Goal: Task Accomplishment & Management: Manage account settings

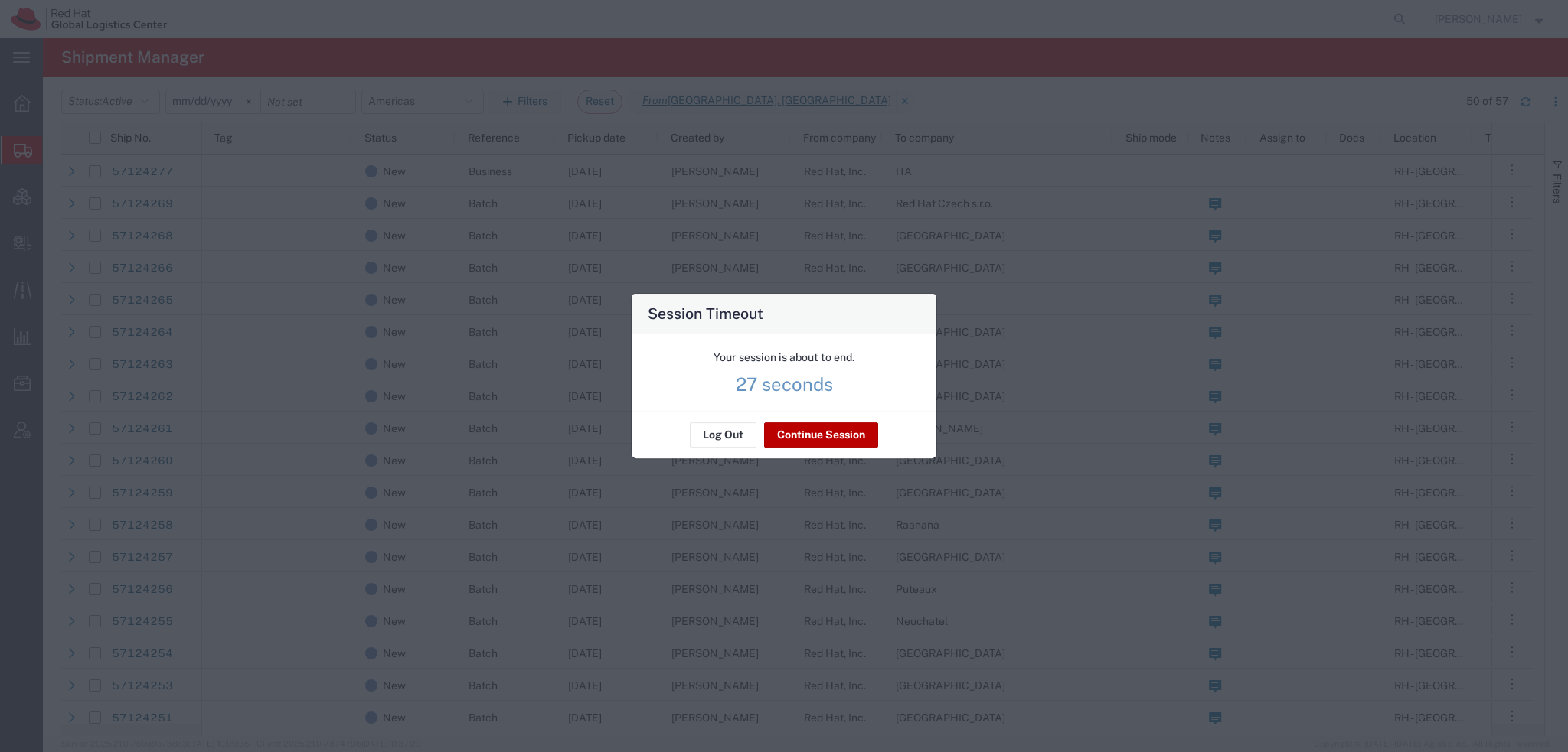
click at [796, 434] on button "Continue Session" at bounding box center [821, 435] width 114 height 25
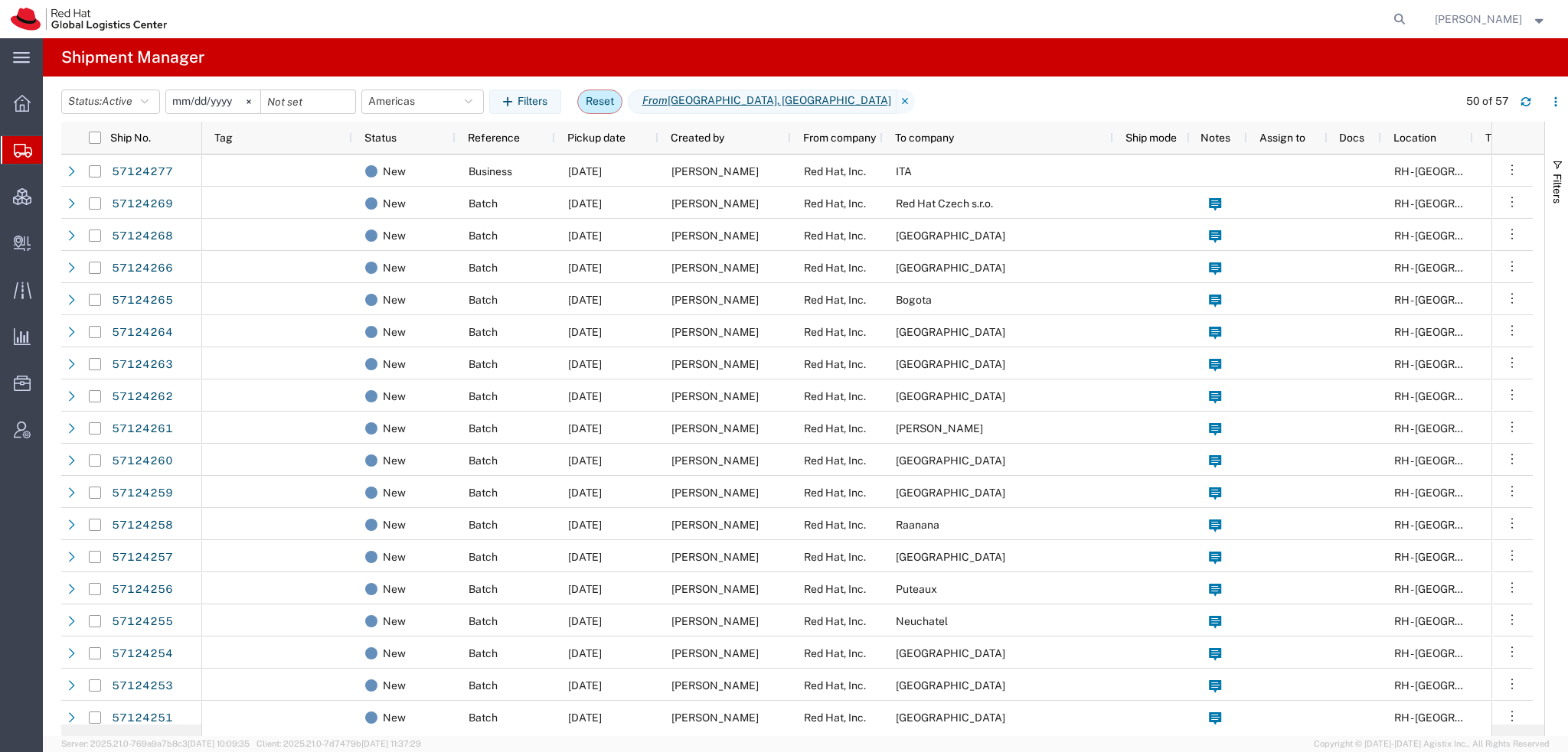
click at [610, 95] on button "Reset" at bounding box center [599, 102] width 45 height 25
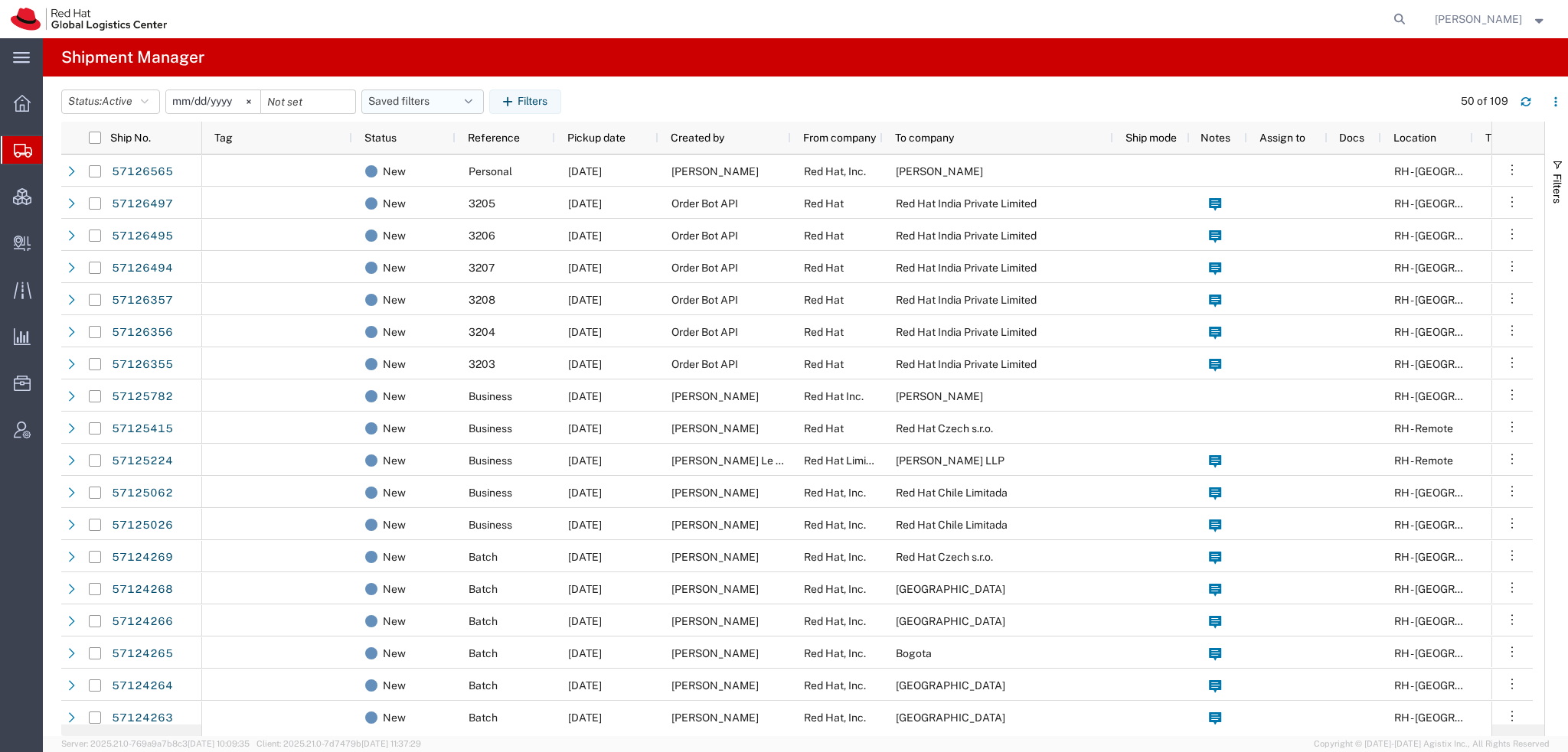
click at [473, 97] on icon "button" at bounding box center [468, 102] width 8 height 11
click at [421, 169] on span "Americas" at bounding box center [464, 169] width 201 height 28
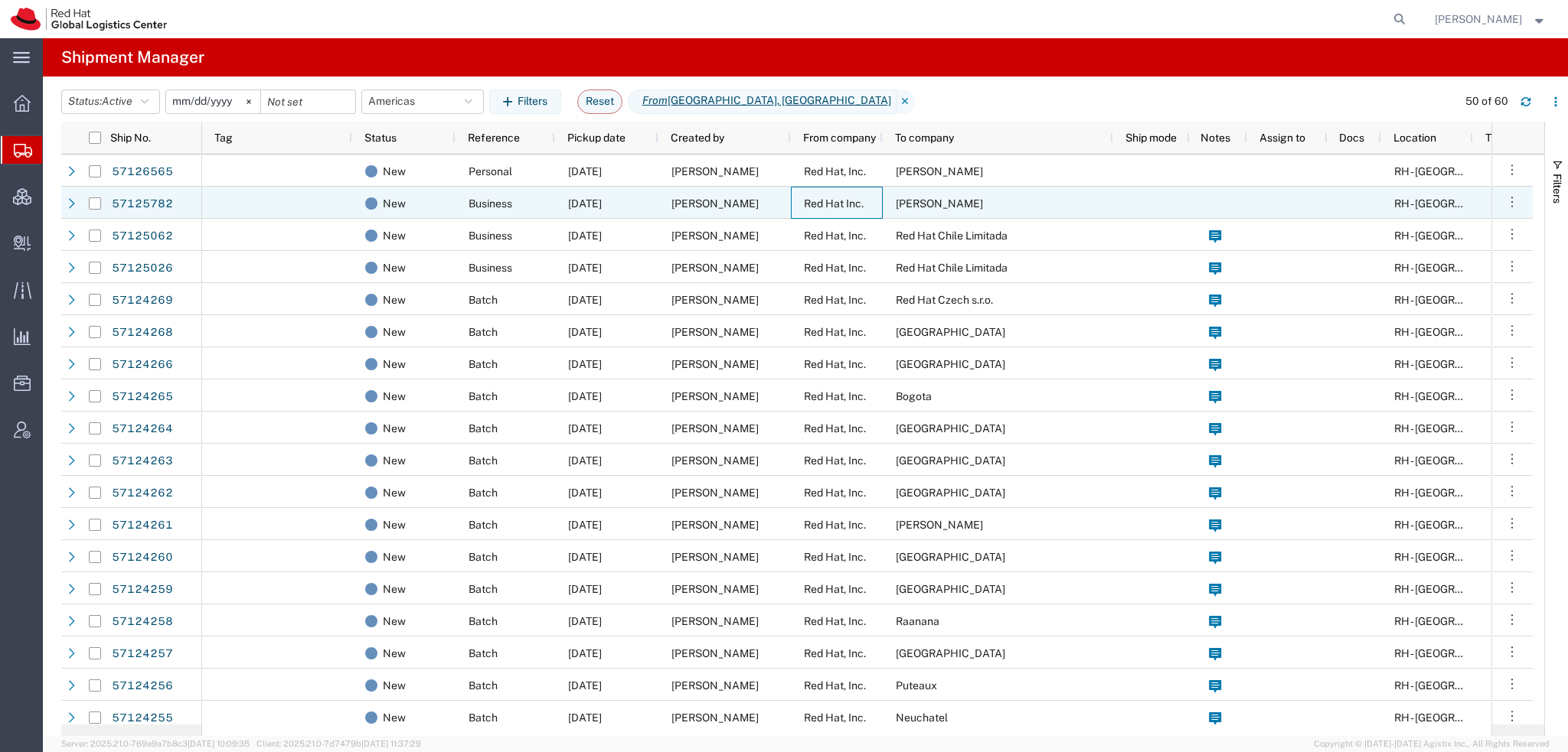
click at [840, 201] on span "Red Hat Inc." at bounding box center [834, 203] width 60 height 12
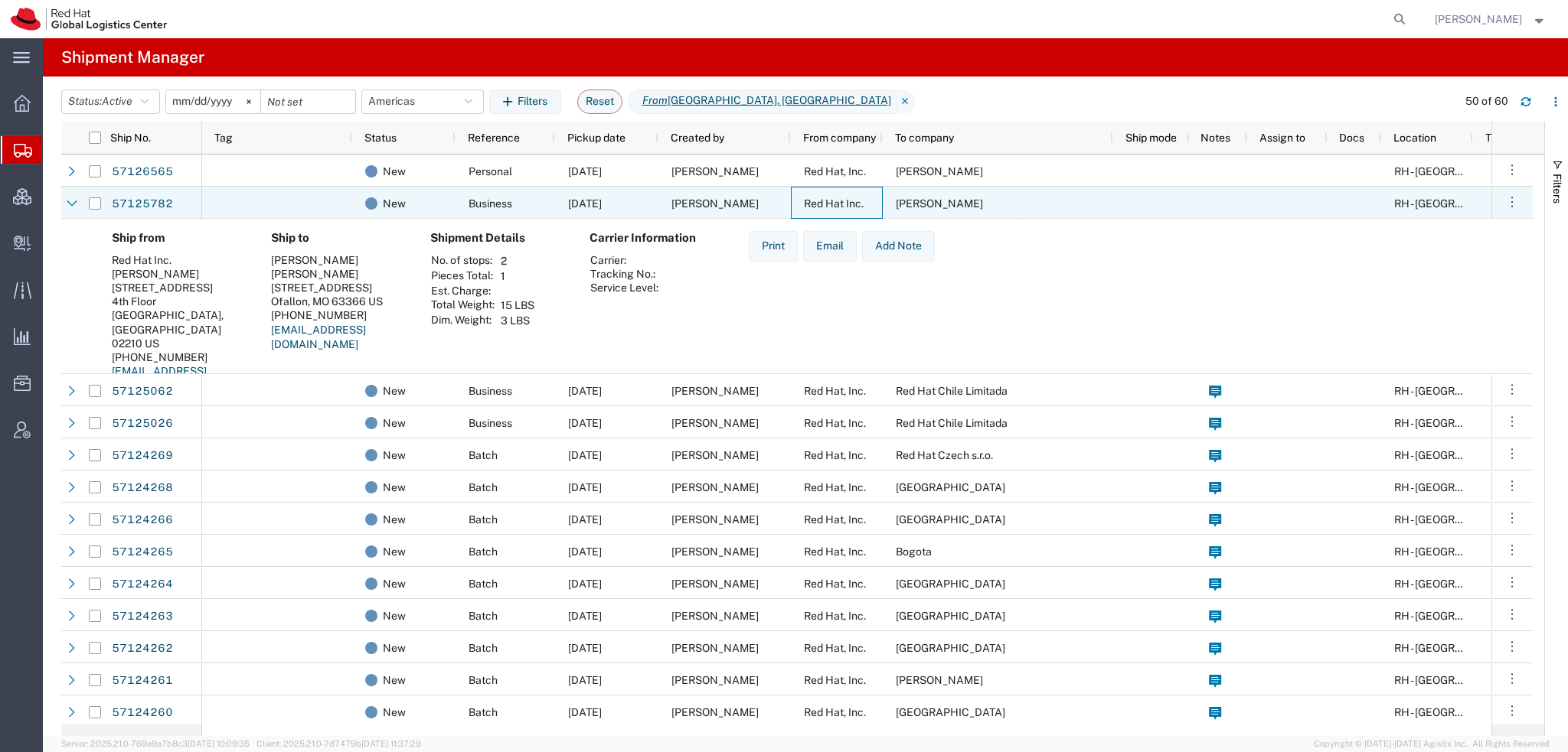
click at [840, 201] on span "Red Hat Inc." at bounding box center [834, 203] width 60 height 12
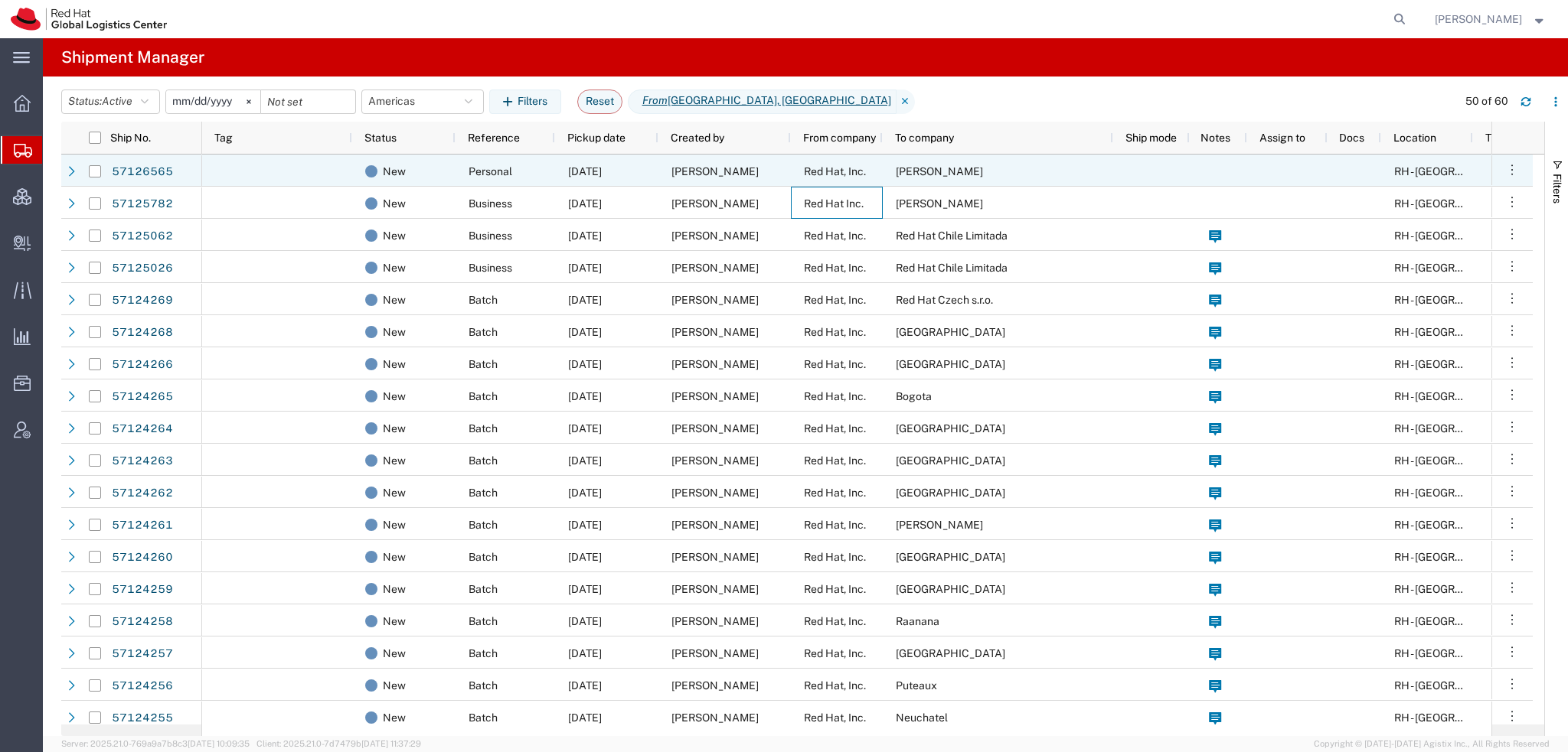
click at [847, 171] on span "Red Hat, Inc." at bounding box center [835, 172] width 62 height 12
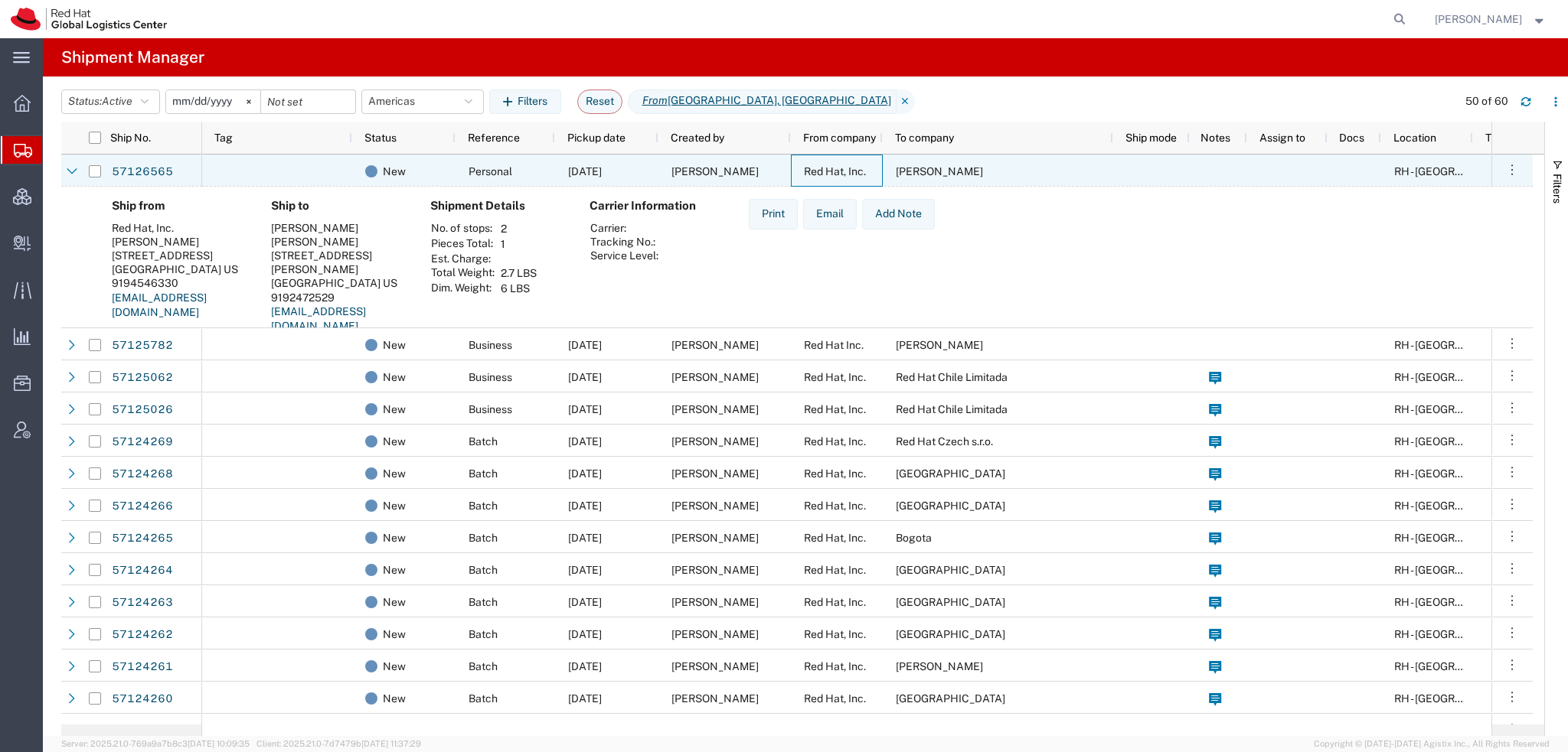
click at [847, 171] on span "Red Hat, Inc." at bounding box center [835, 172] width 62 height 12
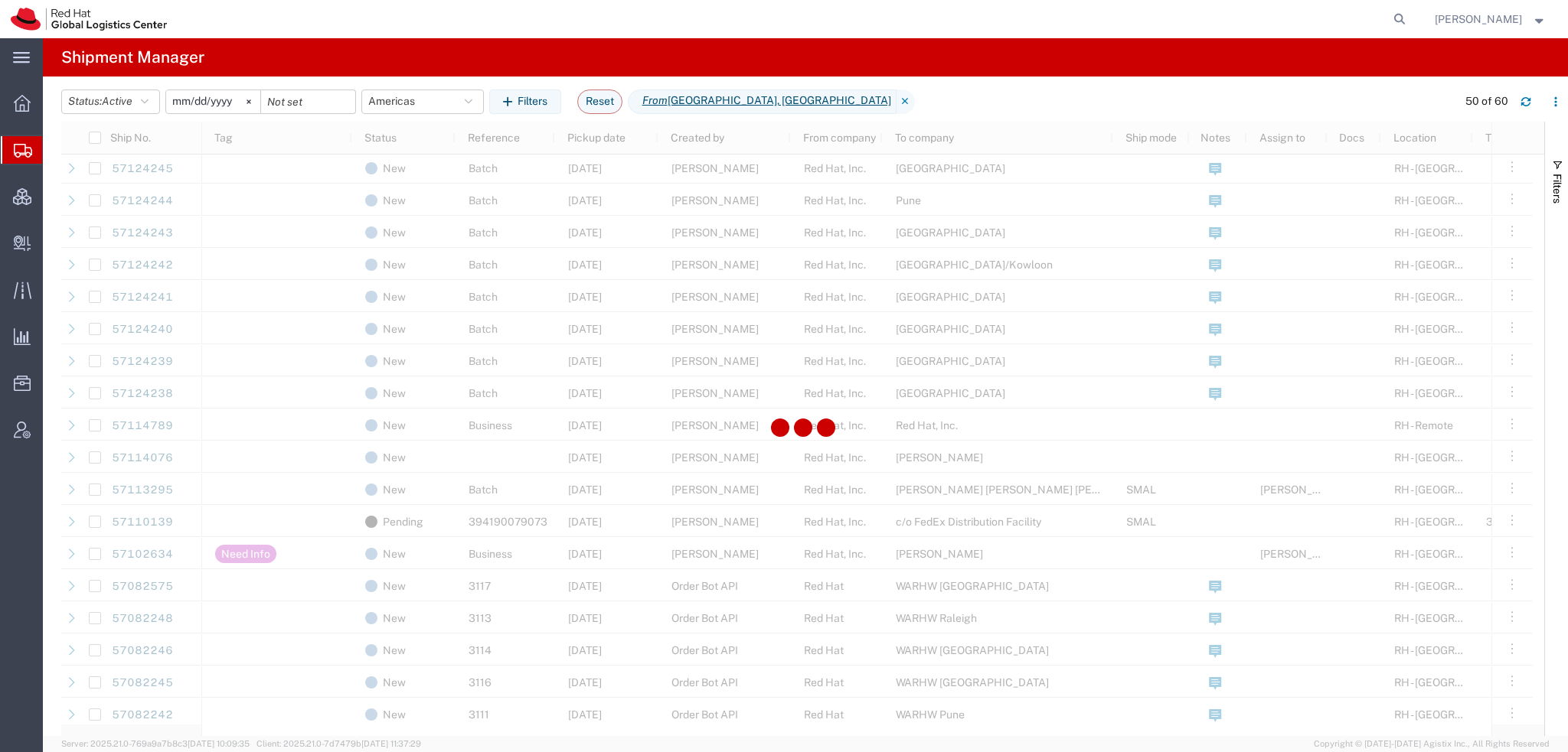
scroll to position [842, 0]
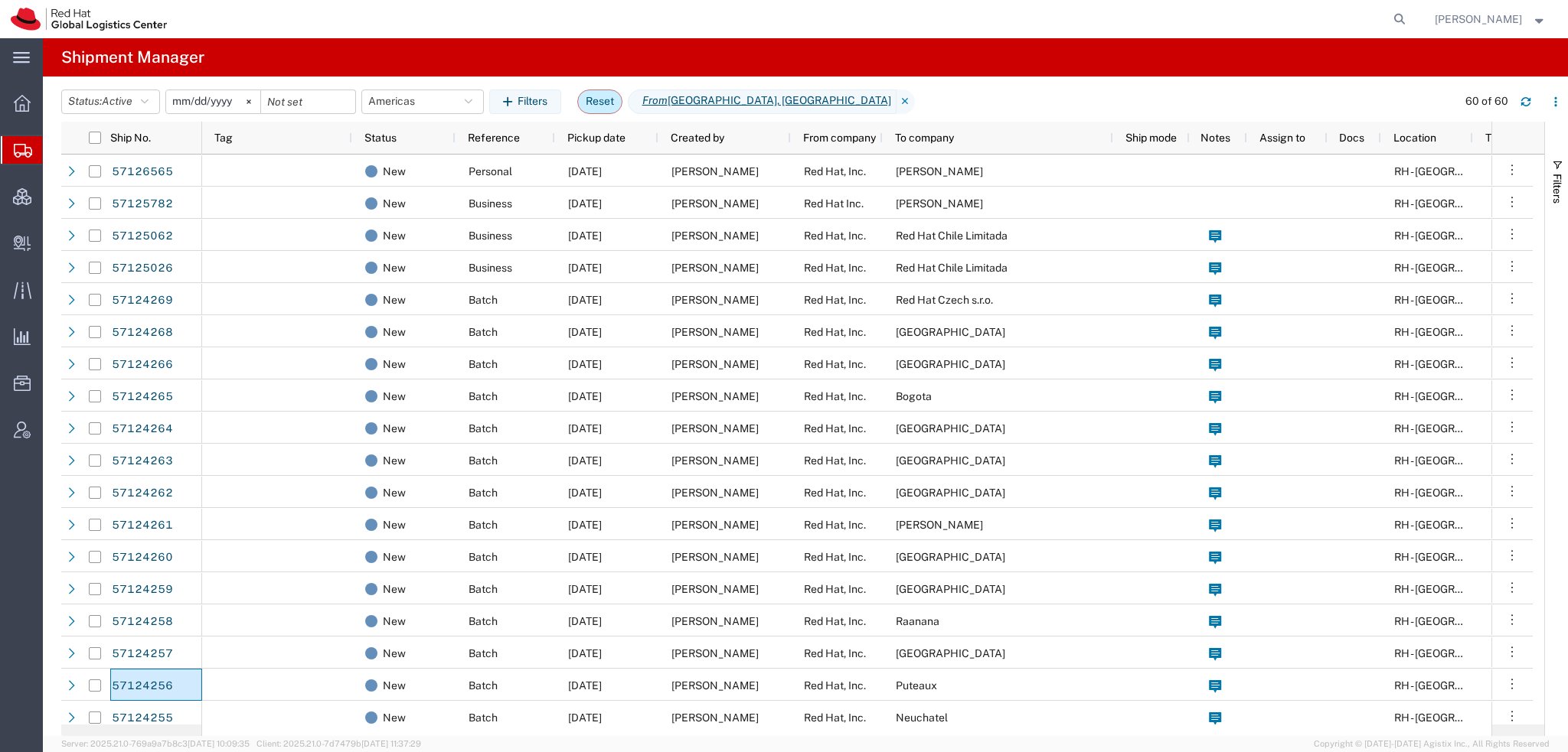
click at [596, 106] on button "Reset" at bounding box center [599, 102] width 45 height 25
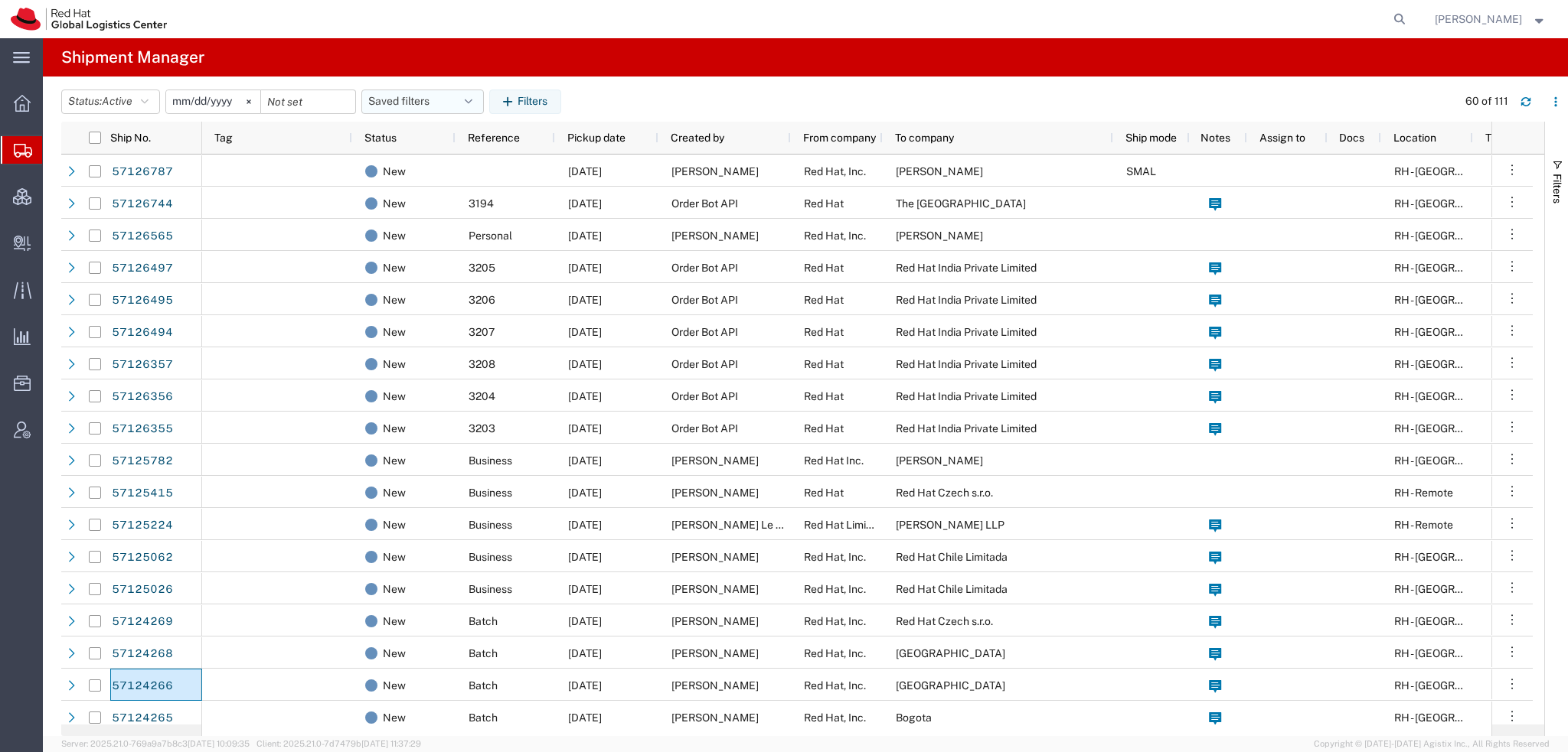
click at [471, 100] on icon "button" at bounding box center [468, 102] width 8 height 11
click at [416, 162] on span "Americas" at bounding box center [464, 169] width 201 height 28
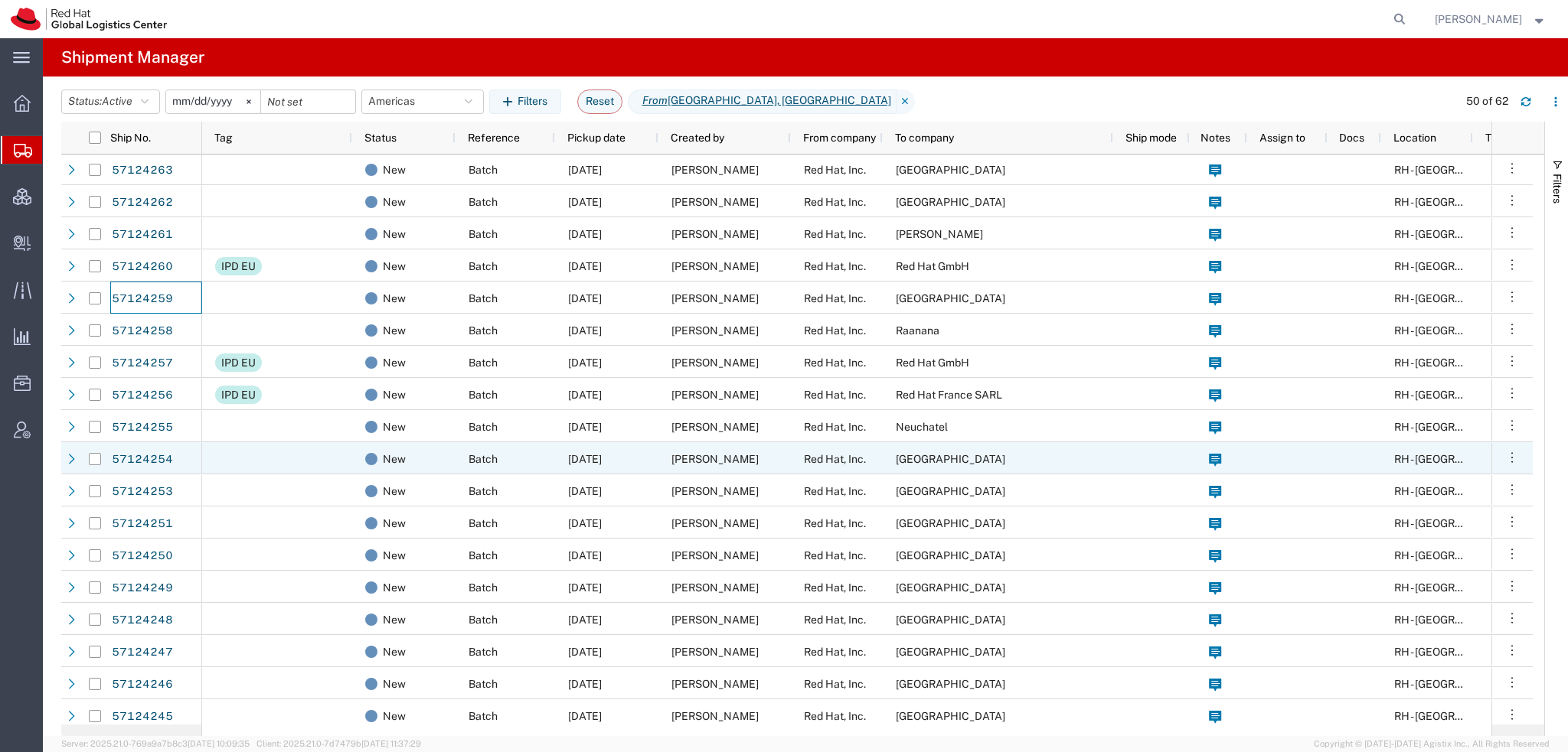
scroll to position [383, 0]
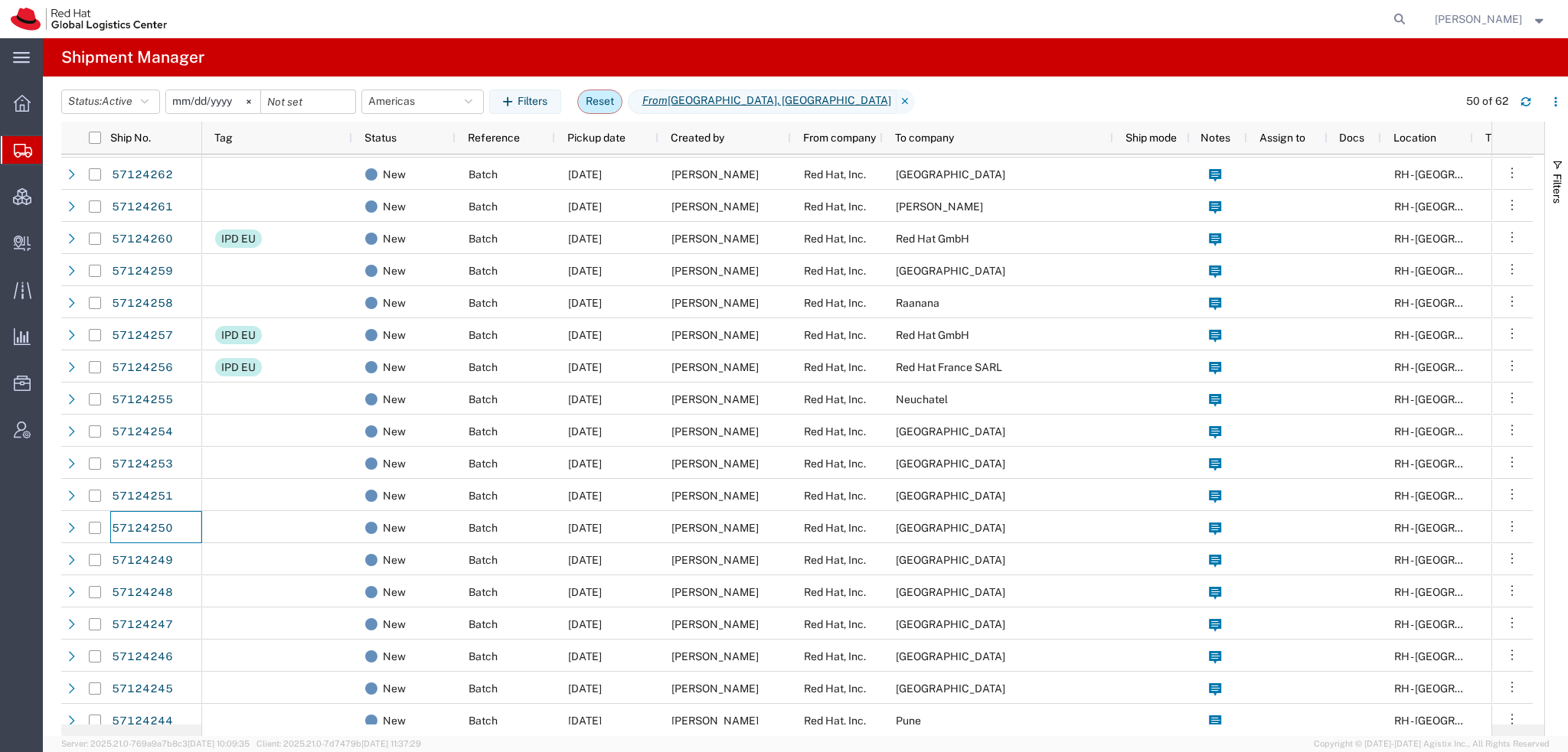
click at [594, 96] on button "Reset" at bounding box center [599, 102] width 45 height 25
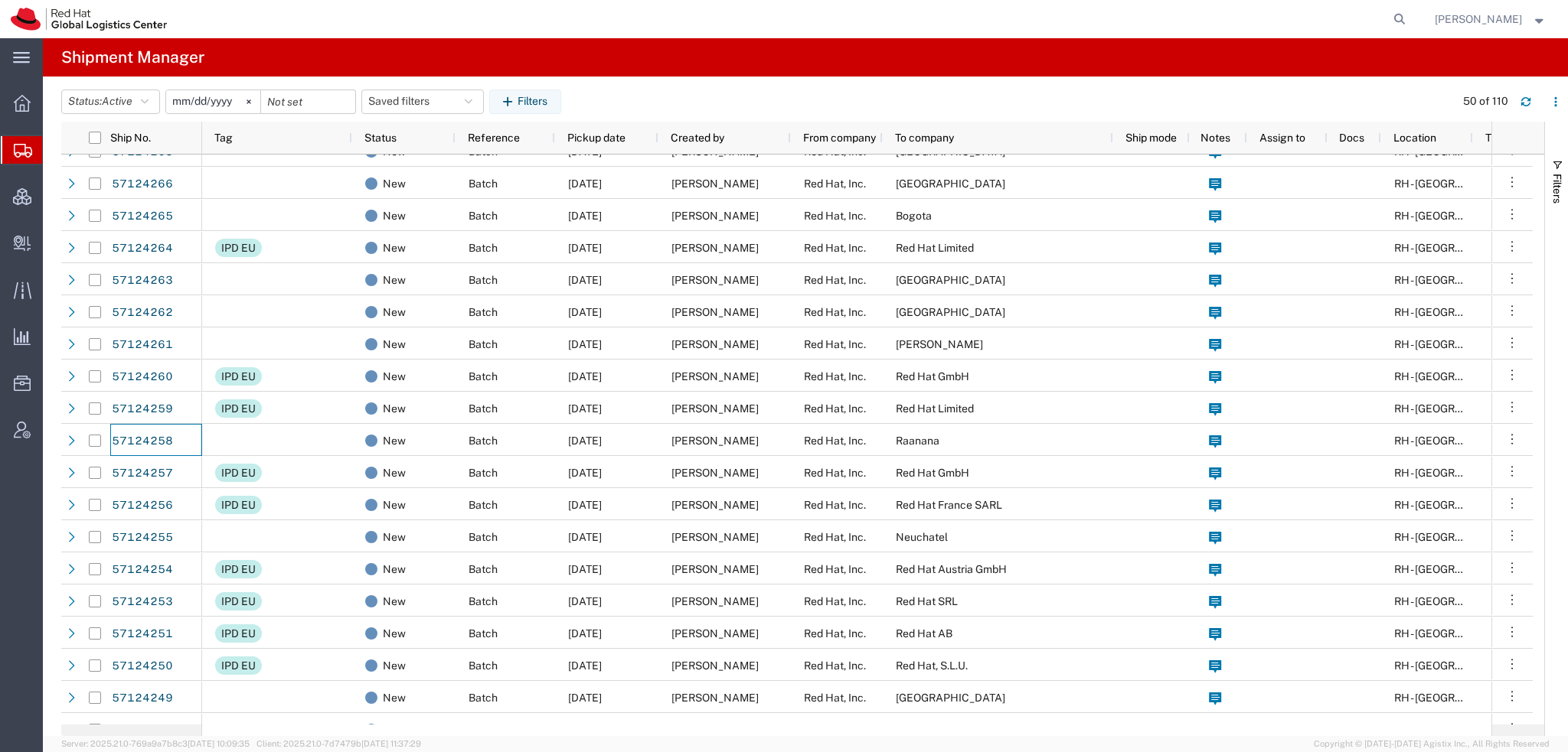
scroll to position [470, 0]
drag, startPoint x: 469, startPoint y: 103, endPoint x: 477, endPoint y: 99, distance: 8.9
click at [471, 103] on button "Saved filters" at bounding box center [422, 102] width 122 height 25
click at [416, 161] on span "Americas" at bounding box center [464, 169] width 201 height 28
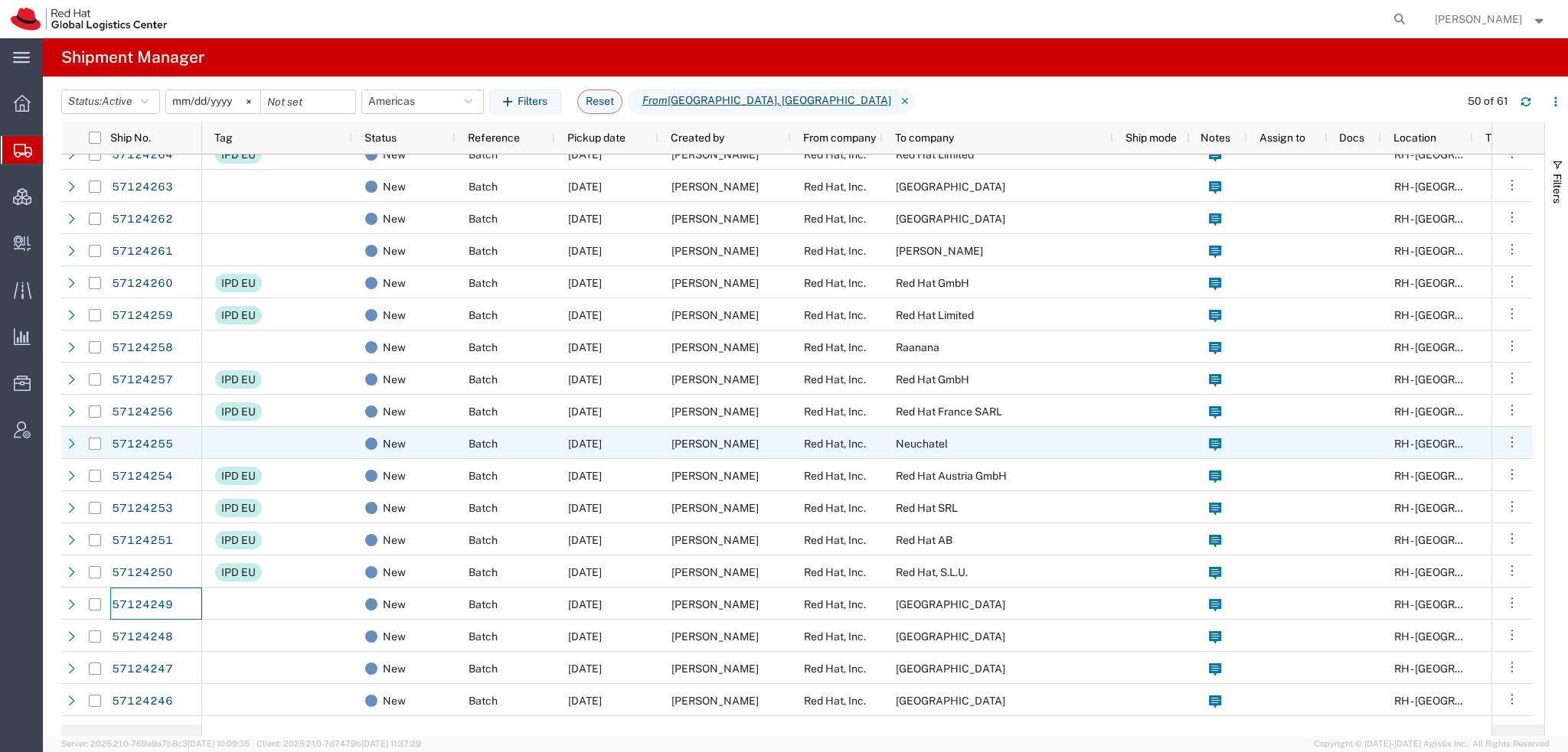
scroll to position [356, 0]
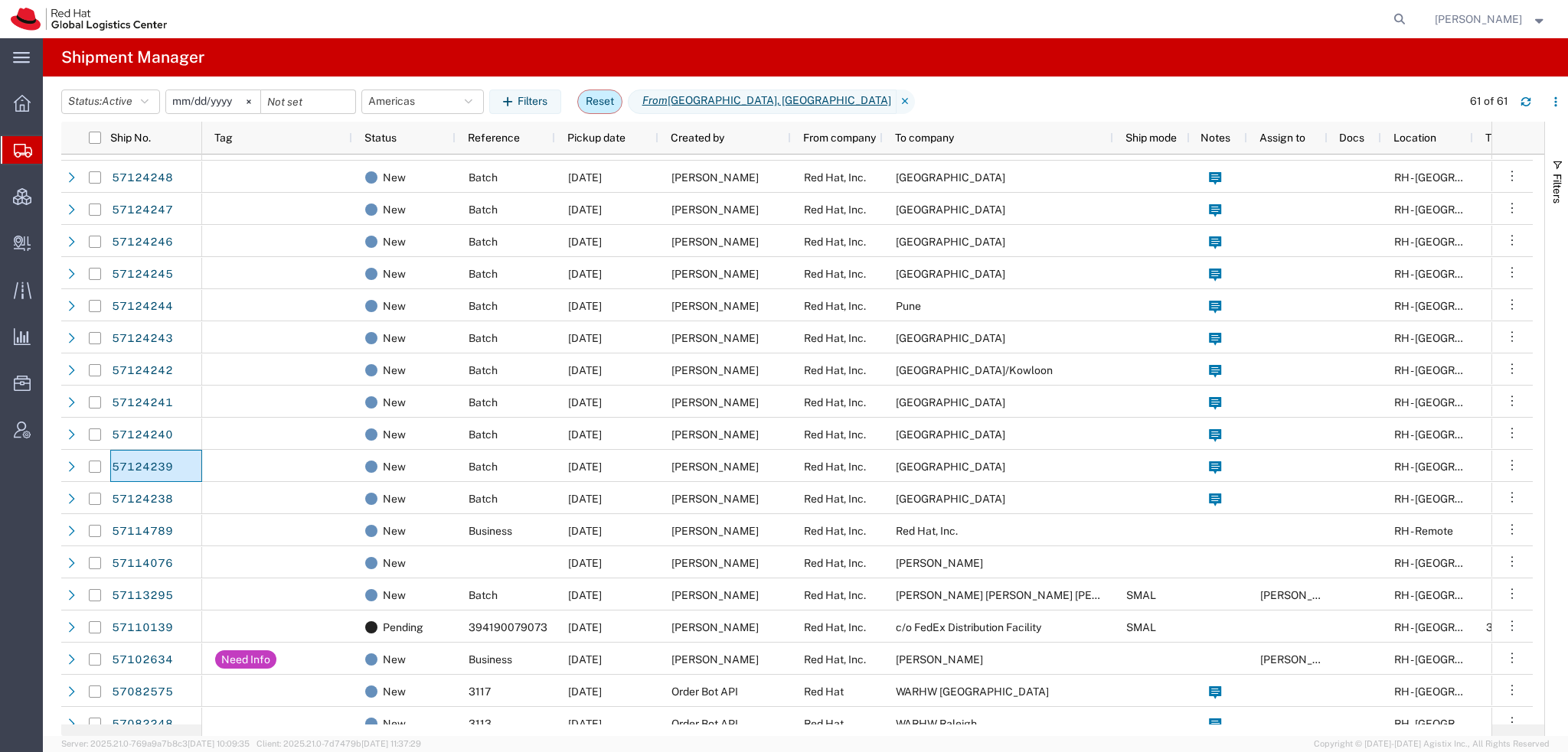
click at [604, 105] on button "Reset" at bounding box center [599, 102] width 45 height 25
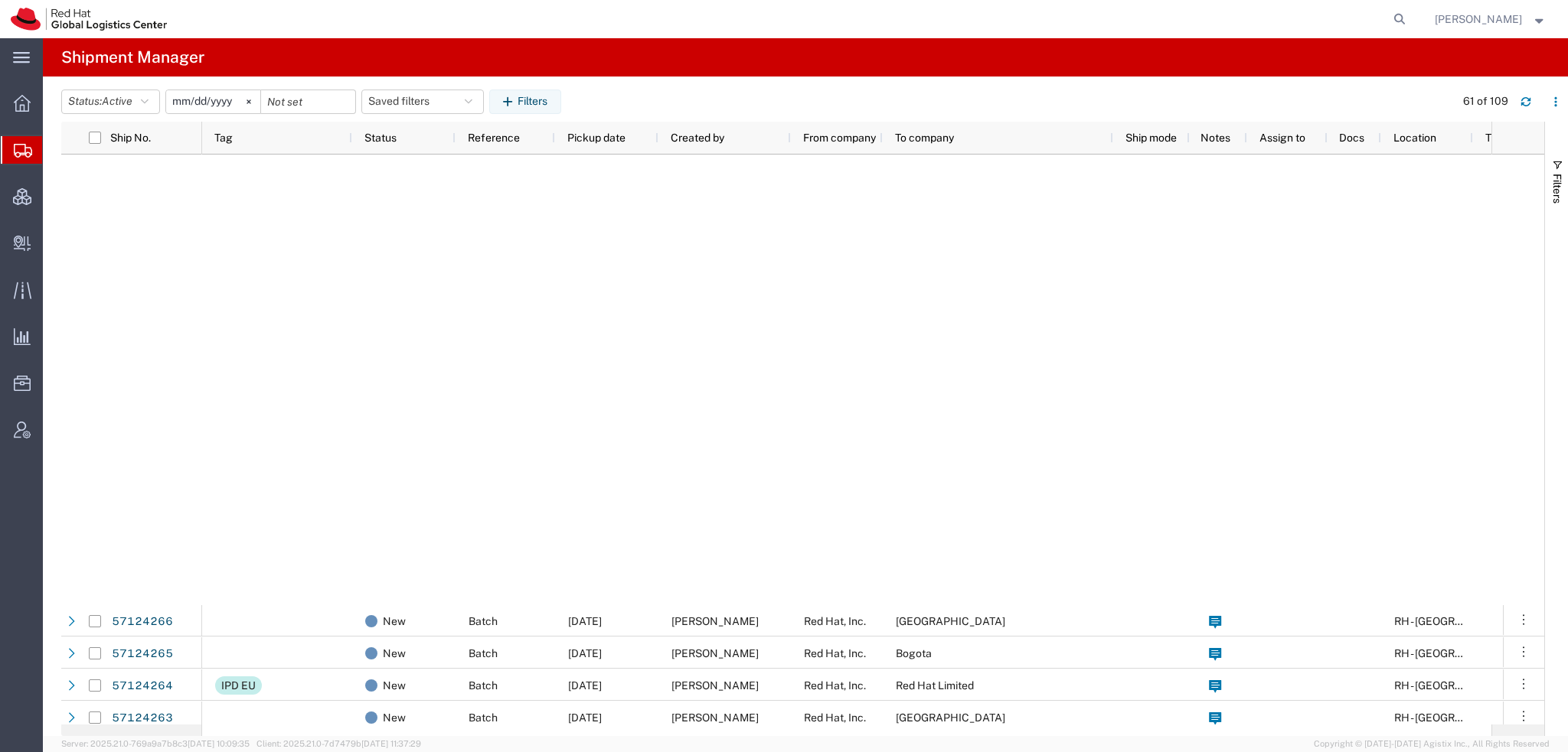
scroll to position [792, 0]
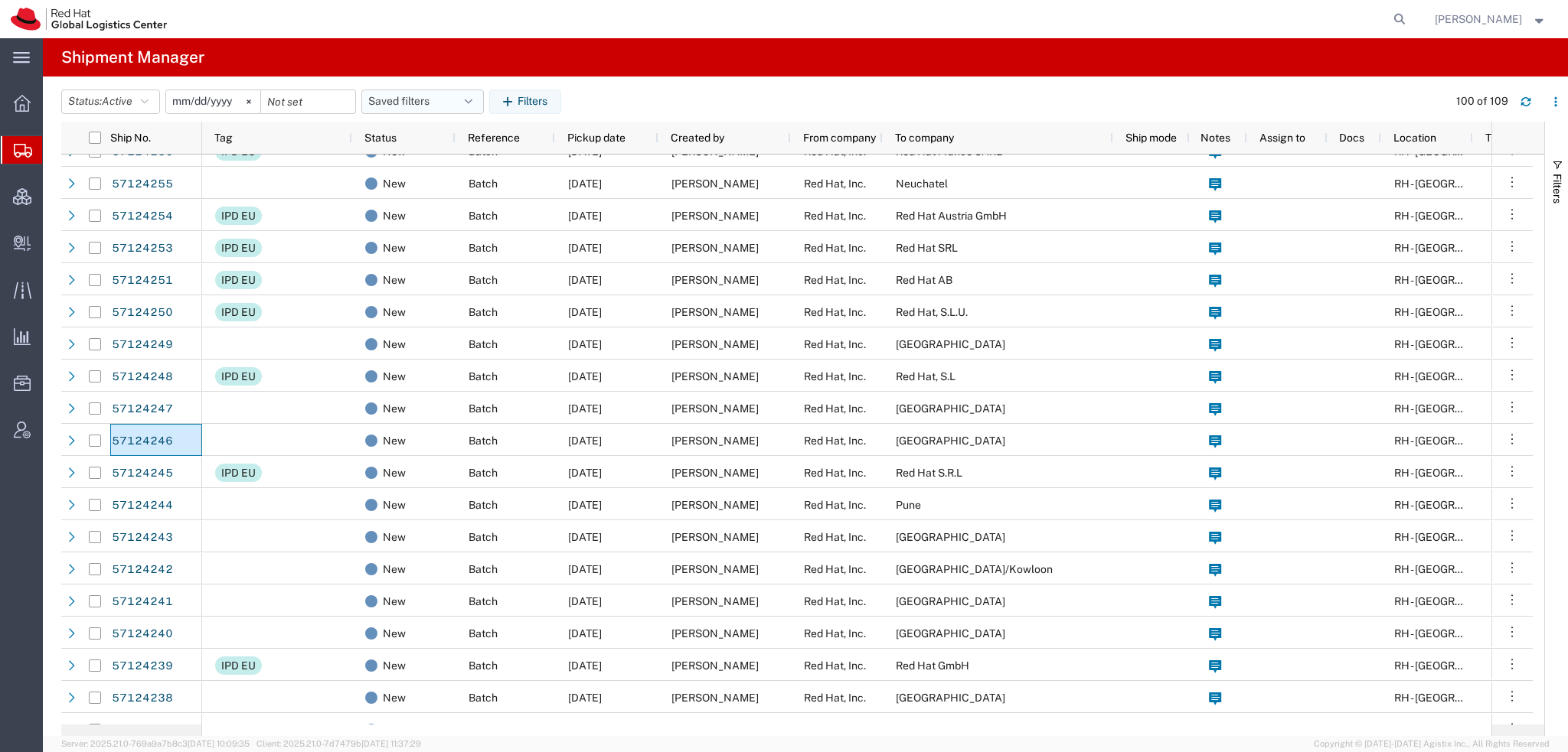
click at [468, 97] on button "Saved filters" at bounding box center [422, 102] width 122 height 25
click at [400, 168] on span "Americas" at bounding box center [464, 169] width 201 height 28
type input "2023-05-07"
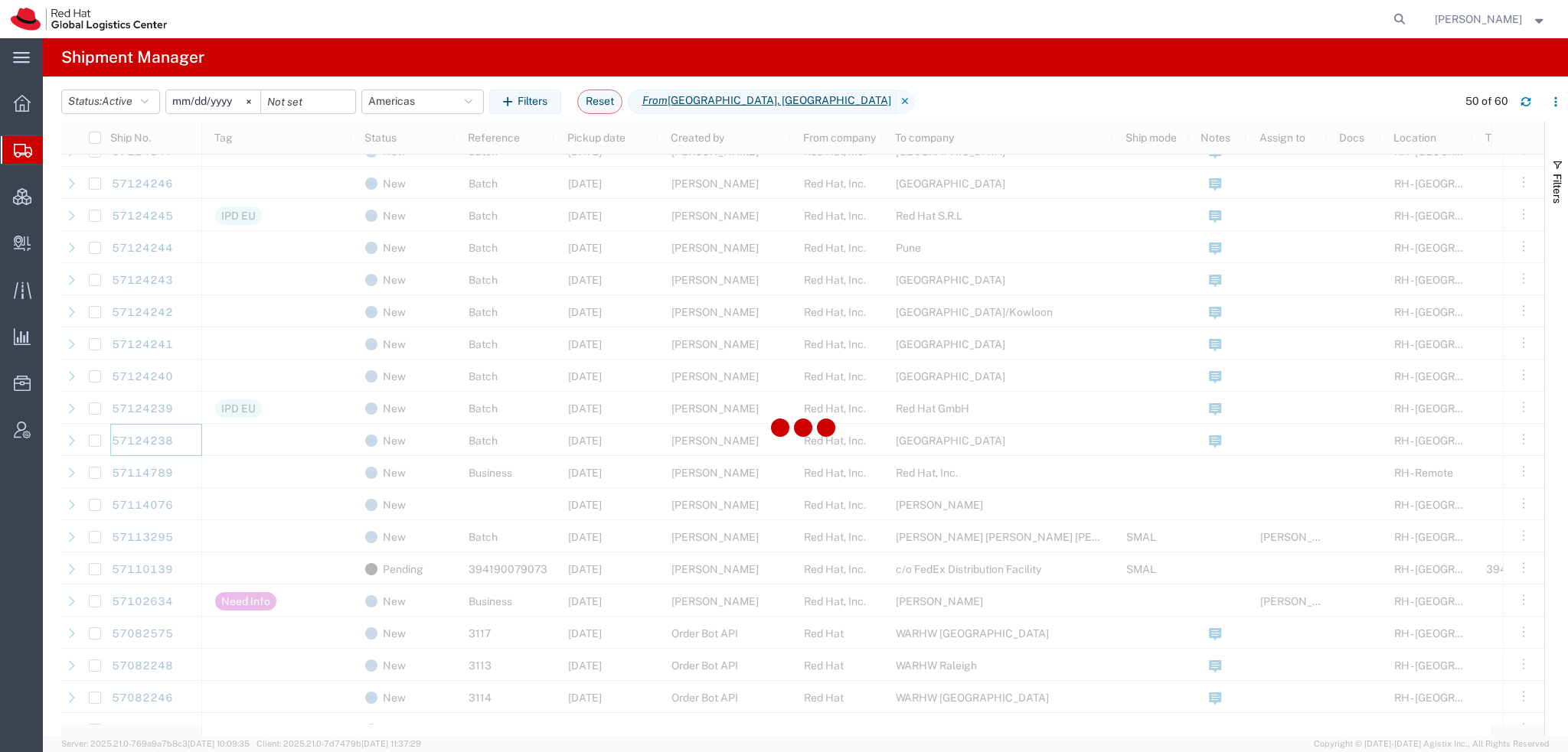
scroll to position [792, 0]
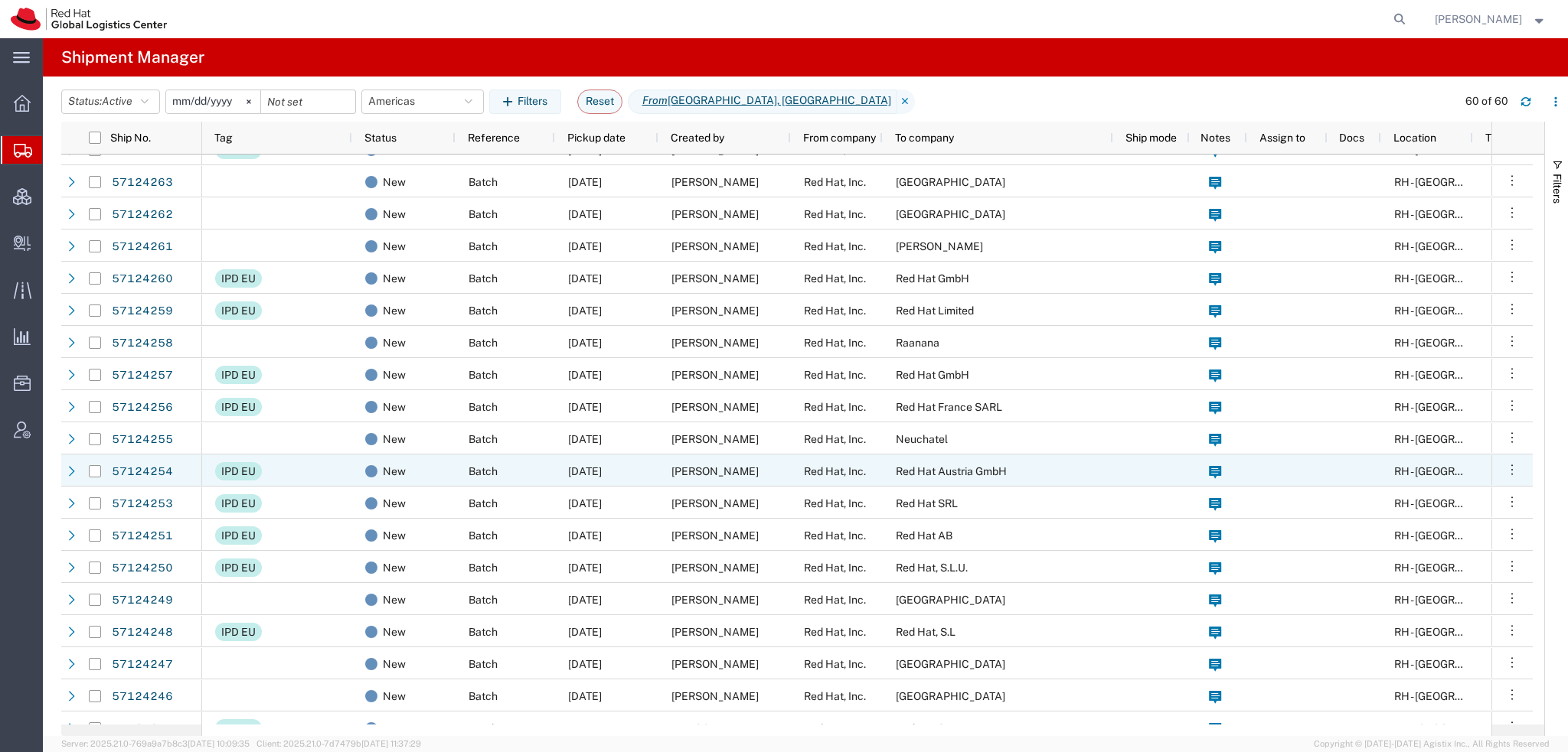
scroll to position [332, 0]
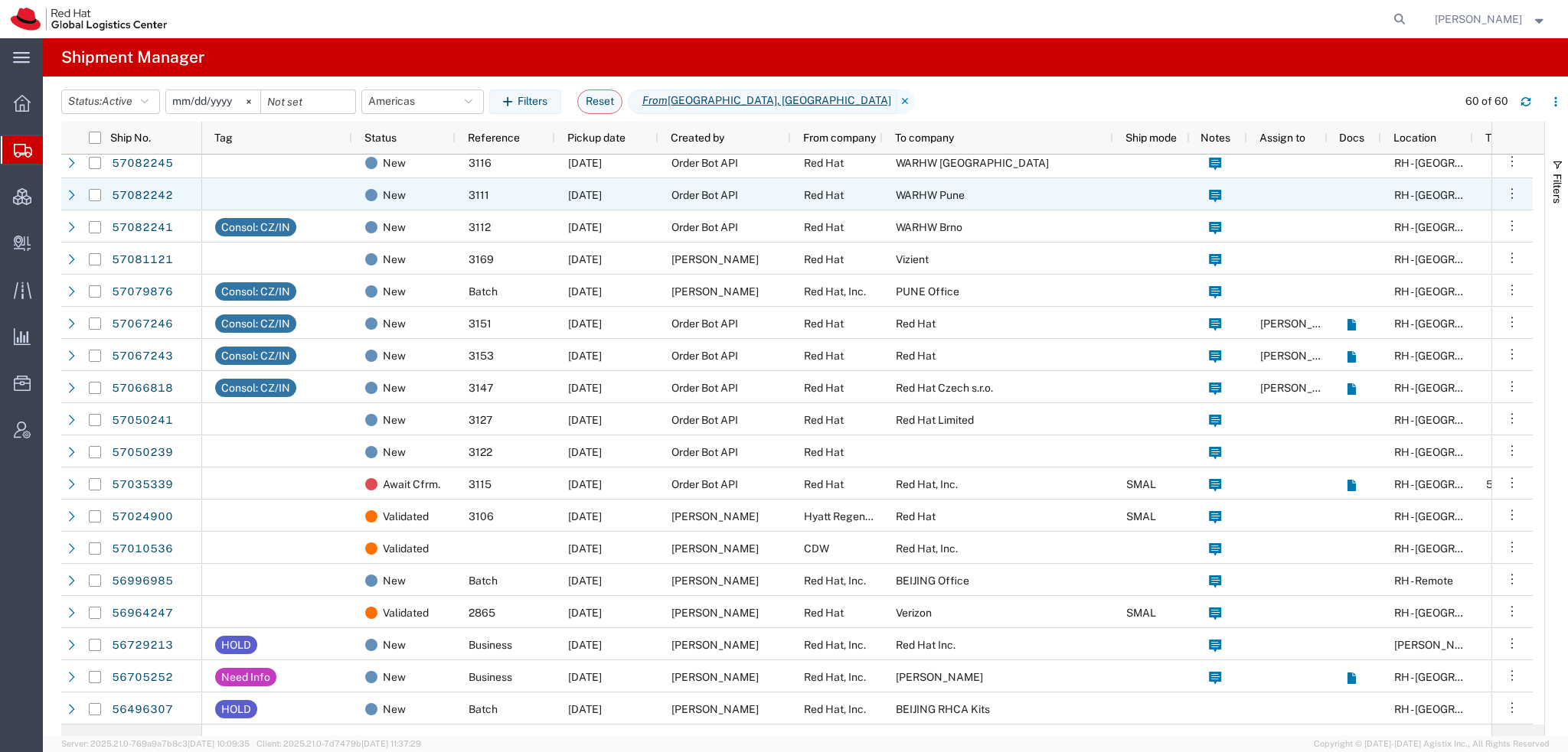
click at [878, 193] on div "Red Hat" at bounding box center [837, 194] width 92 height 33
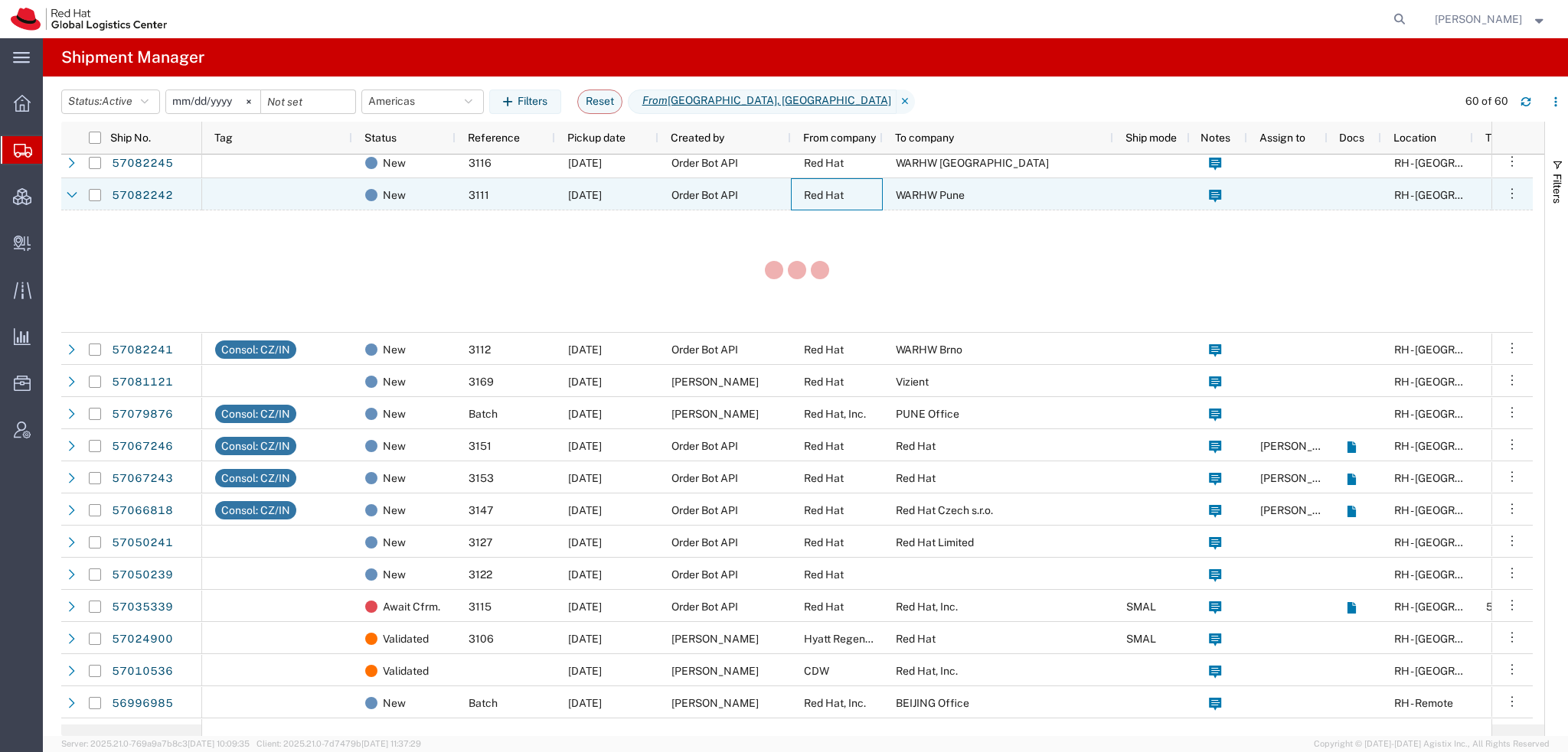
scroll to position [1358, 0]
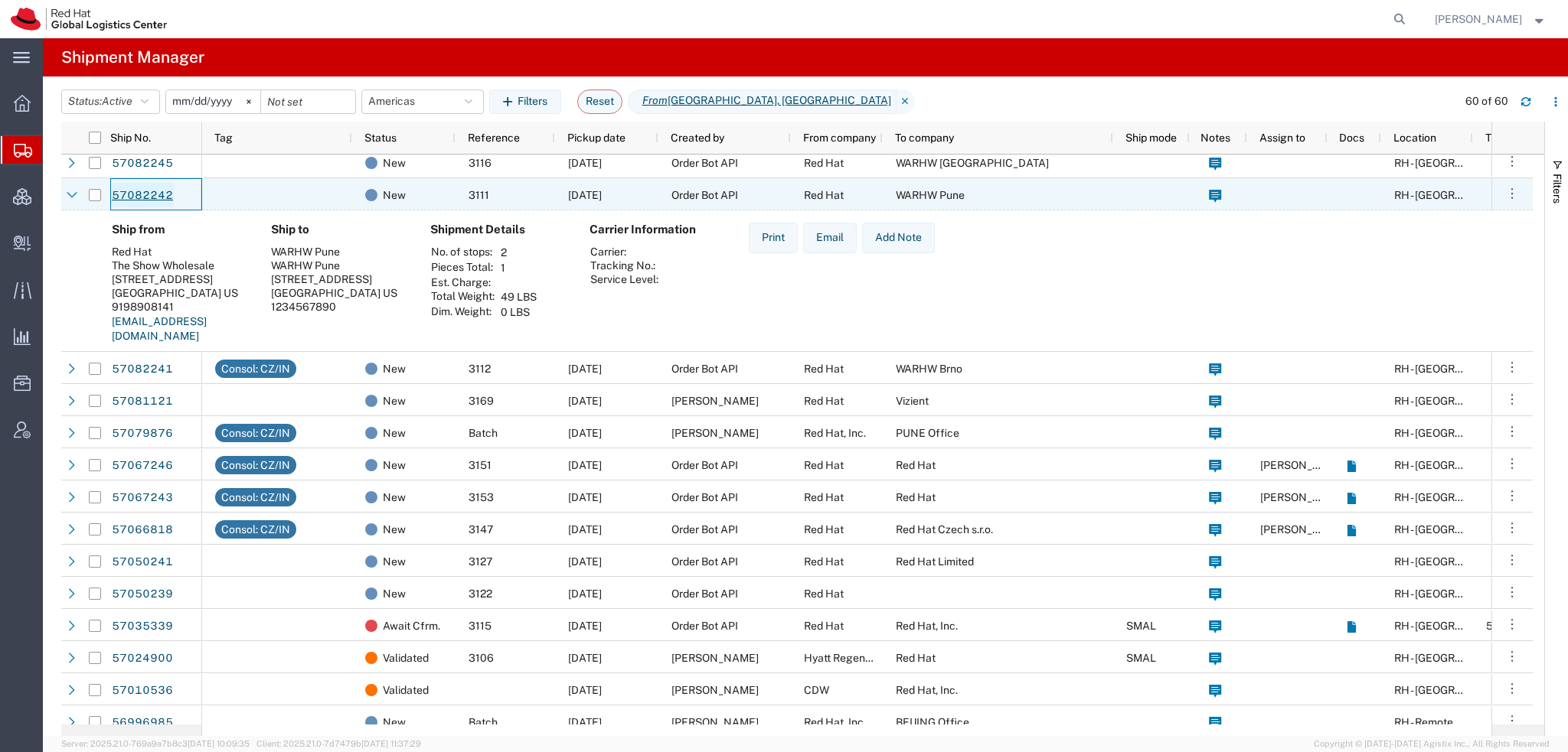
click at [135, 195] on link "57082242" at bounding box center [142, 195] width 62 height 25
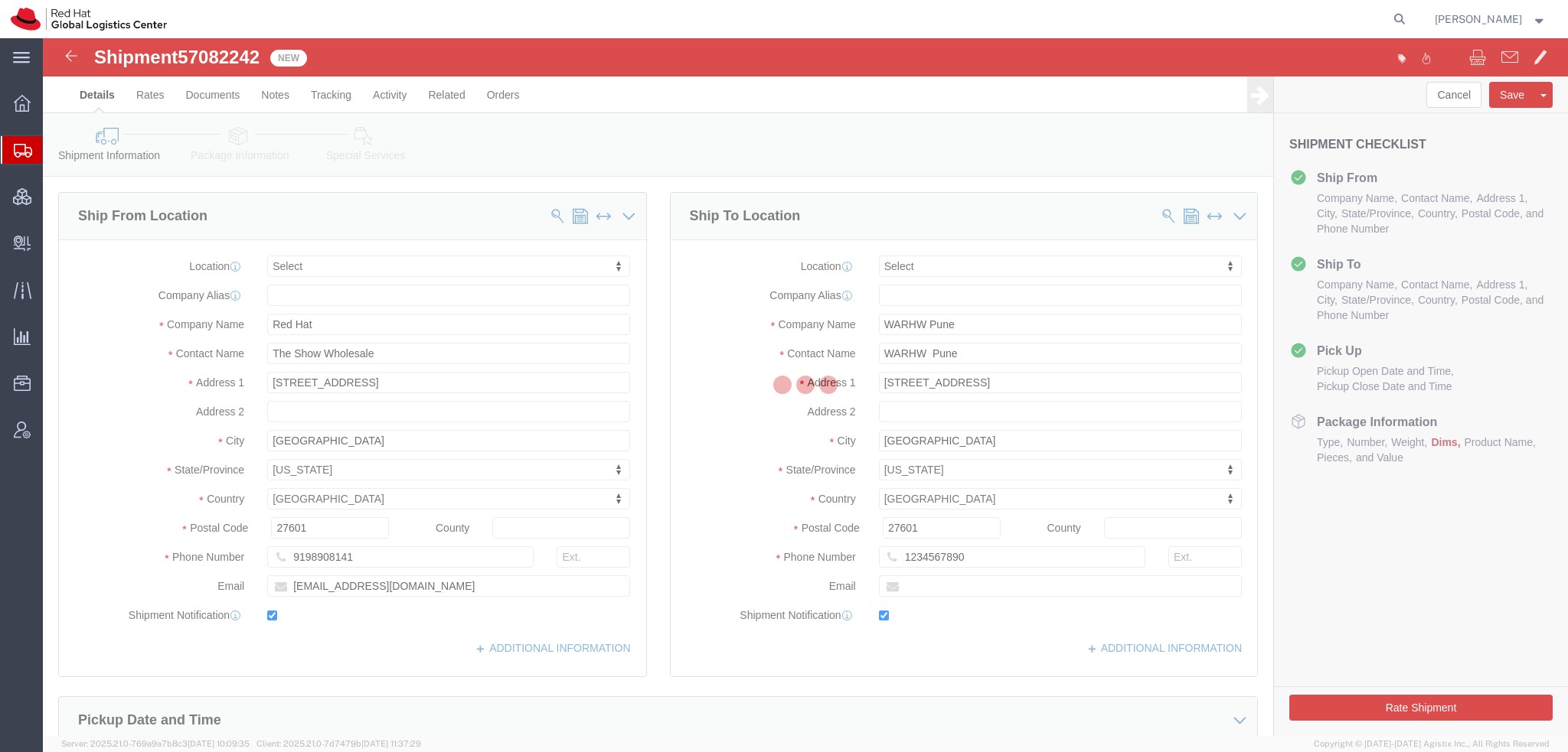
click at [238, 138] on div at bounding box center [805, 387] width 1525 height 697
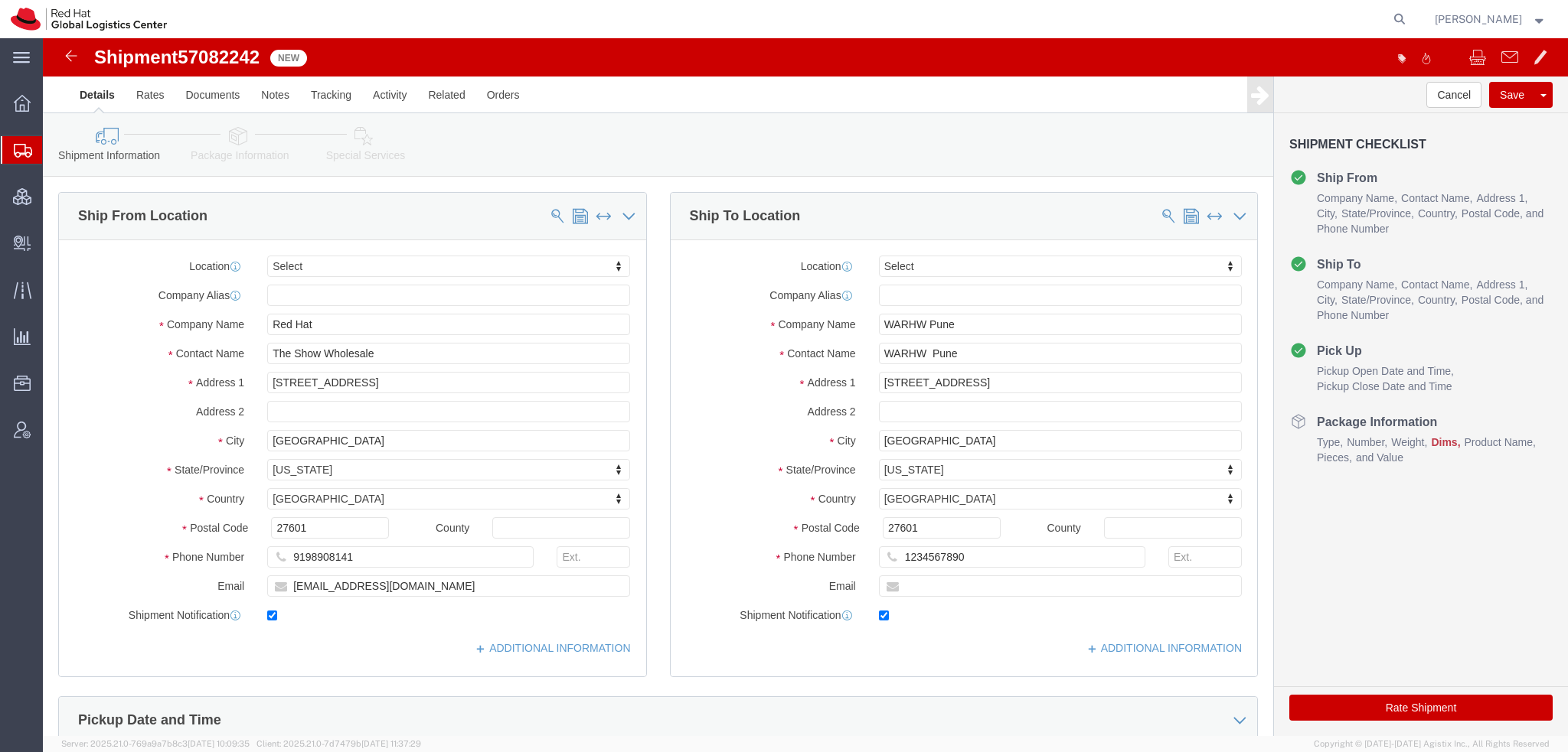
select select
click icon
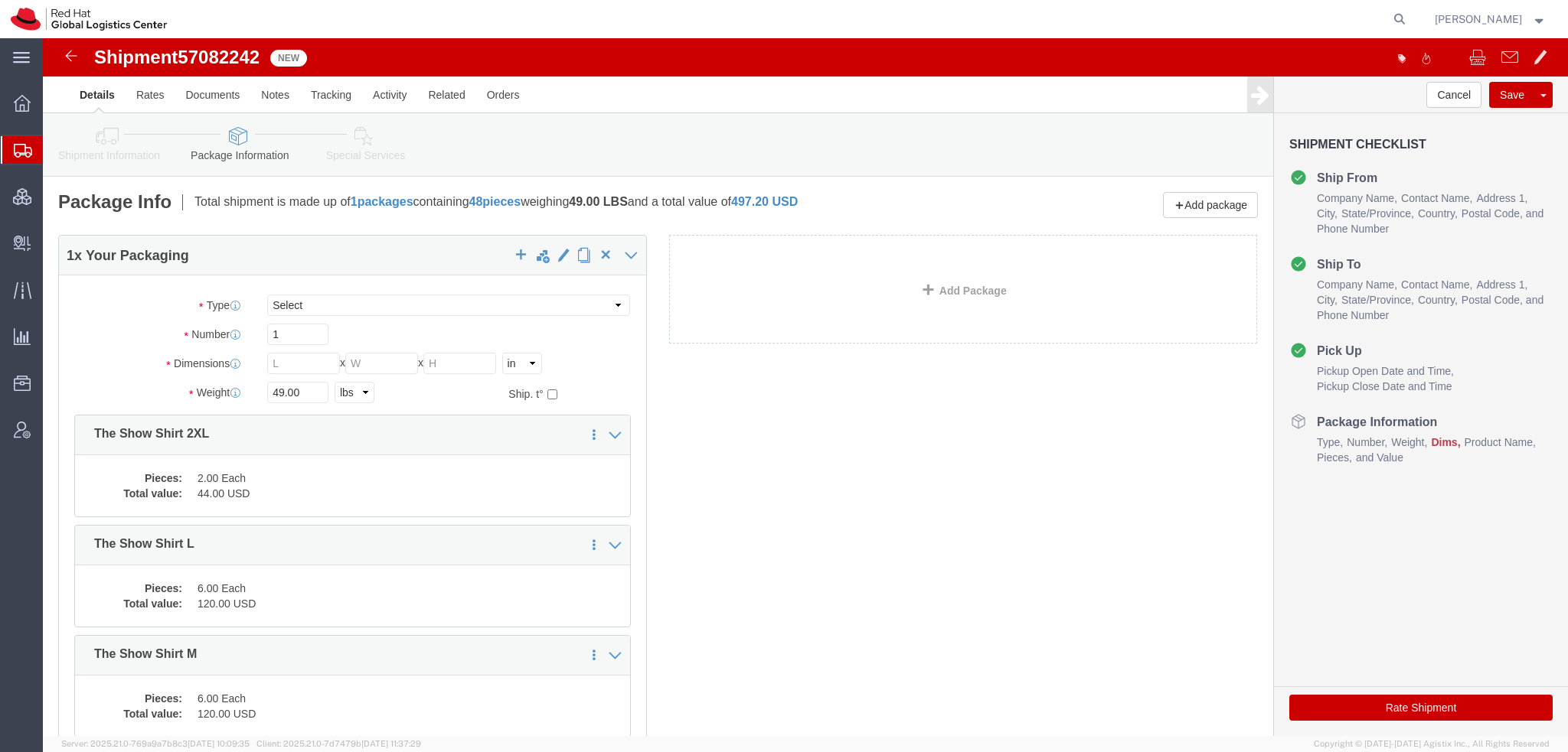
click icon
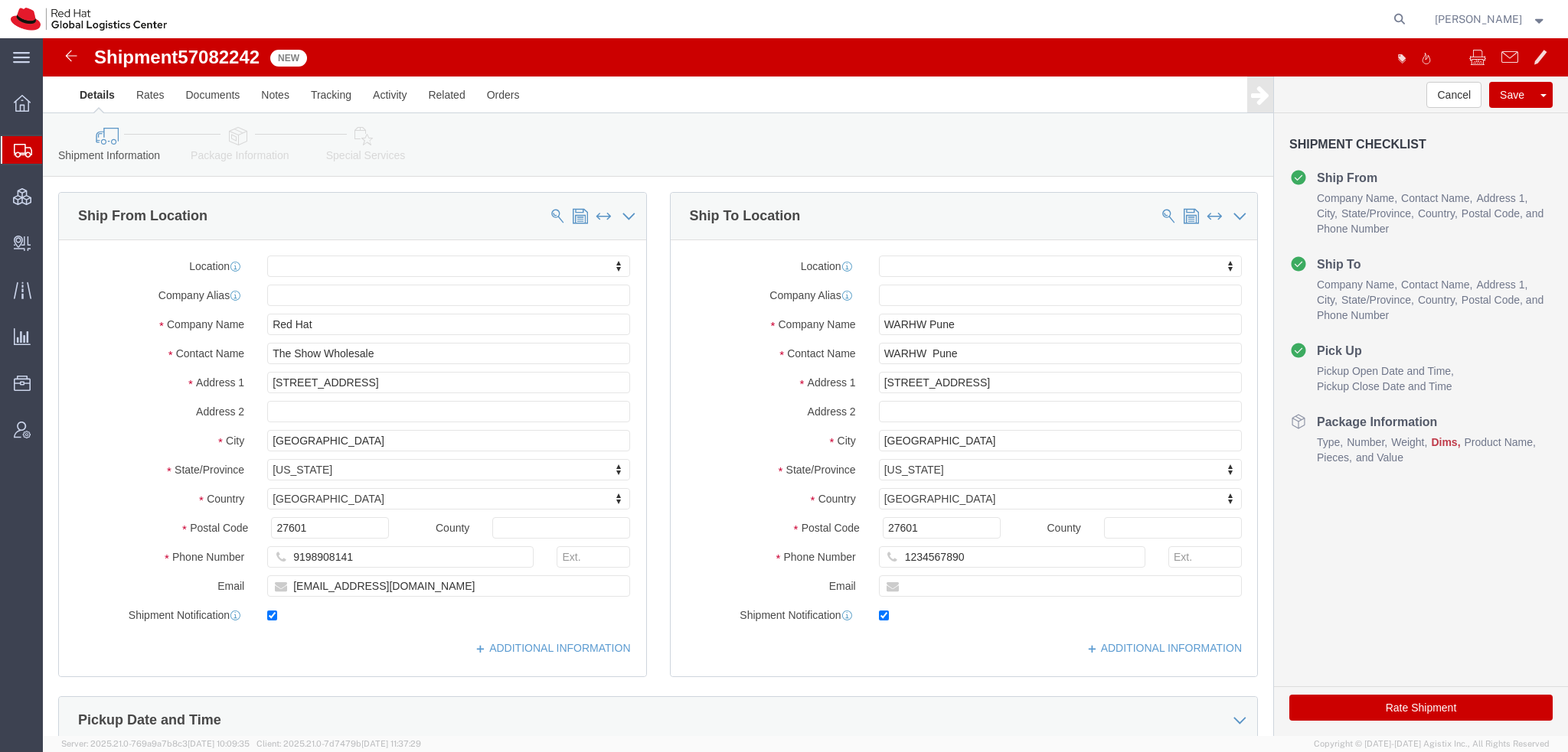
click icon
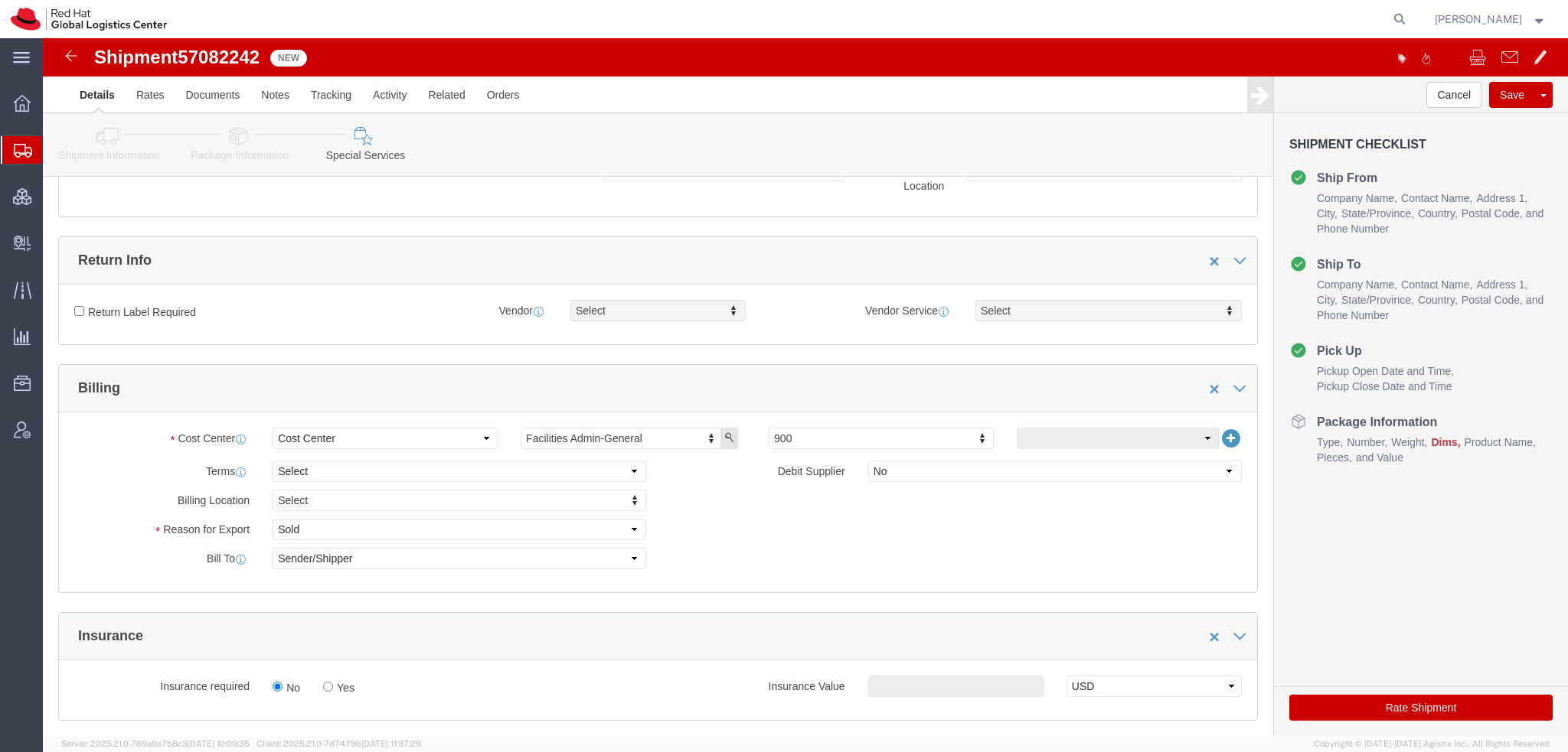
scroll to position [383, 0]
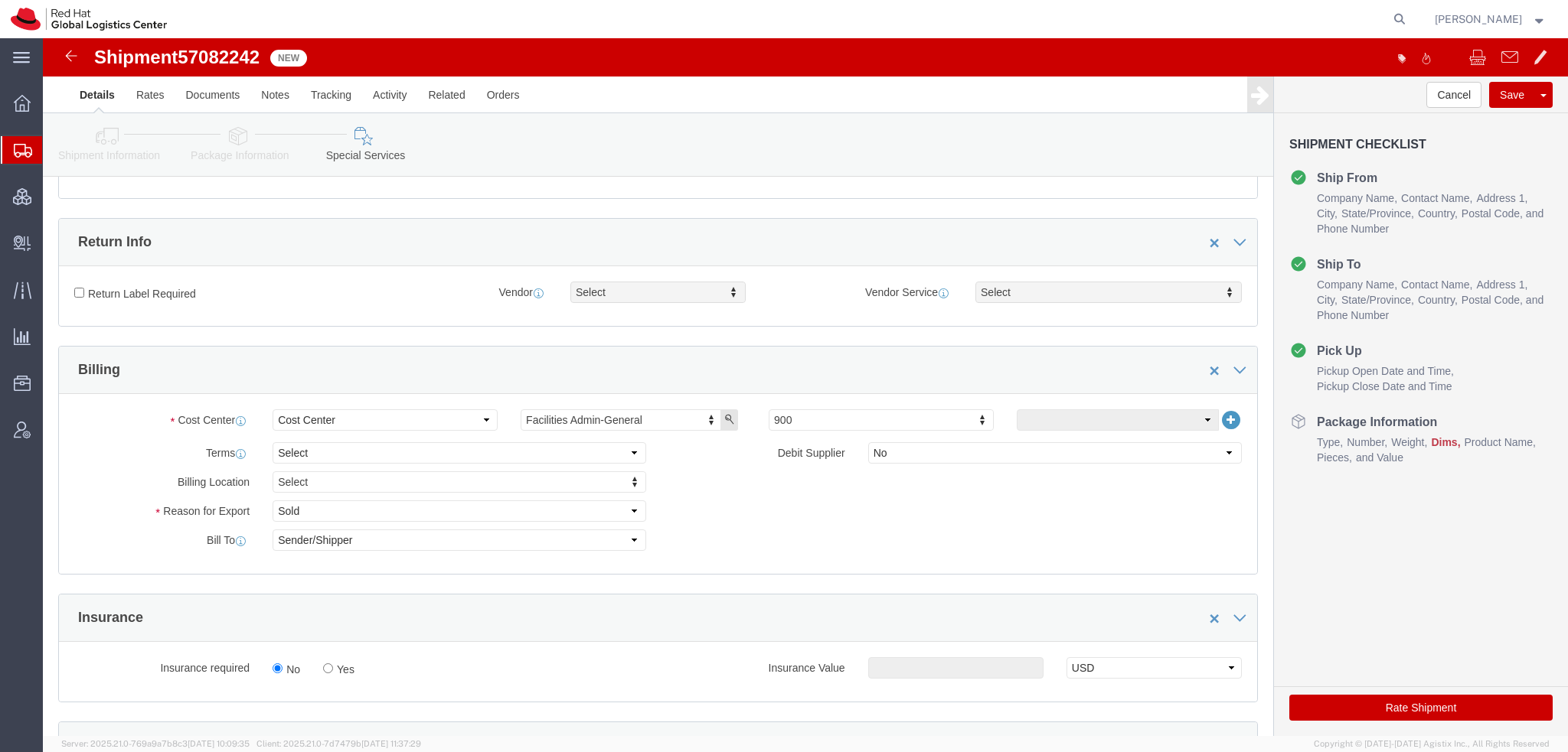
click icon
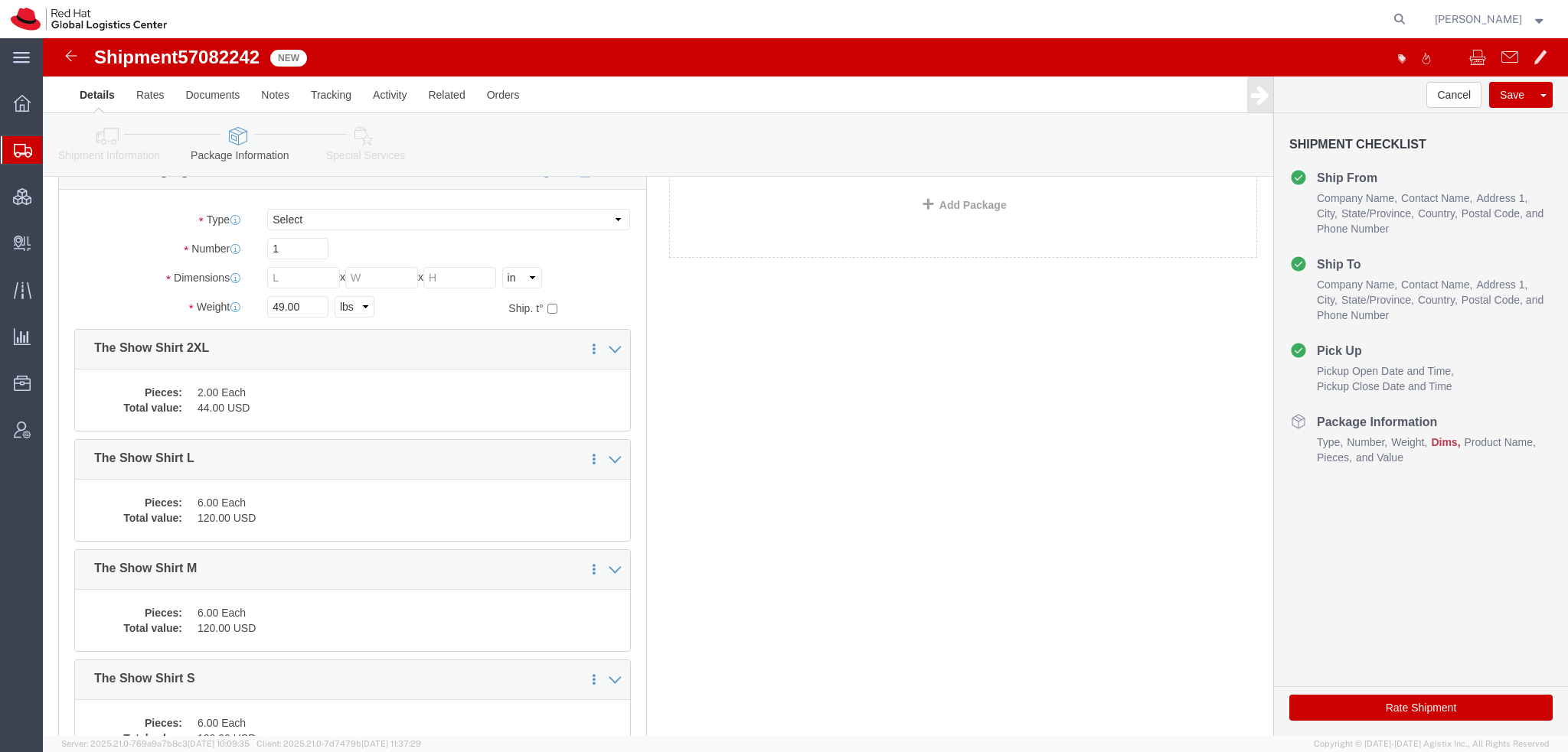
scroll to position [77, 0]
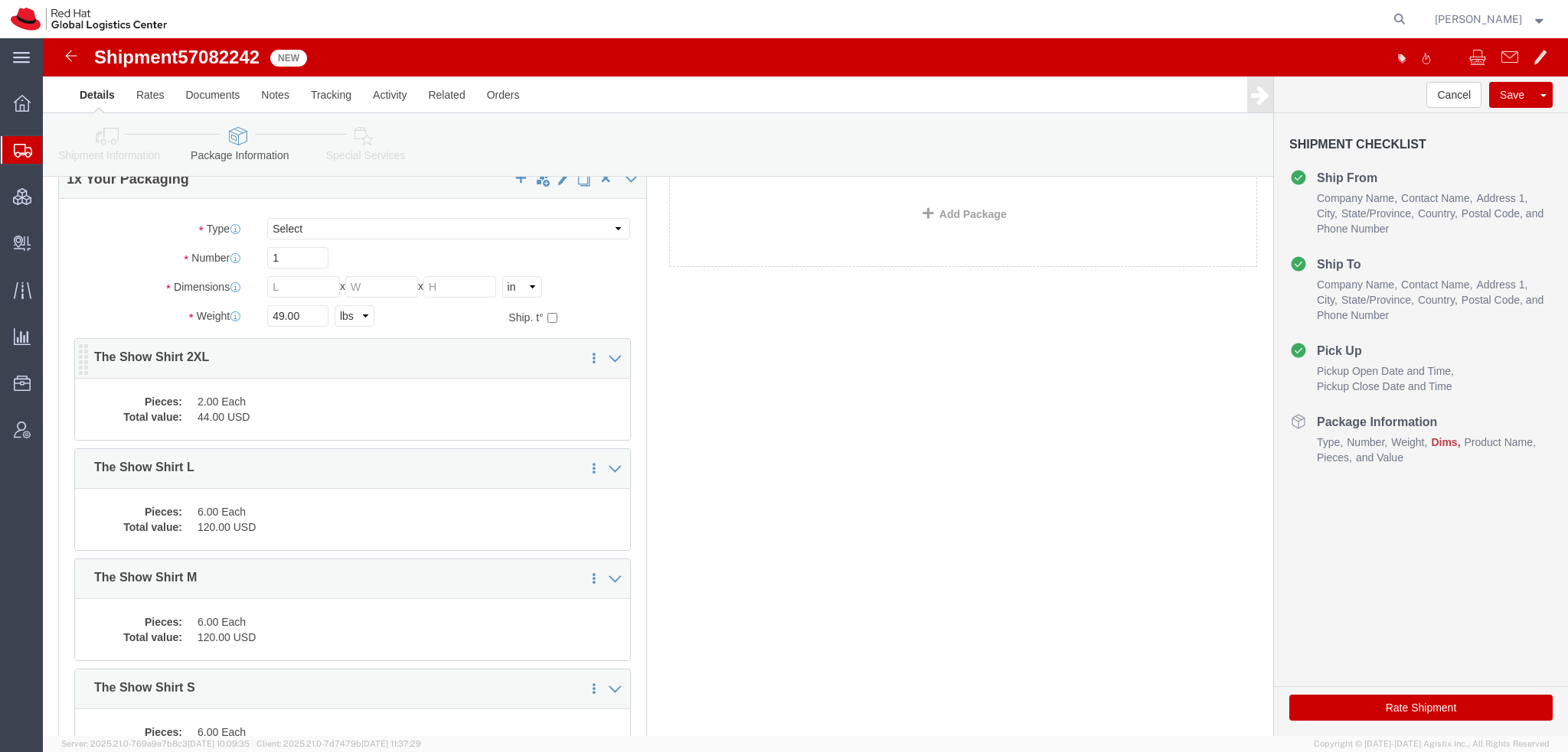
click dd "44.00 USD"
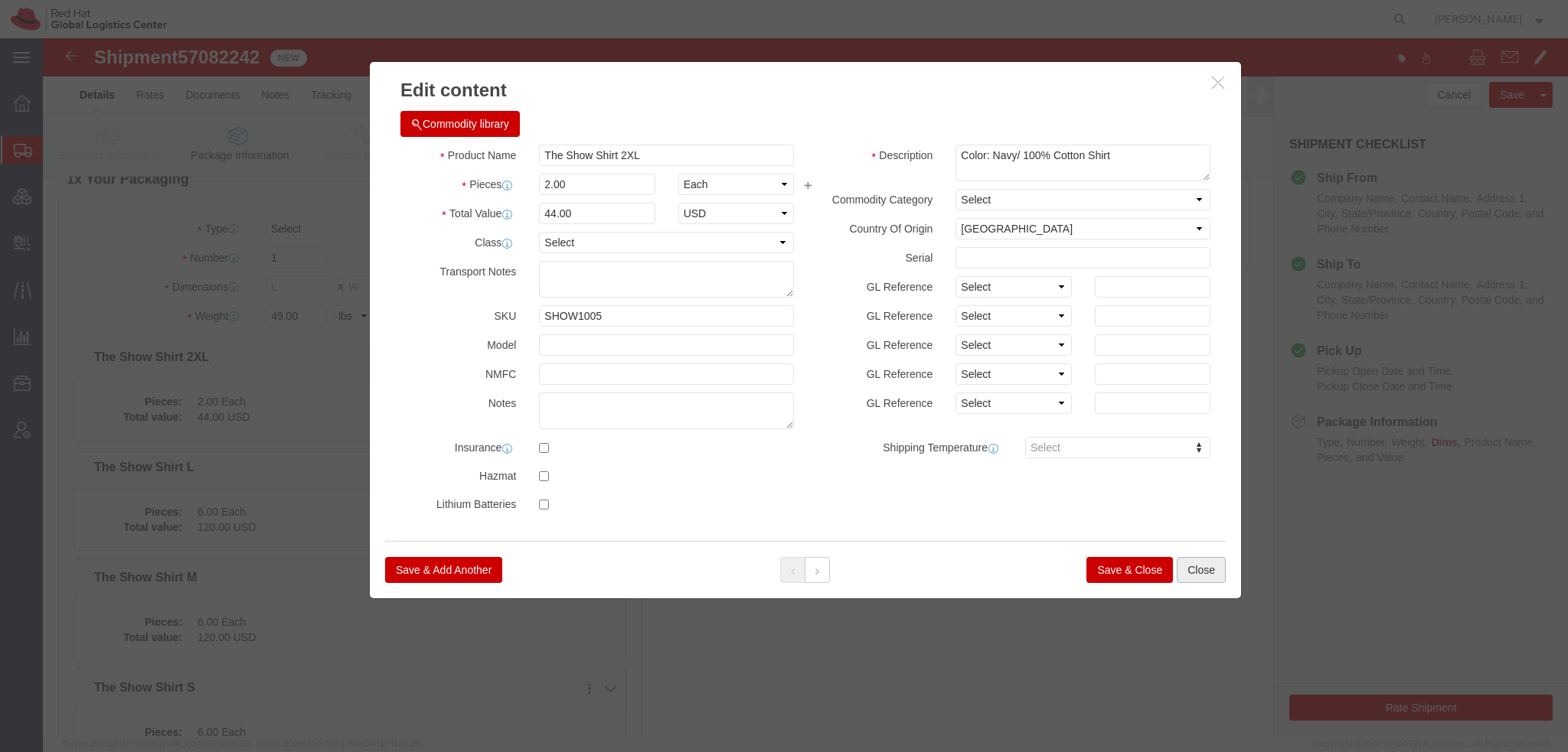
click button "Close"
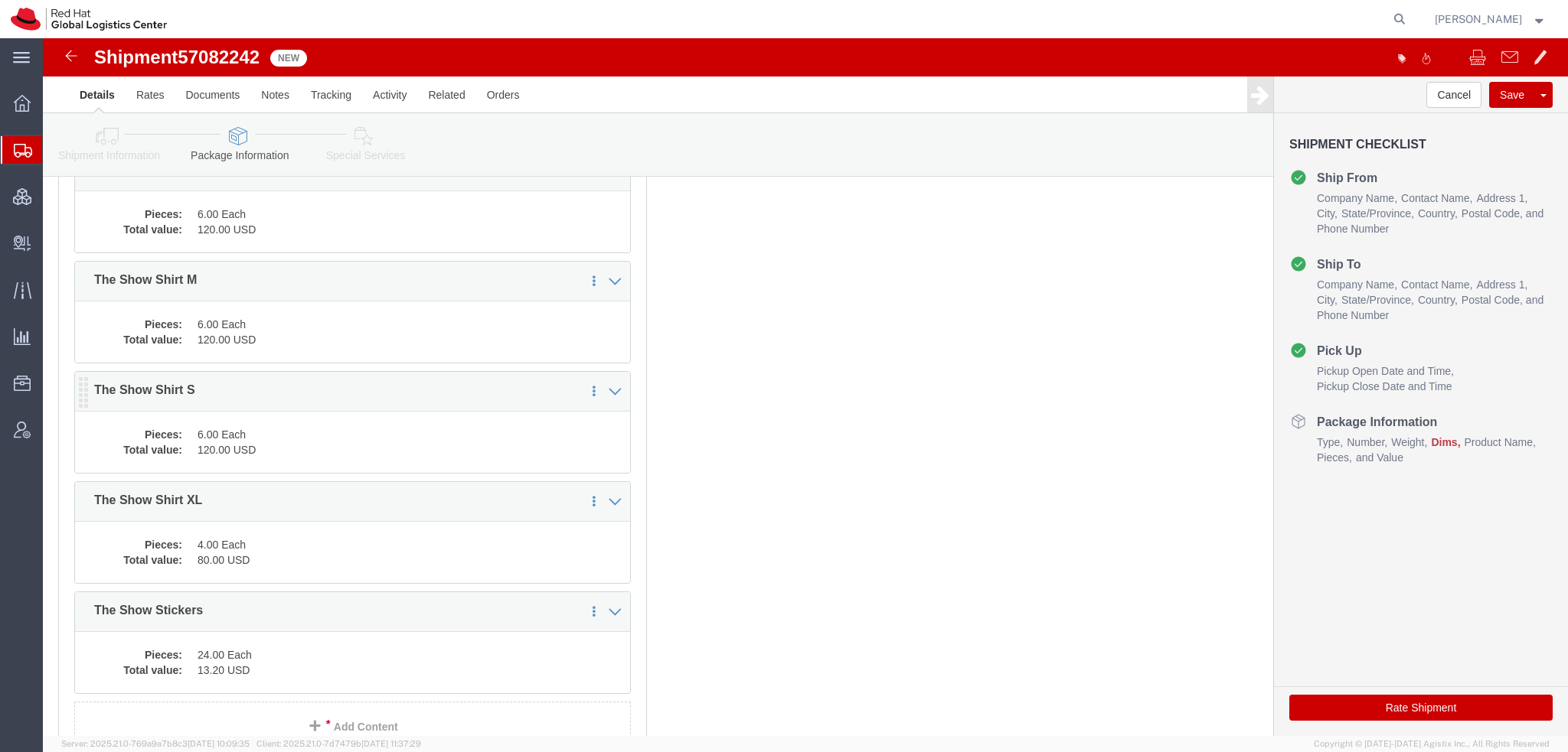
scroll to position [383, 0]
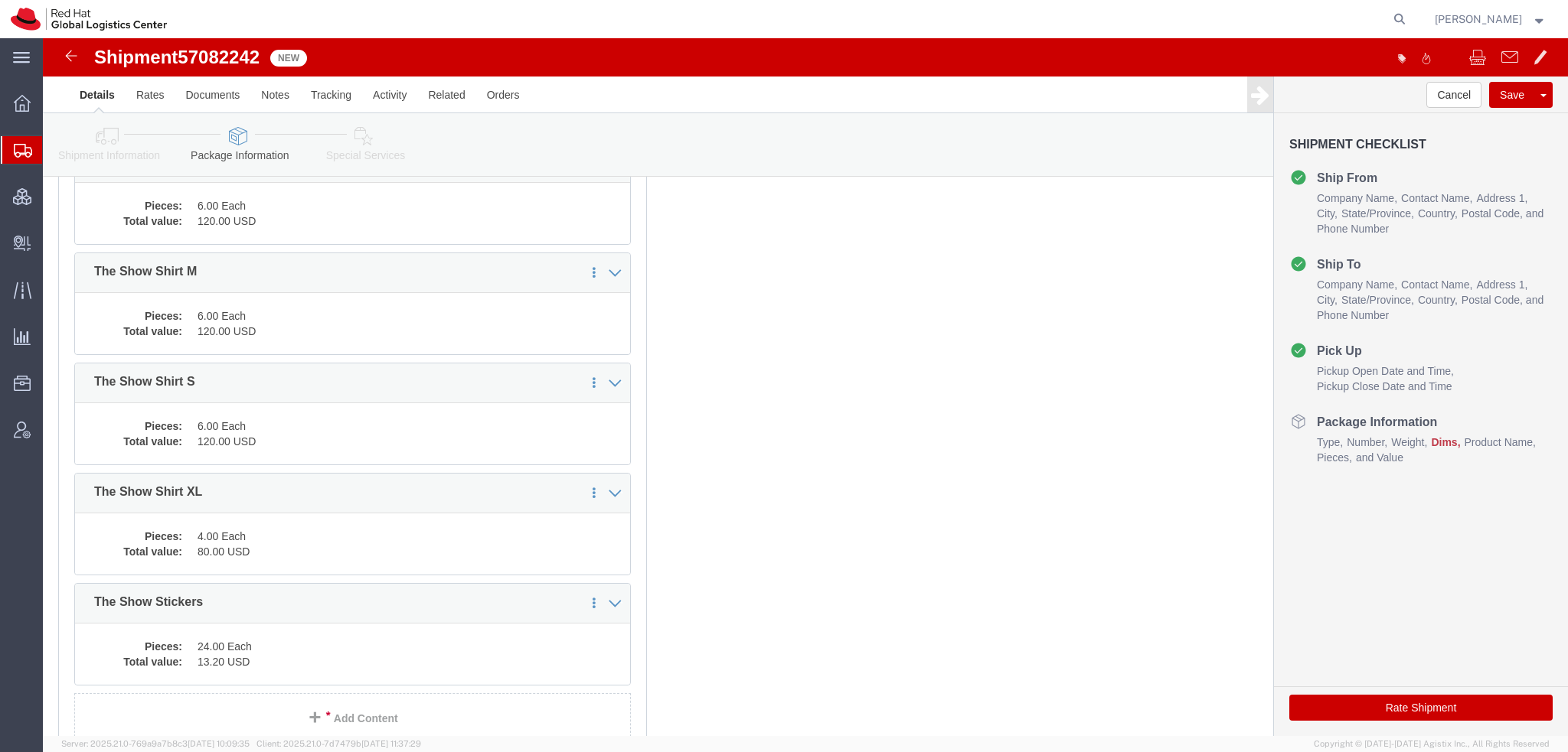
click at [0, 0] on span "Shipment Manager" at bounding box center [0, 0] width 0 height 0
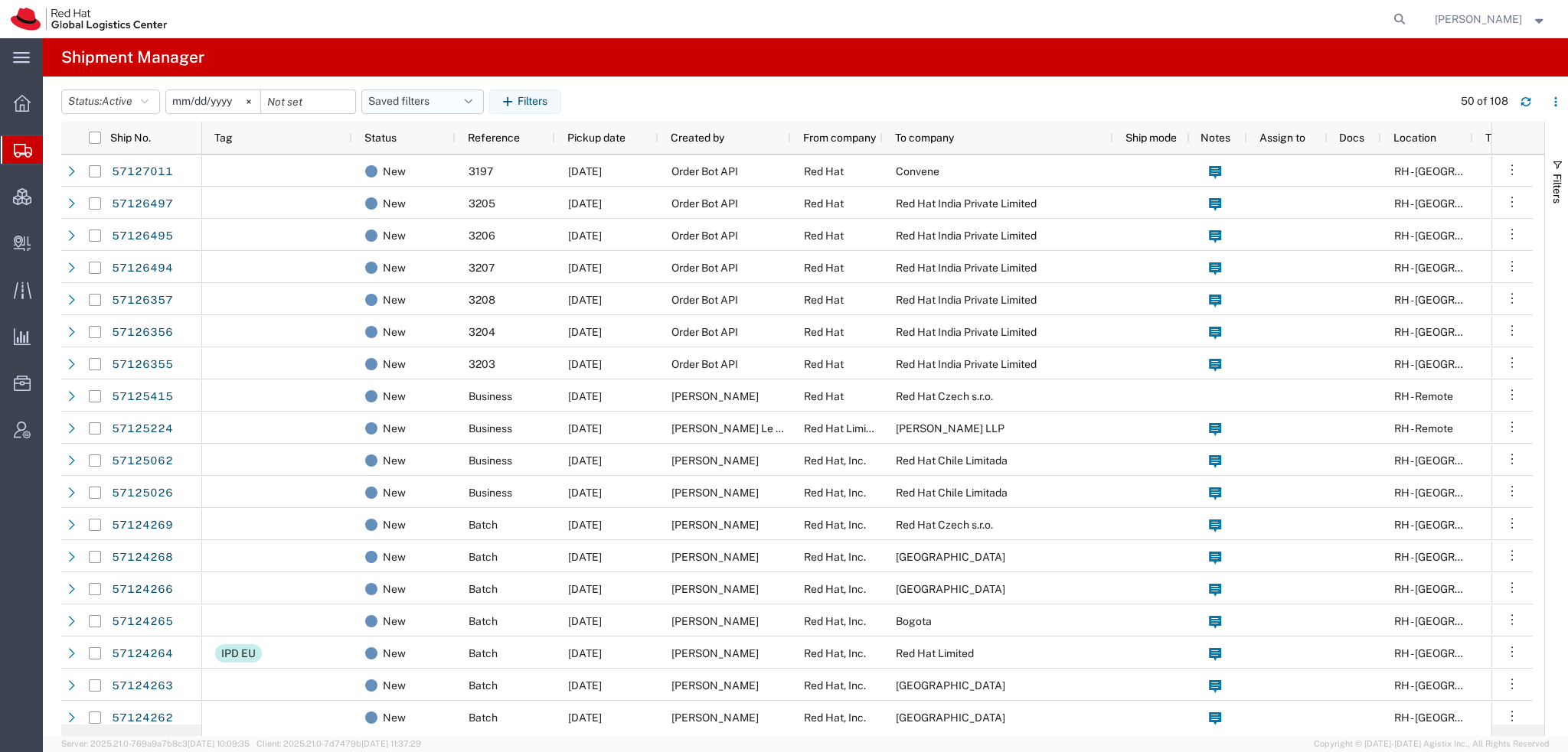
click at [473, 99] on icon "button" at bounding box center [468, 102] width 8 height 11
click at [421, 170] on span "Americas" at bounding box center [464, 169] width 201 height 28
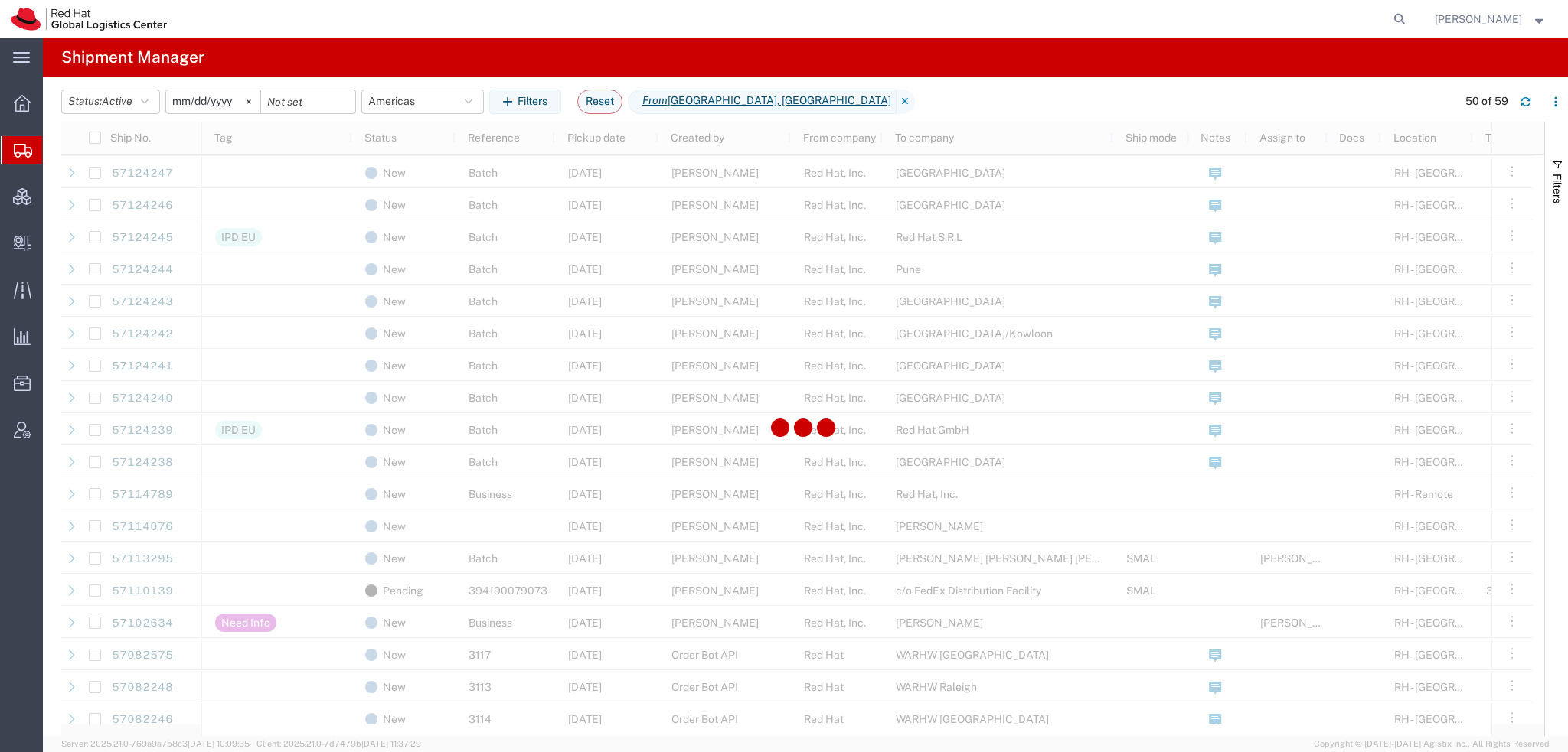
scroll to position [765, 0]
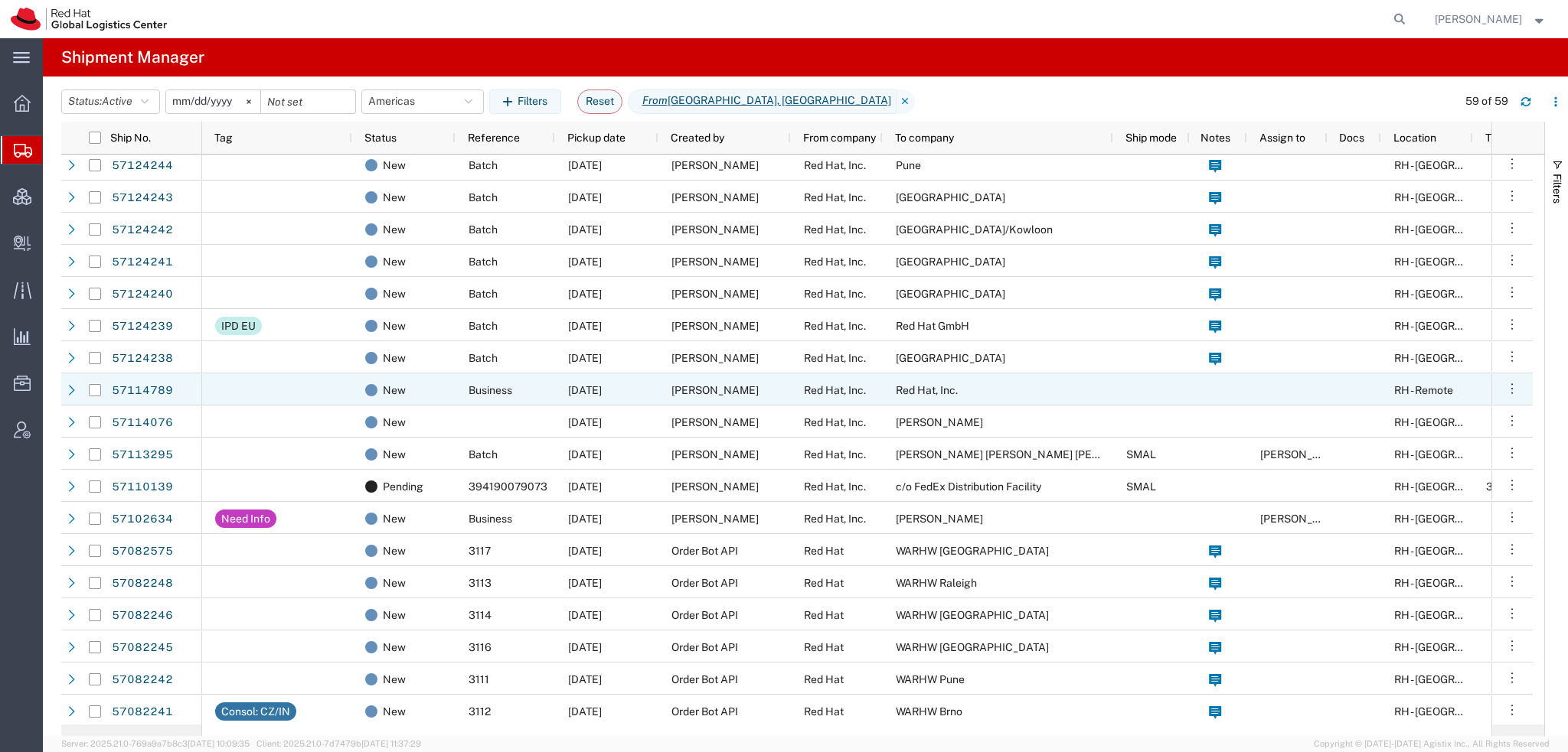
scroll to position [894, 0]
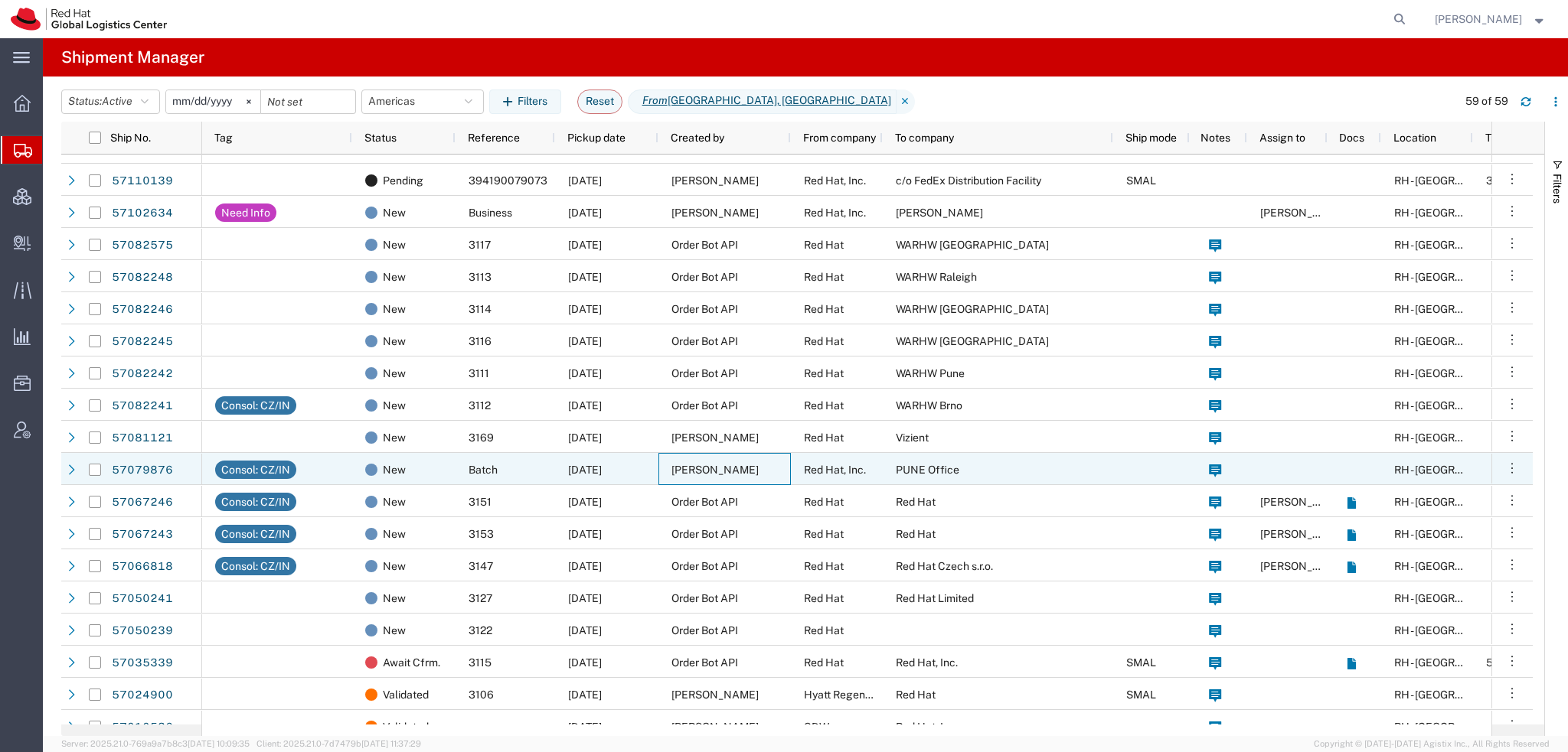
click at [658, 472] on div "[PERSON_NAME]" at bounding box center [724, 469] width 133 height 33
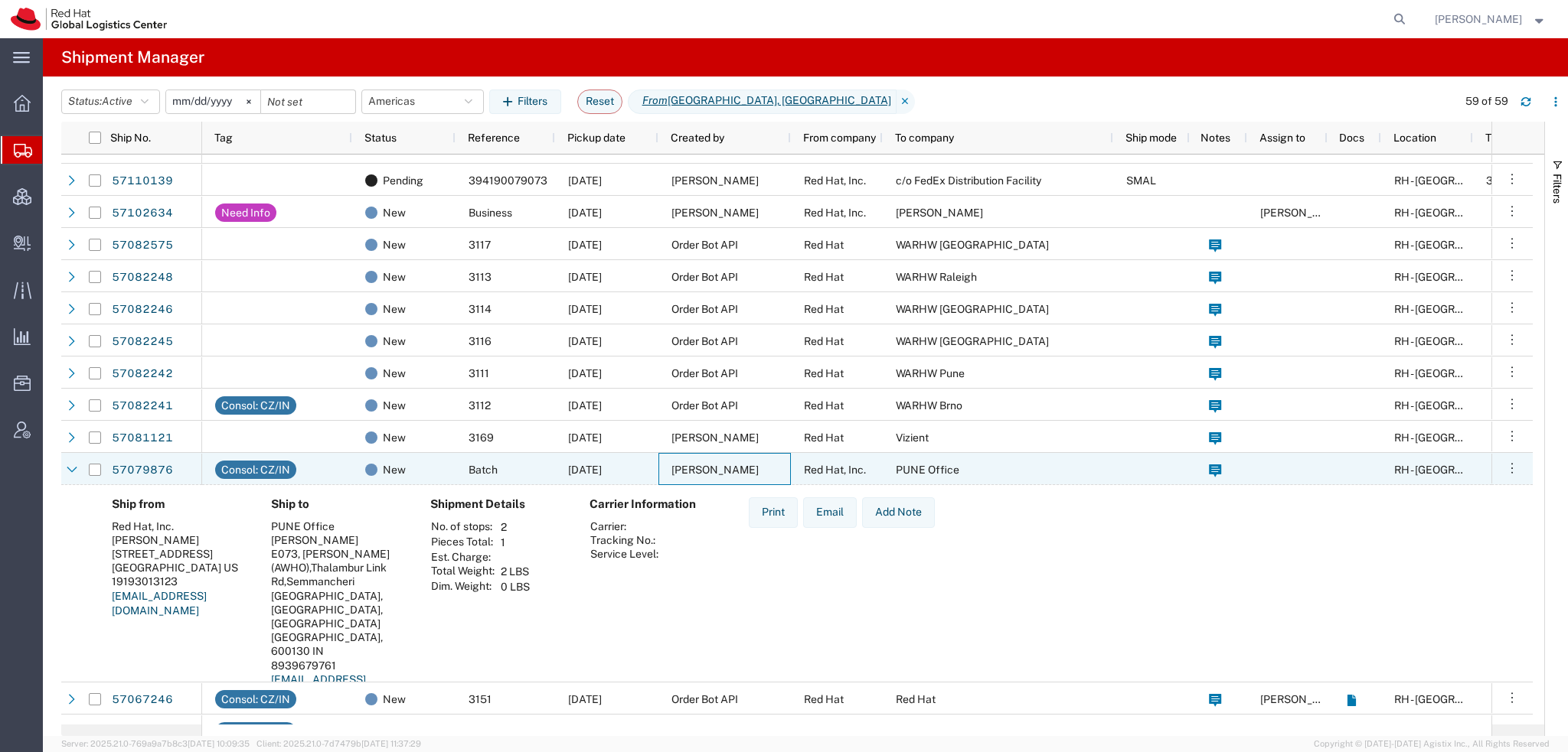
click at [658, 472] on div "[PERSON_NAME]" at bounding box center [724, 469] width 133 height 33
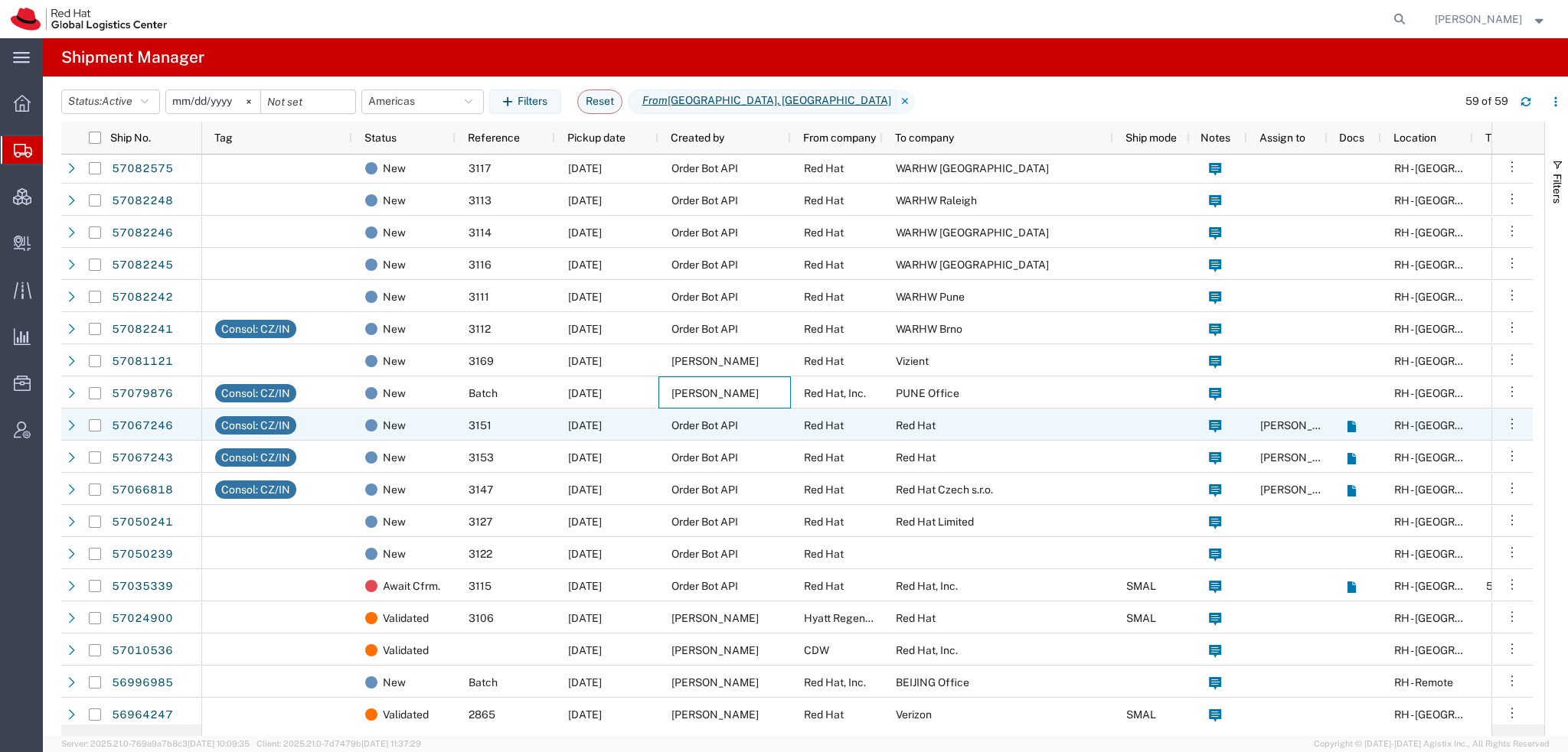
click at [692, 428] on span "Order Bot API" at bounding box center [705, 426] width 67 height 12
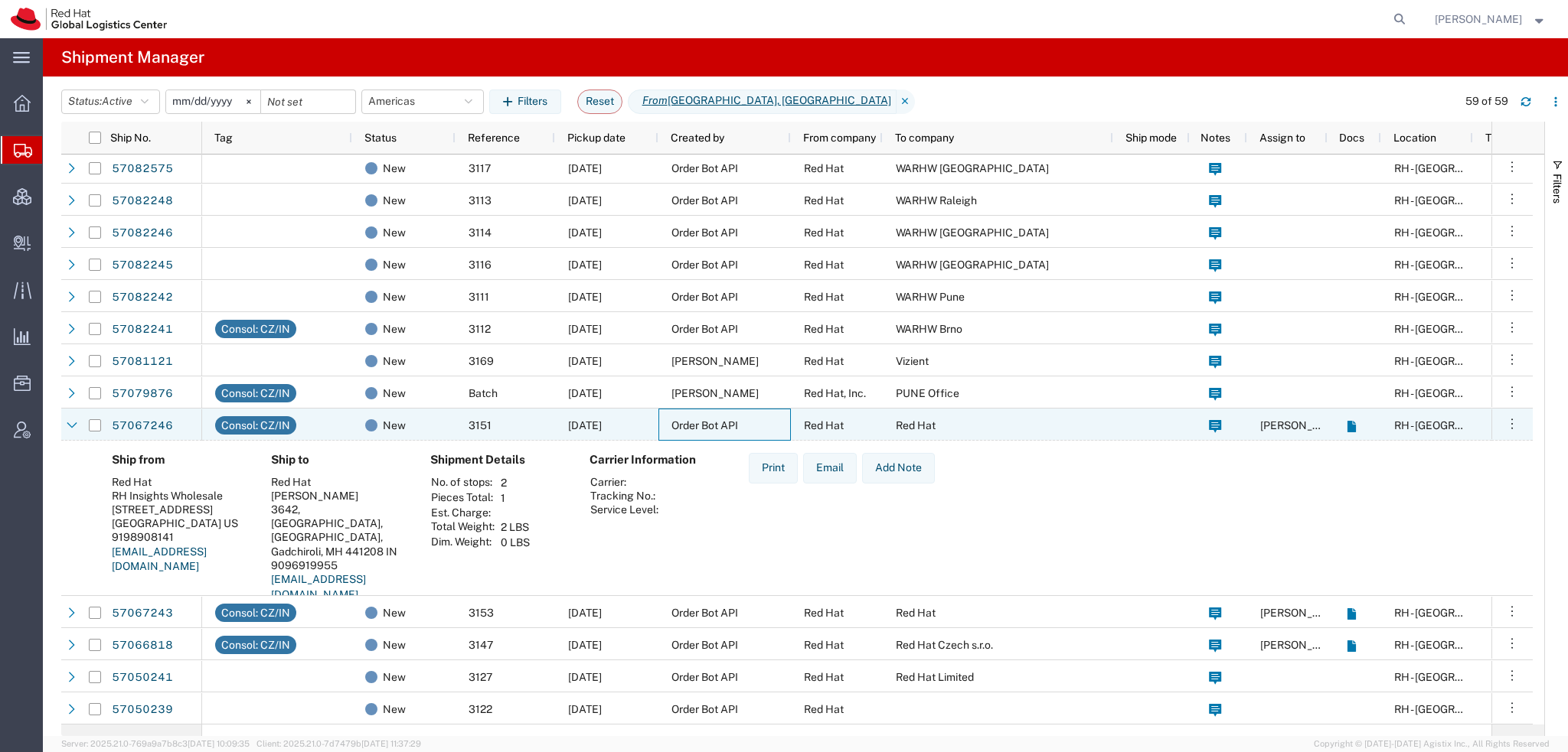
click at [692, 428] on span "Order Bot API" at bounding box center [705, 426] width 67 height 12
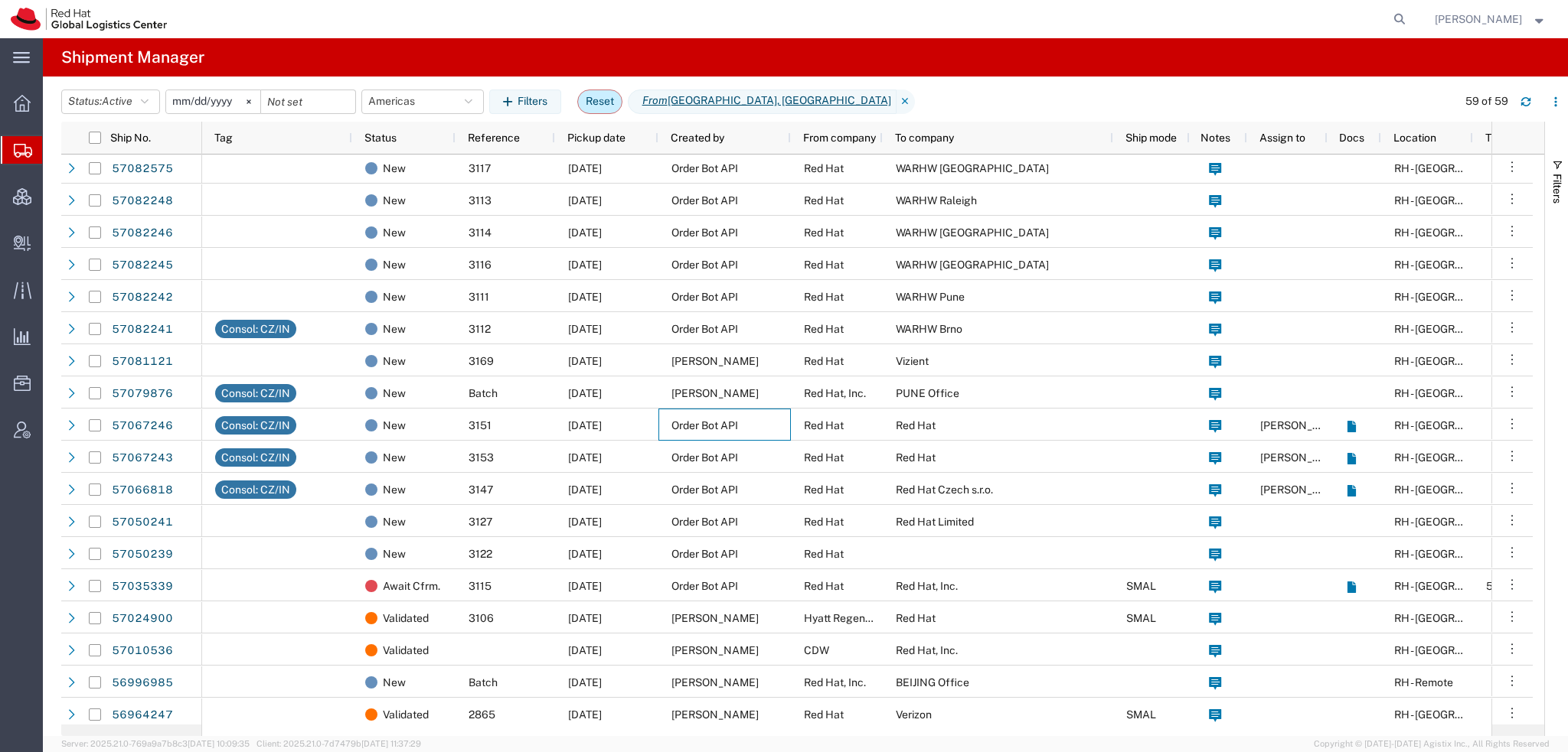
click at [604, 96] on button "Reset" at bounding box center [599, 102] width 45 height 25
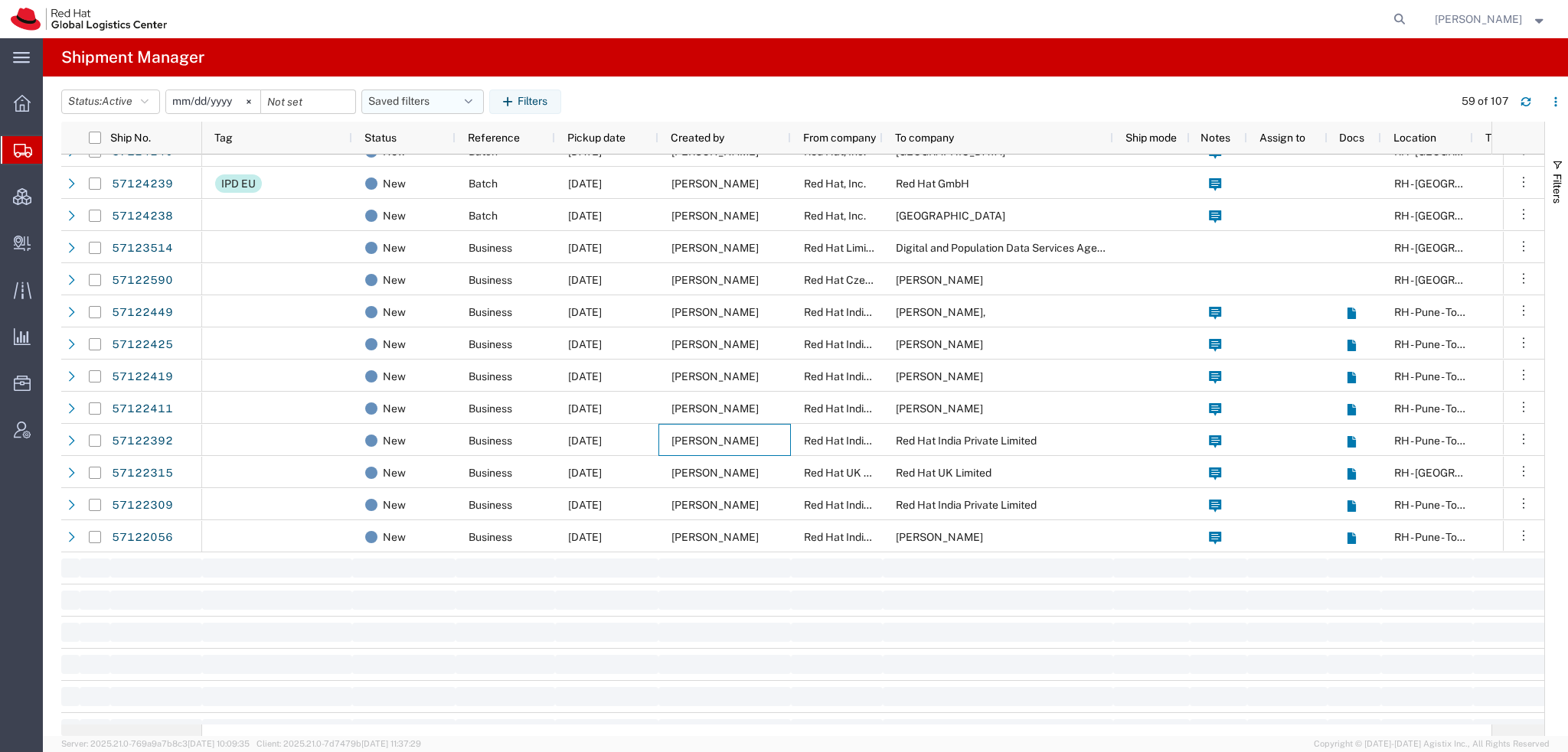
scroll to position [1209, 0]
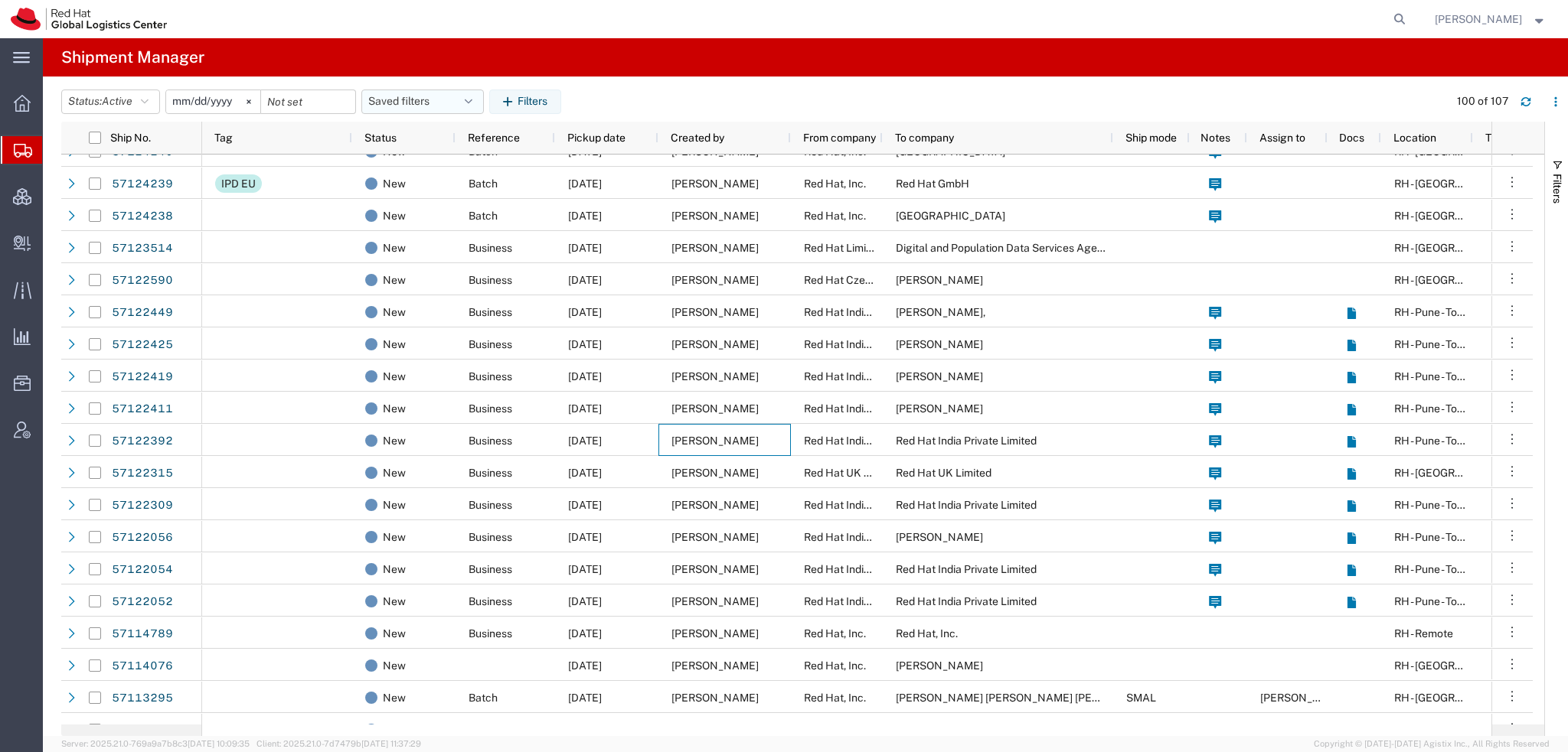
click at [473, 104] on icon "button" at bounding box center [468, 102] width 8 height 11
click at [441, 172] on span "Americas" at bounding box center [464, 169] width 201 height 28
type input "2023-05-07"
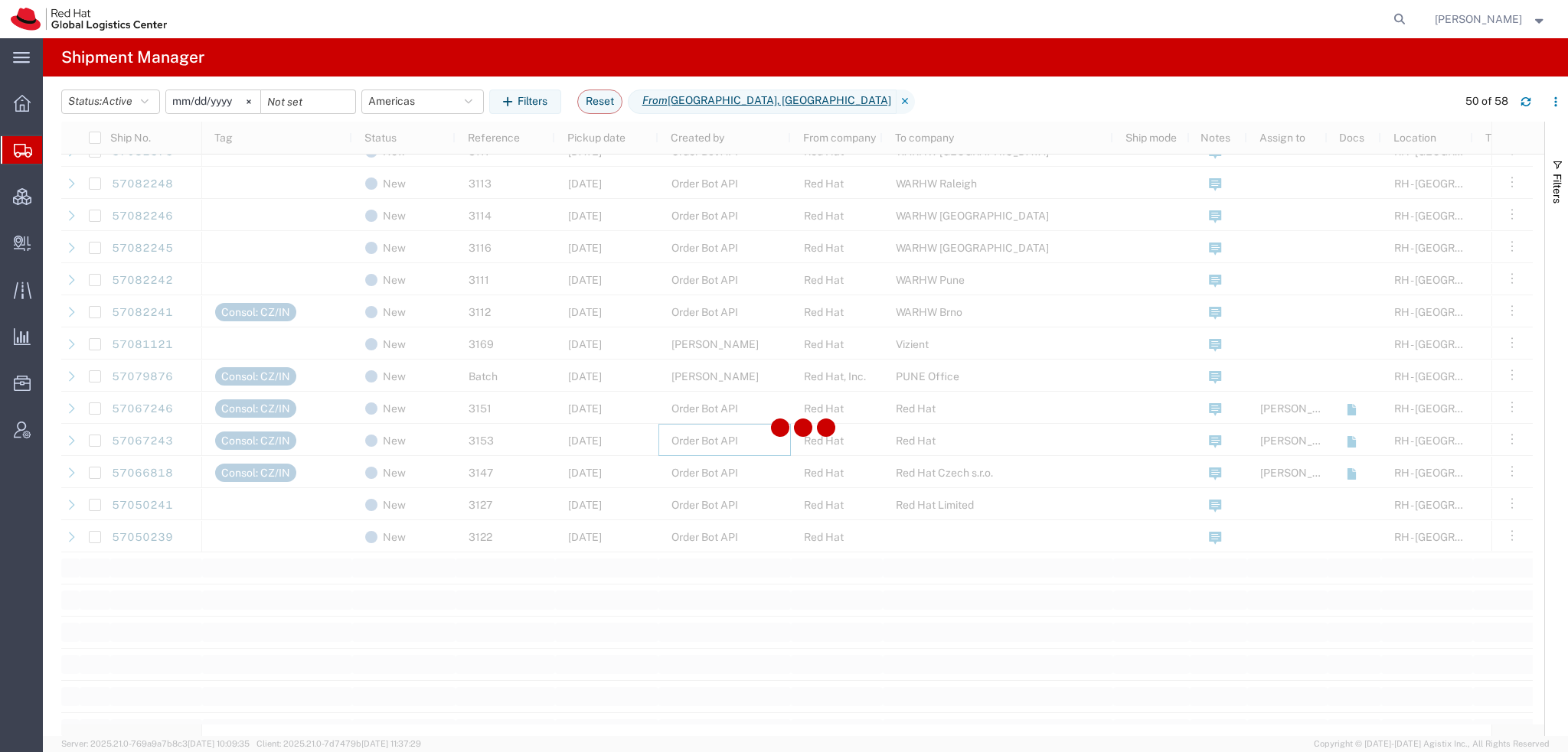
scroll to position [1209, 0]
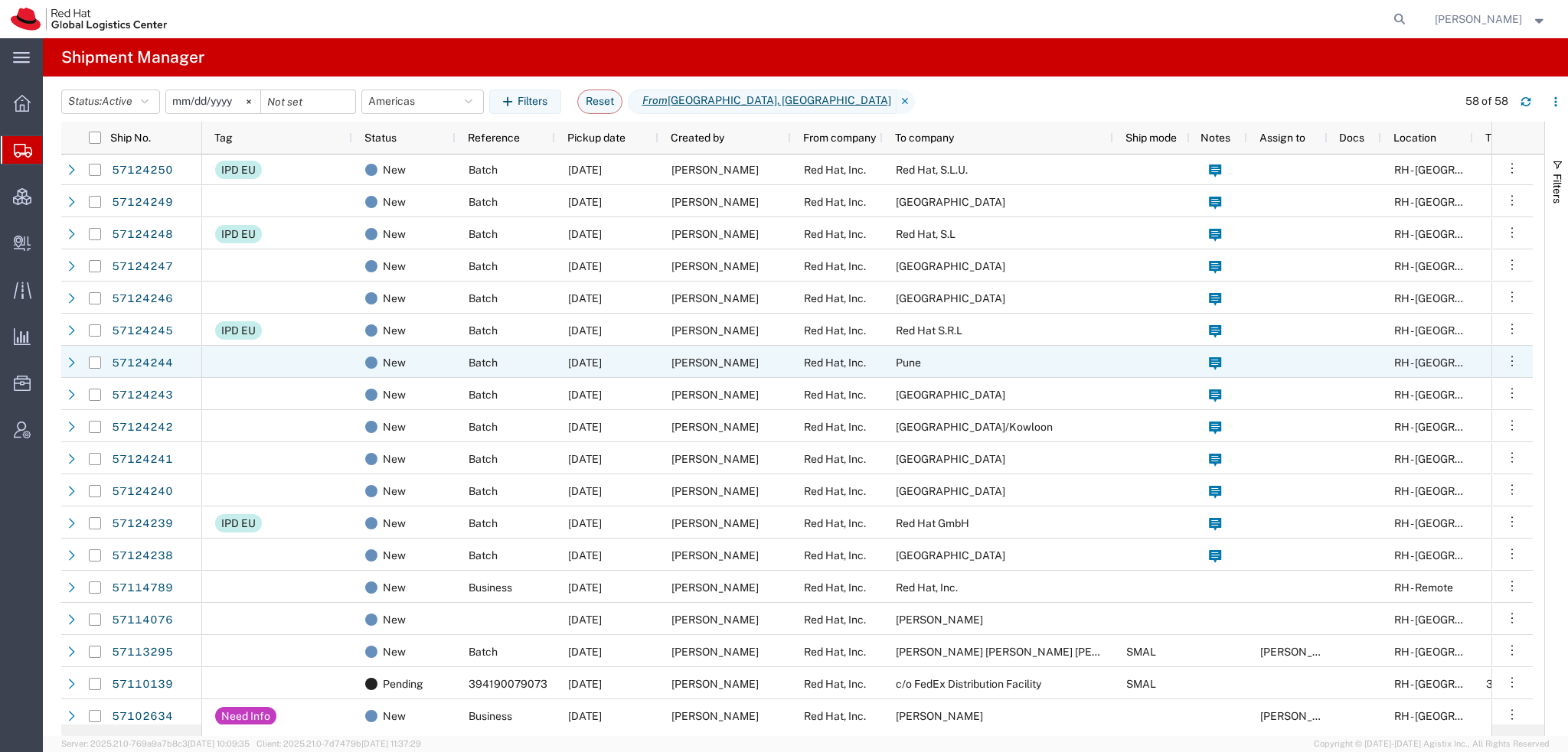
scroll to position [689, 0]
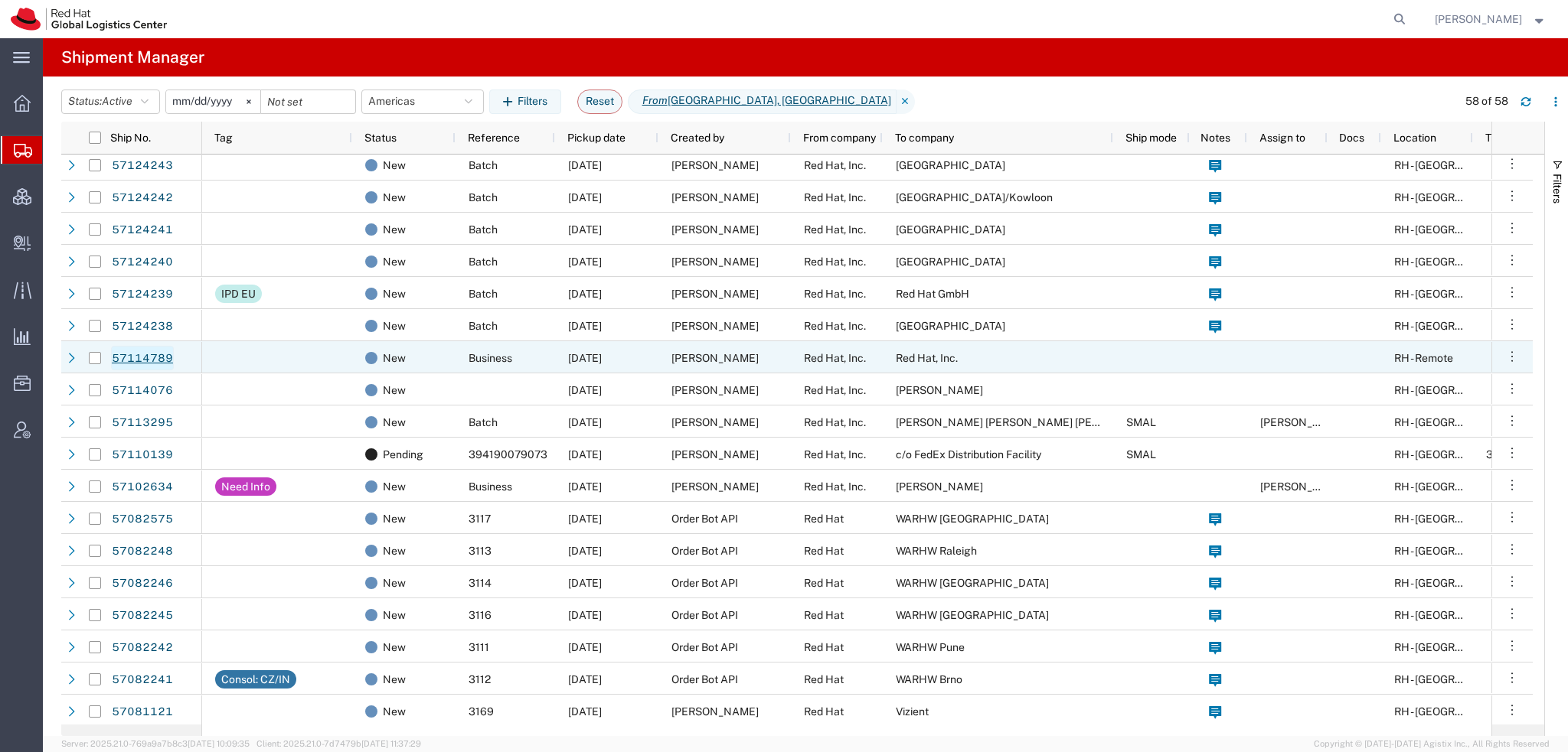
click at [138, 354] on link "57114789" at bounding box center [142, 358] width 62 height 25
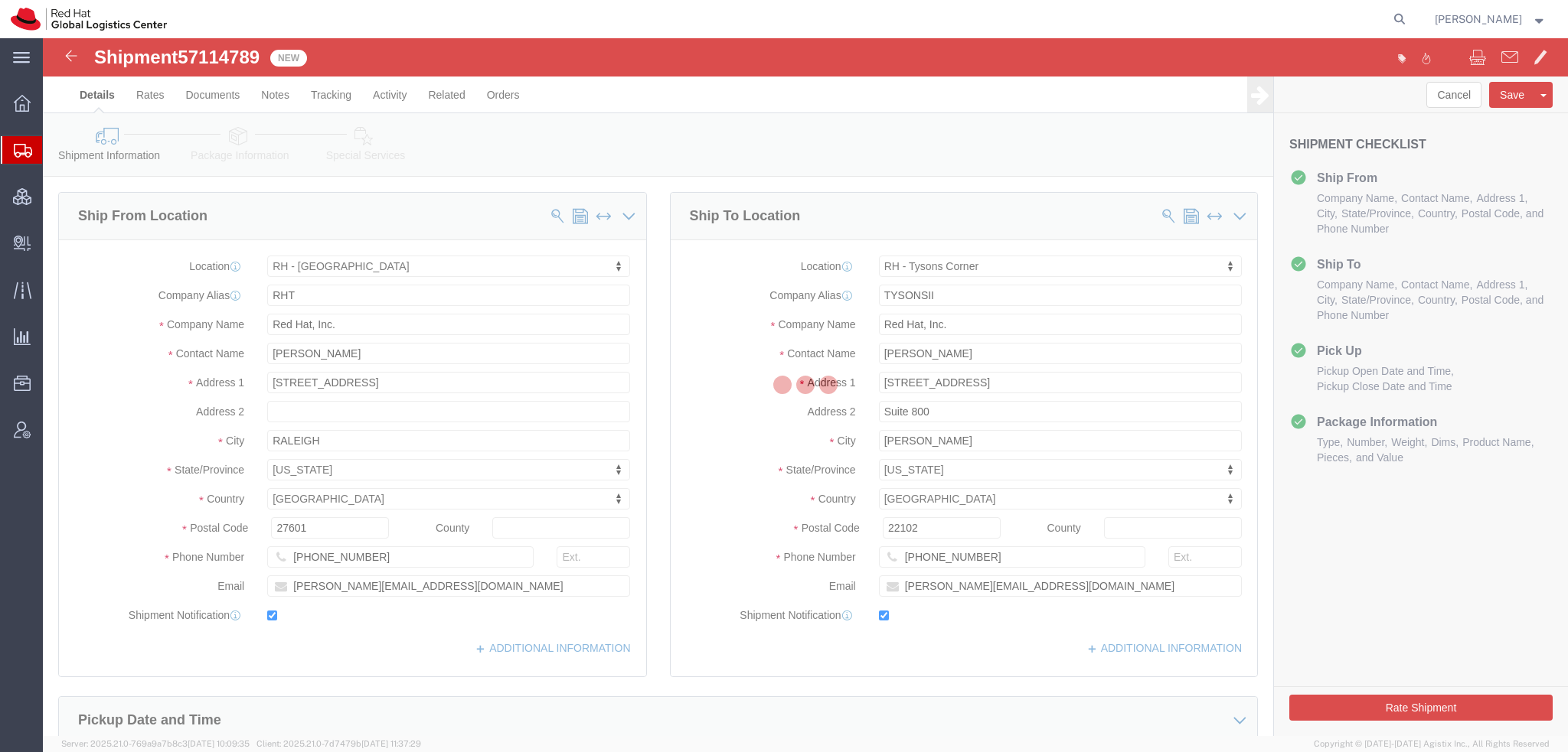
select select "38014"
select select "38038"
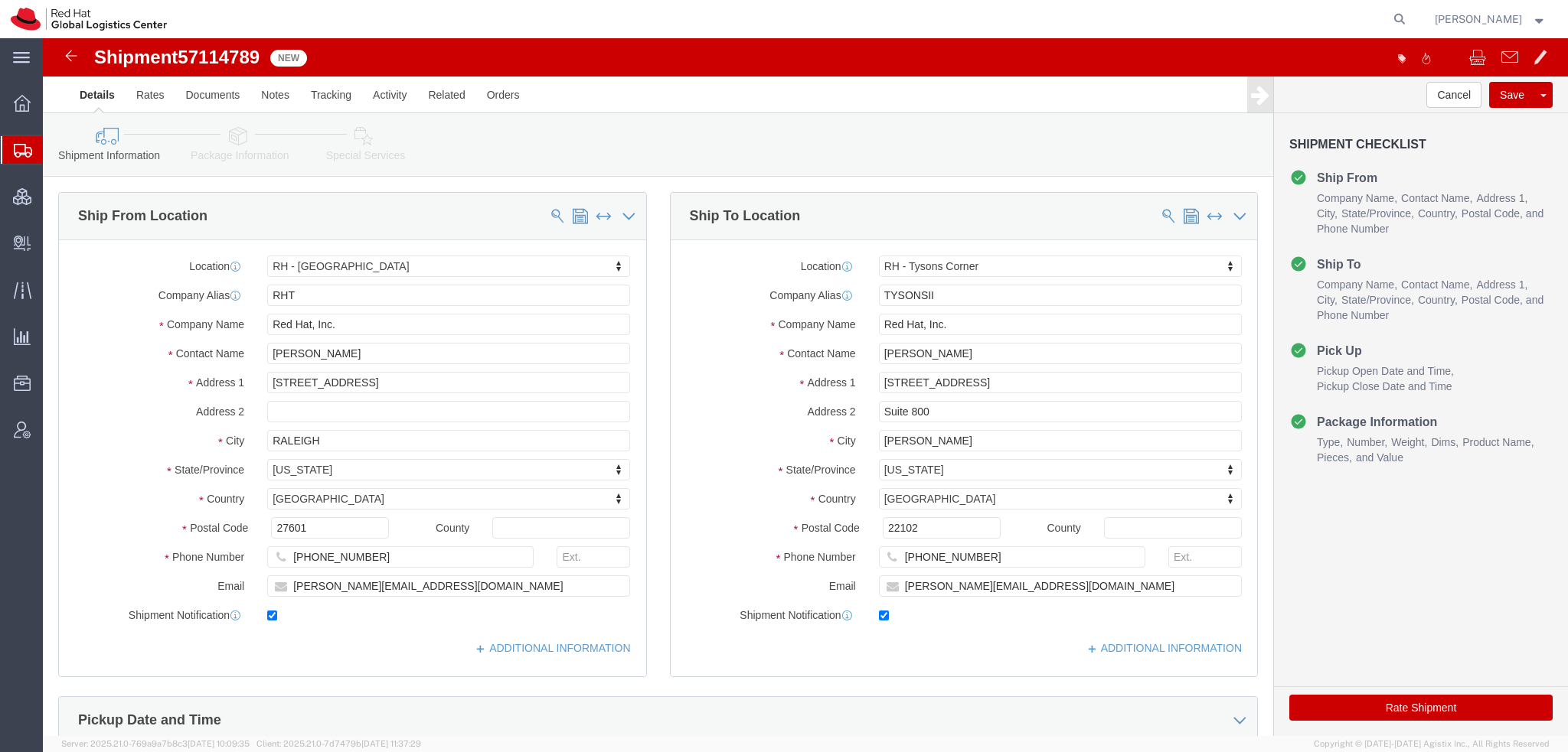
click at [0, 0] on span "Shipment Manager" at bounding box center [0, 0] width 0 height 0
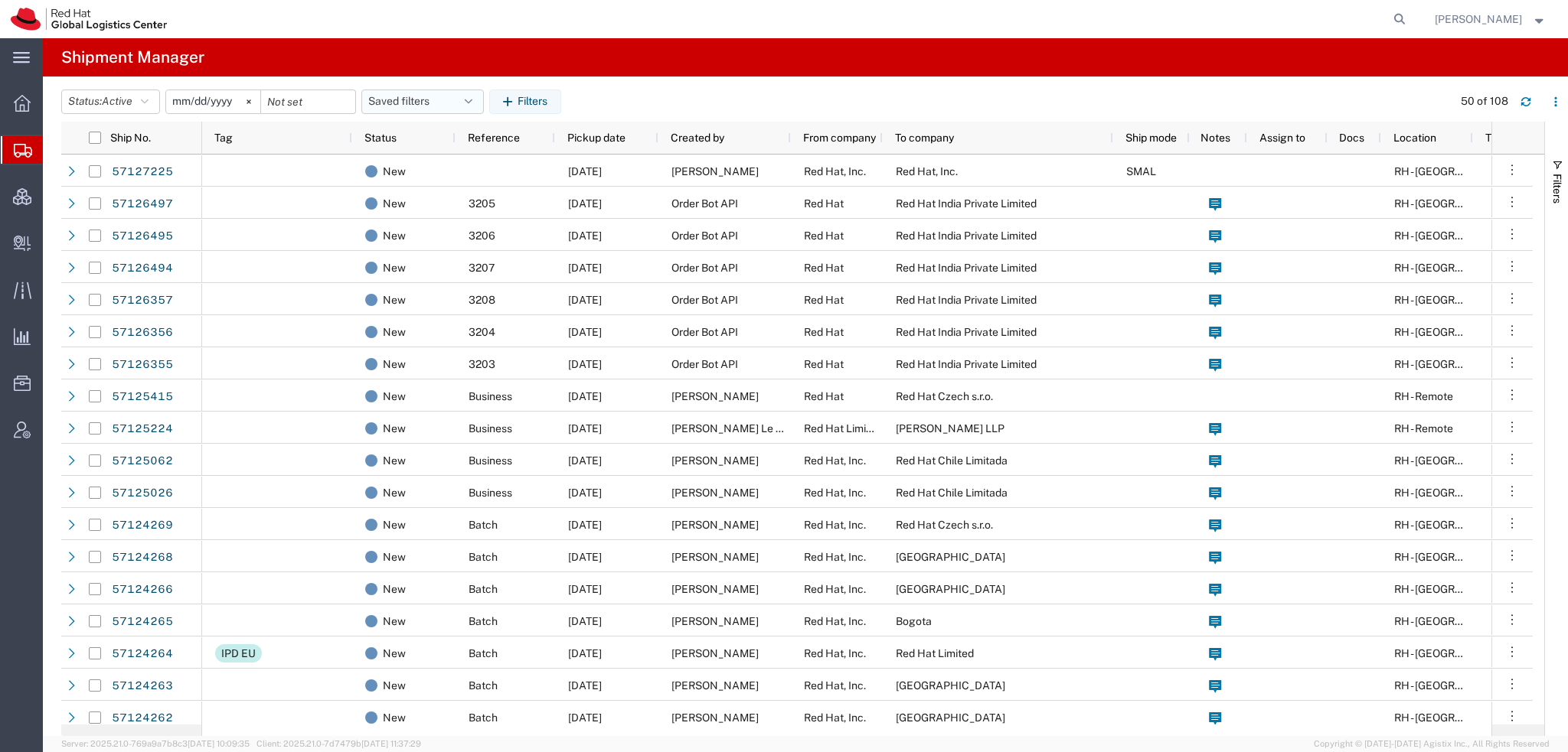
click at [462, 103] on button "Saved filters" at bounding box center [422, 102] width 122 height 25
click at [411, 170] on span "Americas" at bounding box center [464, 169] width 201 height 28
type input "2023-05-07"
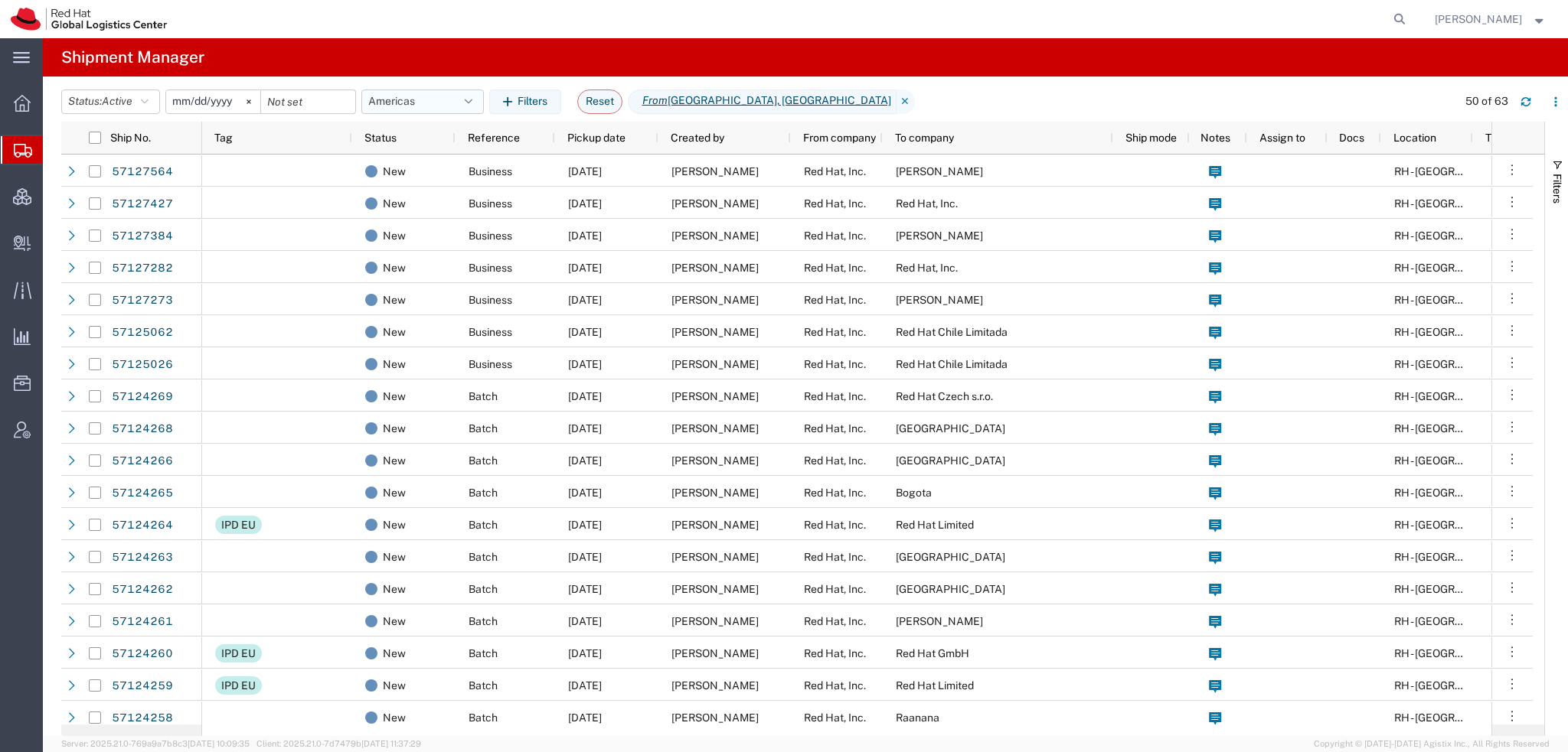
click at [473, 106] on icon "button" at bounding box center [468, 102] width 8 height 11
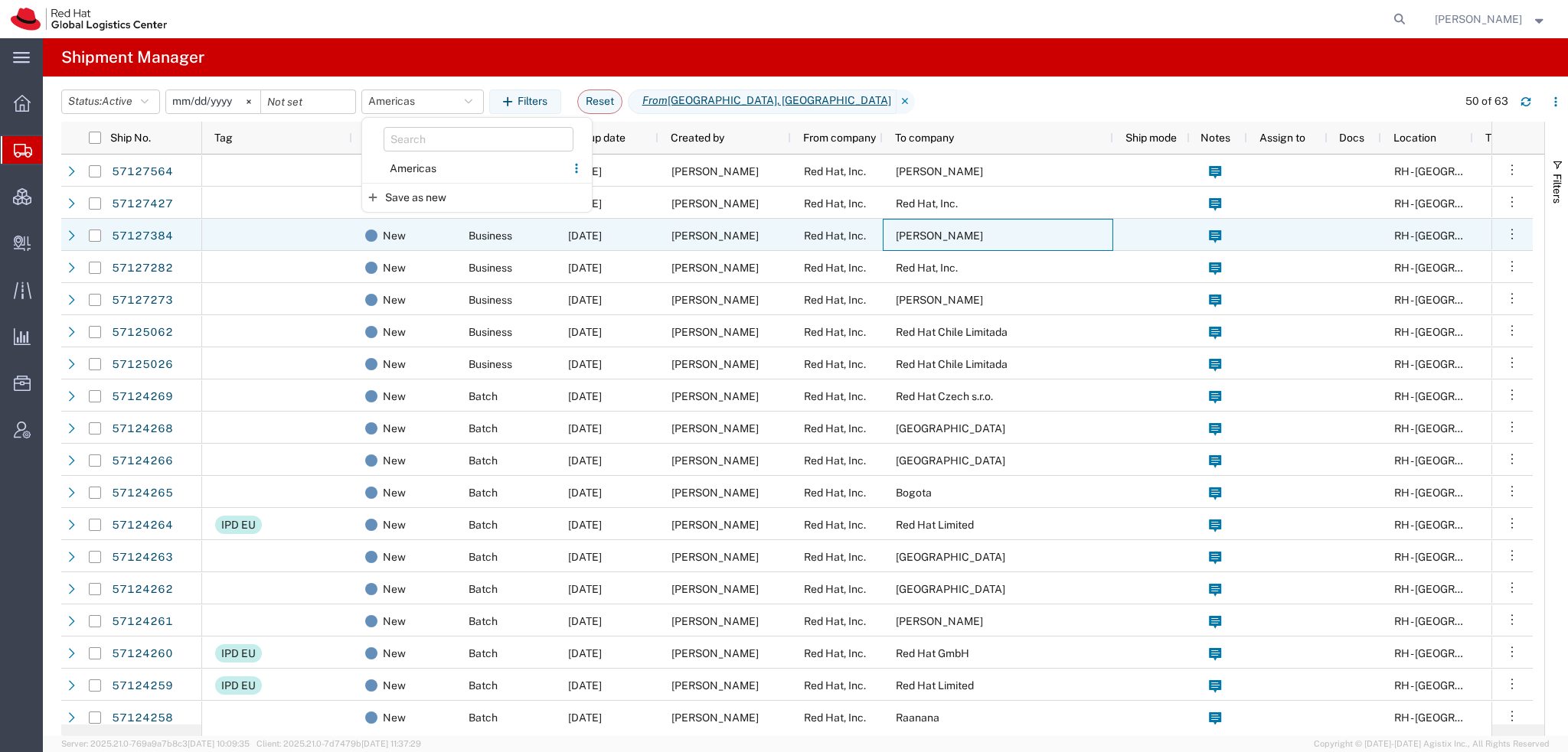
click at [909, 230] on span "Yi Zheng" at bounding box center [939, 236] width 87 height 12
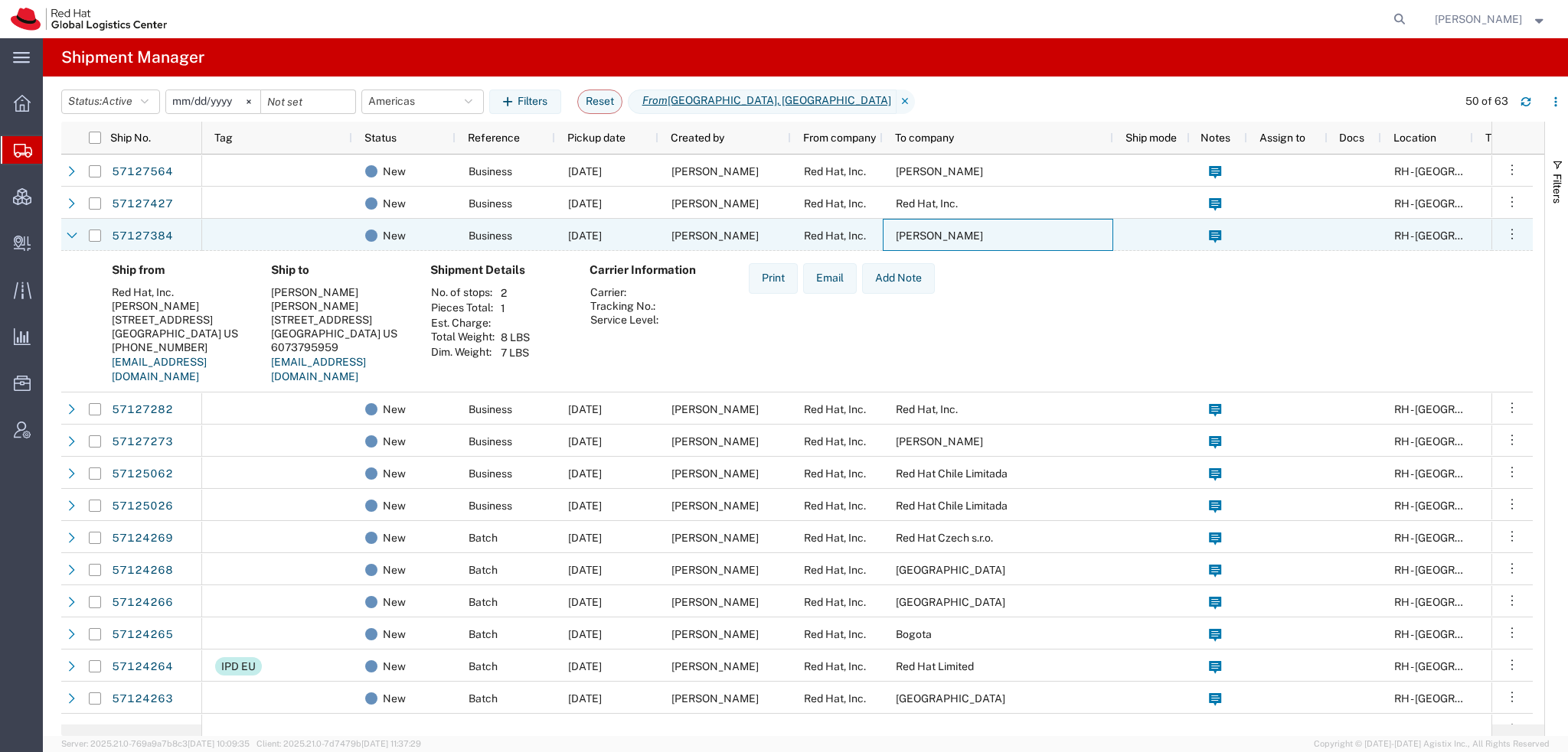
click at [909, 231] on span "Yi Zheng" at bounding box center [939, 236] width 87 height 12
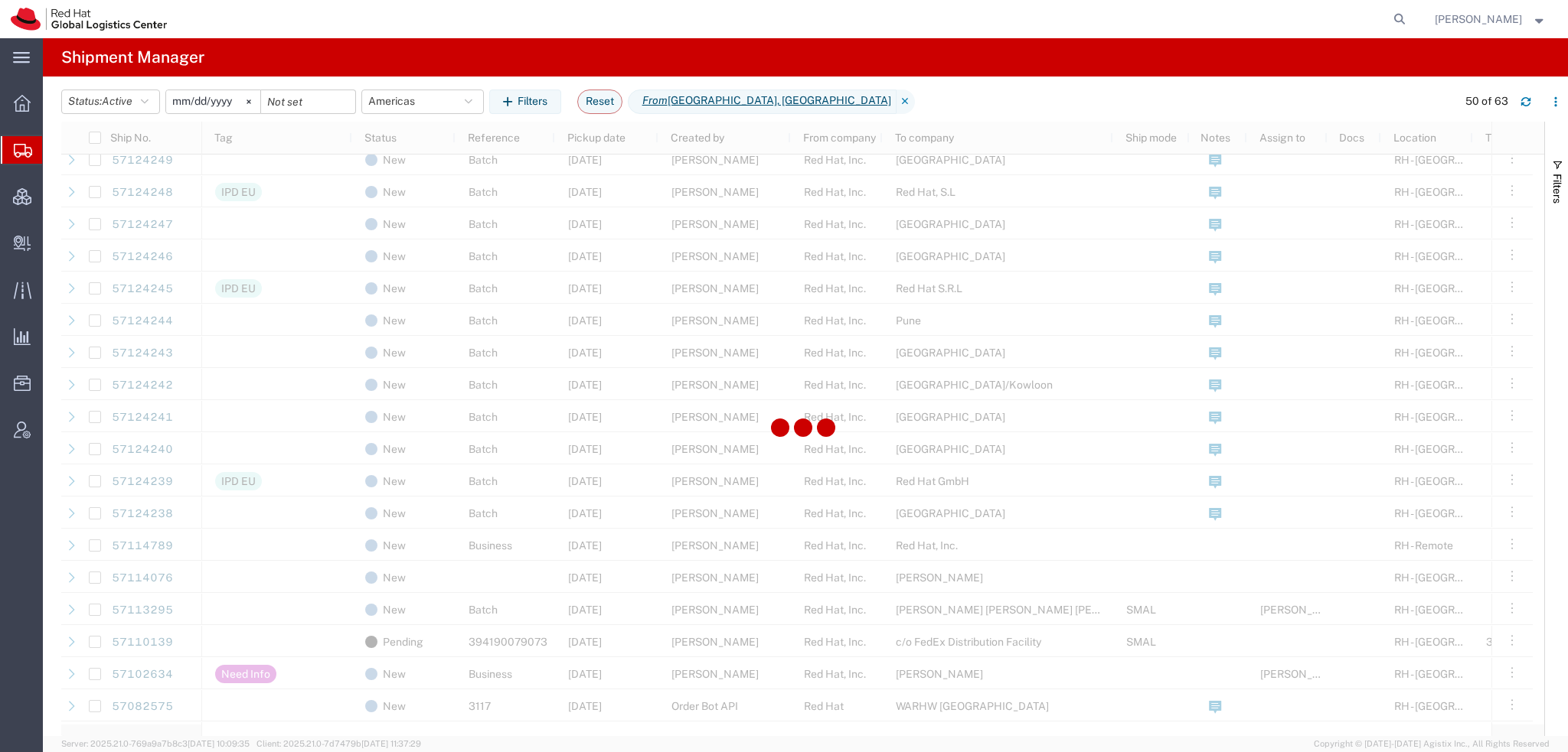
scroll to position [1071, 0]
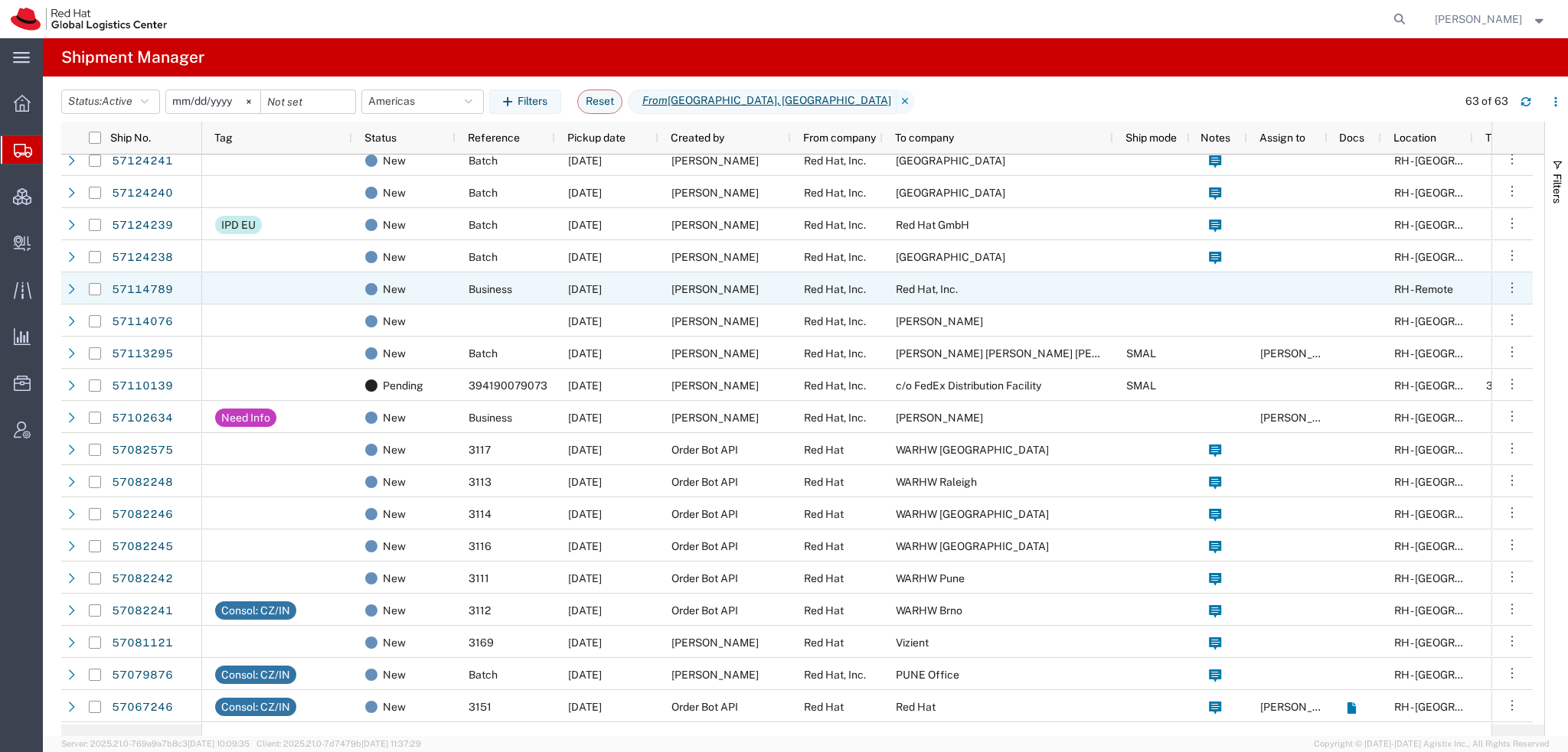
scroll to position [1377, 0]
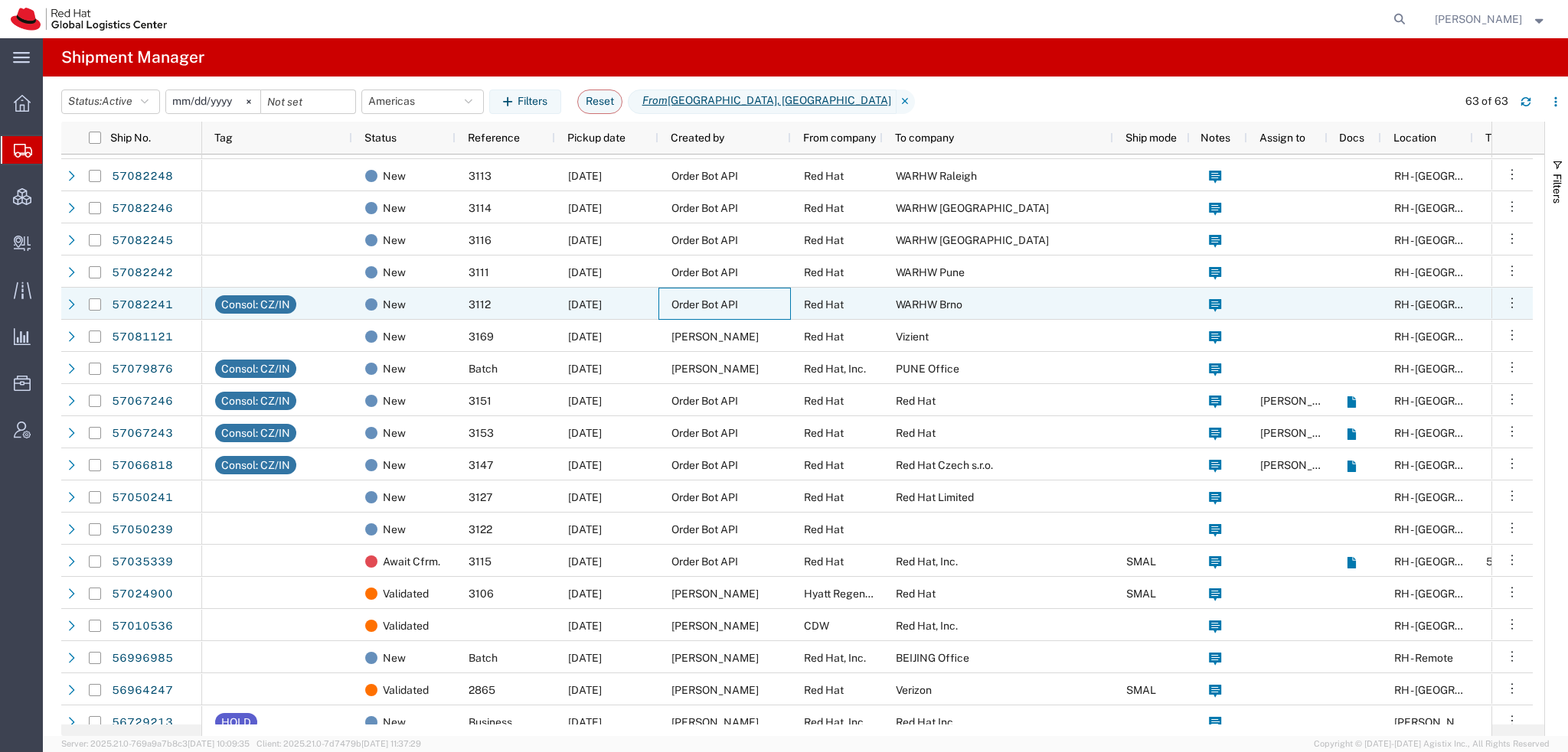
click at [717, 303] on span "Order Bot API" at bounding box center [705, 304] width 67 height 12
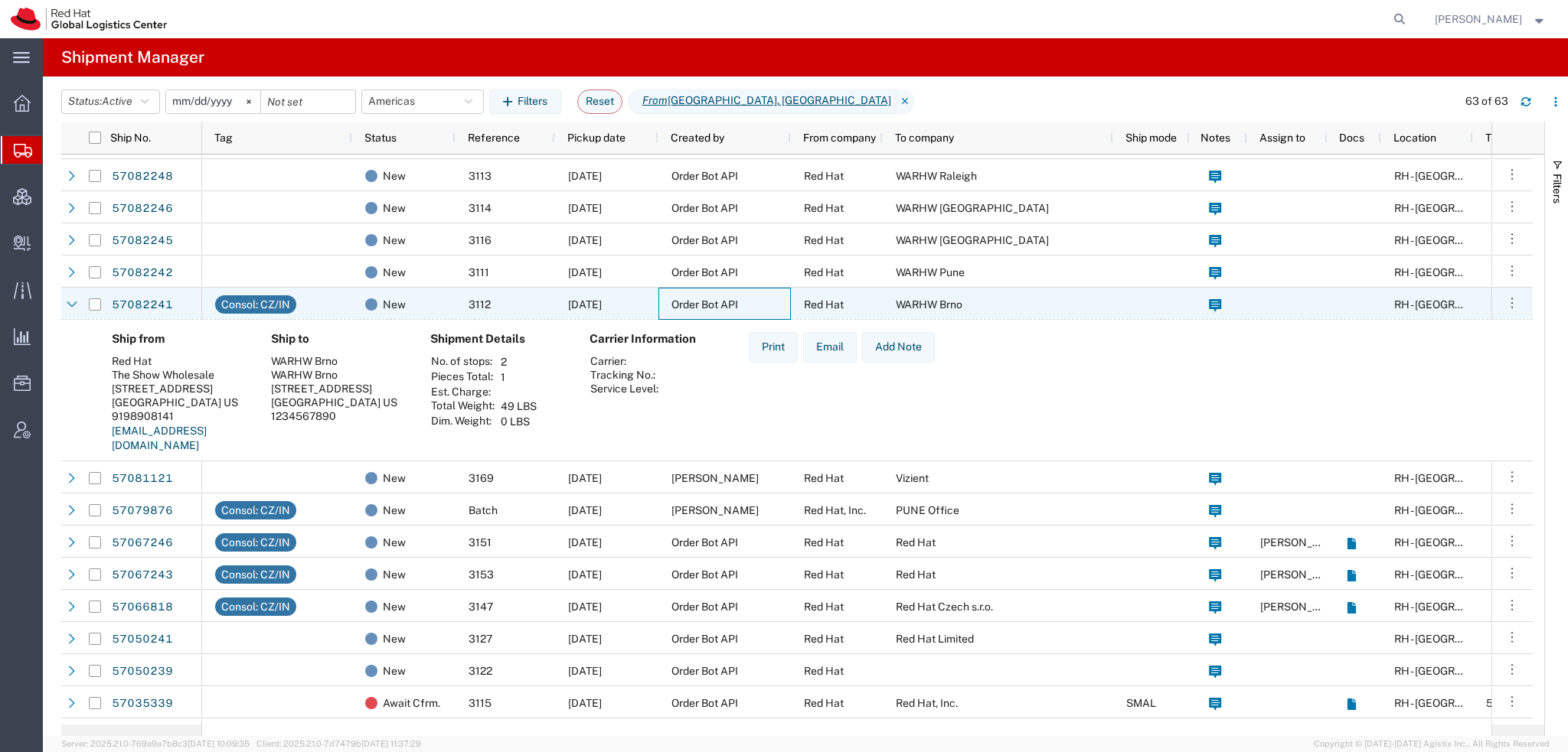
click at [717, 303] on span "Order Bot API" at bounding box center [705, 304] width 67 height 12
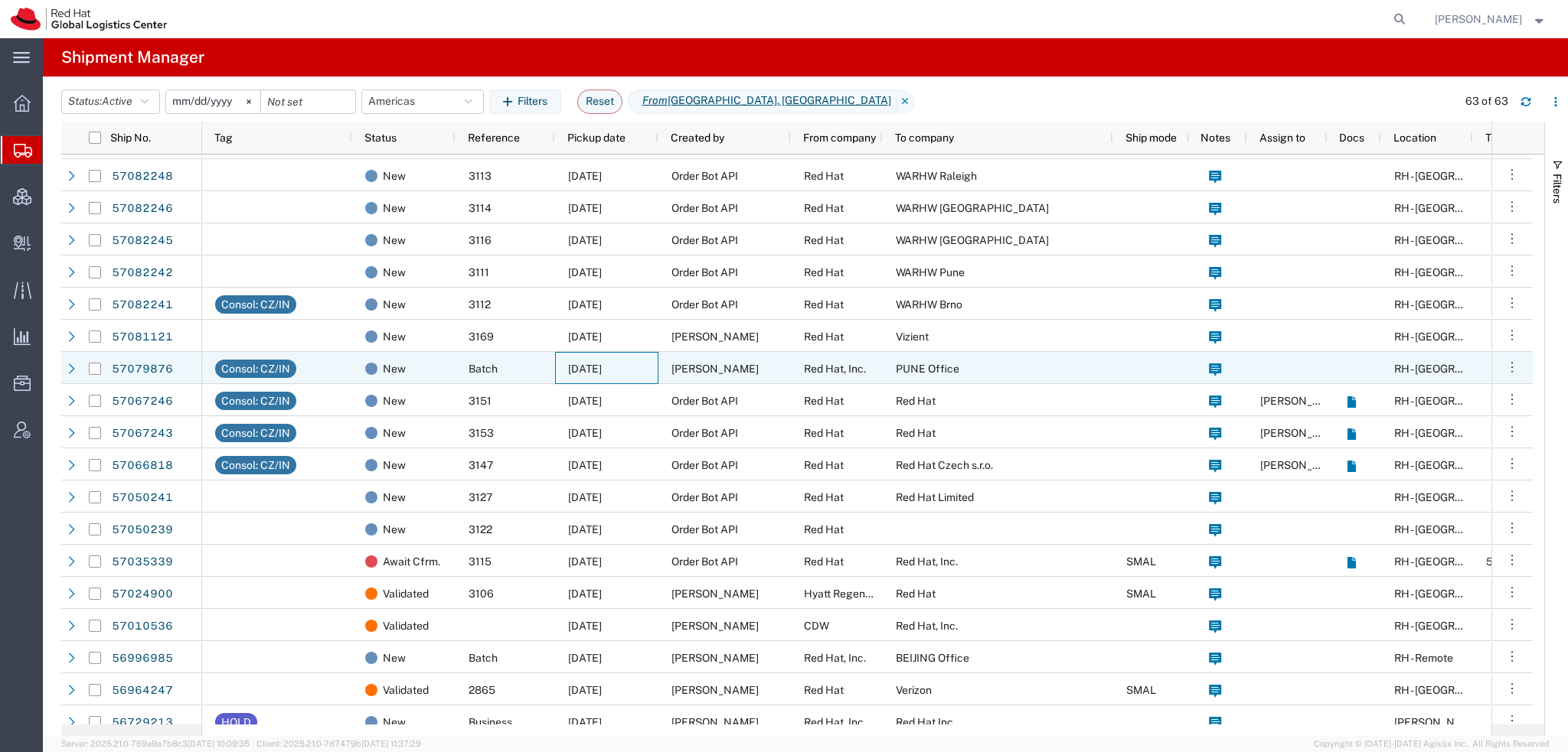
click at [656, 361] on div "10/10/2025" at bounding box center [606, 368] width 103 height 33
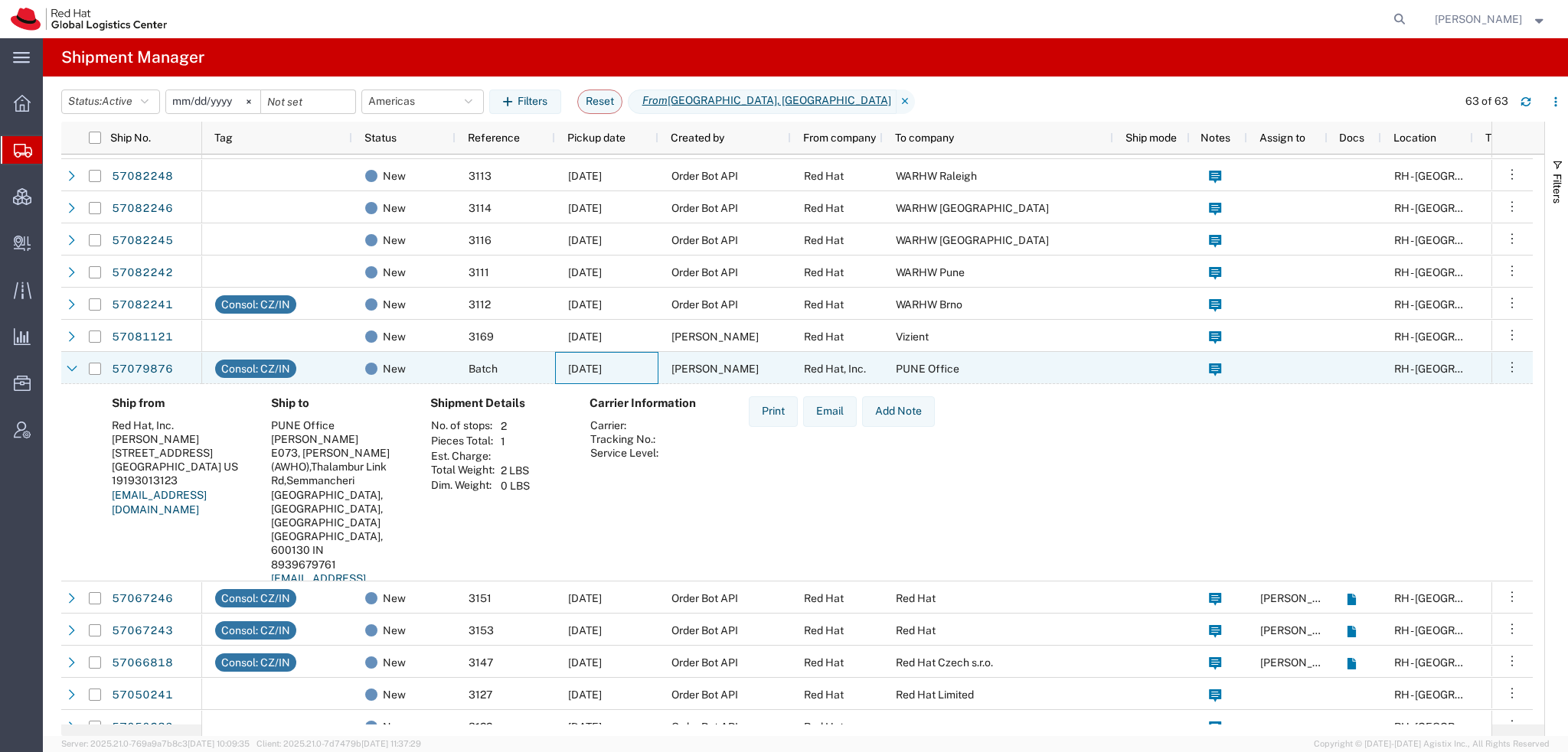
click at [656, 361] on div "10/10/2025" at bounding box center [606, 368] width 103 height 33
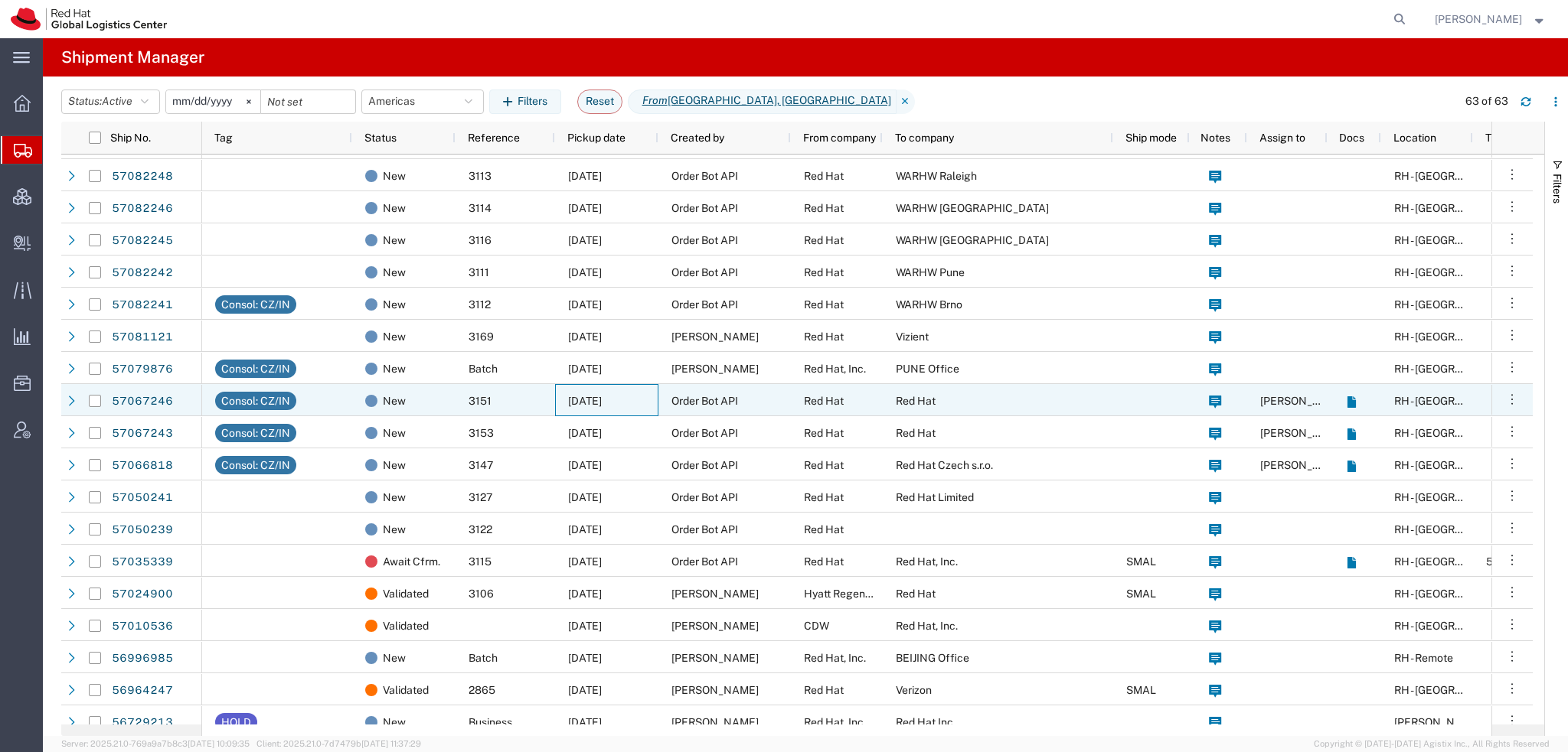
click at [634, 407] on div "10/10/2025" at bounding box center [606, 400] width 103 height 33
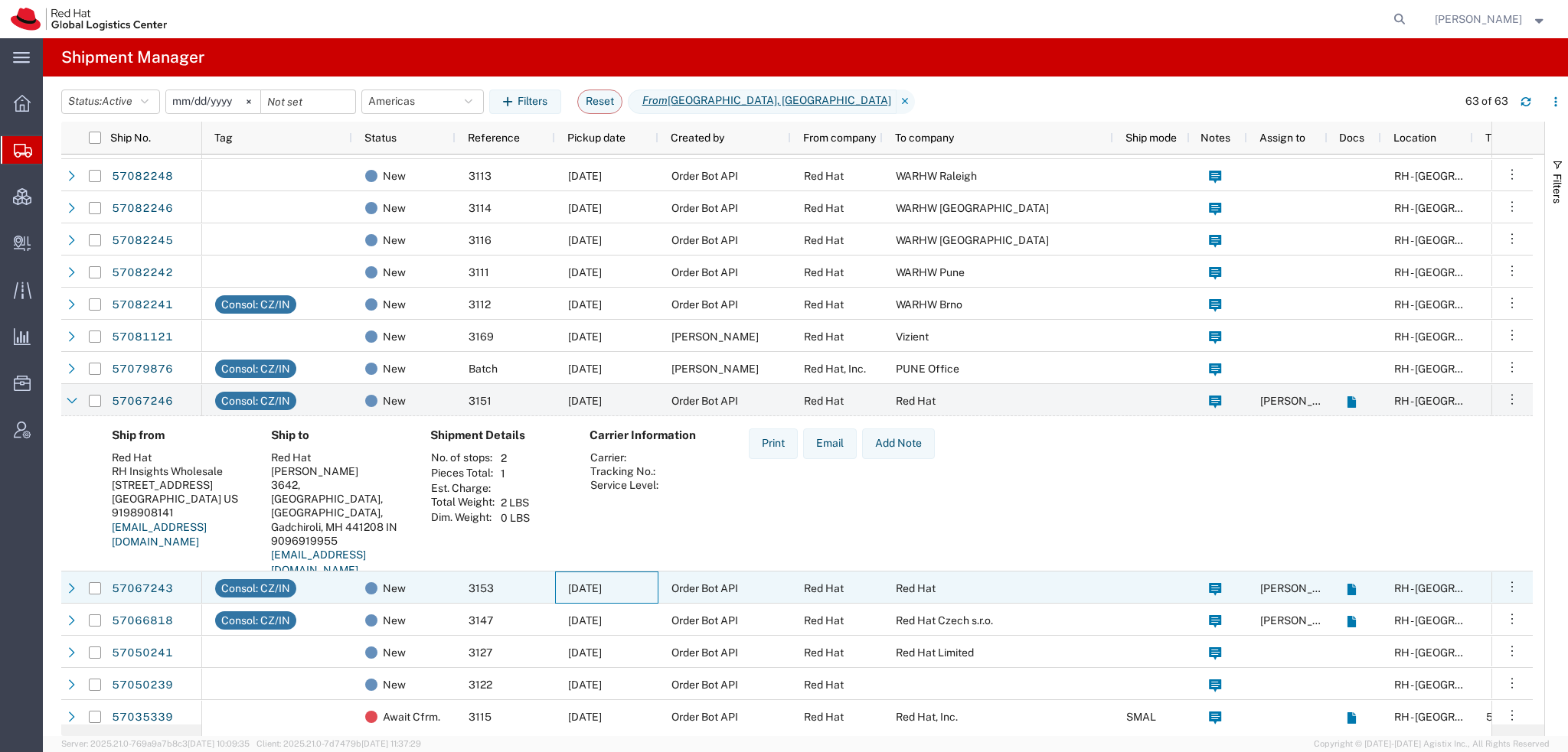
click at [599, 587] on span "10/10/2025" at bounding box center [585, 588] width 33 height 12
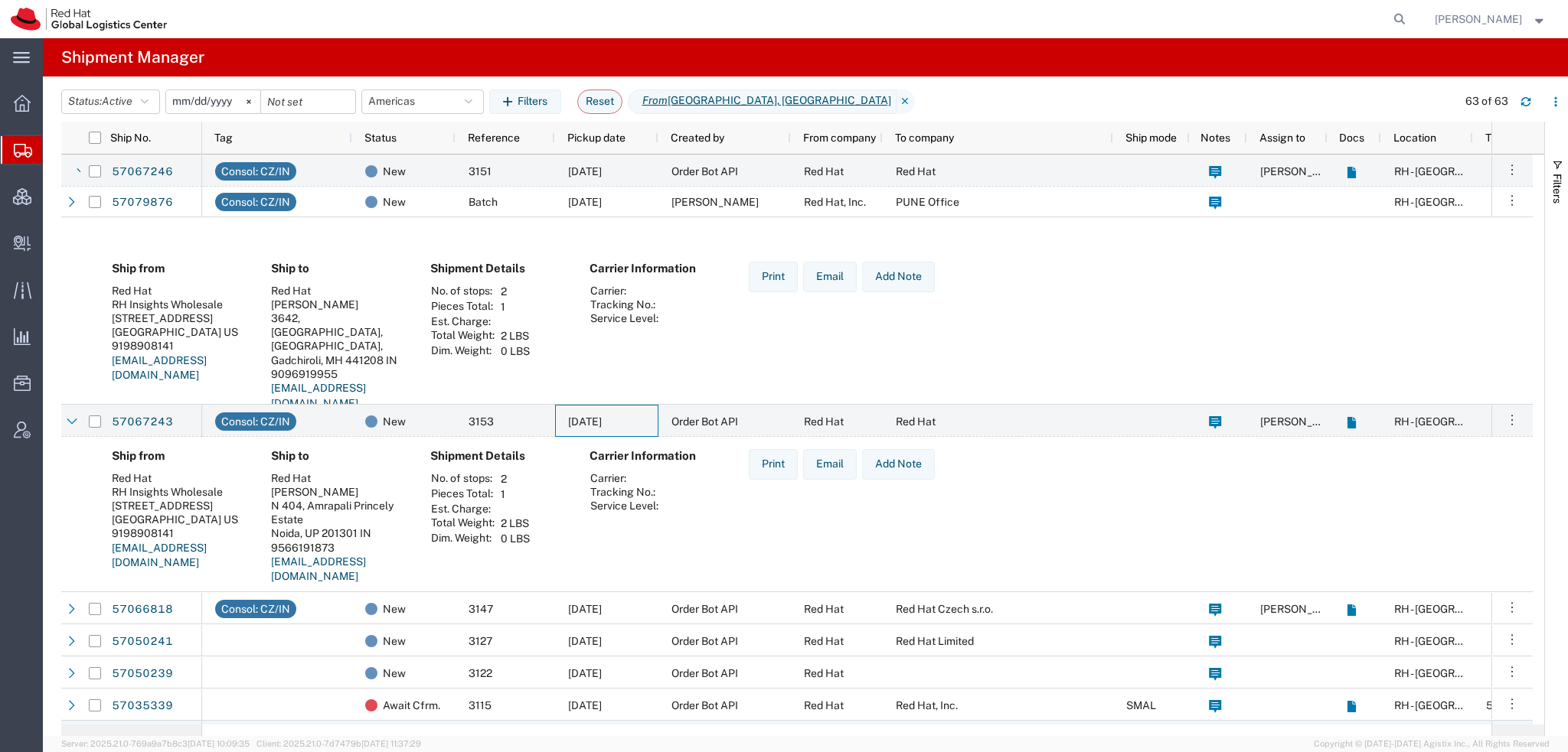
scroll to position [1683, 0]
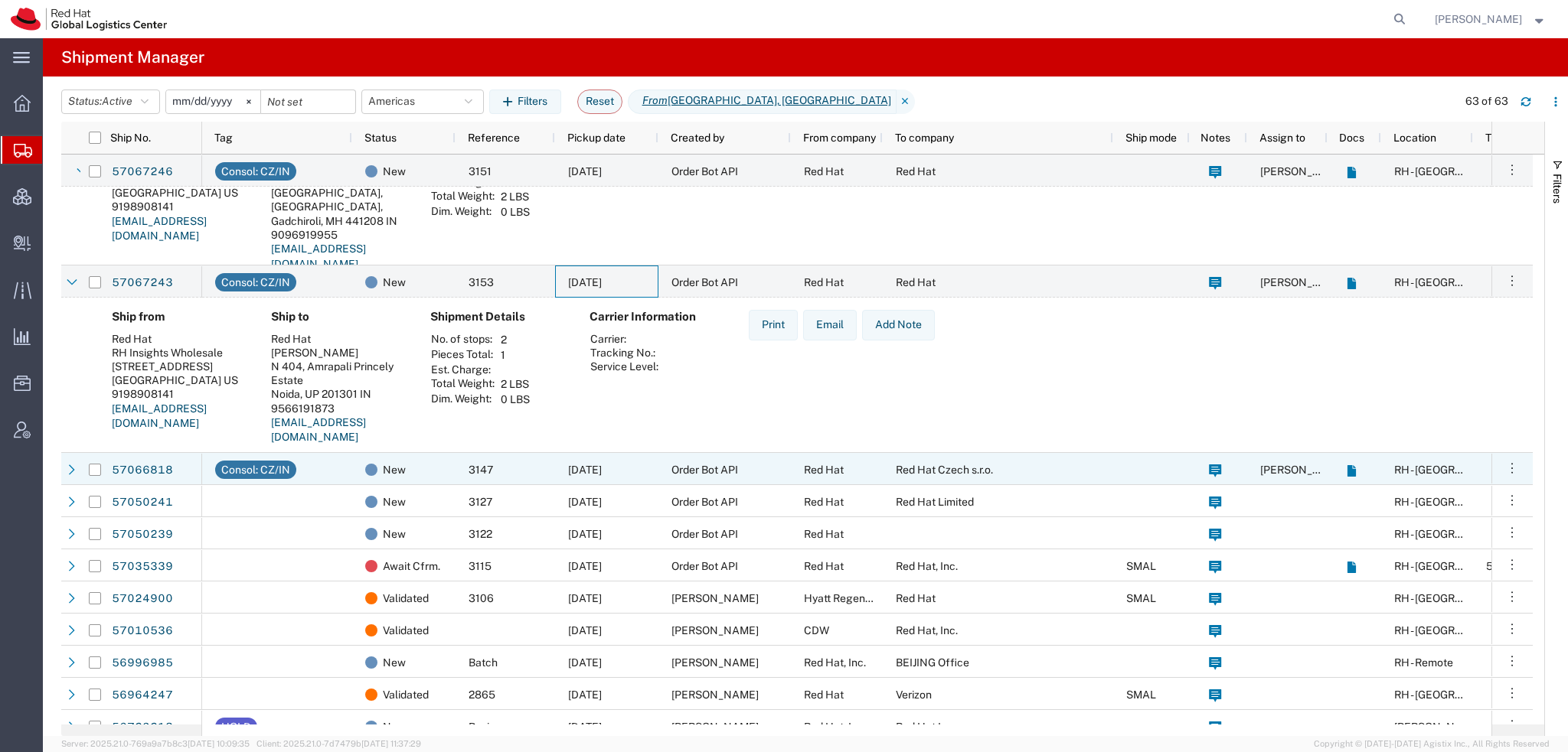
click at [575, 469] on span "10/09/2025" at bounding box center [585, 470] width 33 height 12
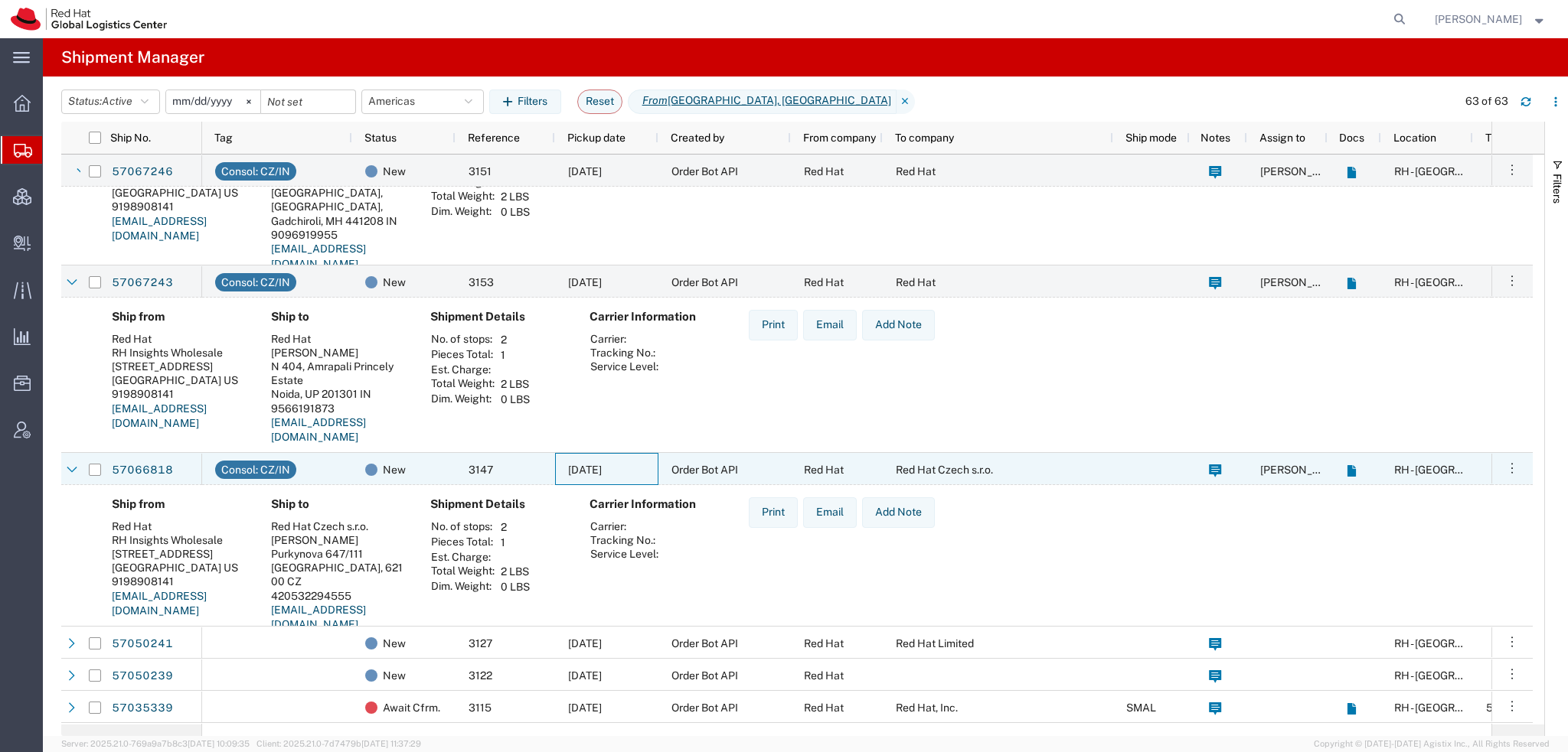
click at [575, 469] on span "10/09/2025" at bounding box center [585, 470] width 33 height 12
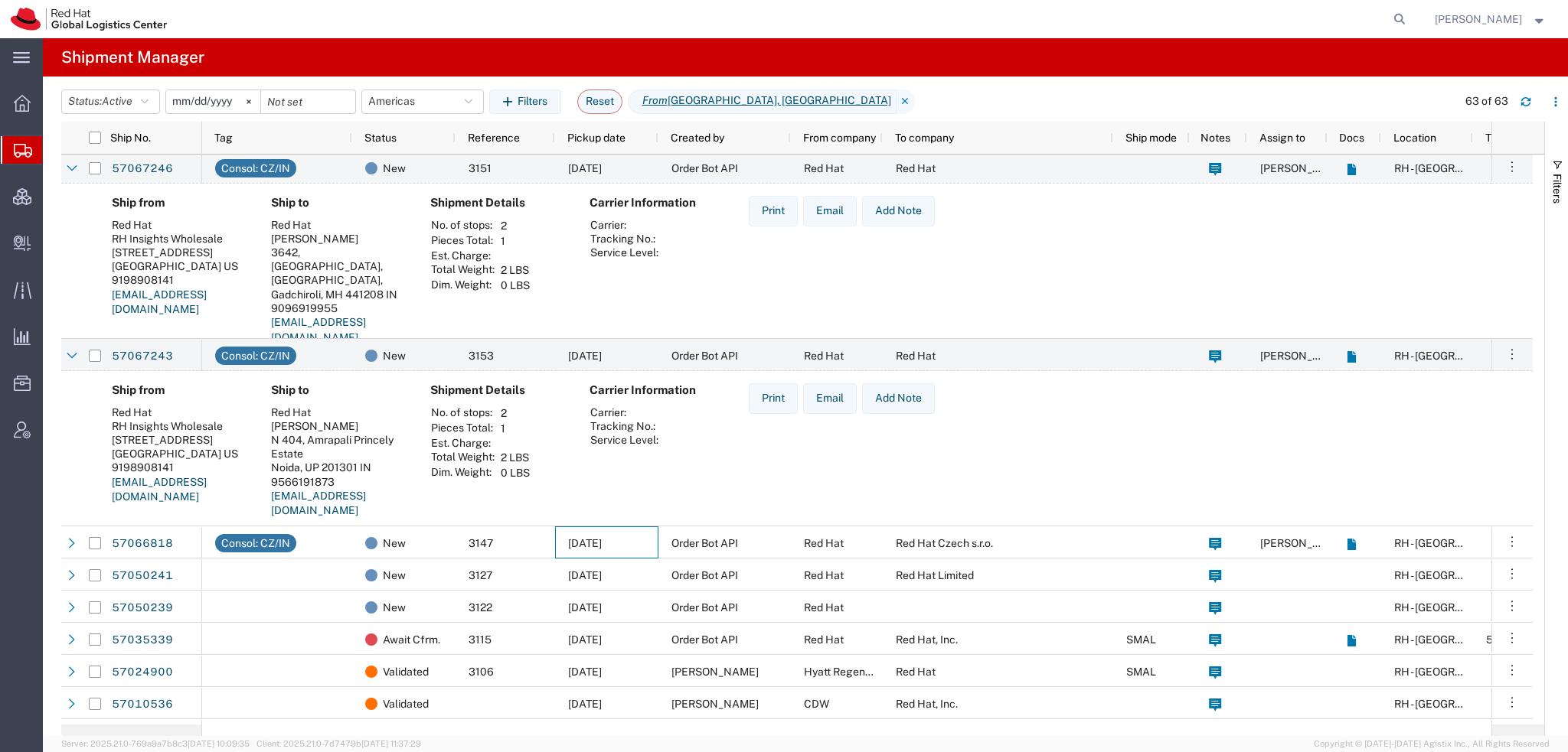
scroll to position [1530, 0]
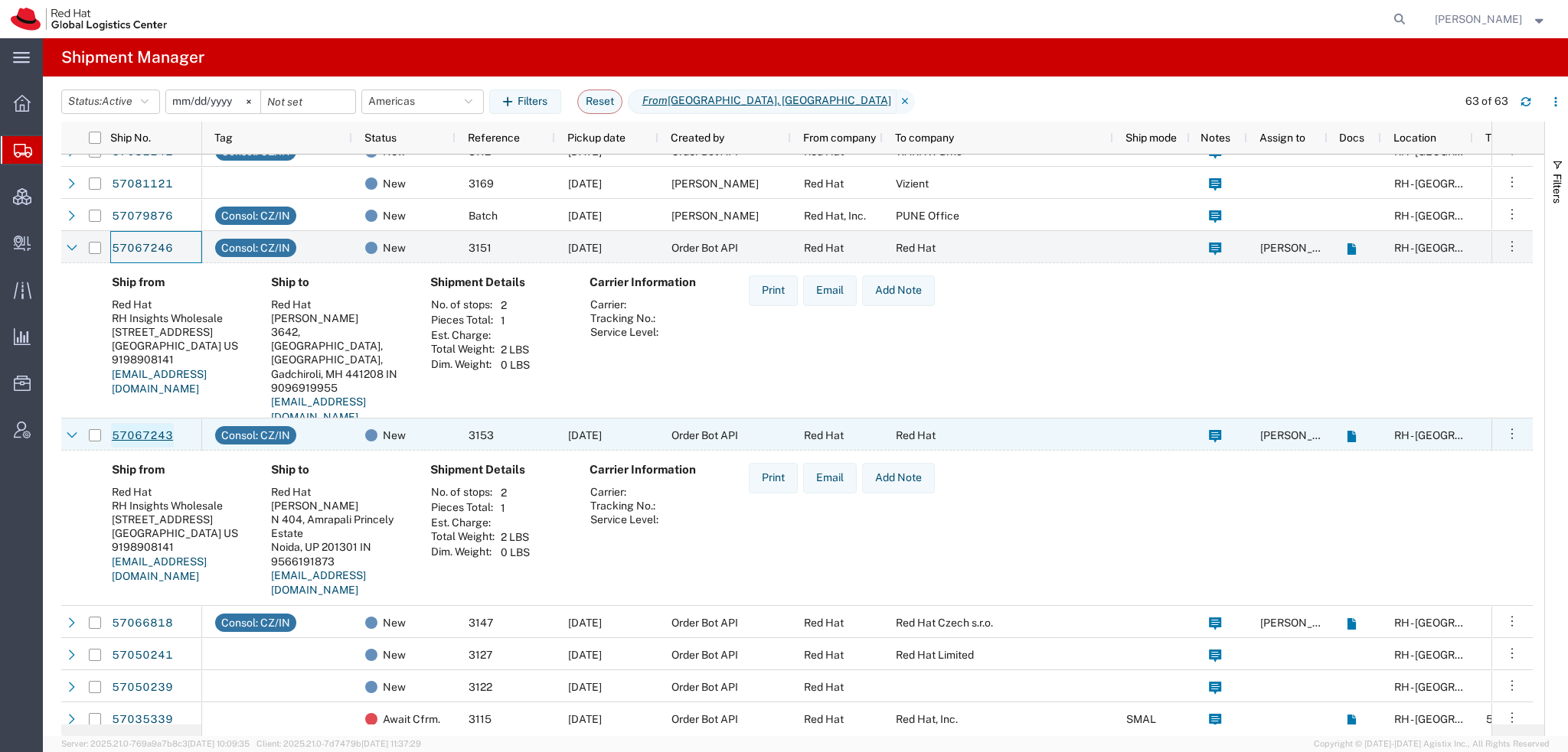
click at [150, 436] on link "57067243" at bounding box center [142, 435] width 62 height 25
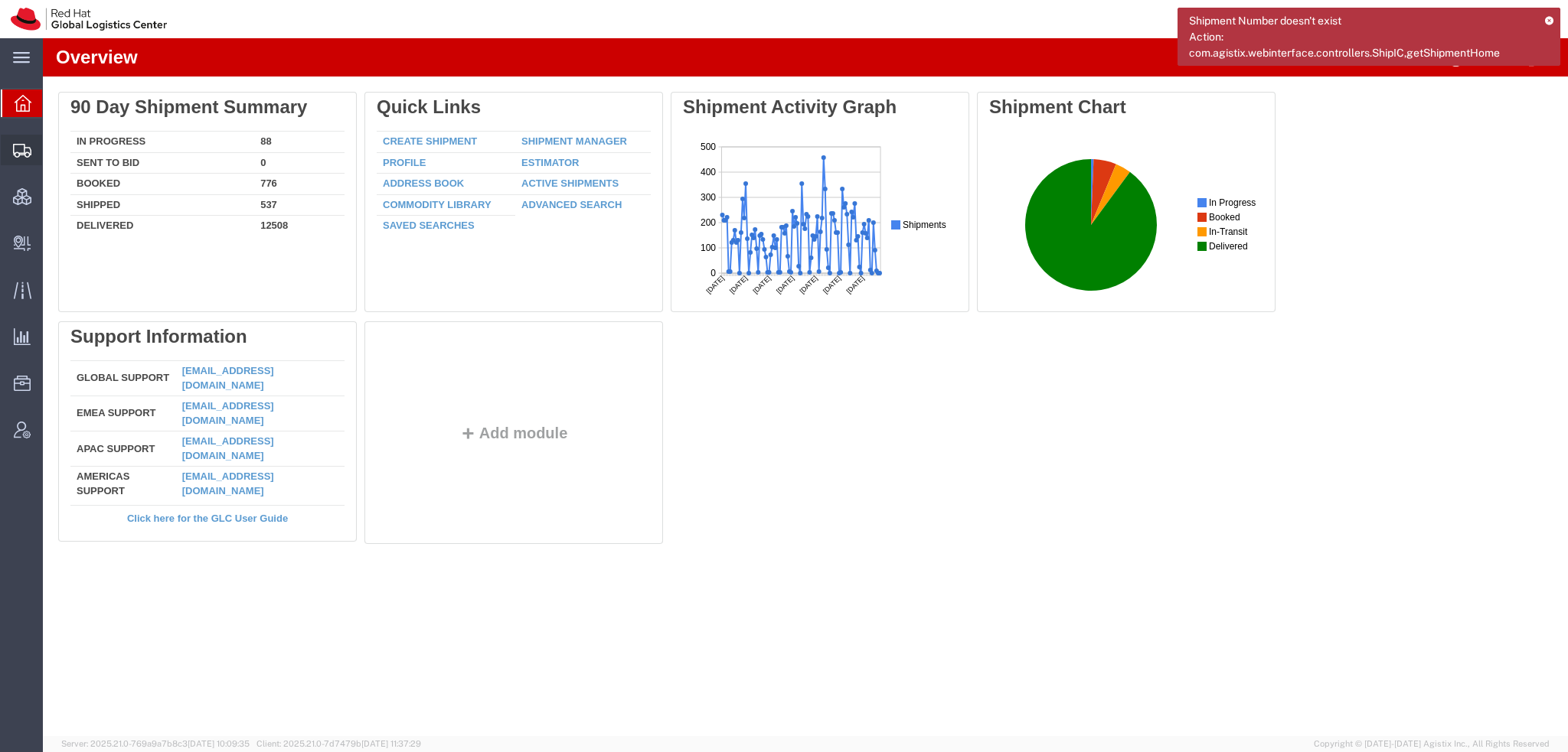
click at [0, 0] on span "Shipment Manager" at bounding box center [0, 0] width 0 height 0
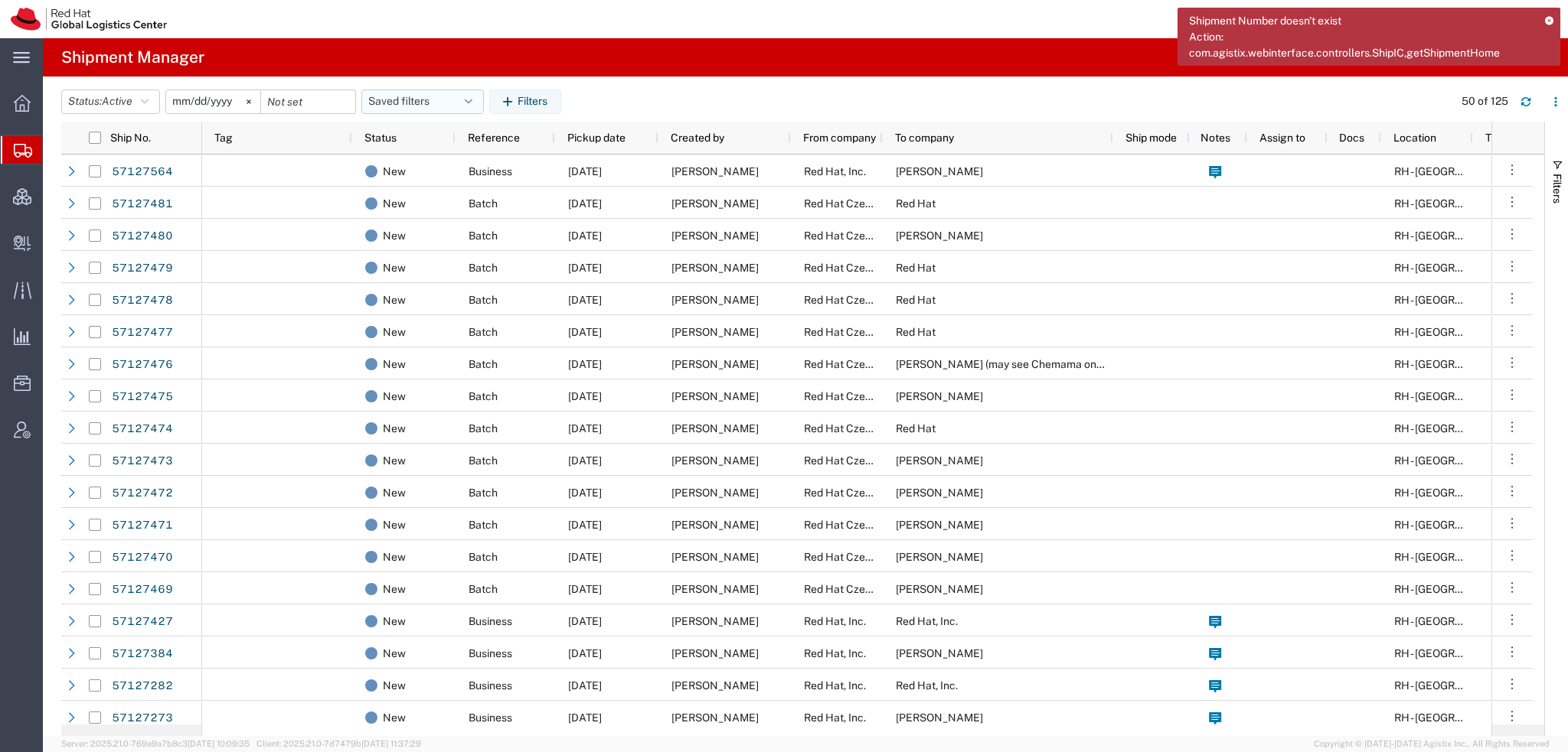
click at [464, 94] on button "Saved filters" at bounding box center [422, 102] width 122 height 25
click at [414, 172] on span "Americas" at bounding box center [464, 169] width 201 height 28
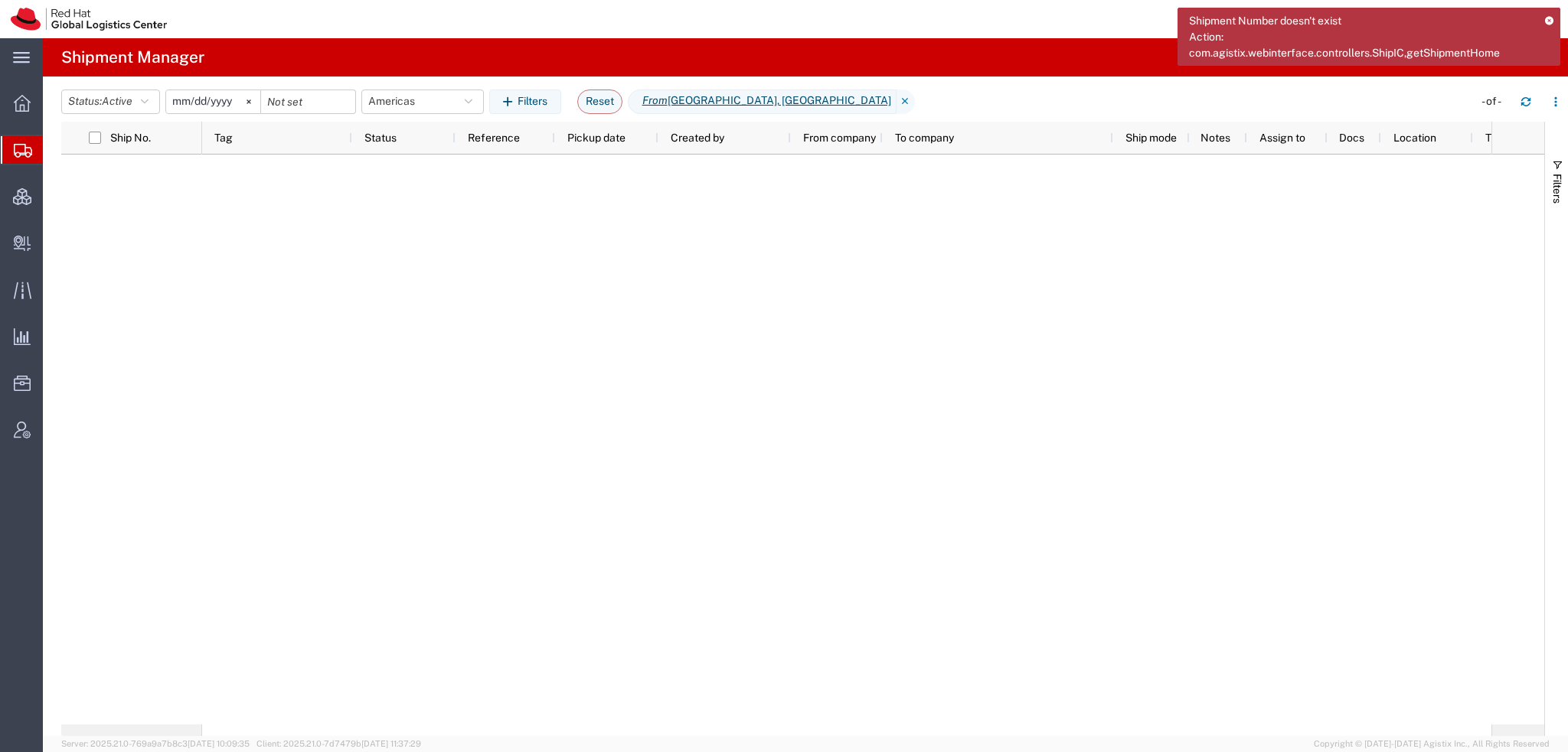
type input "2023-05-07"
click at [1550, 19] on icon at bounding box center [1549, 20] width 11 height 9
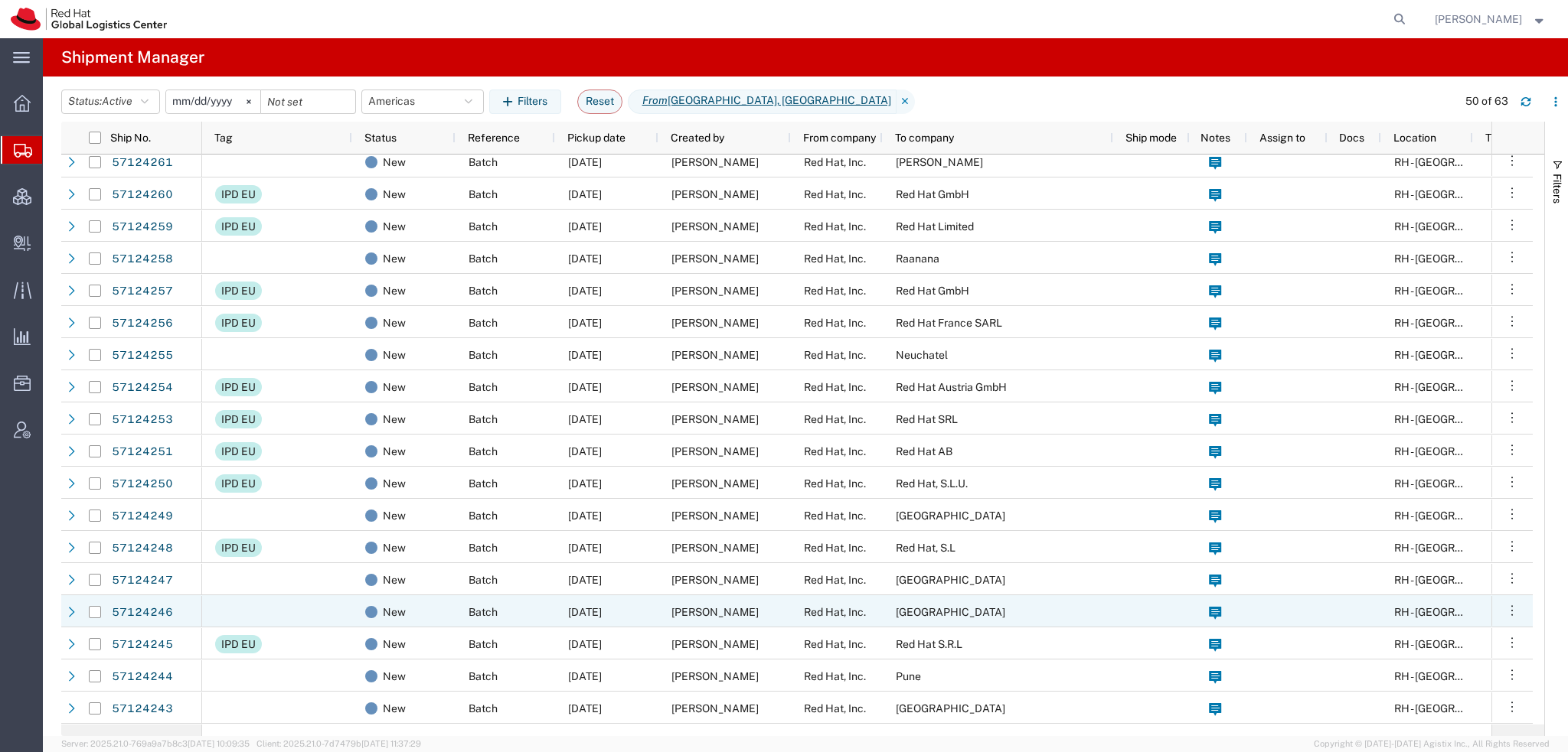
scroll to position [842, 0]
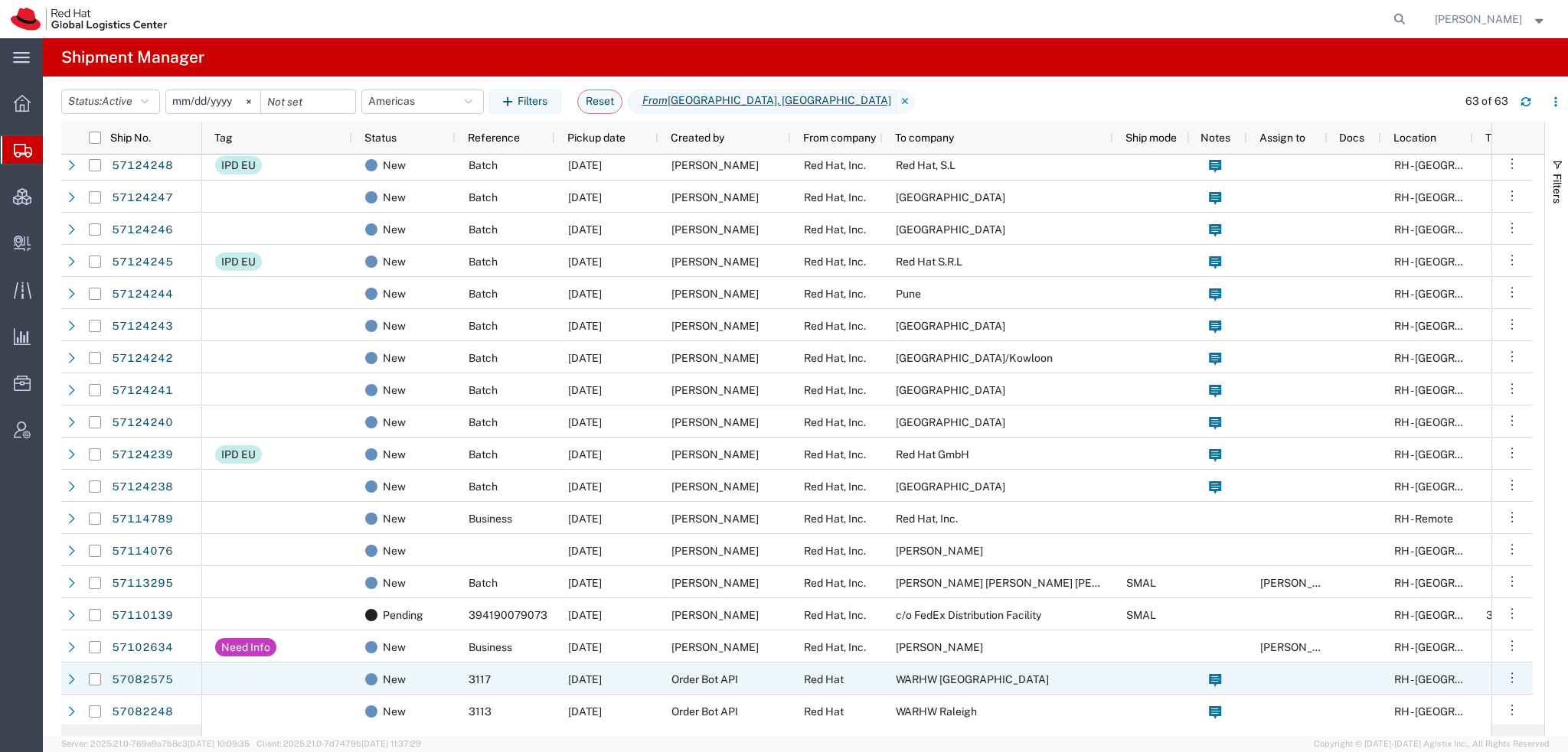
scroll to position [1301, 0]
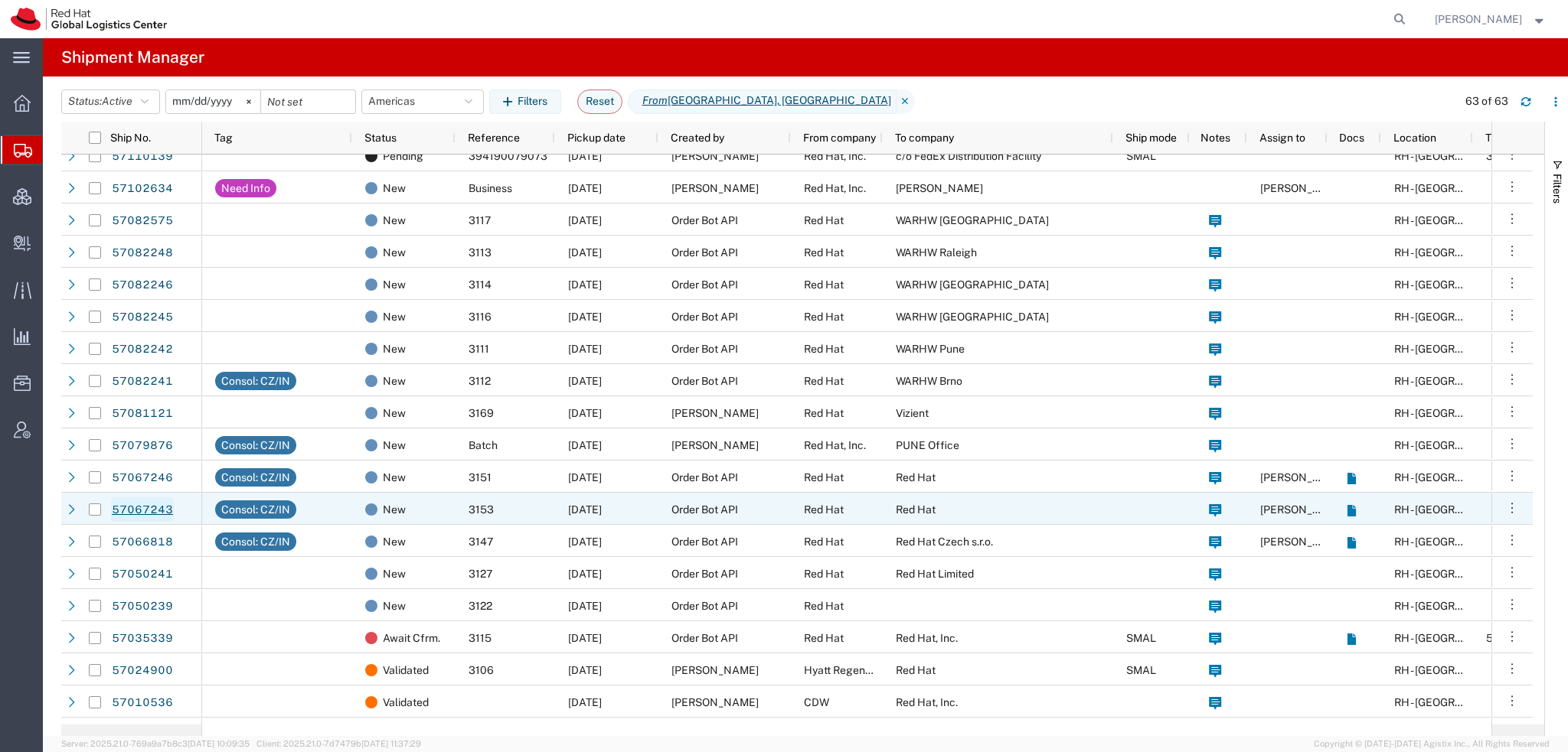
click at [147, 510] on link "57067243" at bounding box center [142, 510] width 62 height 25
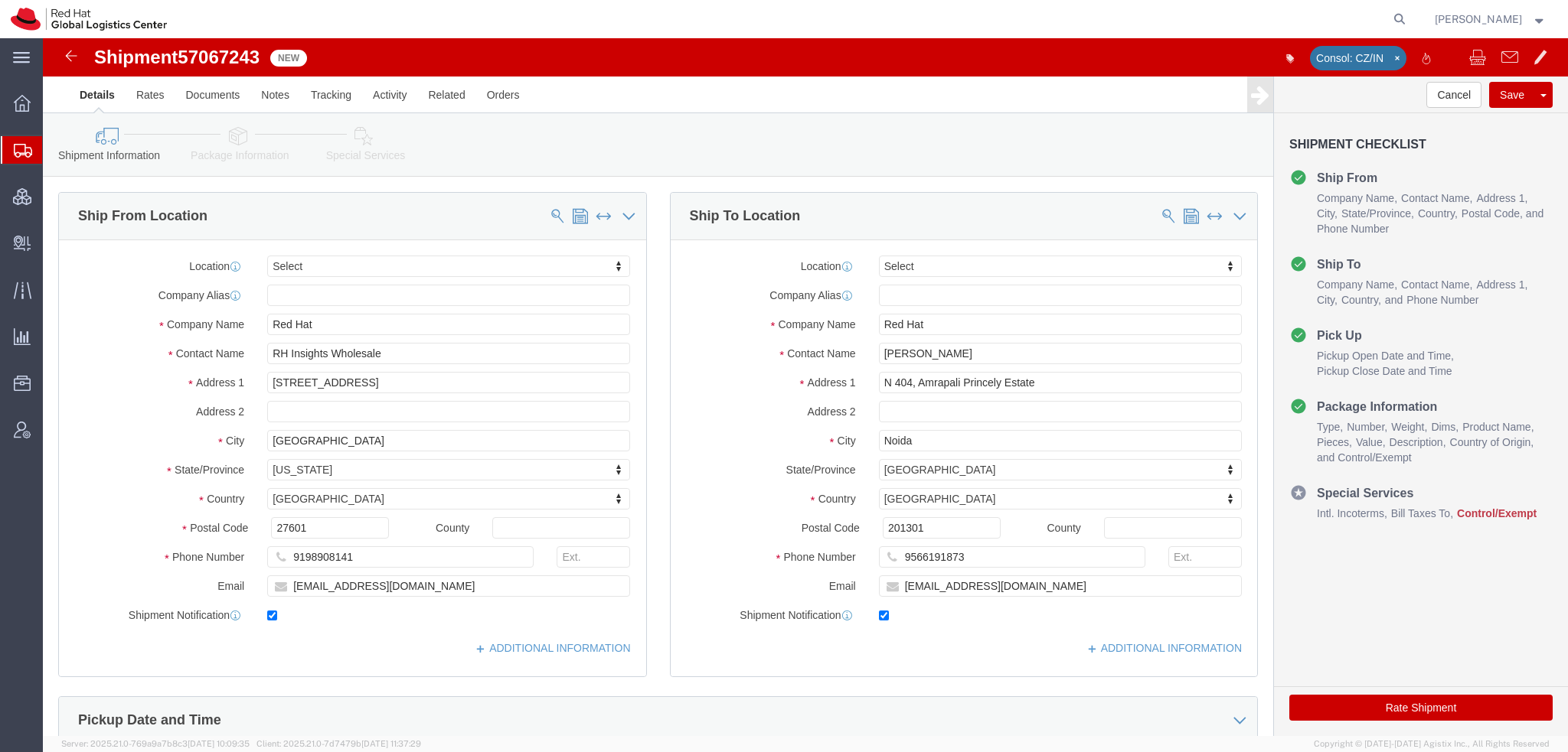
select select
click icon
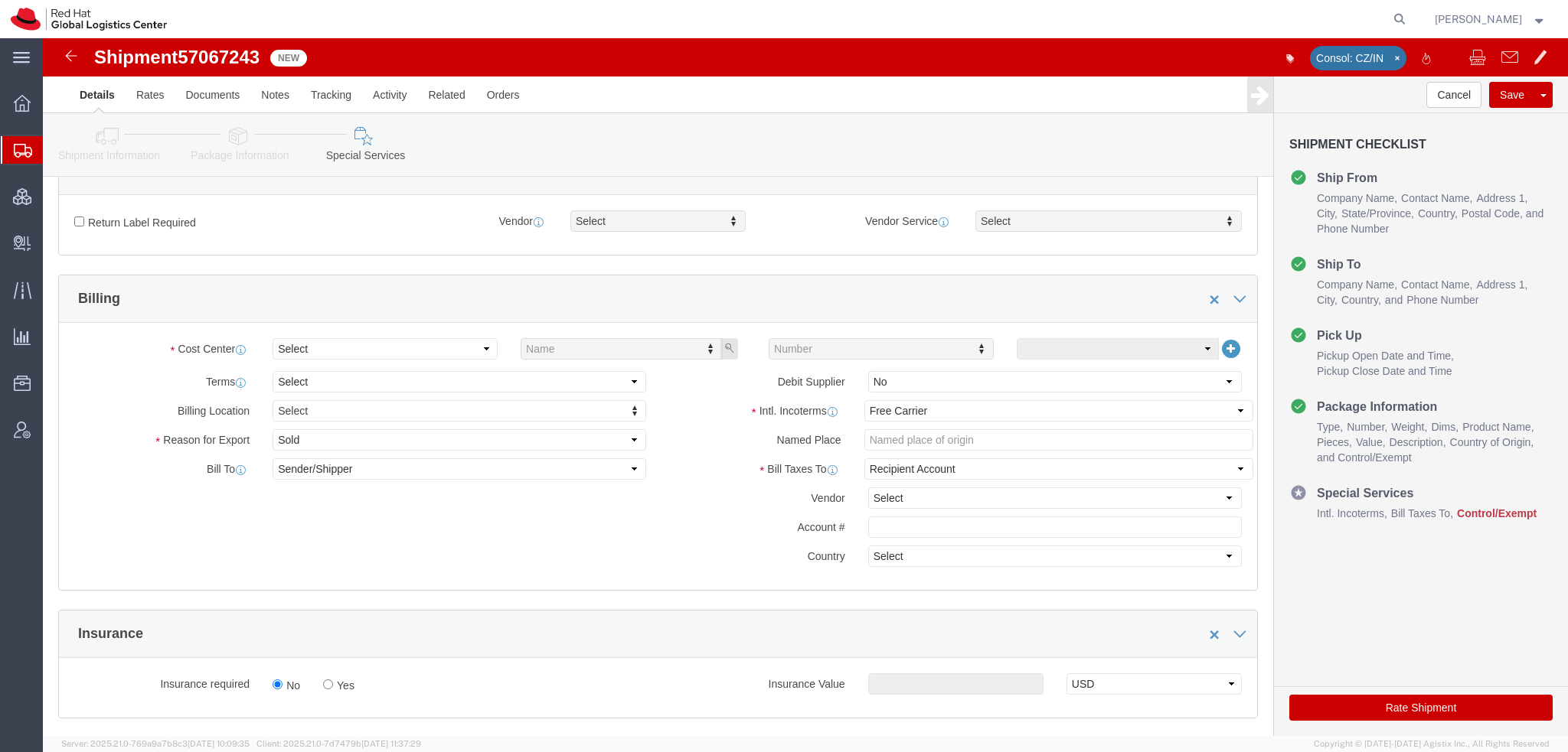
scroll to position [536, 0]
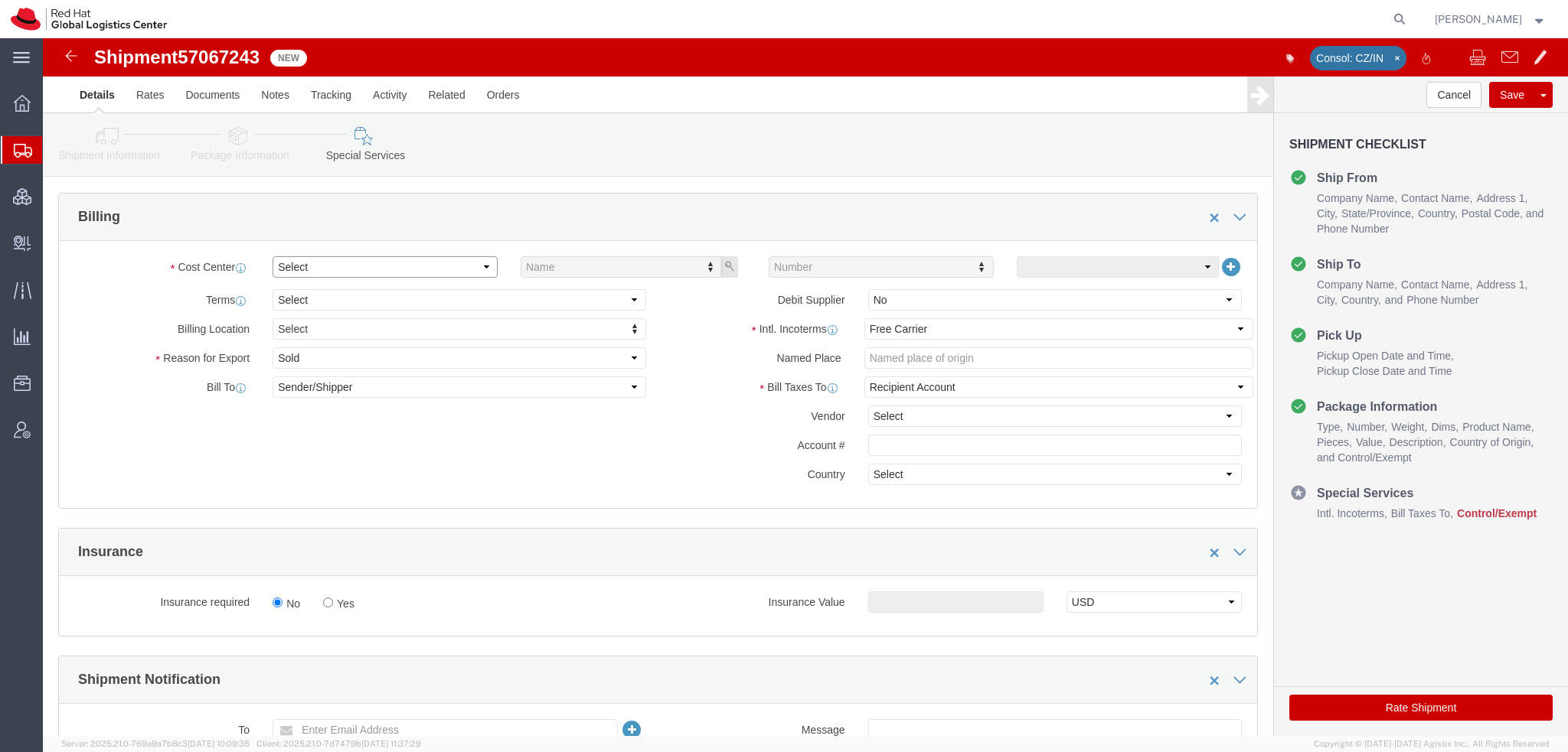
click select "Select Buyer Cost Center Department Operations Number Order Number Sales Person"
click icon
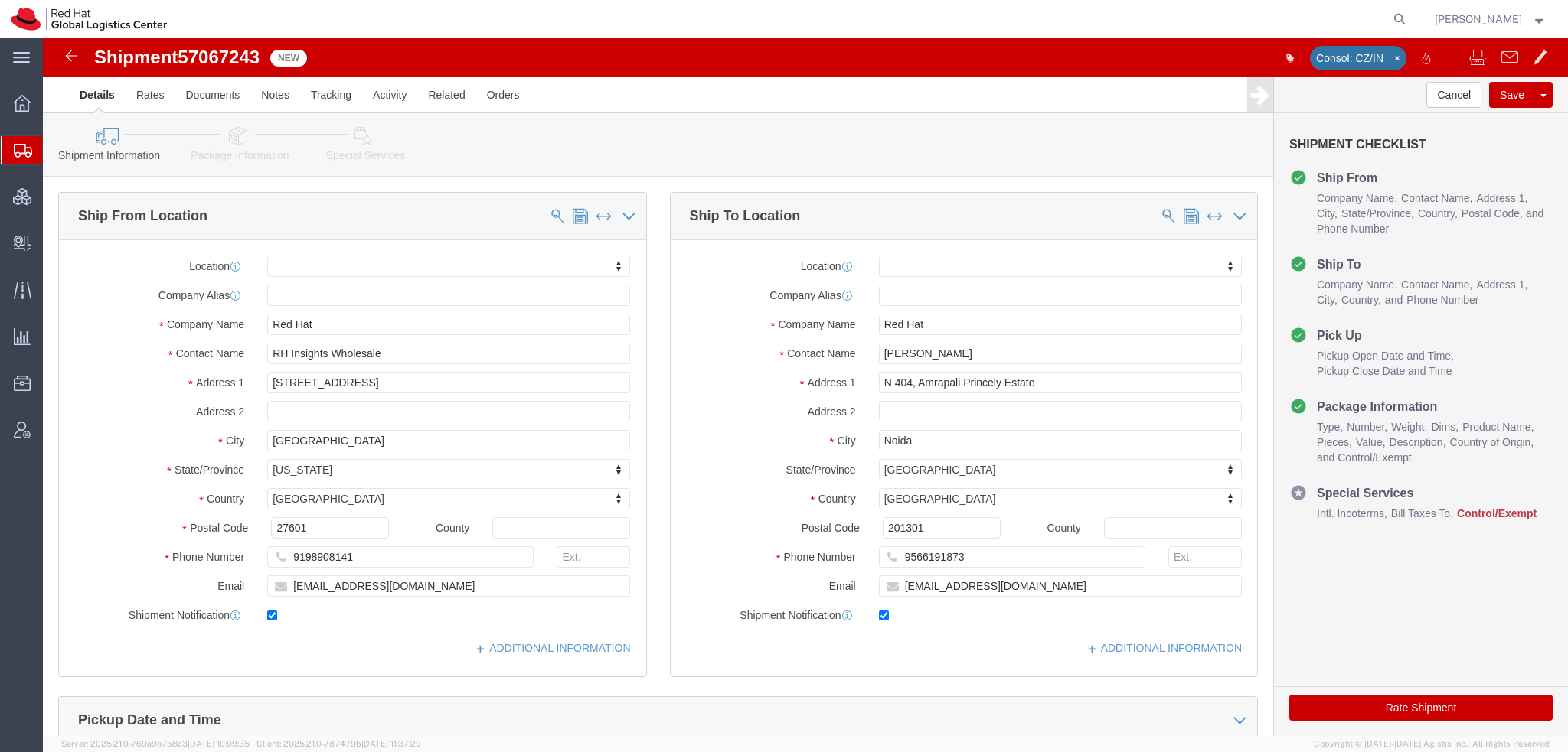
click at [0, 0] on span "Shipment Manager" at bounding box center [0, 0] width 0 height 0
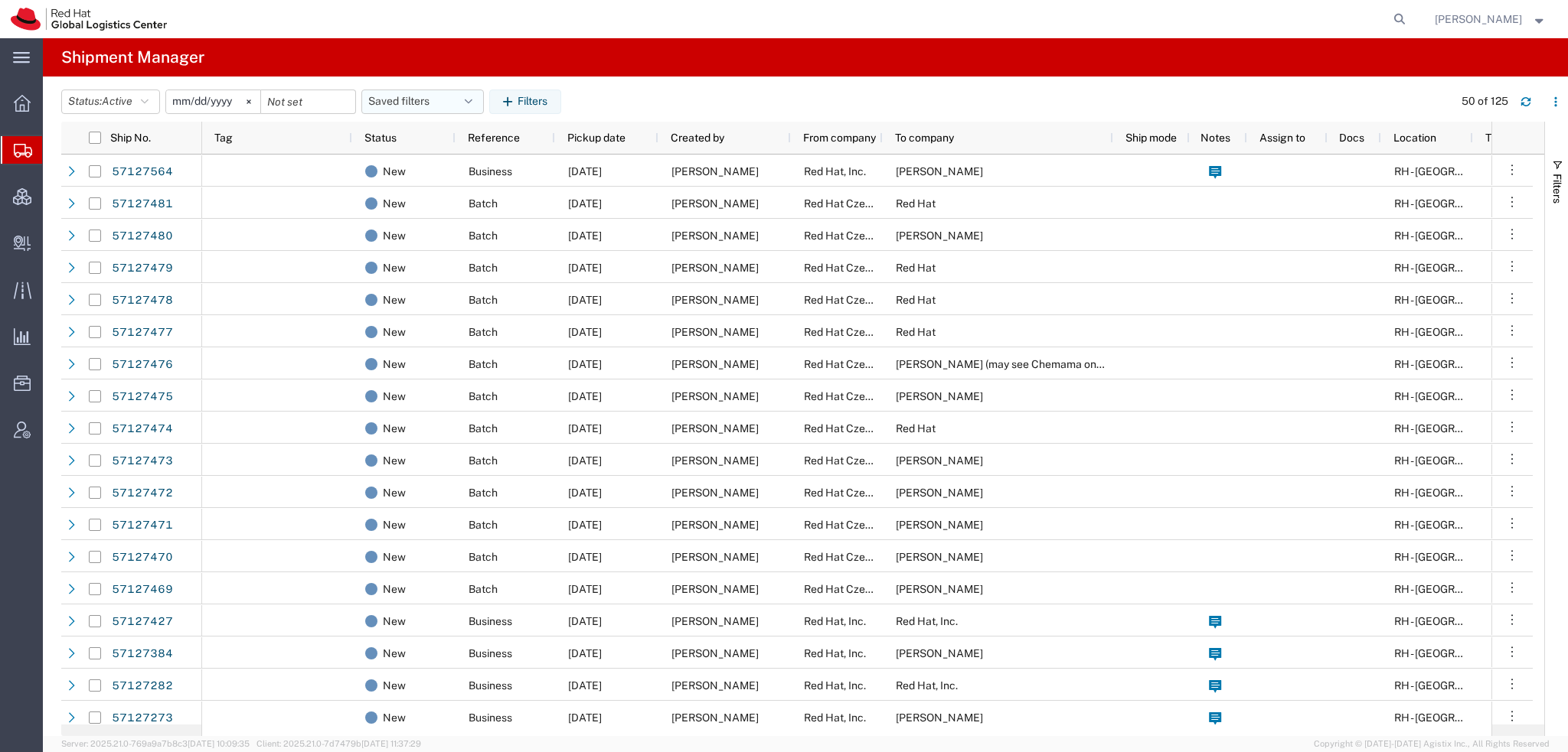
click at [469, 102] on button "Saved filters" at bounding box center [422, 102] width 122 height 25
click at [426, 171] on span "Americas" at bounding box center [464, 169] width 201 height 28
type input "2023-05-07"
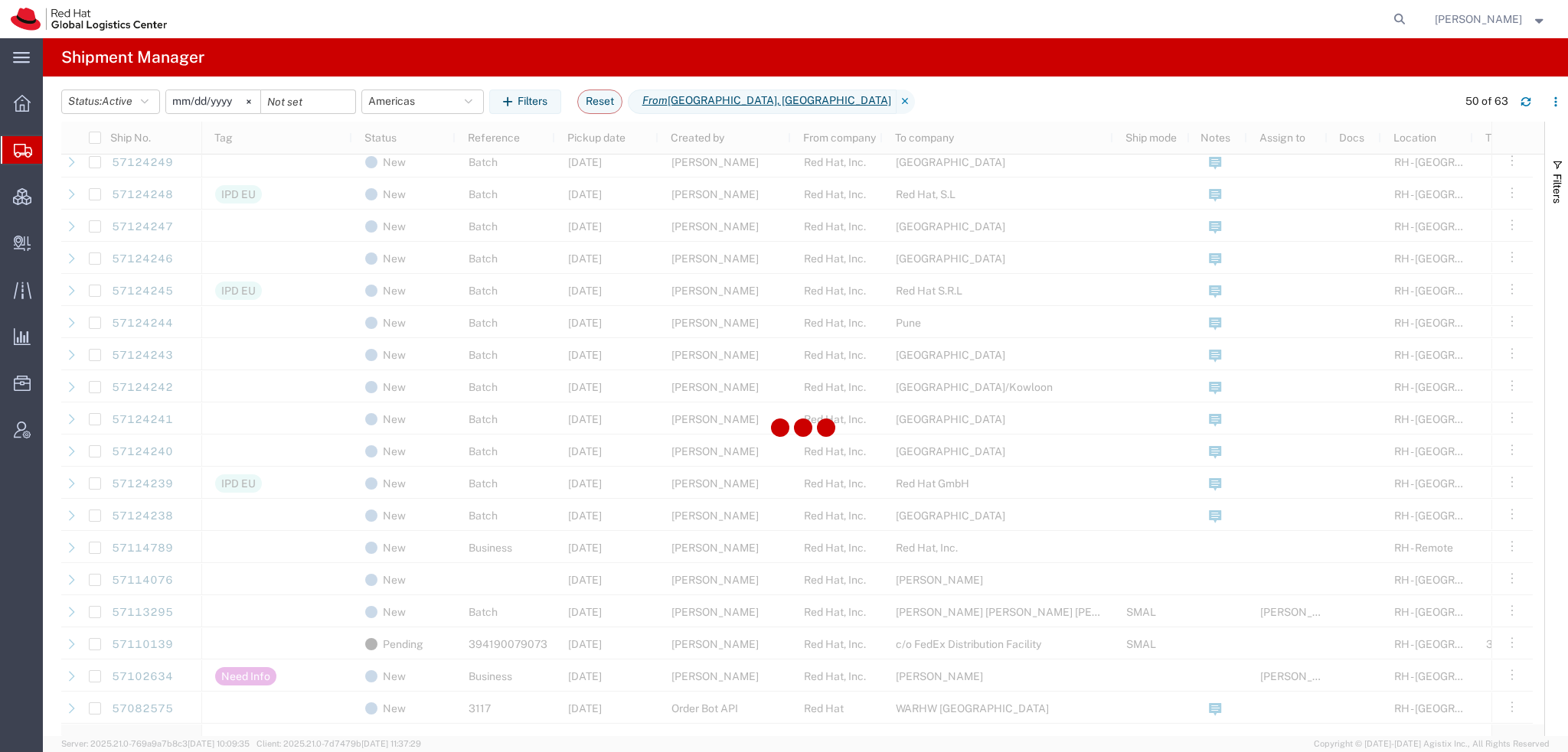
scroll to position [842, 0]
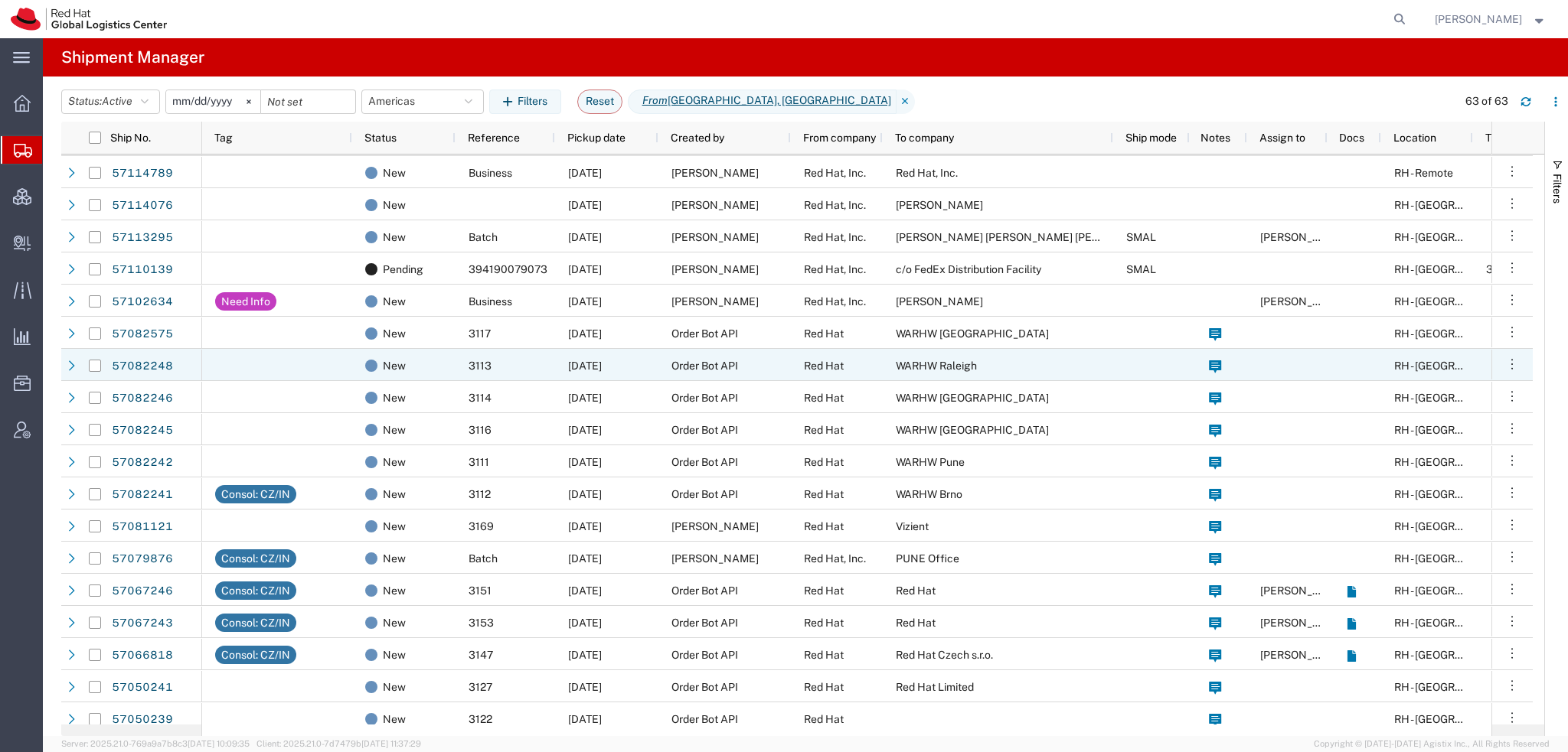
scroll to position [1237, 0]
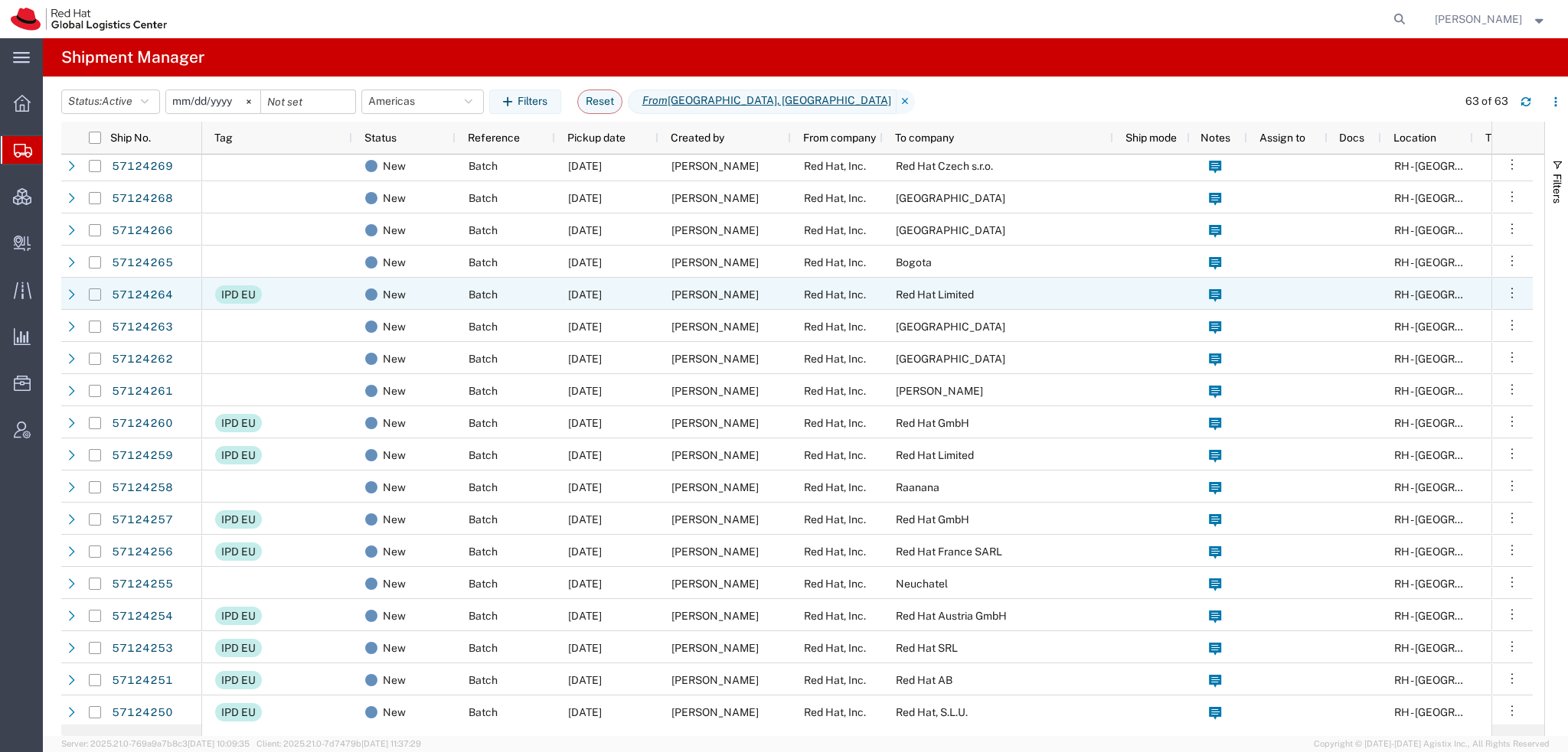
click at [92, 296] on input "Press Space to toggle row selection (unchecked)" at bounding box center [95, 295] width 12 height 12
checkbox input "true"
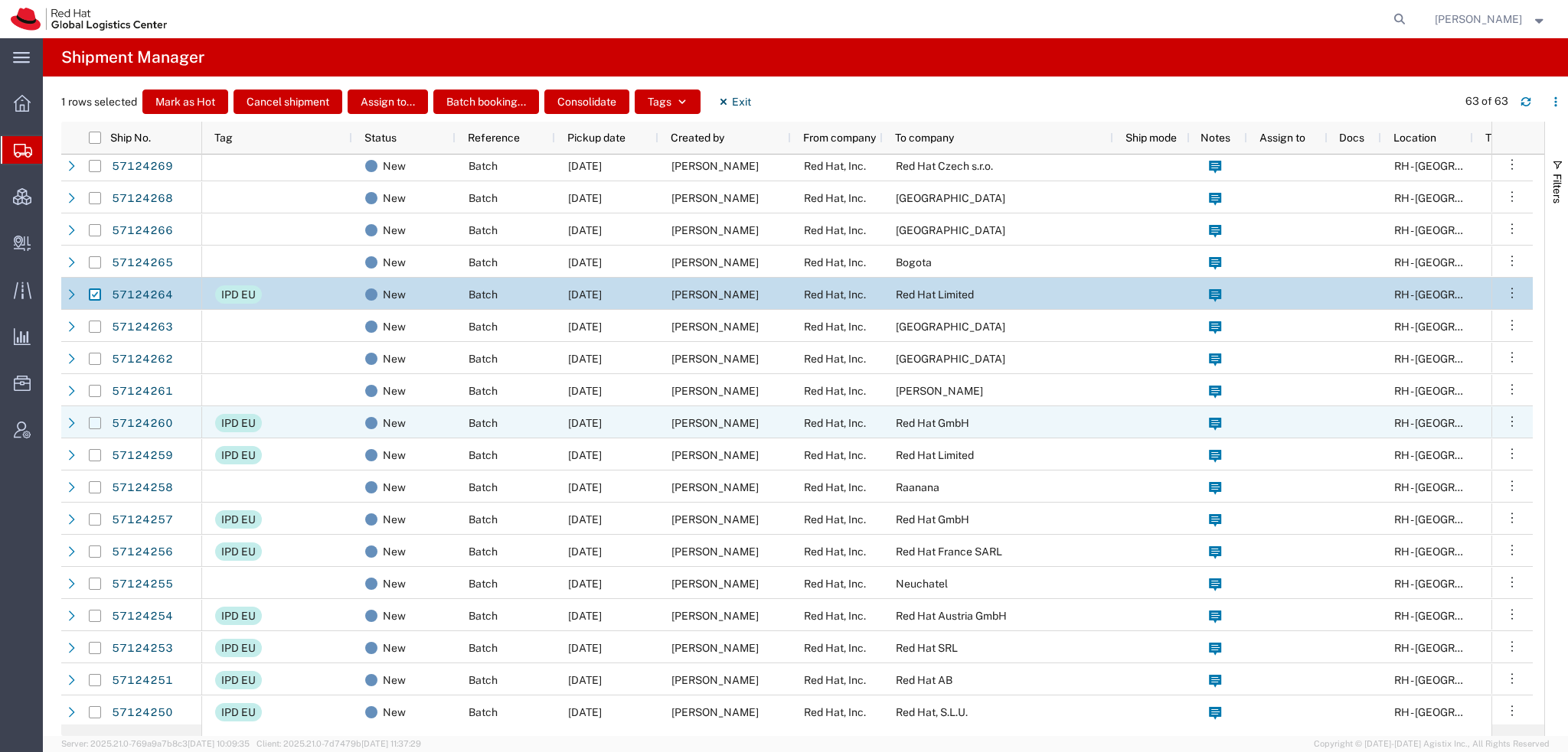
click at [91, 420] on input "Press Space to toggle row selection (unchecked)" at bounding box center [95, 423] width 12 height 12
checkbox input "true"
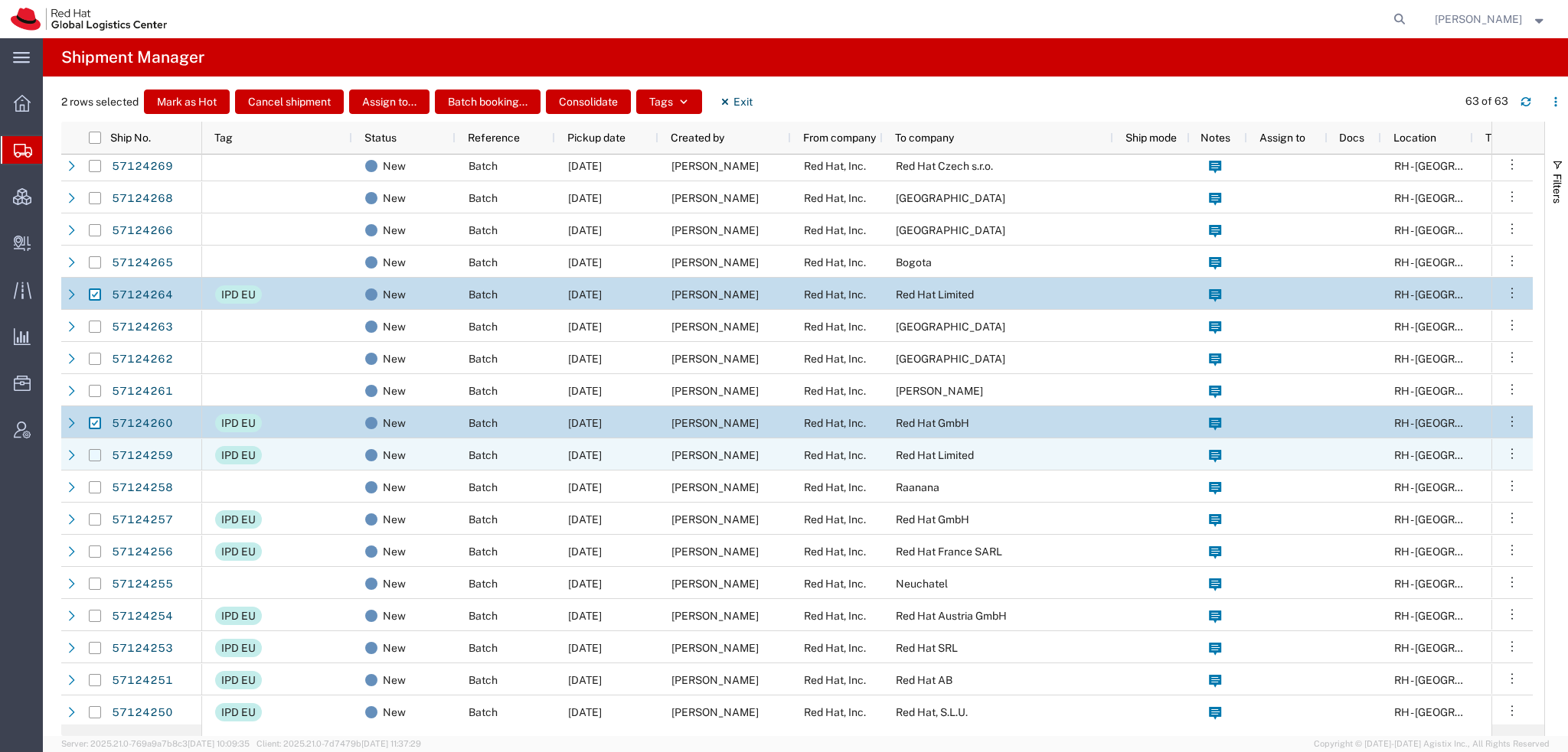
click at [95, 455] on input "Press Space to toggle row selection (unchecked)" at bounding box center [95, 456] width 12 height 12
checkbox input "true"
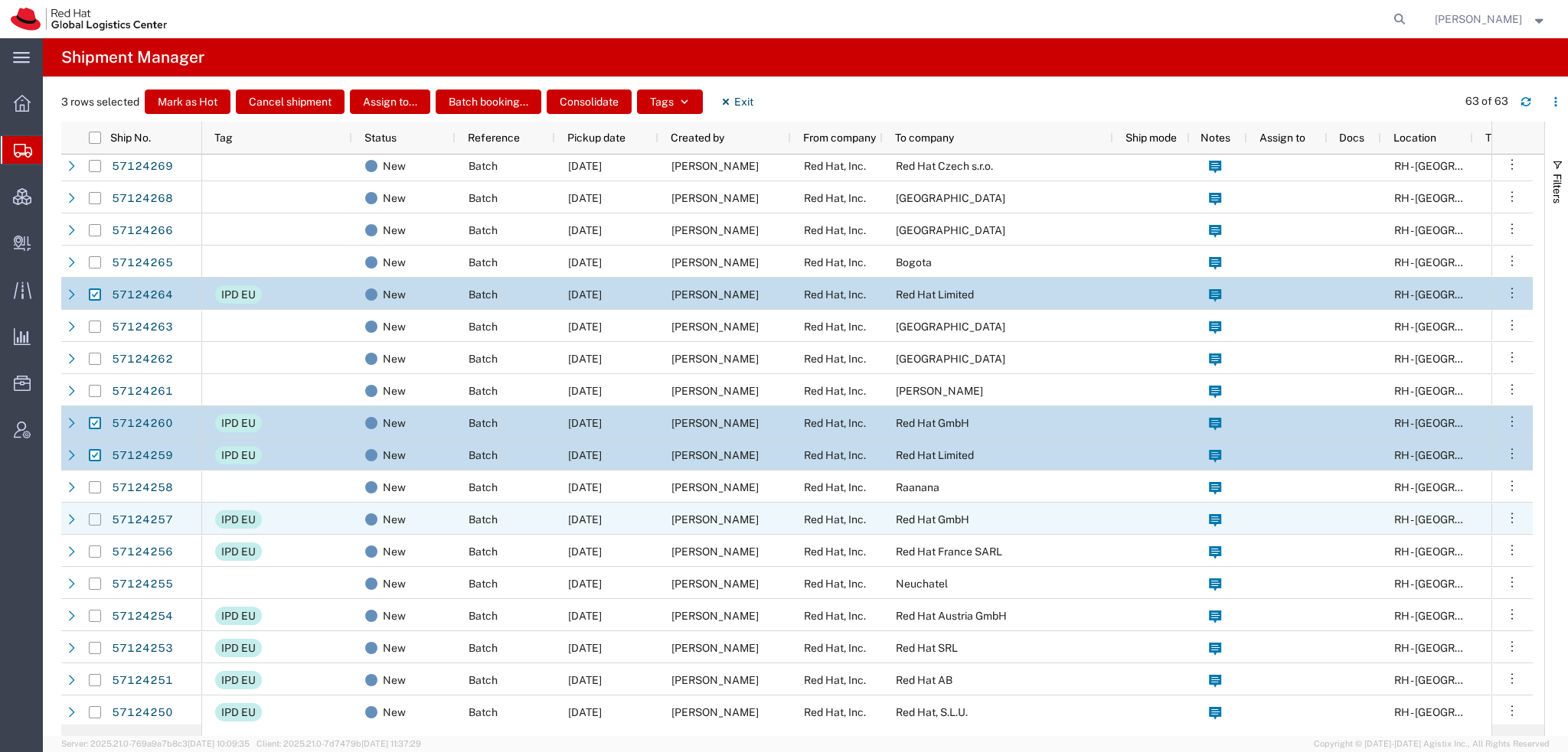
click at [95, 521] on input "Press Space to toggle row selection (unchecked)" at bounding box center [95, 520] width 12 height 12
checkbox input "true"
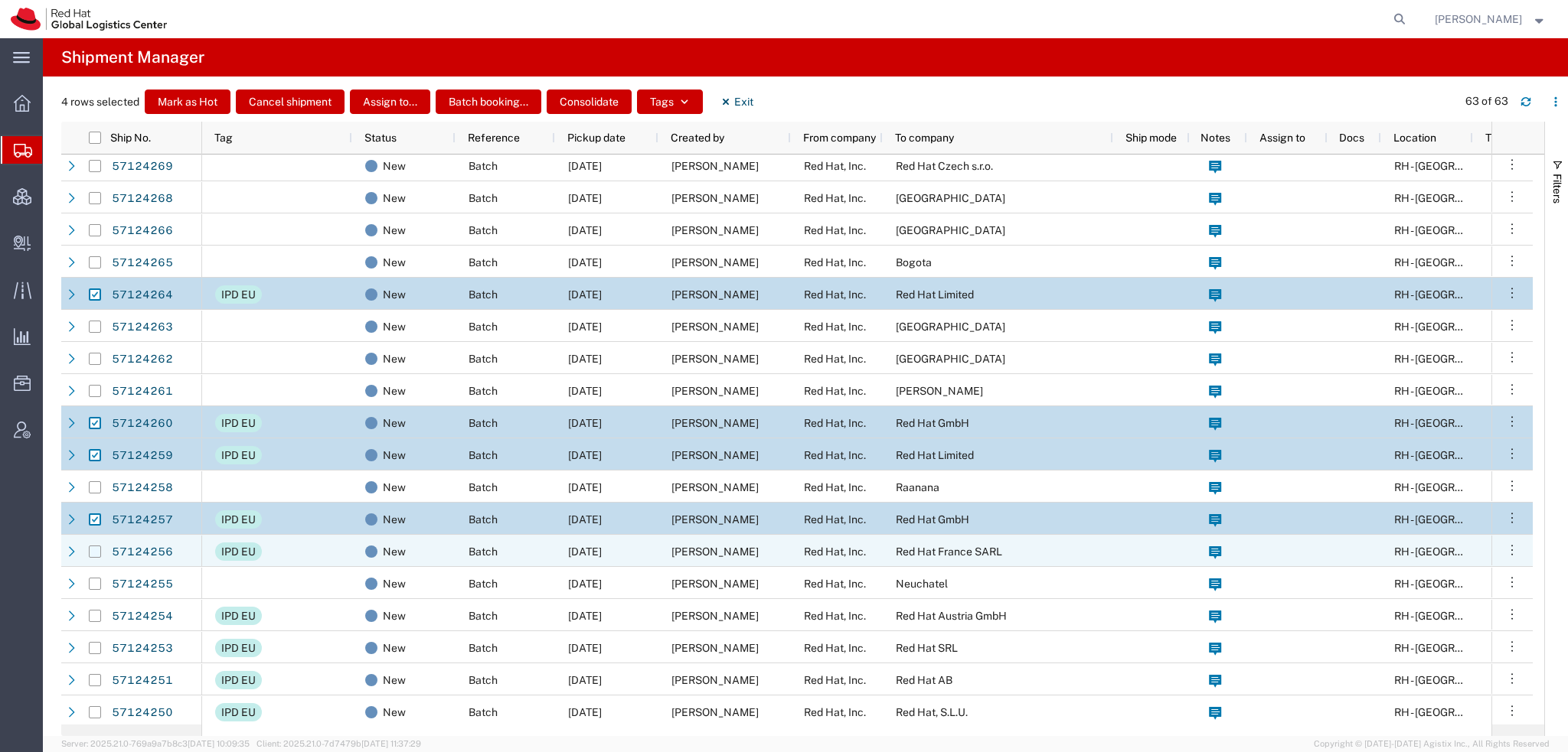
click at [100, 549] on input "Press Space to toggle row selection (unchecked)" at bounding box center [95, 551] width 12 height 12
checkbox input "true"
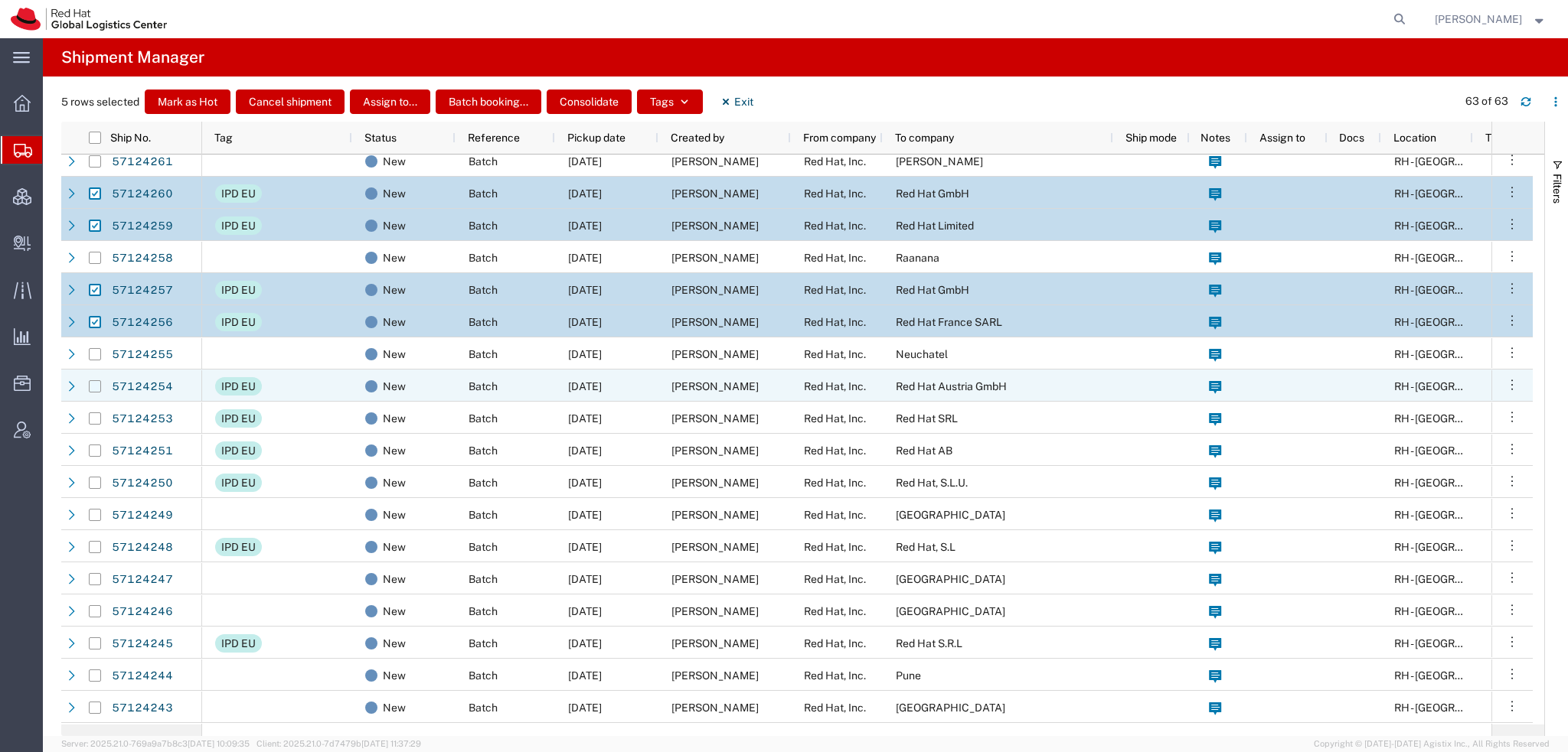
click at [96, 385] on input "Press Space to toggle row selection (unchecked)" at bounding box center [95, 386] width 12 height 12
checkbox input "true"
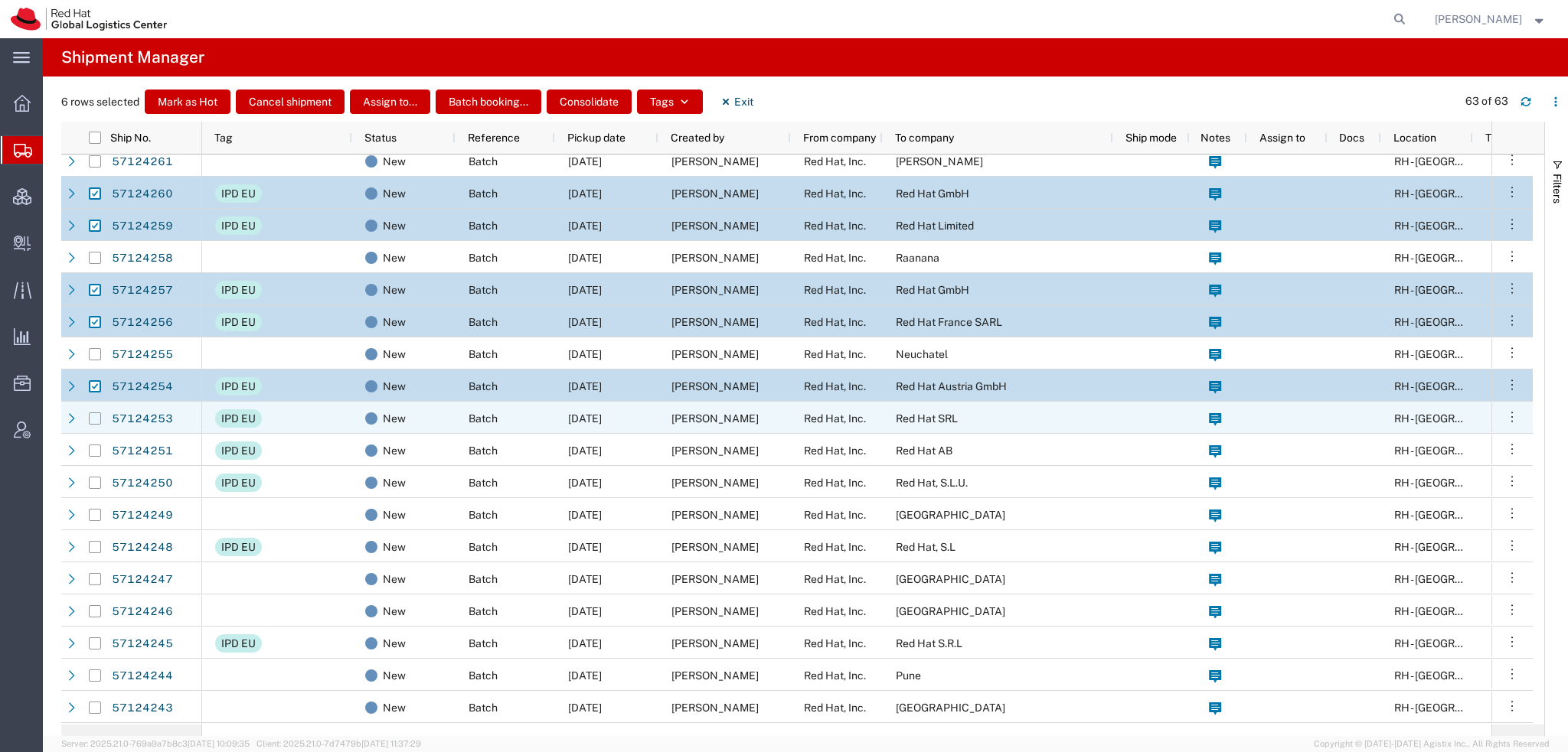
click at [97, 418] on input "Press Space to toggle row selection (unchecked)" at bounding box center [95, 419] width 12 height 12
checkbox input "true"
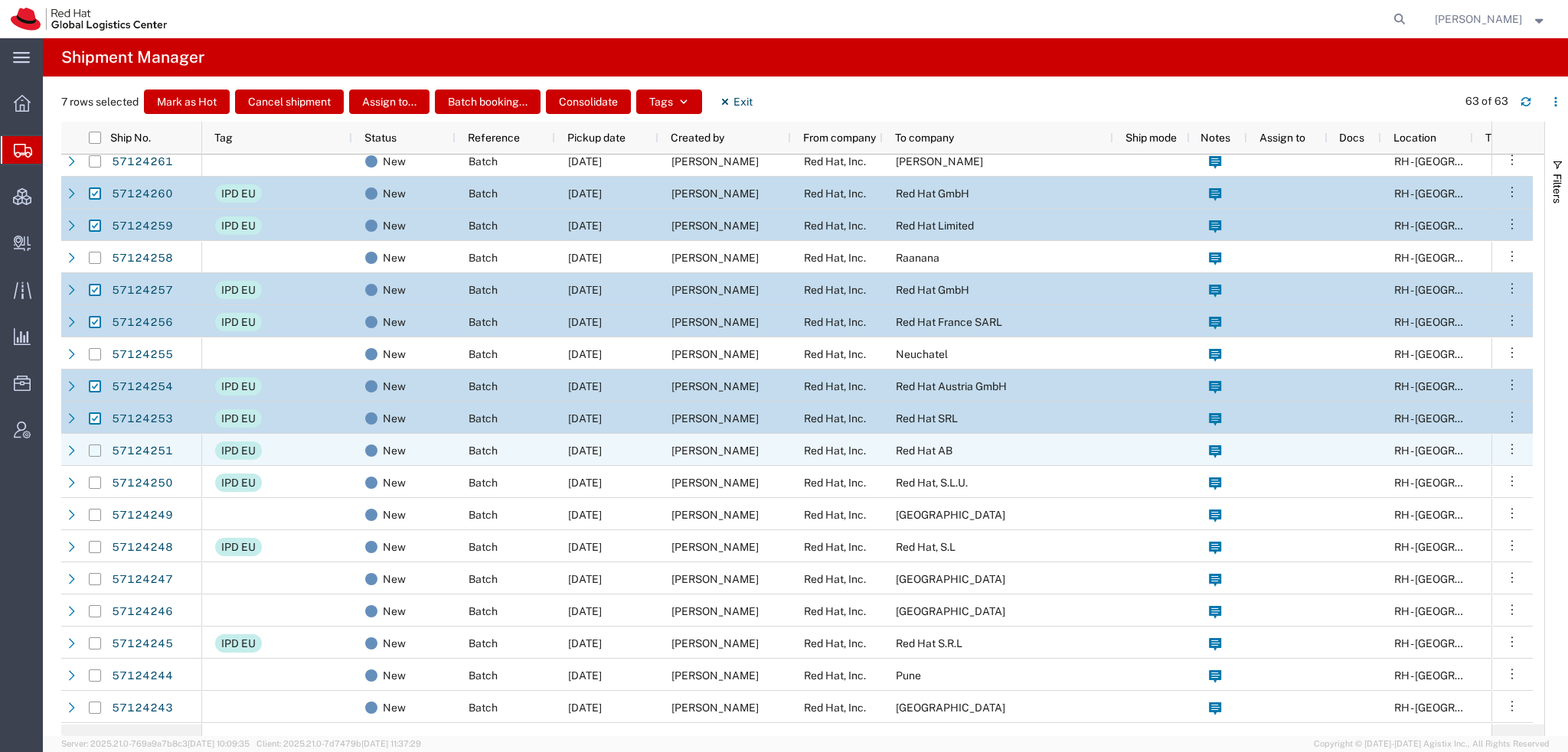
click at [92, 449] on input "Press Space to toggle row selection (unchecked)" at bounding box center [95, 450] width 12 height 12
checkbox input "true"
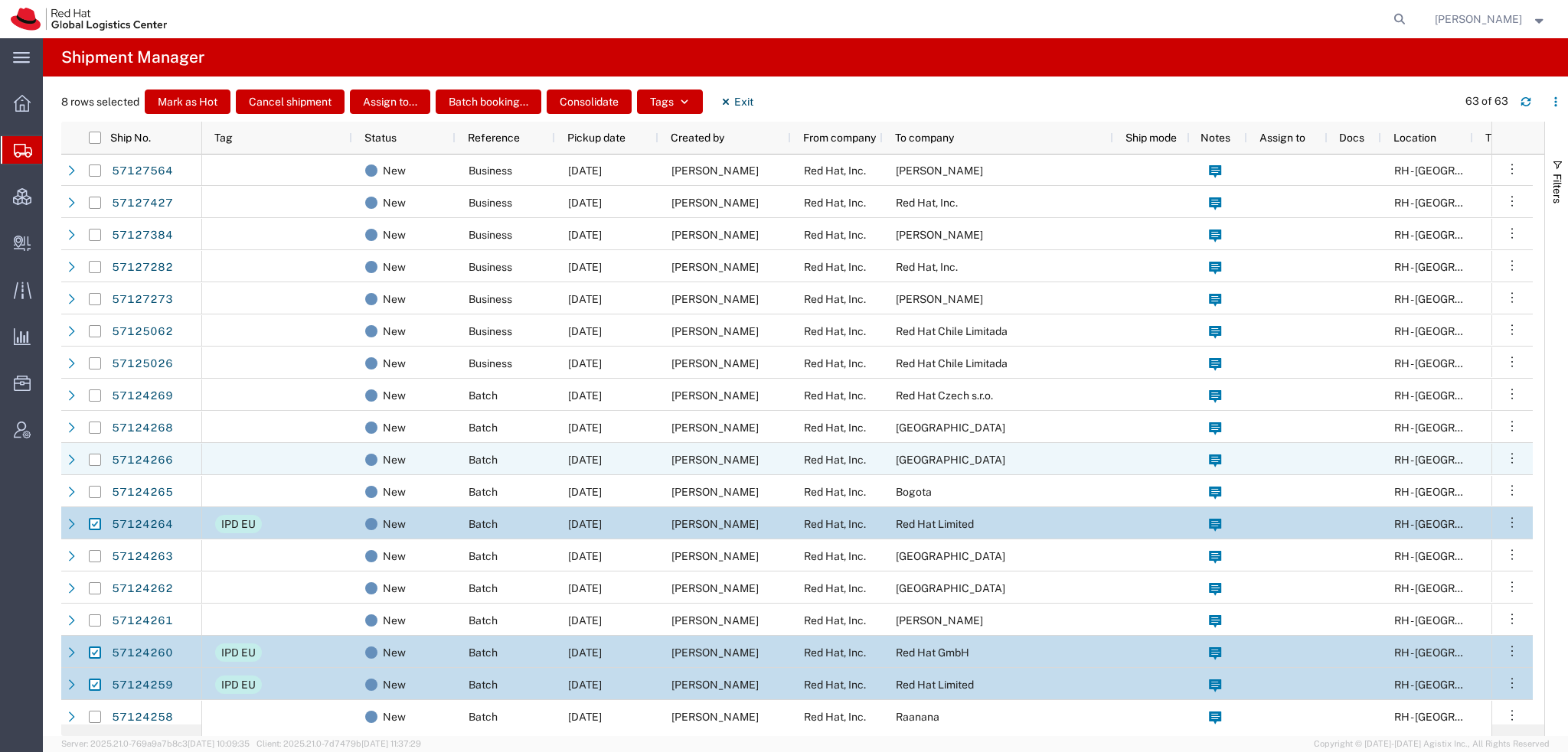
scroll to position [0, 0]
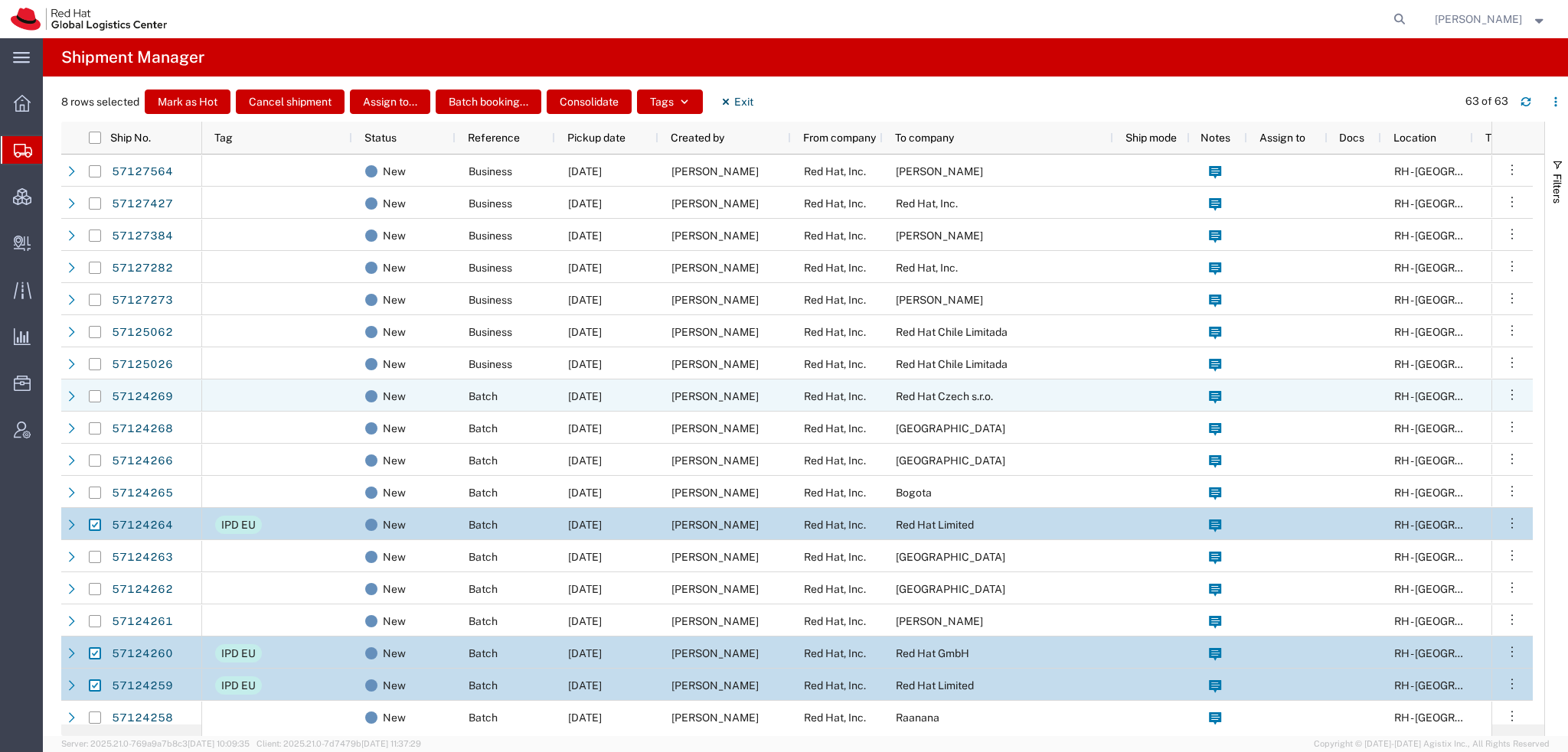
click at [275, 391] on div at bounding box center [277, 396] width 150 height 33
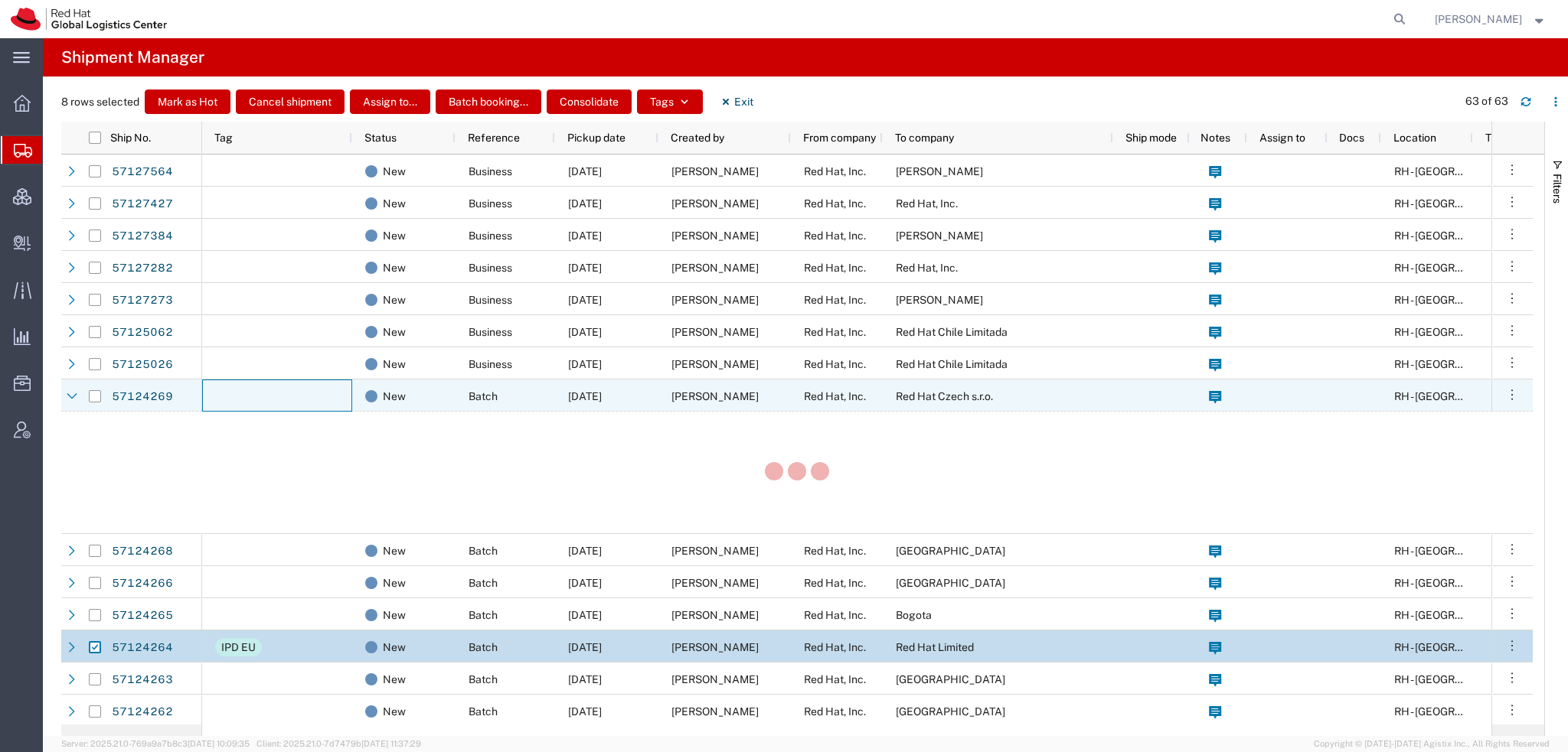
click at [275, 391] on div at bounding box center [277, 396] width 150 height 33
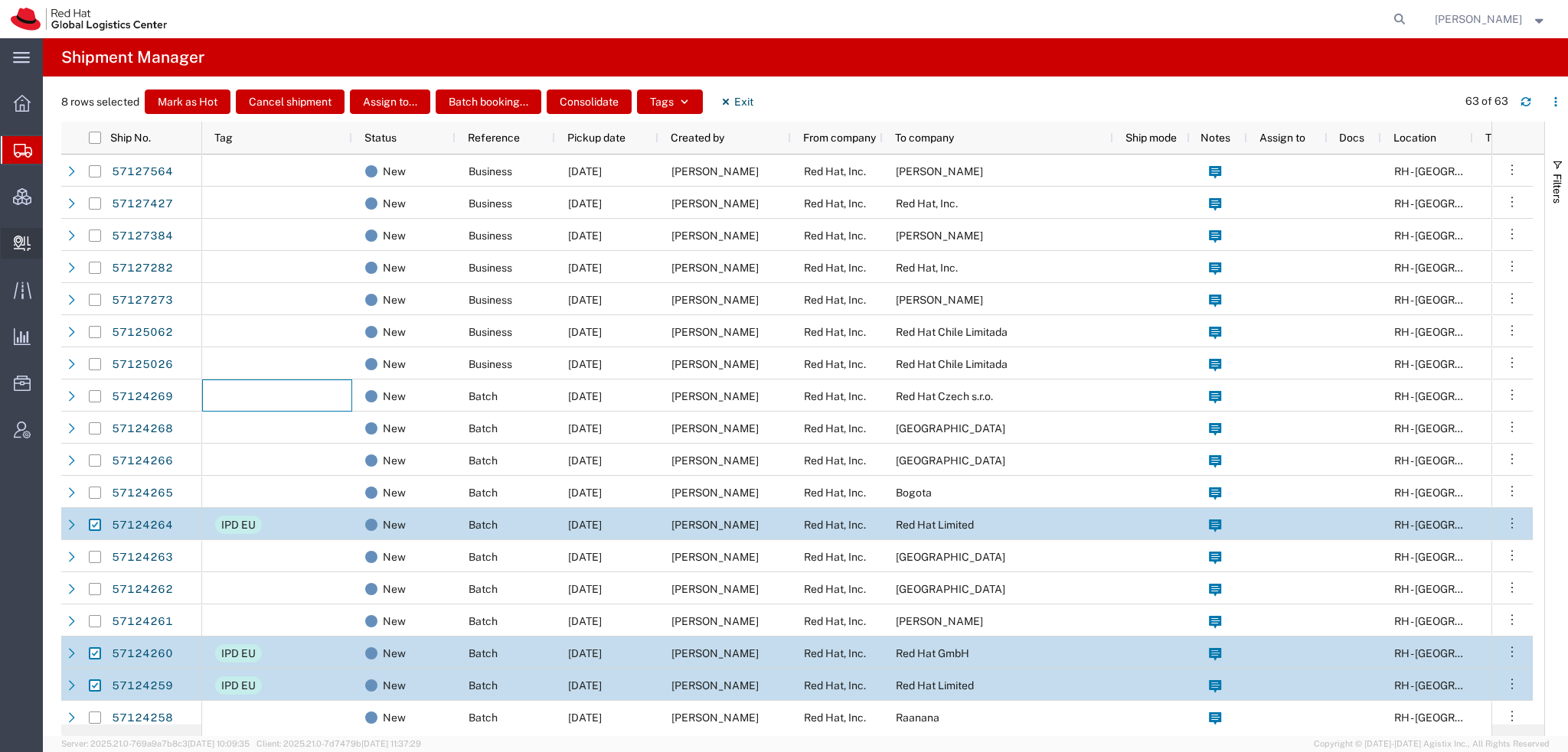
click at [0, 0] on span "Create Delivery" at bounding box center [0, 0] width 0 height 0
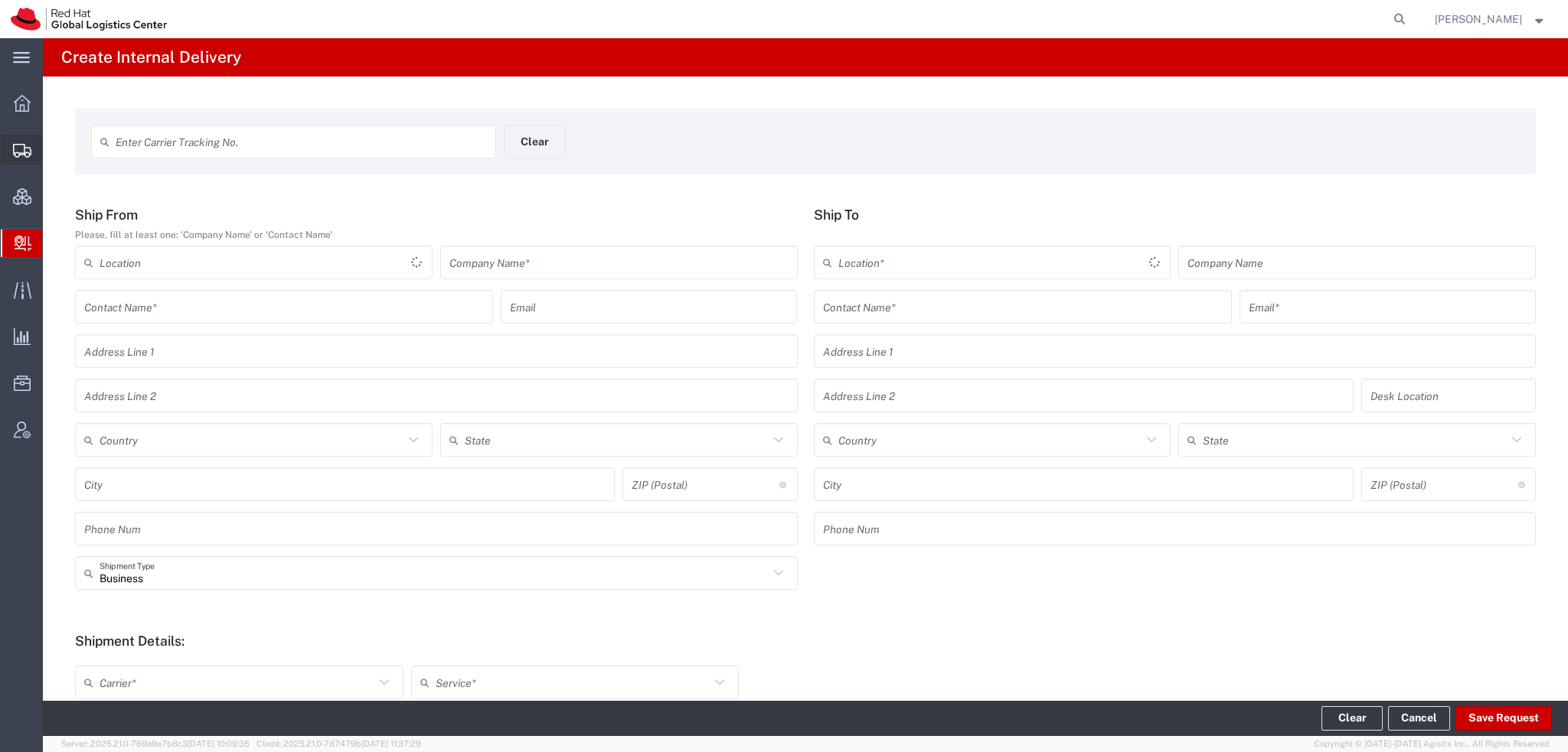
click at [0, 0] on span "Shipment Manager" at bounding box center [0, 0] width 0 height 0
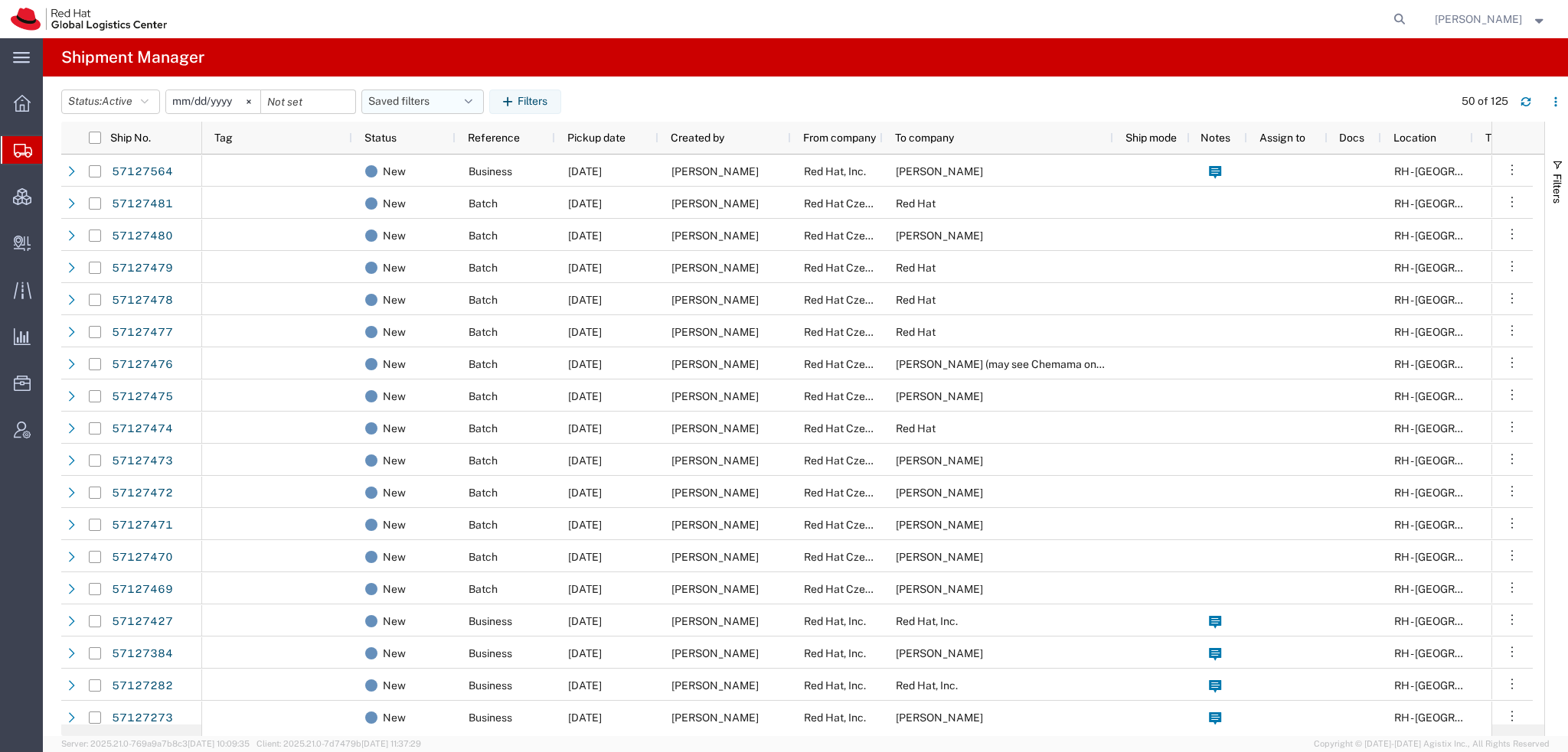
click at [473, 99] on icon "button" at bounding box center [468, 102] width 8 height 11
click at [453, 165] on span "Americas" at bounding box center [464, 169] width 201 height 28
type input "2023-05-07"
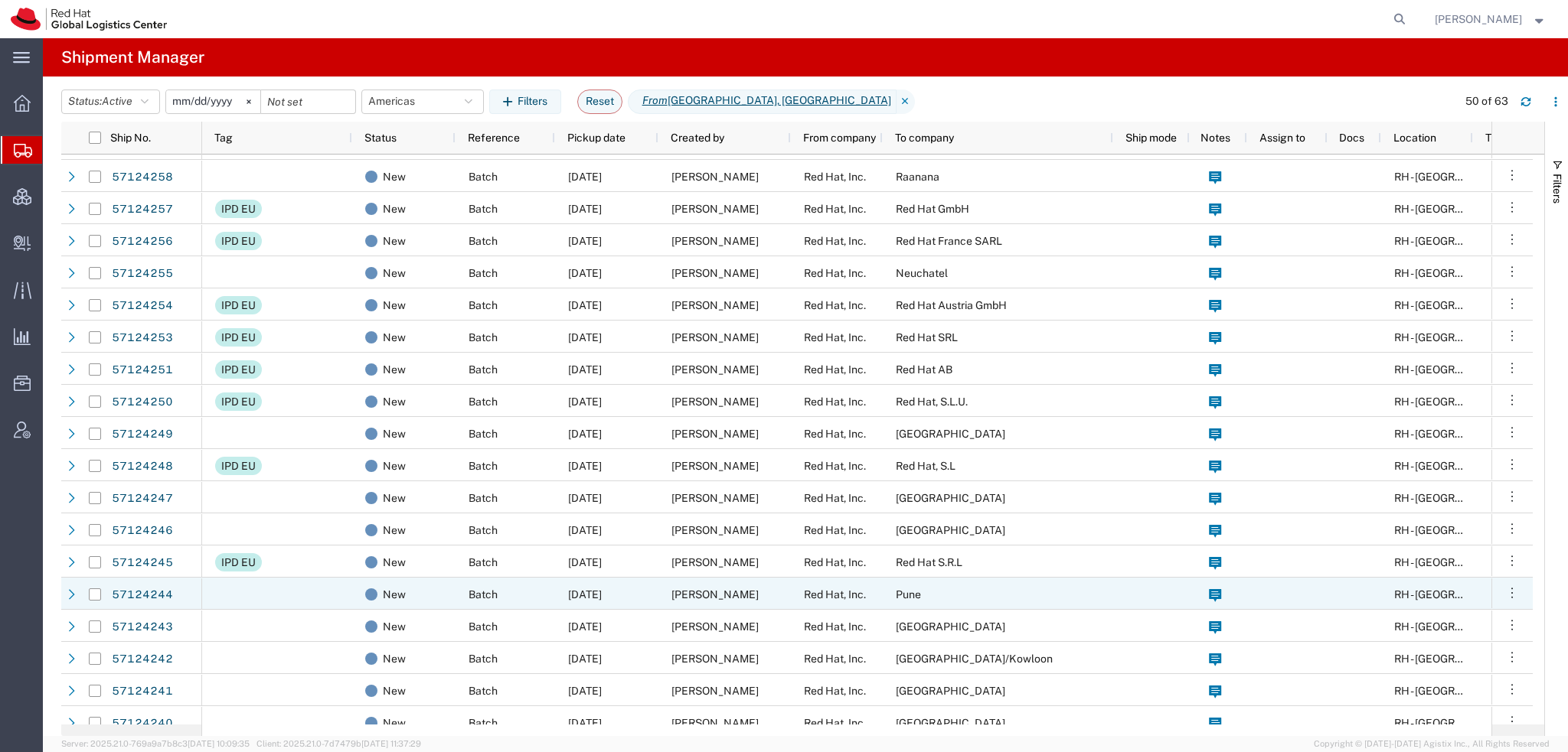
scroll to position [765, 0]
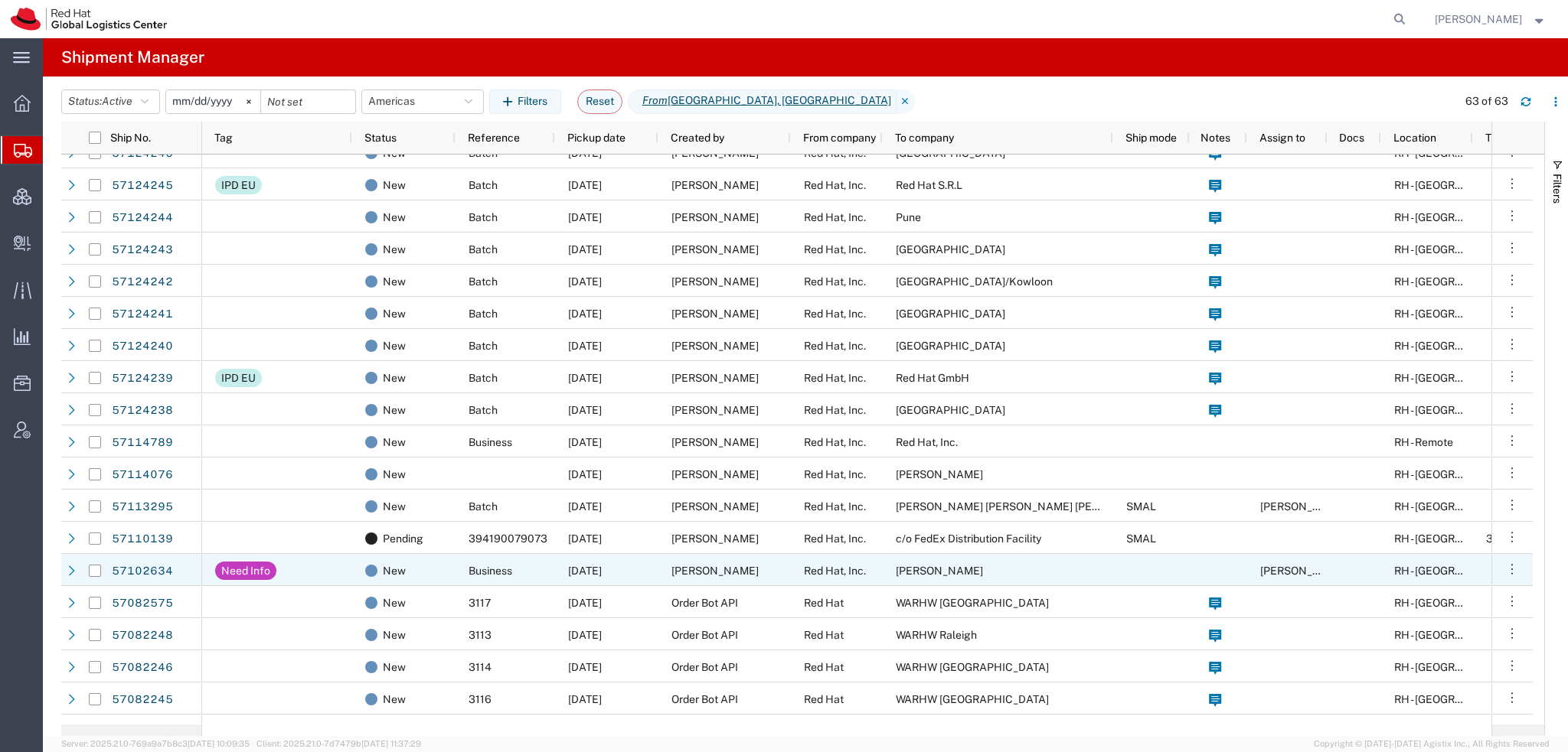
scroll to position [1016, 0]
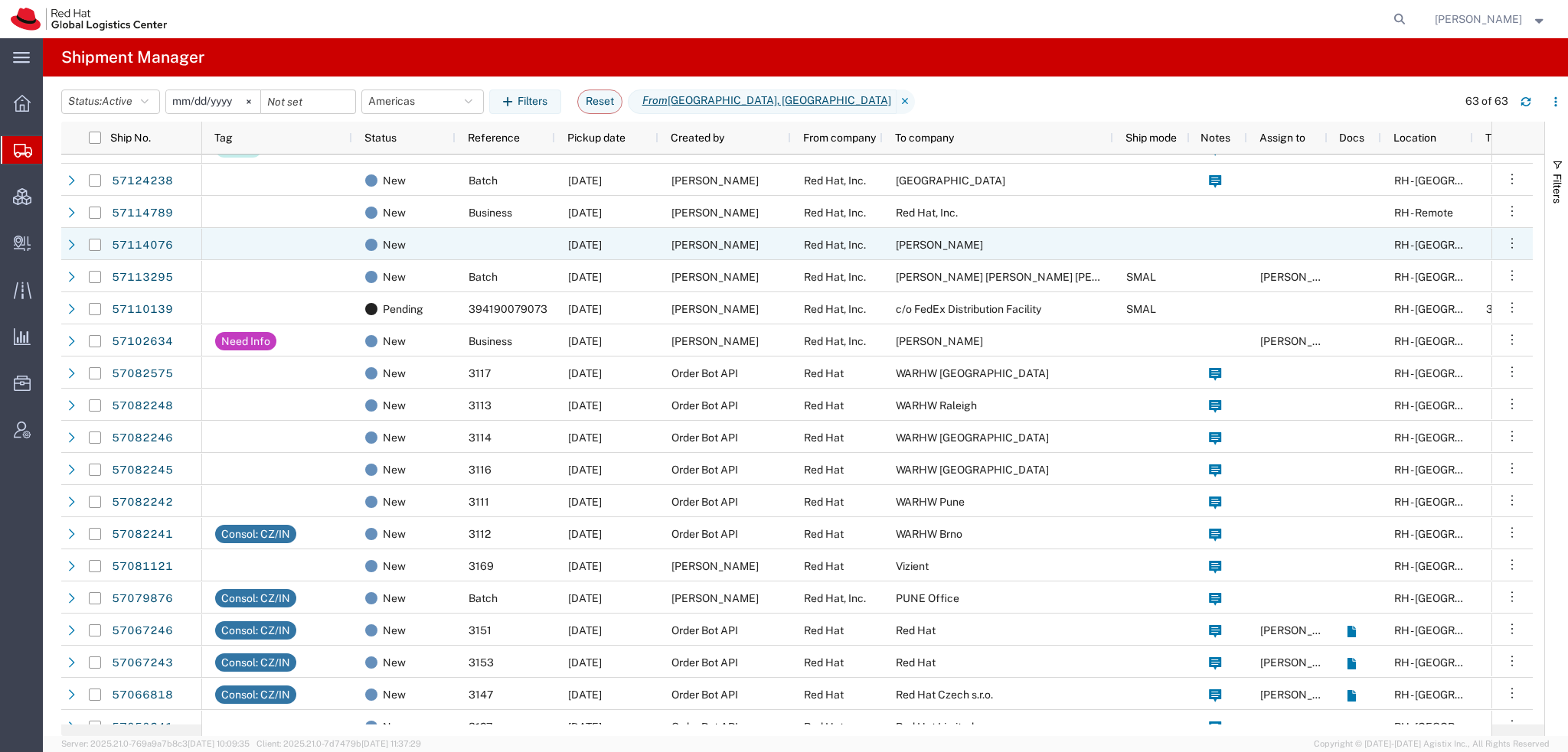
click at [774, 256] on div "[PERSON_NAME]" at bounding box center [724, 244] width 133 height 33
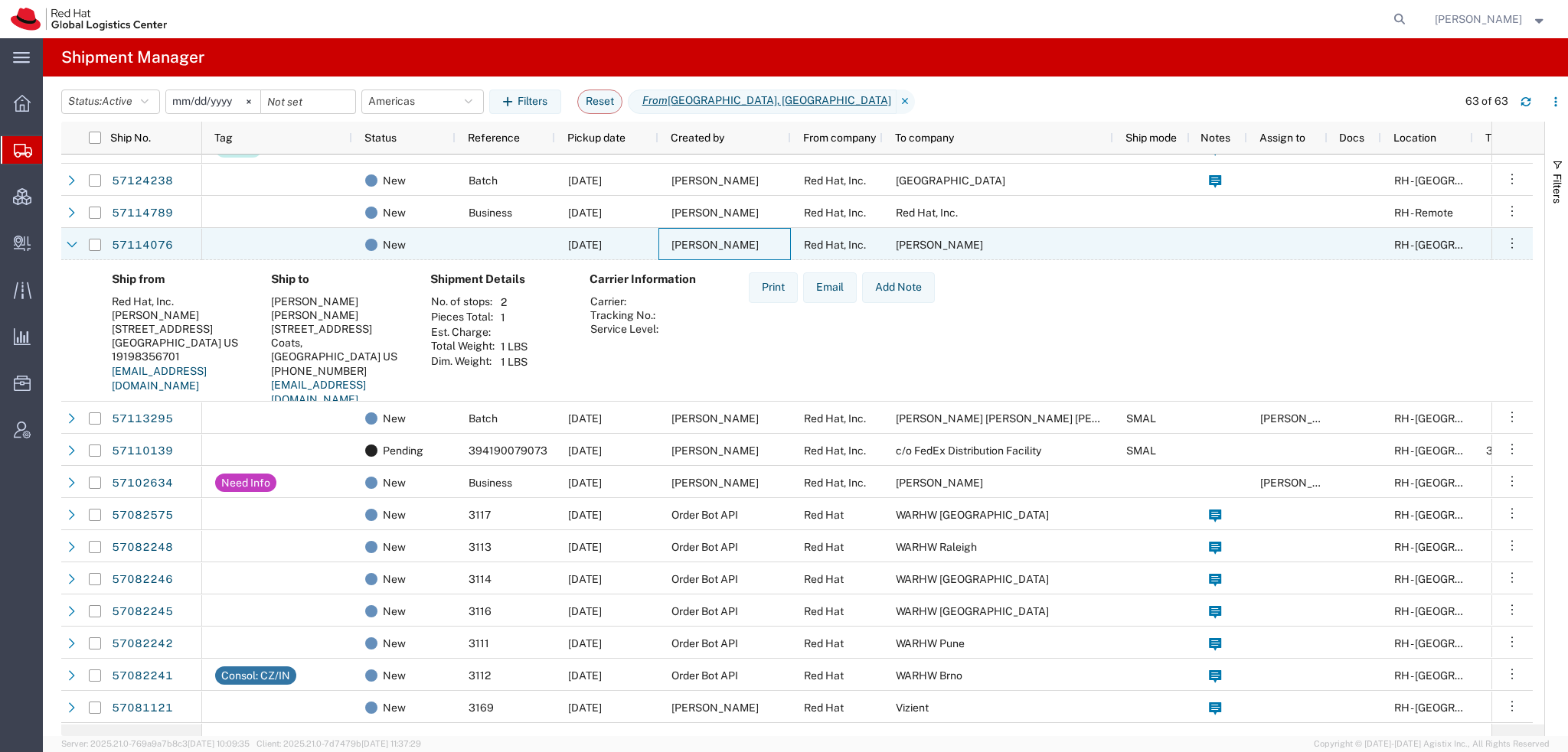
click at [774, 256] on div "[PERSON_NAME]" at bounding box center [724, 244] width 133 height 33
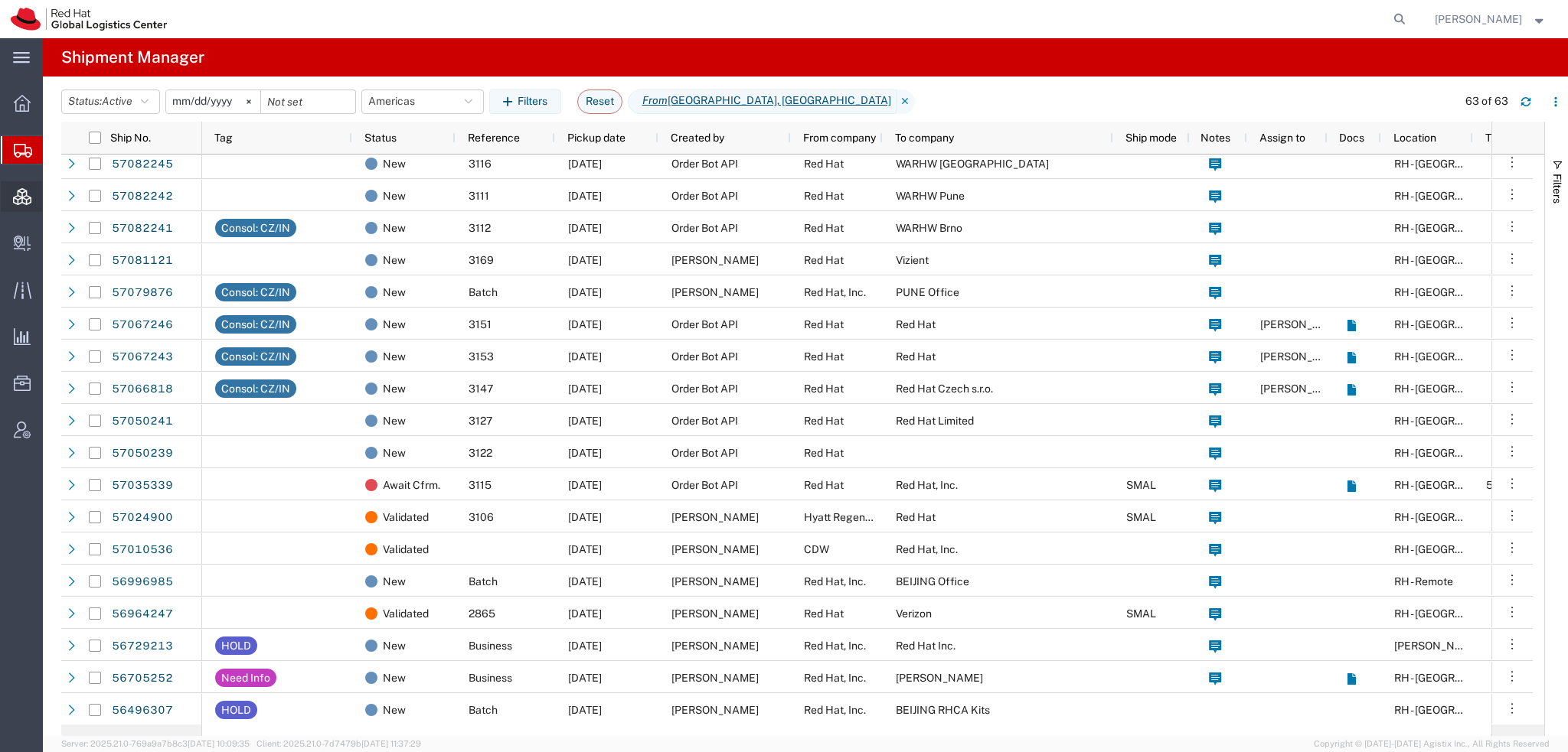
click at [53, 197] on span "Consolidation Manager" at bounding box center [48, 196] width 11 height 31
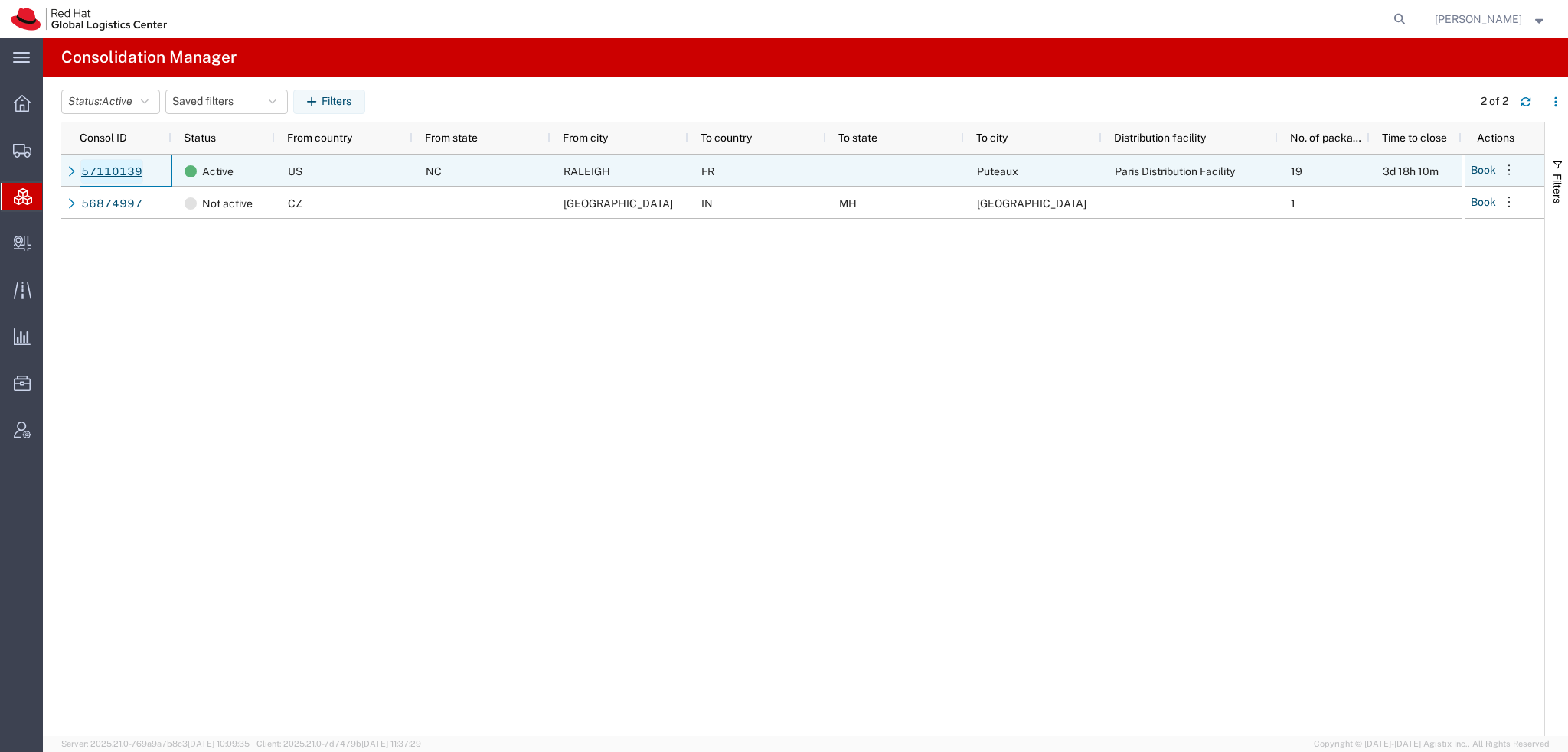
click at [105, 168] on link "57110139" at bounding box center [111, 172] width 62 height 25
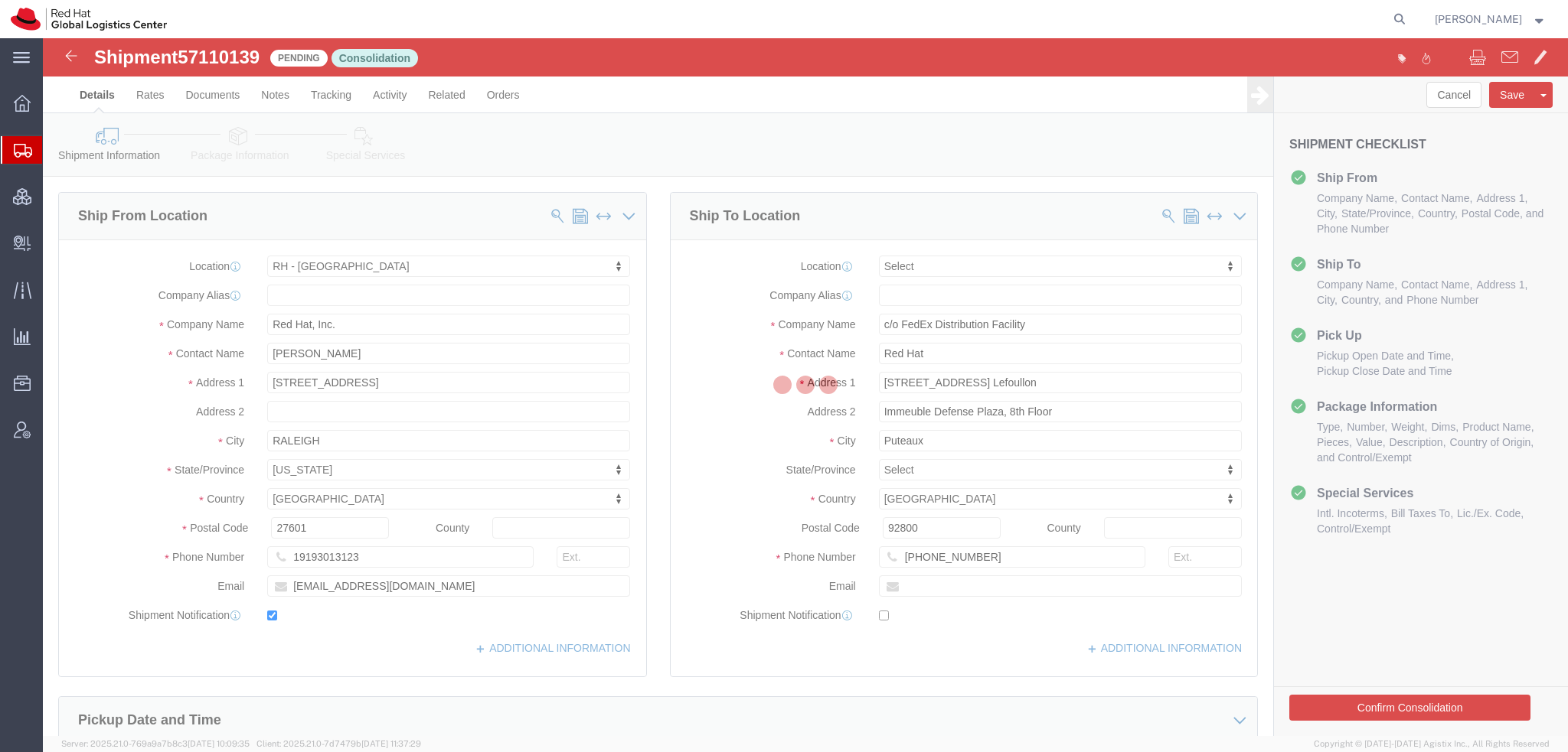
select select "38014"
select select
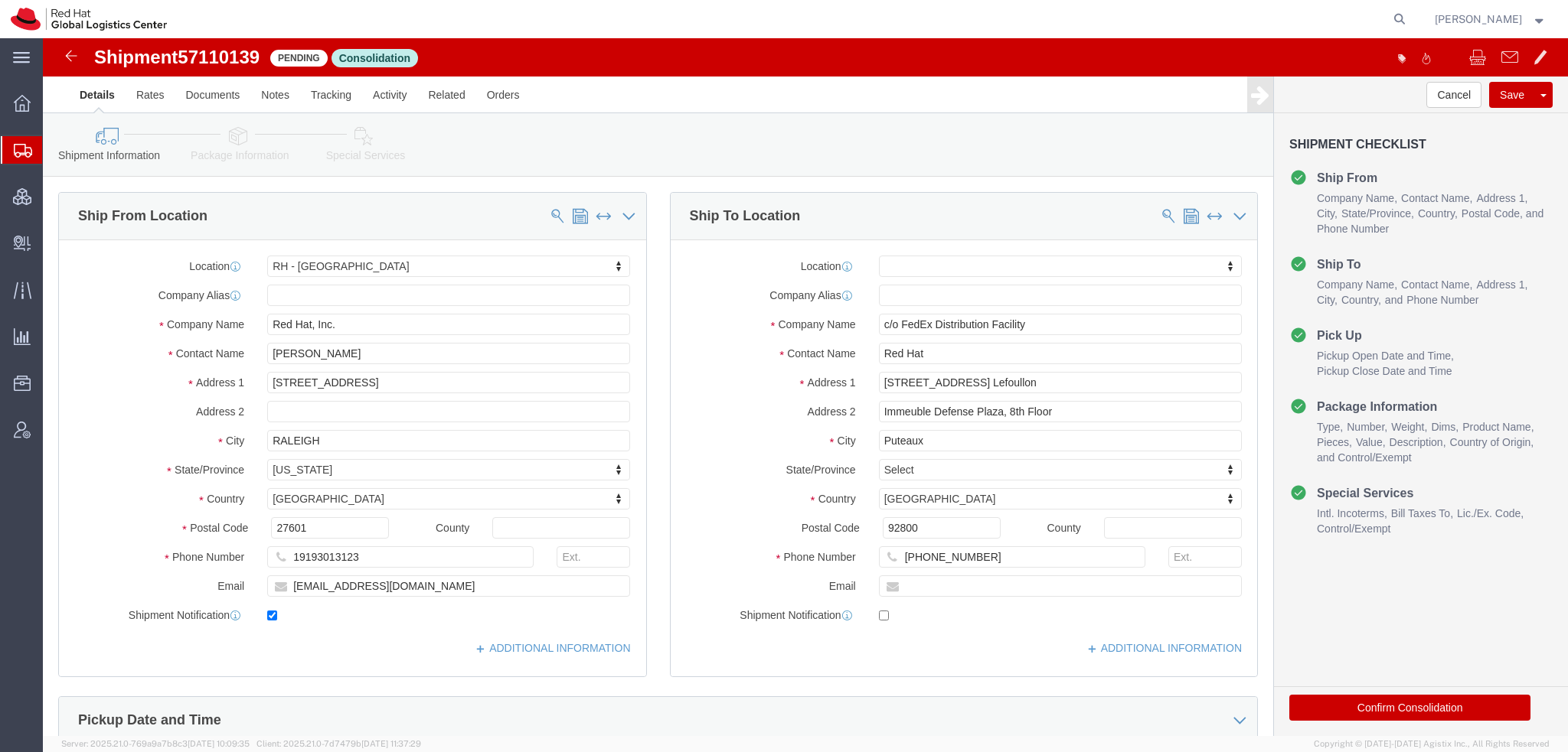
click icon
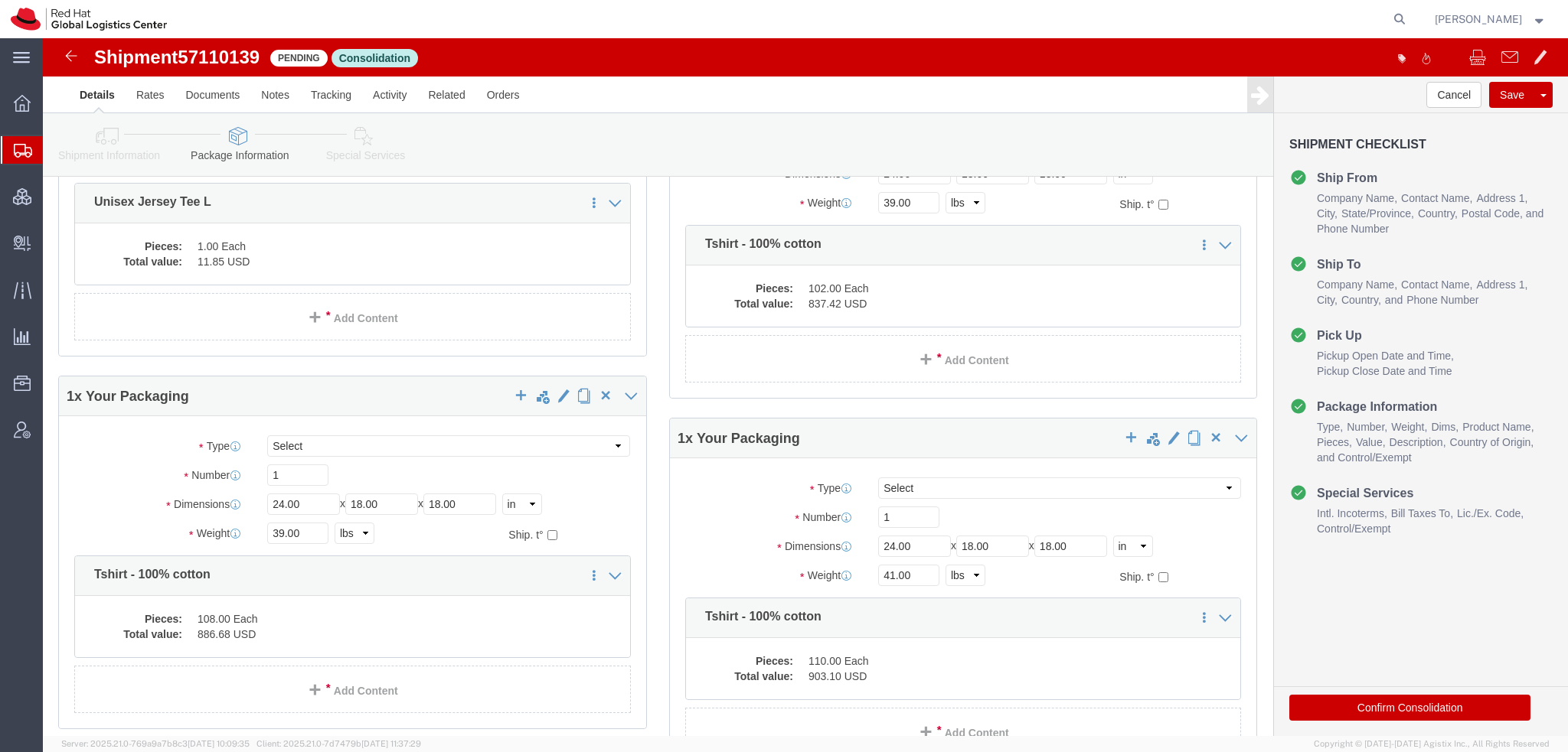
scroll to position [612, 0]
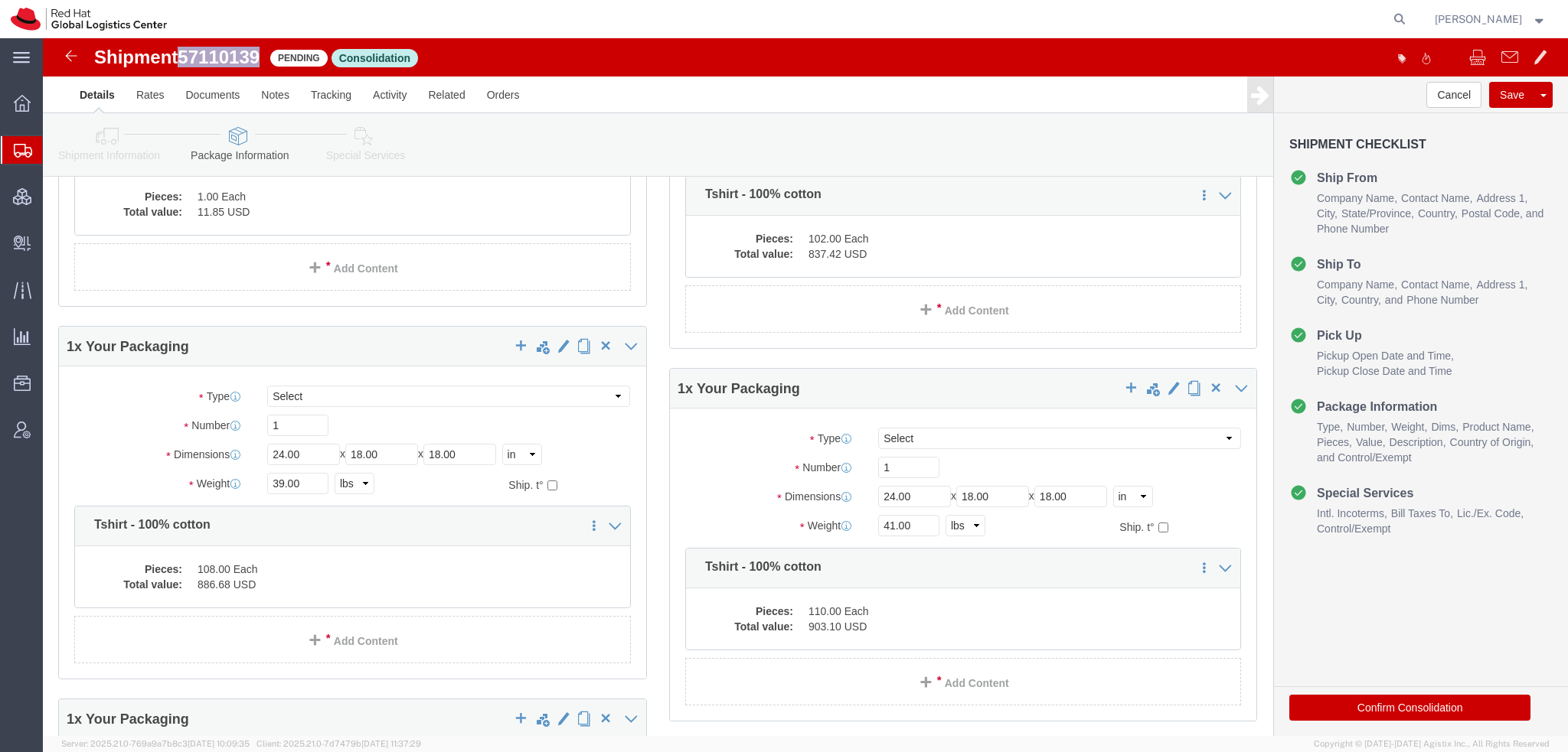
drag, startPoint x: 221, startPoint y: 18, endPoint x: 144, endPoint y: 15, distance: 77.1
click div "Shipment 57110139 Pending Consolidation"
copy span "57110139"
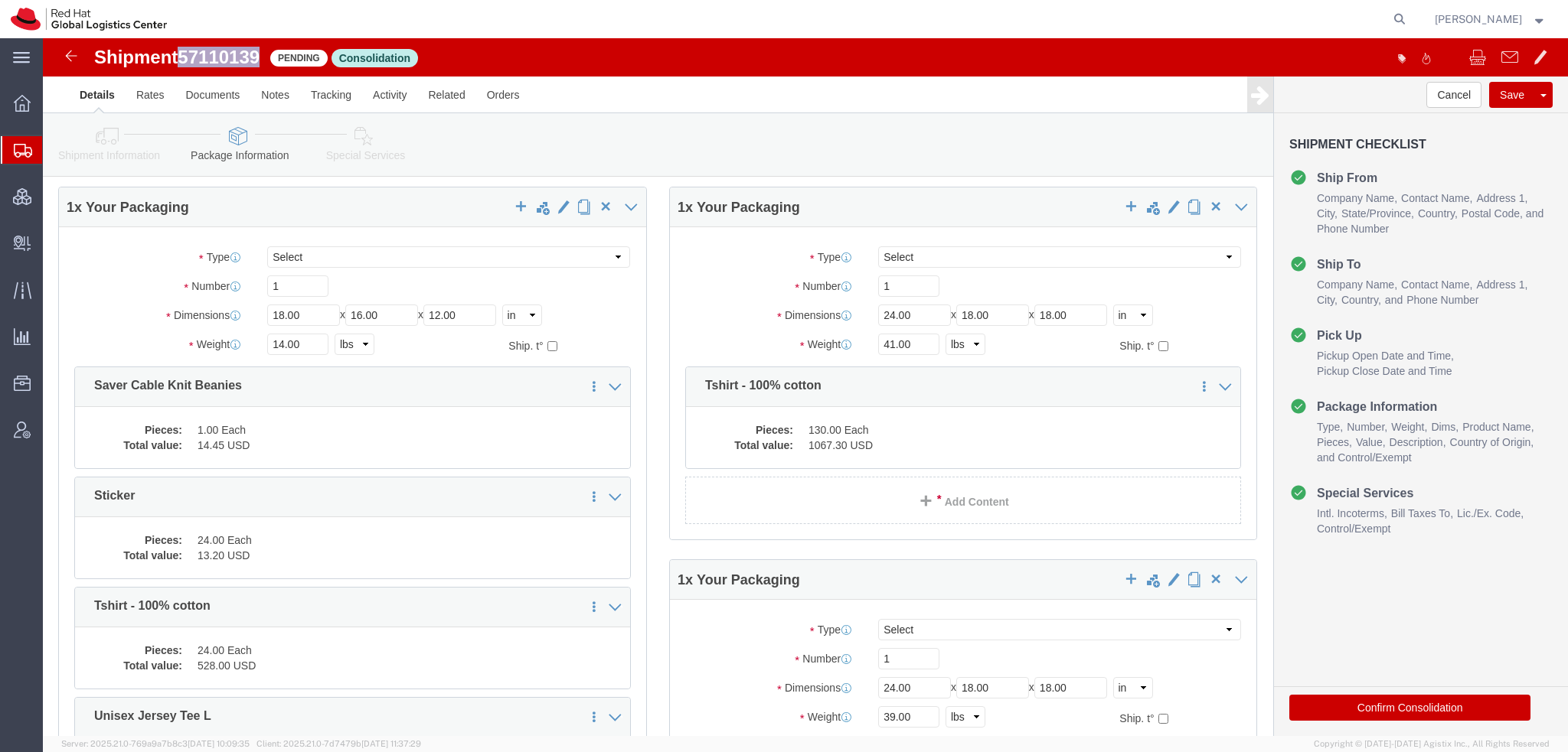
scroll to position [0, 0]
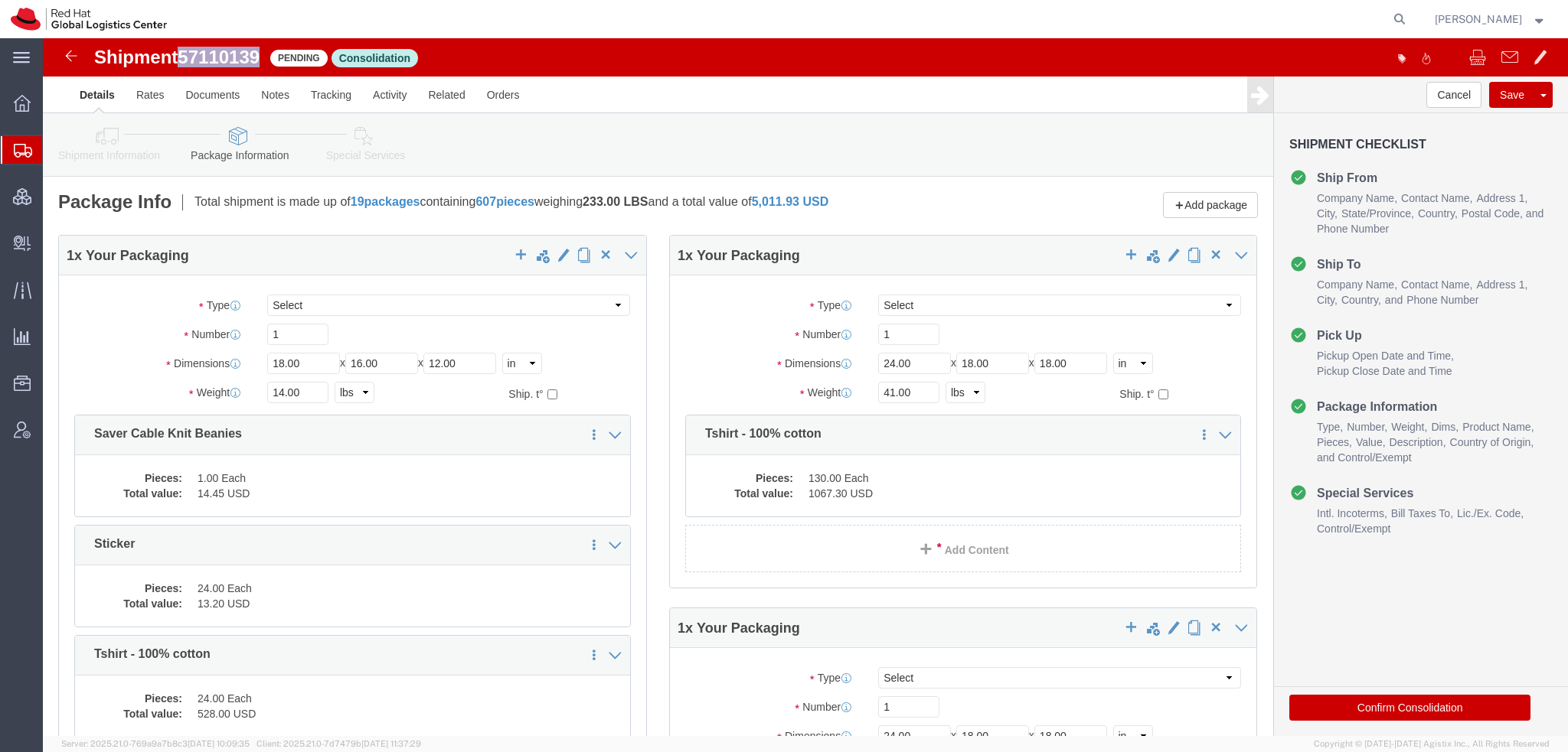
click icon
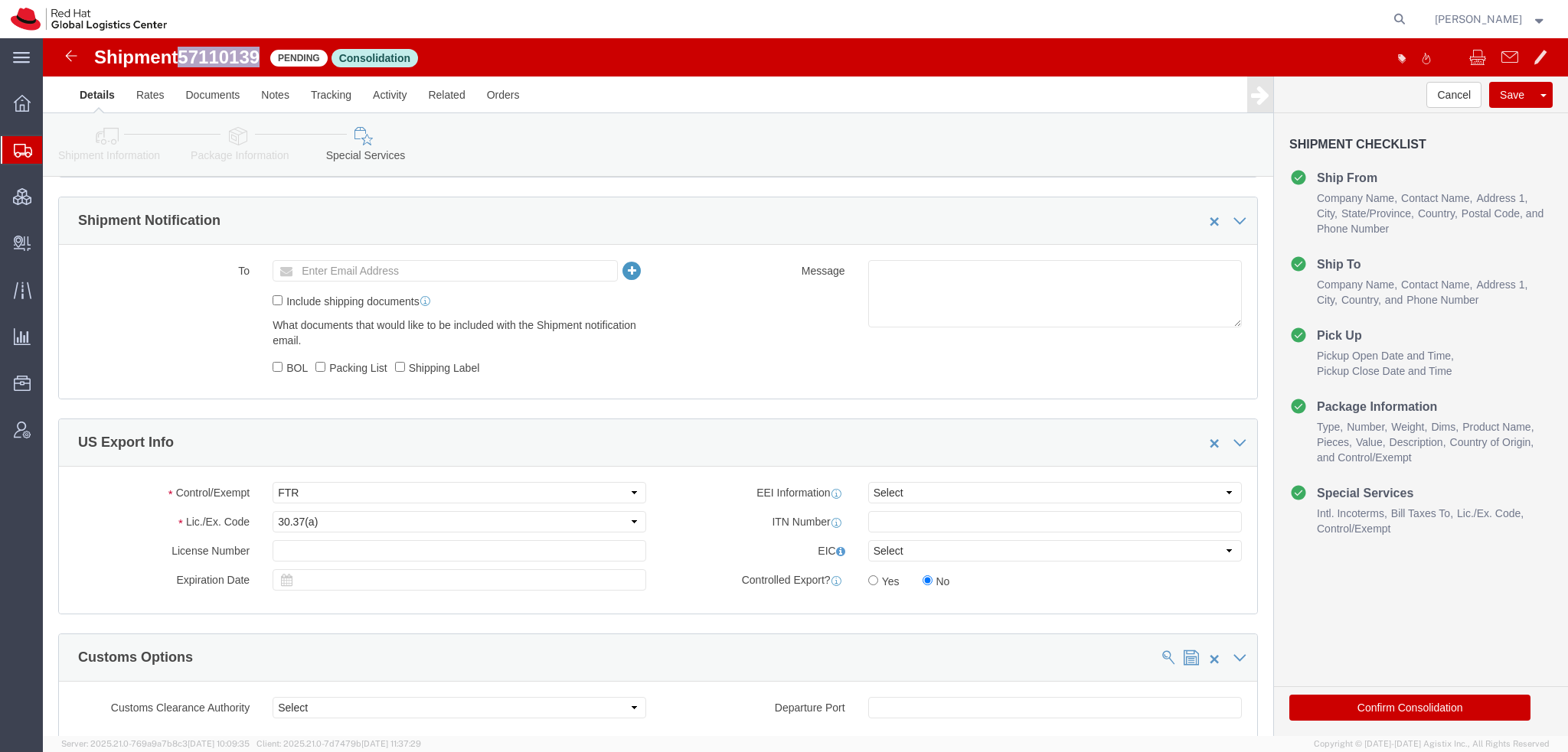
scroll to position [1071, 0]
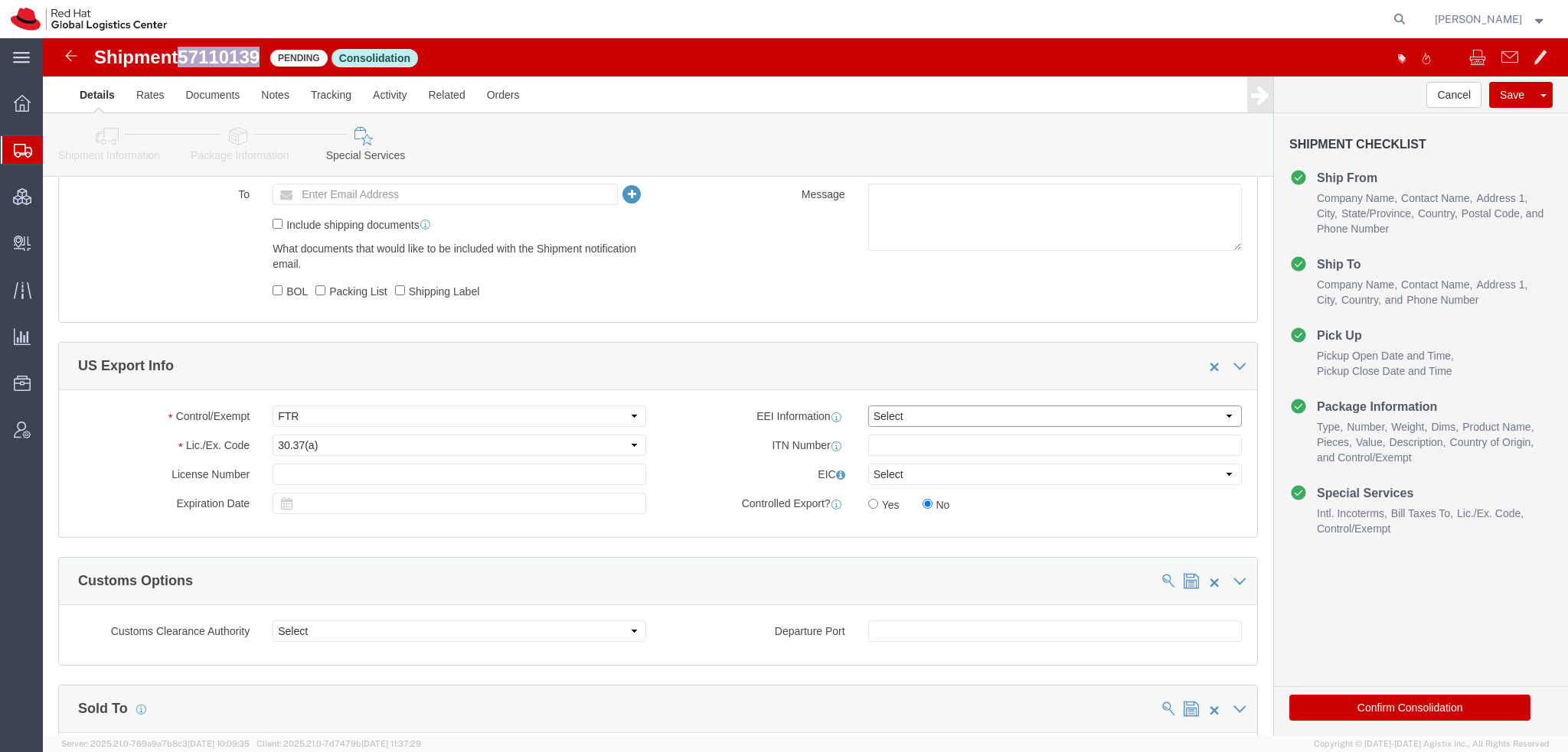
click select "Select AES-Direct EEI Carrier File EEI EEI Exempt"
select select "AESD"
click select "Select AES-Direct EEI Carrier File EEI EEI Exempt"
click input "text"
paste input "X20251014079226"
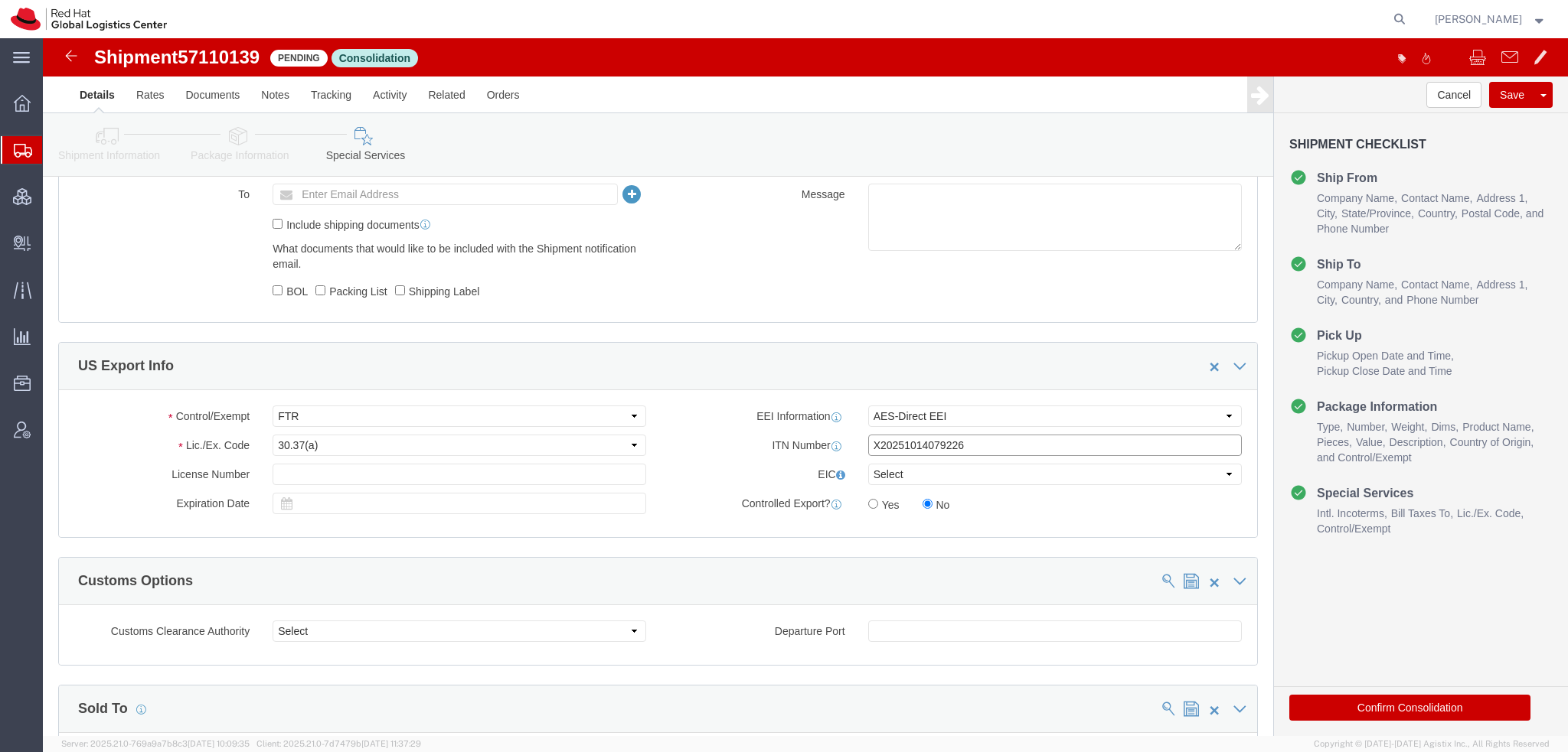
type input "X20251014079226"
click select "Select CH CI CR DD FI FS GP GS HH HV IP IR IS MS OI OS TE TL TR UG ZD"
select select "OS"
click select "Select CH CI CR DD FI FS GP GS HH HV IP IR IS MS OI OS TE TL TR UG ZD"
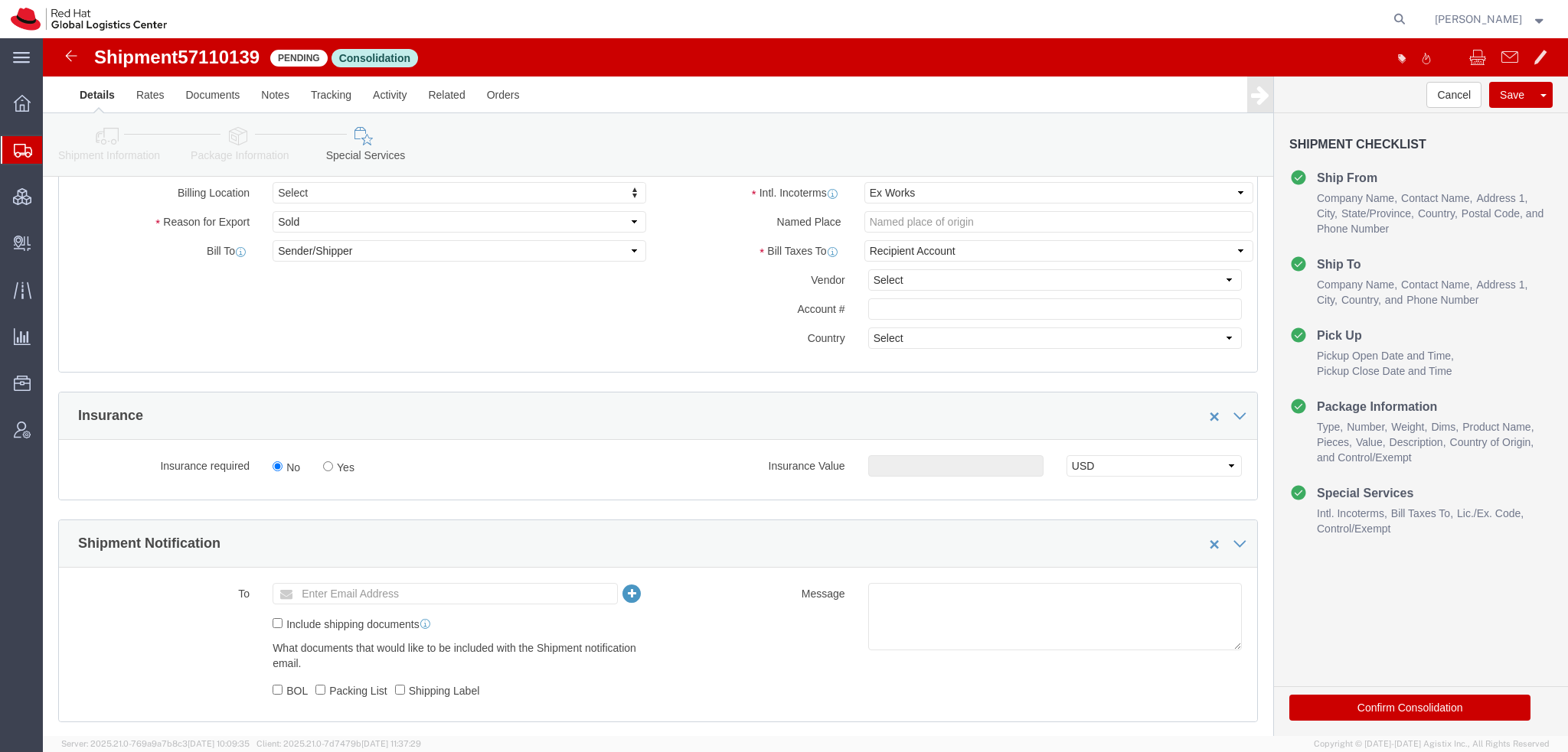
scroll to position [459, 0]
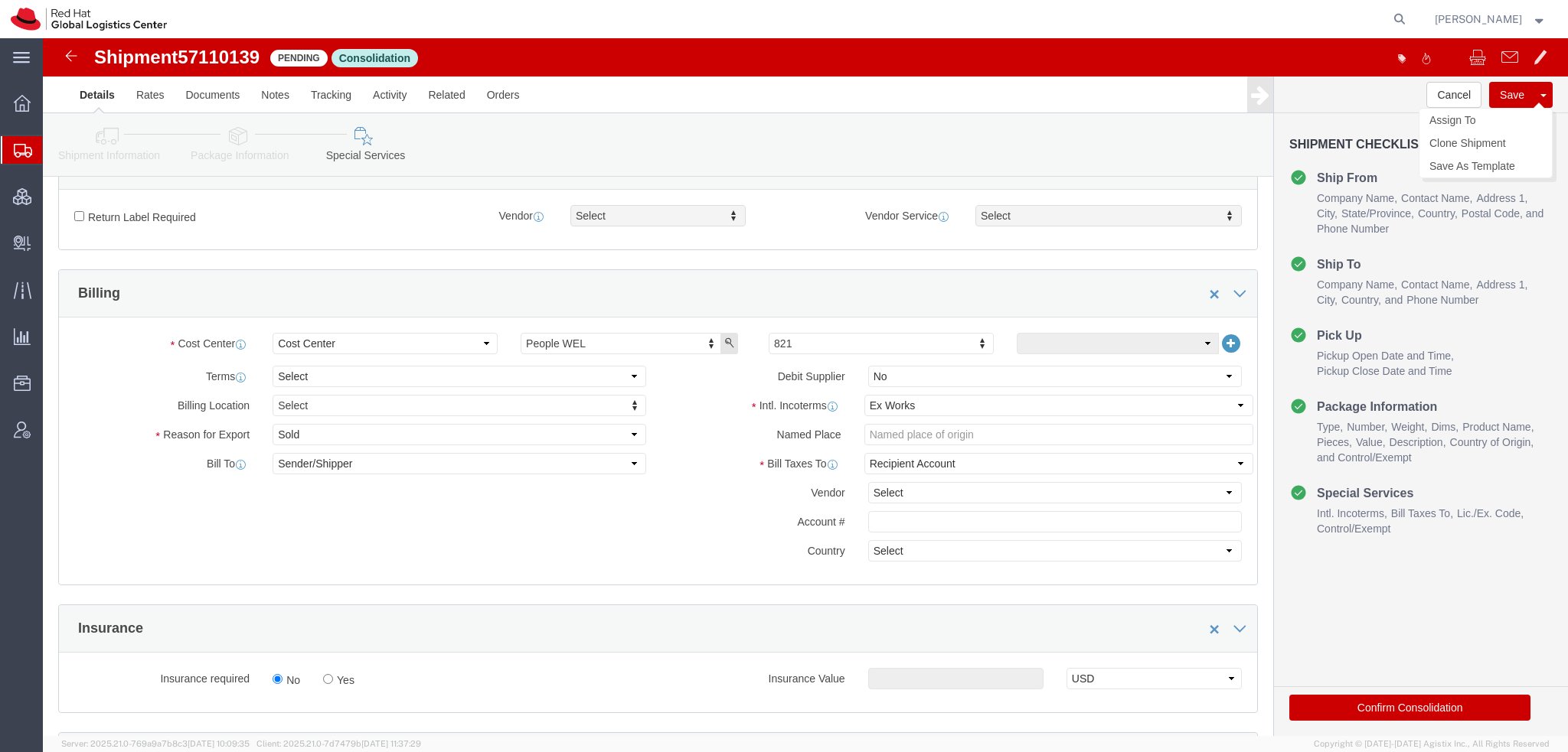
click button "Save"
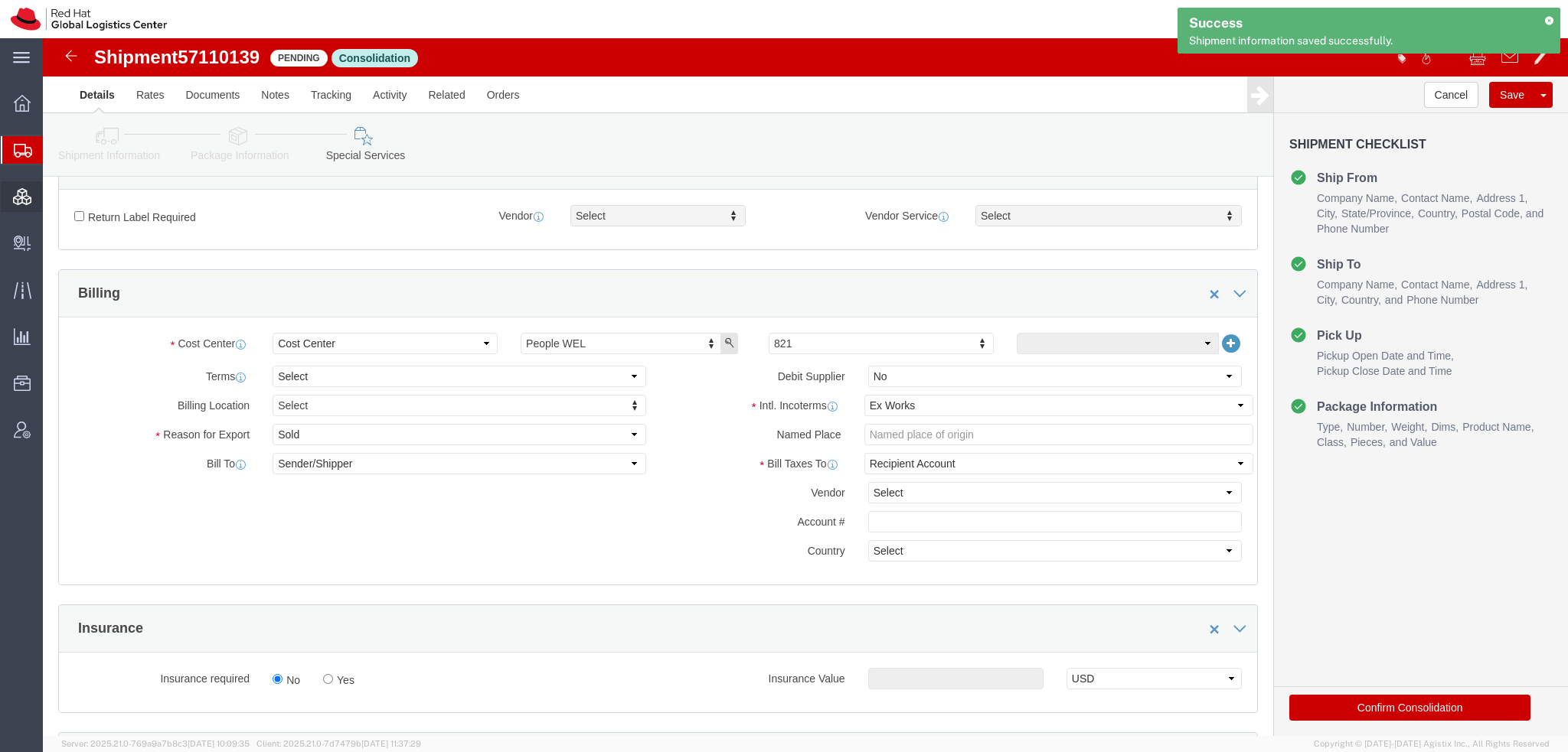
click at [53, 197] on span "Consolidation Manager" at bounding box center [48, 196] width 11 height 31
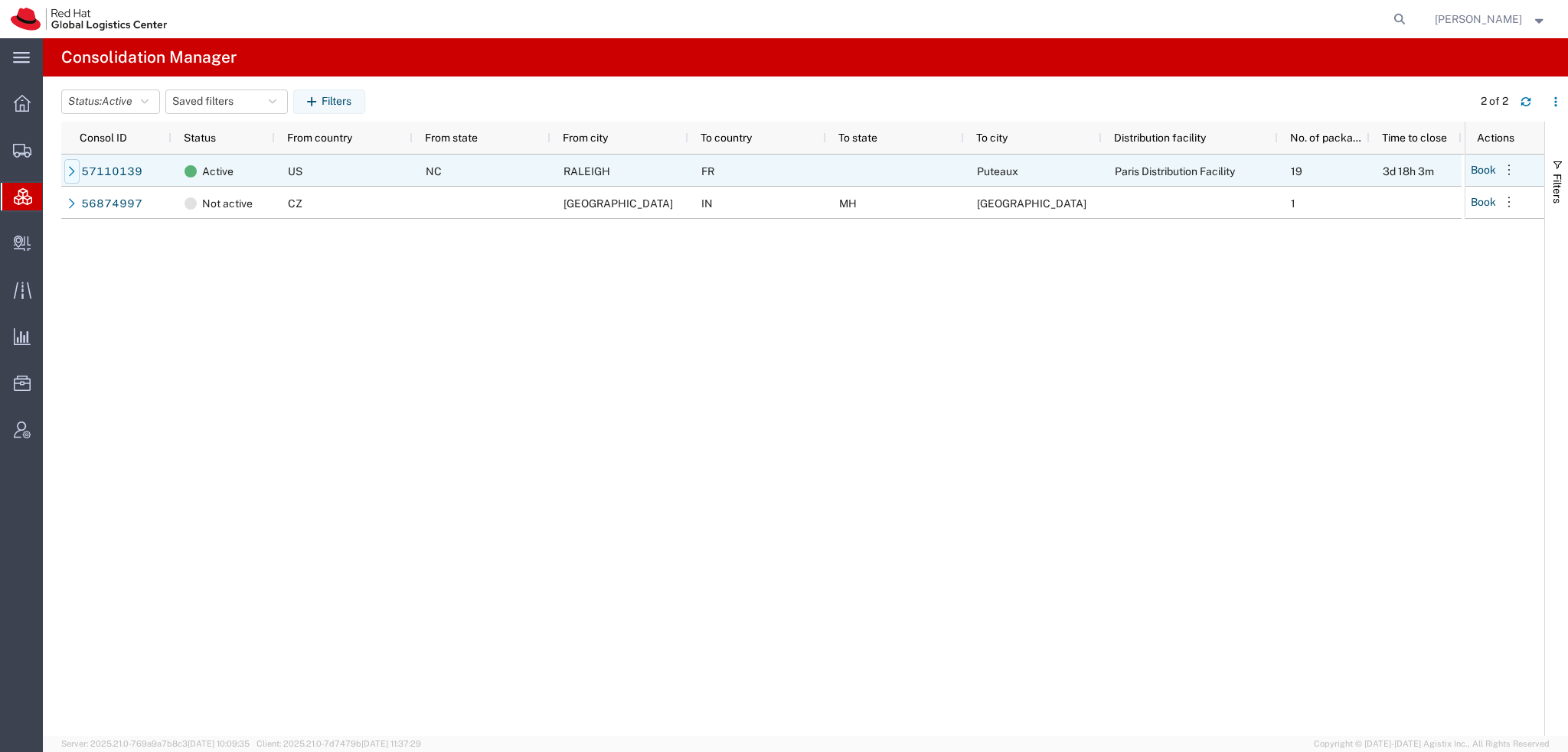
click at [67, 172] on icon at bounding box center [72, 172] width 11 height 11
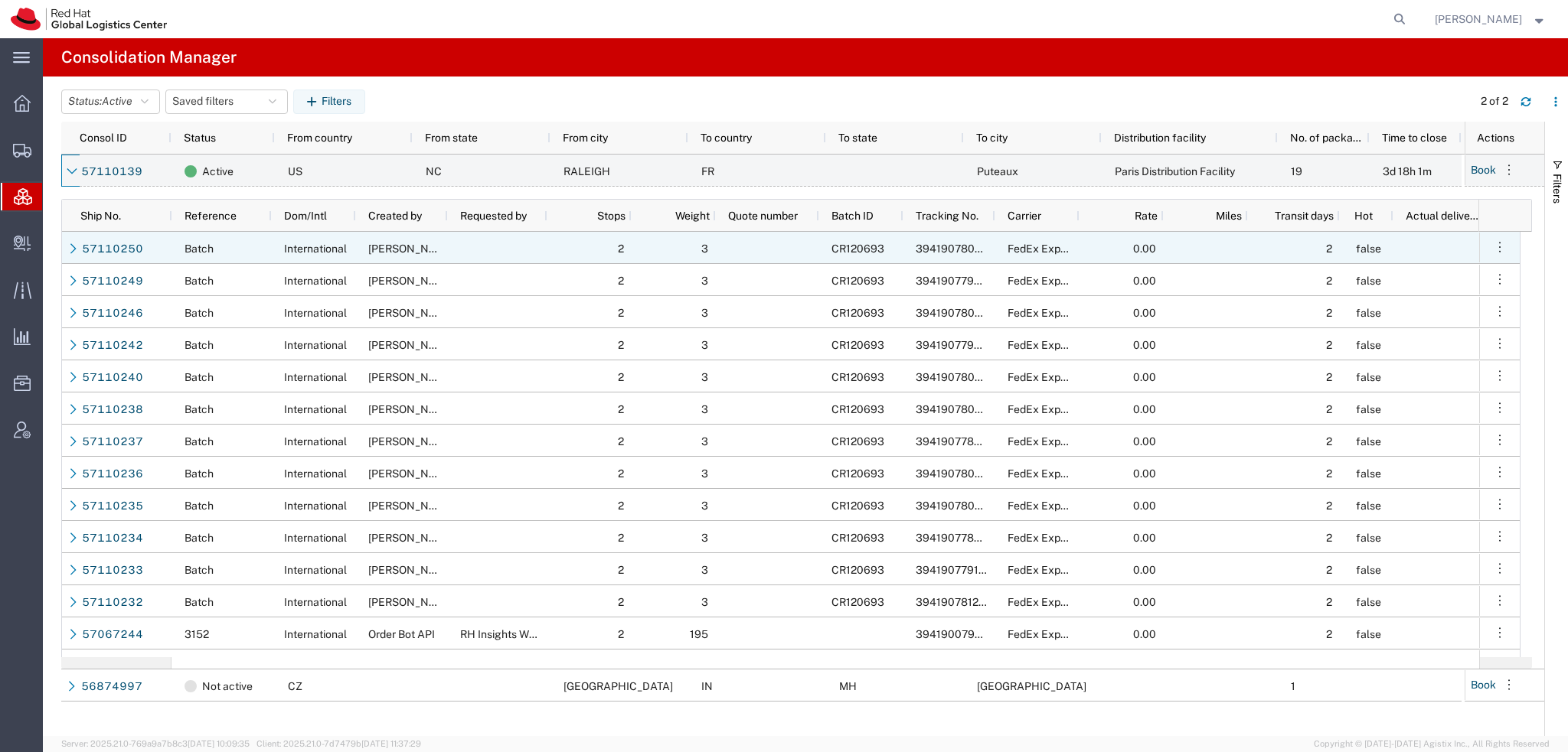
click at [937, 238] on div "394190780569" at bounding box center [949, 248] width 92 height 33
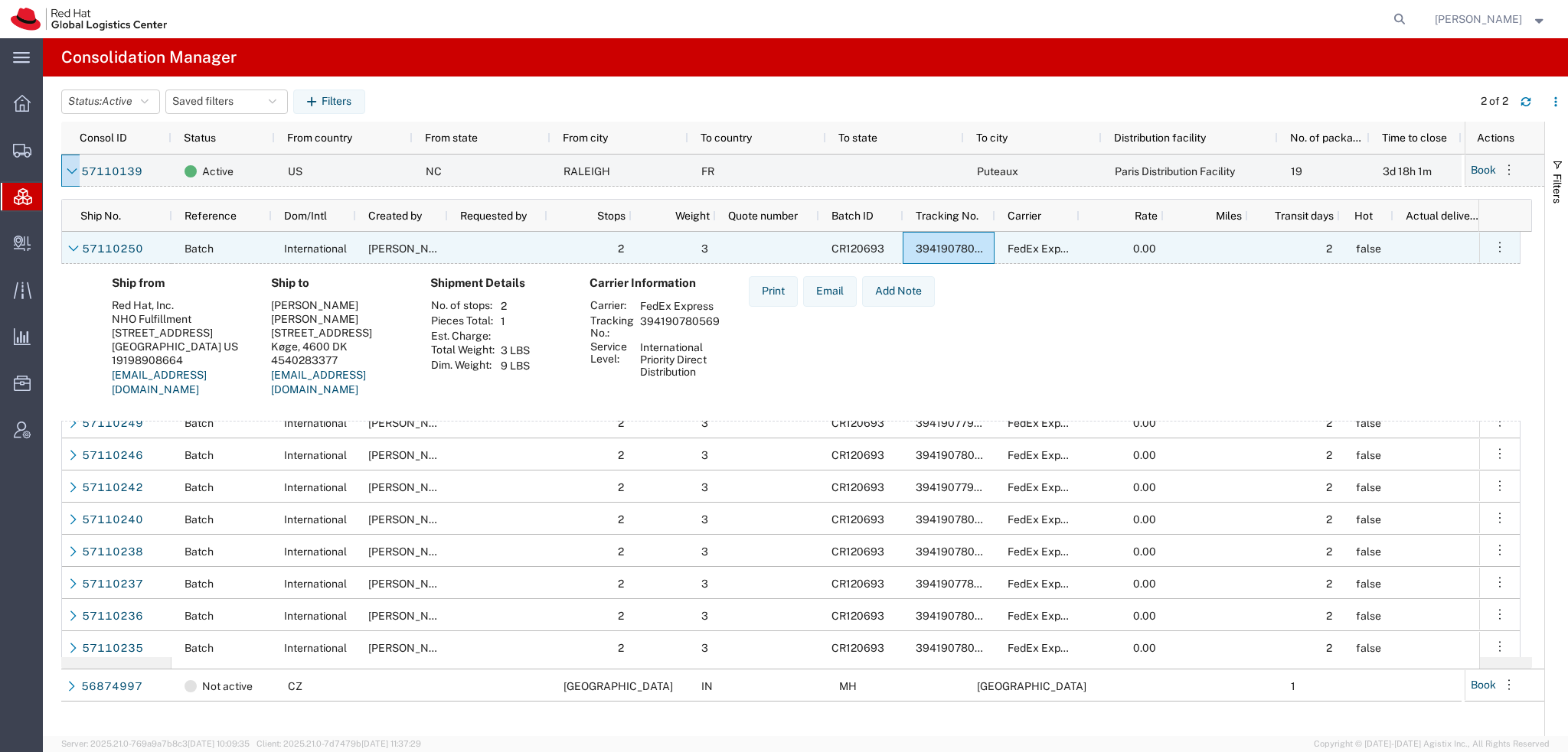
click at [937, 238] on div "394190780569" at bounding box center [949, 248] width 92 height 33
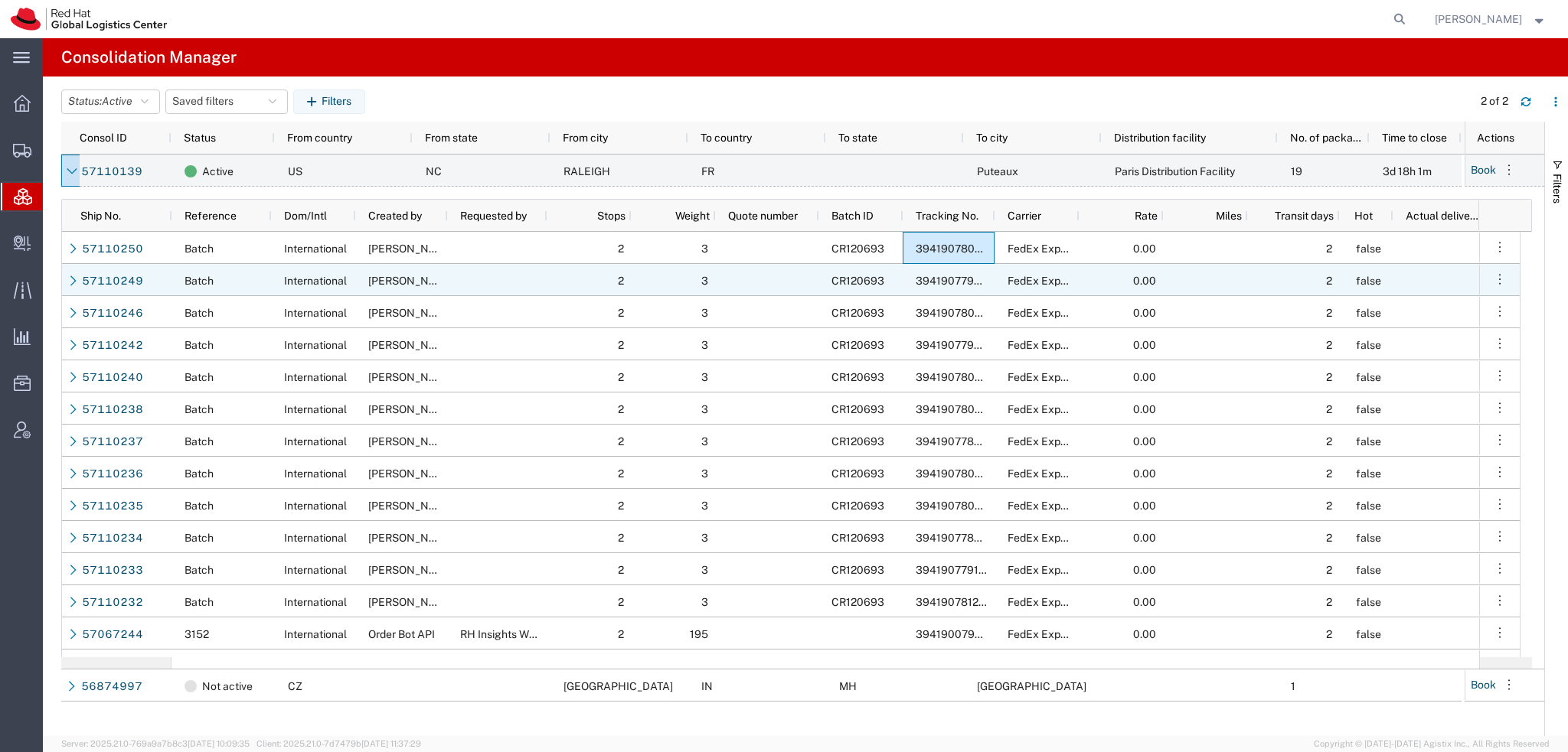
click at [931, 274] on span "394190779885" at bounding box center [956, 281] width 79 height 12
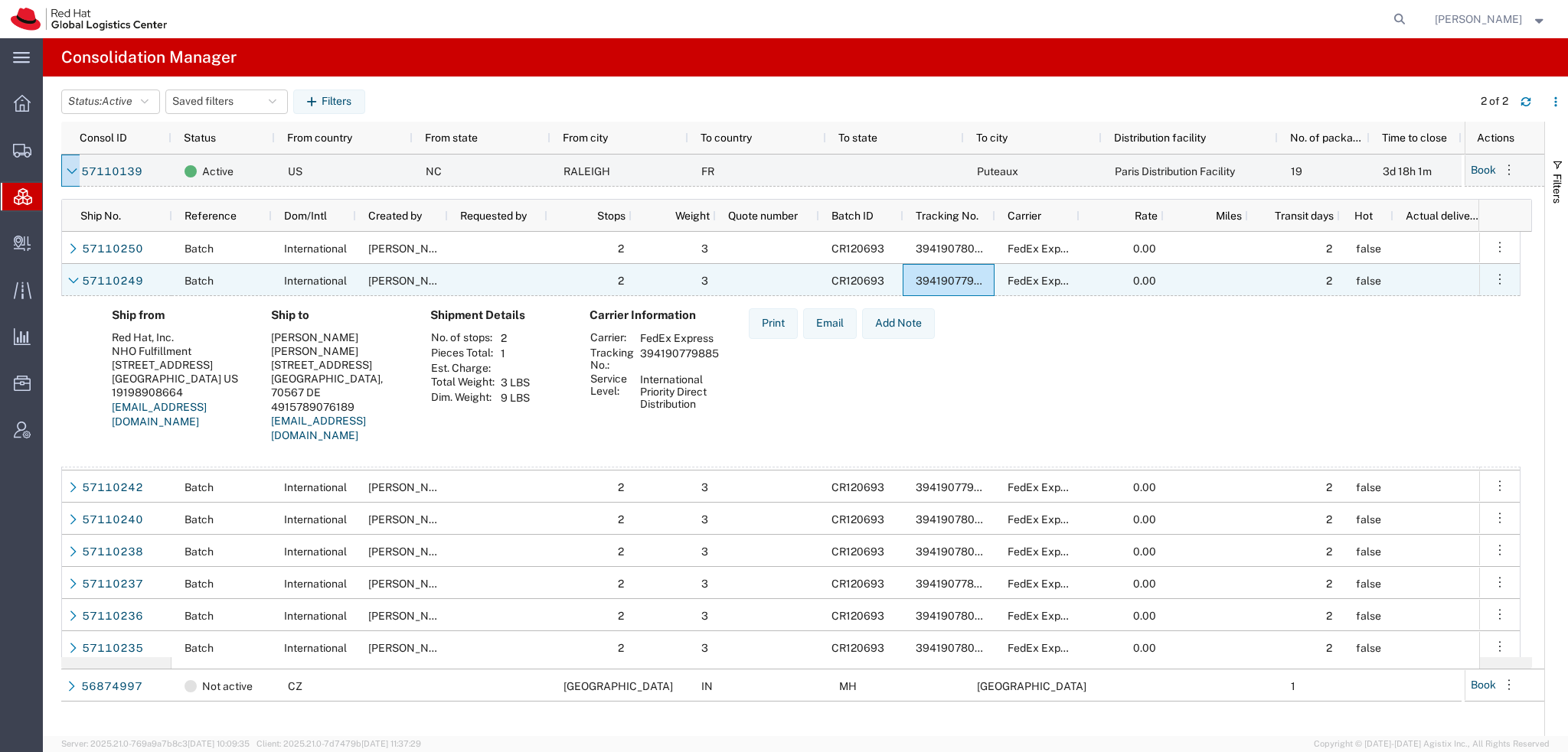
click at [931, 274] on span "394190779885" at bounding box center [956, 281] width 79 height 12
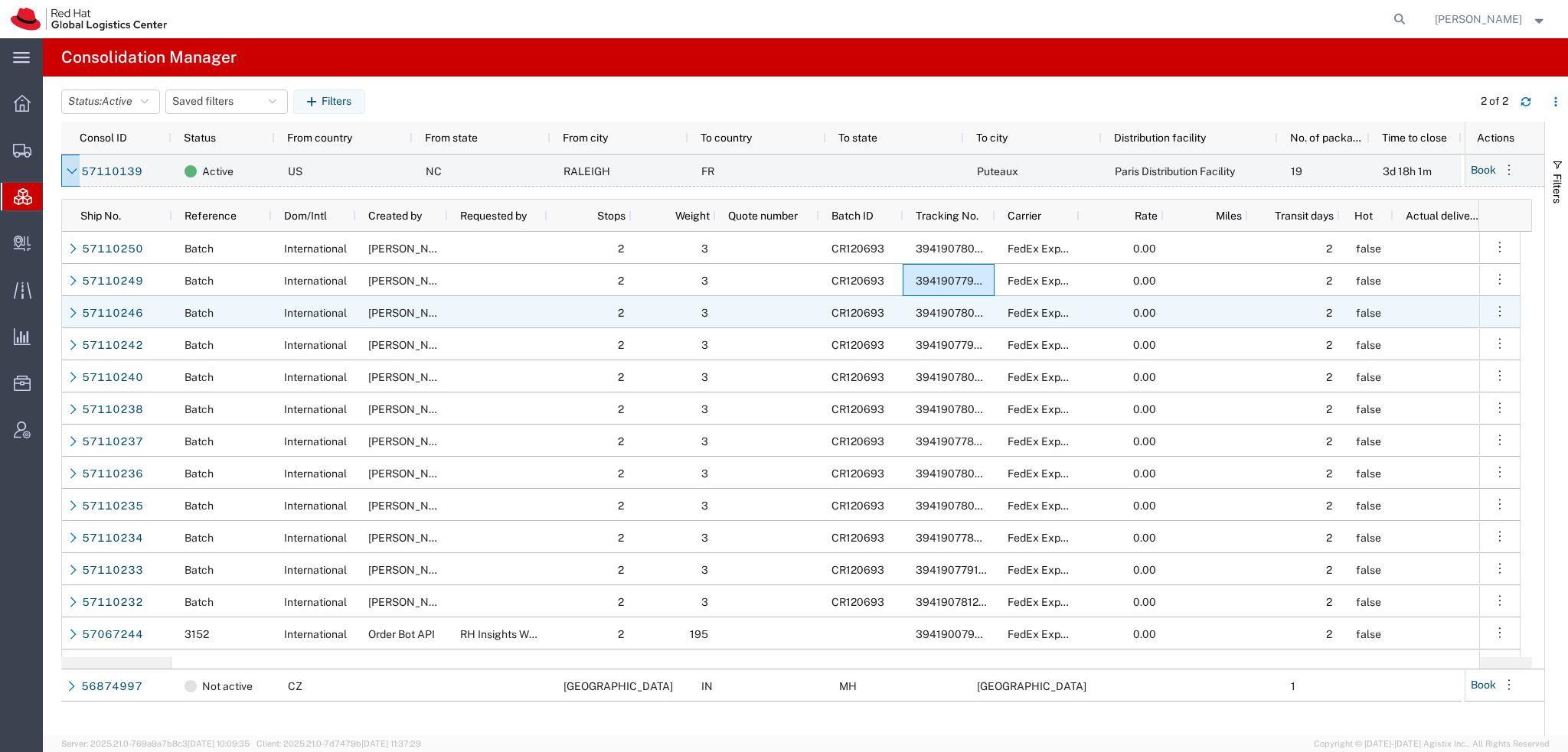
click at [934, 315] on span "394190780683" at bounding box center [956, 313] width 79 height 12
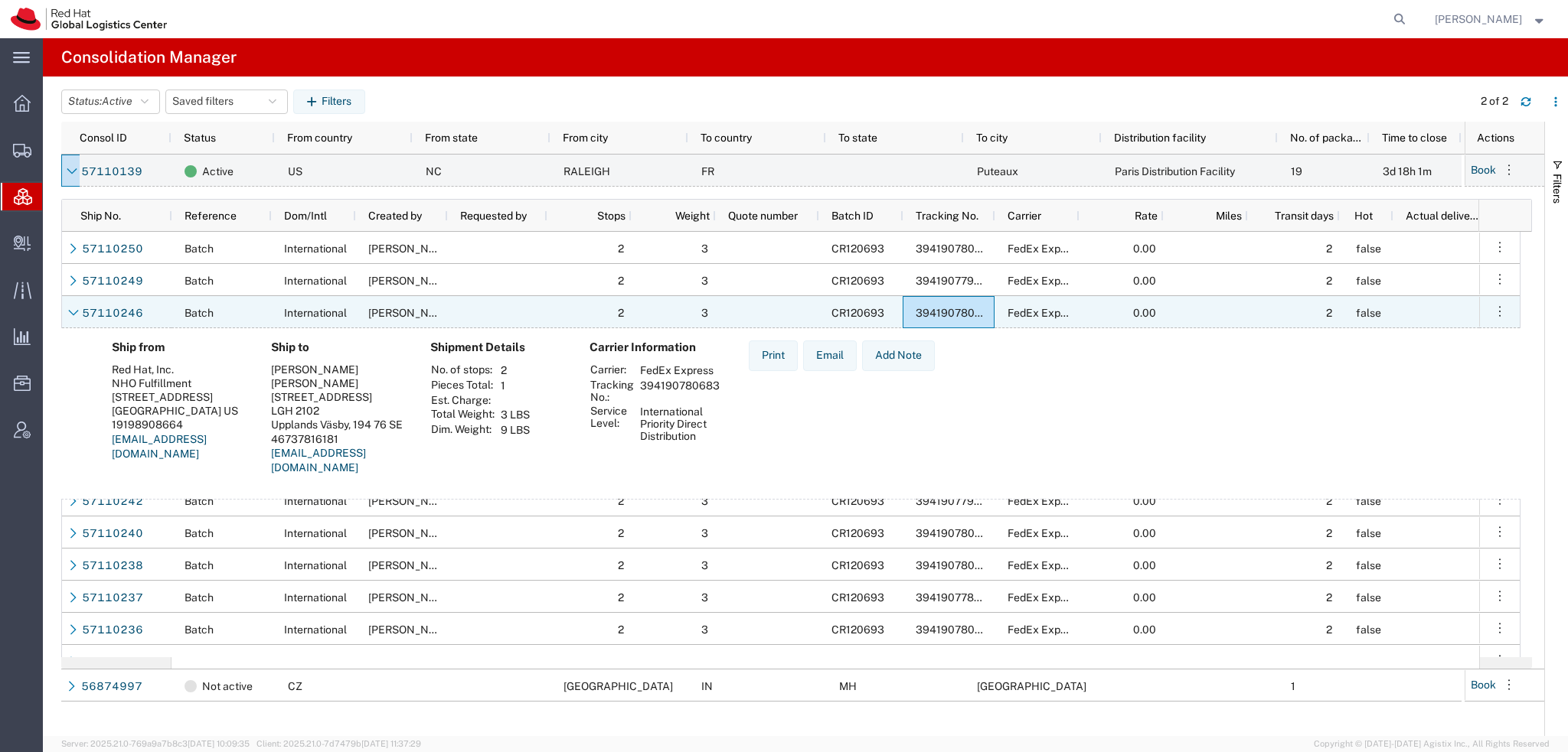
click at [934, 315] on span "394190780683" at bounding box center [956, 313] width 79 height 12
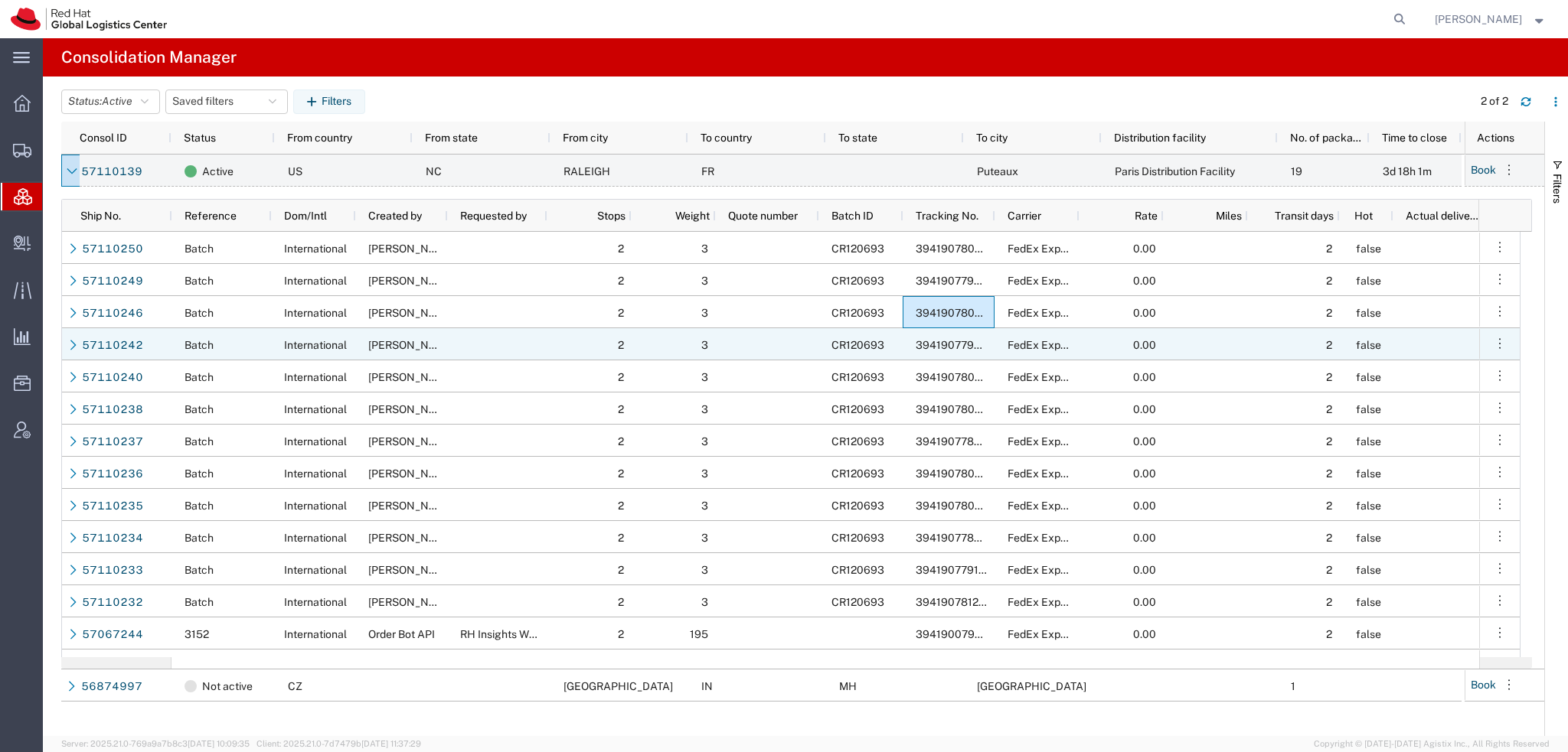
click at [934, 343] on span "394190779716" at bounding box center [954, 345] width 76 height 12
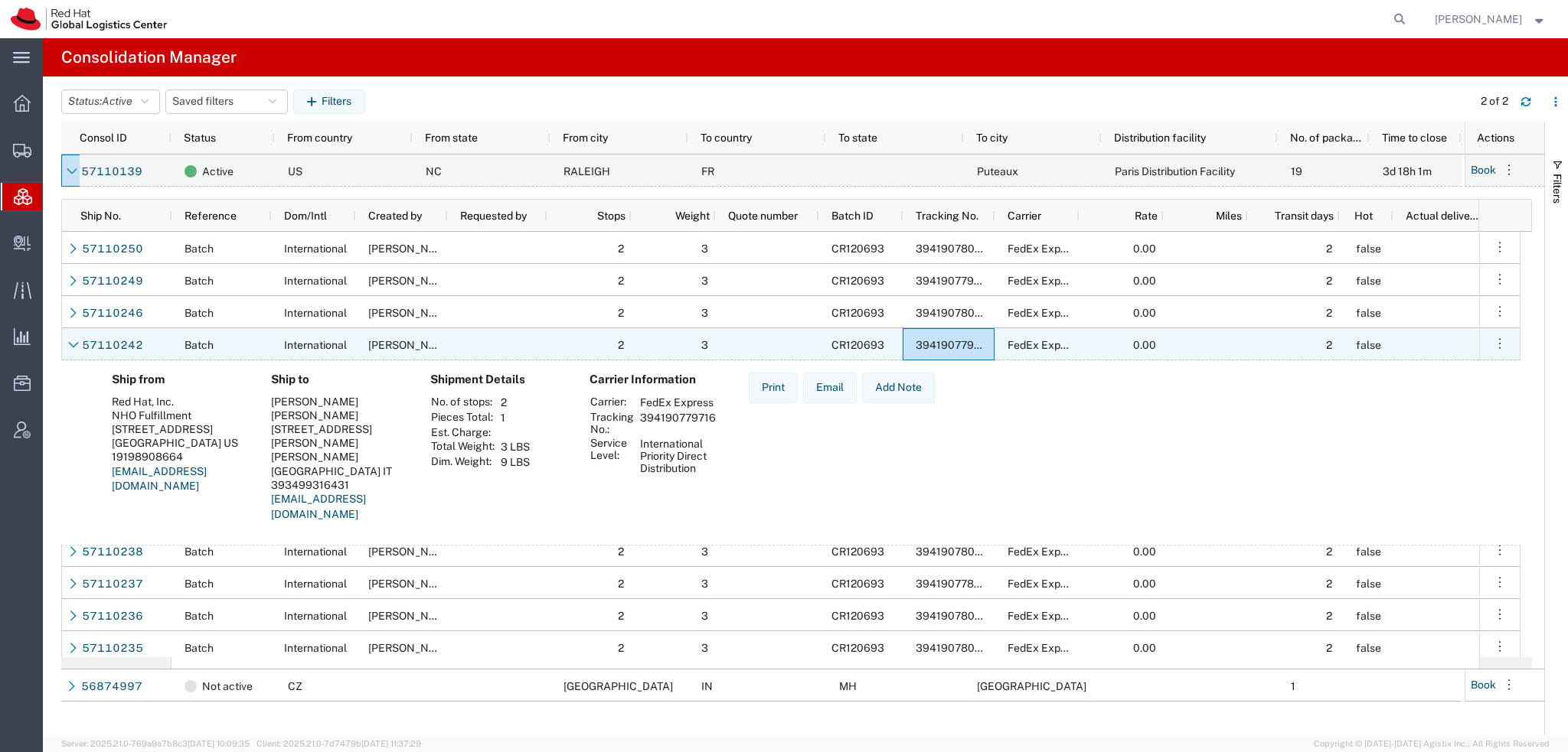
click at [934, 343] on span "394190779716" at bounding box center [954, 345] width 76 height 12
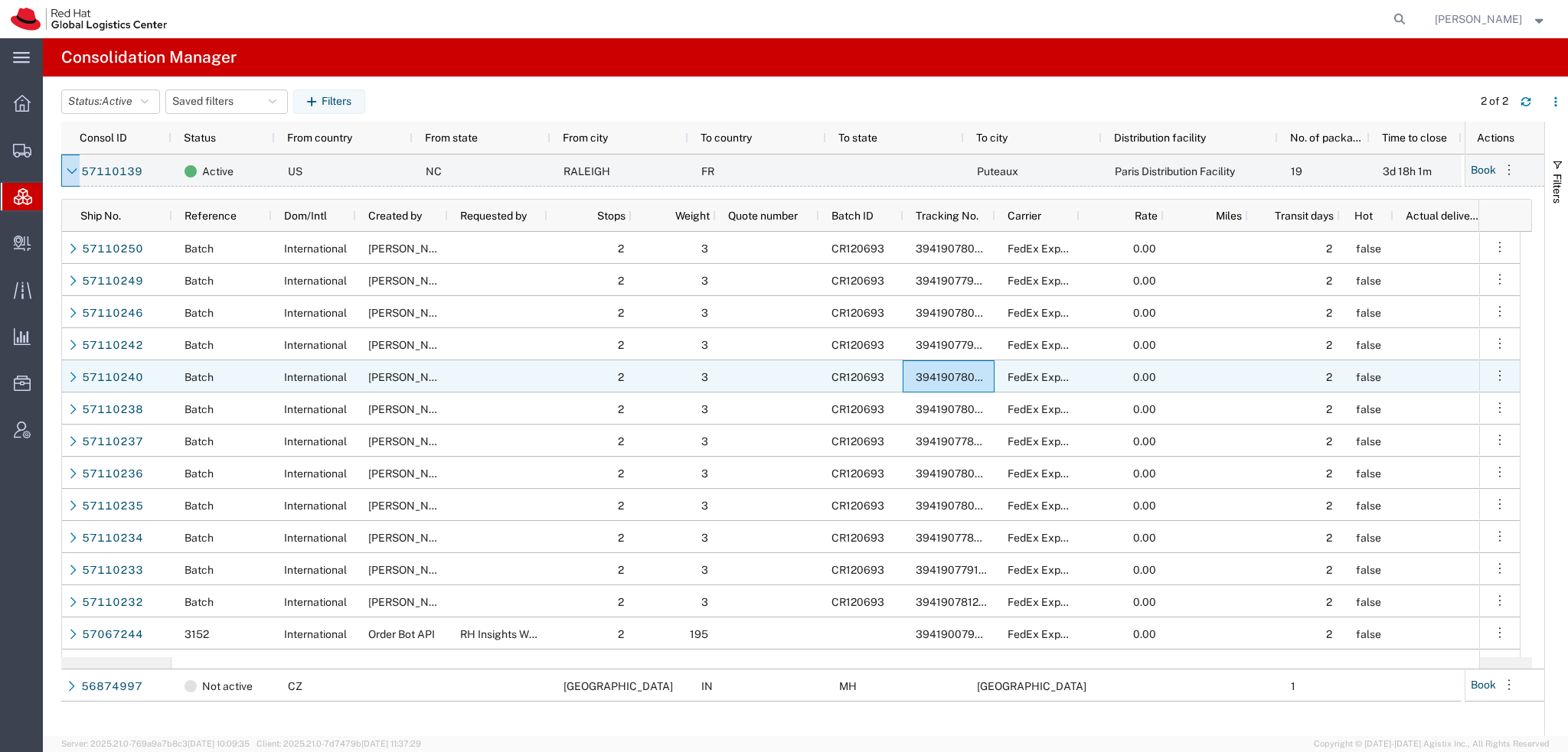
click at [930, 376] on span "394190780834" at bounding box center [956, 377] width 79 height 12
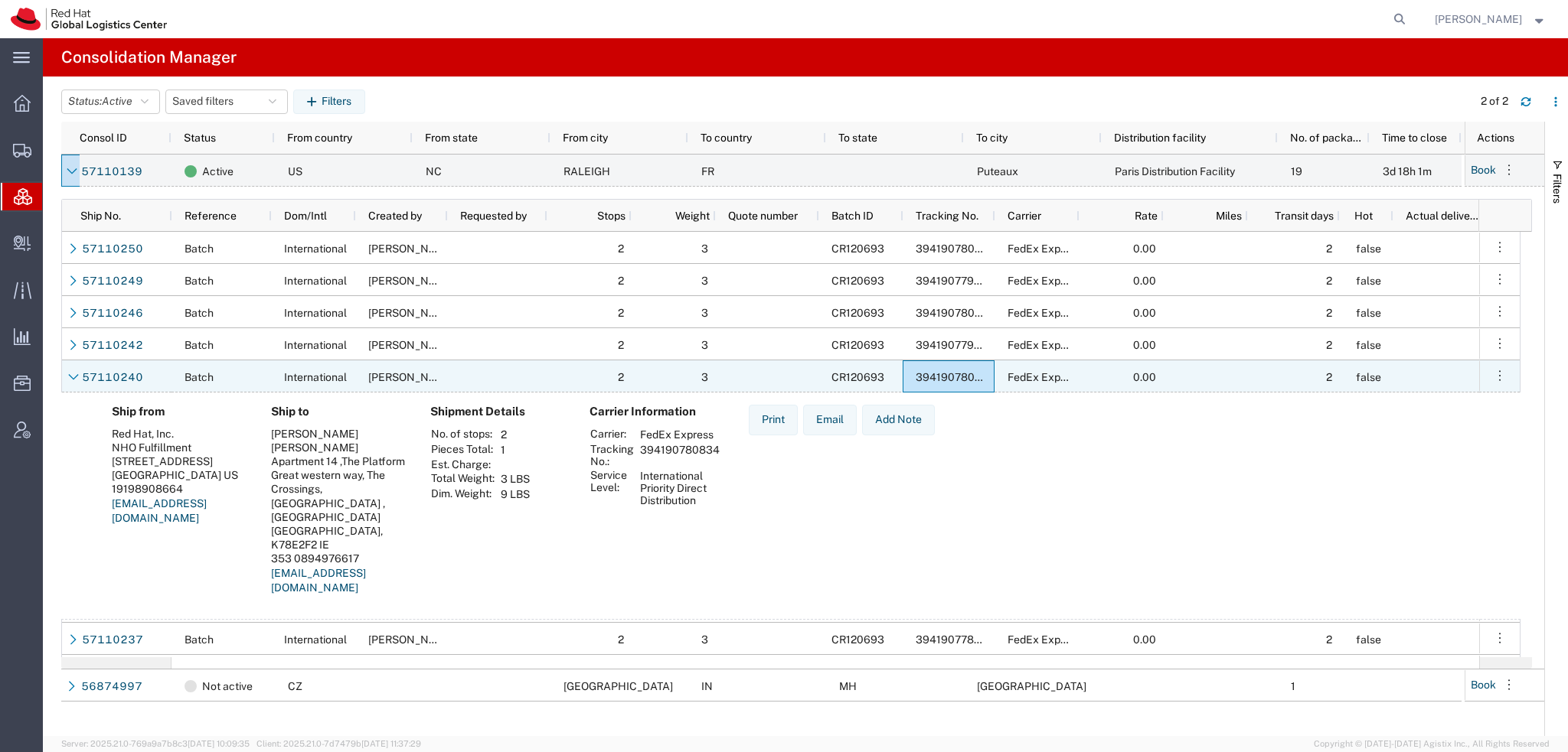
click at [930, 376] on span "394190780834" at bounding box center [956, 377] width 79 height 12
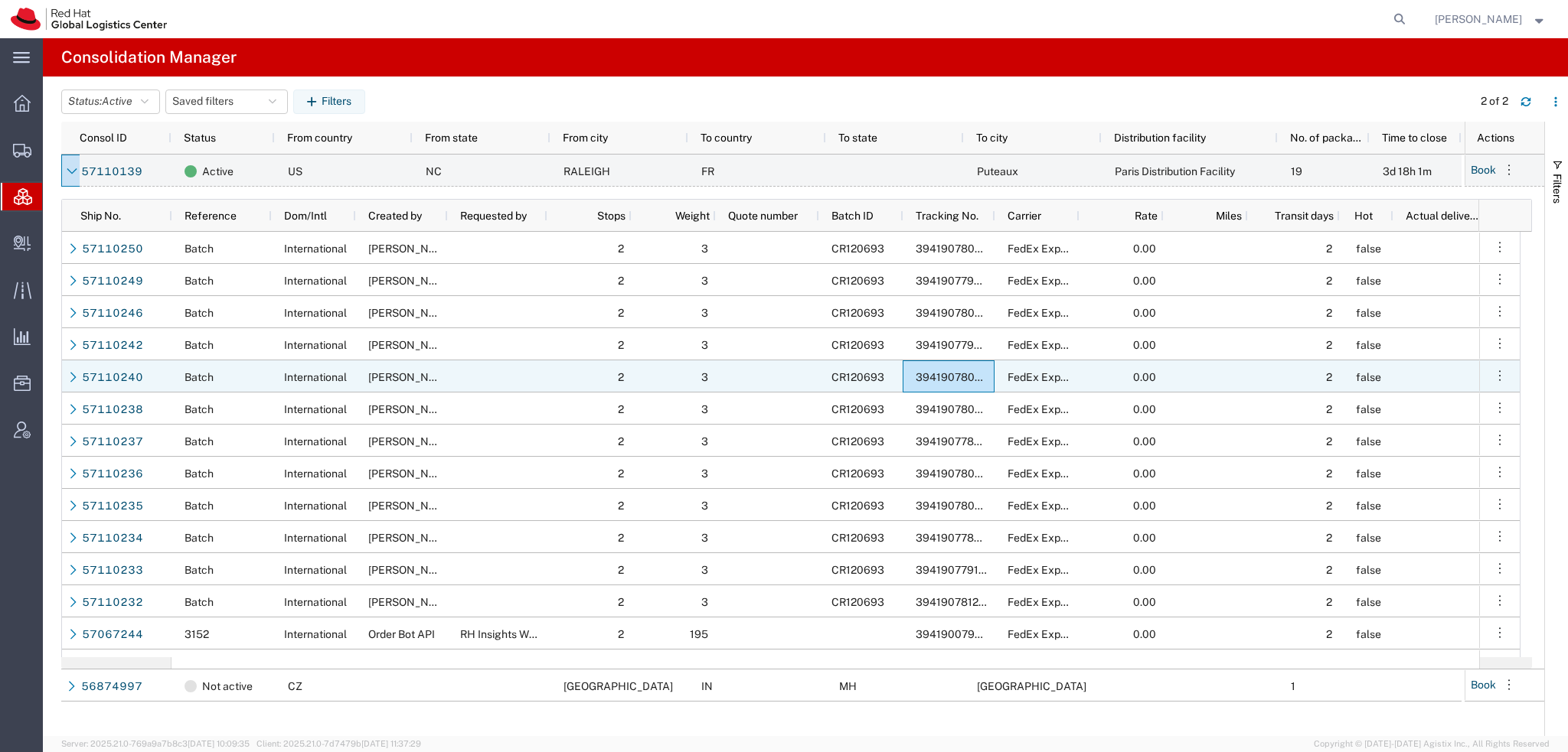
scroll to position [25, 0]
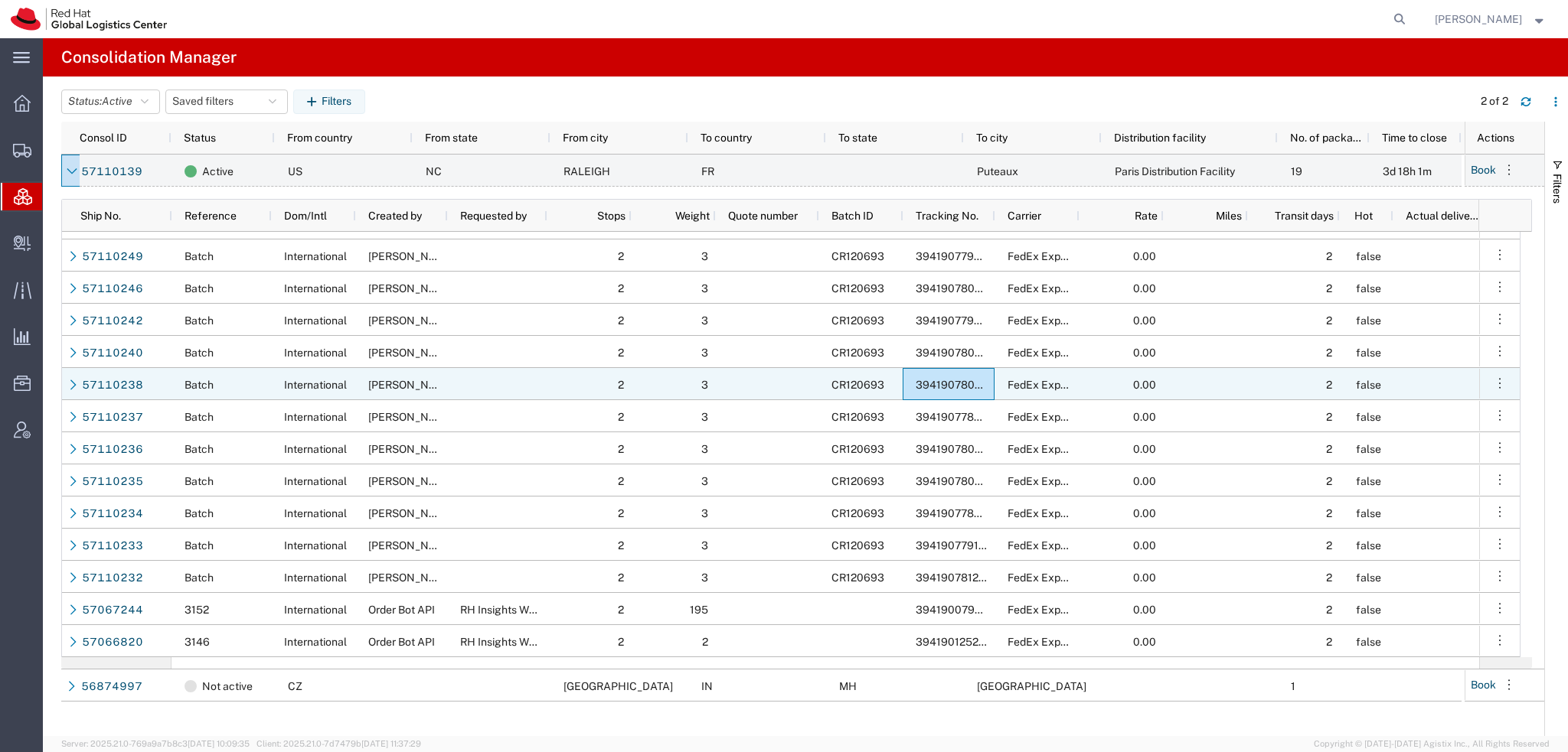
click at [930, 392] on div "394190780374" at bounding box center [949, 383] width 92 height 33
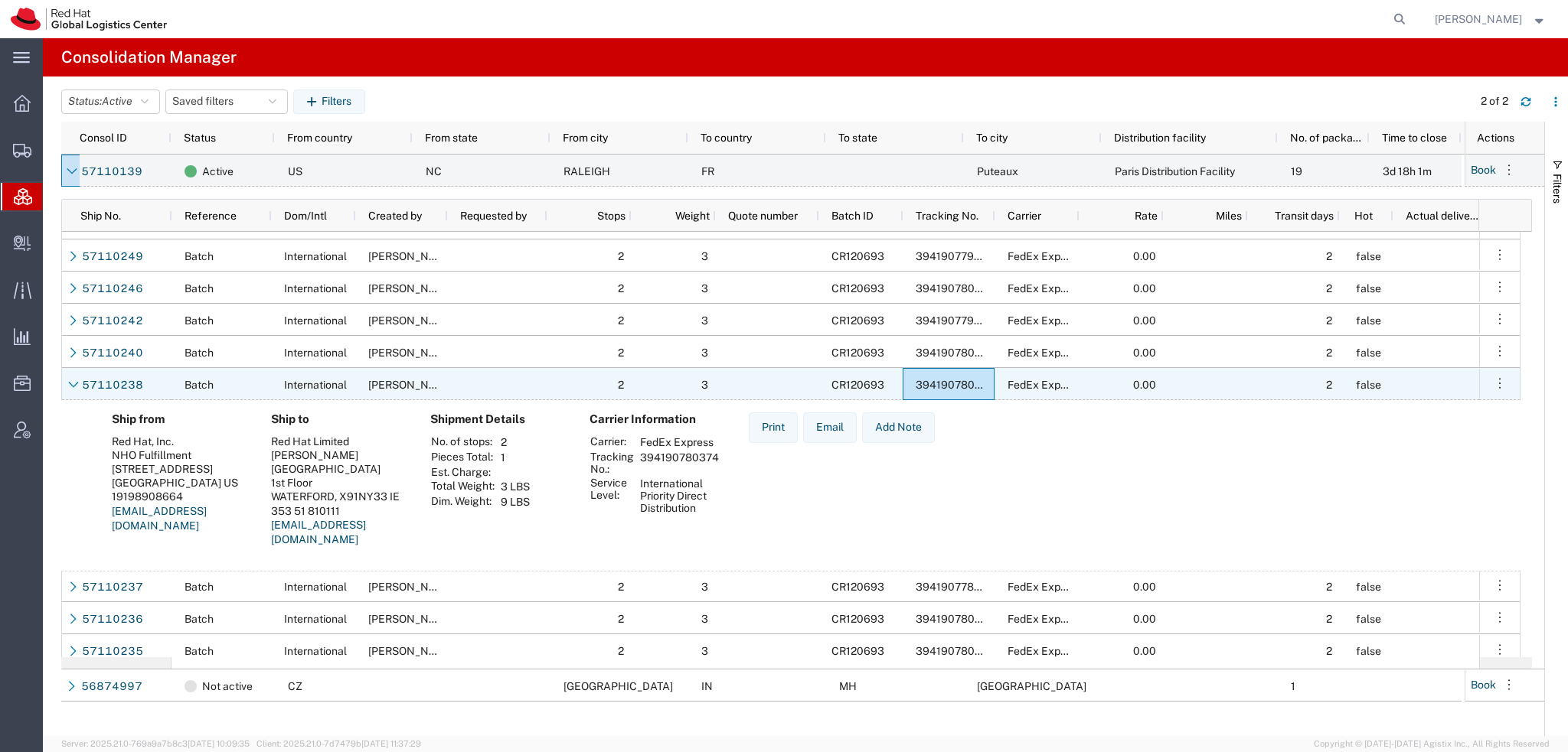
click at [930, 392] on div "394190780374" at bounding box center [949, 383] width 92 height 33
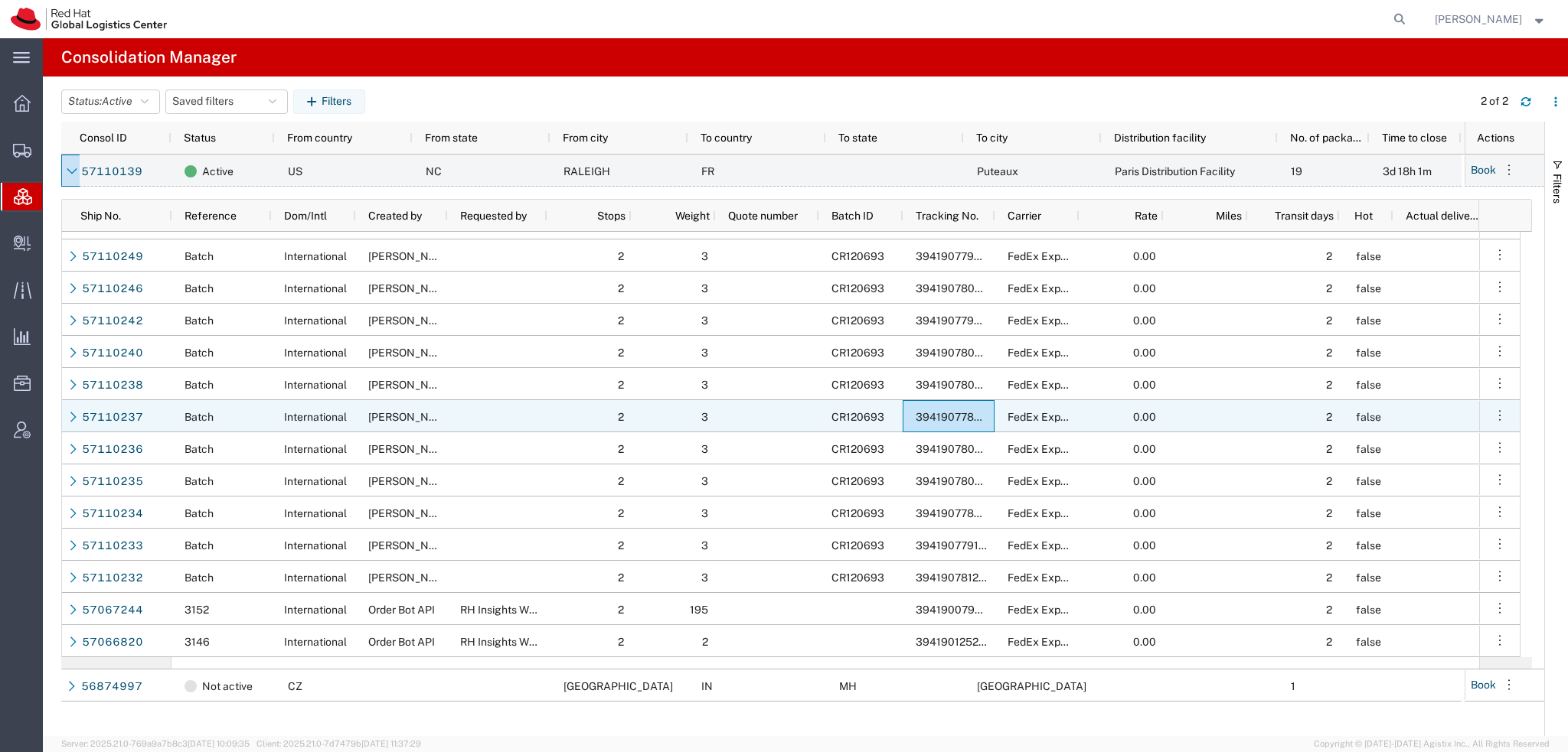
click at [925, 422] on div "394190778970" at bounding box center [949, 416] width 92 height 33
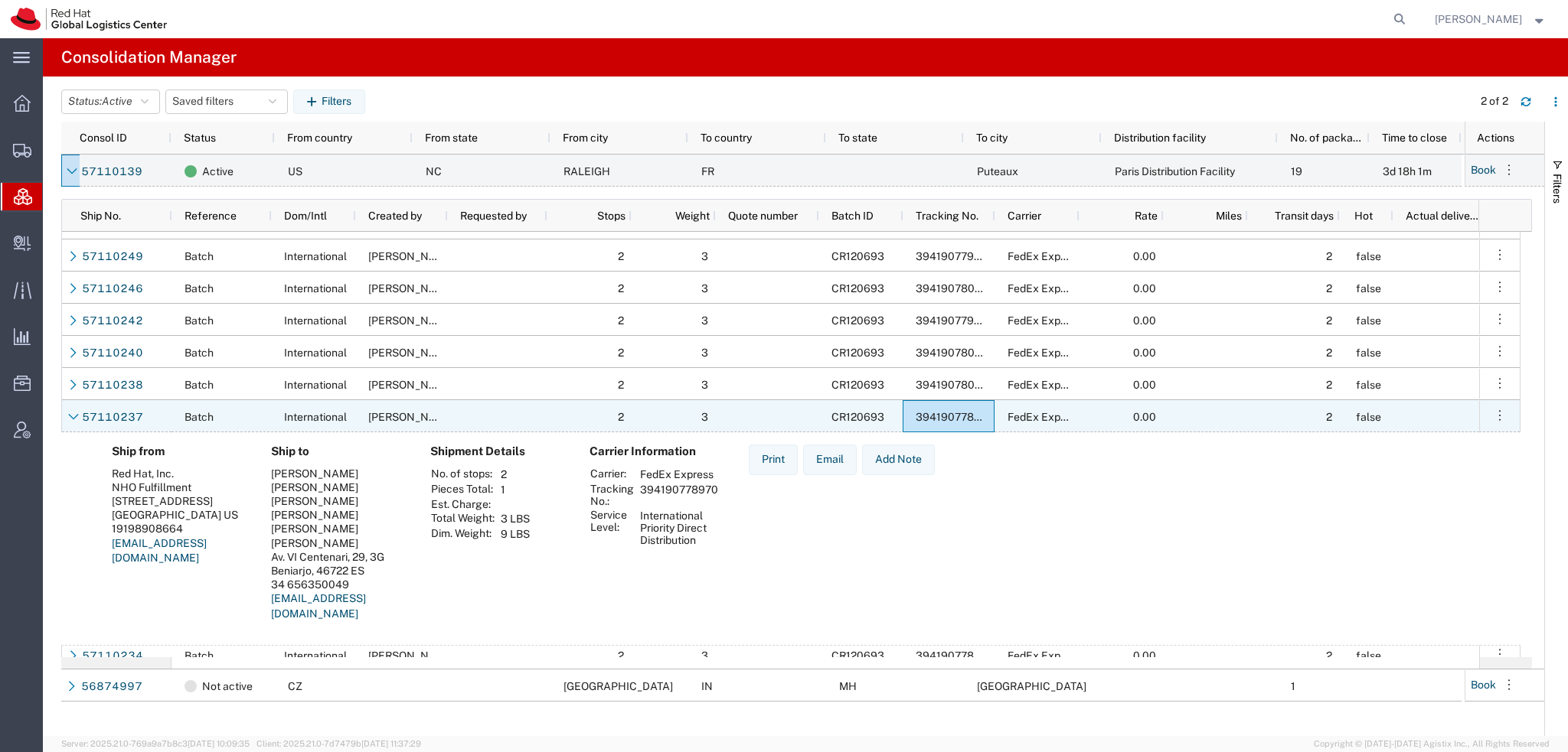
click at [925, 422] on div "394190778970" at bounding box center [949, 416] width 92 height 33
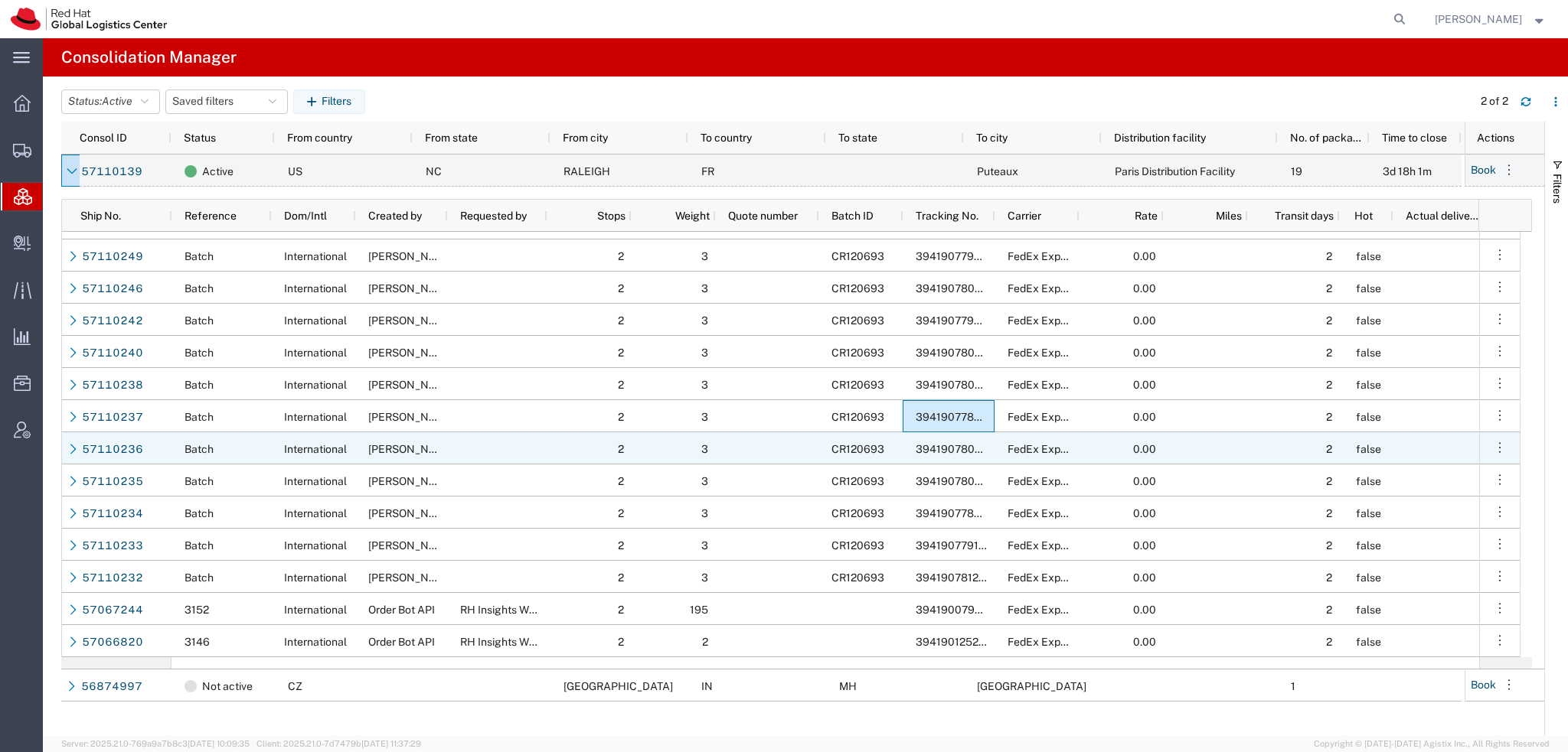
click at [922, 455] on span "394190780352" at bounding box center [956, 449] width 79 height 12
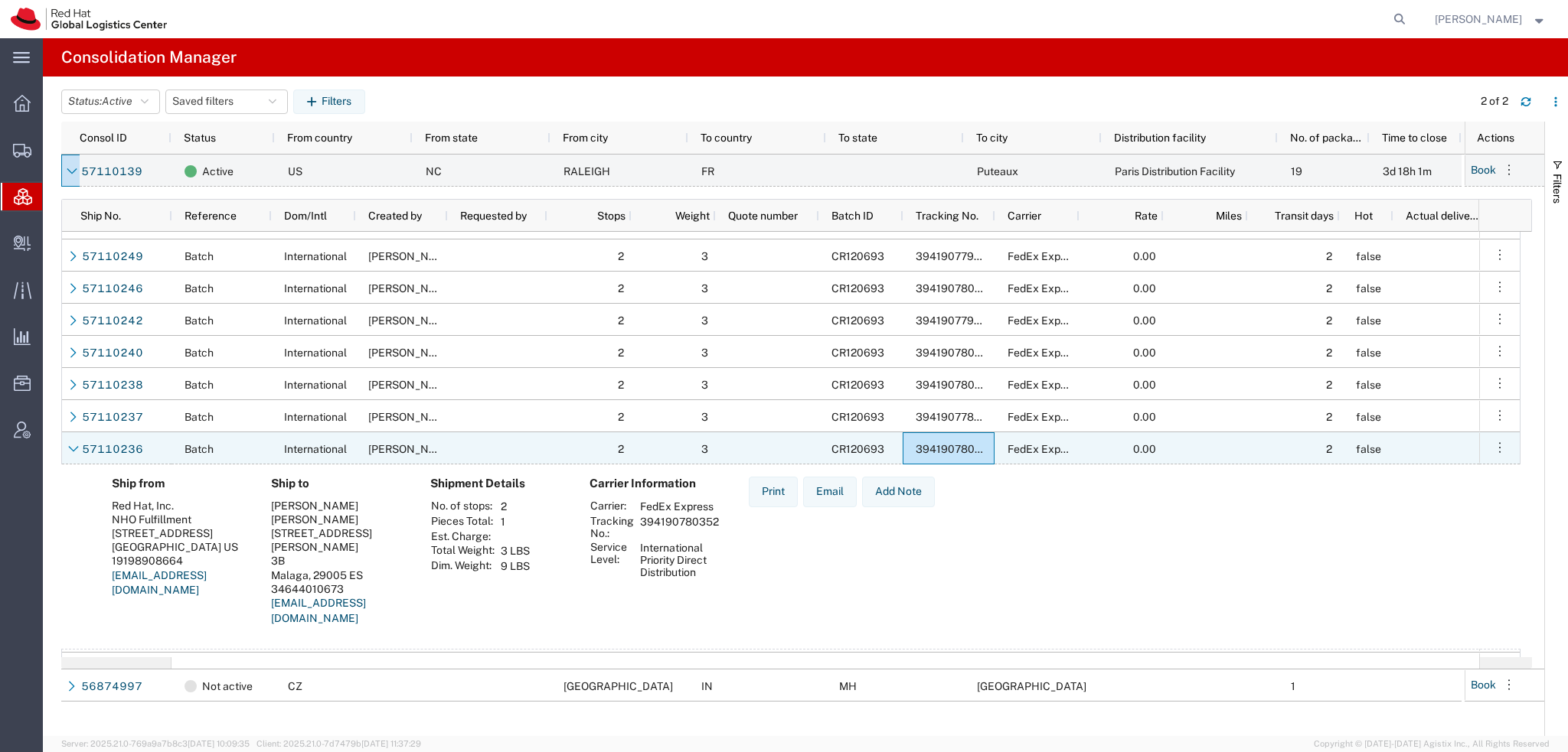
click at [922, 455] on span "394190780352" at bounding box center [956, 449] width 79 height 12
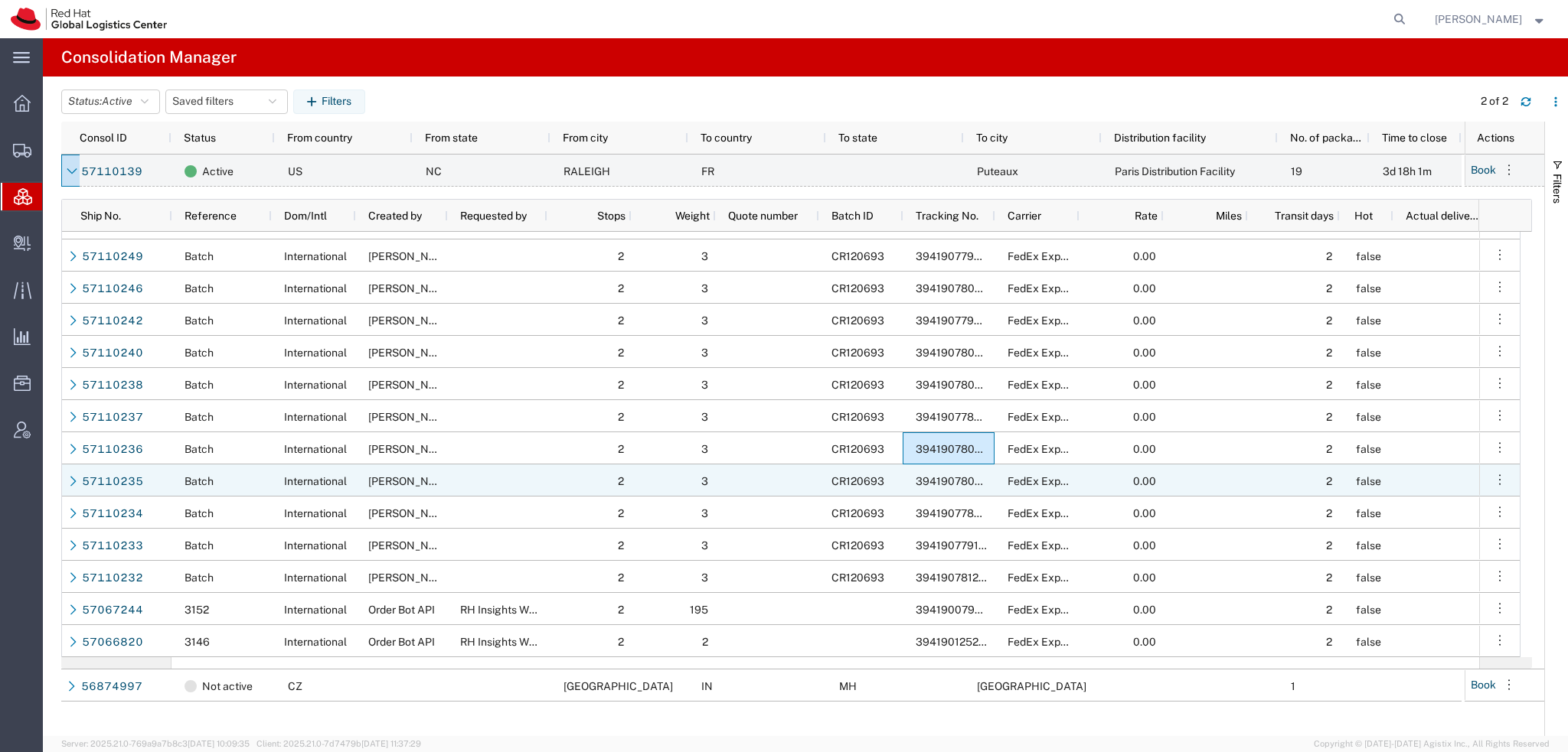
click at [920, 479] on span "394190780845" at bounding box center [956, 481] width 79 height 12
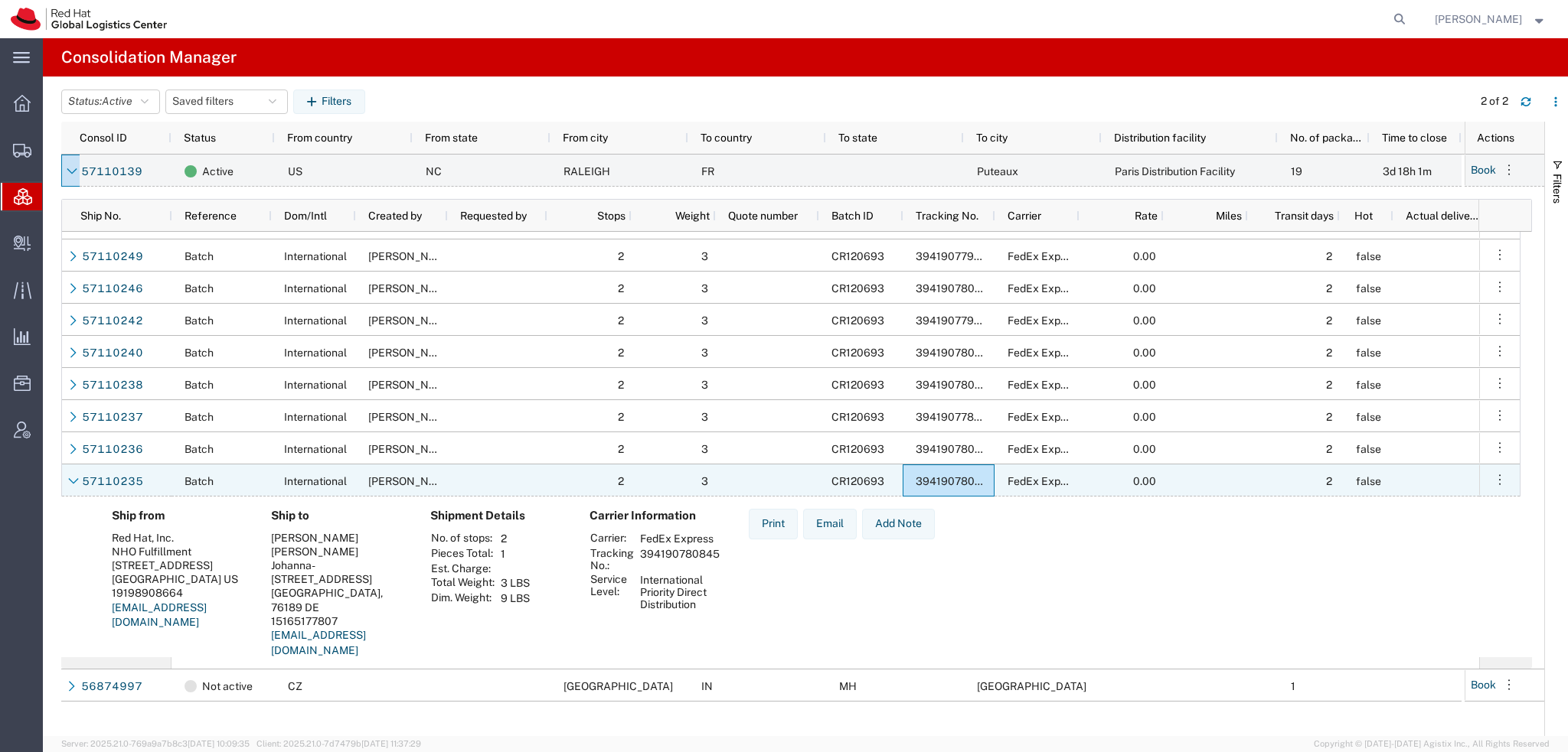
click at [920, 479] on span "394190780845" at bounding box center [956, 481] width 79 height 12
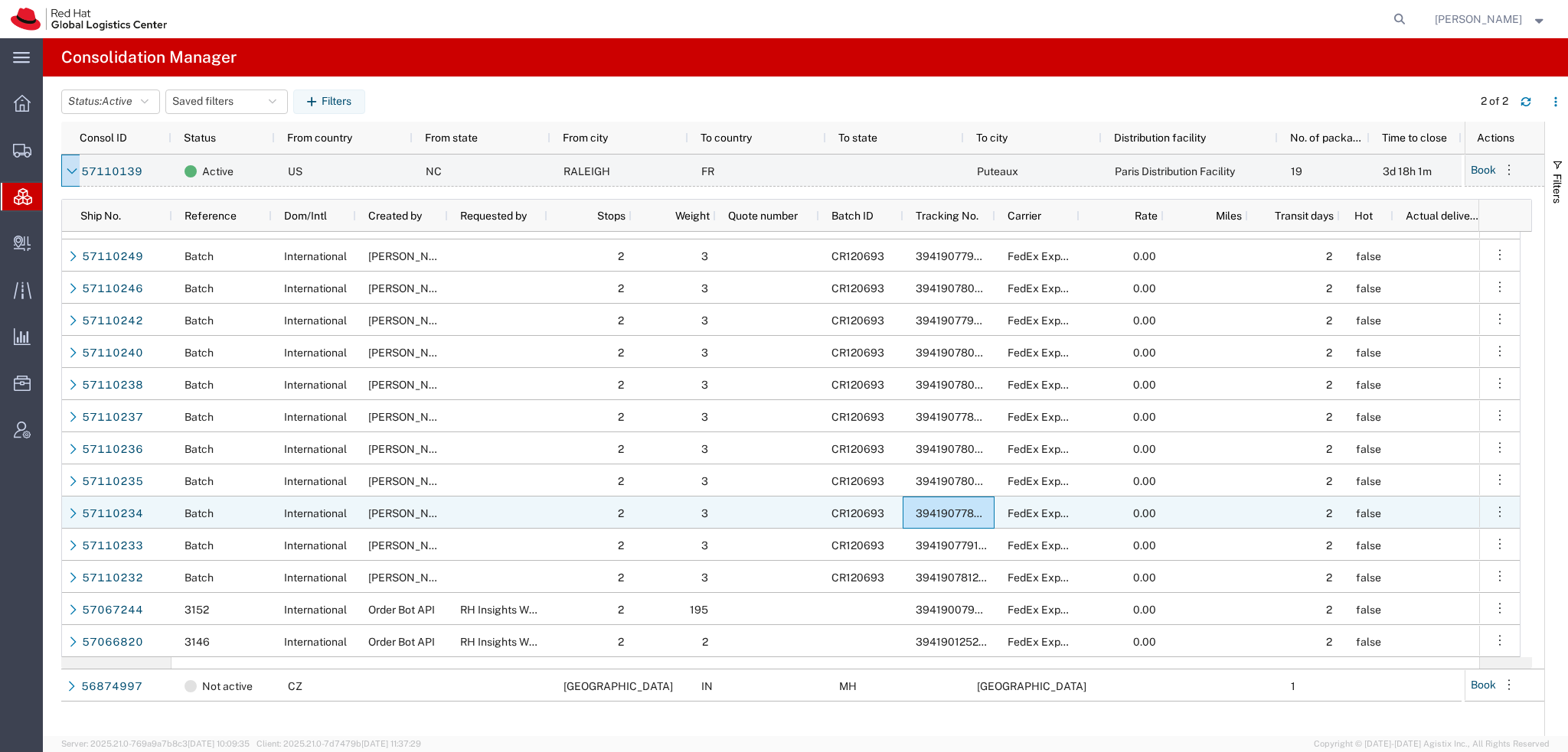
click at [925, 514] on span "394190778271" at bounding box center [953, 514] width 75 height 12
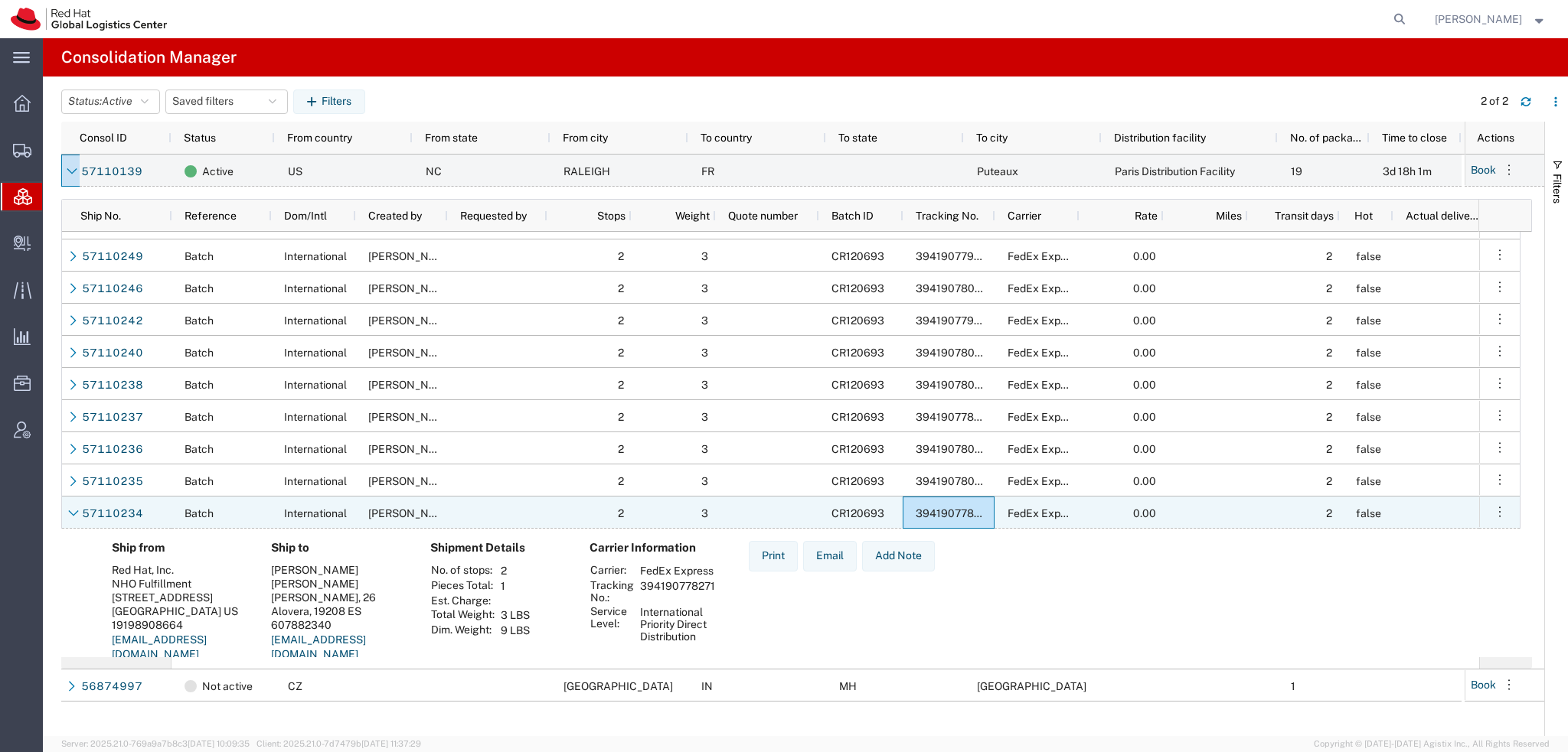
click at [925, 514] on span "394190778271" at bounding box center [953, 514] width 75 height 12
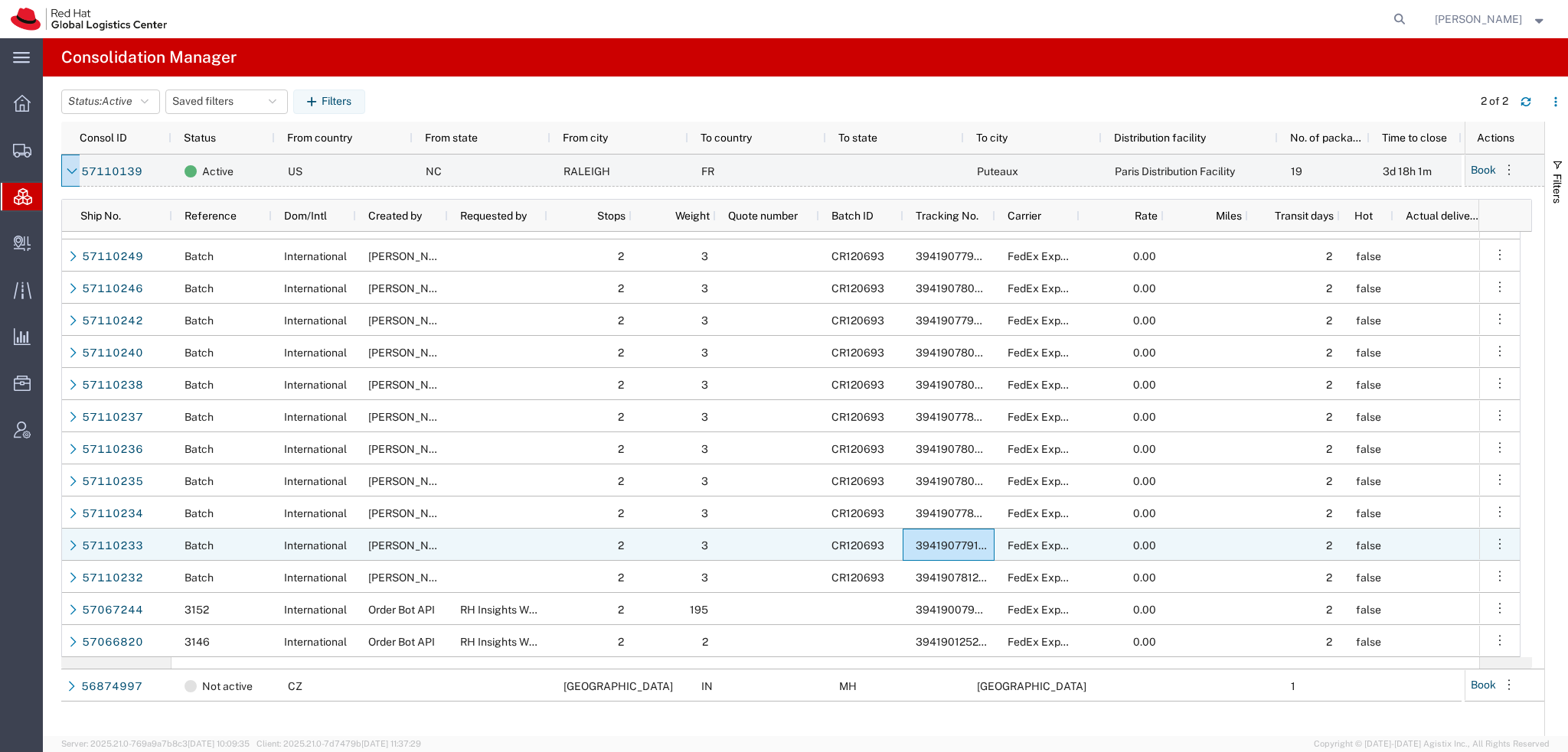
click at [943, 547] on span "394190779153" at bounding box center [954, 545] width 77 height 12
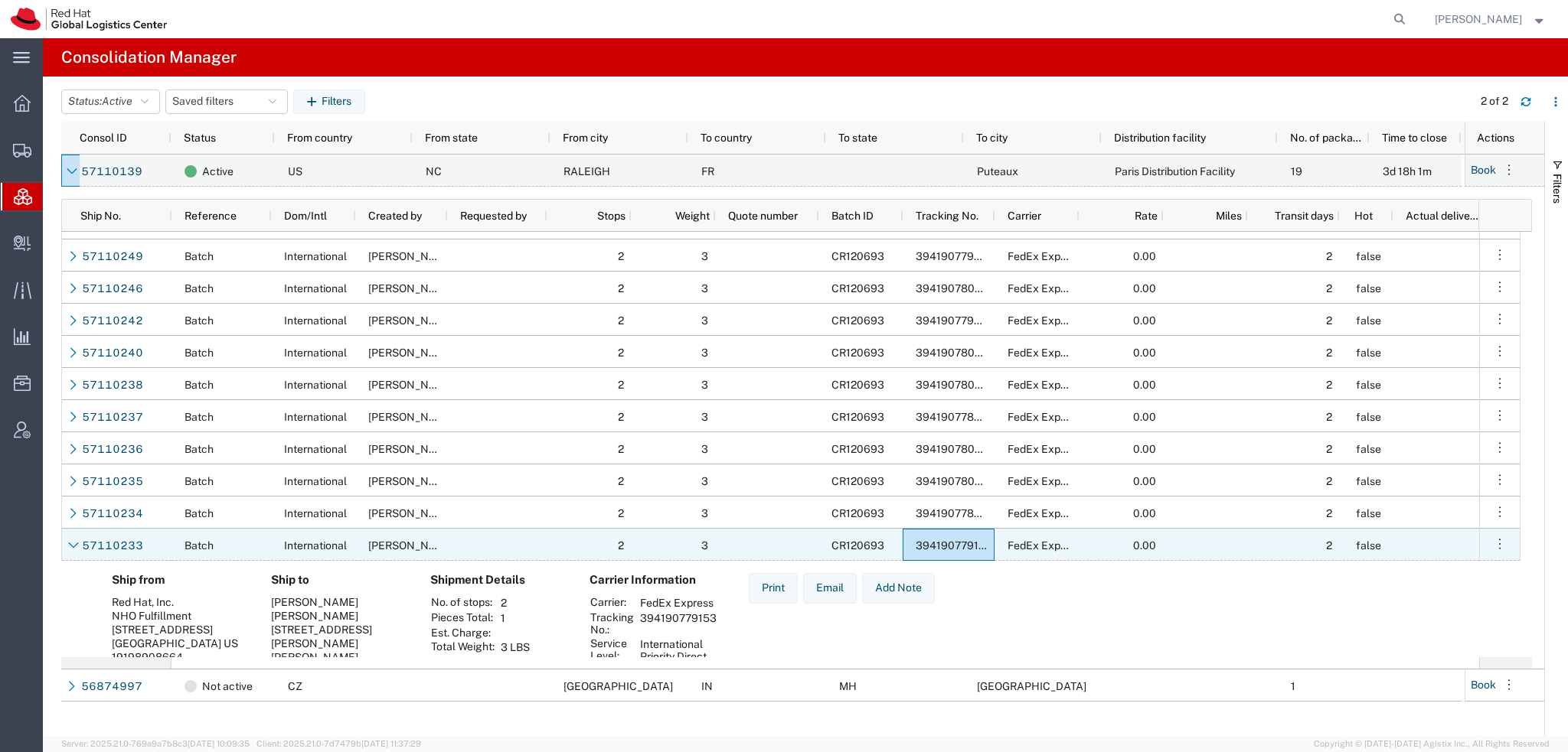
click at [943, 547] on span "394190779153" at bounding box center [954, 545] width 77 height 12
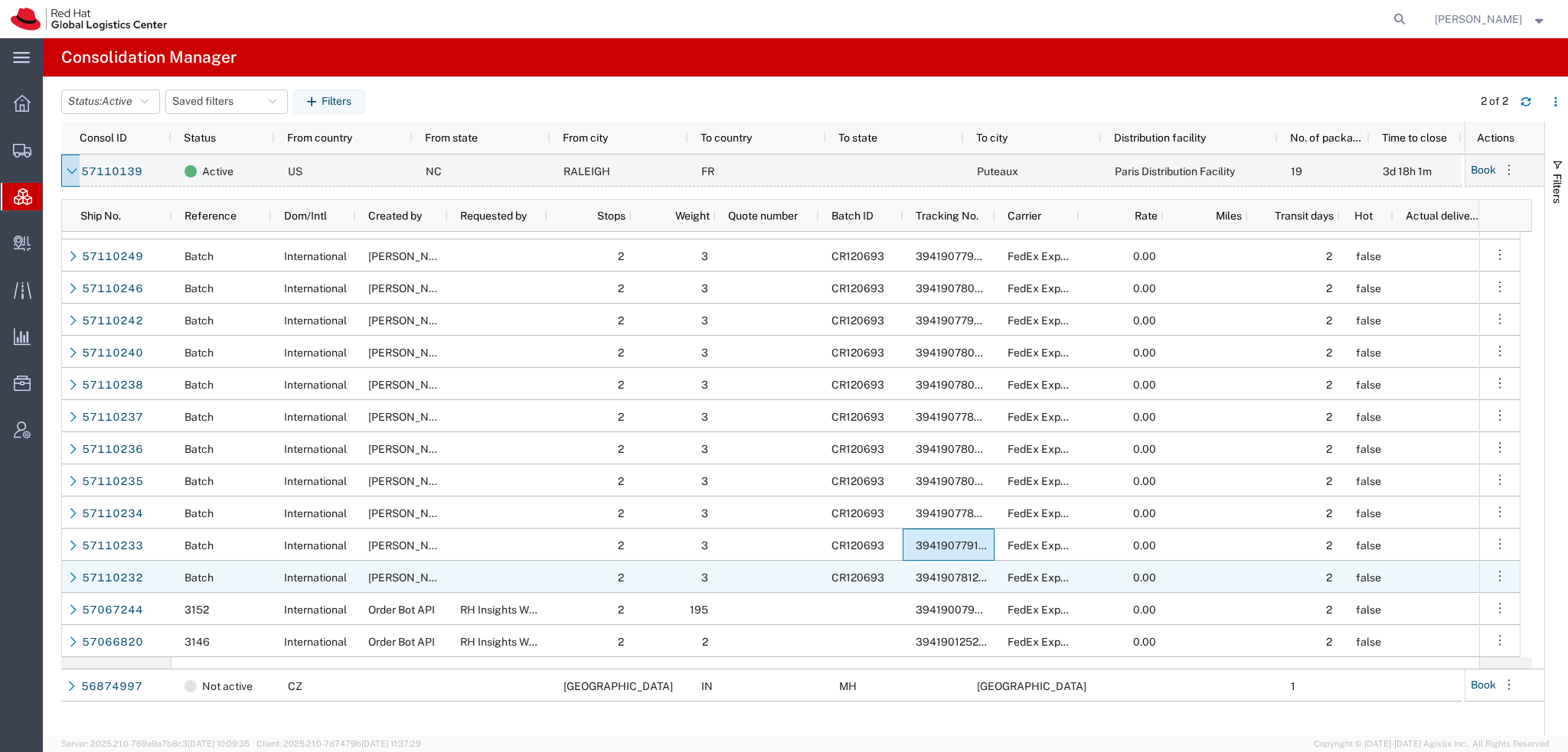
click at [943, 577] on span "394190781223" at bounding box center [954, 578] width 76 height 12
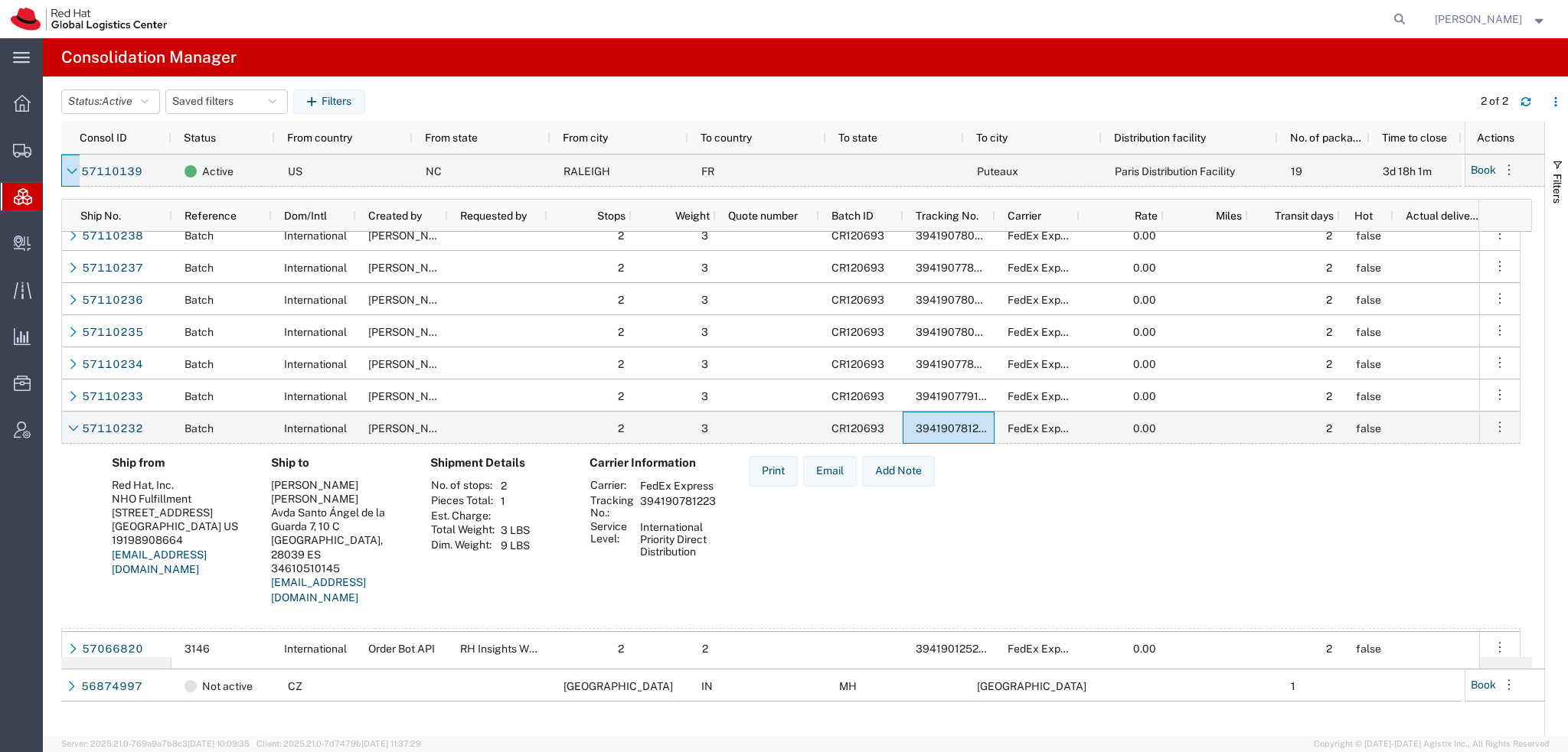
scroll to position [180, 0]
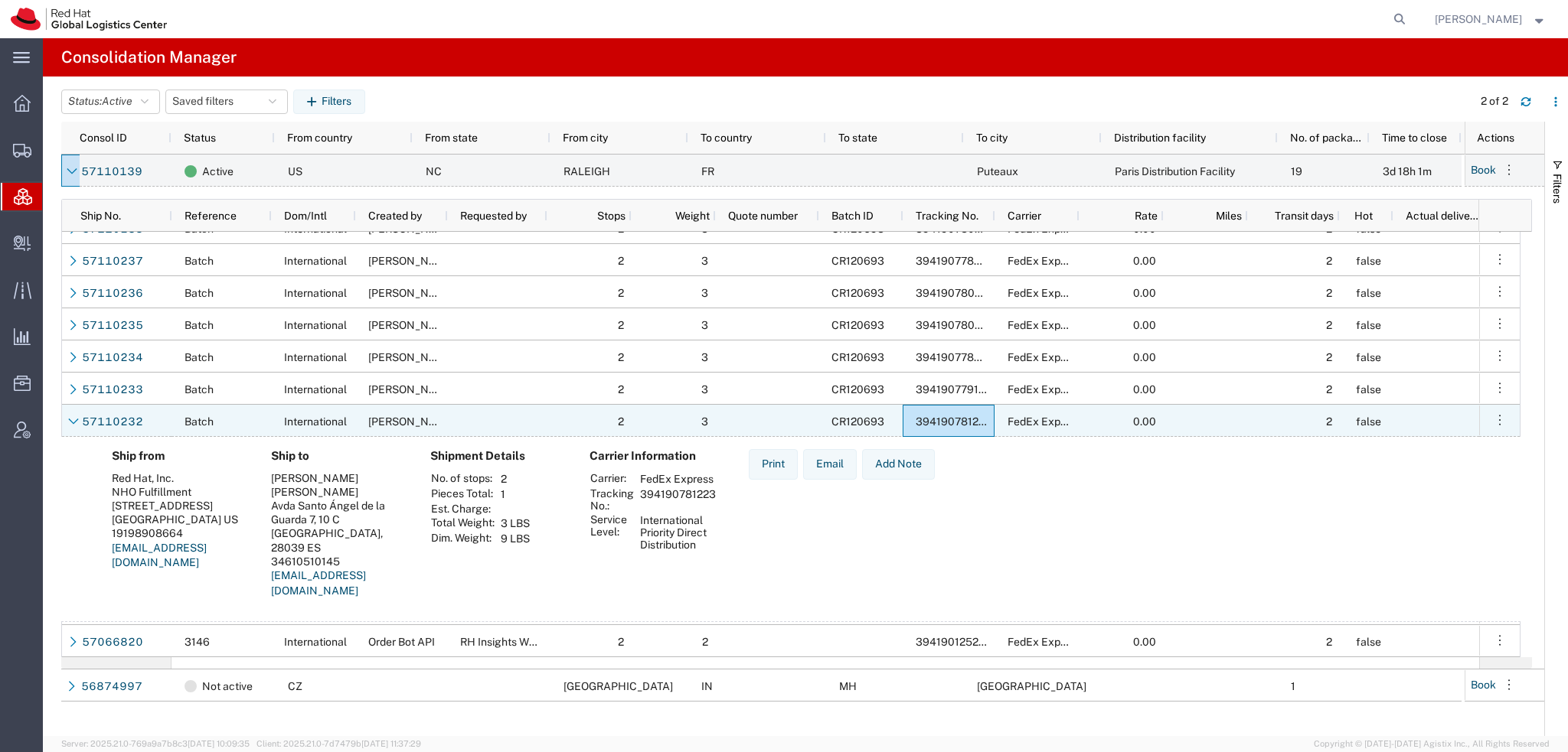
click at [940, 421] on span "394190781223" at bounding box center [954, 421] width 76 height 12
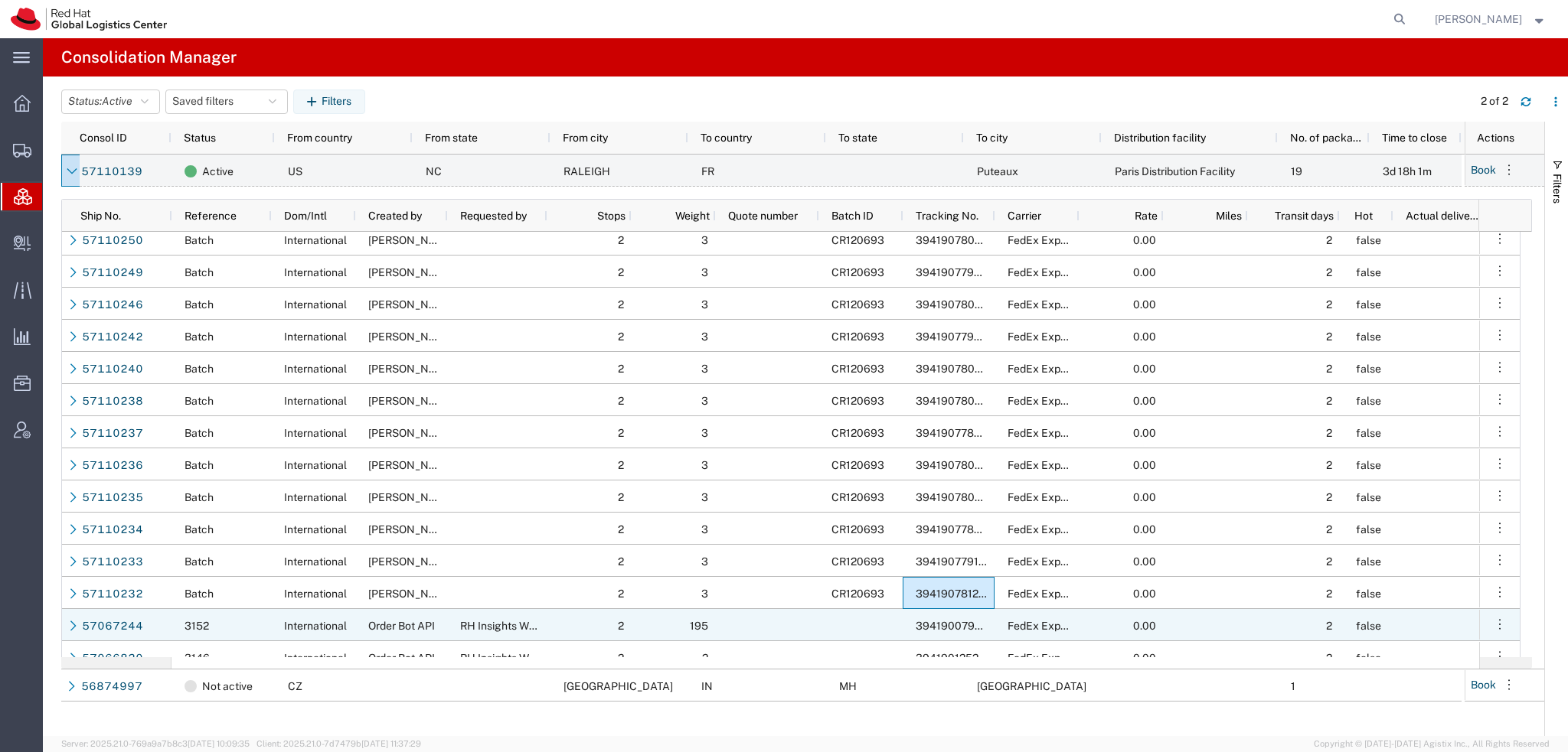
scroll to position [0, 0]
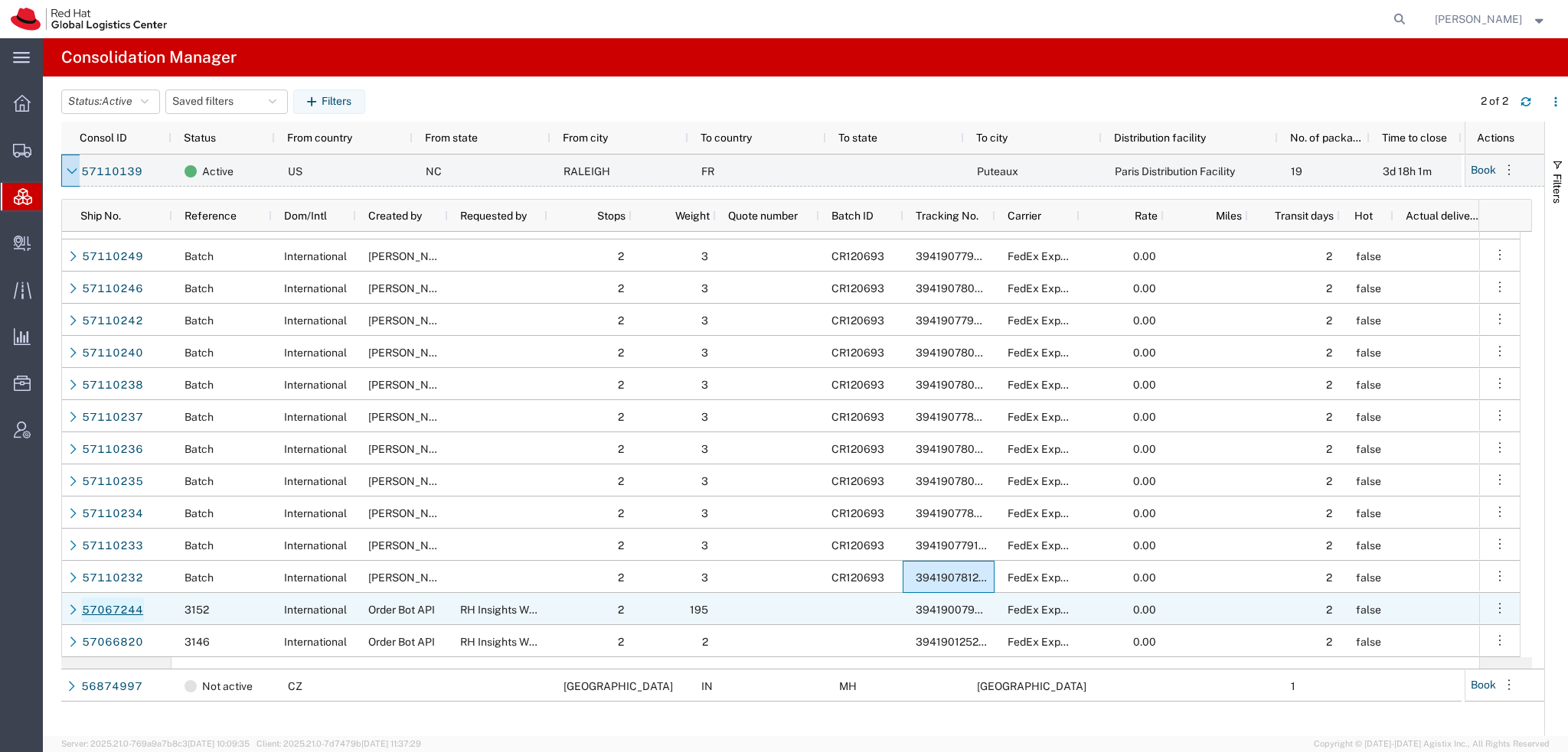
click at [114, 604] on link "57067244" at bounding box center [112, 610] width 62 height 25
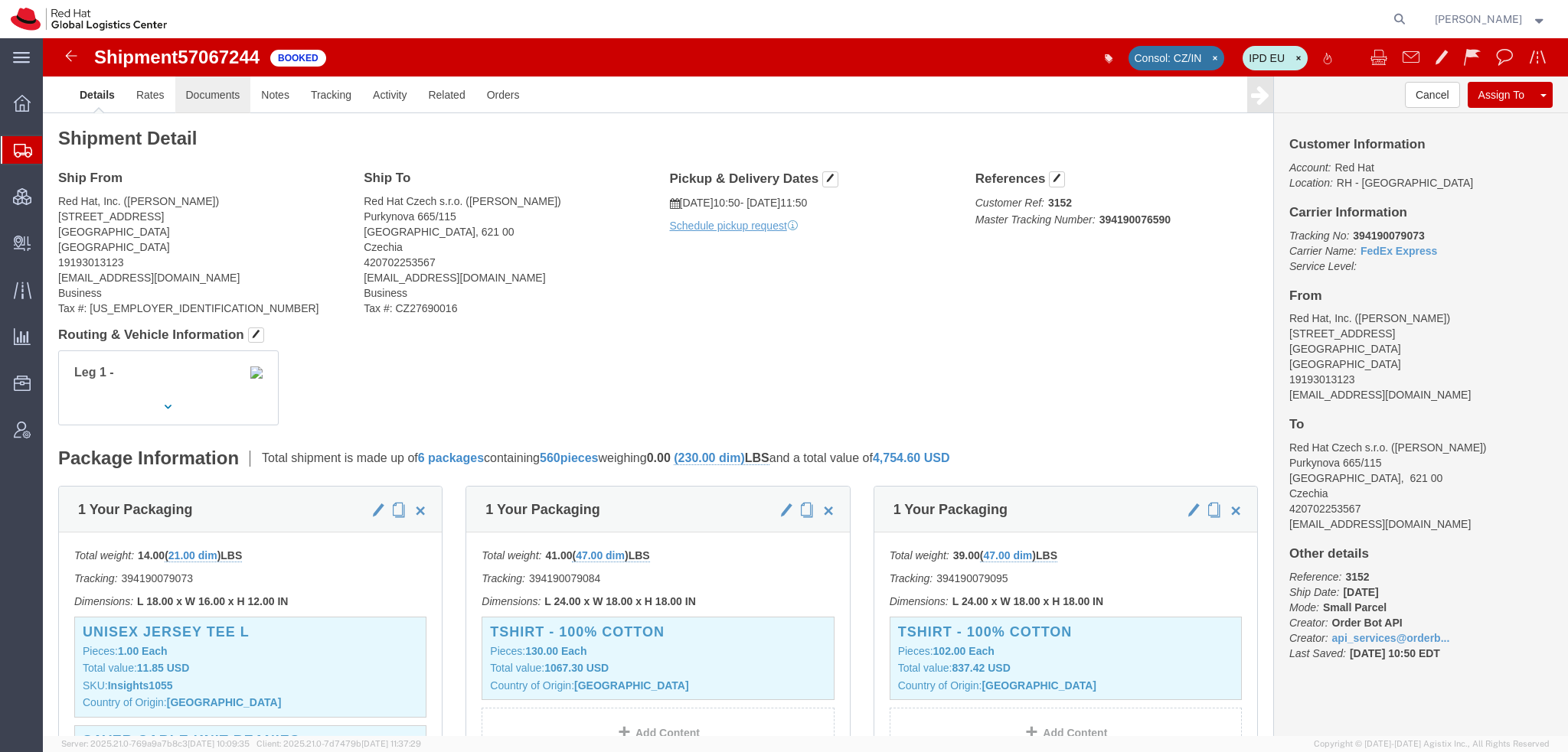
click link "Documents"
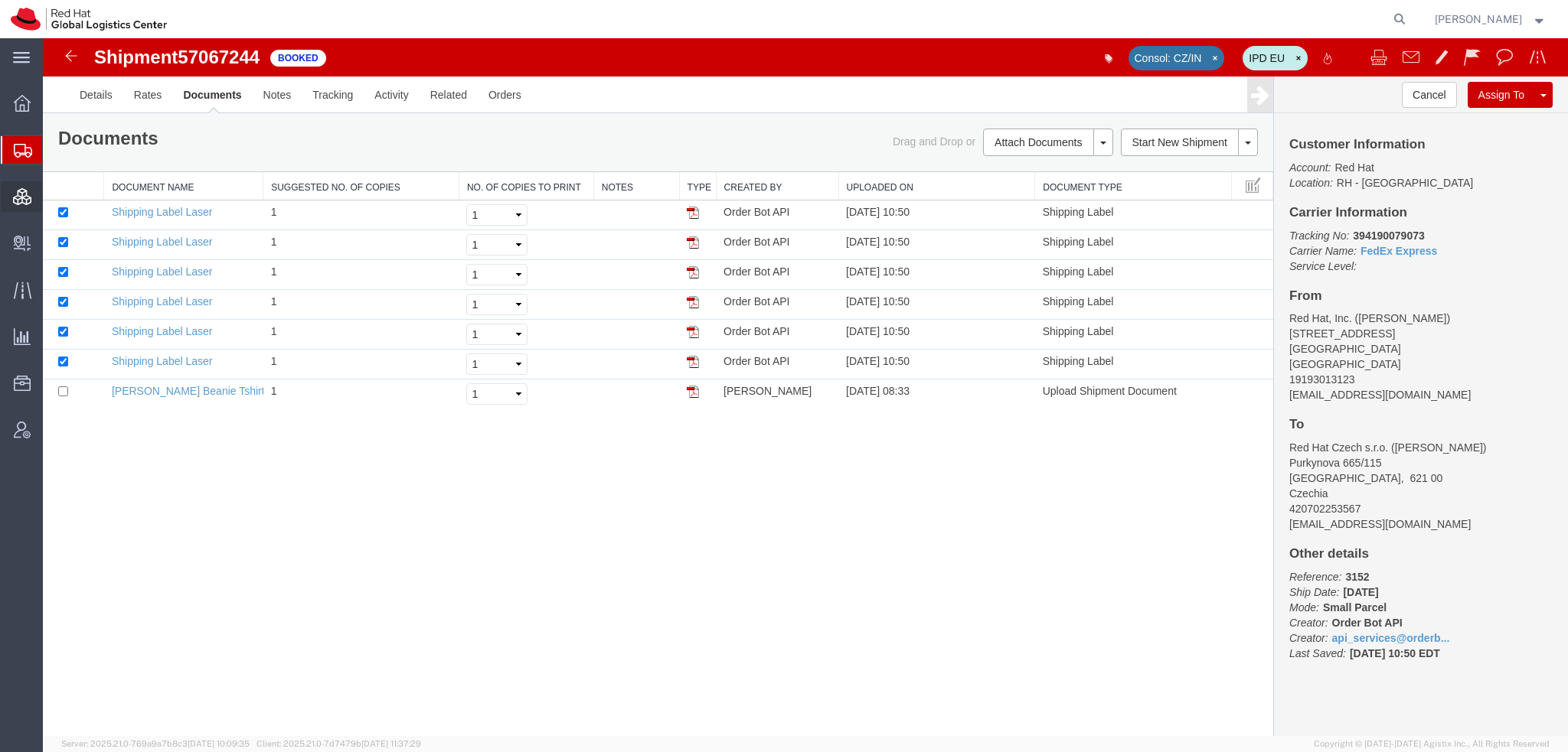
click at [53, 199] on span "Consolidation Manager" at bounding box center [48, 196] width 11 height 31
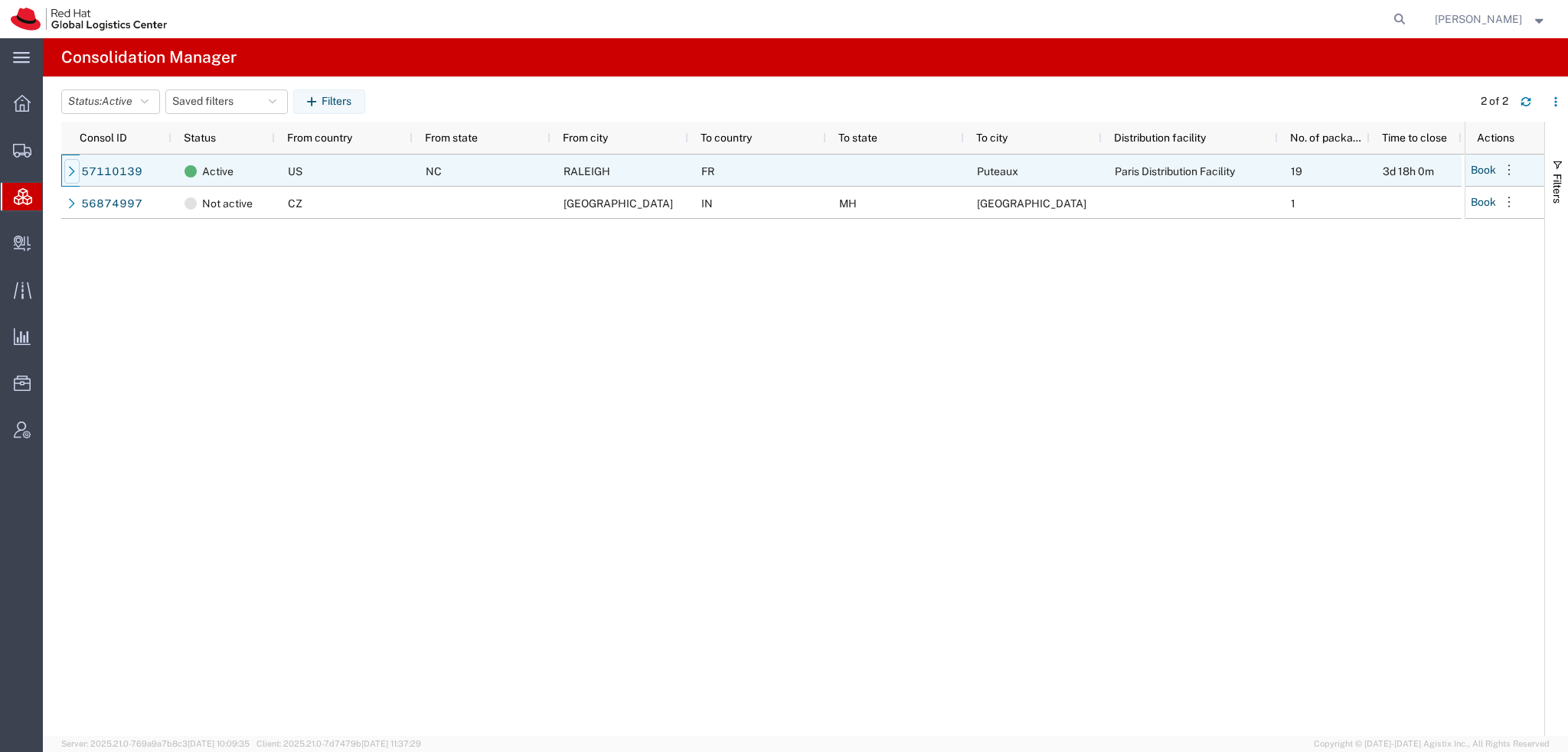
click at [68, 171] on icon at bounding box center [72, 172] width 11 height 11
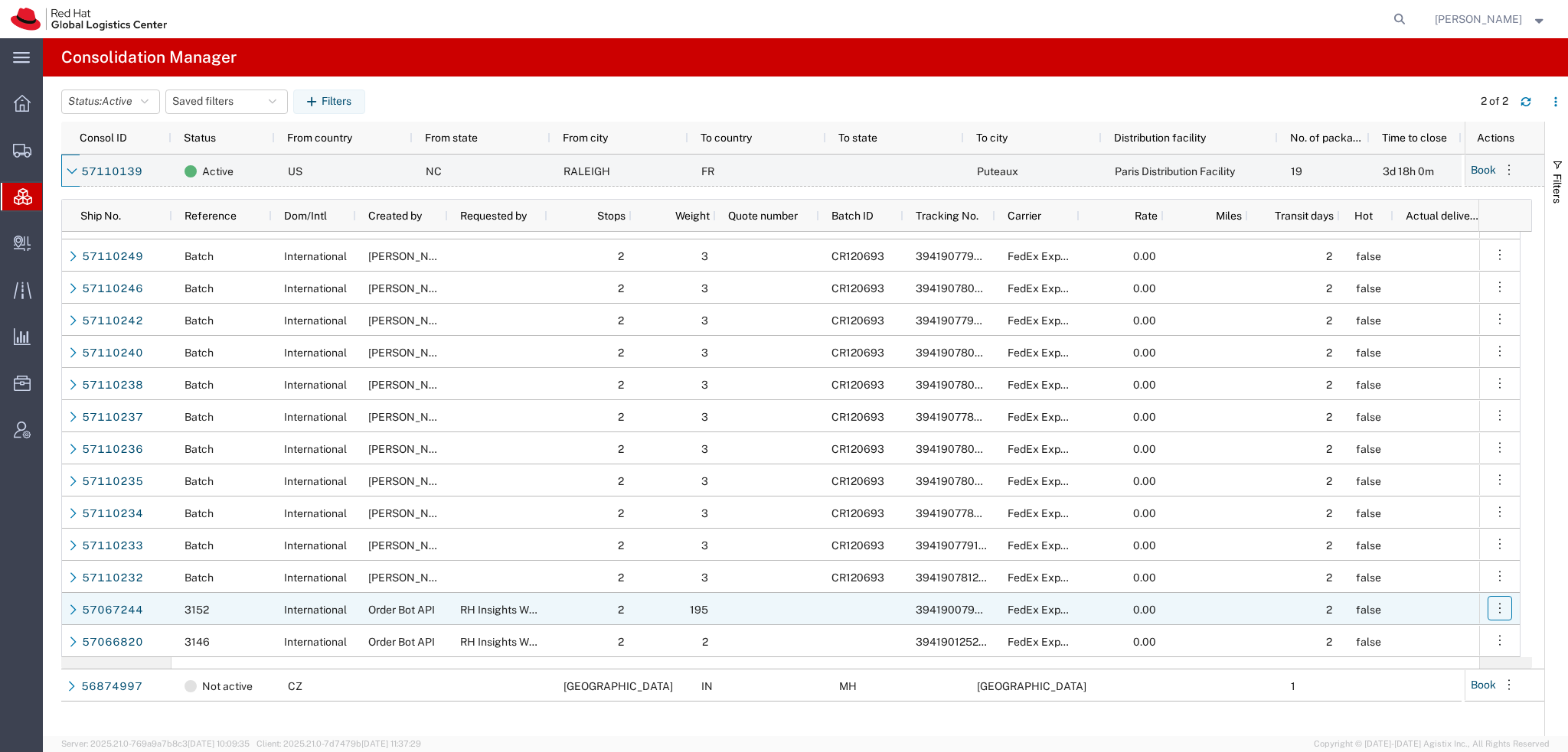
click at [1506, 610] on icon "button" at bounding box center [1499, 608] width 15 height 15
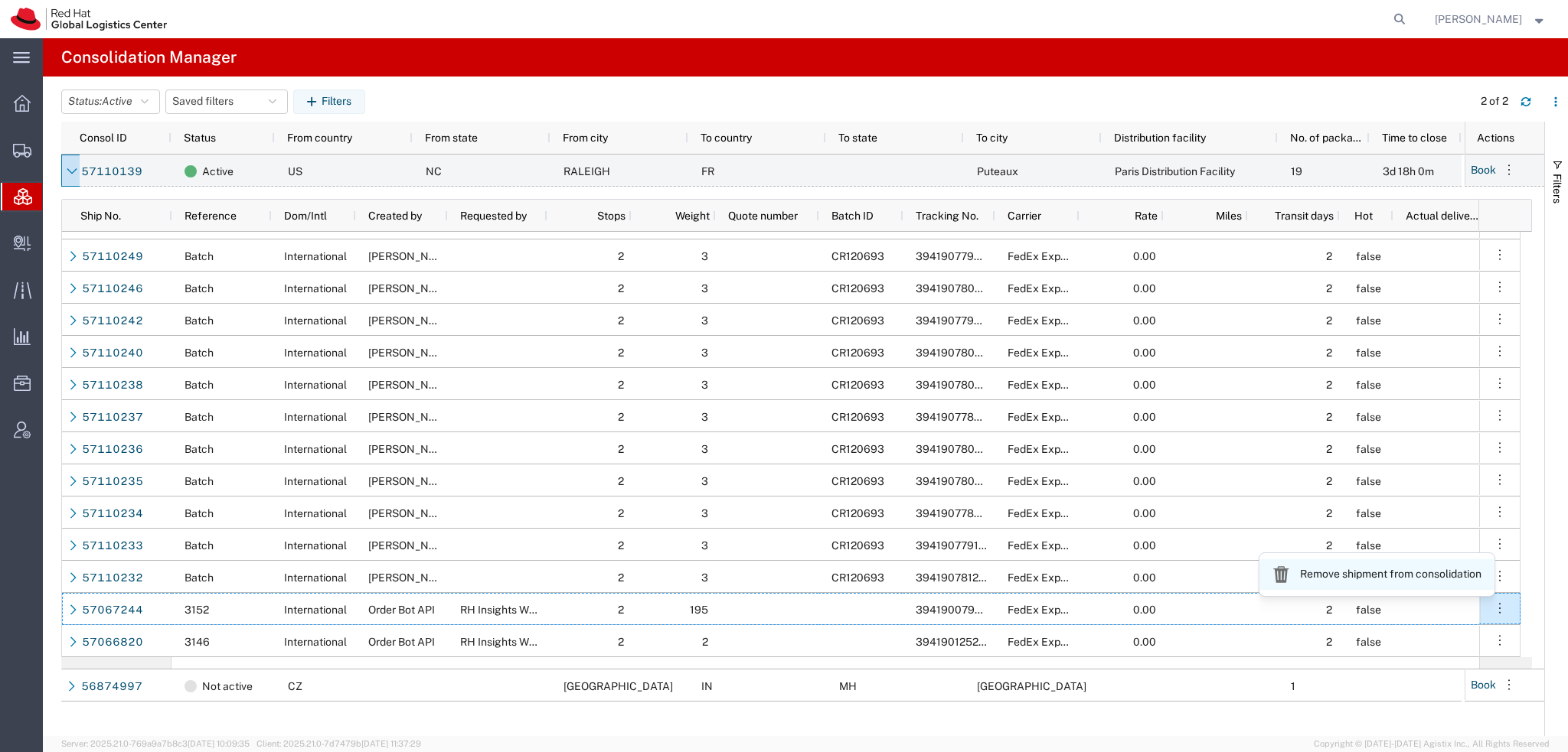
click at [1399, 583] on link "Remove shipment from consolidation" at bounding box center [1376, 574] width 233 height 31
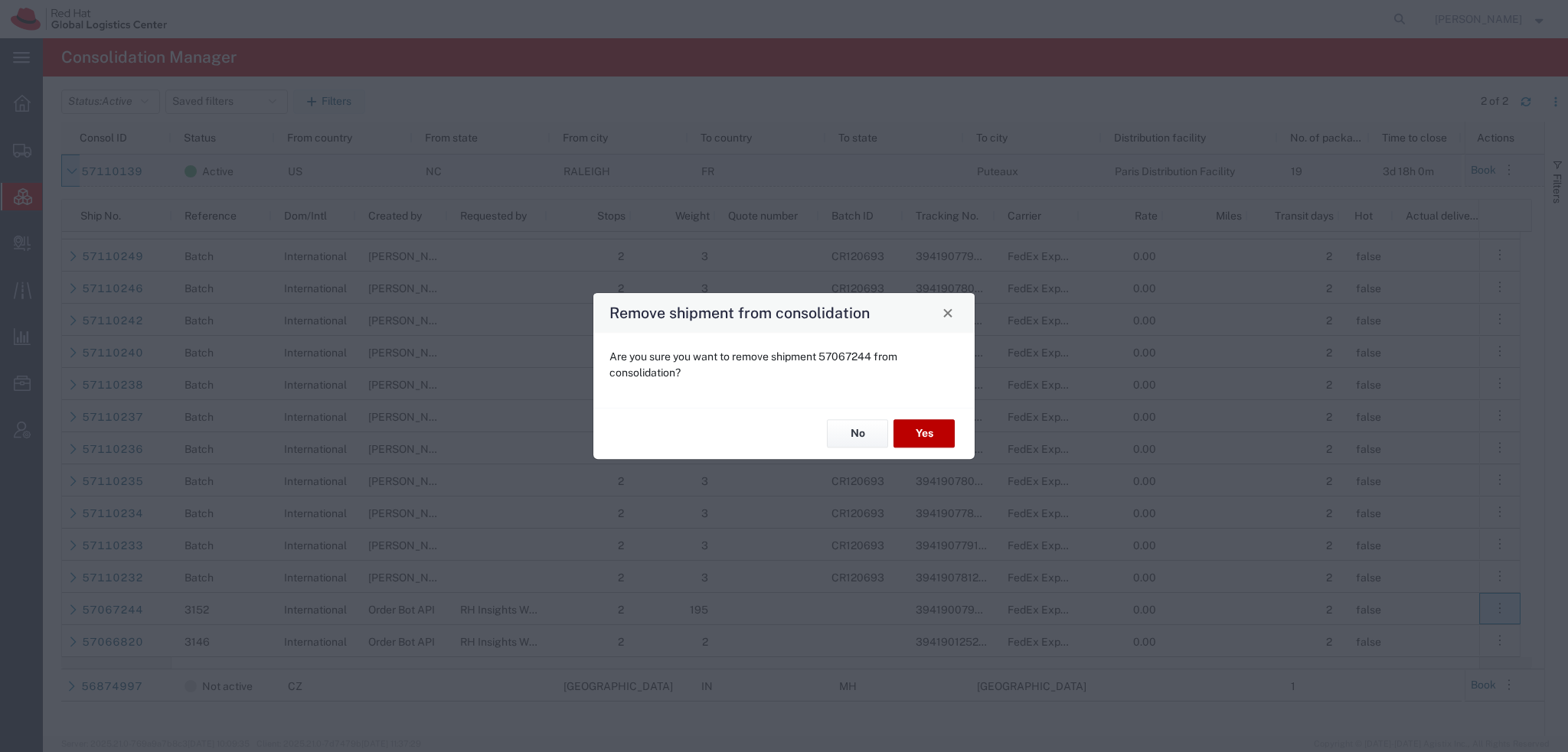
click at [925, 429] on button "Yes" at bounding box center [924, 434] width 62 height 28
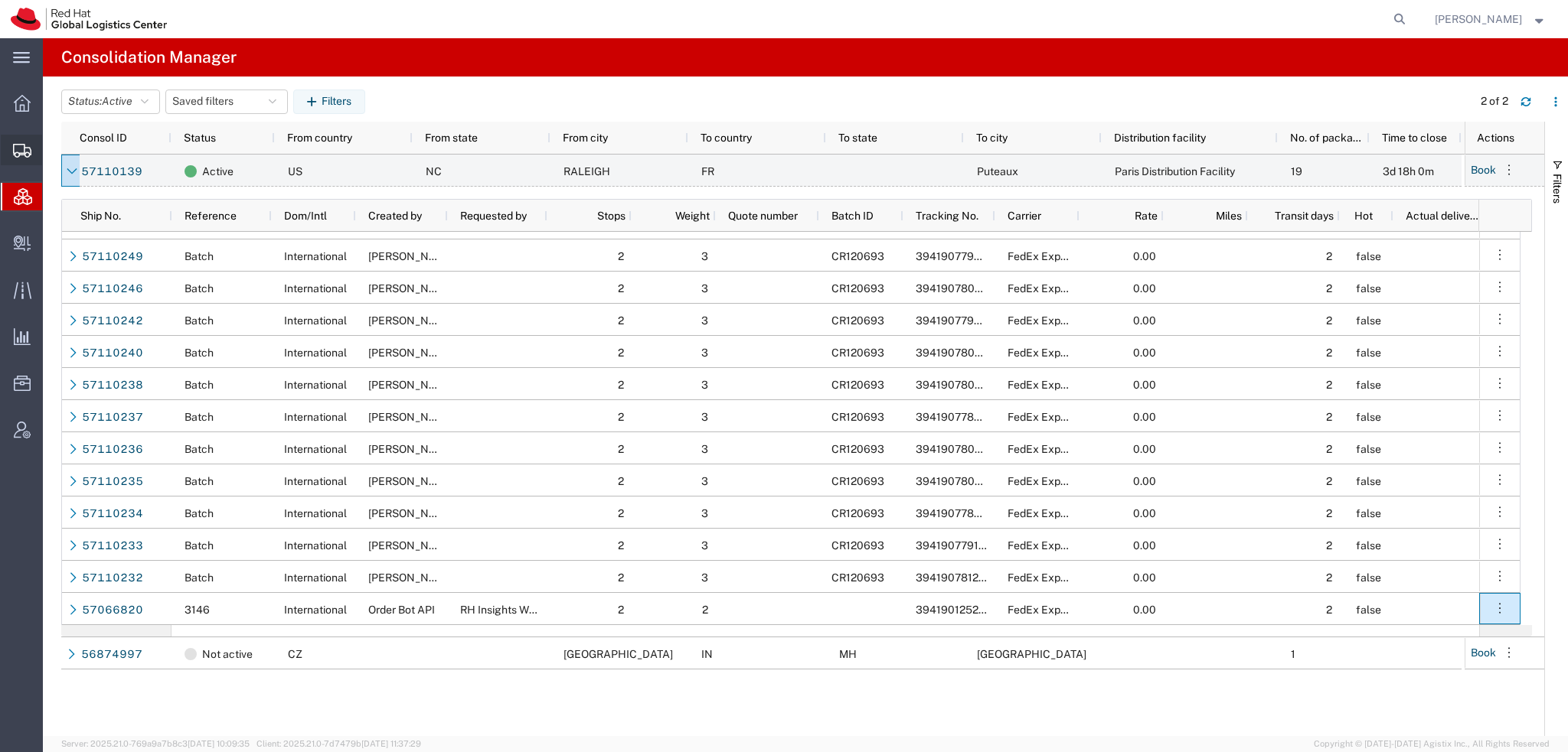
click at [0, 0] on span "Shipment Manager" at bounding box center [0, 0] width 0 height 0
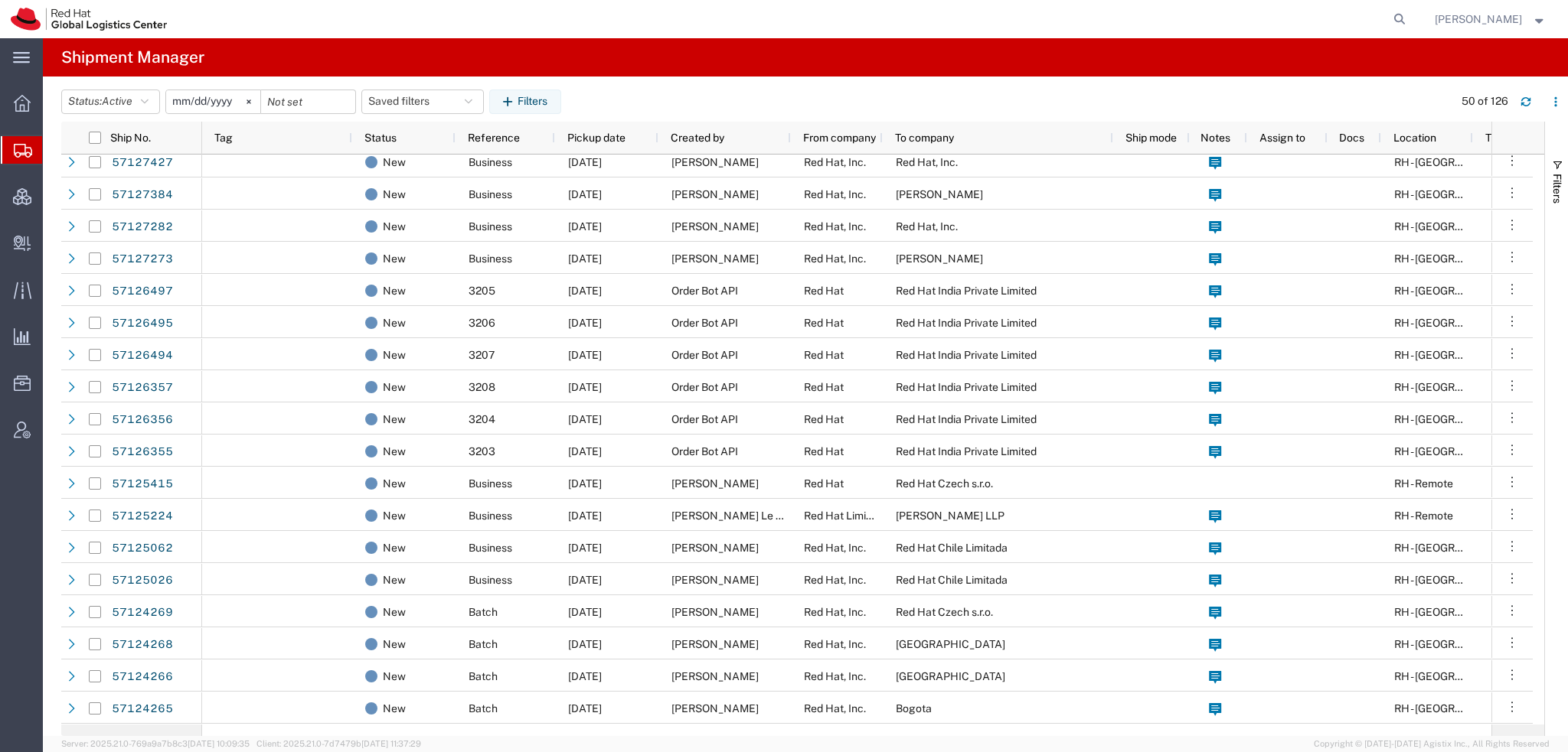
scroll to position [513, 0]
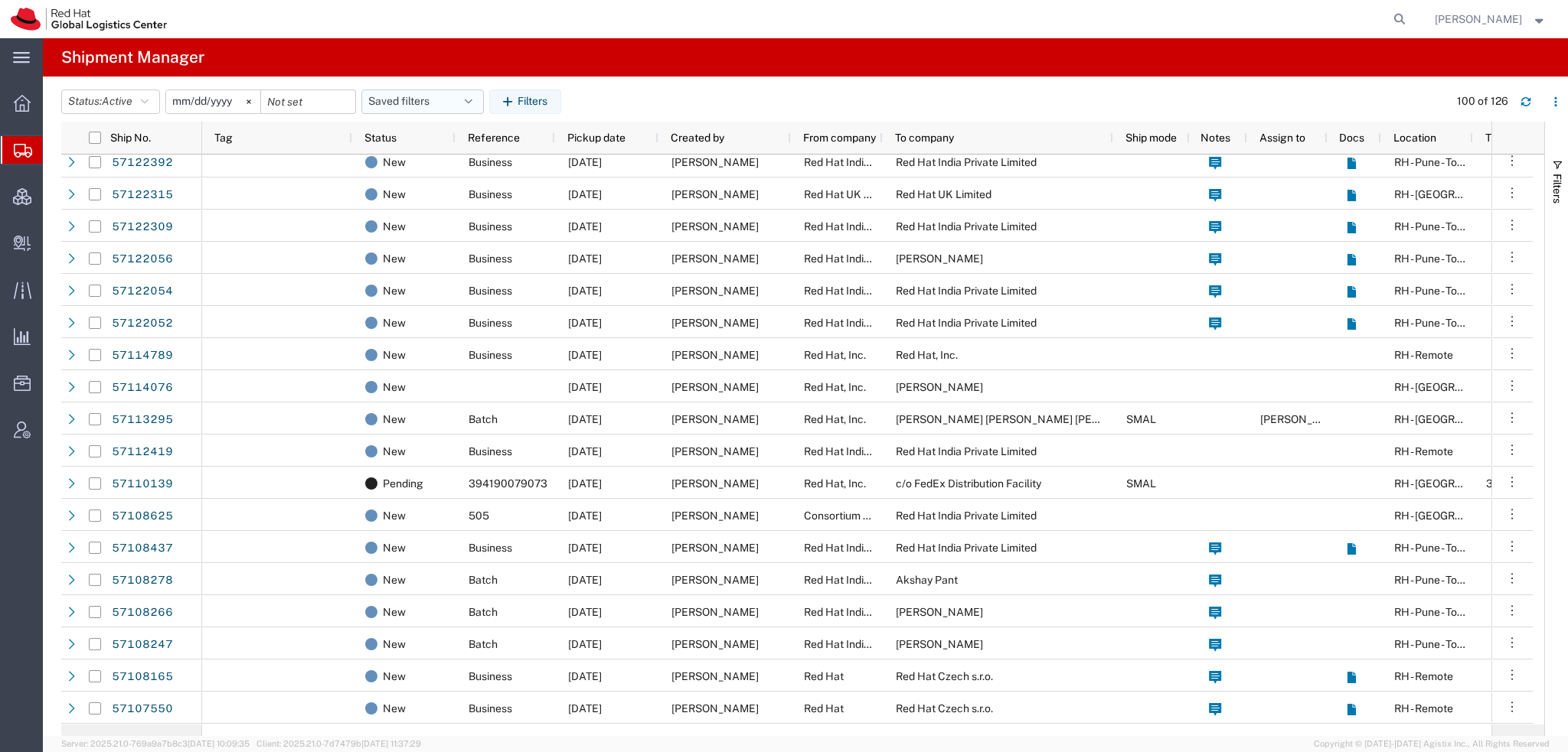
click at [472, 97] on icon "button" at bounding box center [468, 102] width 8 height 11
click at [414, 161] on span "Americas" at bounding box center [464, 169] width 201 height 28
type input "2023-05-07"
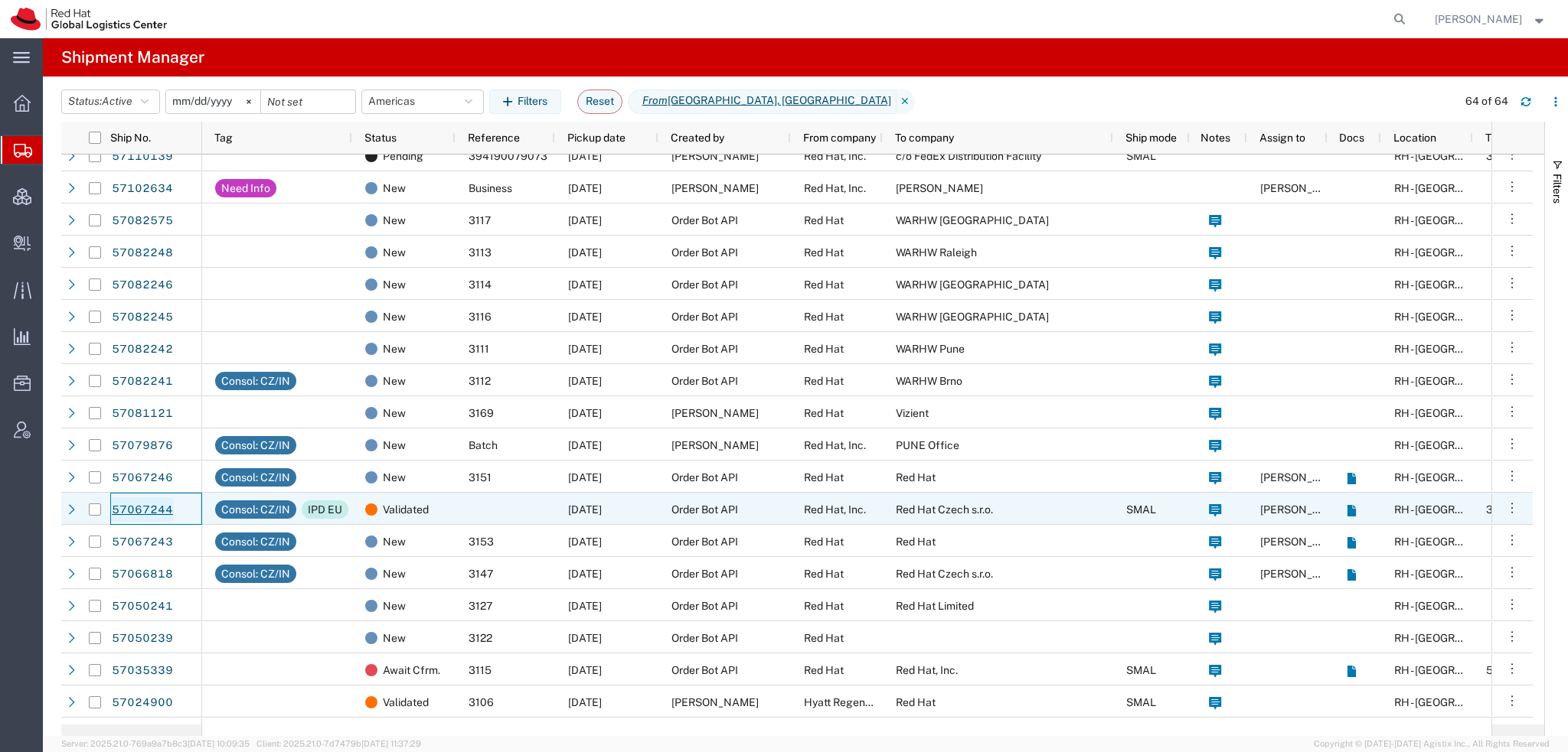
click at [146, 510] on link "57067244" at bounding box center [142, 510] width 62 height 25
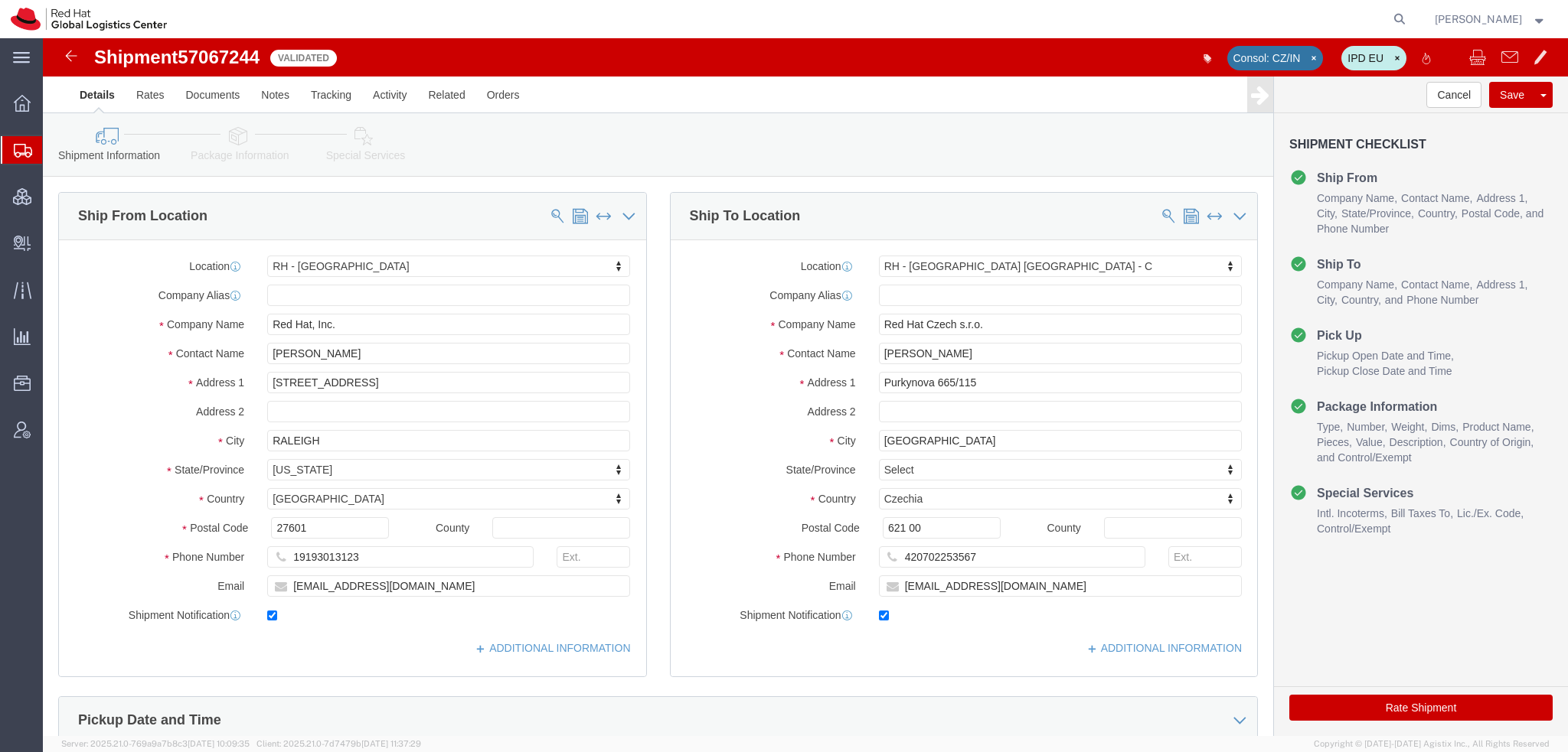
select select "38014"
select select "38037"
click icon
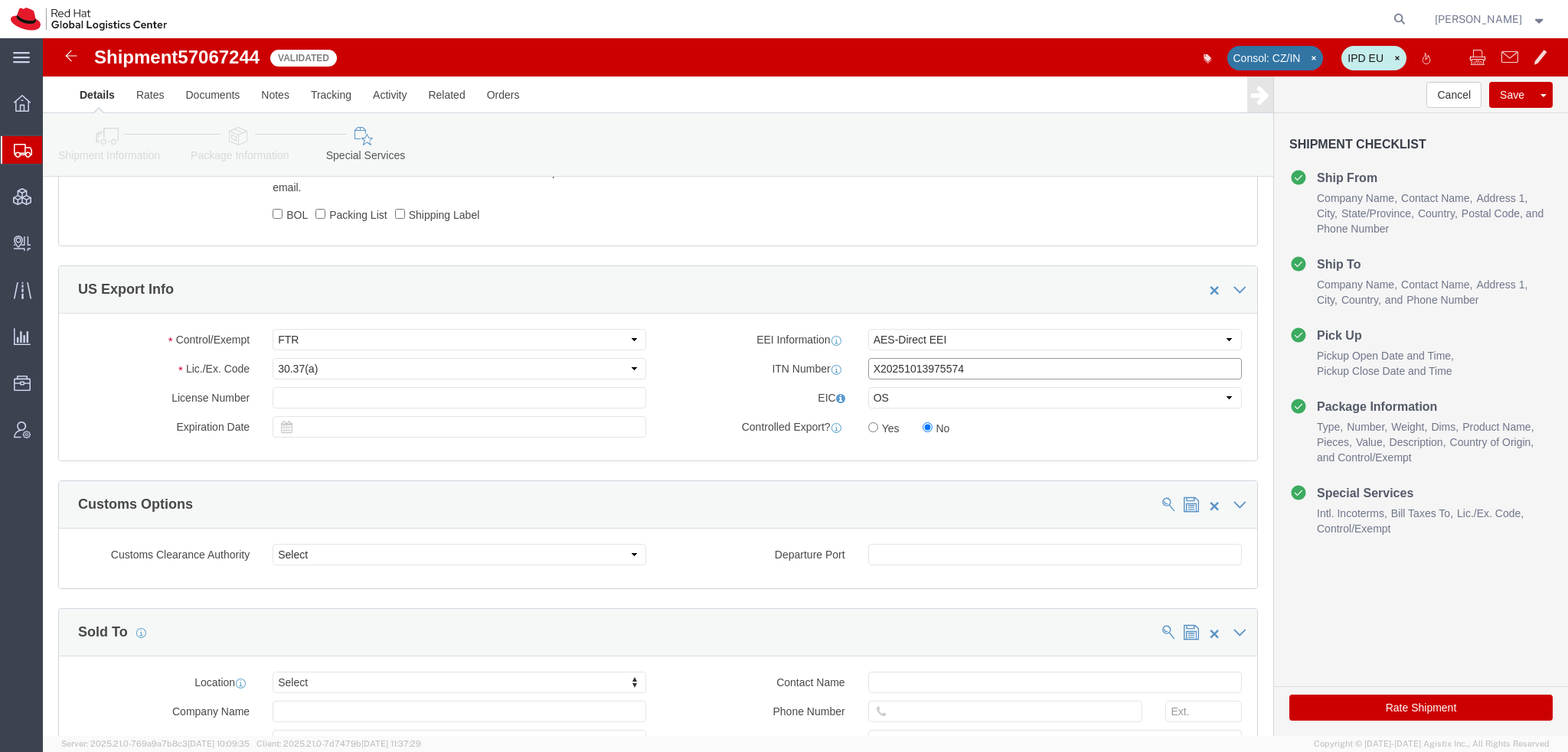
drag, startPoint x: 923, startPoint y: 329, endPoint x: 355, endPoint y: 228, distance: 576.9
click div "US Export Info Control/Exempt Select ATF BIS DEA EPA FDA FTR ITAR OFAC Other (O…"
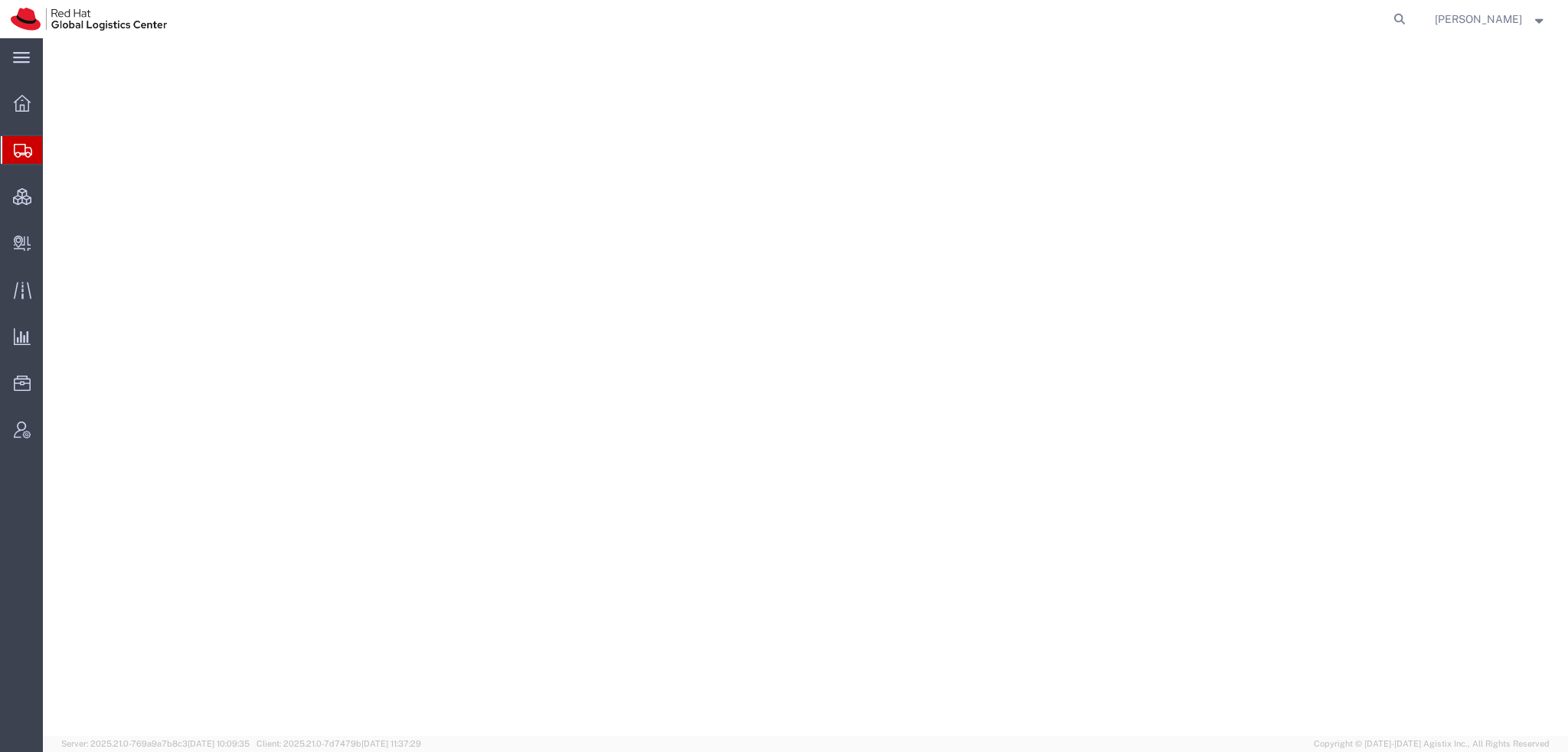
select select "38014"
select select
select select "38014"
select select
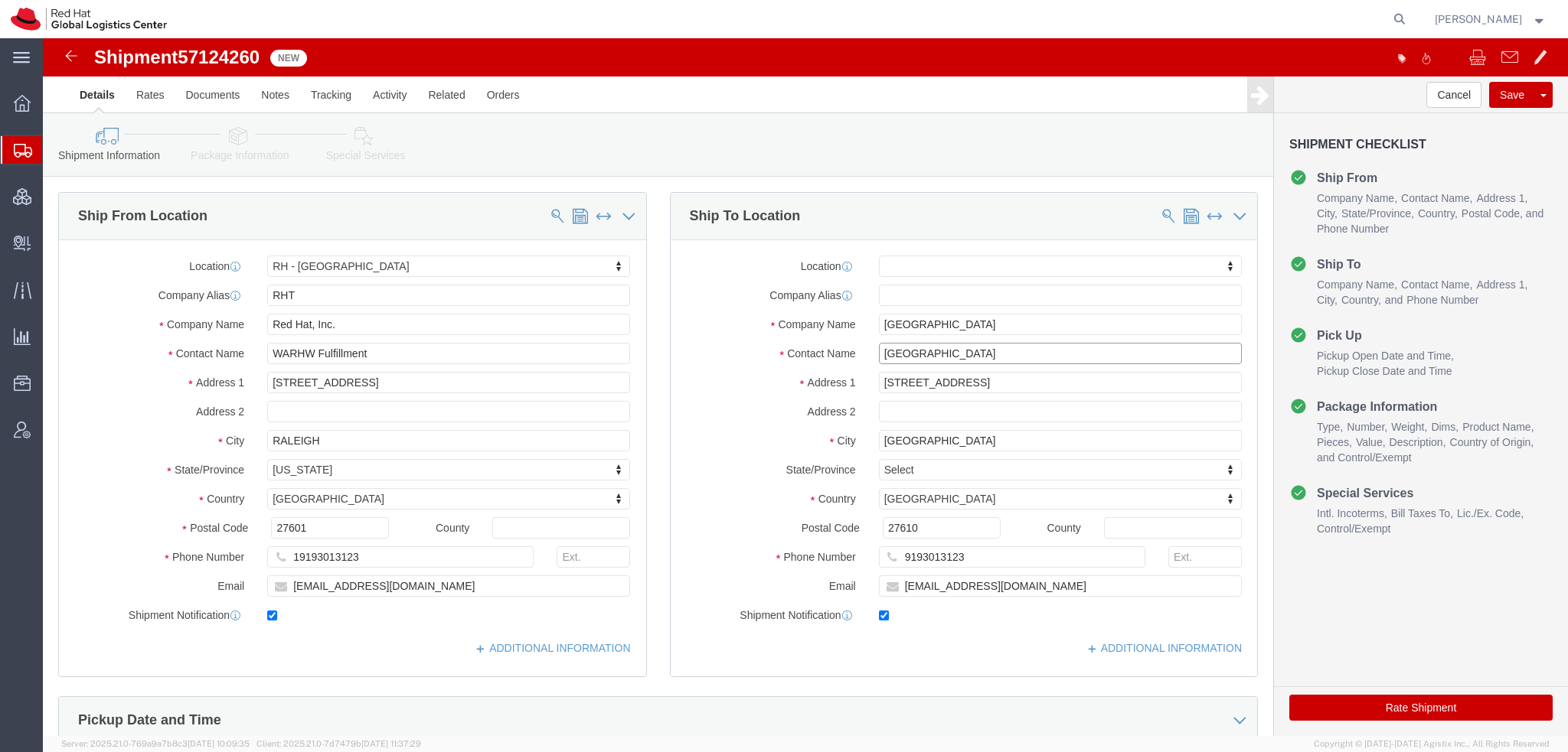
click input "Stuttgart"
type input "S"
type input "Sharvari"
click p "- Red Hat GmbH - (Sharvari Gholap) Wankelstrasse 5, 2S201, STUTTGART, 70563, DE"
select select "38030"
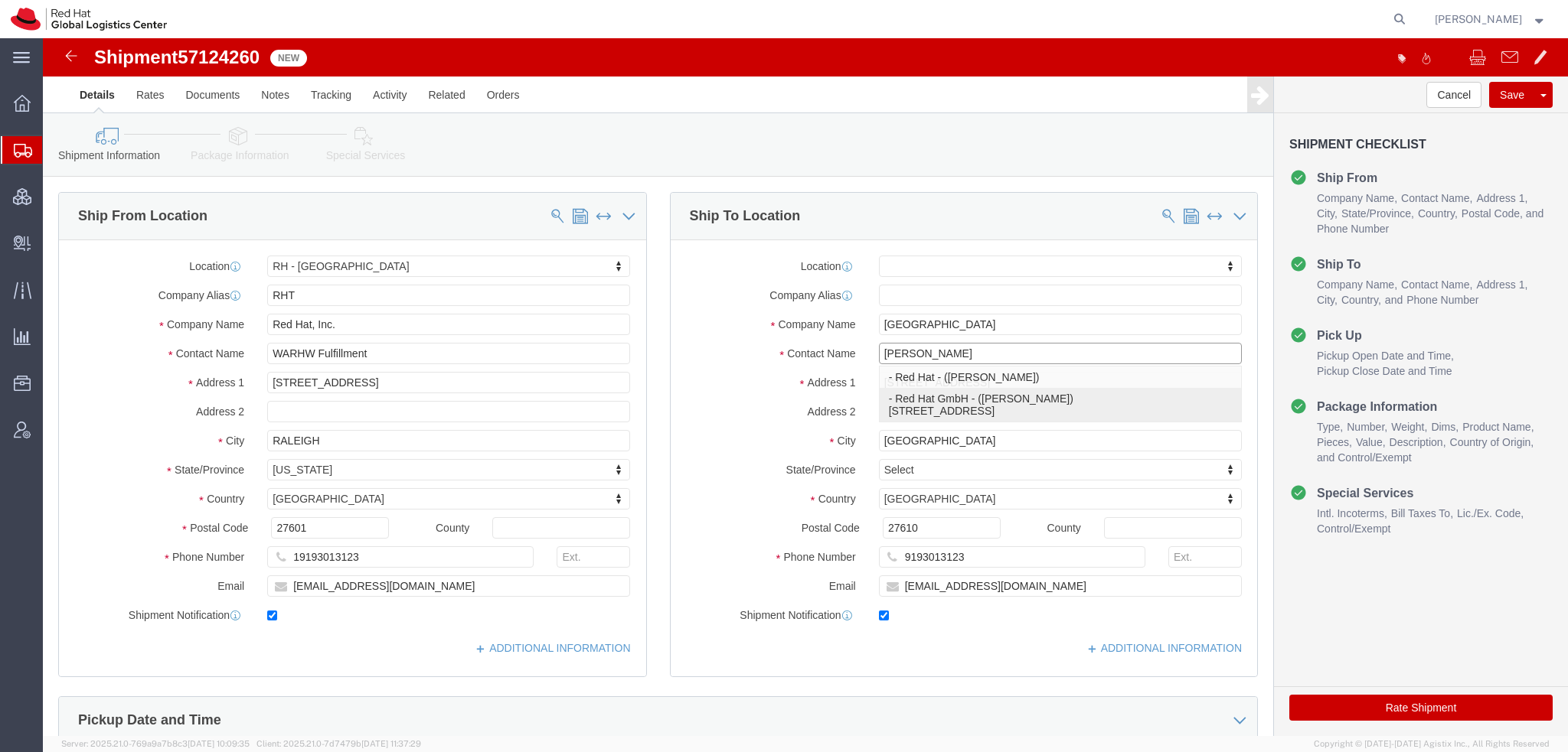
type input "Red Hat GmbH"
type input "Sharvari Gholap"
type input "Wankelstrasse 5"
type input "STUTTGART"
type input "70563"
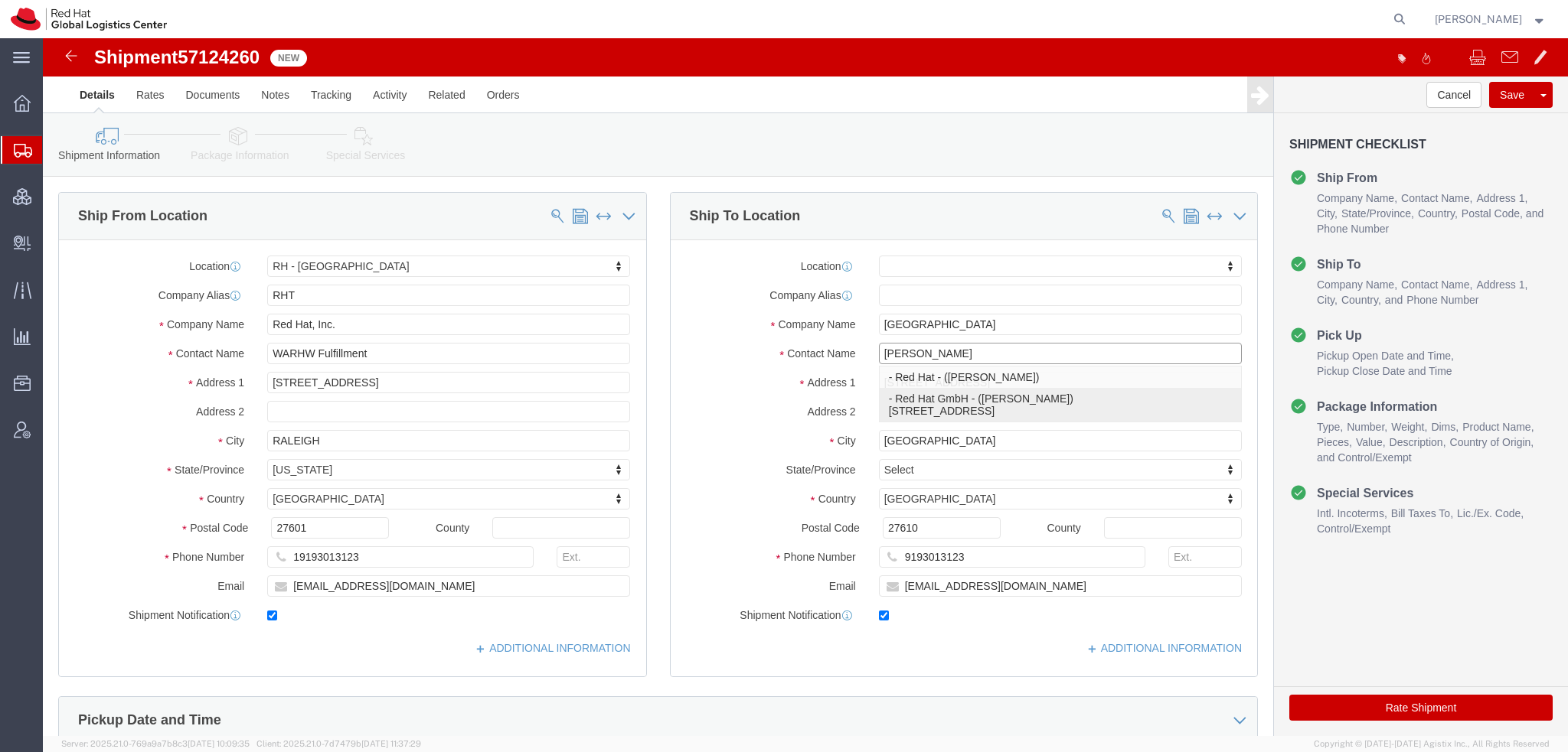
type input "sgholap@redhat.com"
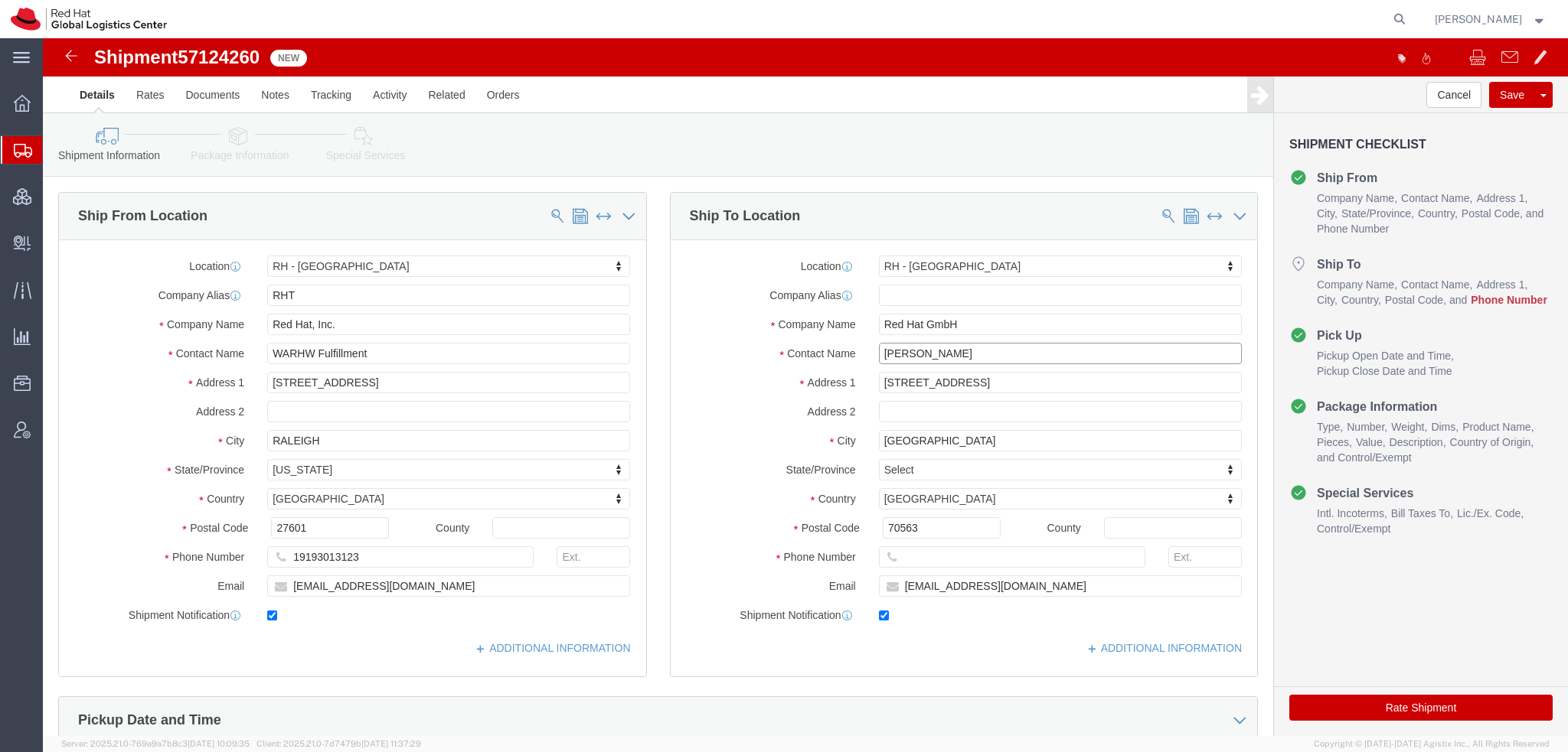
type input "Sharvari Gholap"
click input "text"
paste input "49 711 964 370"
type input "49 711 964 370"
click icon
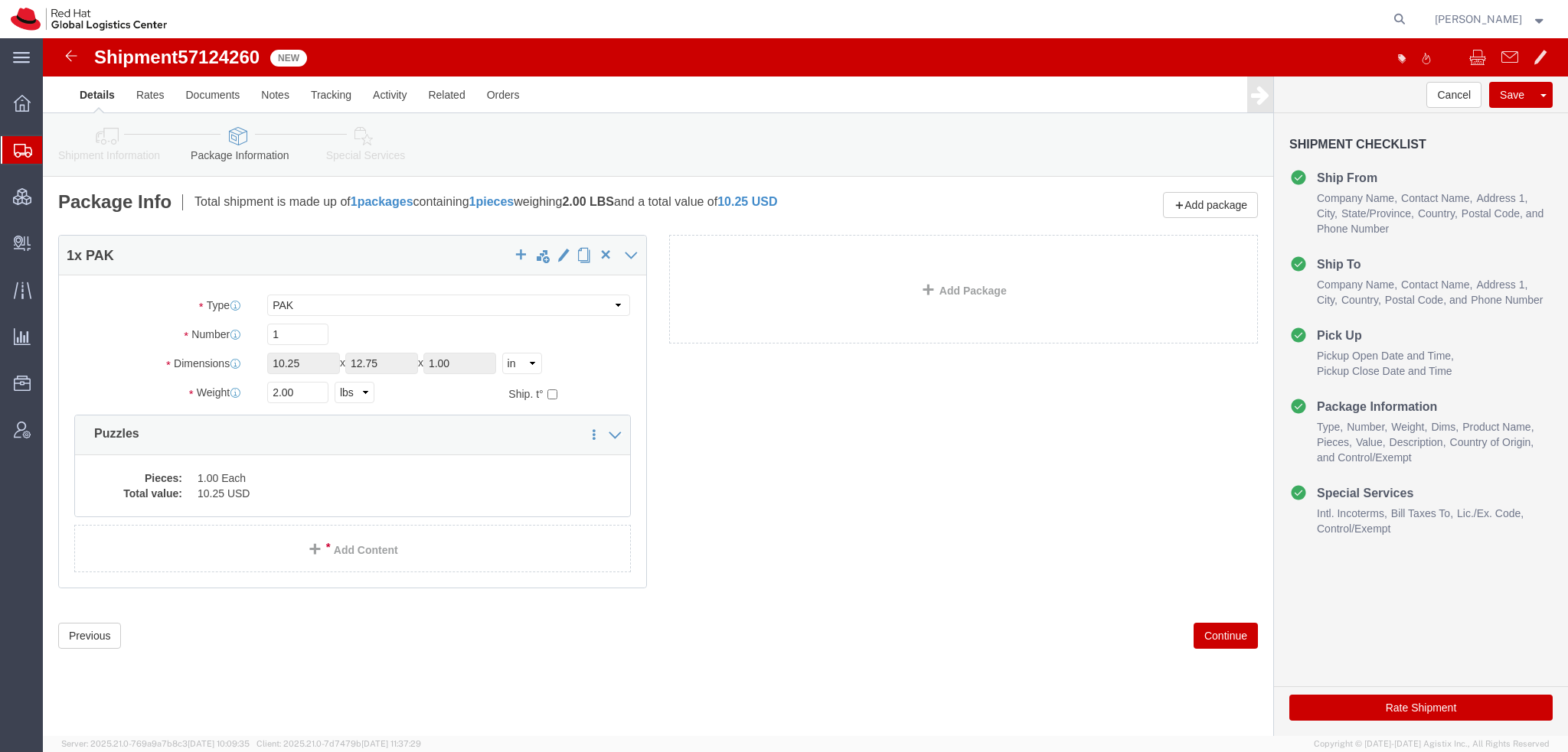
click icon
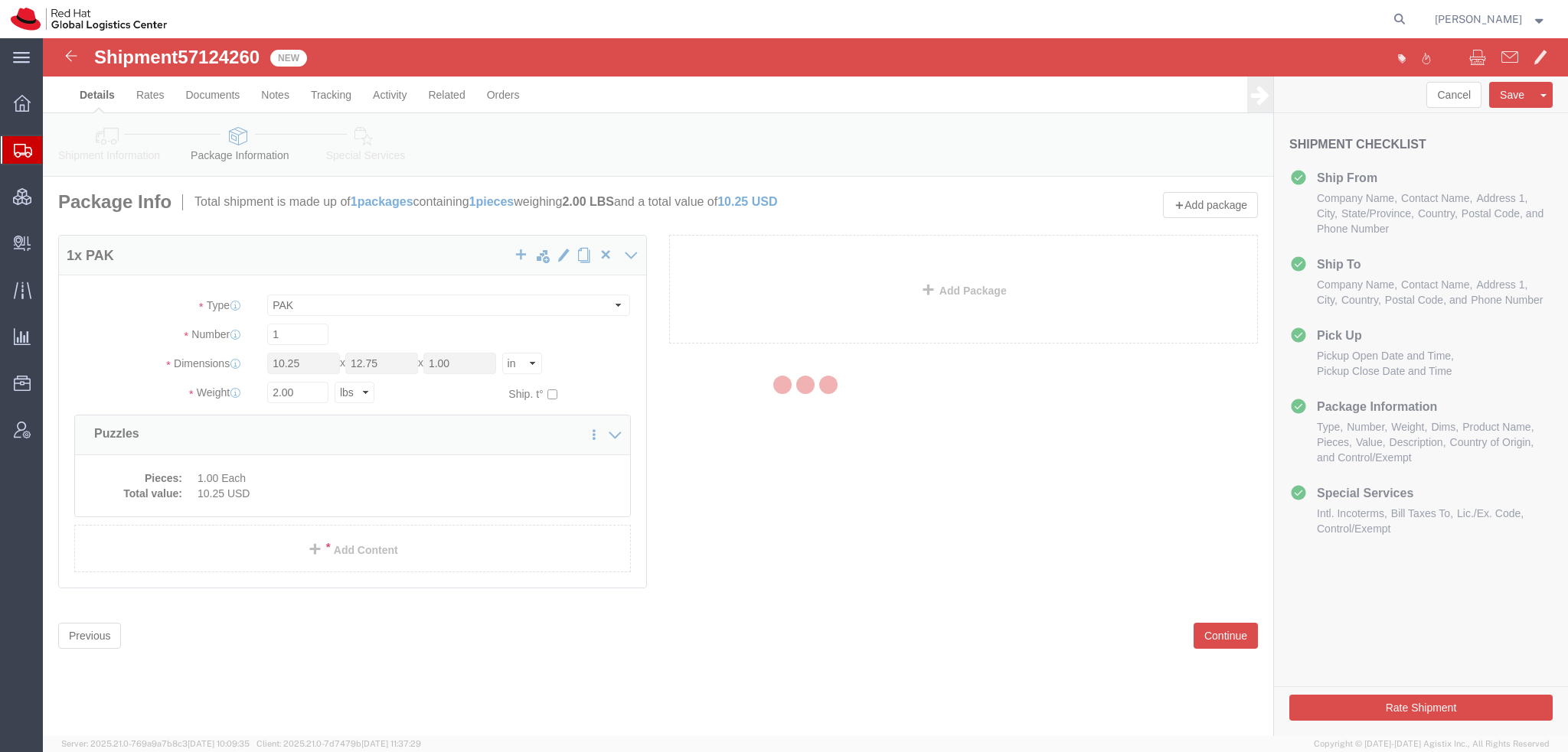
select select
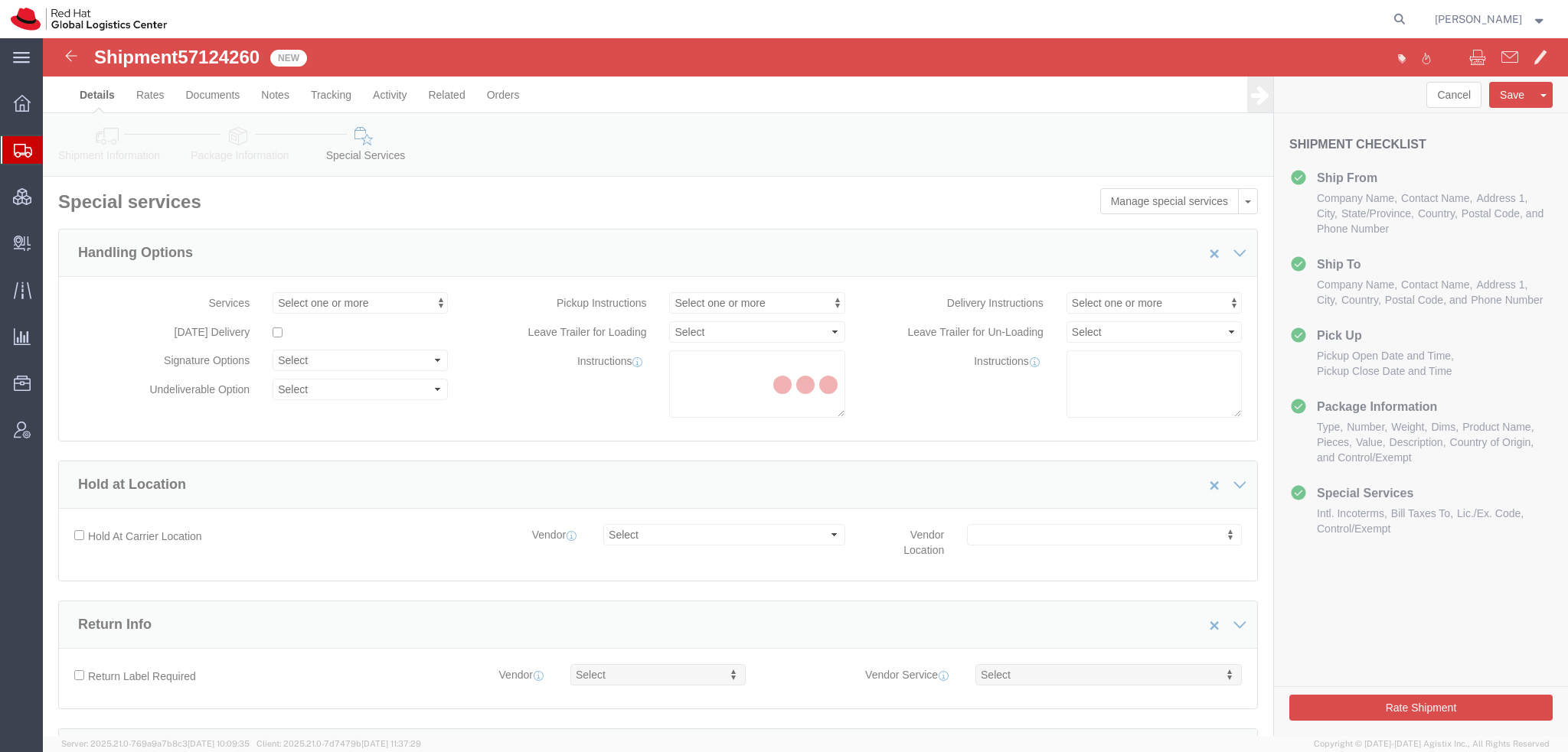
select select "COSTCENTER"
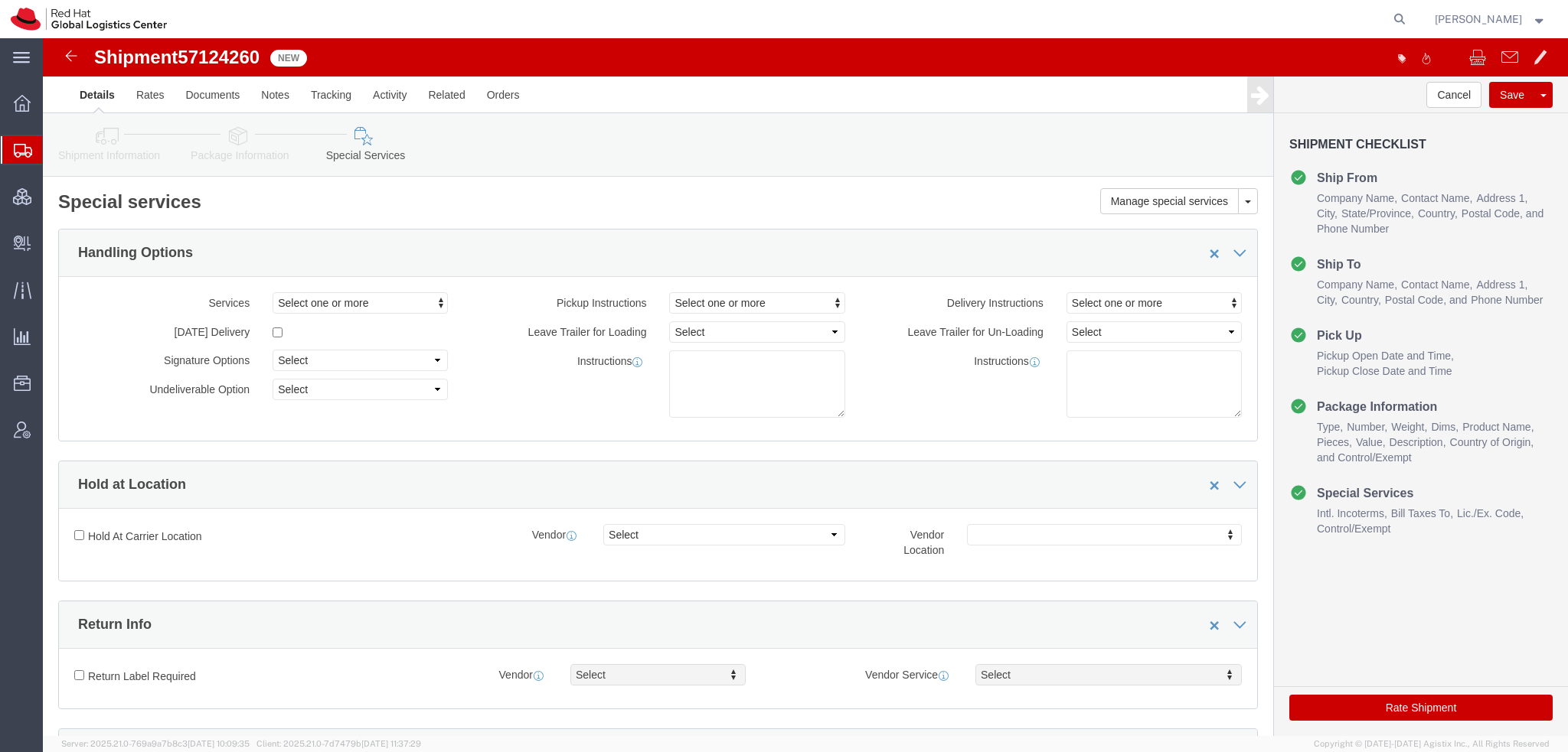
scroll to position [459, 0]
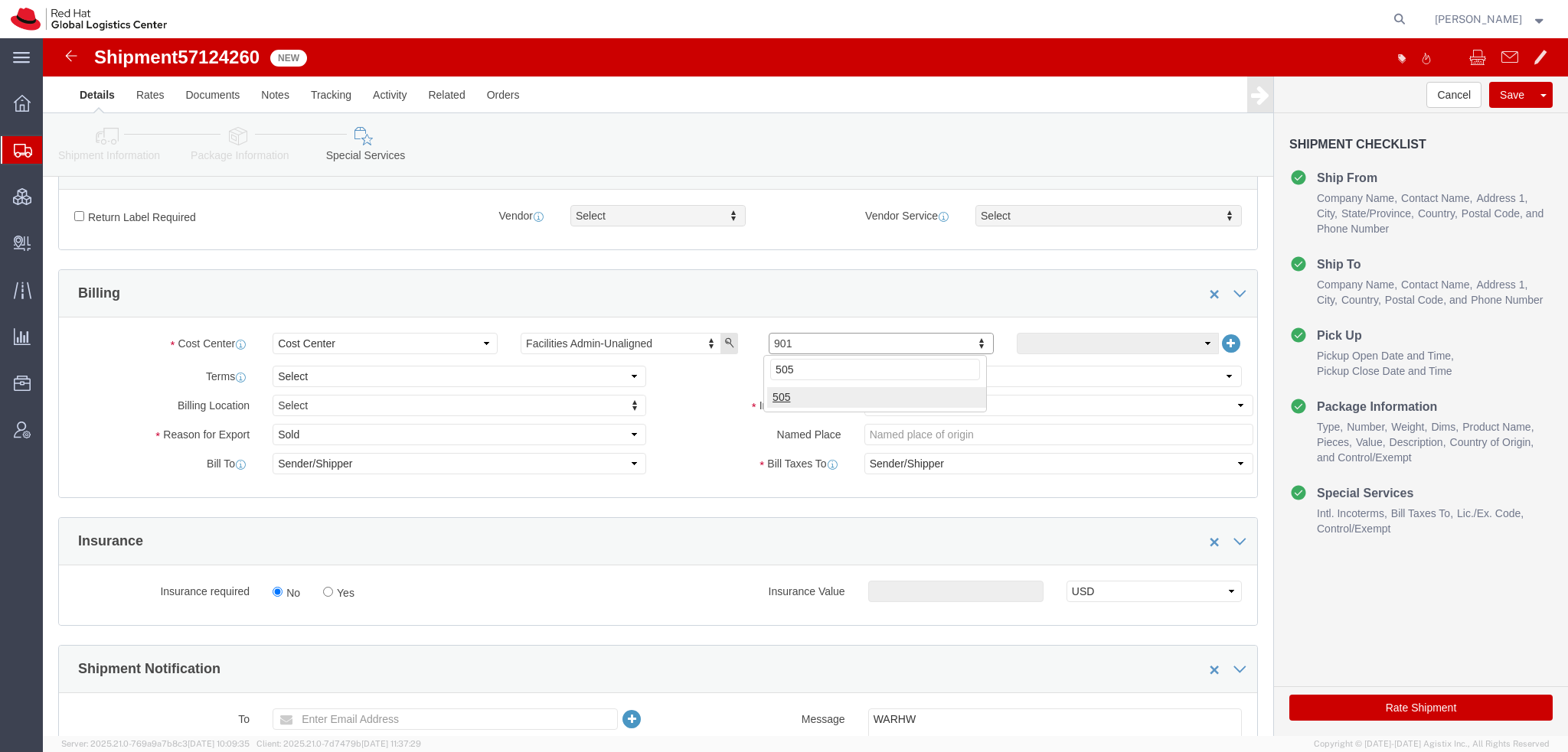
type input "505"
click select "Select Carriage Insurance Paid Carriage Paid To Cost and Freight Cost Insurance…"
select select
click select "Select Carriage Insurance Paid Carriage Paid To Cost and Freight Cost Insurance…"
select select
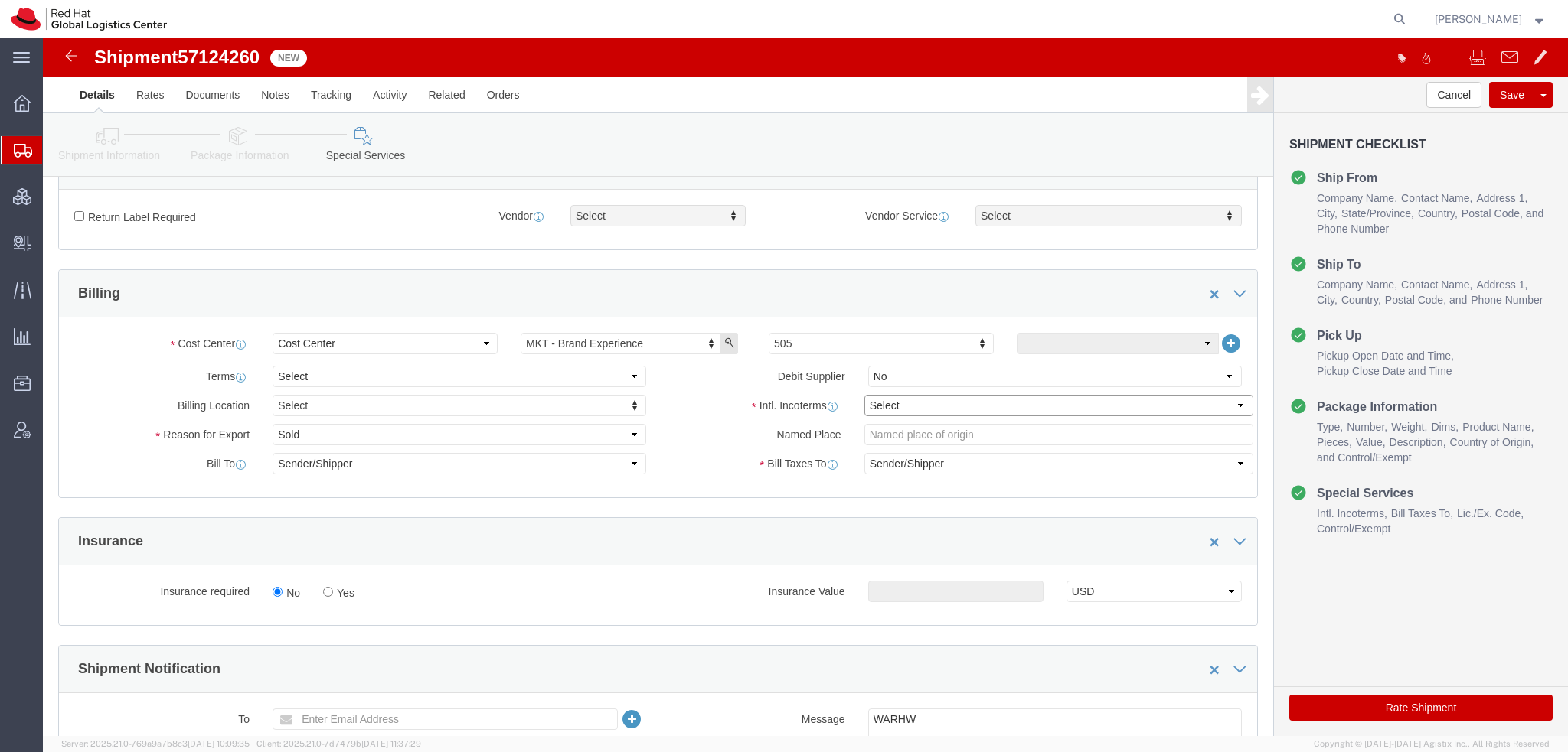
select select
click select "Select Gift Personal Effects Repair/Warranty Return Sample Sold Temporary/Not S…"
click div "Named Place"
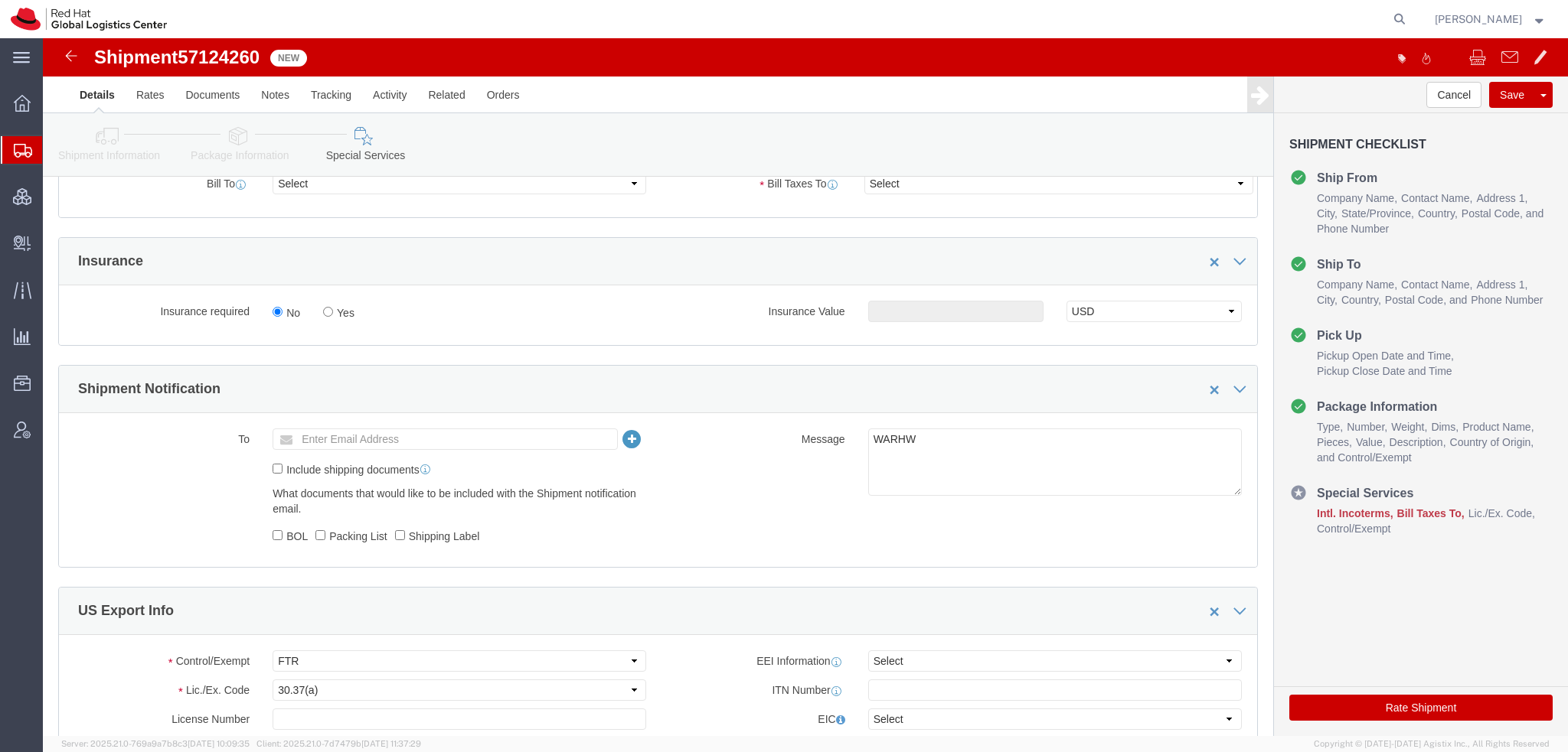
scroll to position [918, 0]
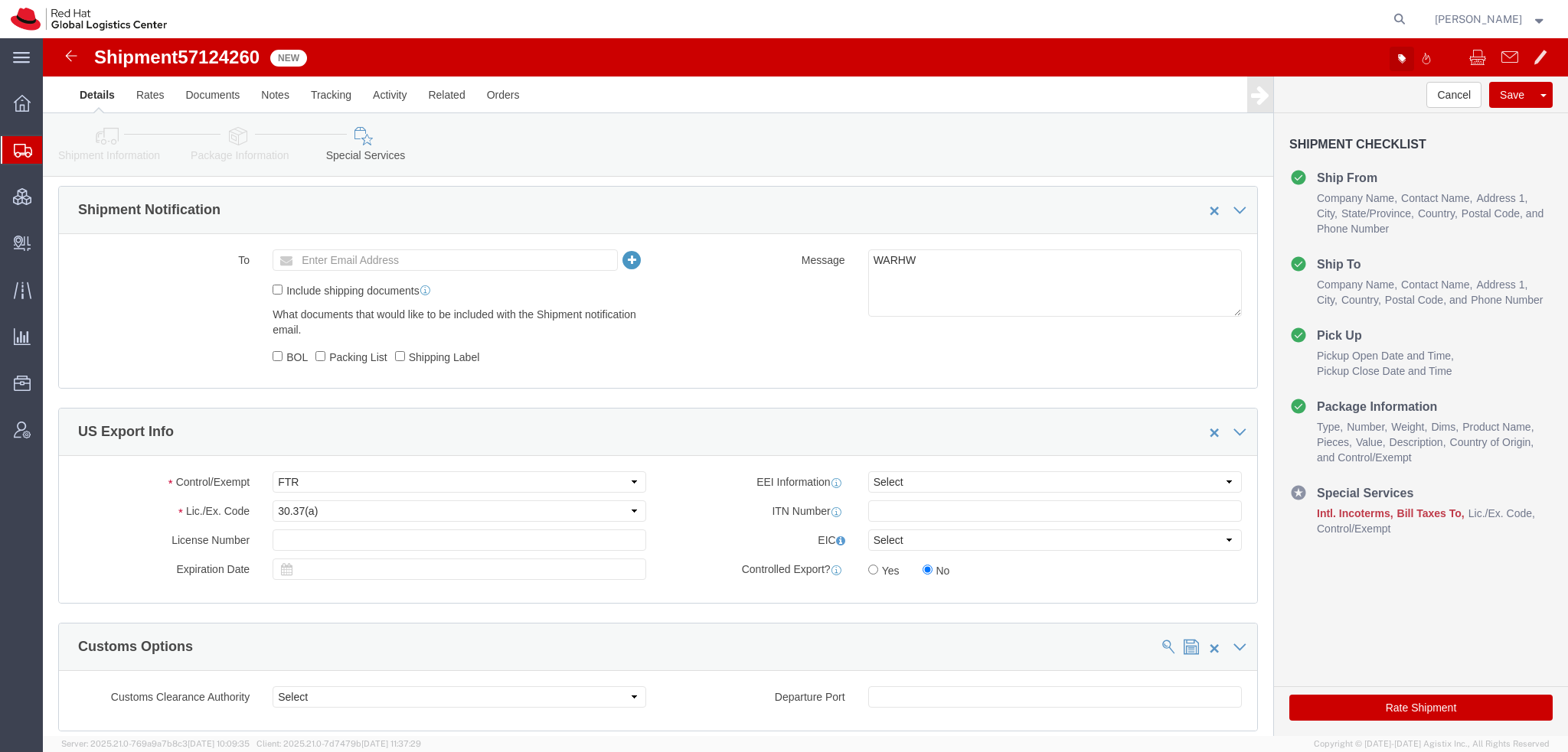
click icon "button"
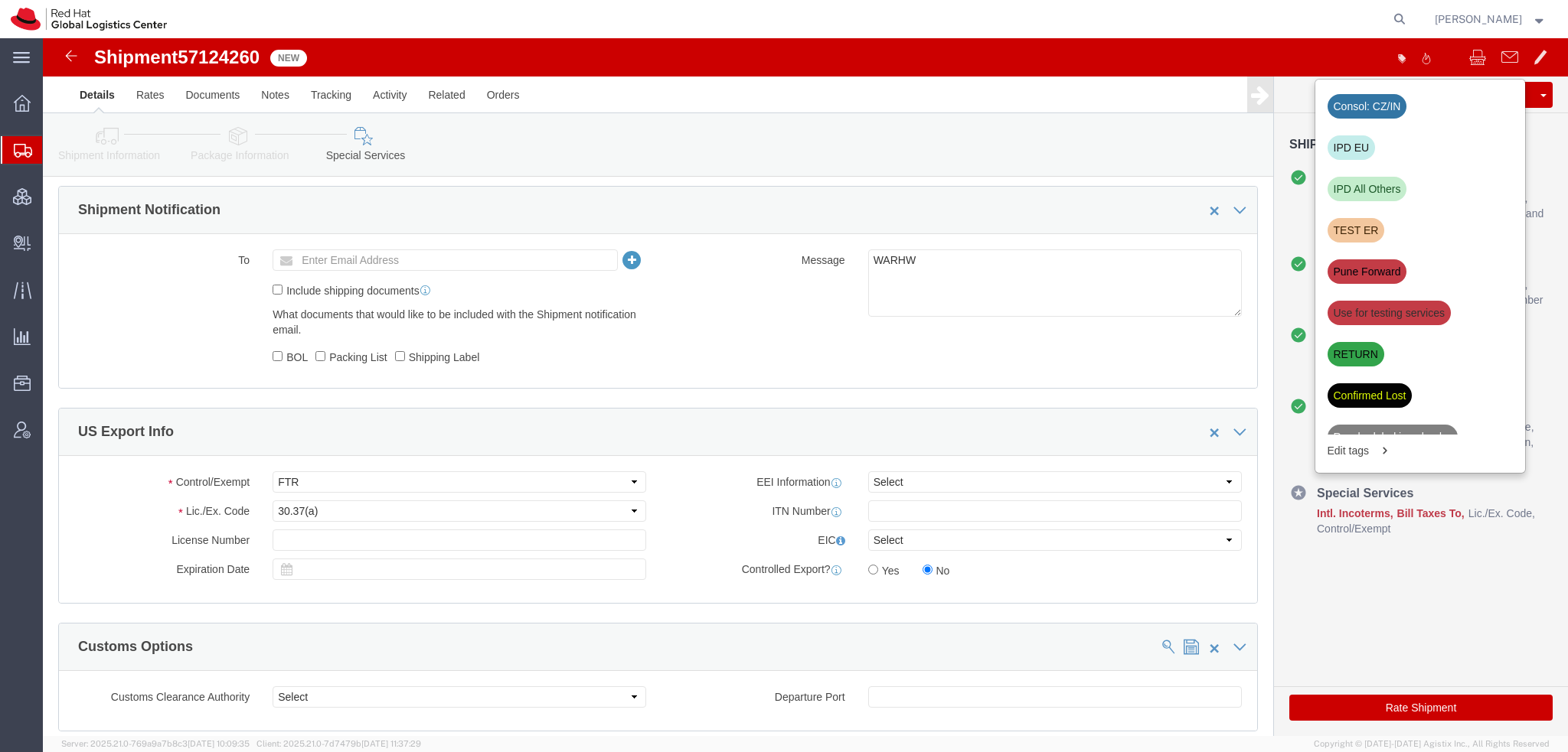
click div "IPD EU"
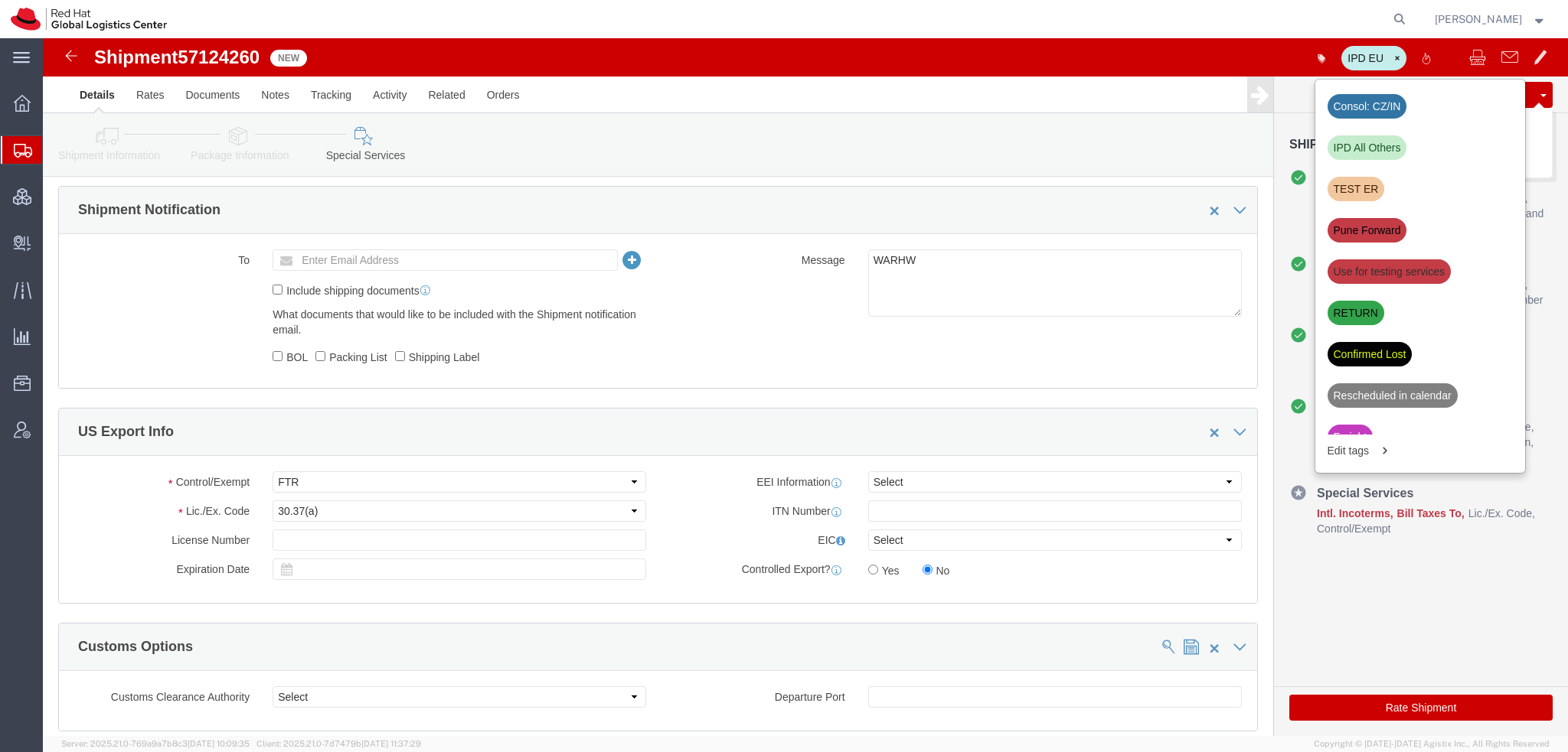
click button "Save"
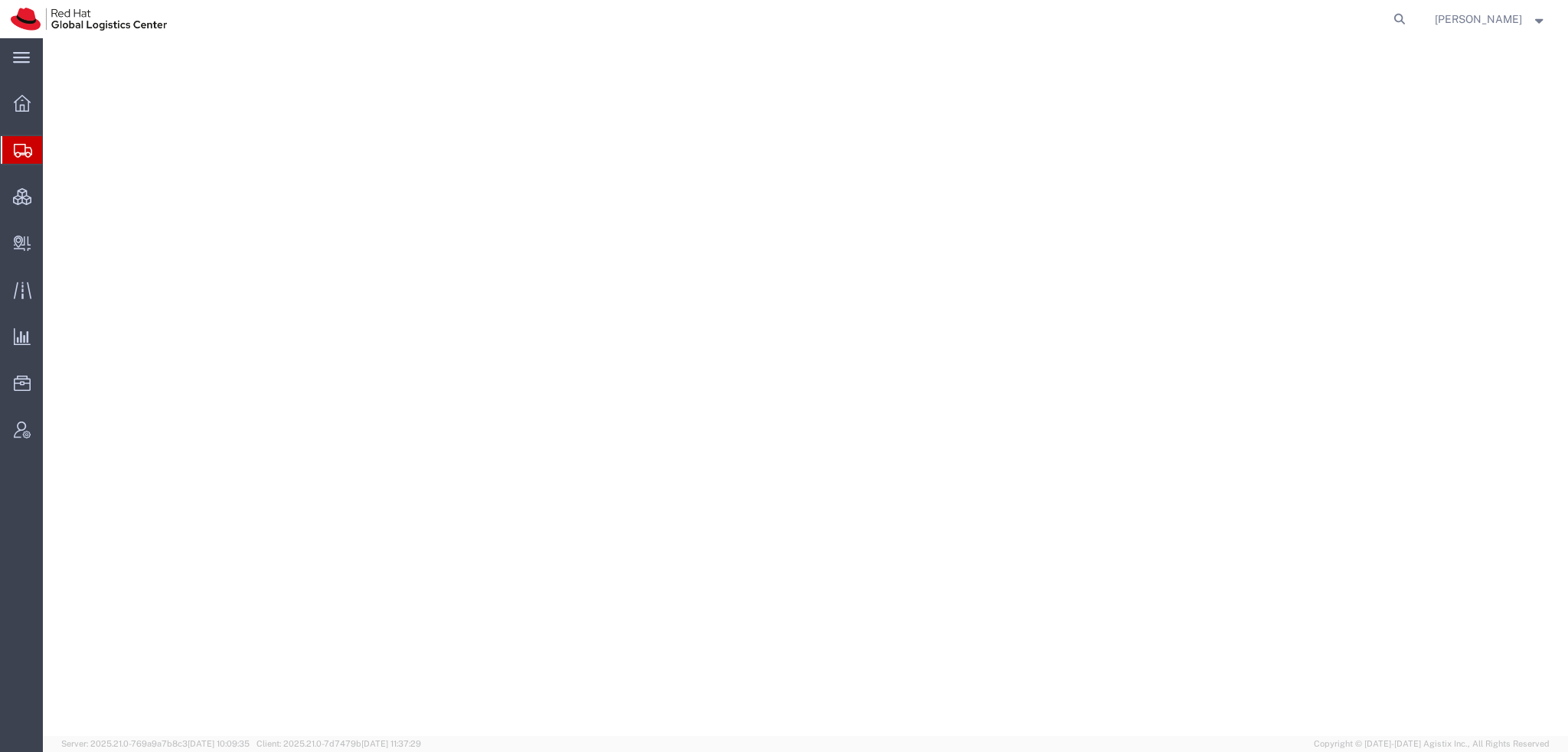
select select "38014"
select select
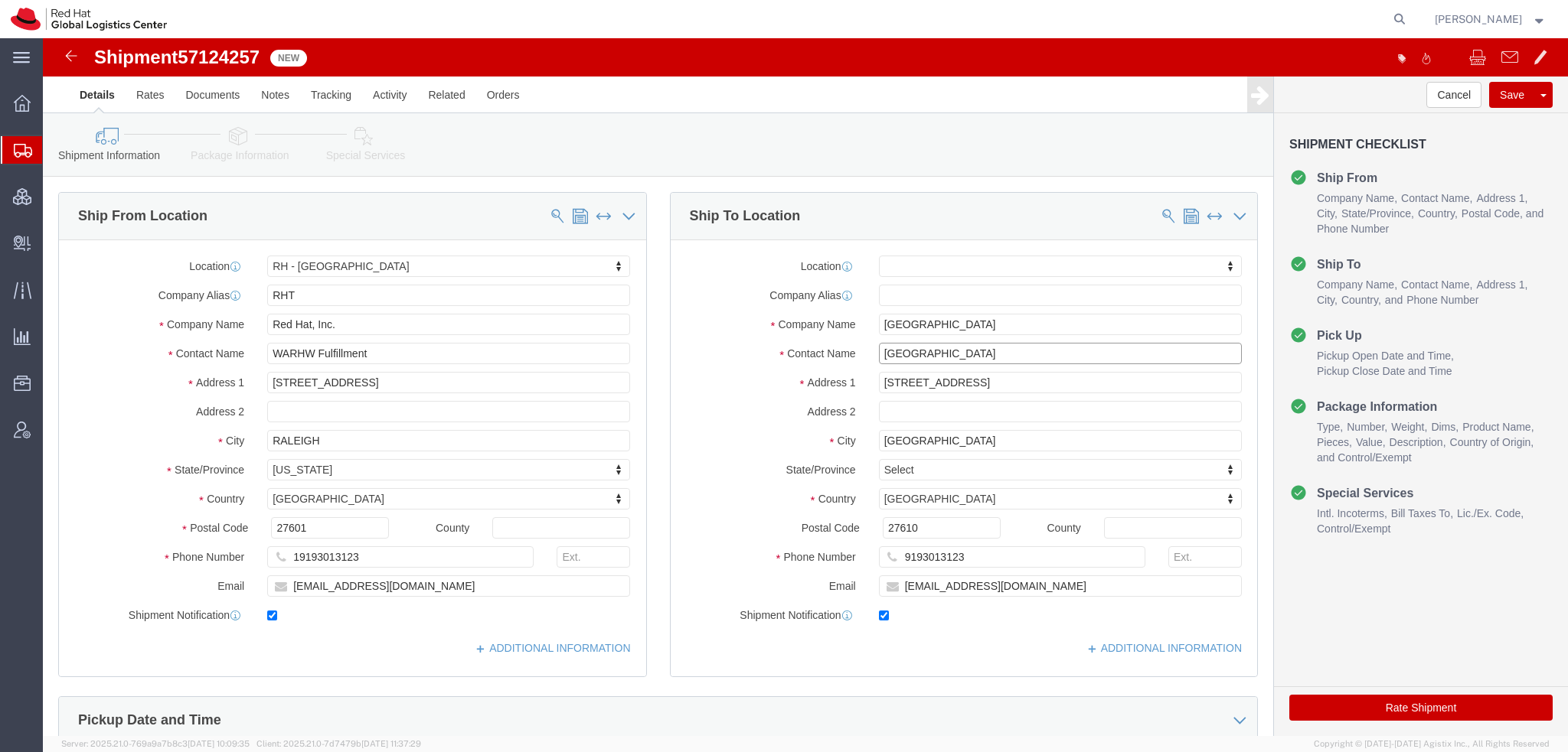
drag, startPoint x: 960, startPoint y: 313, endPoint x: 240, endPoint y: 166, distance: 734.9
click div "Ship From Location Location [GEOGRAPHIC_DATA] - [GEOGRAPHIC_DATA] My Profile Lo…"
type input "Ntenis"
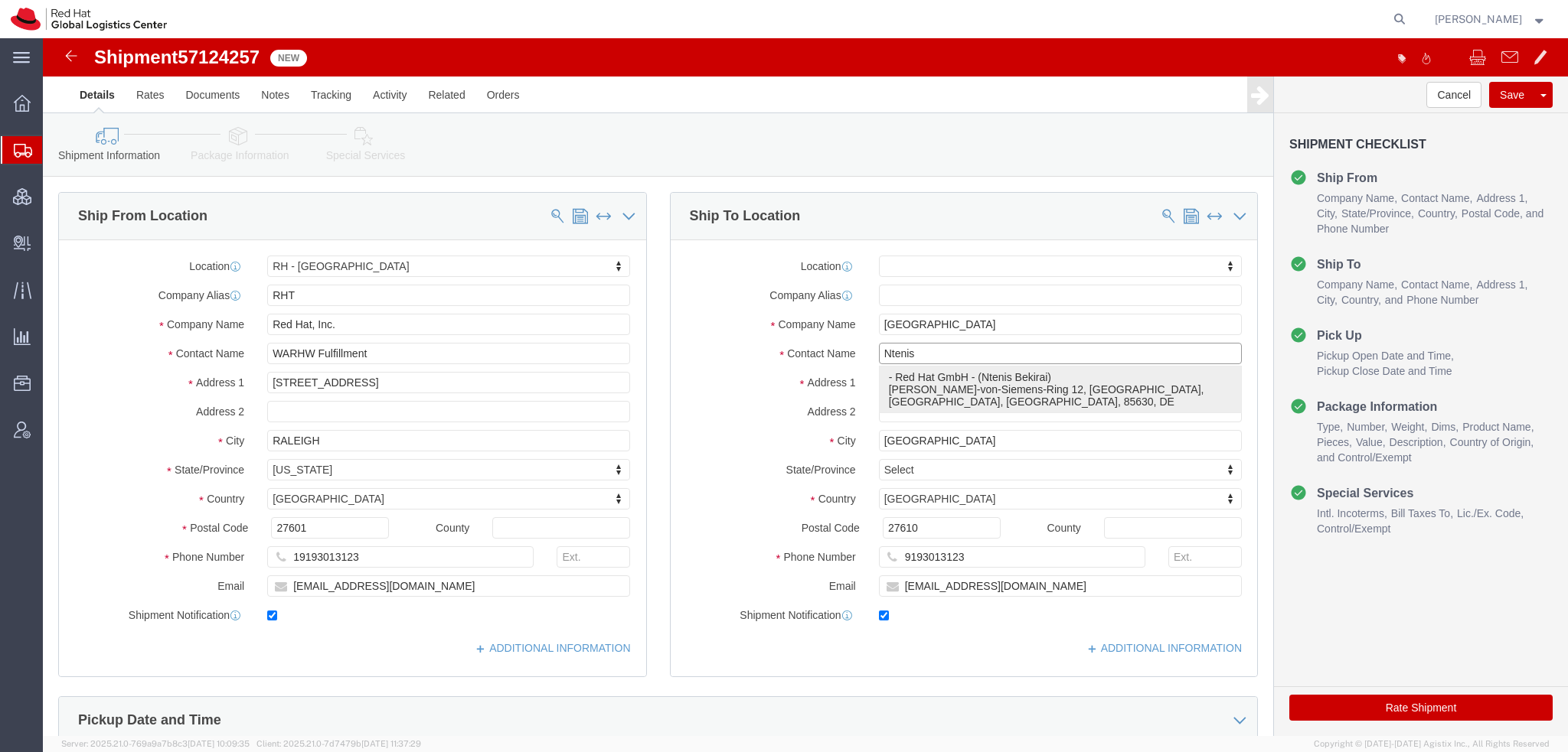
click p "- Red Hat GmbH - (Ntenis Bekirai) [PERSON_NAME][STREET_ADDRESS]"
select select "37988"
type input "Red Hat GmbH"
type input "Ntenis Bekirai"
type input "[PERSON_NAME]-Ring 12"
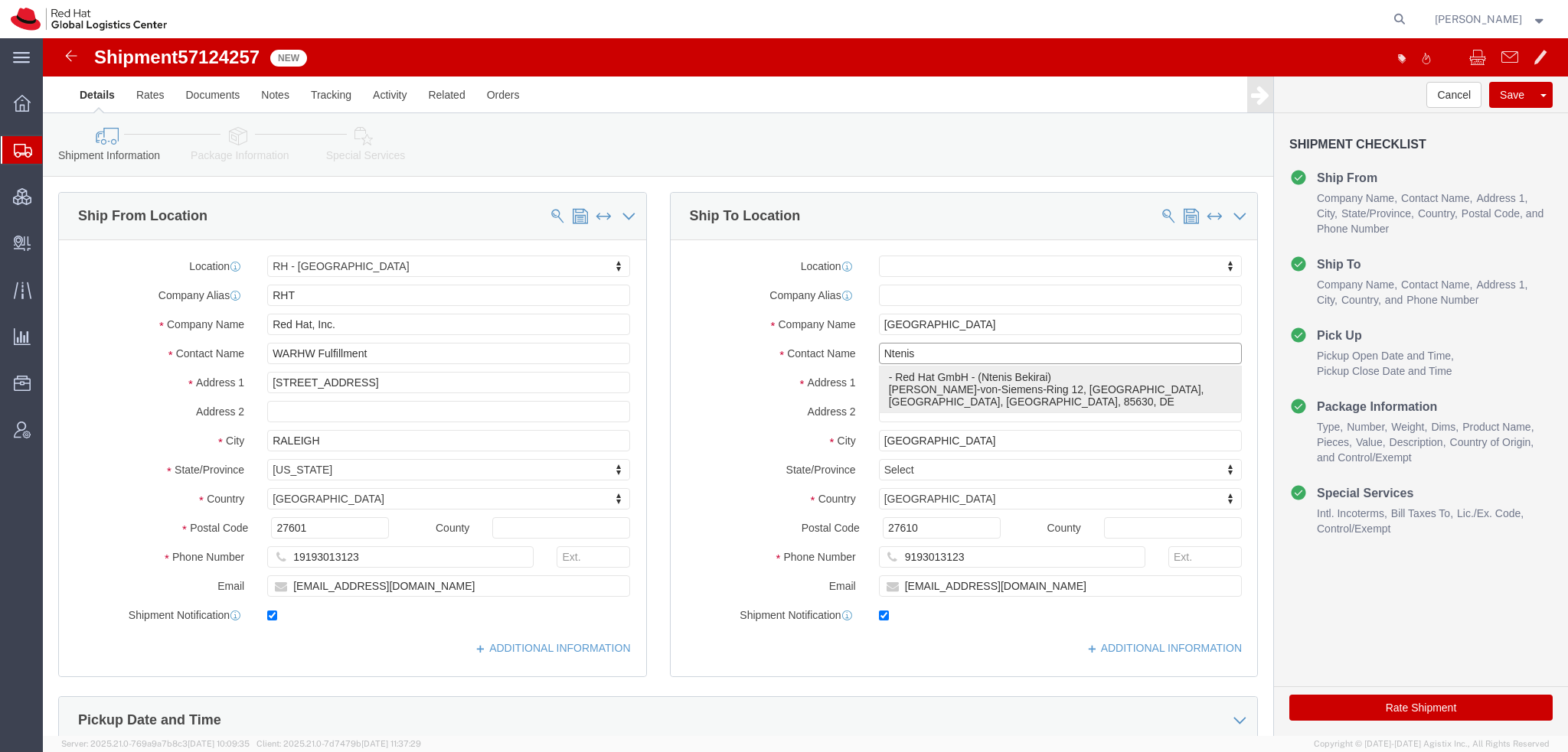
type input "Technopark II"
type input "[GEOGRAPHIC_DATA]"
type input "85630"
type input "[EMAIL_ADDRESS][DOMAIN_NAME]"
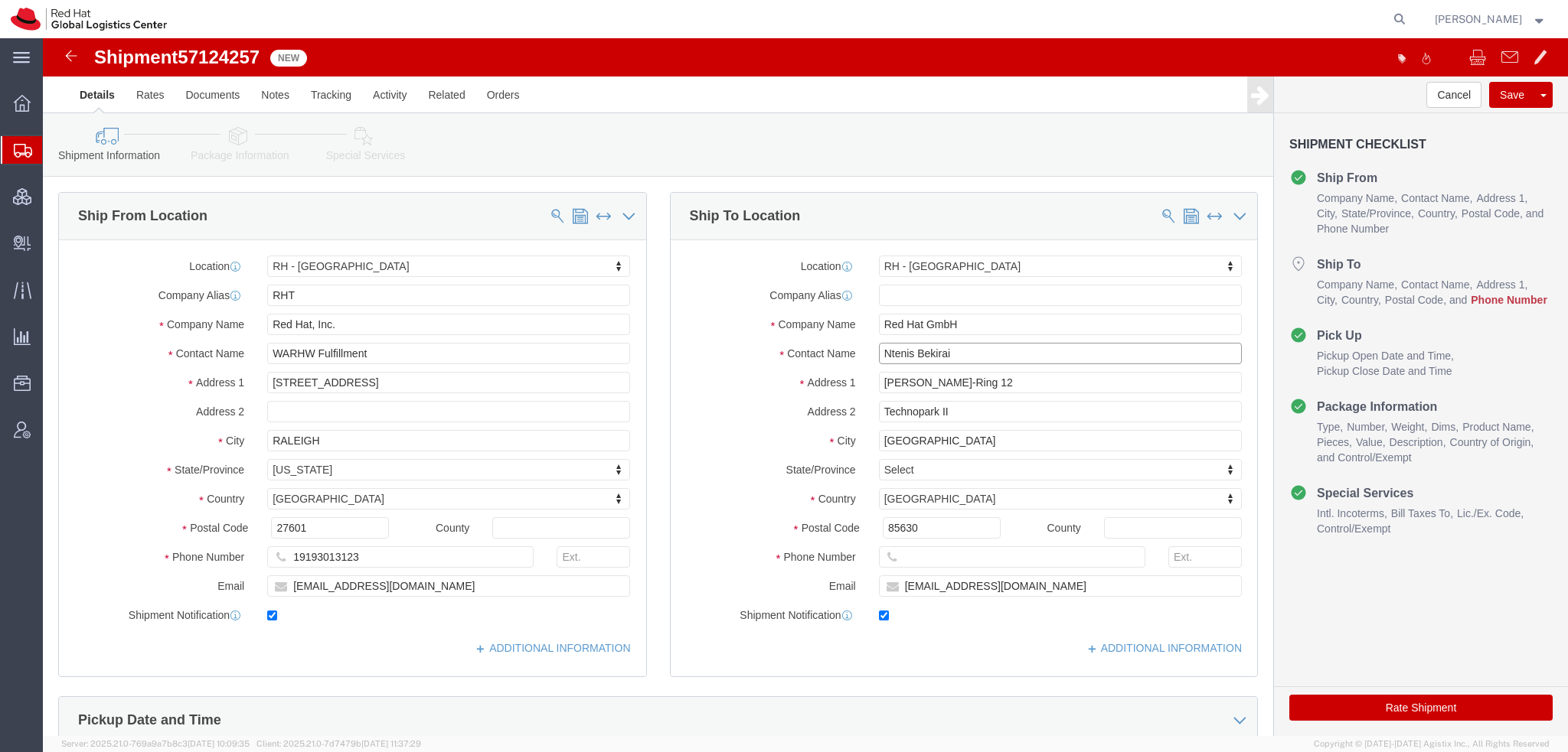
type input "Ntenis Bekirai"
click input "text"
paste input "[PHONE_NUMBER]"
type input "[PHONE_NUMBER]"
click icon
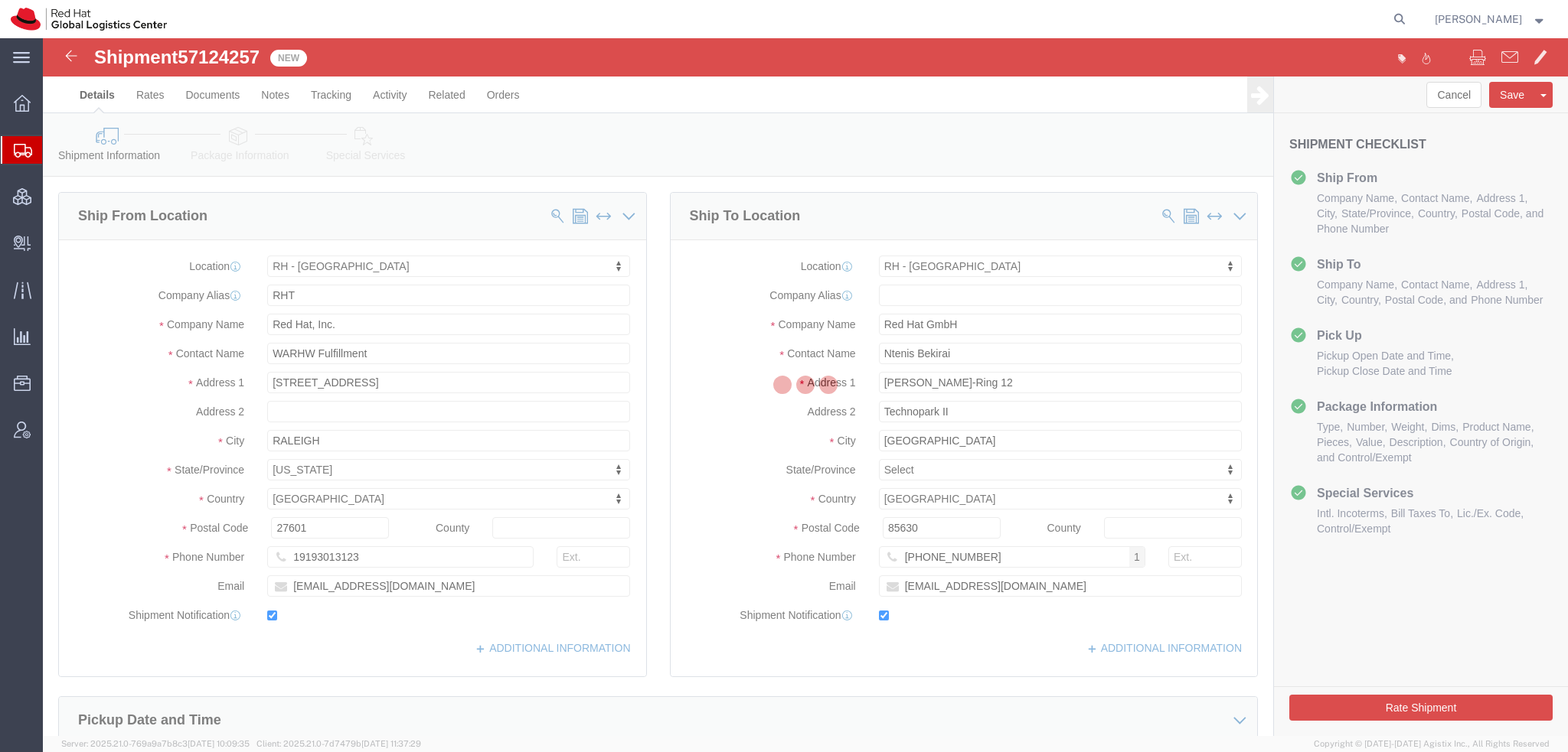
select select
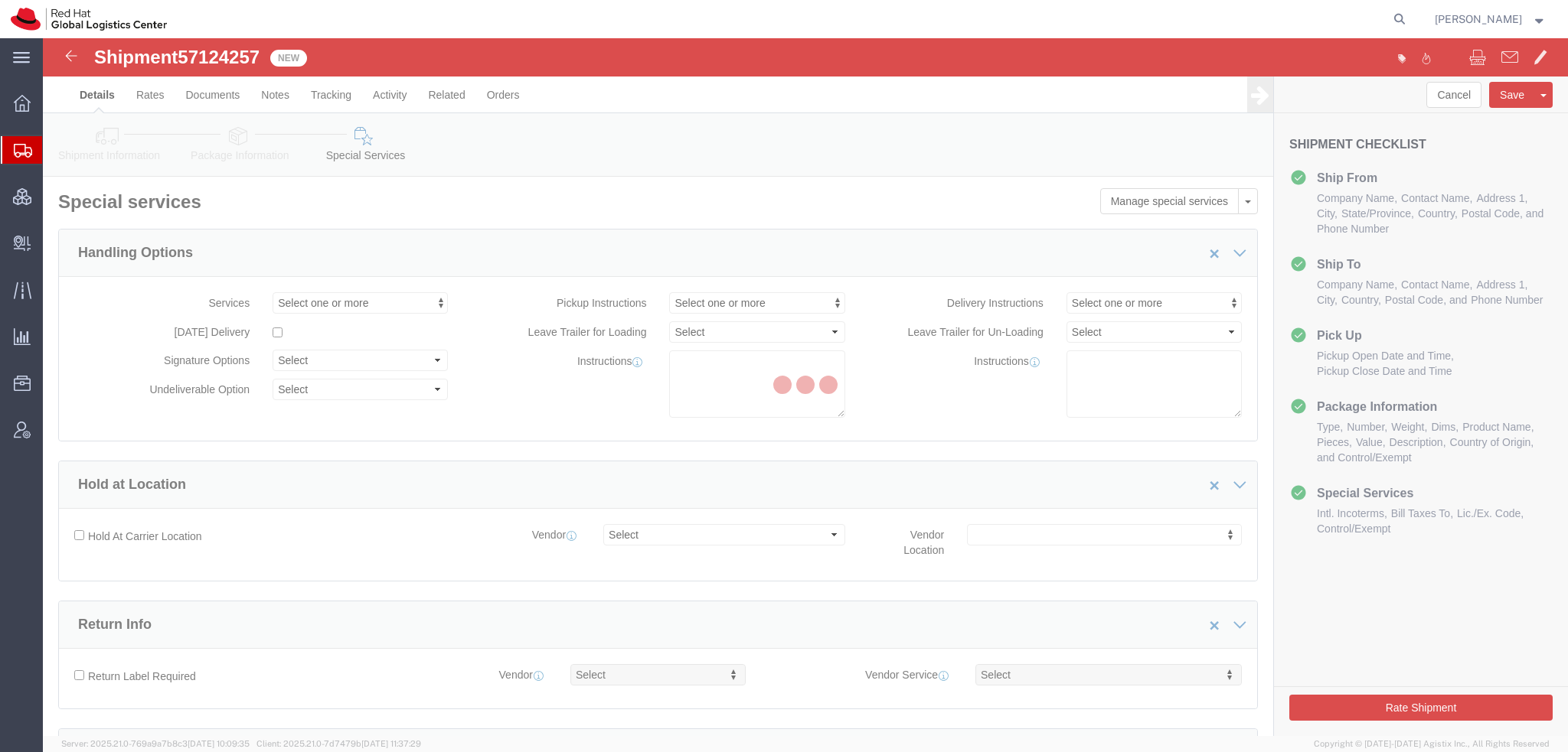
select select "COSTCENTER"
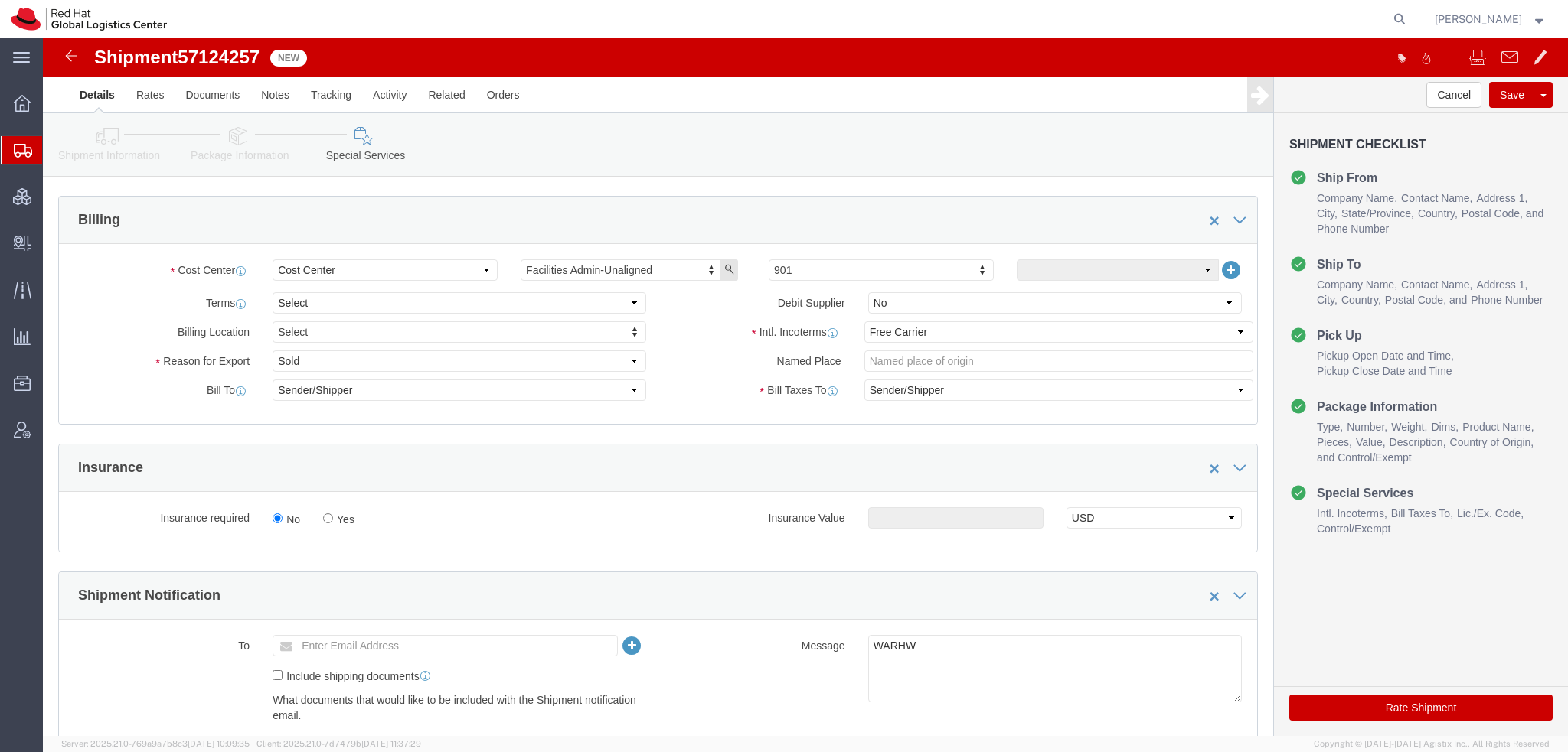
scroll to position [536, 0]
type input "505"
click select "Select Carriage Insurance Paid Carriage Paid To Cost and Freight Cost Insurance…"
select select
click select "Select Carriage Insurance Paid Carriage Paid To Cost and Freight Cost Insurance…"
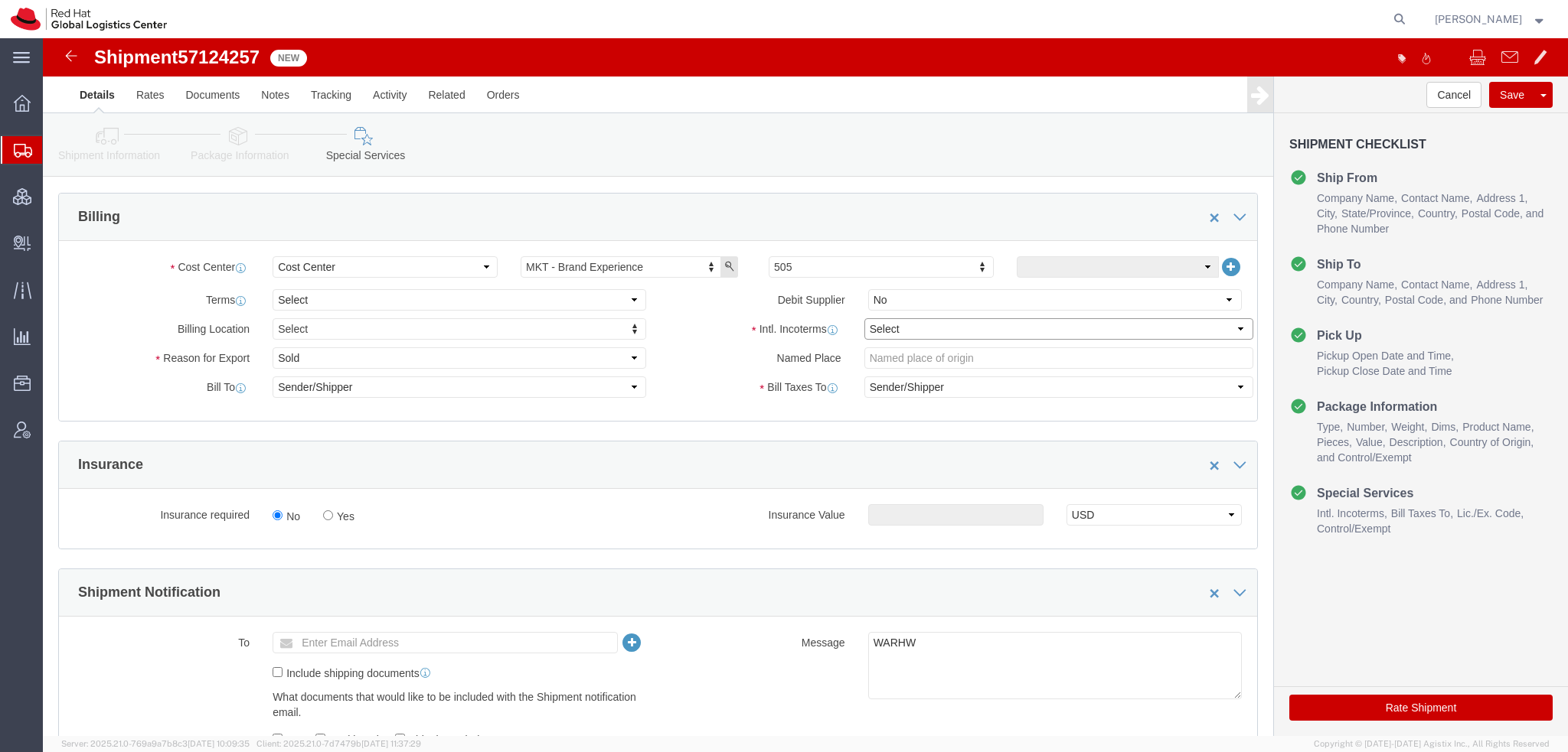
select select
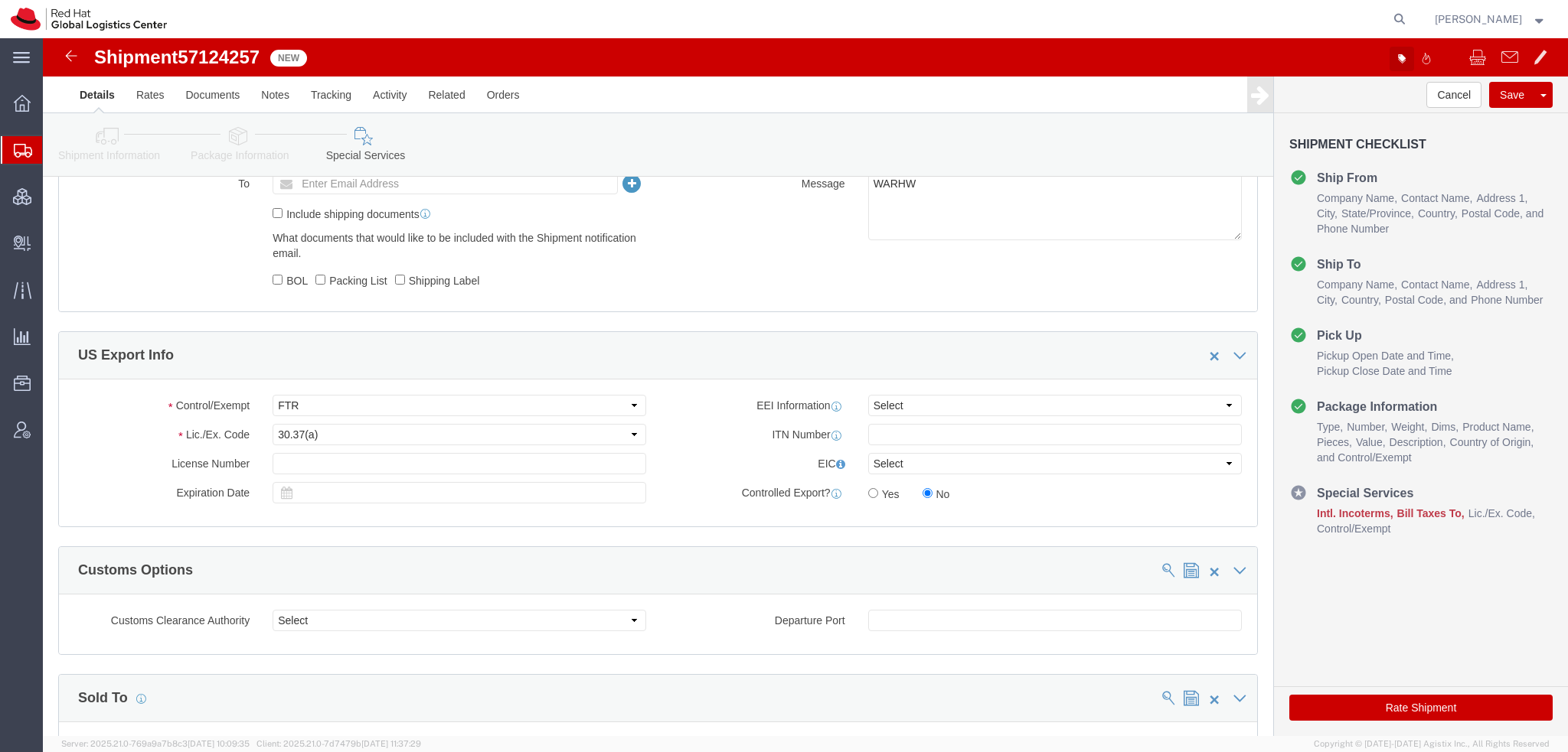
click button "button"
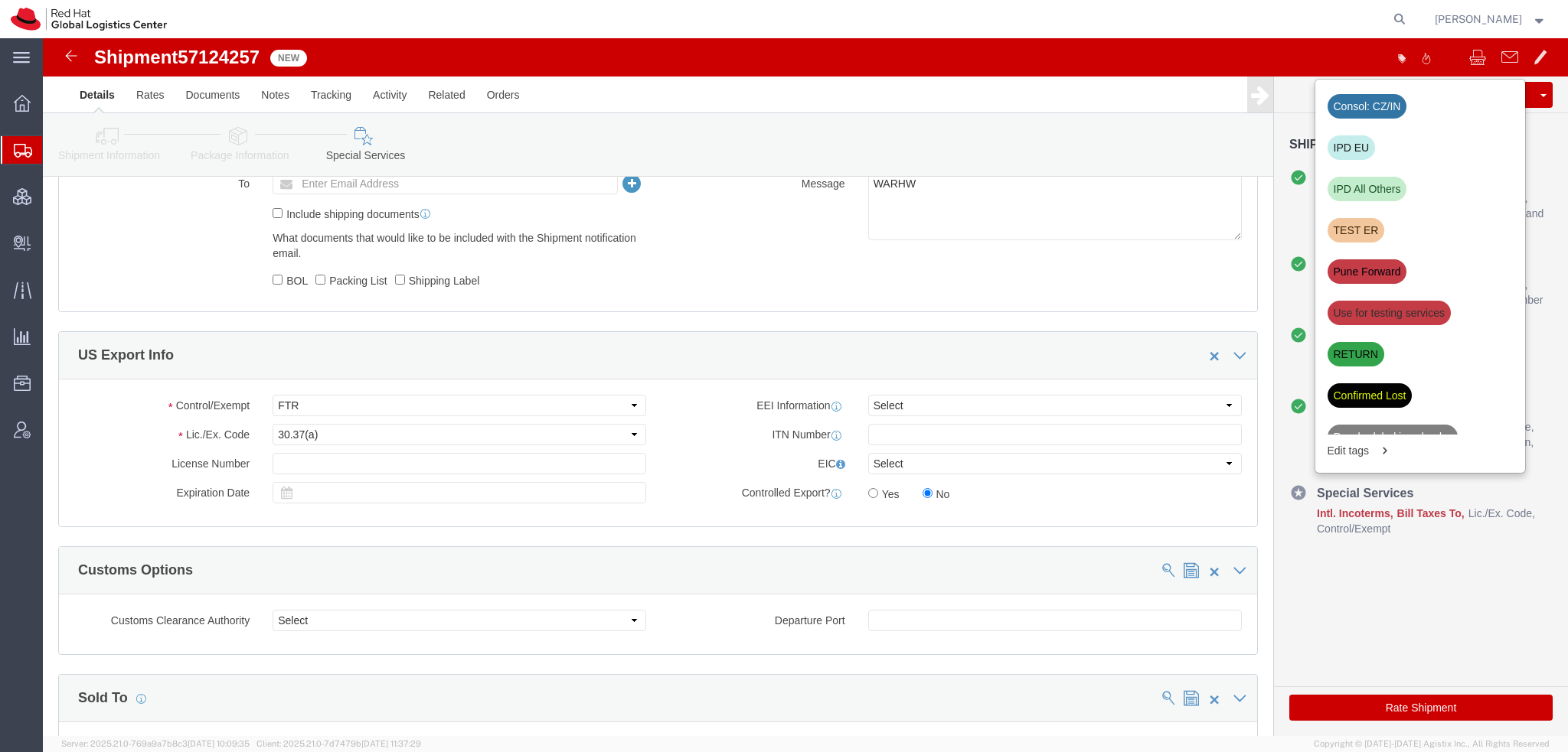
click div "IPD EU"
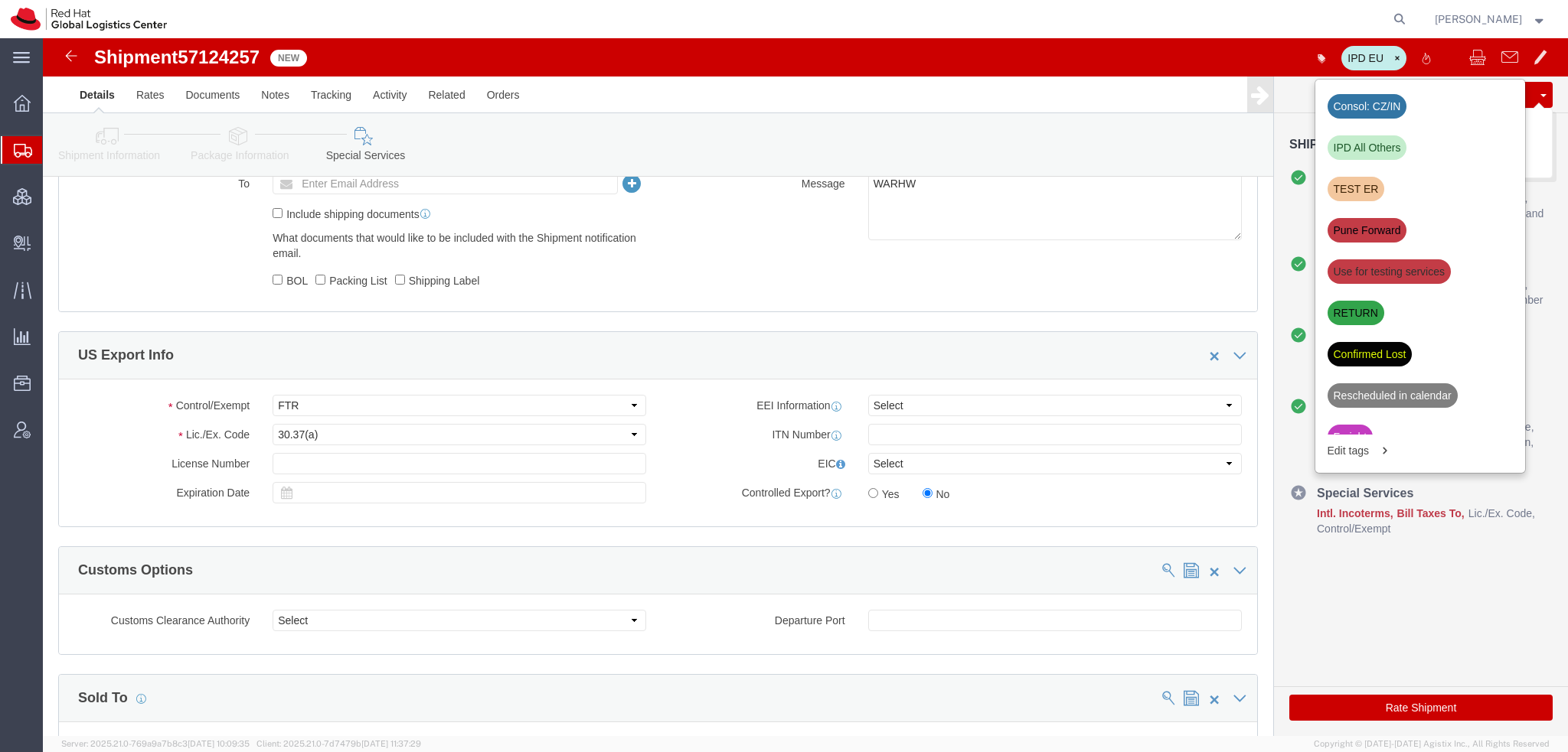
click button "Save"
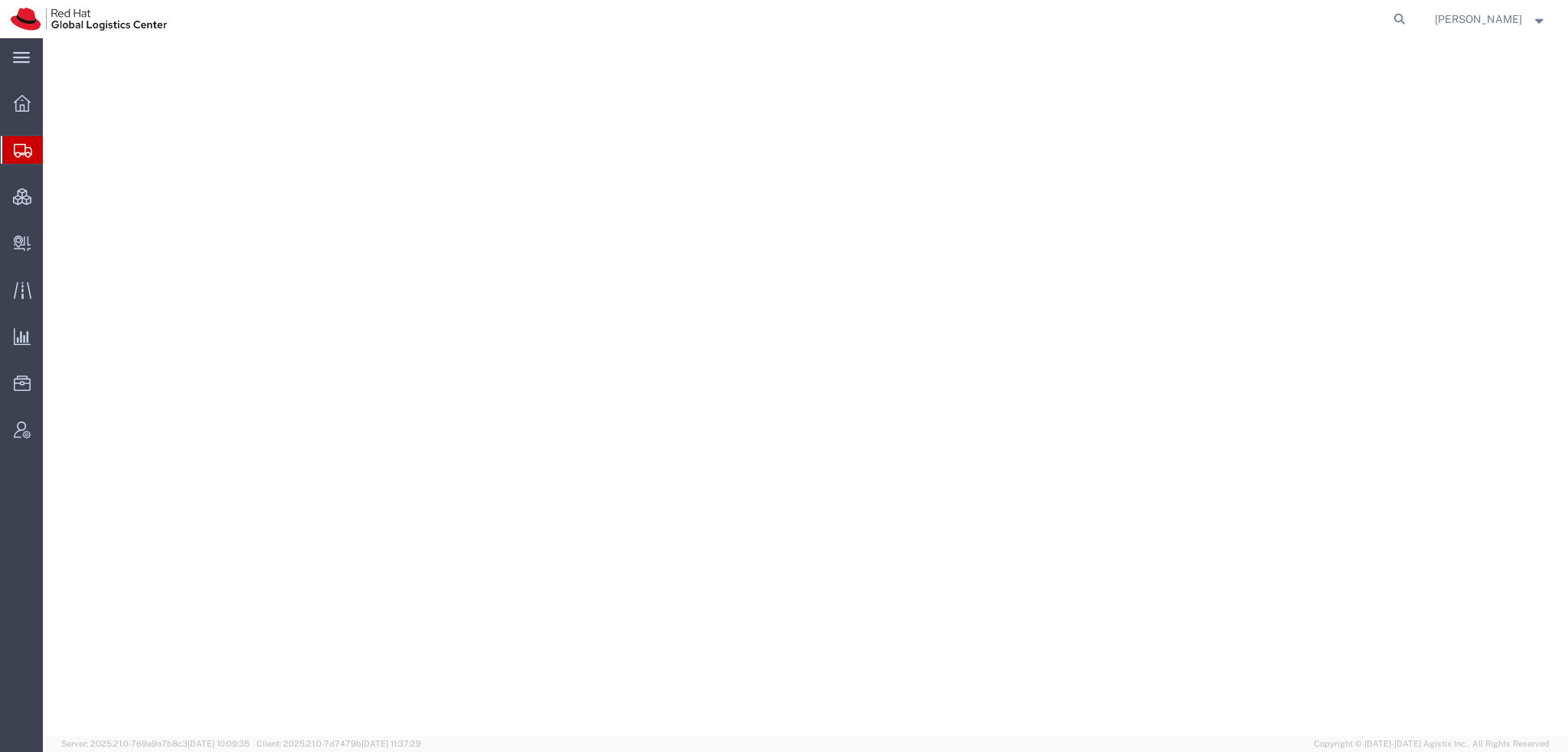
select select "38014"
select select
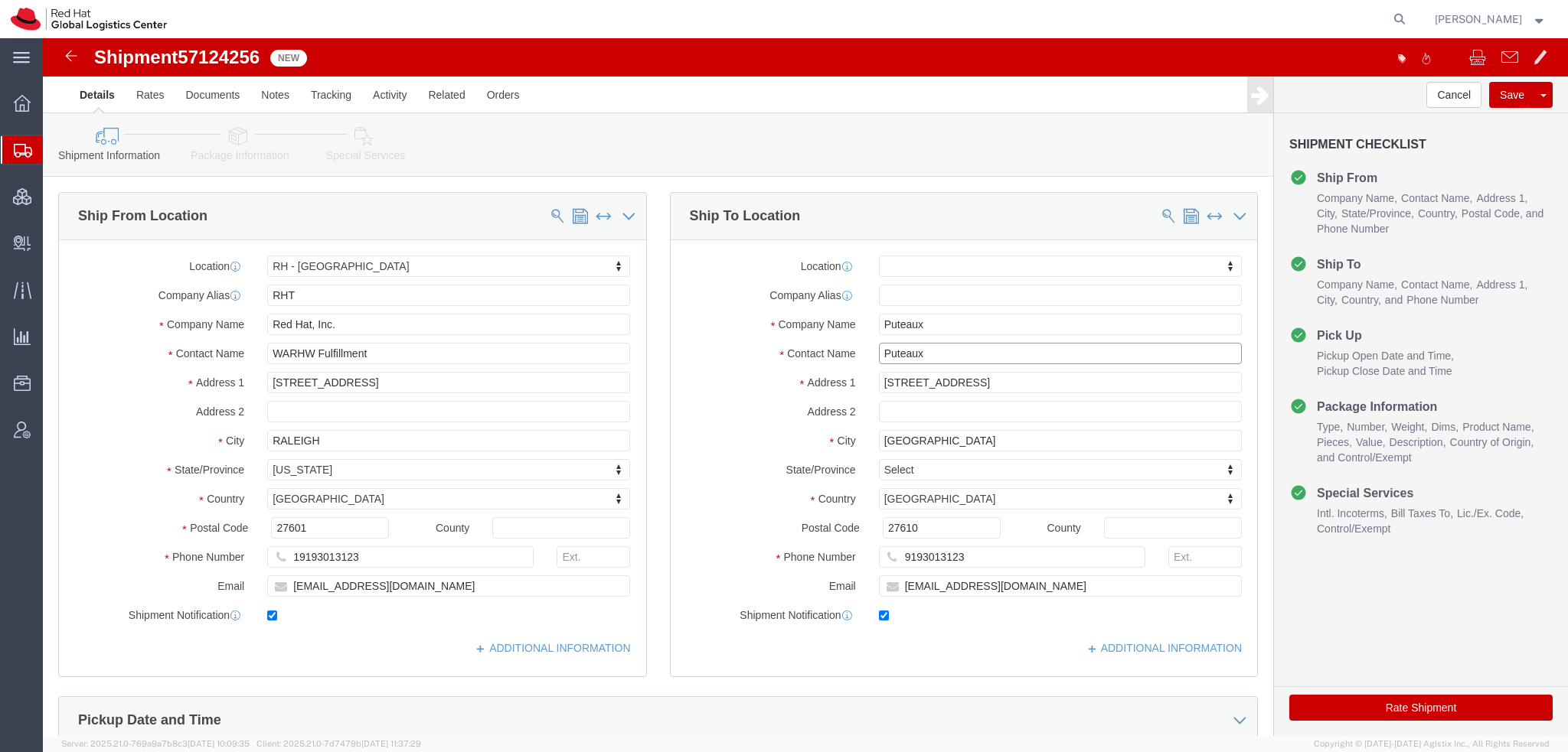
drag, startPoint x: 900, startPoint y: 310, endPoint x: 55, endPoint y: 122, distance: 865.7
click div "Shipment Information Package Information Special Services Please fix the follow…"
type input "Fadila Tal"
click p "- Red Hat France SARL - (Fadila Talbi) Immeuble Defense Plaza, 8th Floor, 23-25…"
select select "38010"
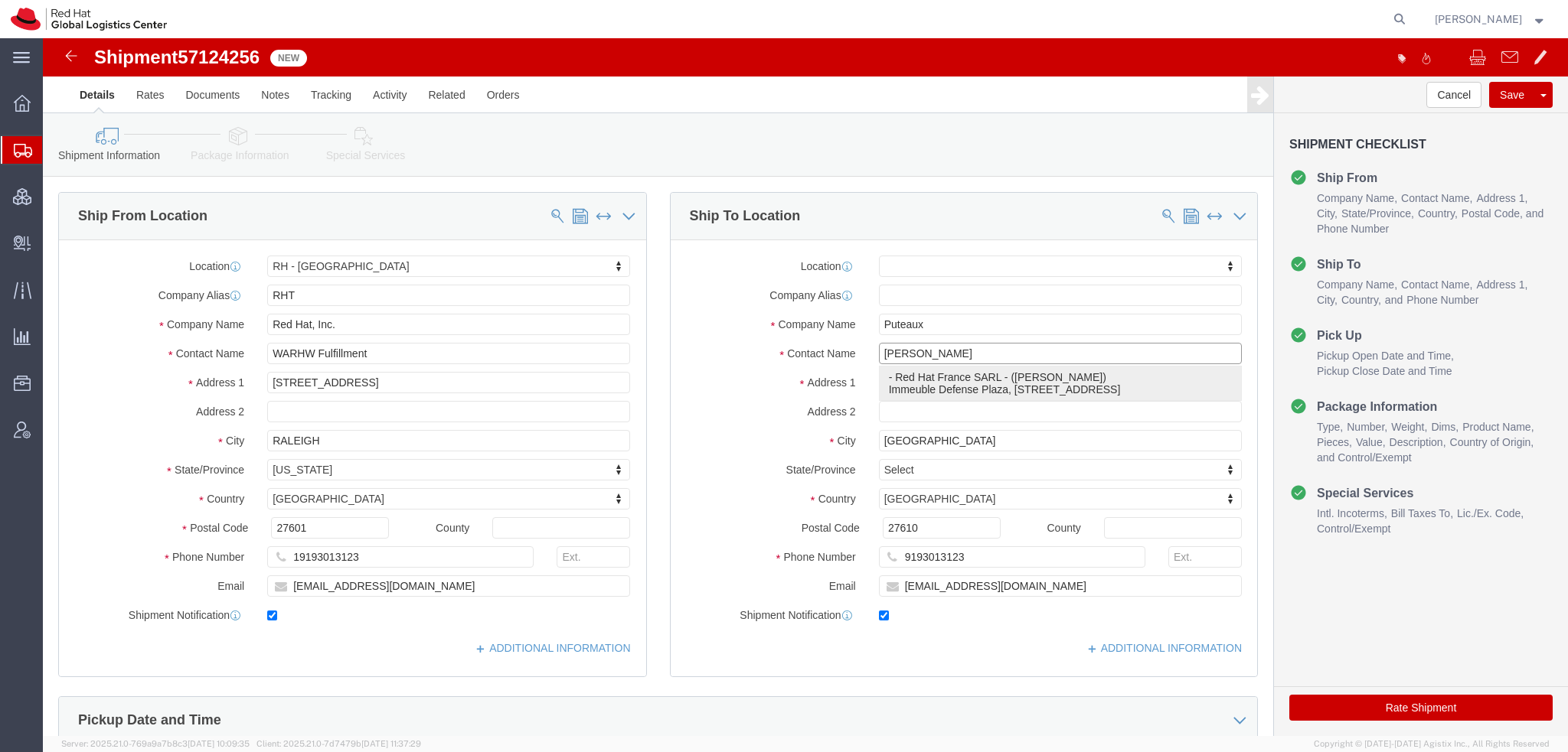
type input "Red Hat France SARL"
type input "Fadila Talbi"
type input "Immeuble Defense Plaza, 8th Floor"
type input "23-25 rue DelariviÃ¨re Lefoullon"
type input "PUTEAUX"
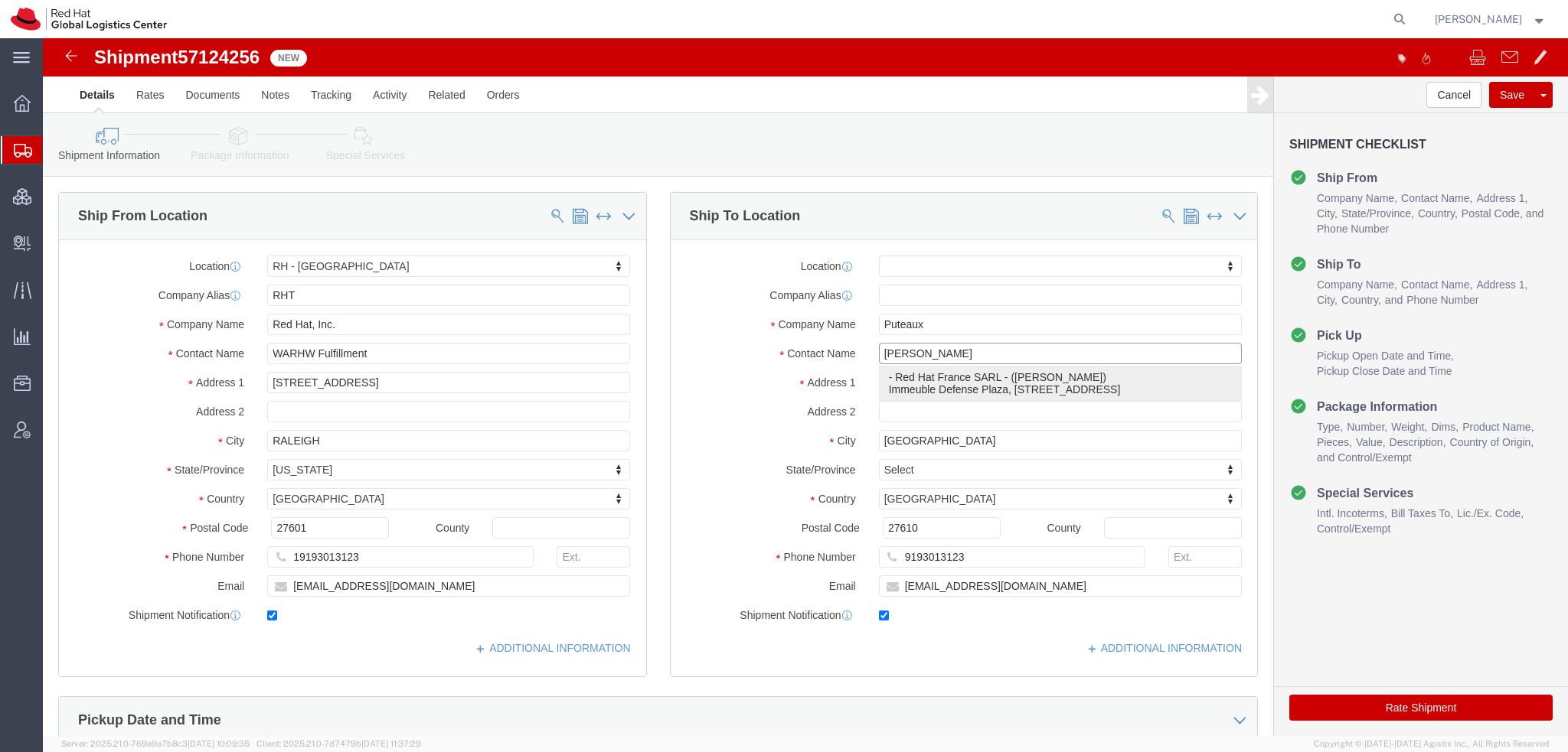
type input "92800"
type input "ftalbi@redhat.com"
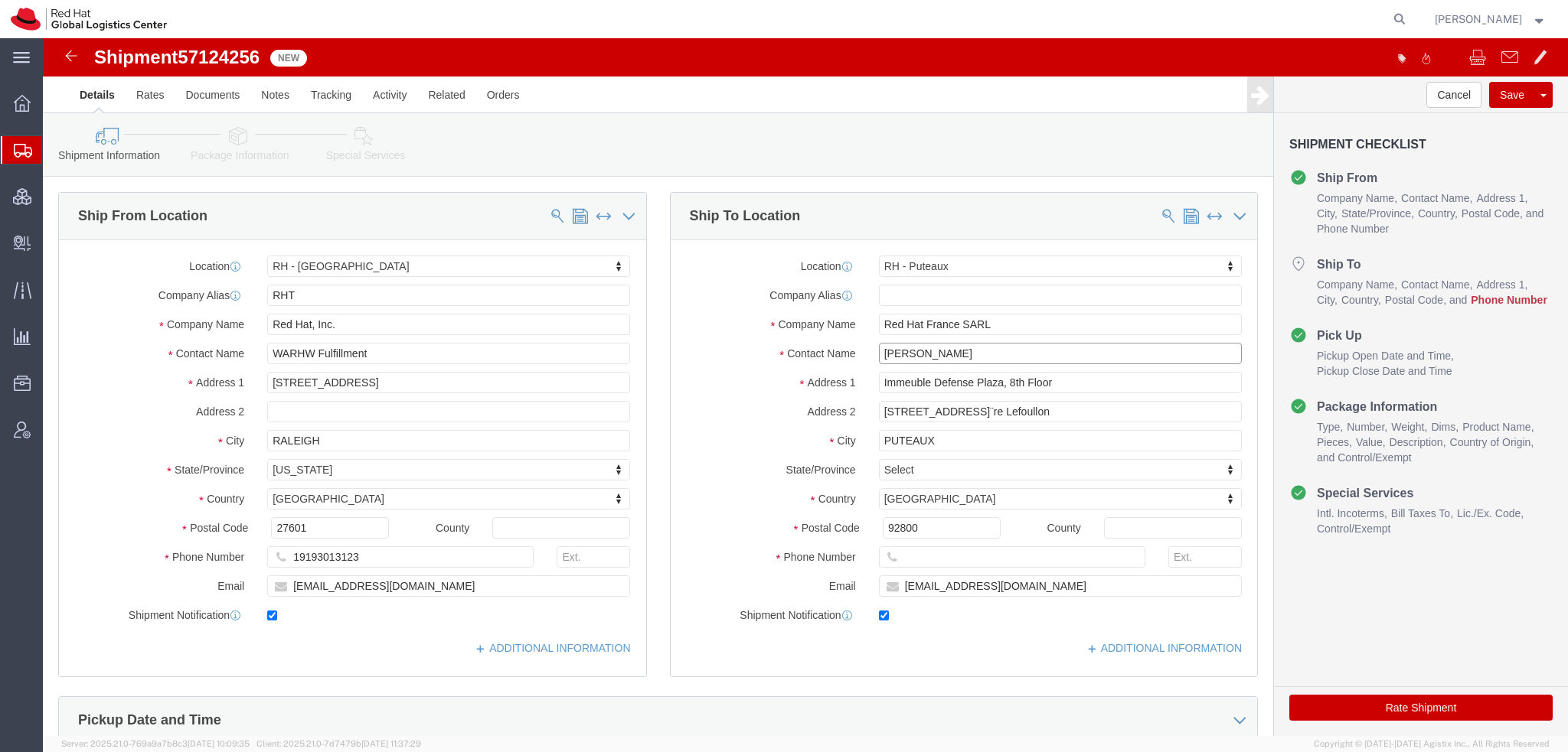
type input "Fadila Talbi"
click input "text"
paste input "33) 141912323"
type input "33 141912323"
click icon
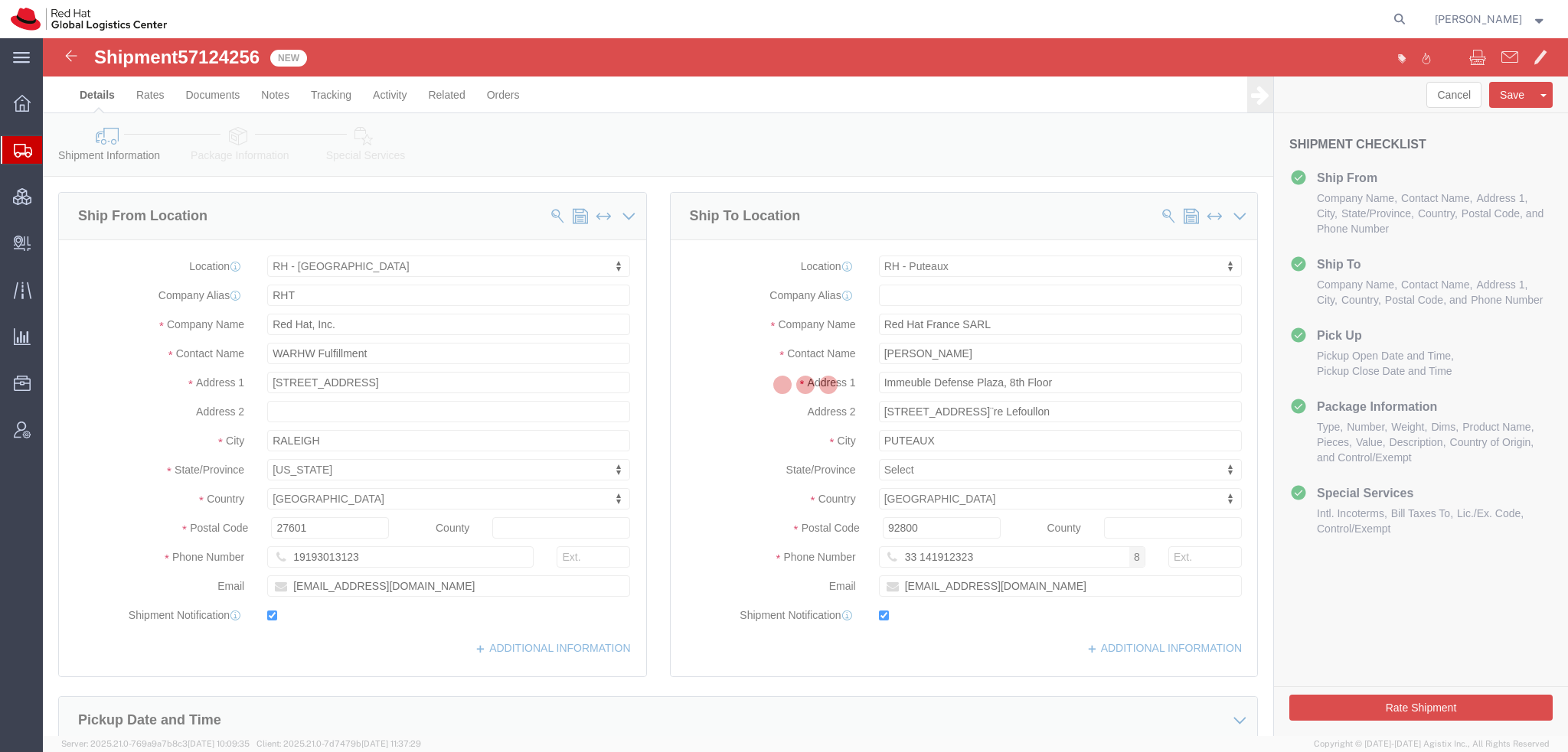
select select
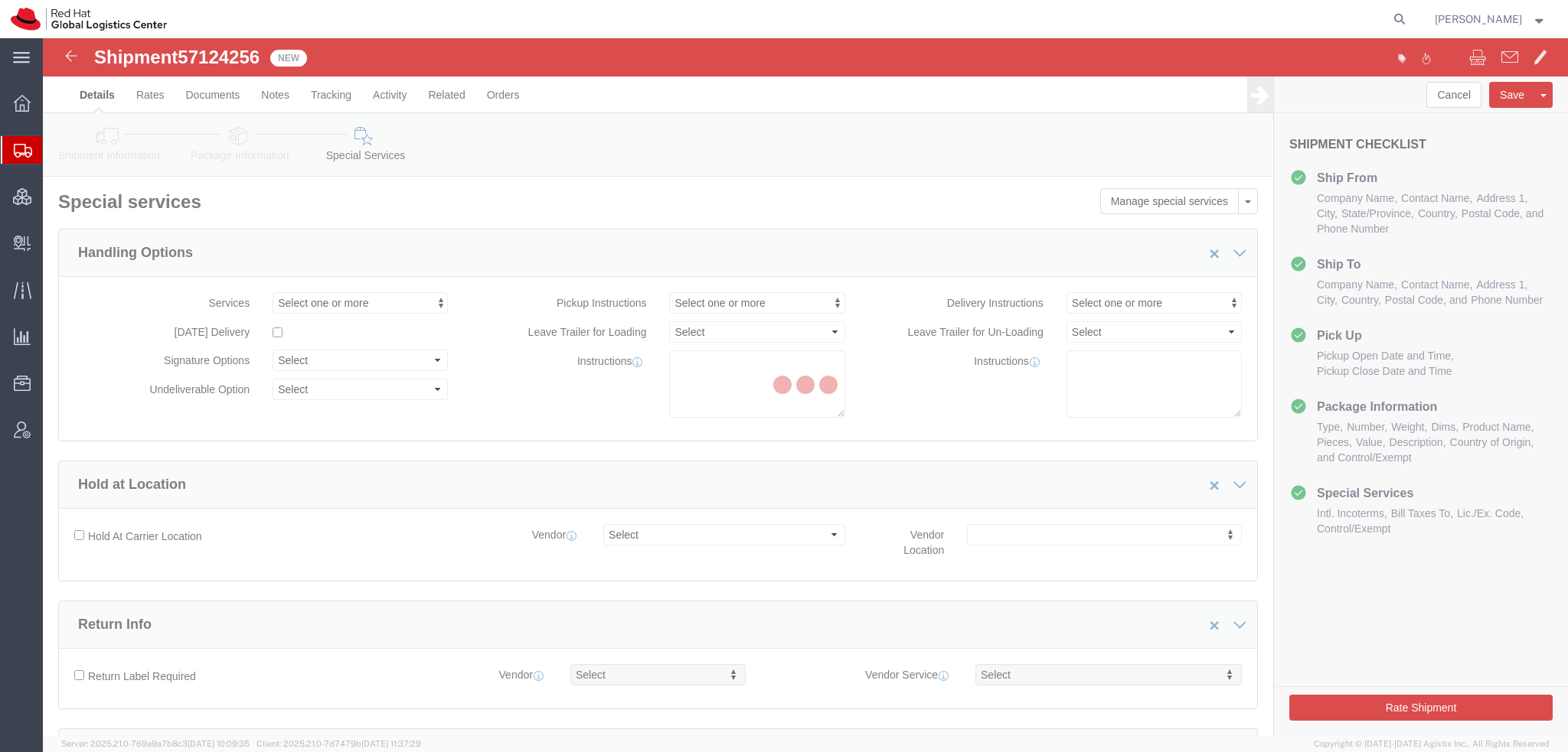
select select "COSTCENTER"
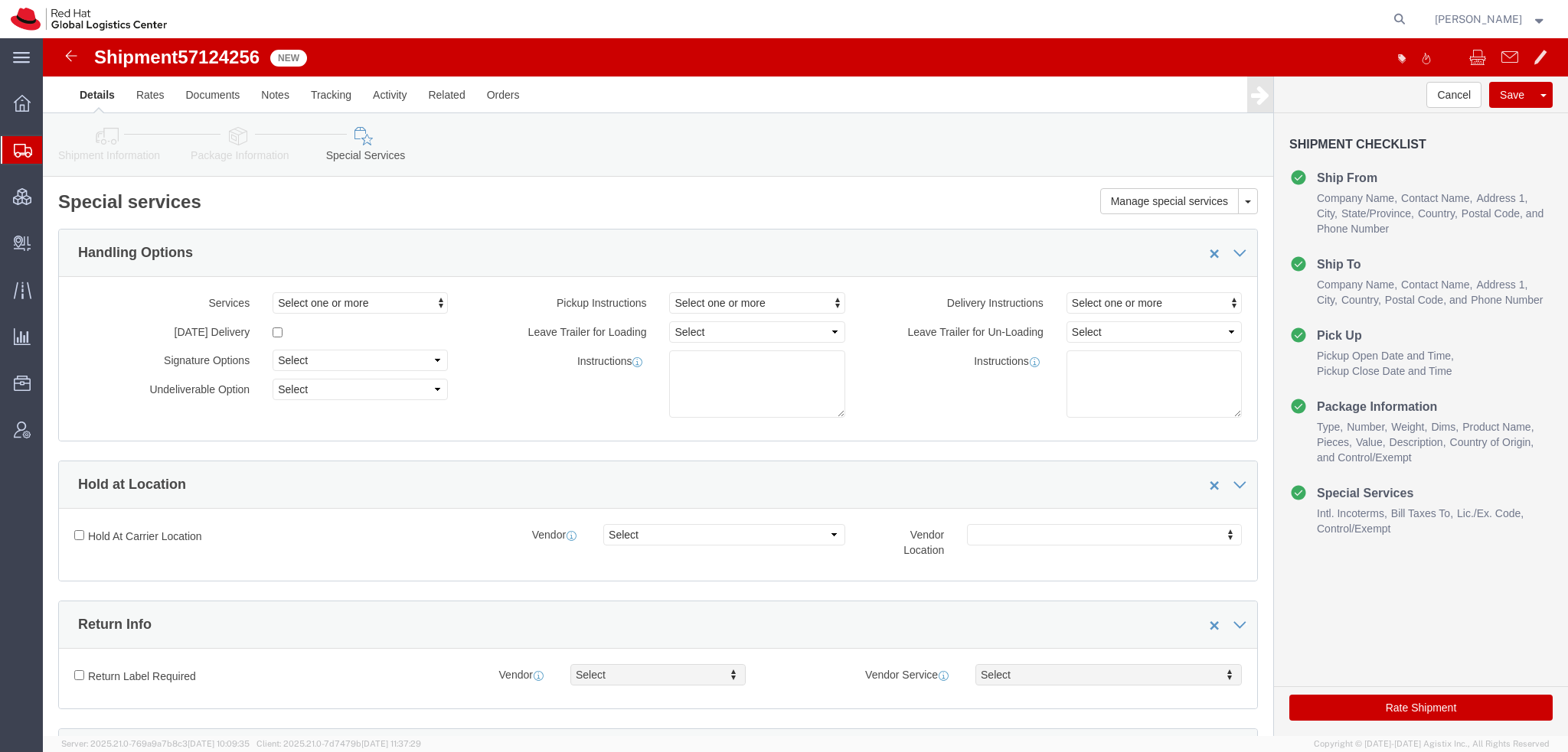
scroll to position [383, 0]
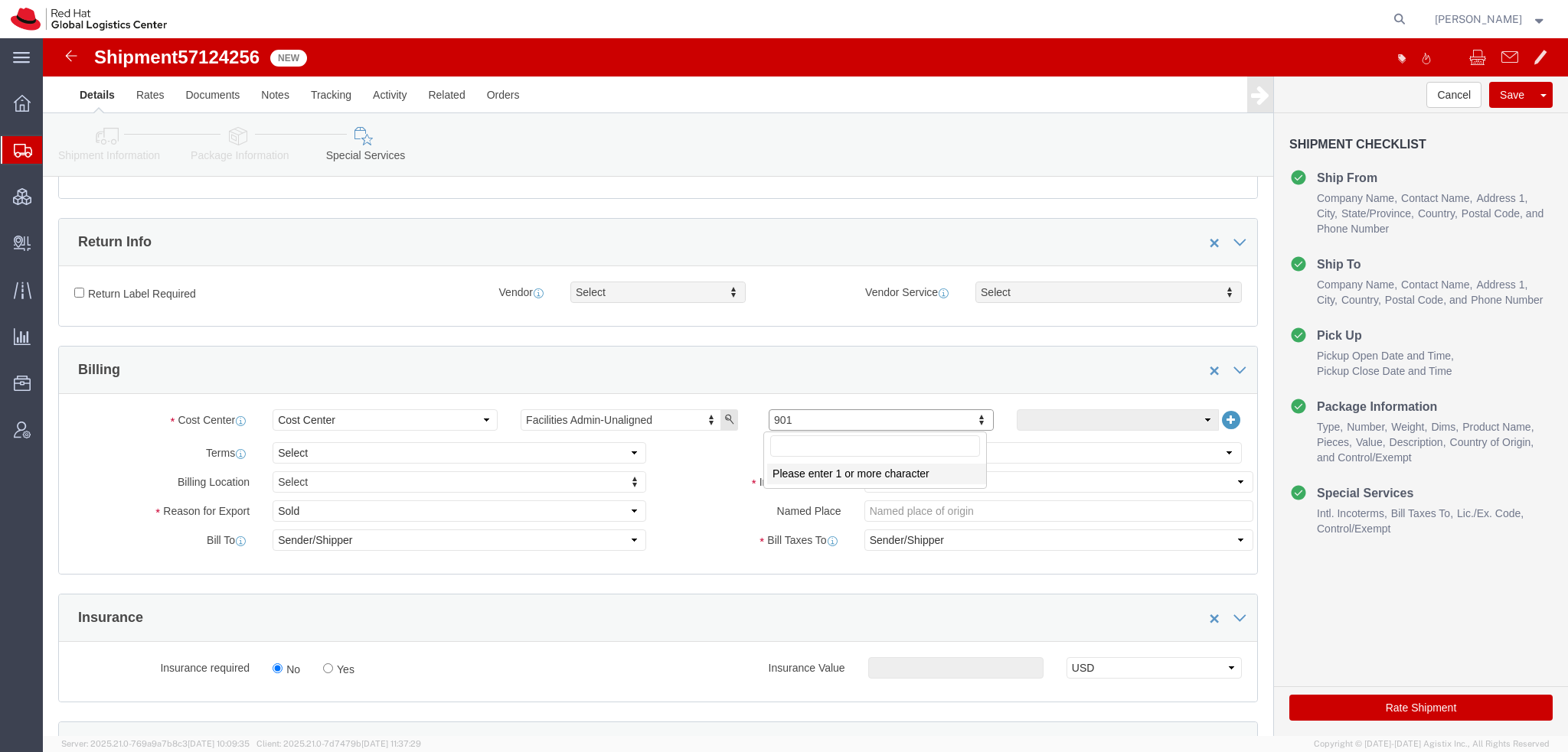
click input "text"
type input "505"
click select "Select Carriage Insurance Paid Carriage Paid To Cost and Freight Cost Insurance…"
select select
click select "Select Carriage Insurance Paid Carriage Paid To Cost and Freight Cost Insurance…"
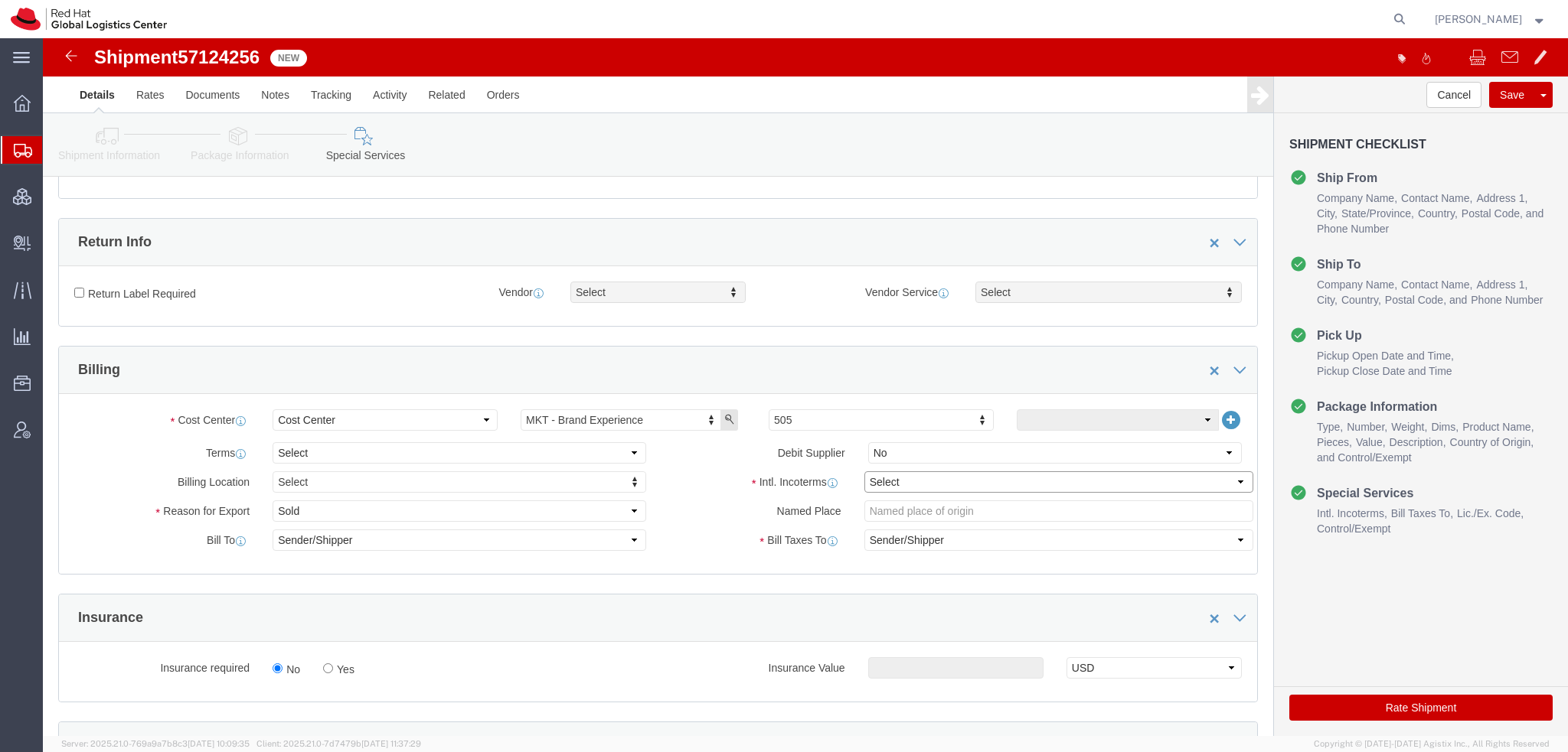
select select
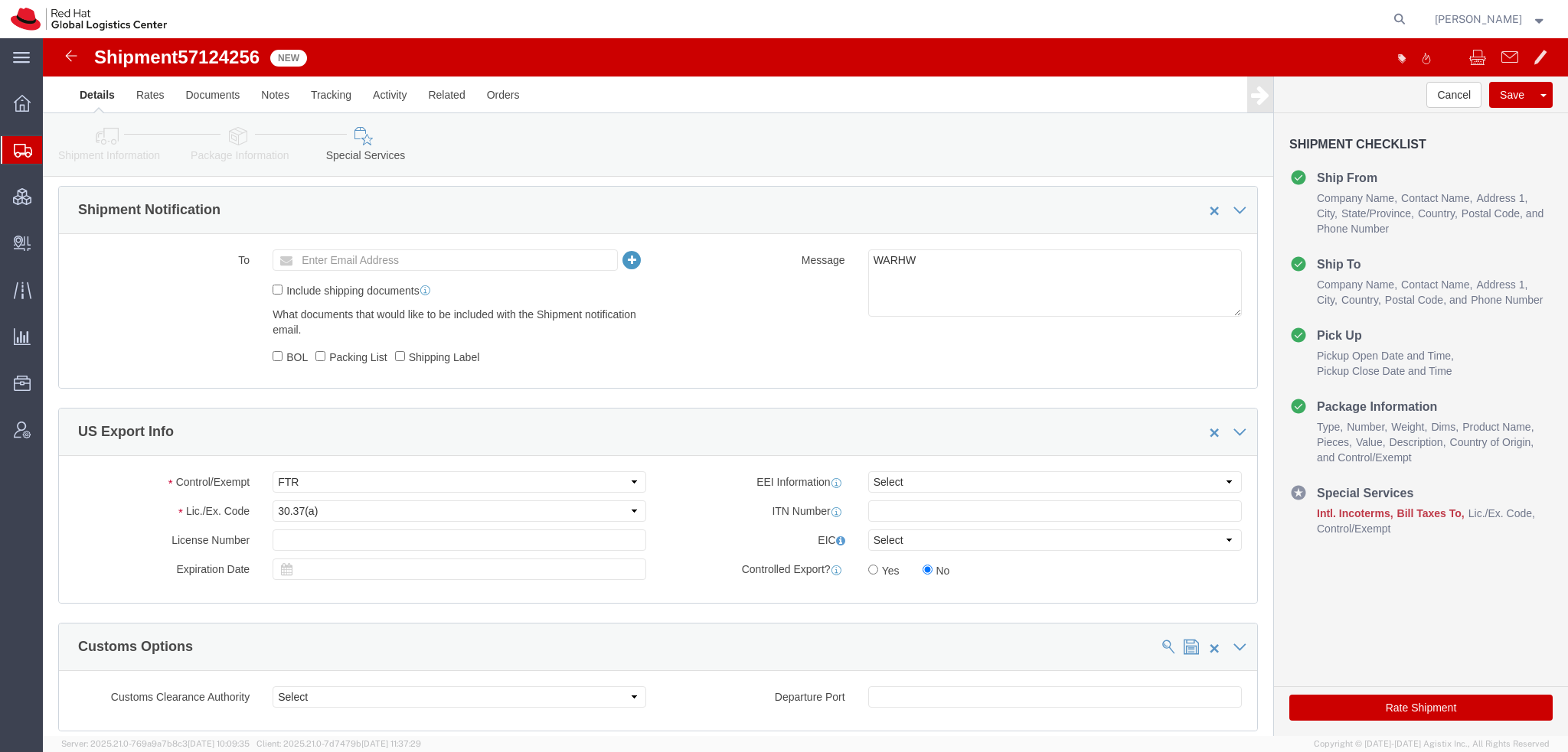
scroll to position [1148, 0]
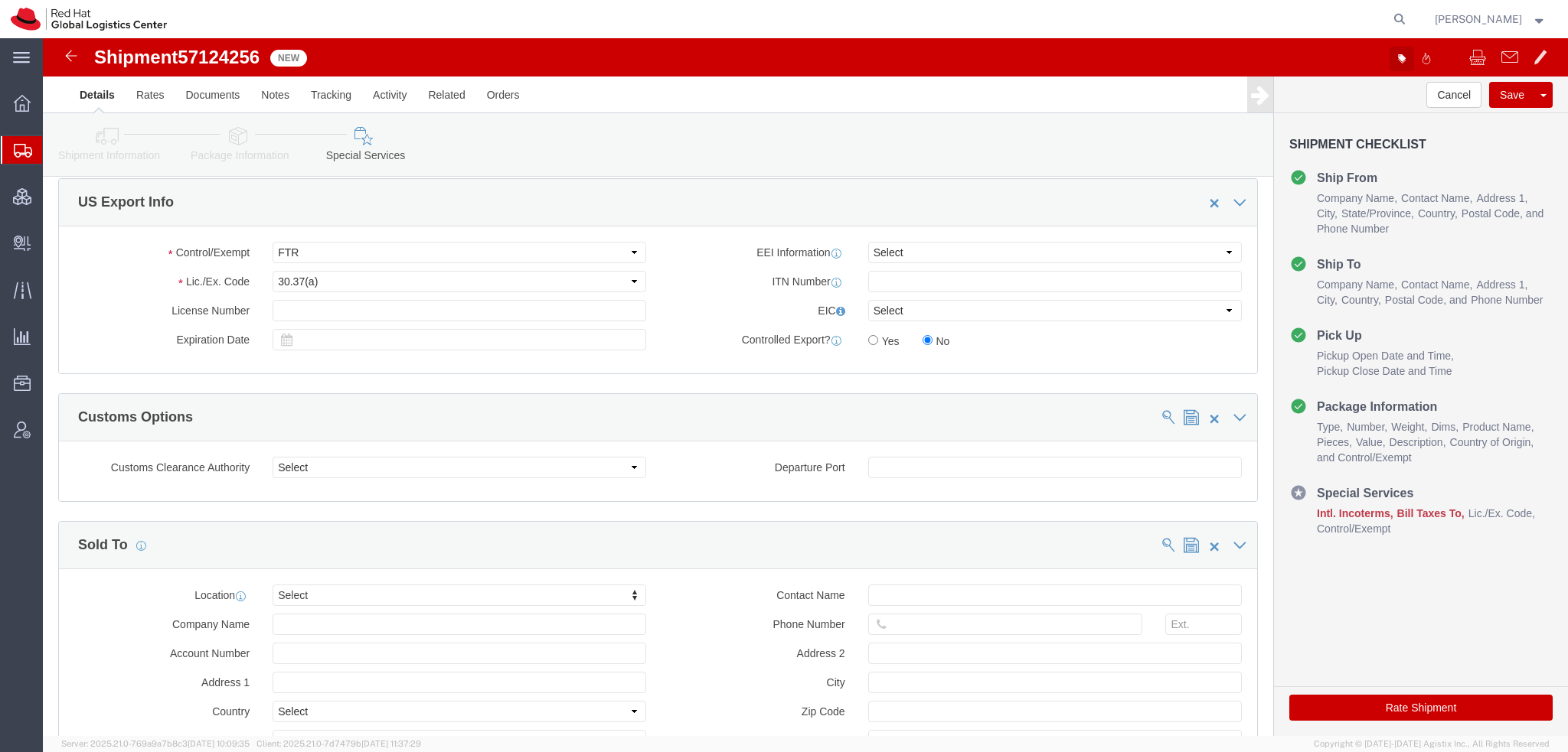
click icon "button"
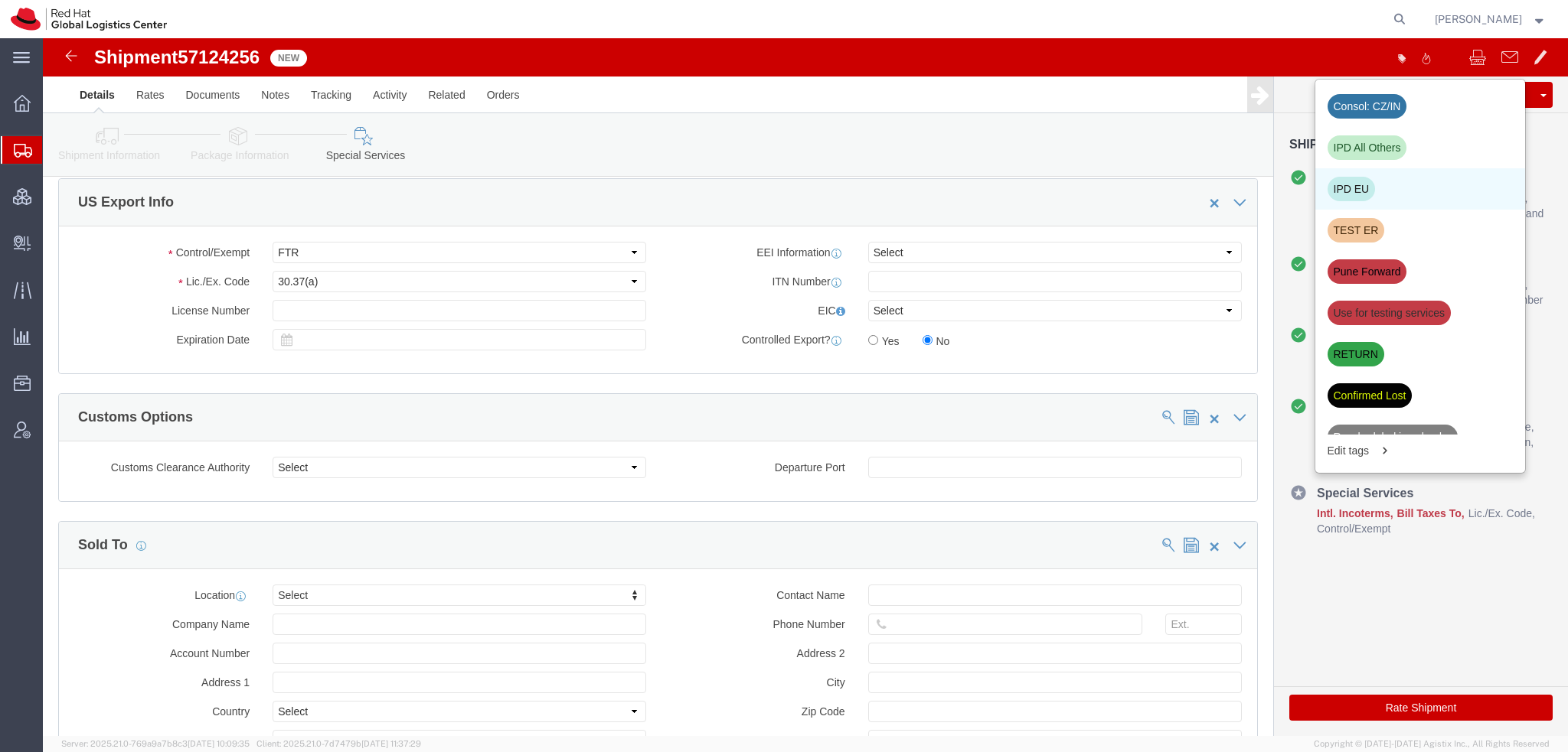
click div "IPD EU"
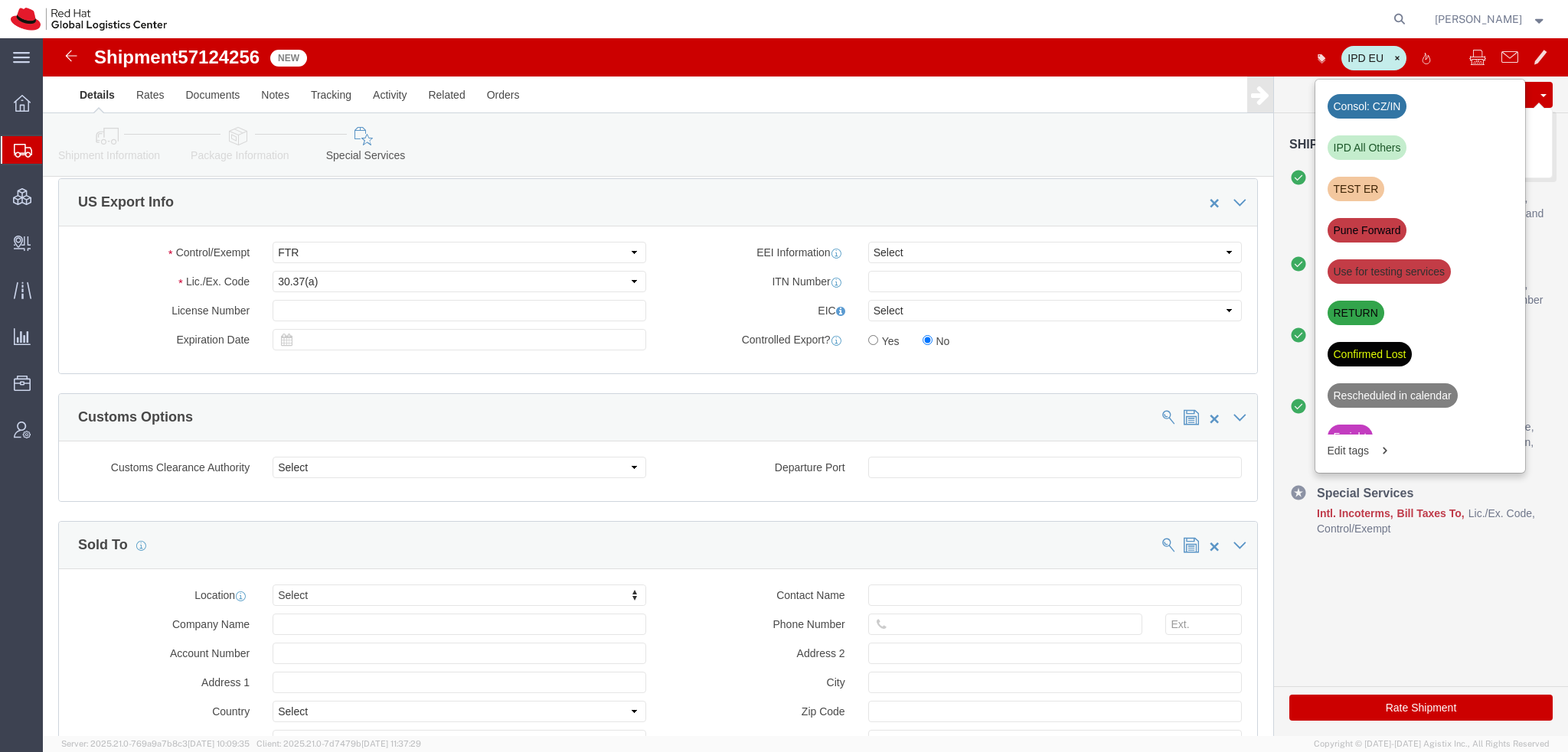
click button "Save"
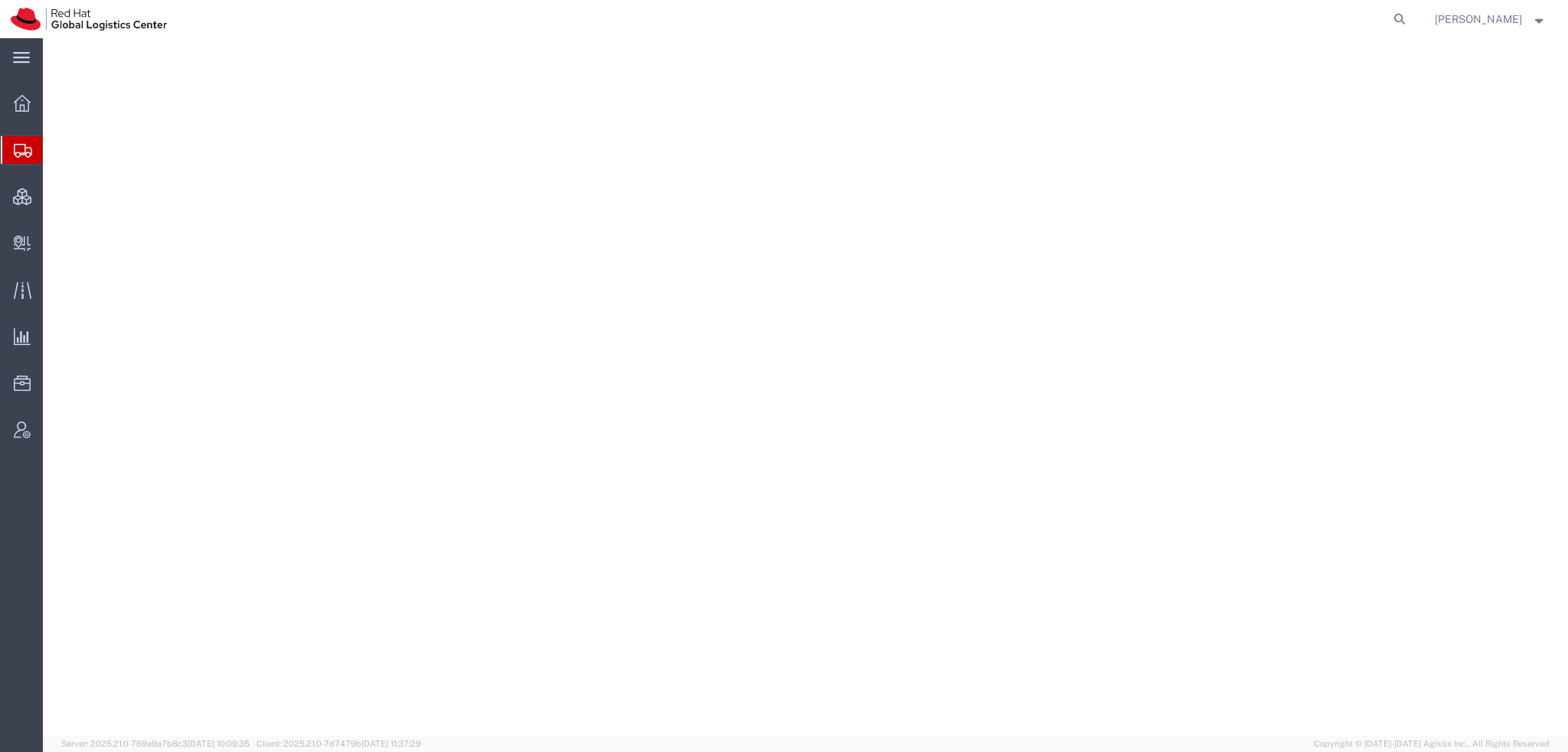
select select "38014"
select select
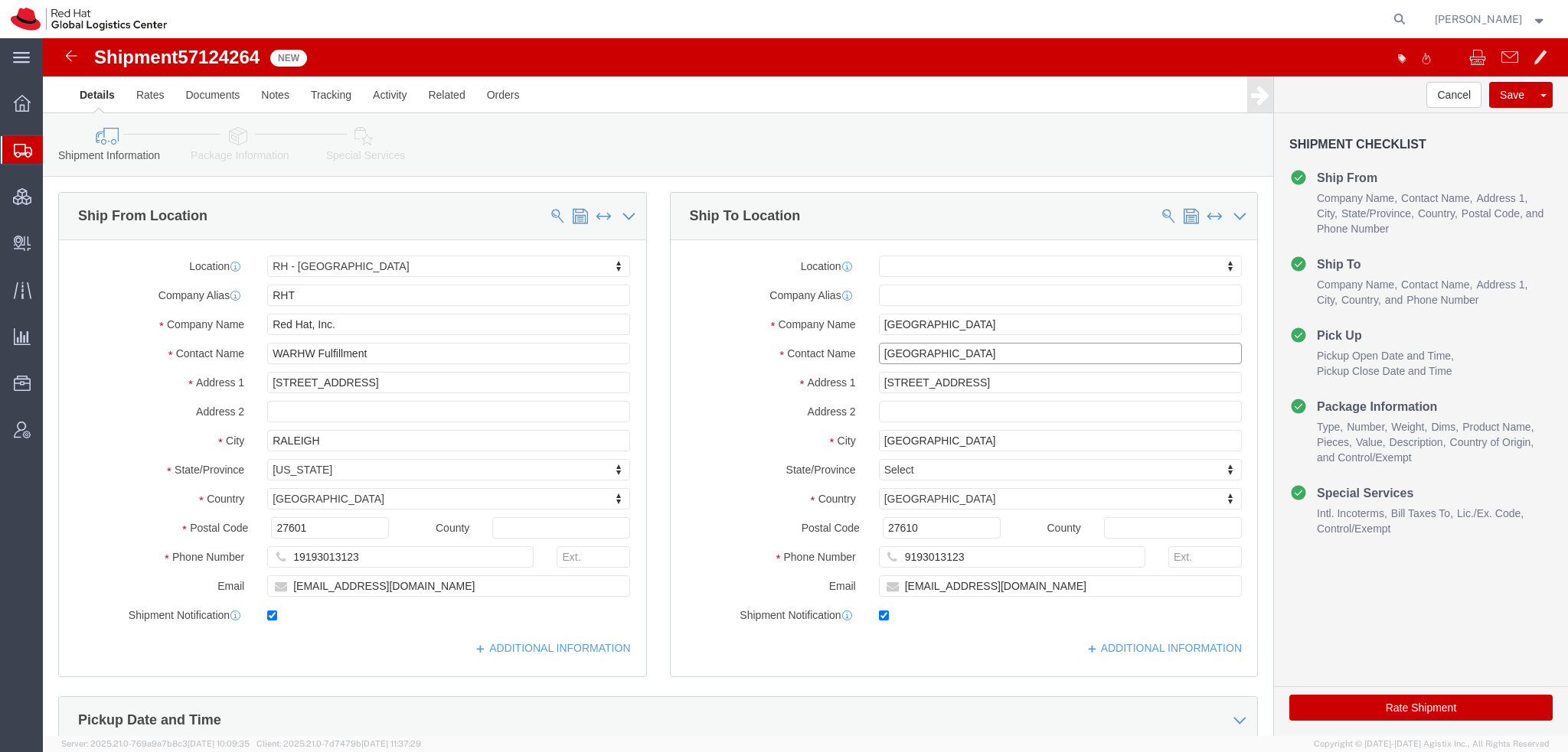
drag, startPoint x: 940, startPoint y: 316, endPoint x: 84, endPoint y: 209, distance: 862.7
click div "Ship From Location Location RH - Raleigh My Profile Location RH - Amsterdam - M…"
type input "Becky Cle"
click p "- Red Hat Limited - (Becky Clegg) Communication House, Cork Road, 1st Floor, FL…"
select select "38045"
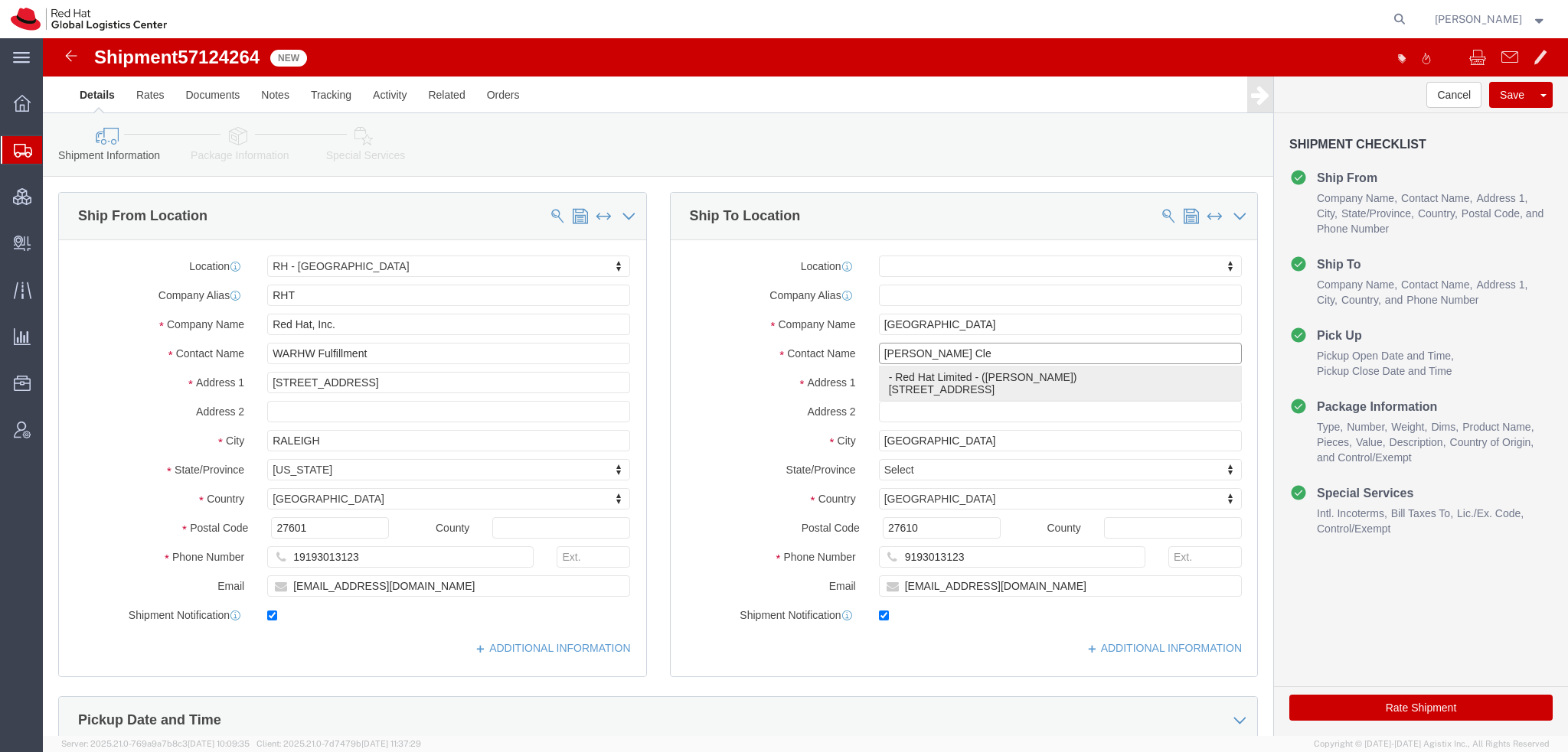
type input "Red Hat Limited"
type input "Becky Clegg"
type input "Communication House, Cork Road"
type input "1st Floor"
type input "WATERFORD"
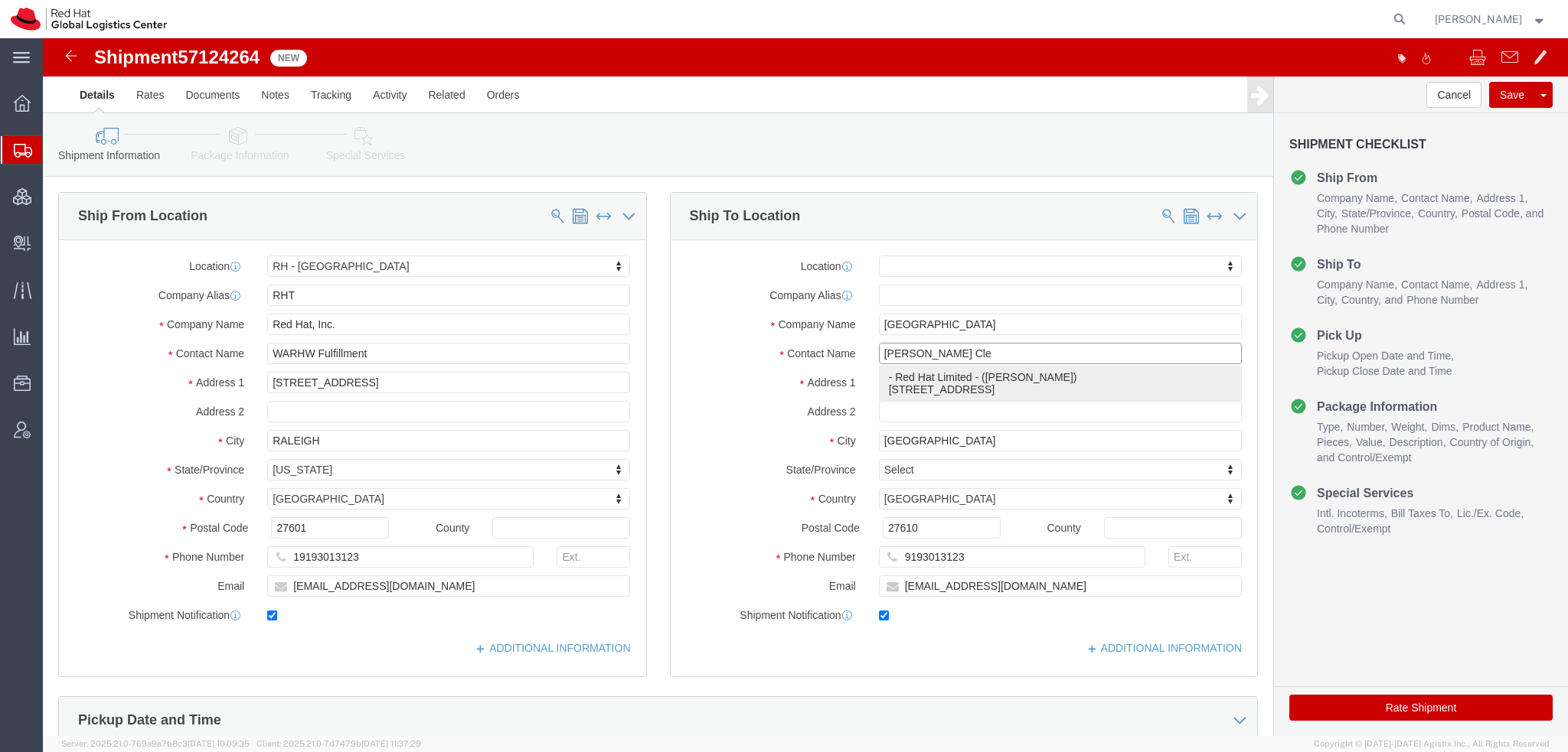
type input "X91NY33"
type input "bclegg@redhat.com"
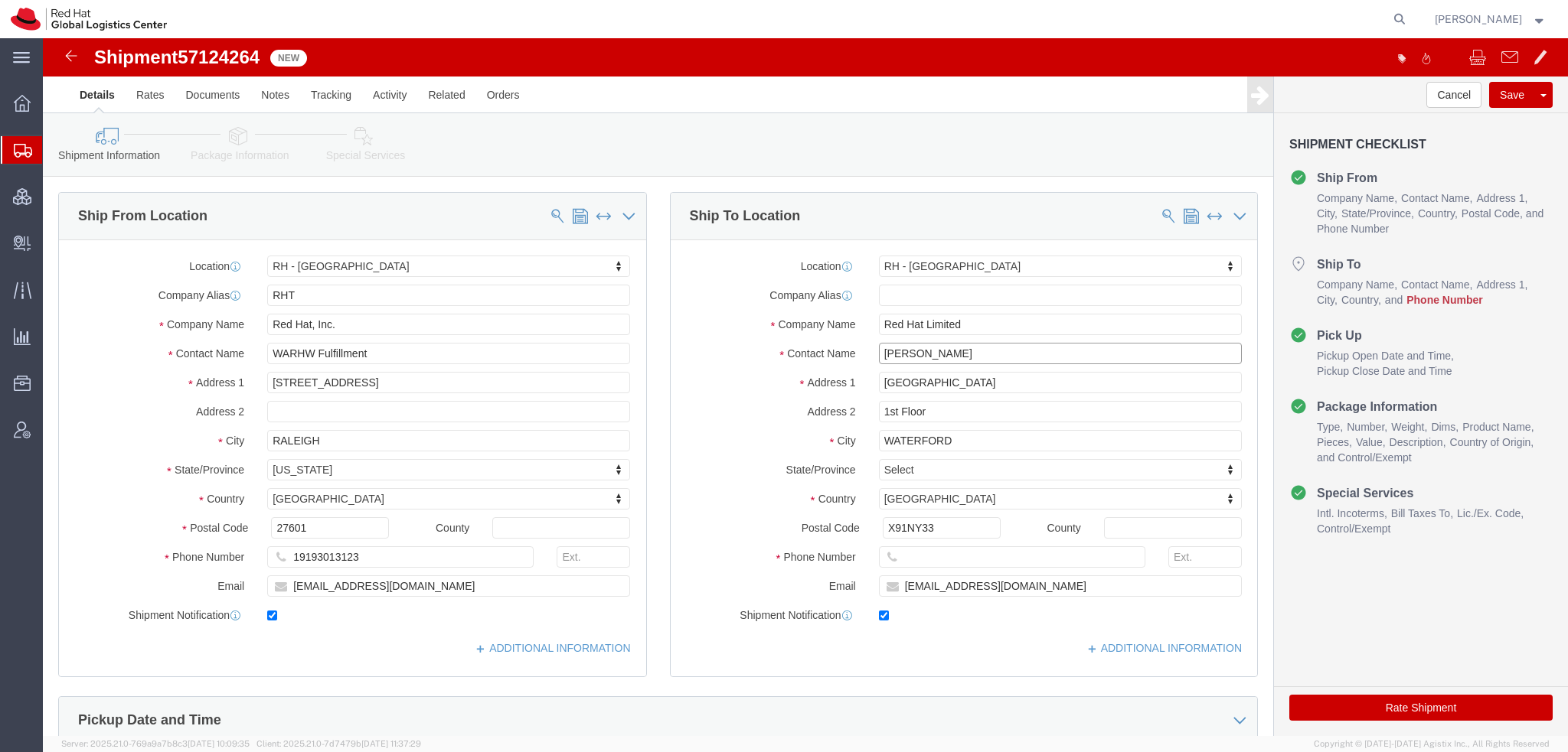
type input "Becky Clegg"
click input "text"
paste input "353551810111"
type input "353551810111"
click icon
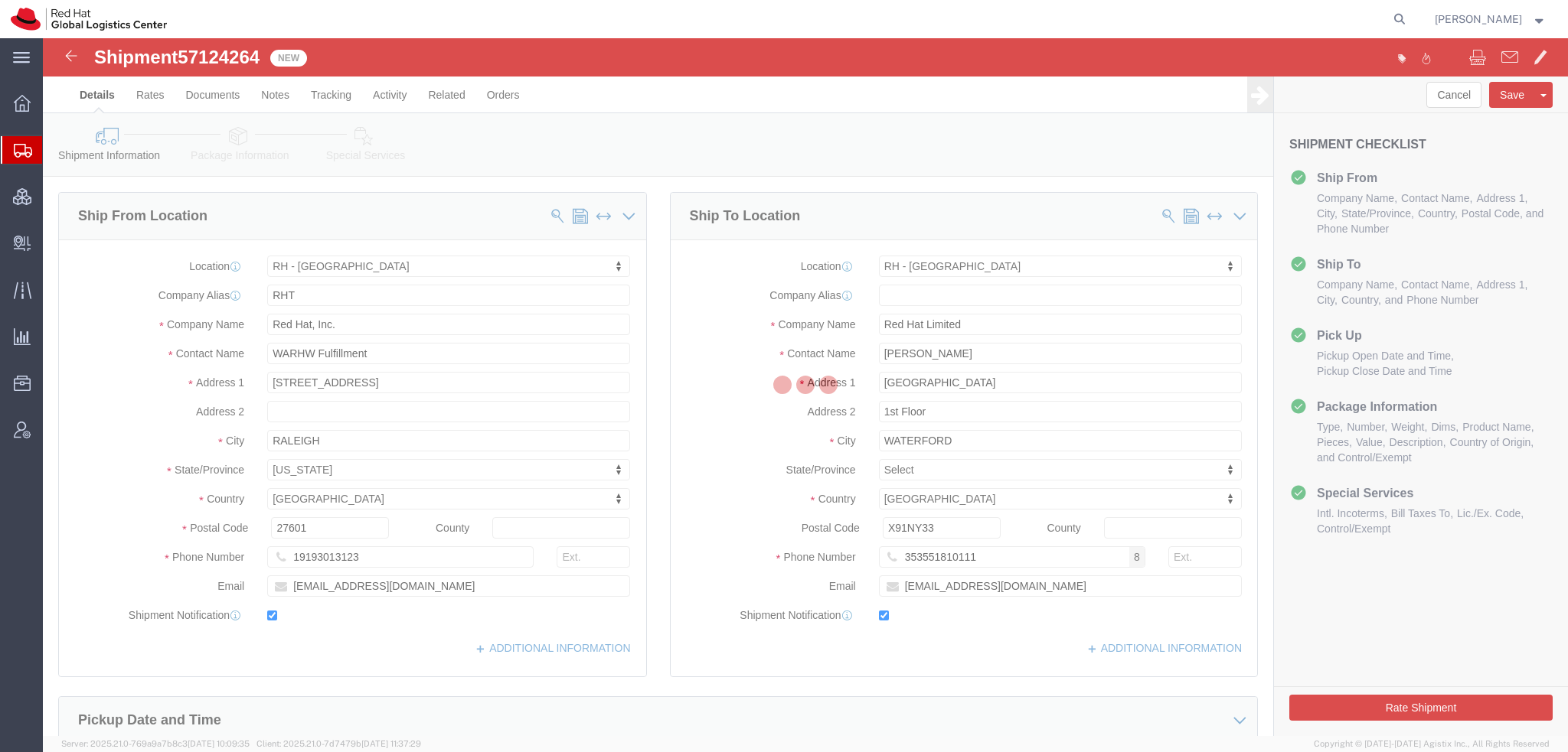
select select
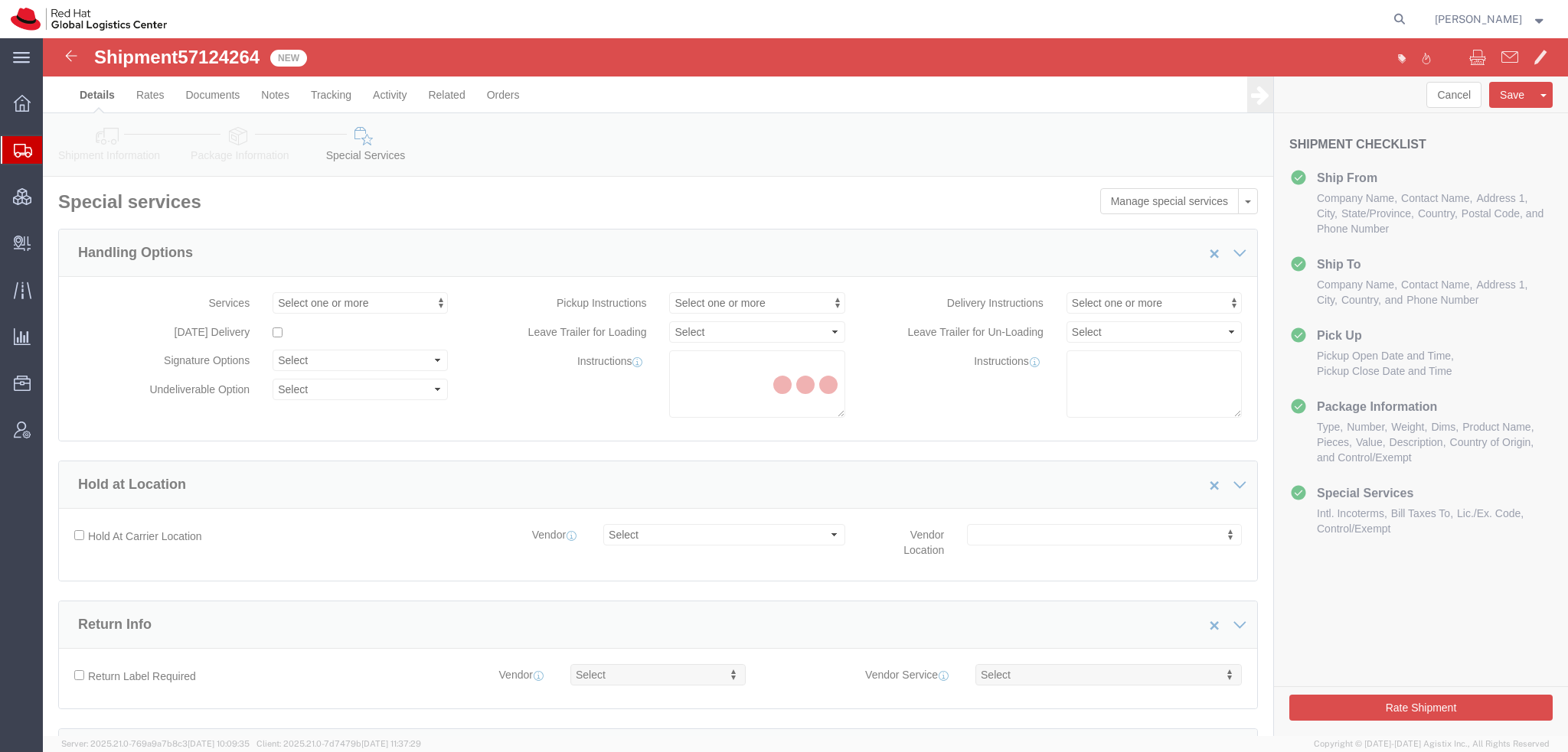
select select "COSTCENTER"
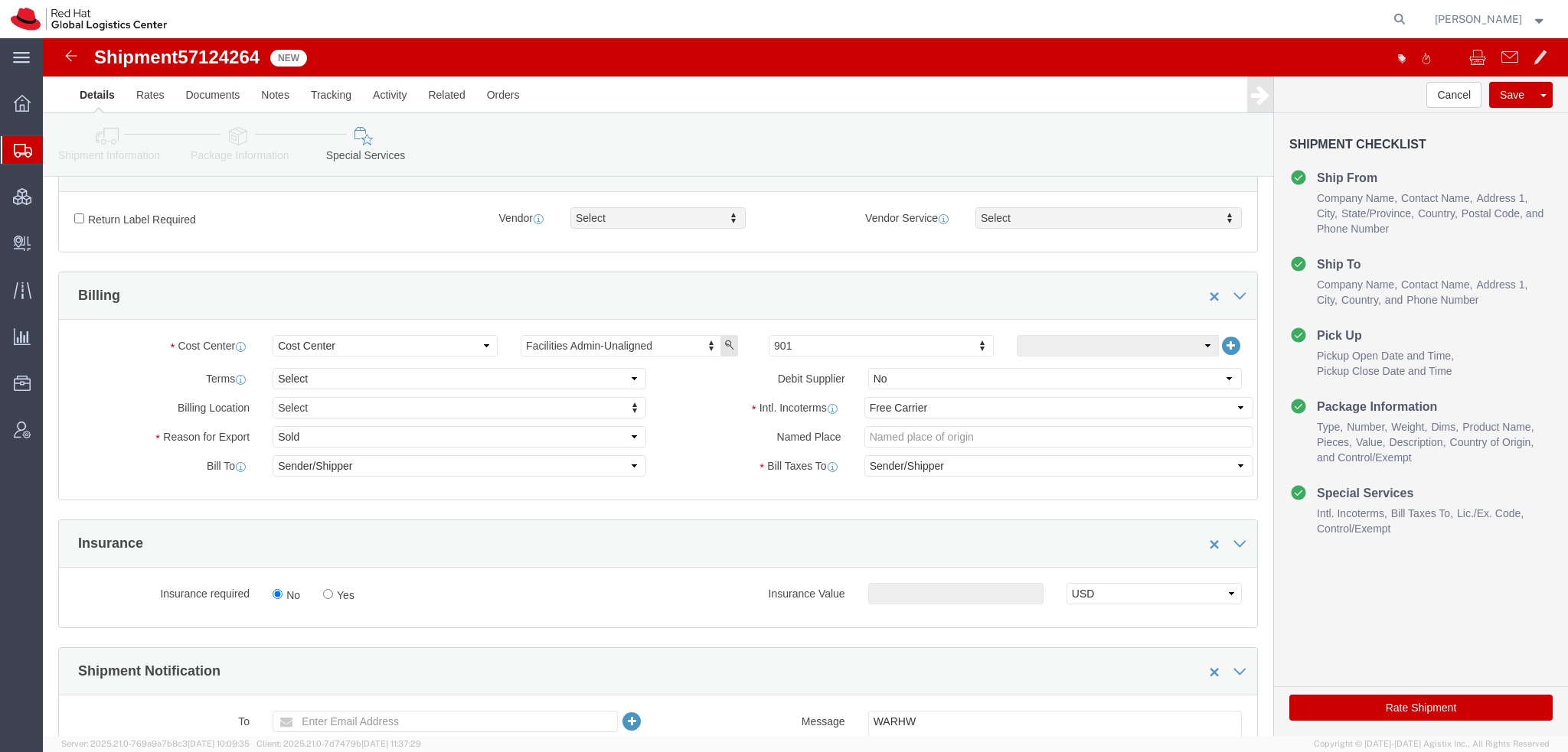
scroll to position [459, 0]
type input "505"
click select "Select Carriage Insurance Paid Carriage Paid To Cost and Freight Cost Insurance…"
select select
click select "Select Carriage Insurance Paid Carriage Paid To Cost and Freight Cost Insurance…"
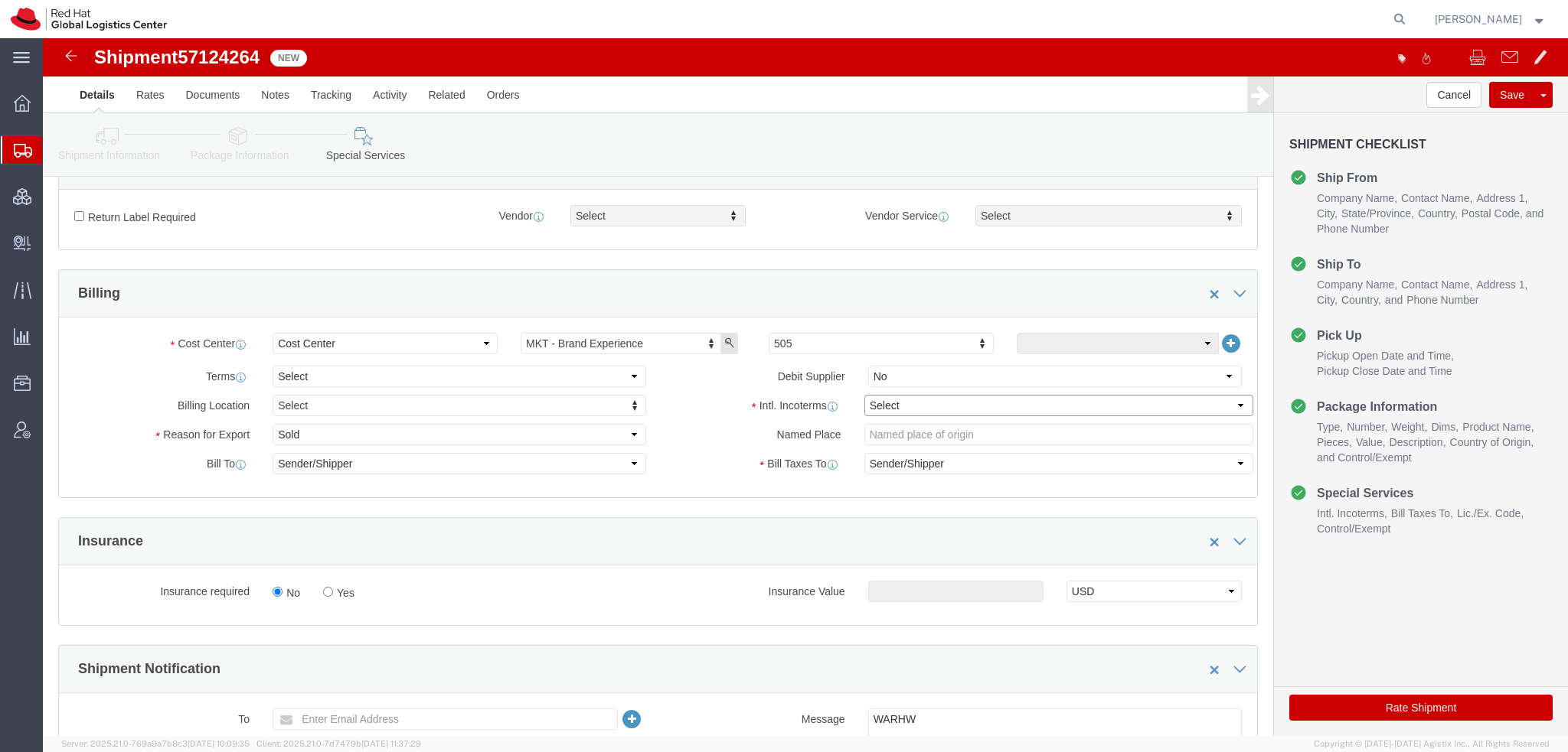
select select
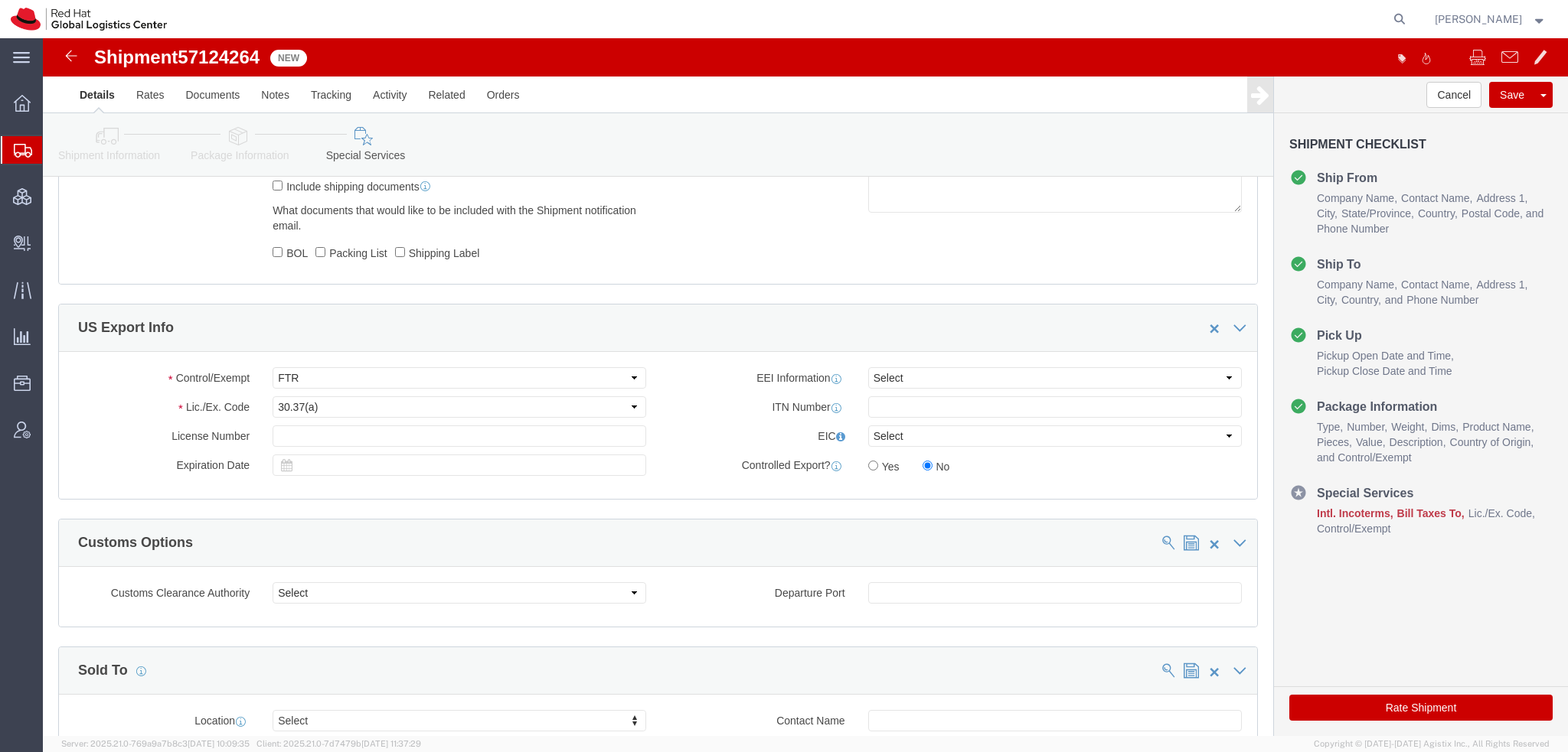
scroll to position [1148, 0]
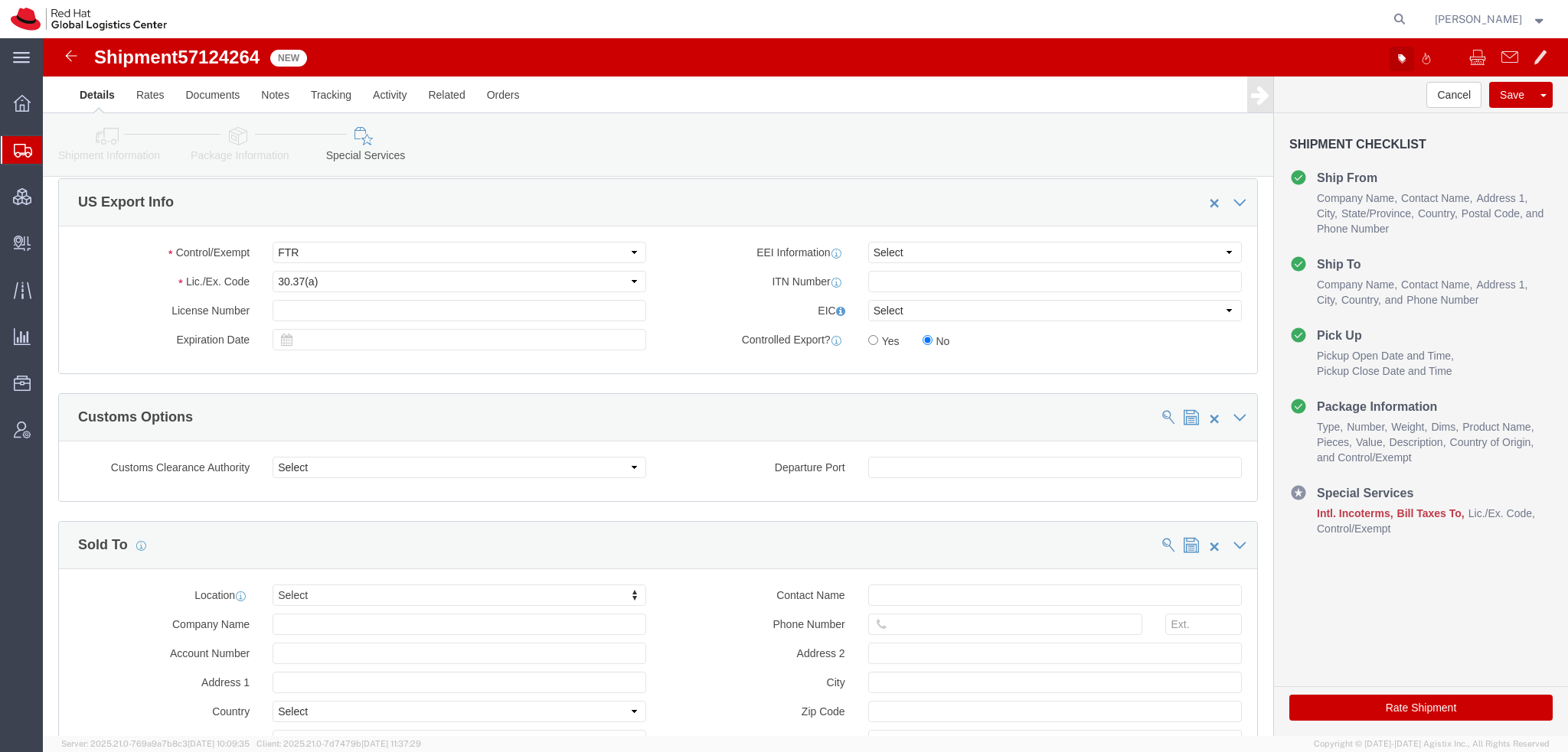
click icon "button"
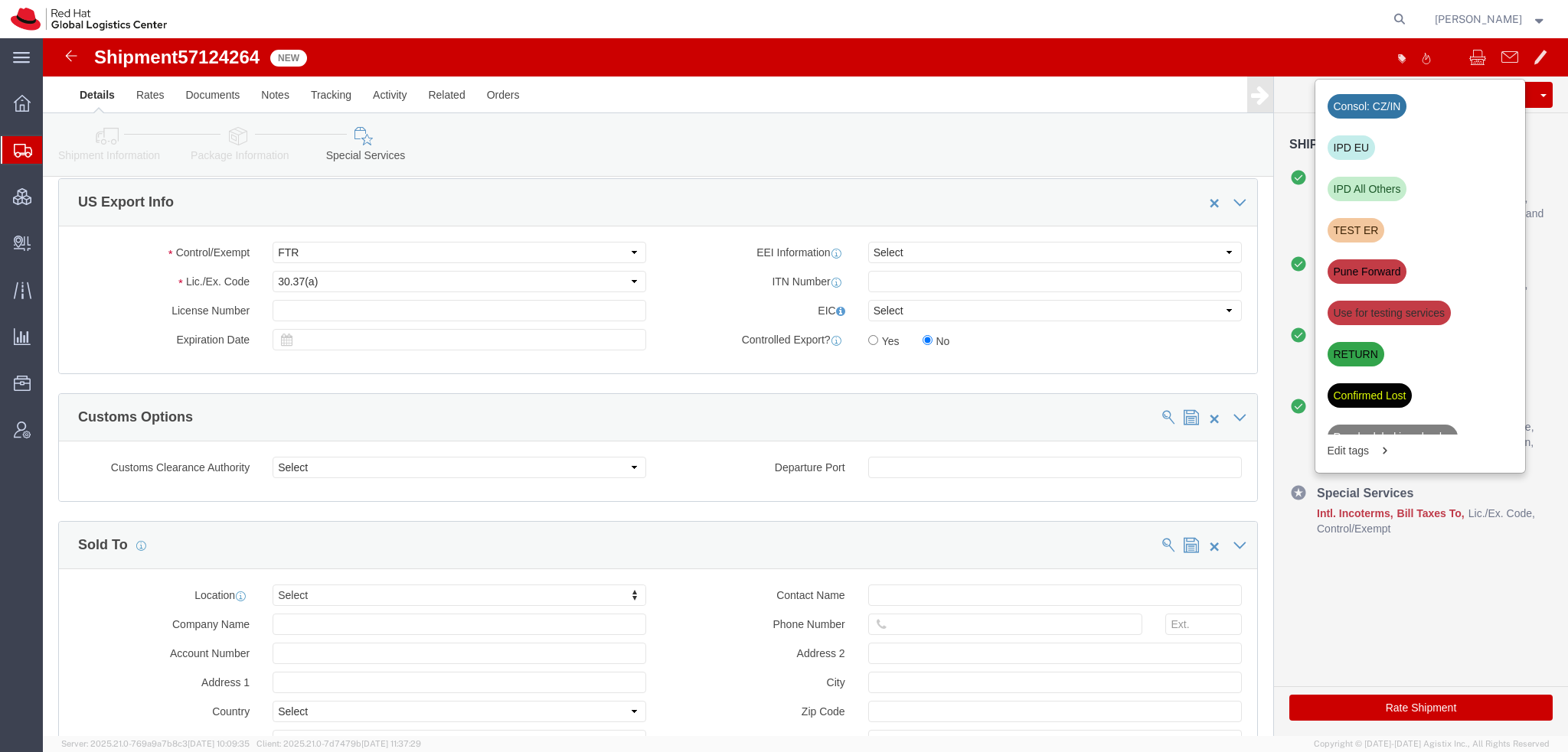
click div "IPD EU"
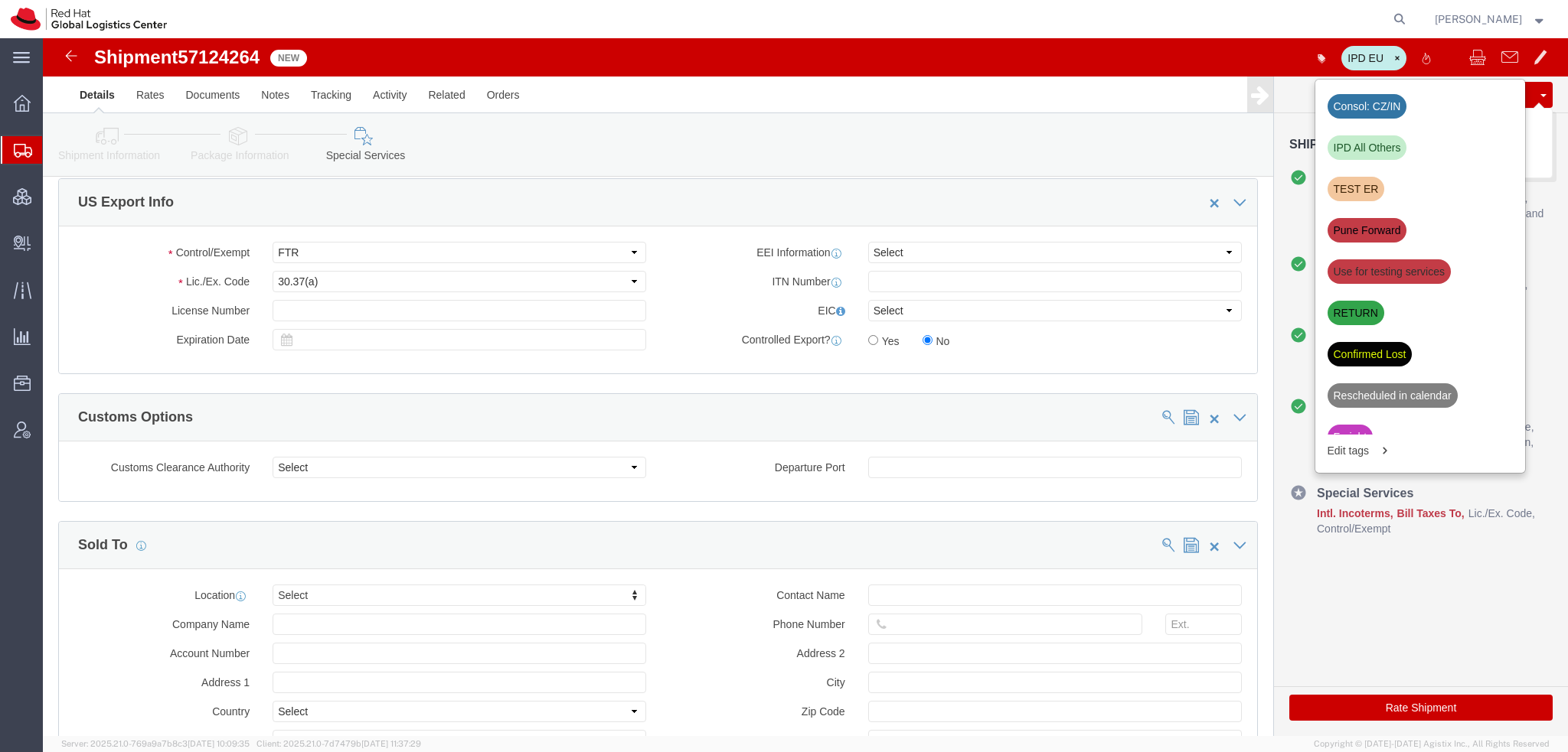
click button "Save"
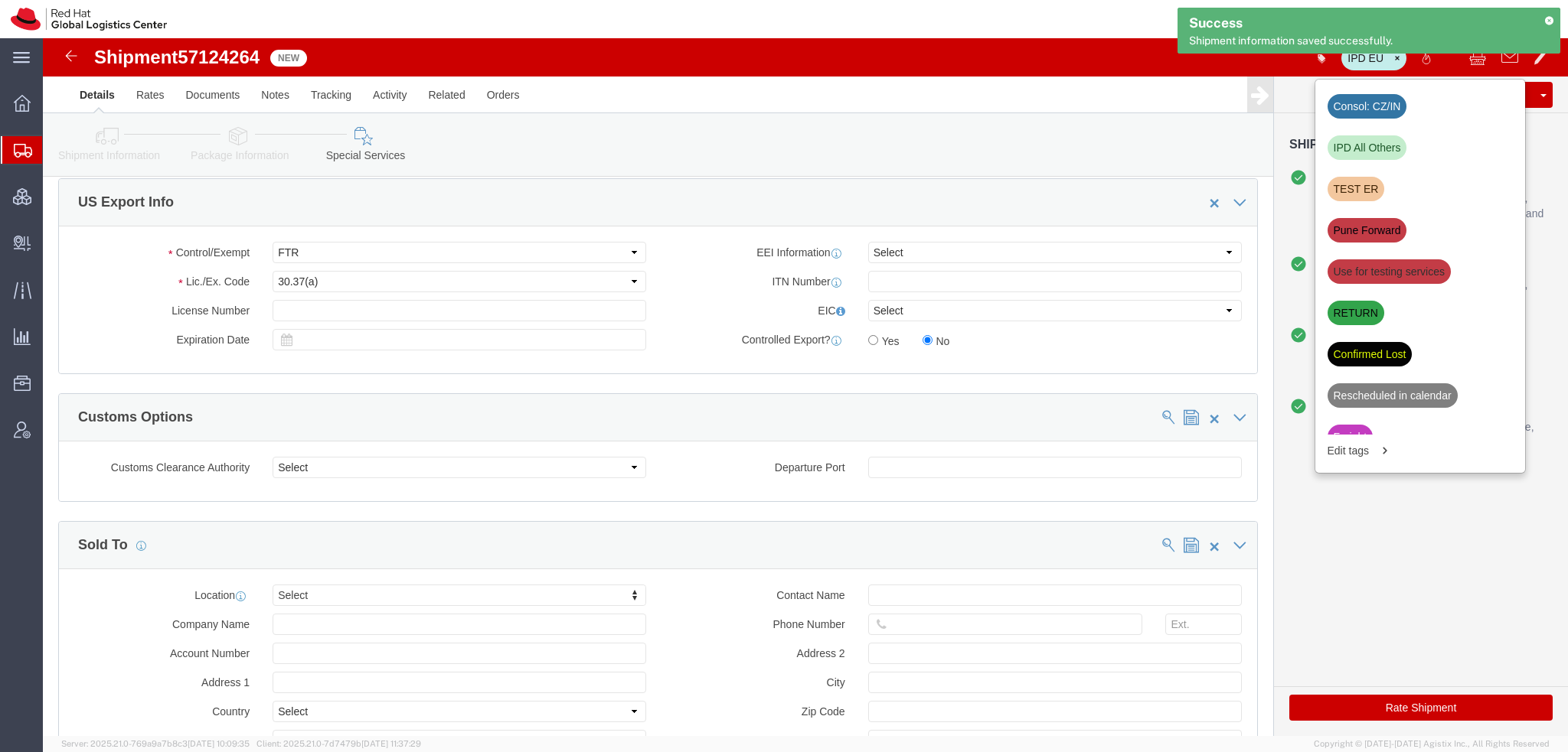
click icon
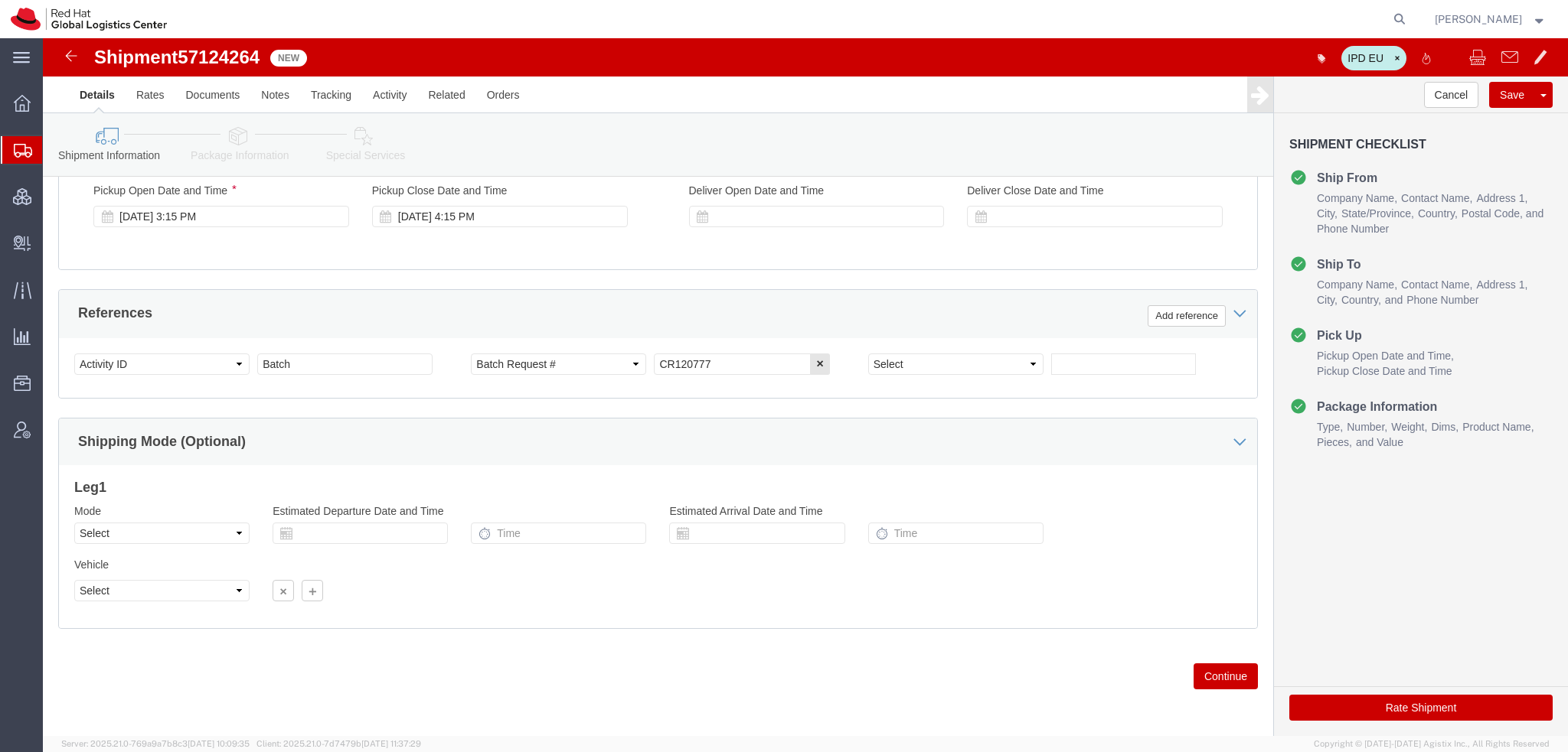
scroll to position [80, 0]
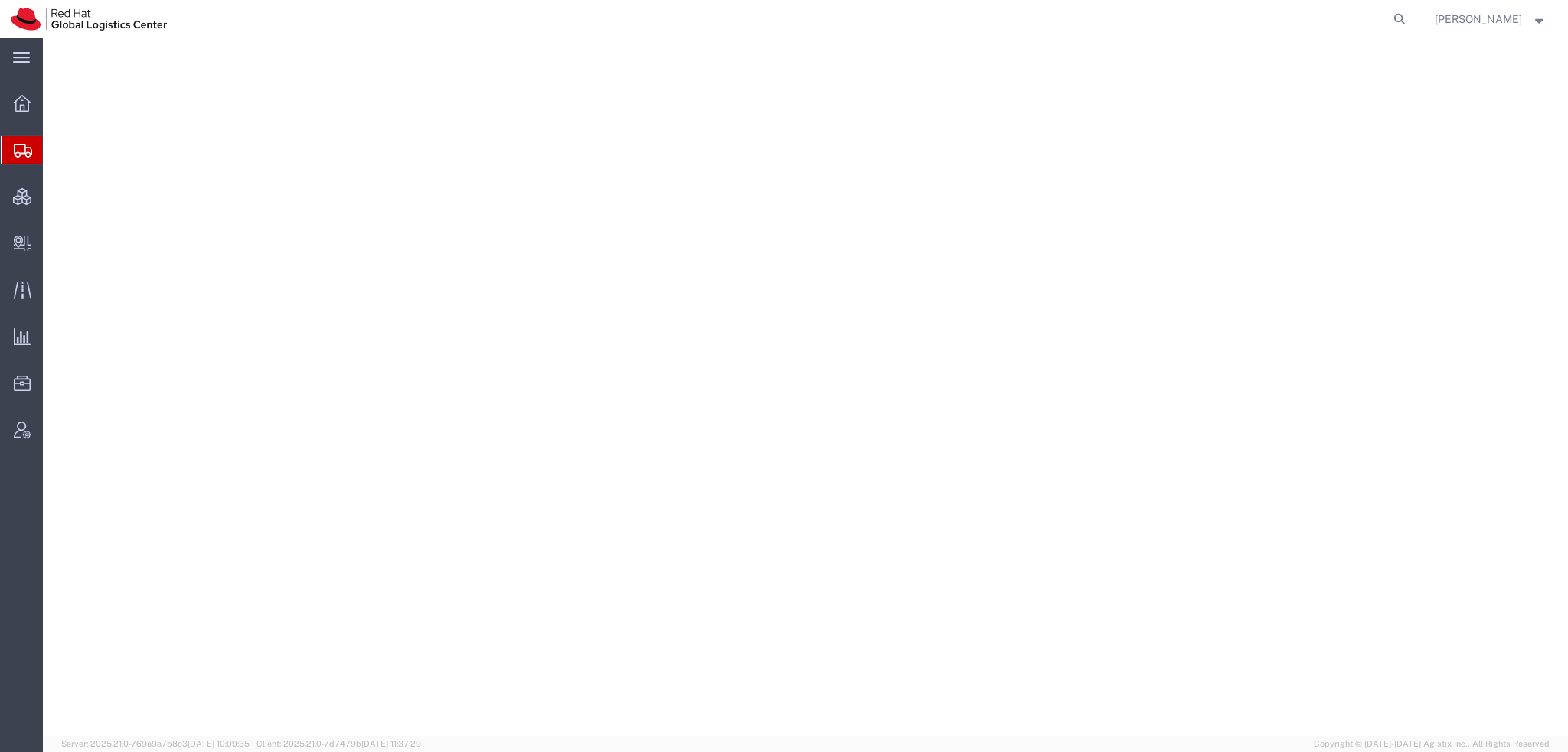
select select "38014"
select select
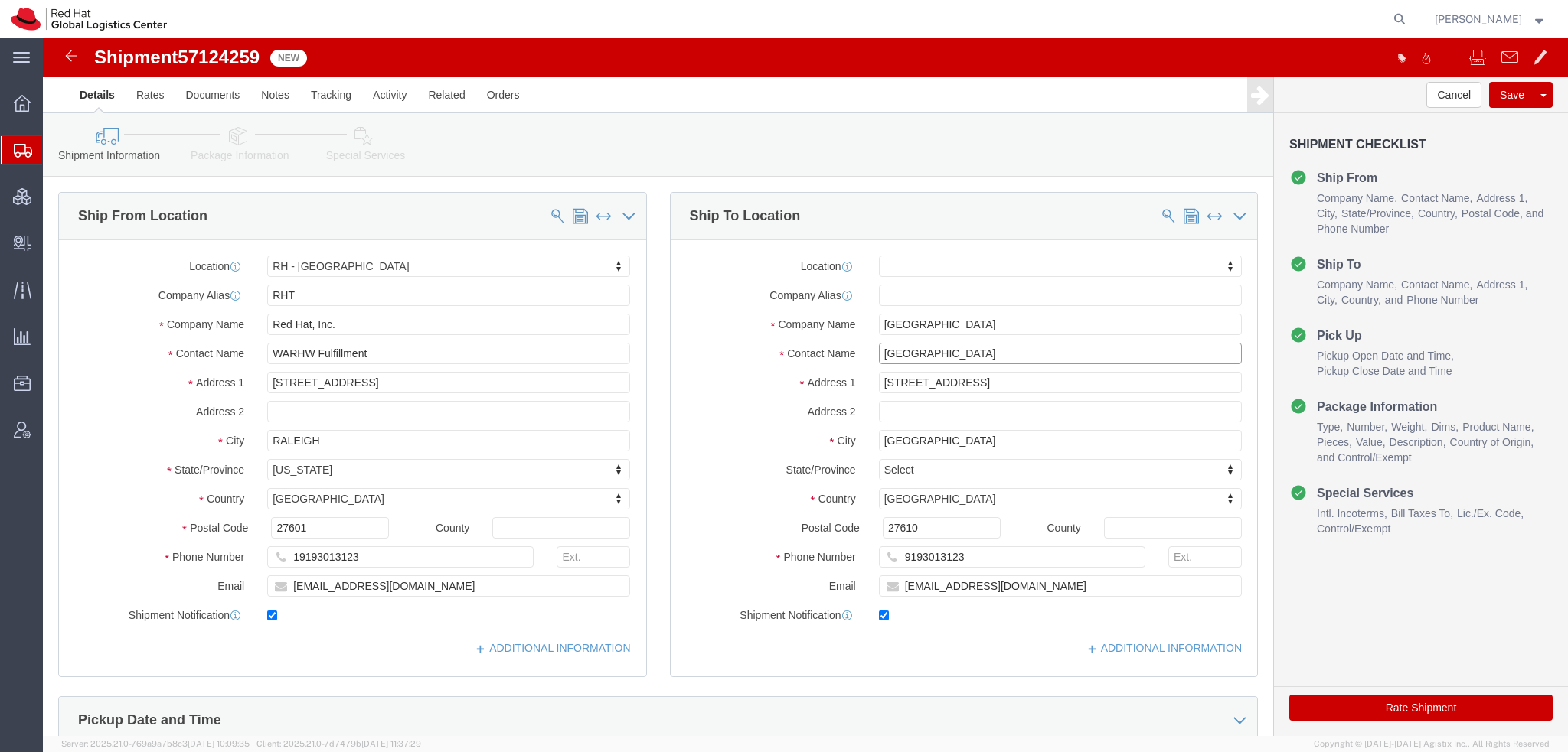
click input "[GEOGRAPHIC_DATA]"
type input "C"
type input "[PERSON_NAME] Co"
click p "- Red Hat Limited - ([PERSON_NAME]) [STREET_ADDRESS]"
select select "37944"
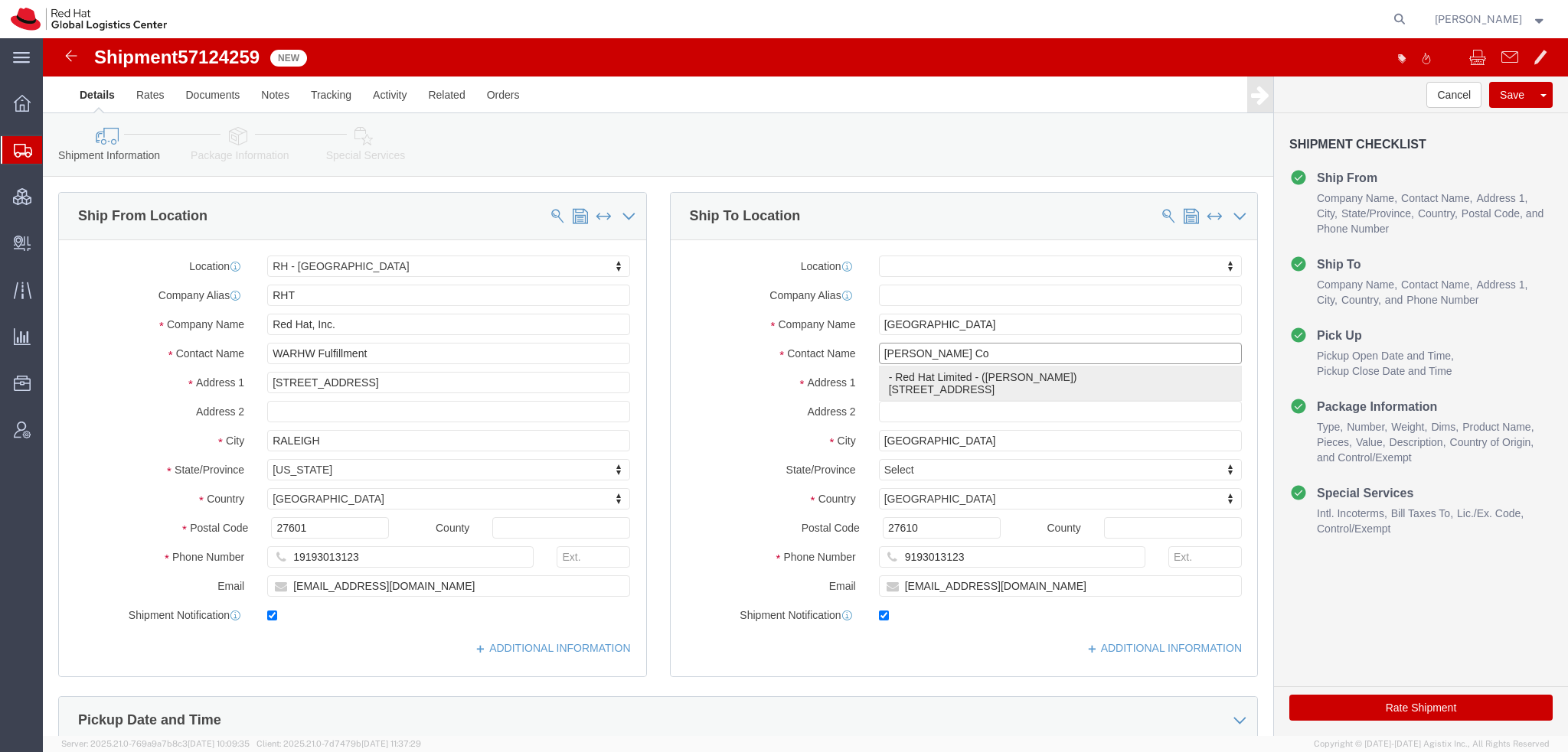
type input "Red Hat Limited"
type input "[PERSON_NAME]"
type input "[STREET_ADDRESS]"
type input "Kinsale Rd"
type input "[GEOGRAPHIC_DATA]"
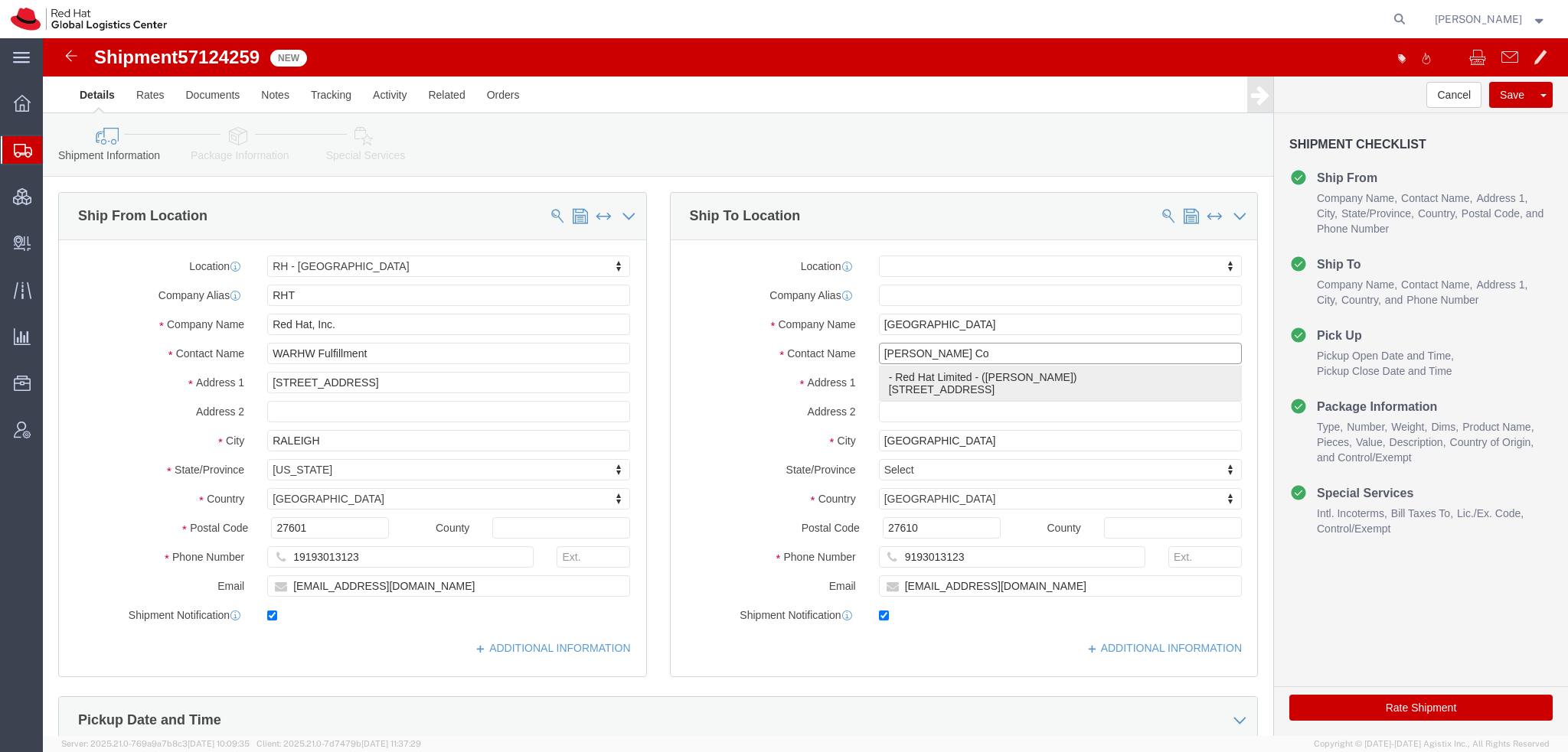
type input "T12 XR60"
type input "[EMAIL_ADDRESS][DOMAIN_NAME]"
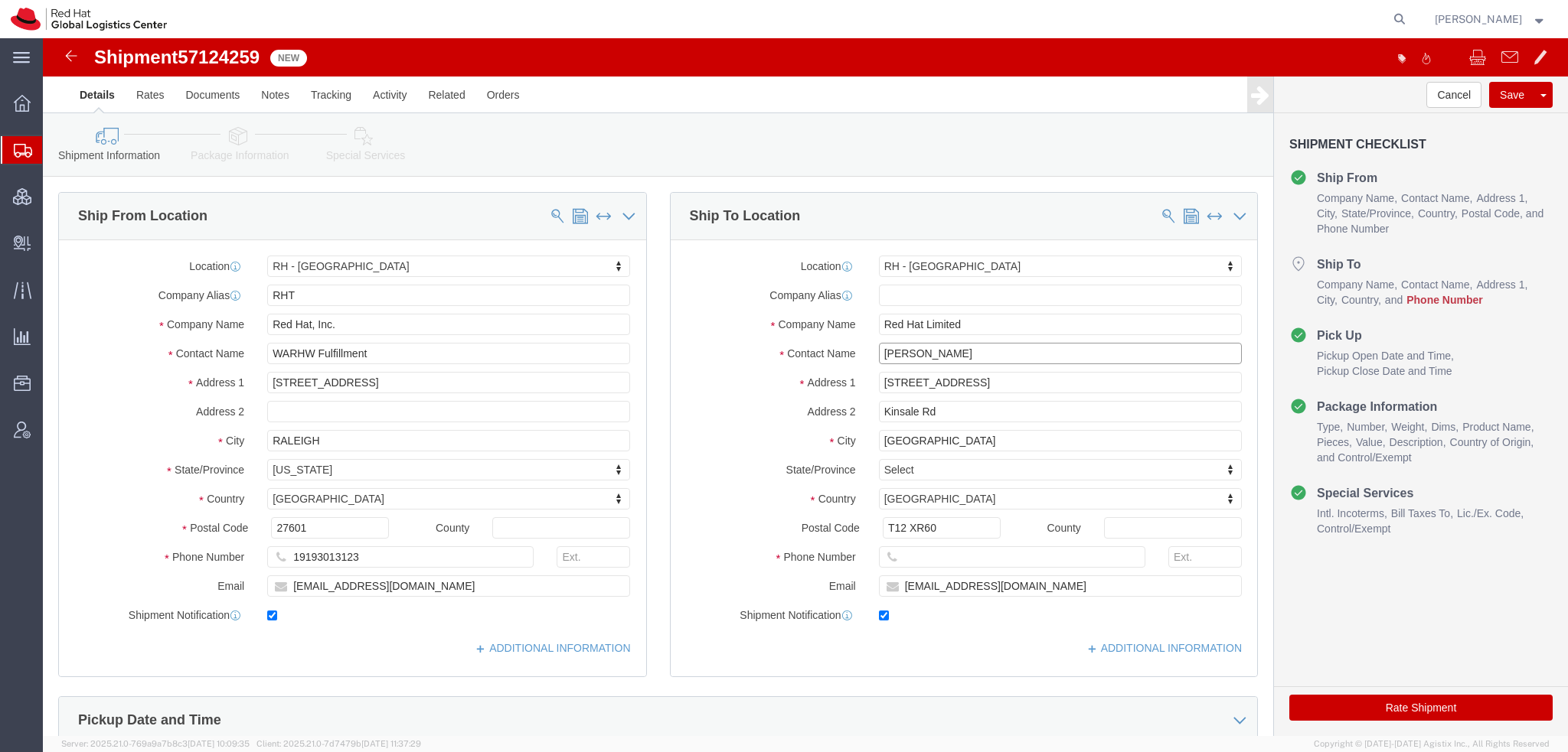
type input "[PERSON_NAME]"
click input "text"
paste input "353212303400"
type input "353212303400"
click icon
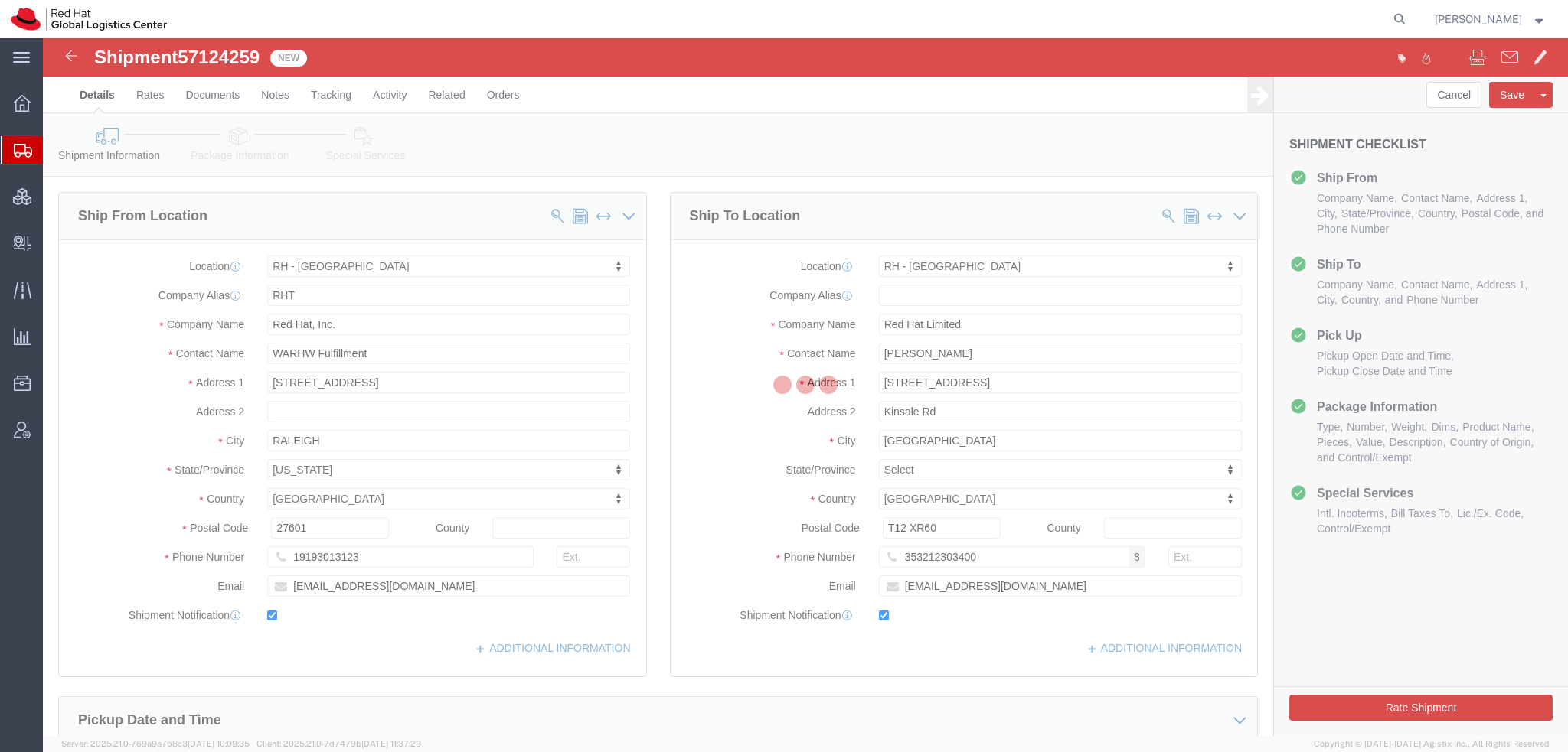
select select
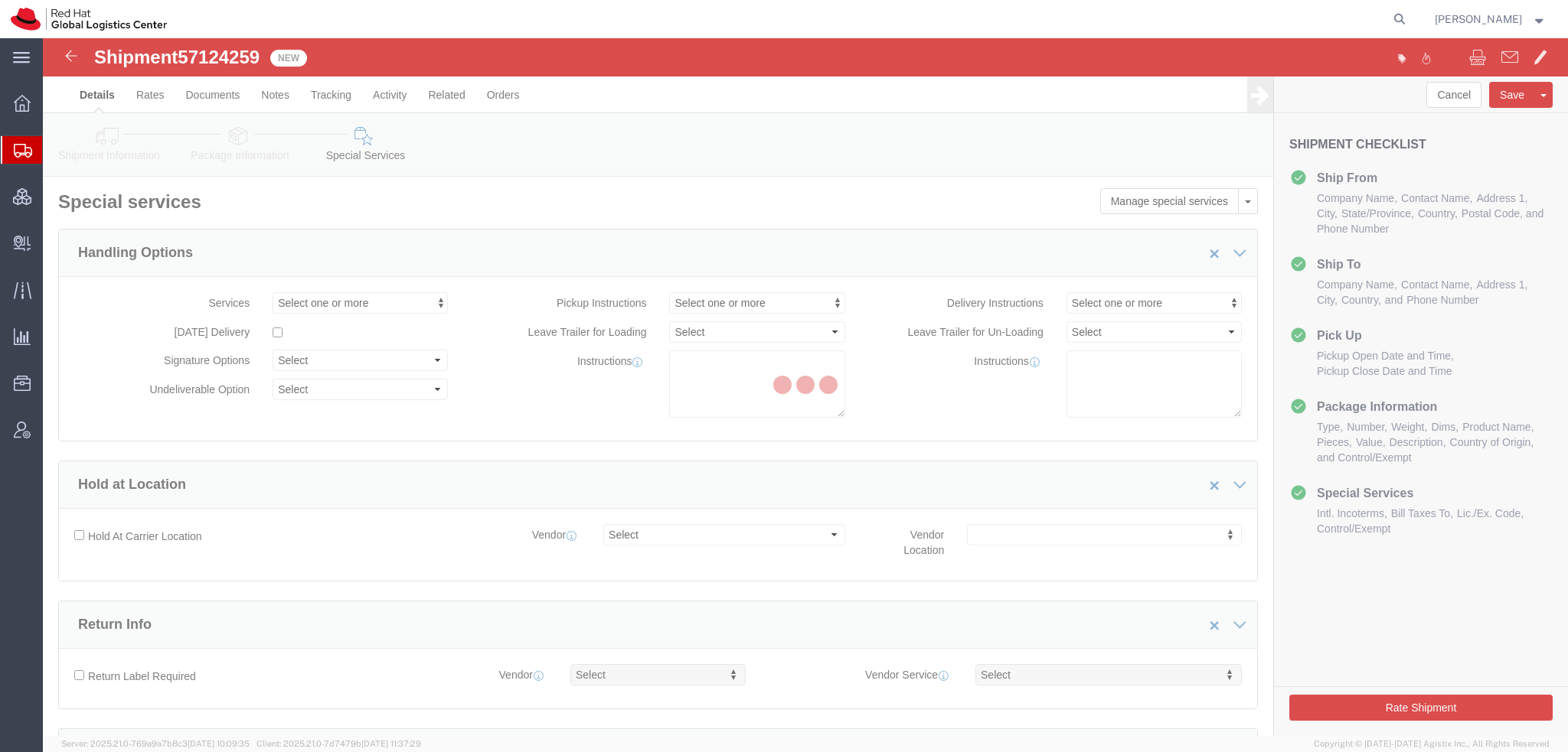
select select "COSTCENTER"
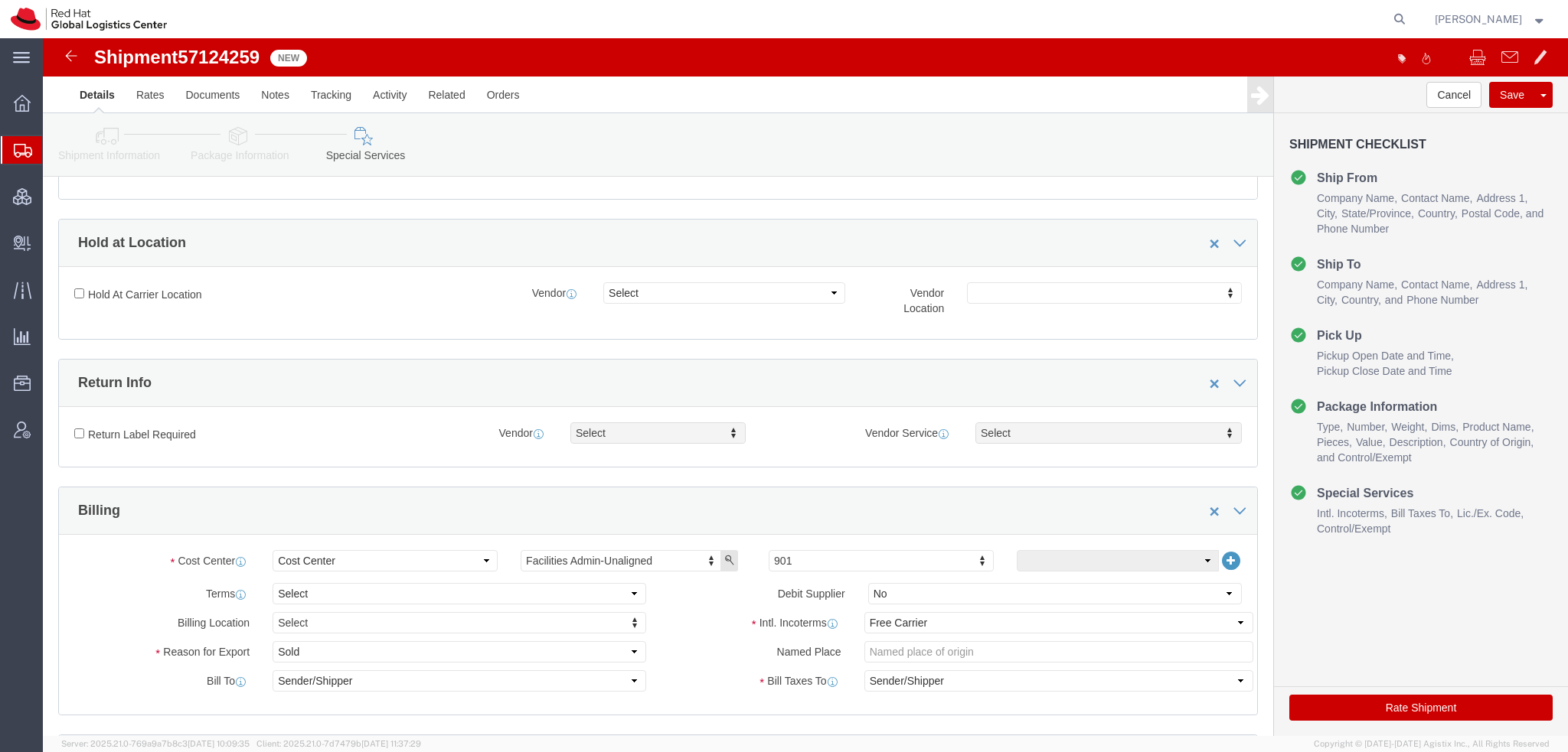
scroll to position [459, 0]
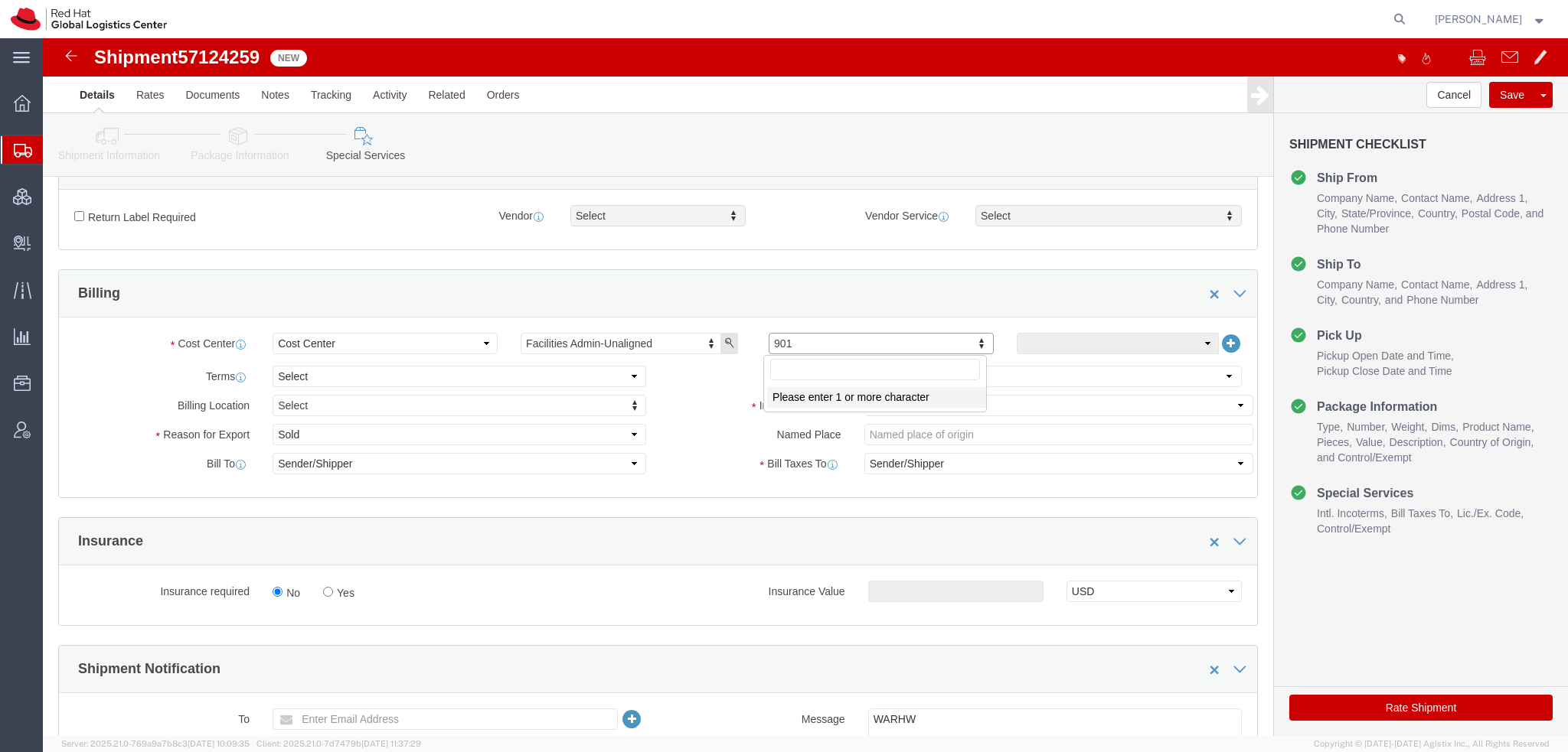
click input "text"
type input "505"
click select "Select Carriage Insurance Paid Carriage Paid To Cost and Freight Cost Insurance…"
select select
click select "Select Carriage Insurance Paid Carriage Paid To Cost and Freight Cost Insurance…"
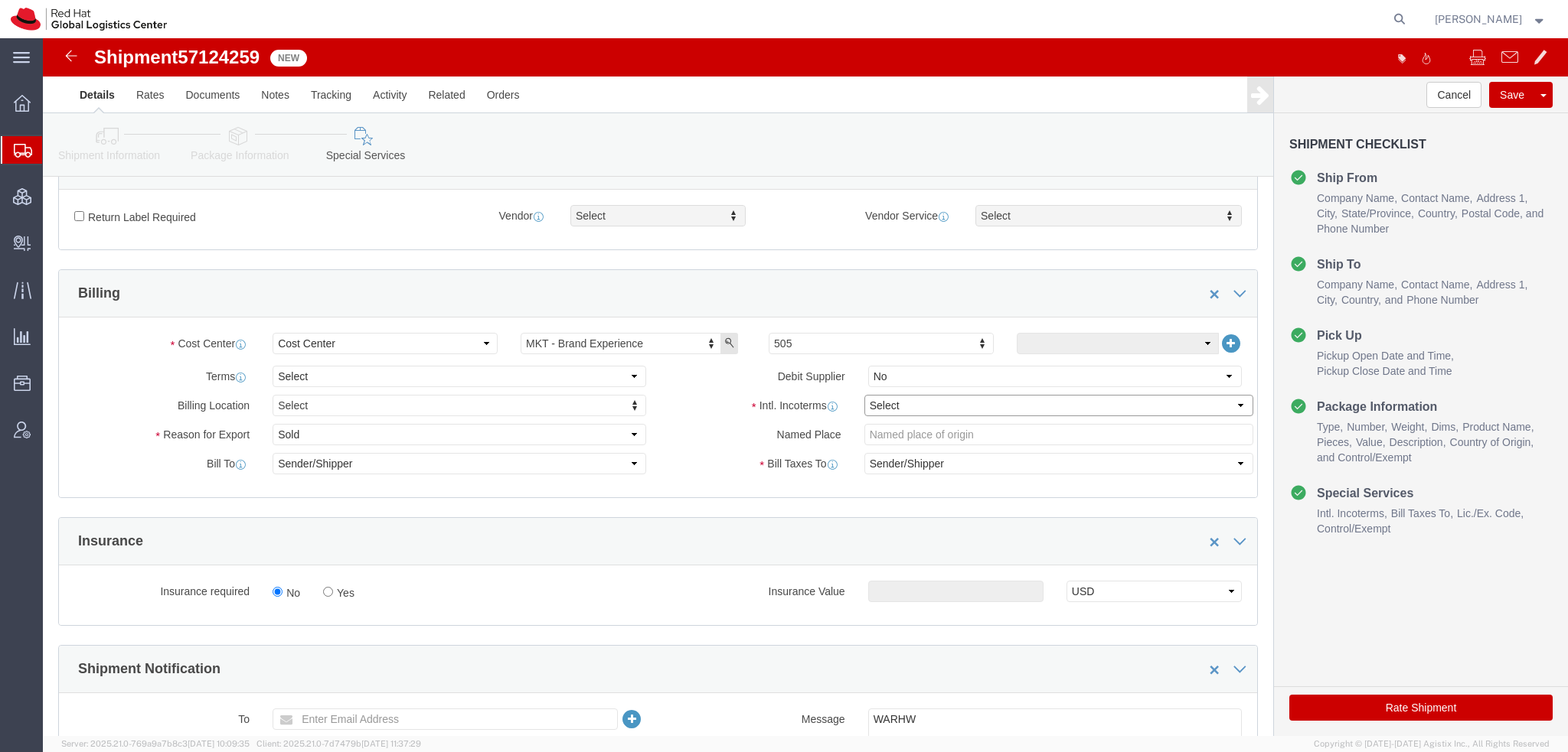
select select
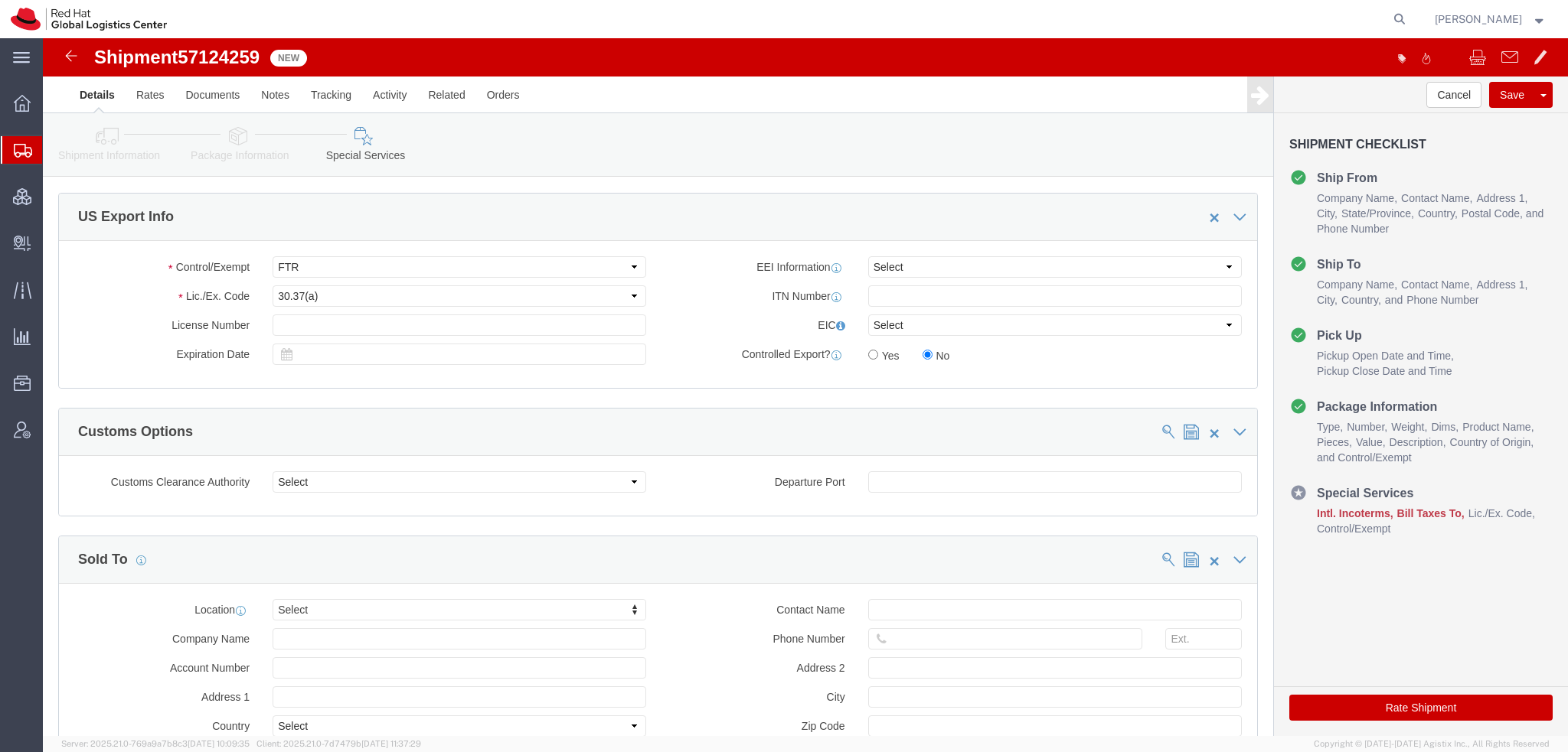
scroll to position [1294, 0]
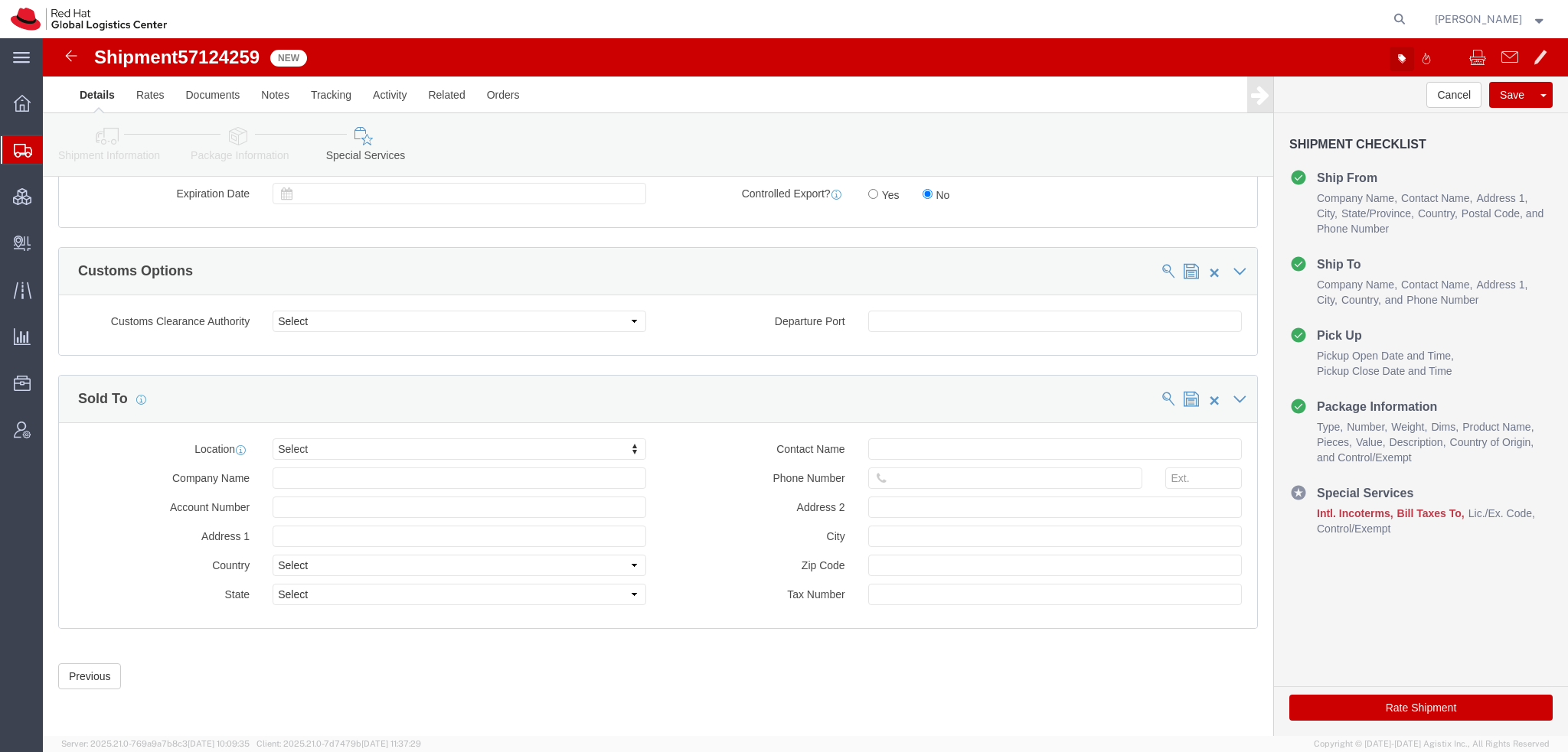
click button "button"
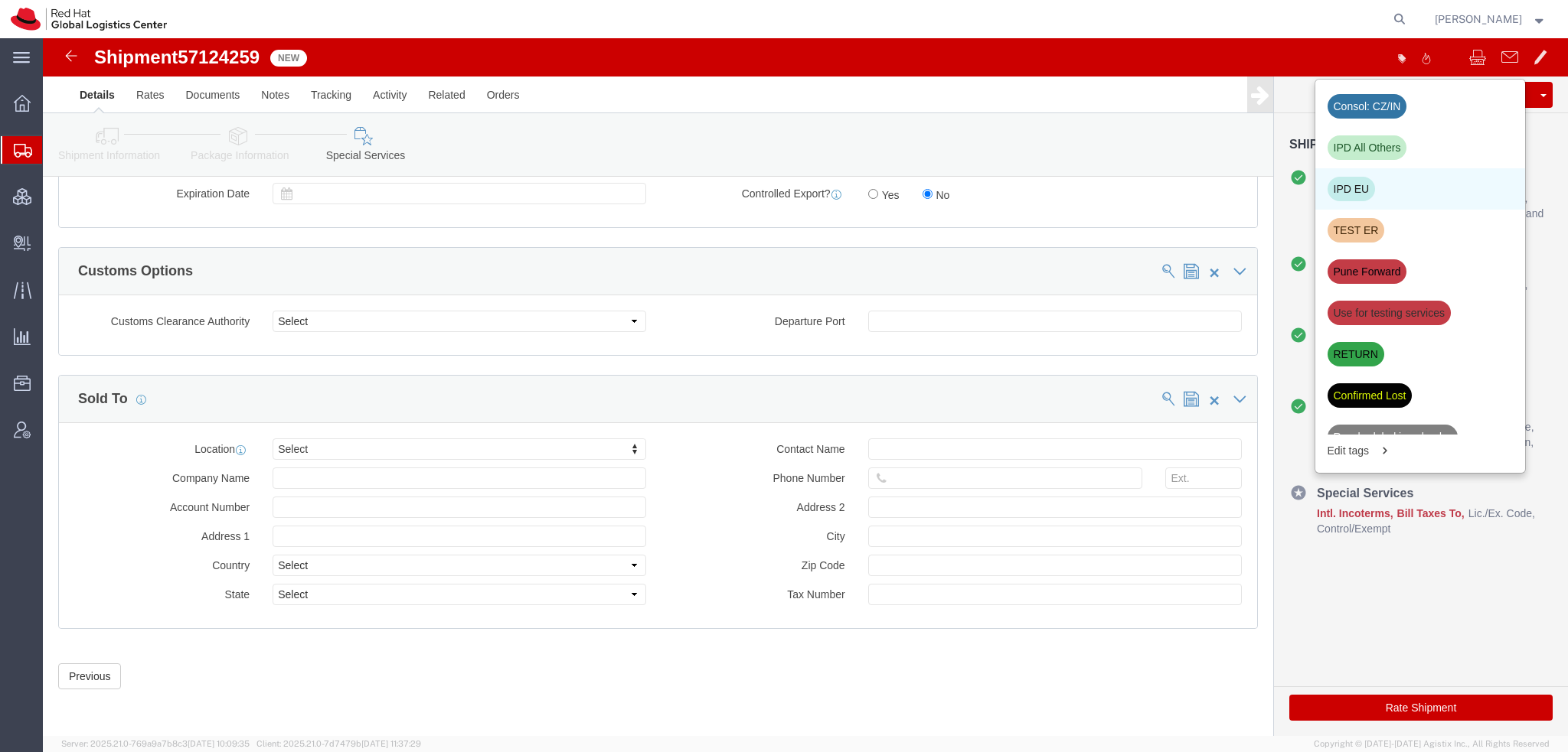
click div "IPD EU"
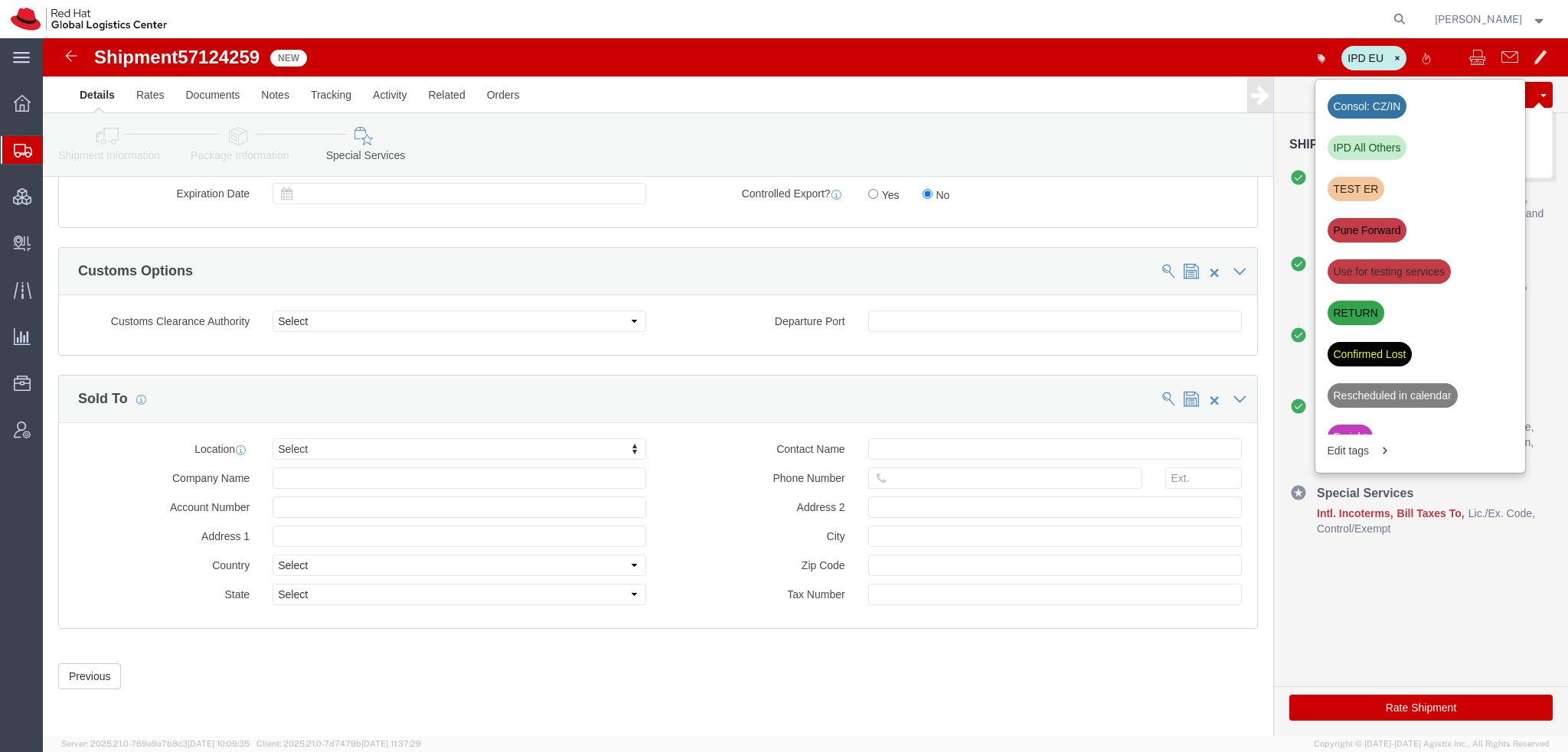
click button "Save"
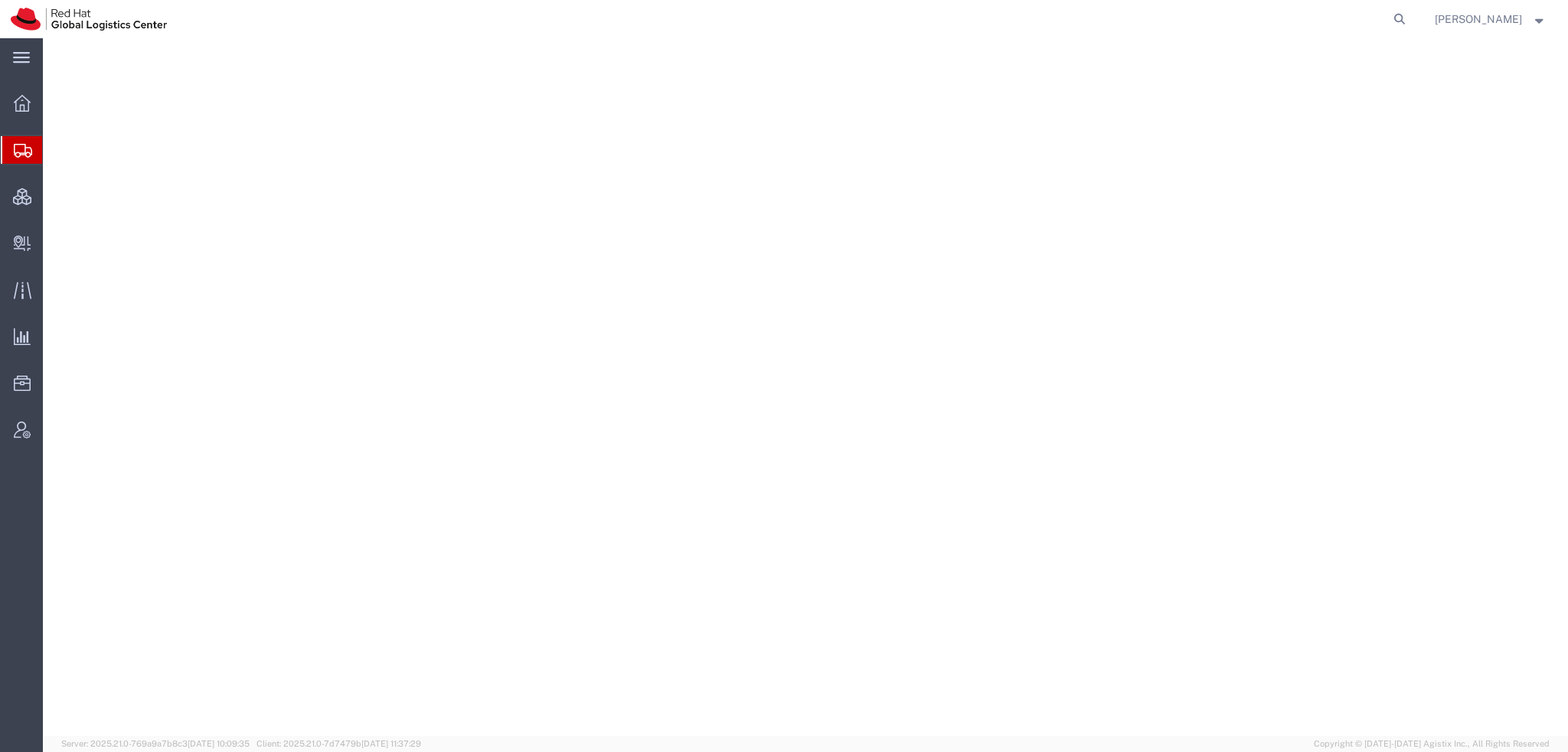
select select "38014"
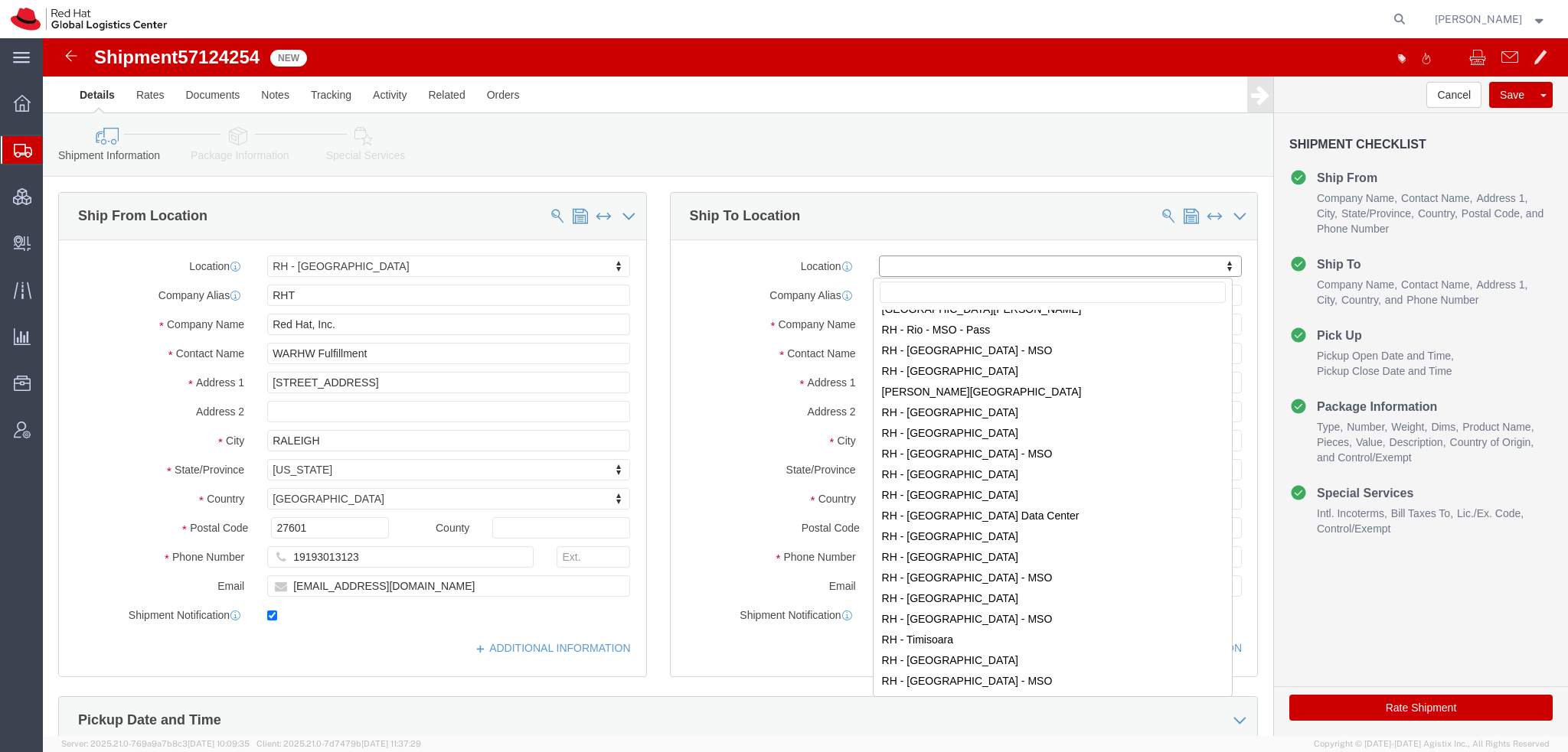
scroll to position [2528, 0]
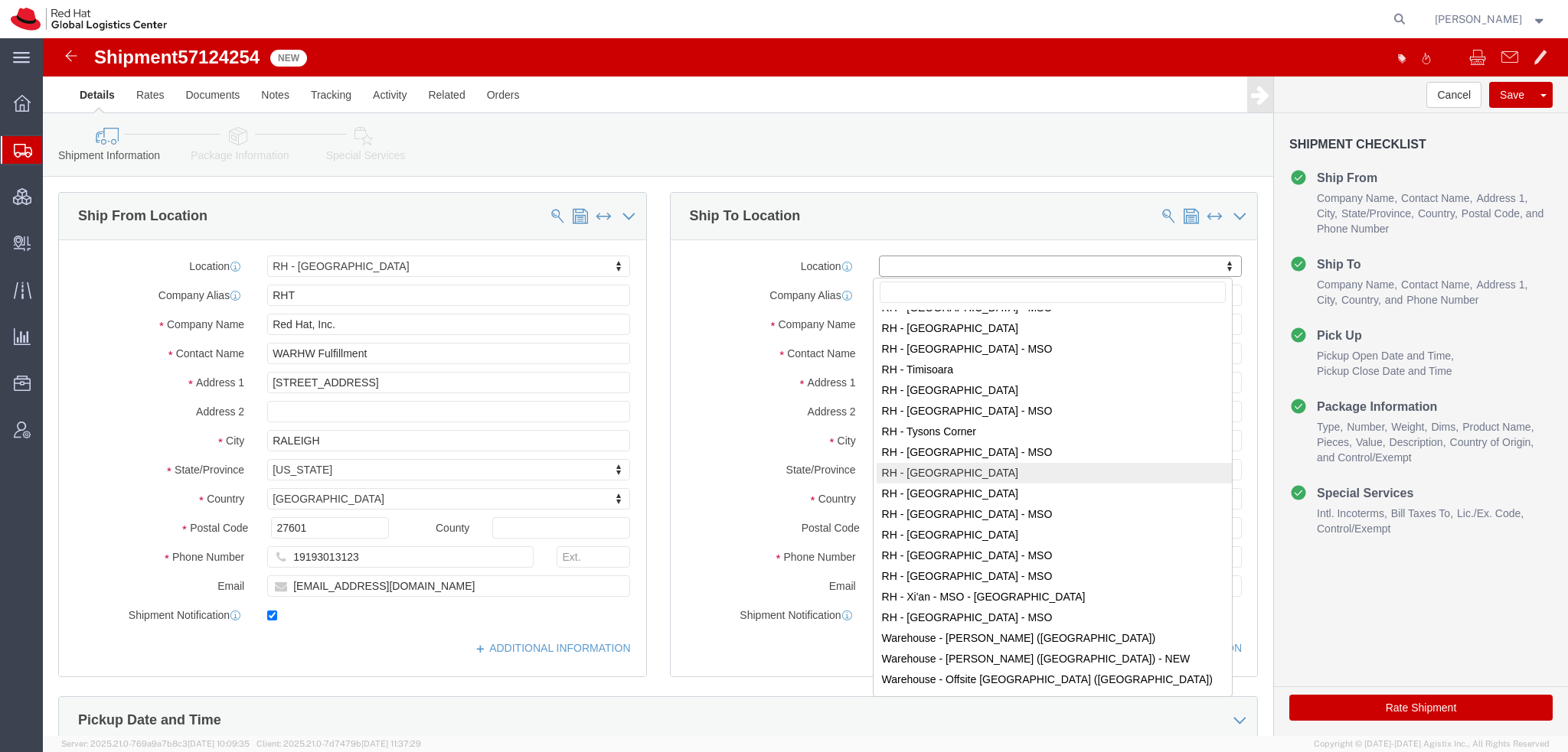
select select "38040"
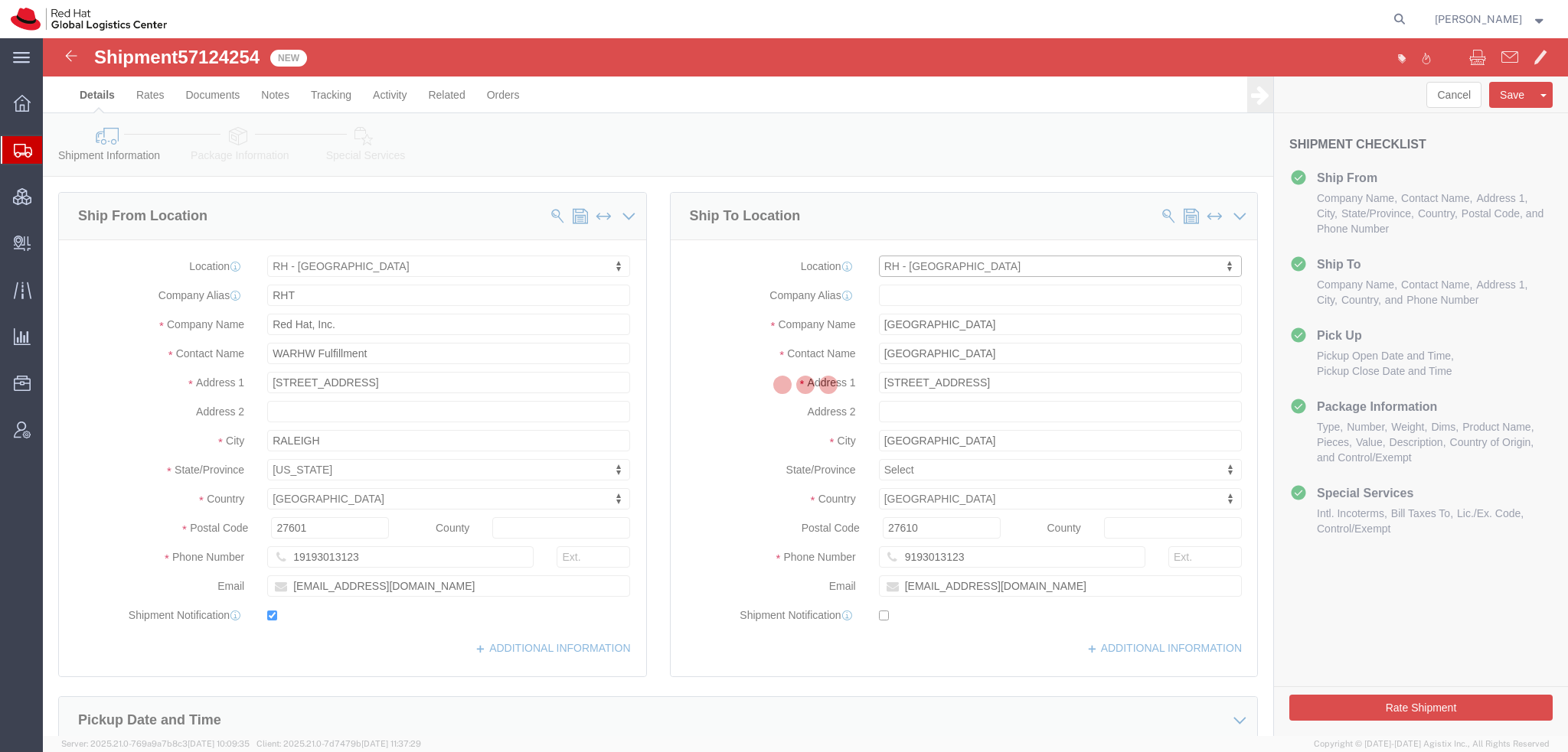
type input "[GEOGRAPHIC_DATA]"
type input "Red Hat Austria GmbH"
type input "Handelskai 94-96"
type input "26th Floor"
type input "[GEOGRAPHIC_DATA]"
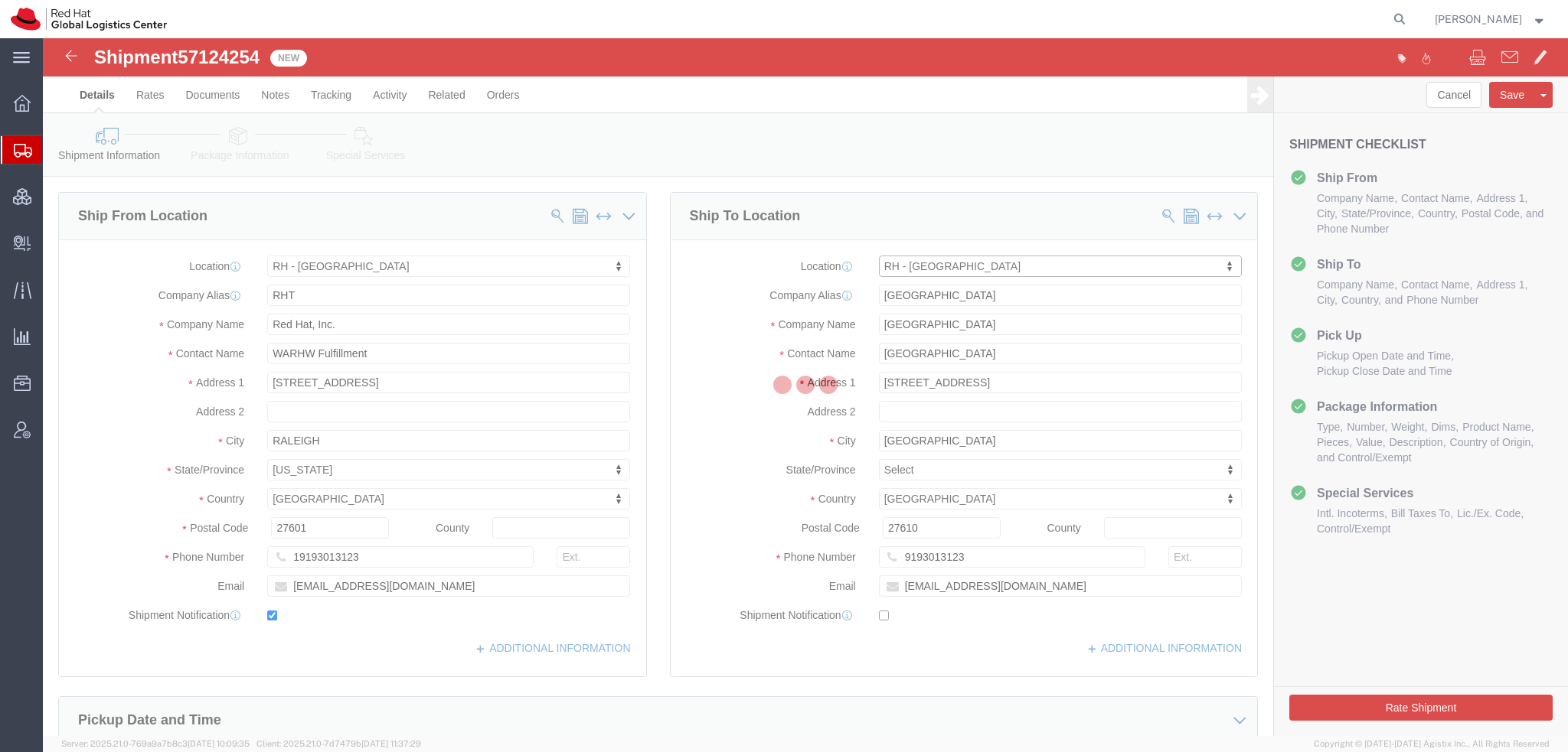
type input "1200"
type input "353 86 0488 233"
checkbox input "false"
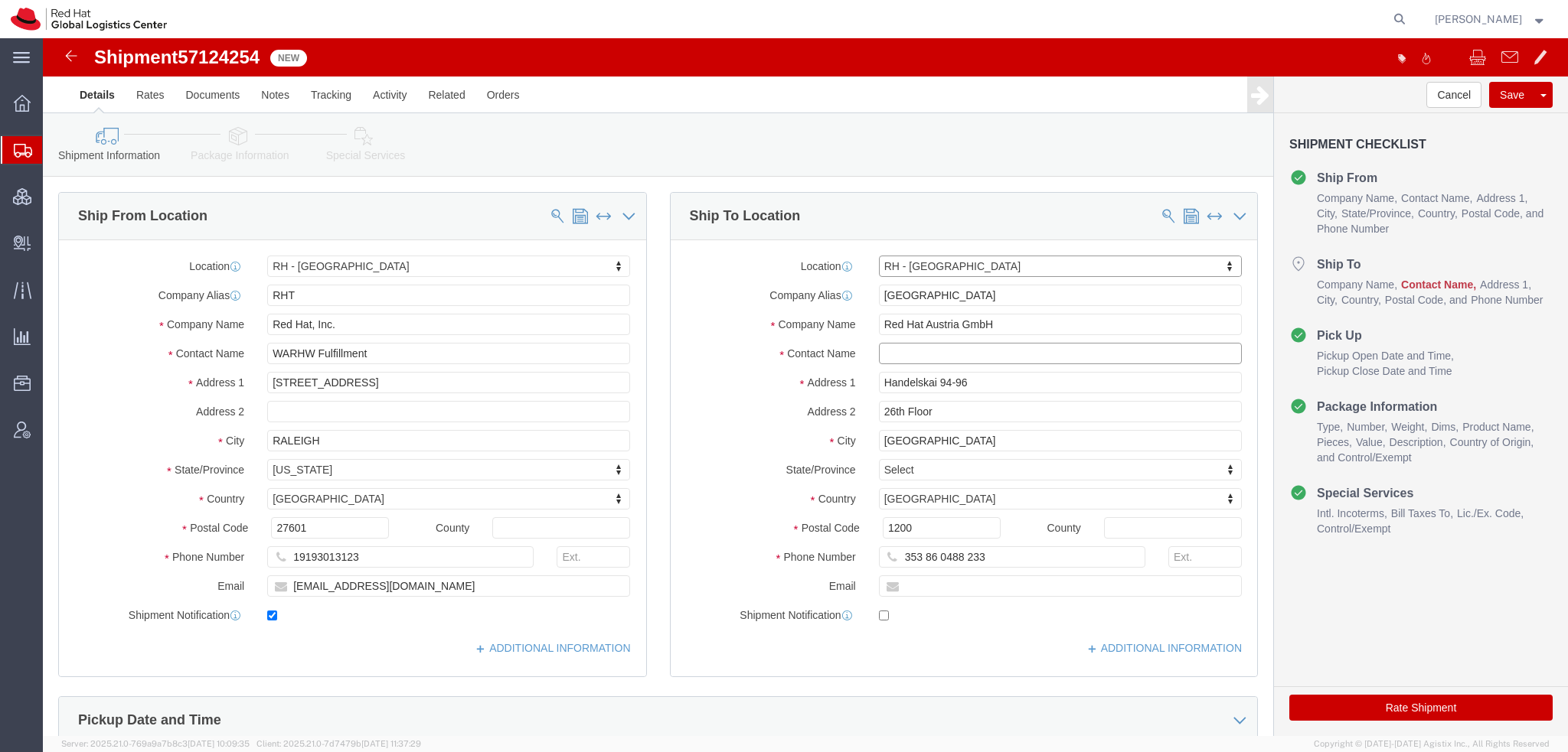
click input "text"
type input "[PERSON_NAME]"
type input "35386048823"
type input "[EMAIL_ADDRESS][DOMAIN_NAME]"
checkbox input "true"
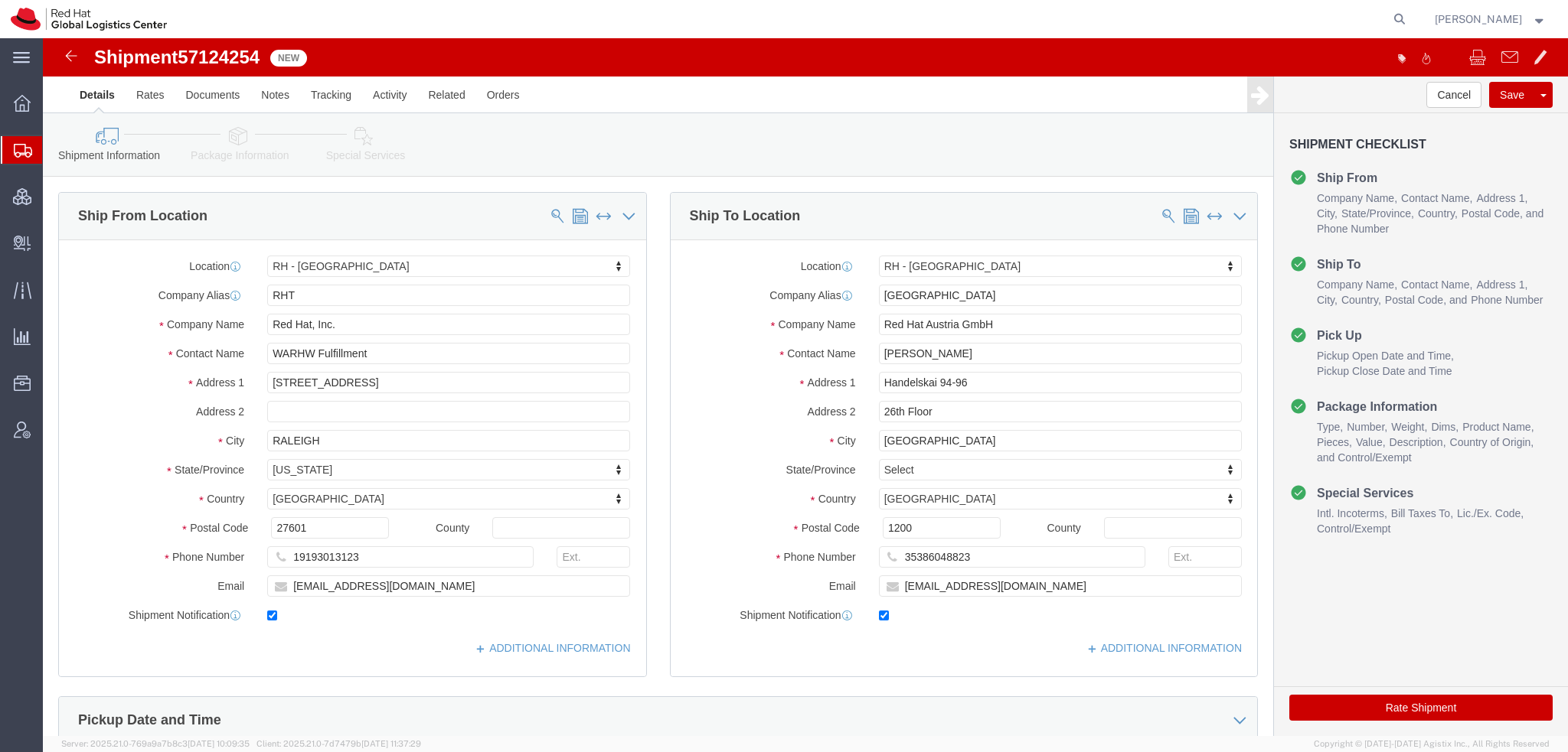
click link "Special Services"
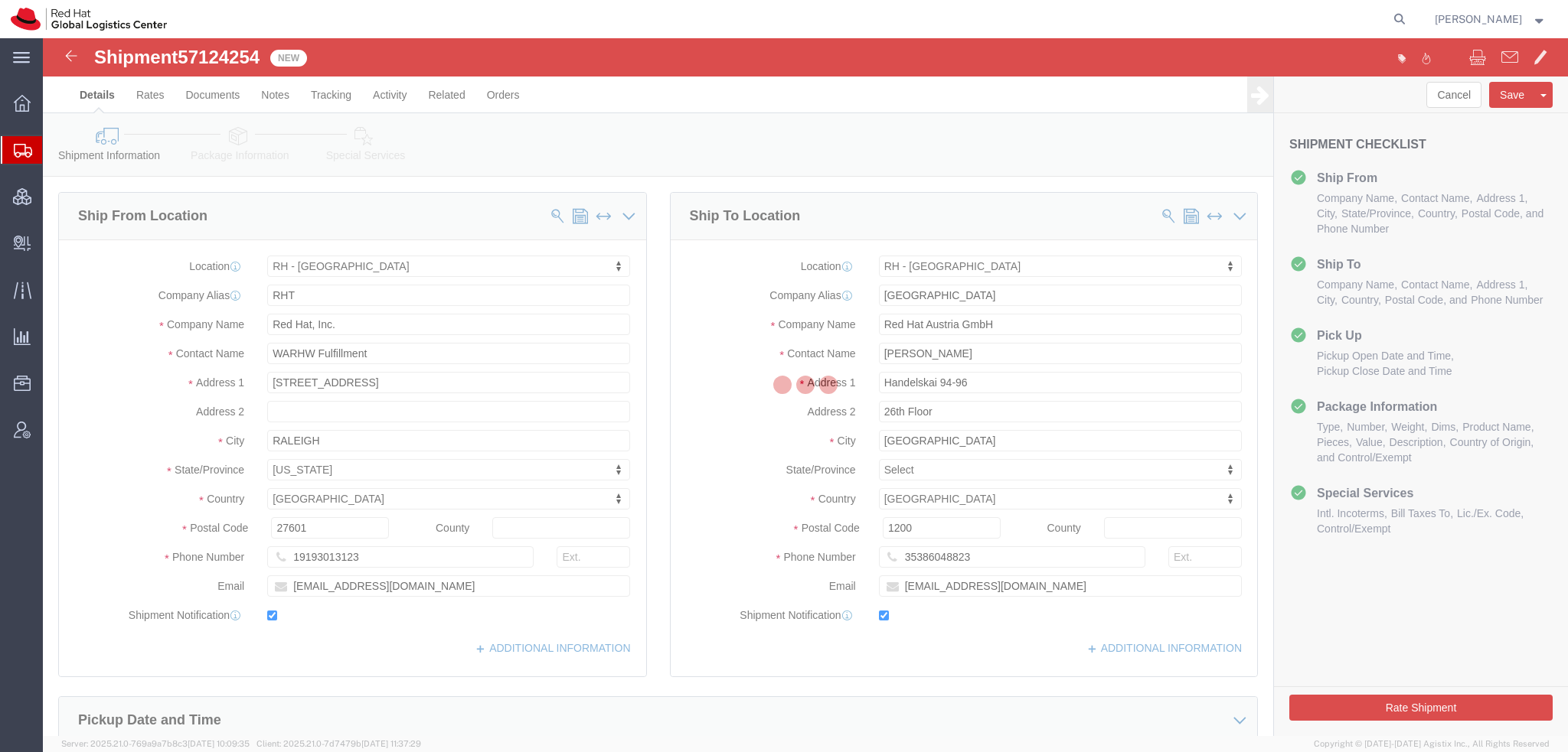
select select
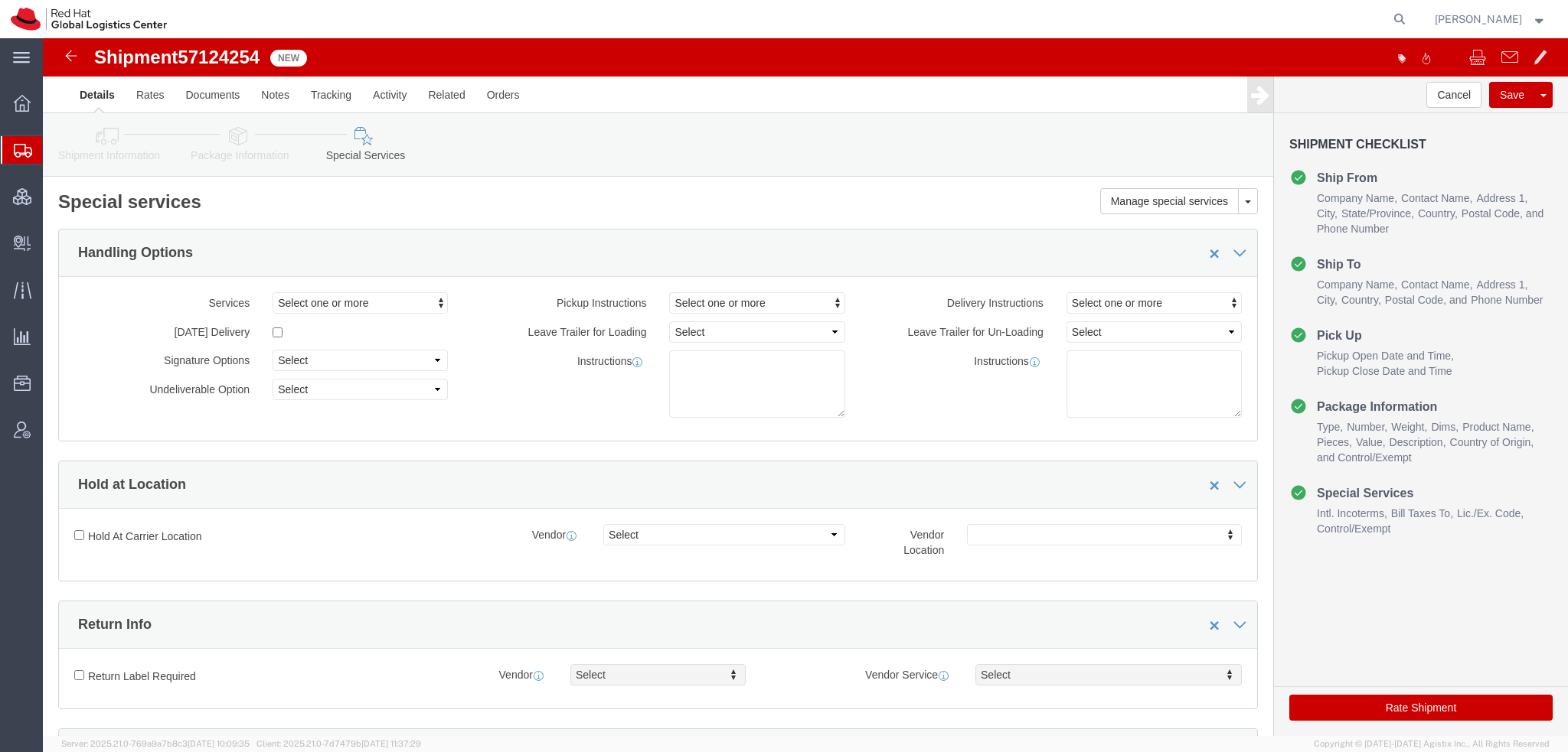
scroll to position [459, 0]
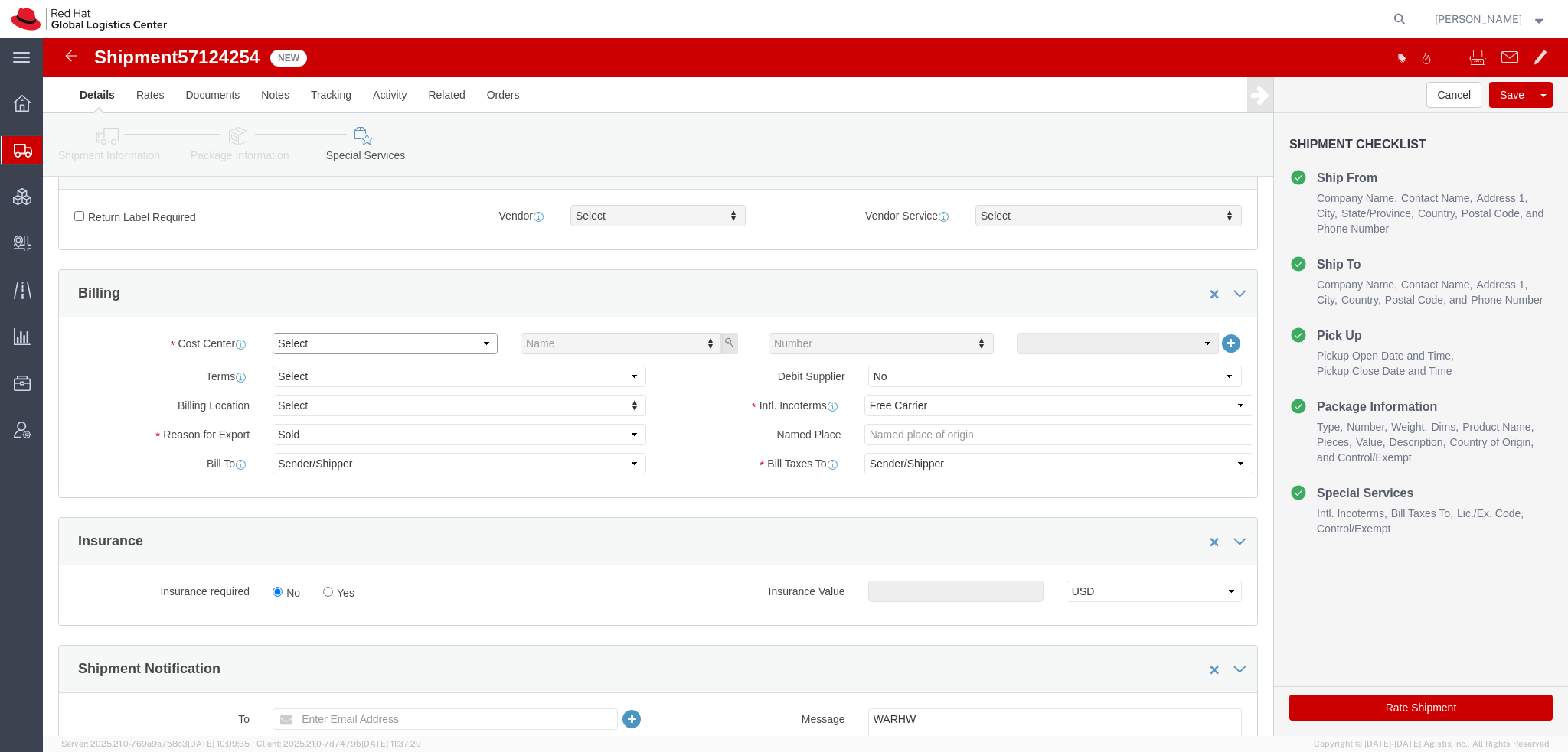
click select "Select Buyer Cost Center Department Operations Number Order Number Sales Person"
select select "COSTCENTER"
click select "Select Buyer Cost Center Department Operations Number Order Number Sales Person"
type input "505"
click select "Select Carriage Insurance Paid Carriage Paid To Cost and Freight Cost Insurance…"
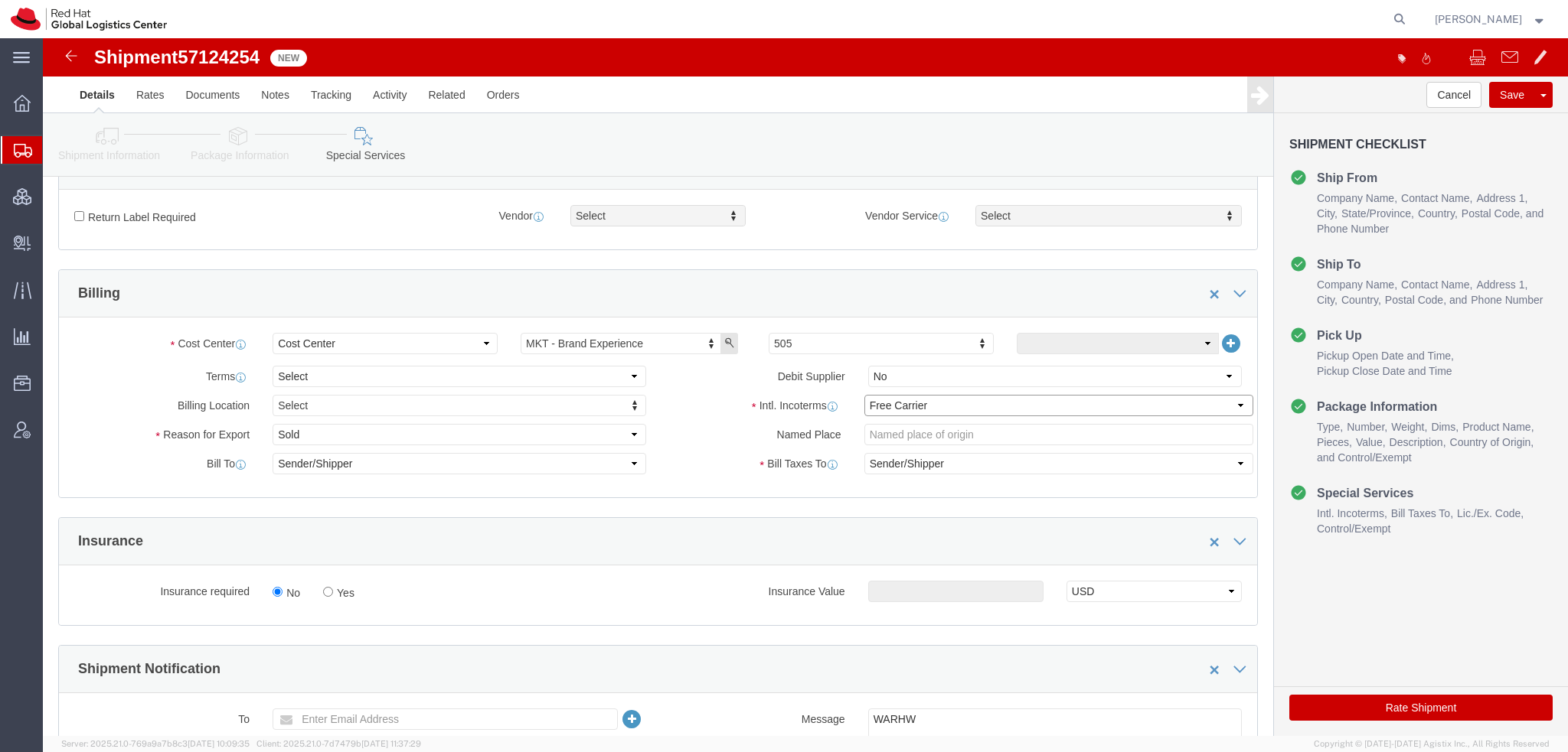
select select
click select "Select Carriage Insurance Paid Carriage Paid To Cost and Freight Cost Insurance…"
select select
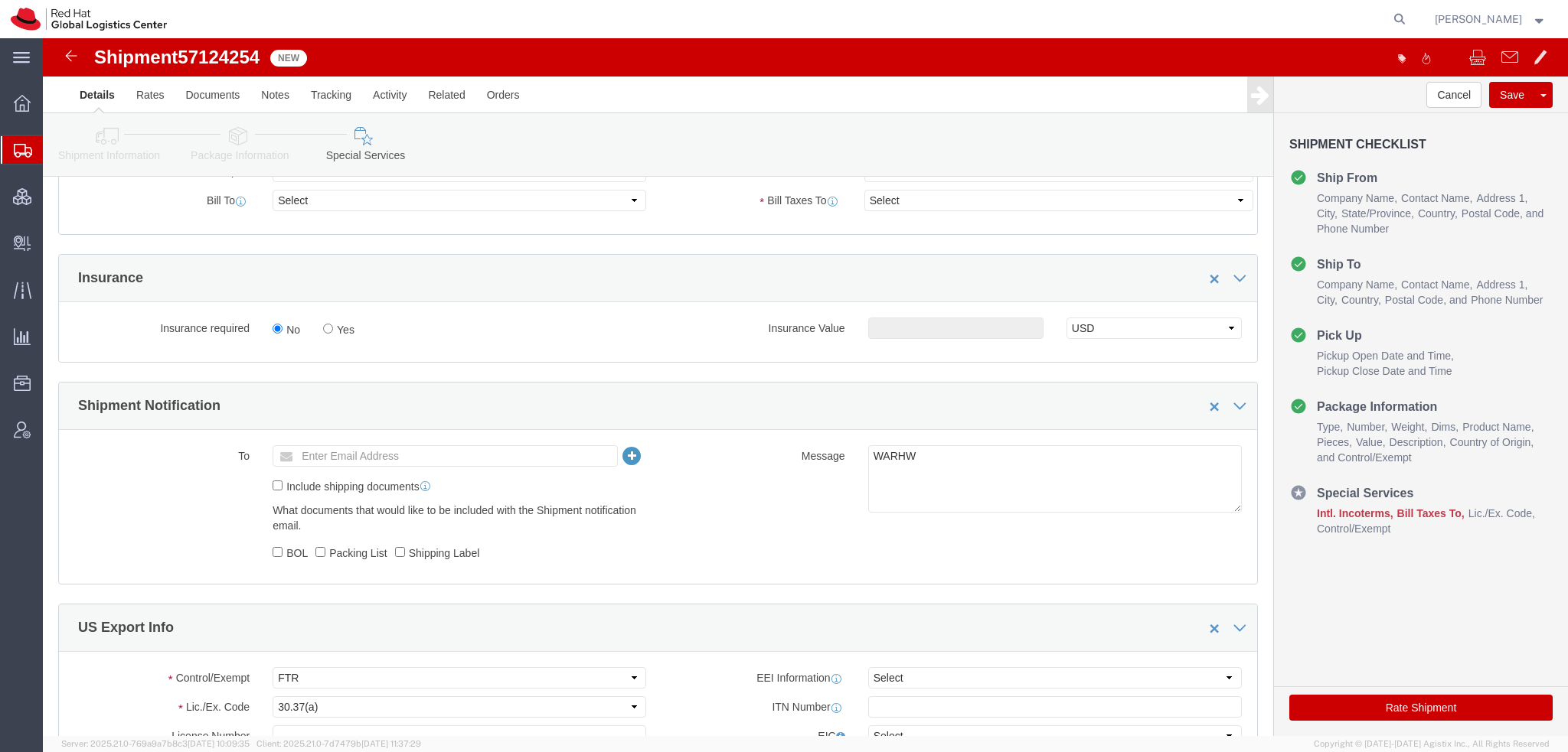
scroll to position [918, 0]
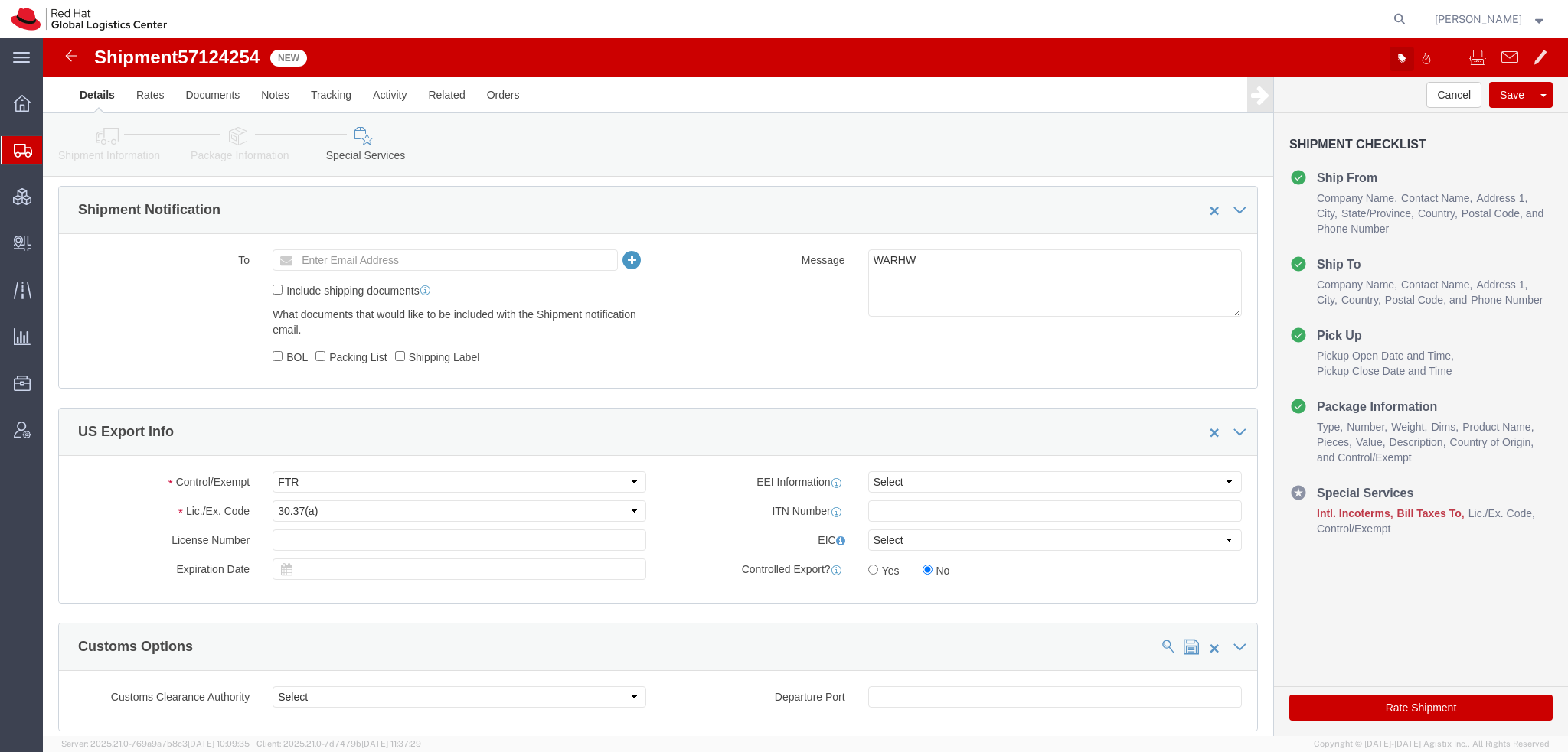
click icon "button"
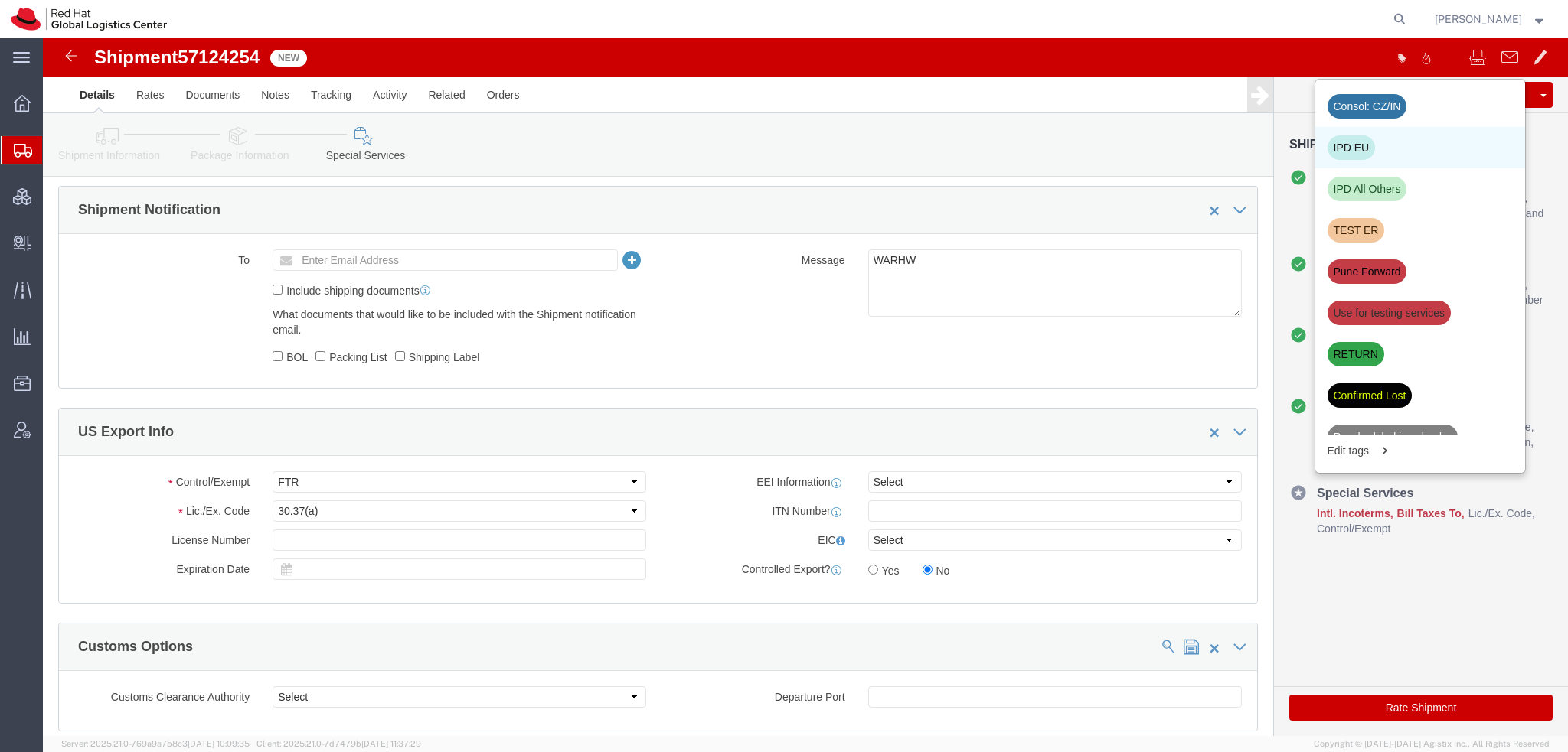
click div "IPD EU"
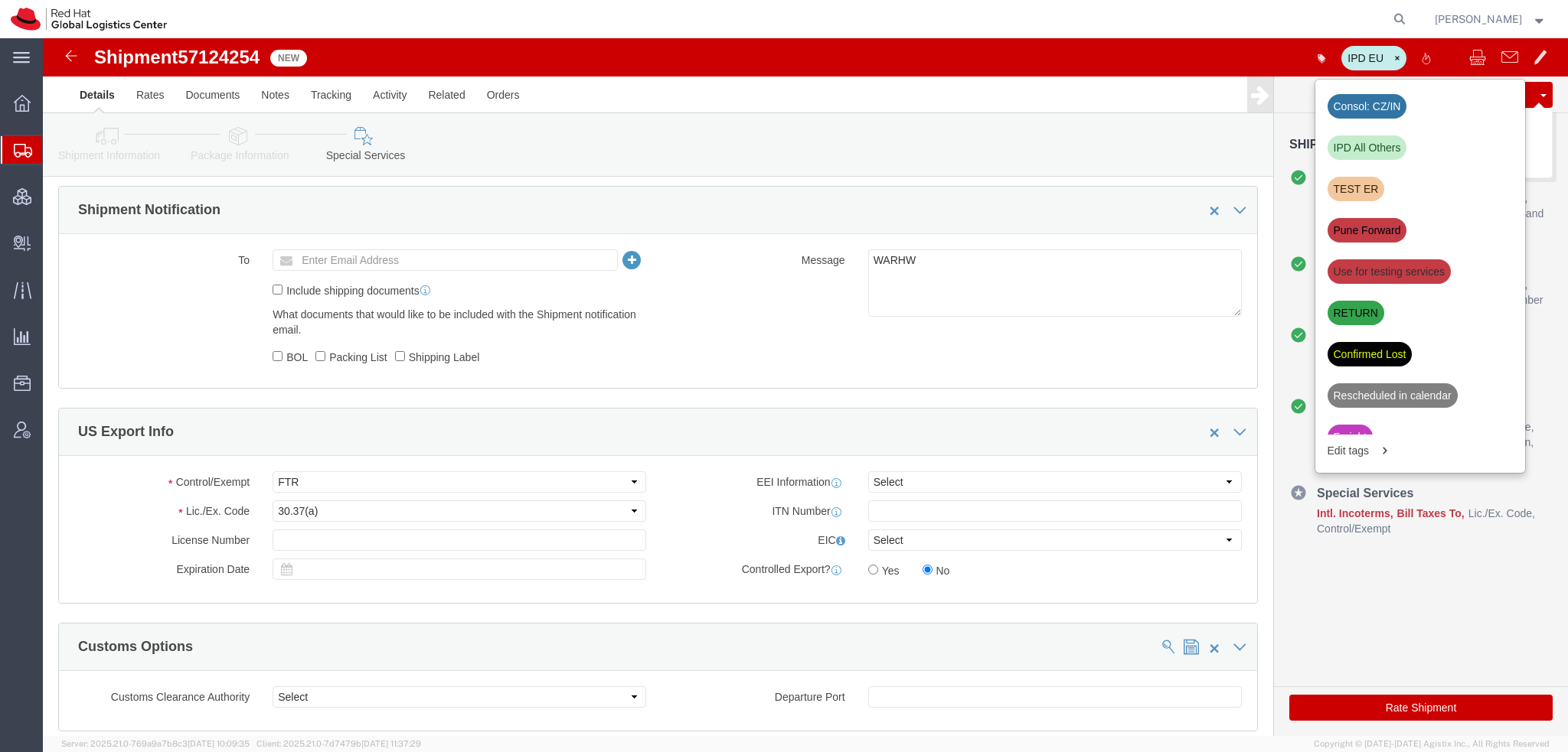
click button "Save"
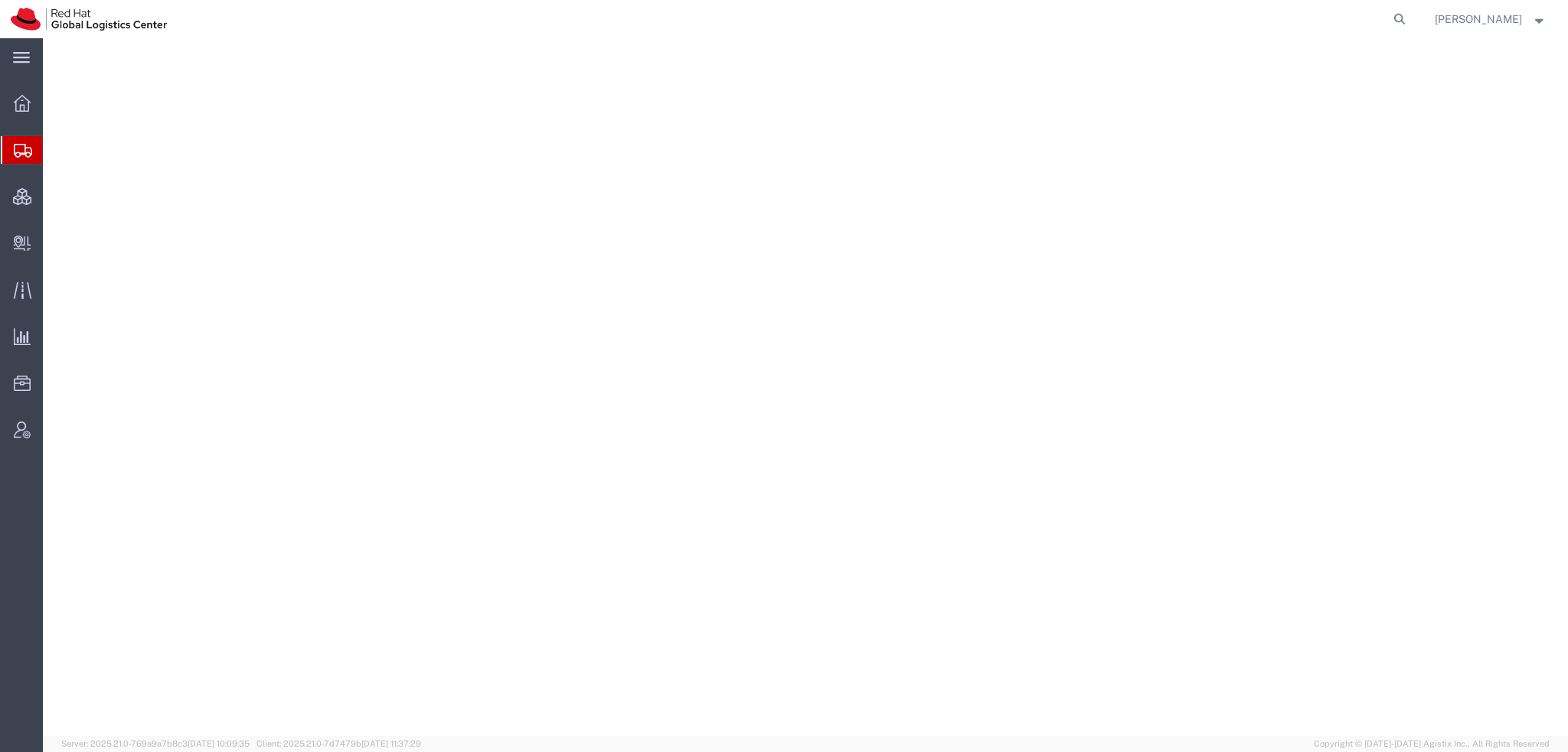
select select "38014"
select select
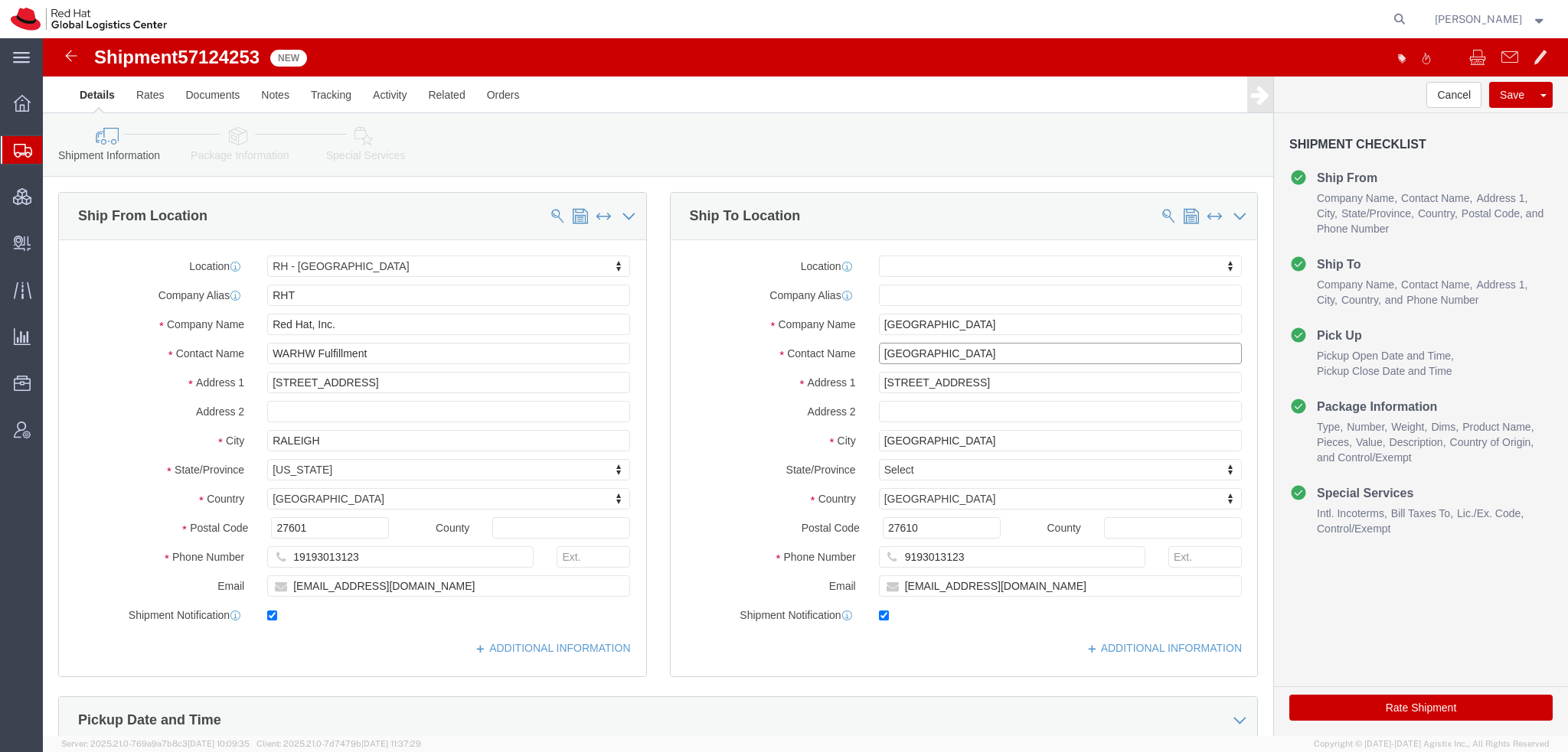
drag, startPoint x: 892, startPoint y: 319, endPoint x: 237, endPoint y: 193, distance: 667.0
click div "Ship From Location Location RH - Raleigh My Profile Location RH - Amsterdam - M…"
type input "Emiliano Va"
click p "- Red Hat SRL - (Emiliano Varisco) Via Gustavo Fara 26, 4E180, MILAN, 20124, IT"
select select "37982"
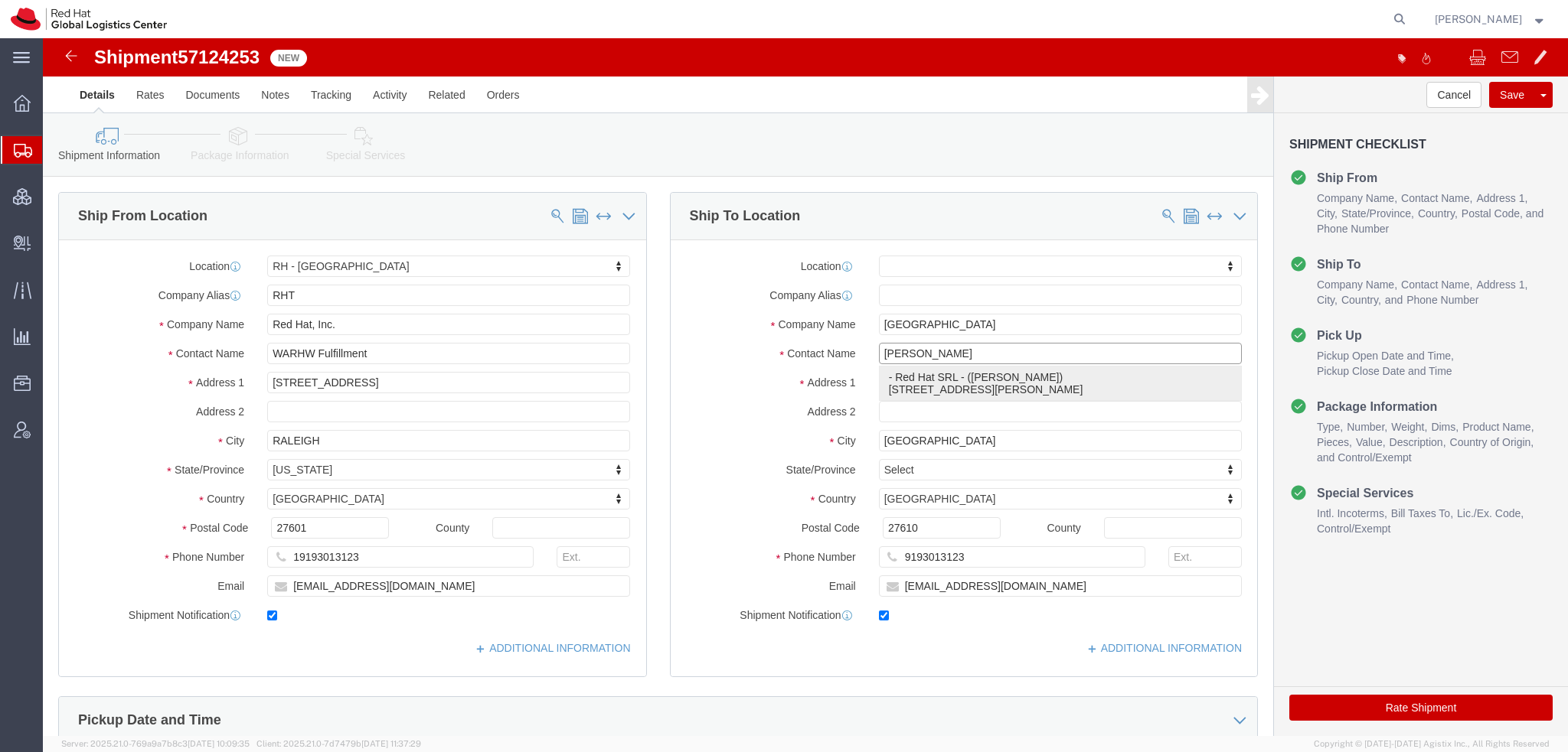
type input "Red Hat SRL"
type input "Emiliano Varisco"
type input "Via Gustavo Fara 26"
type input "MILAN"
type input "20124"
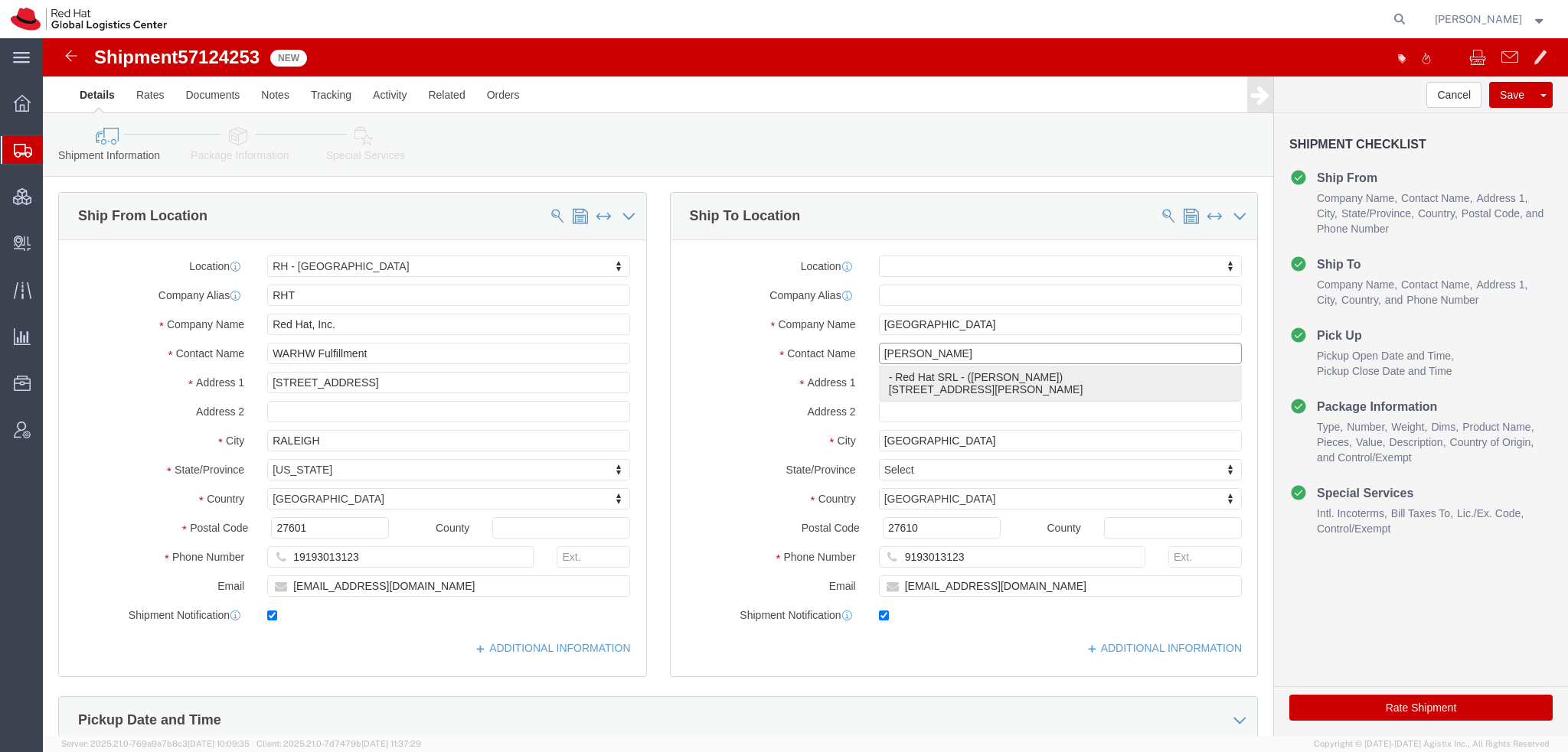
type input "evarisco@redhat.com"
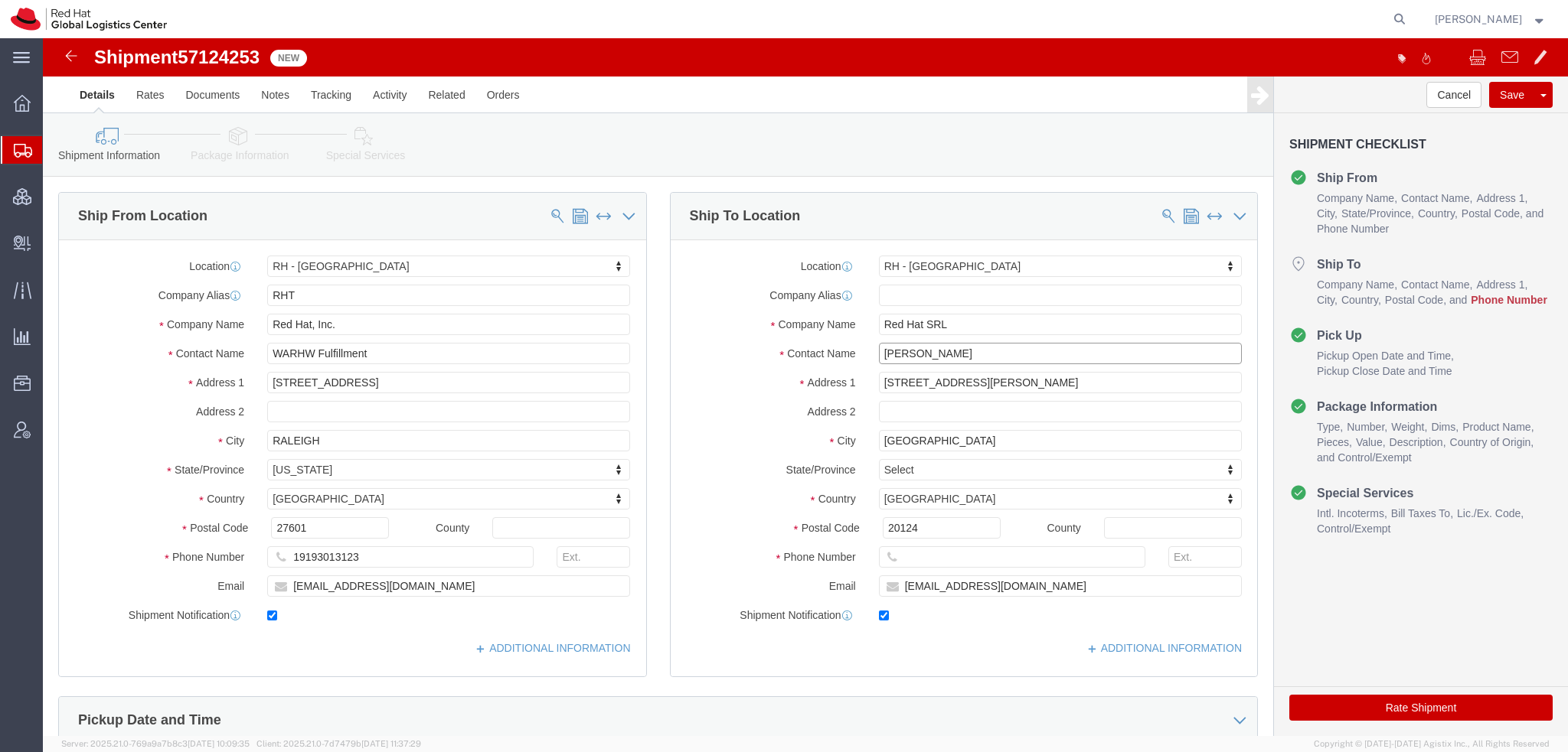
type input "Emiliano Varisco"
click input "text"
paste input "390236047601"
type input "390236047601"
click icon
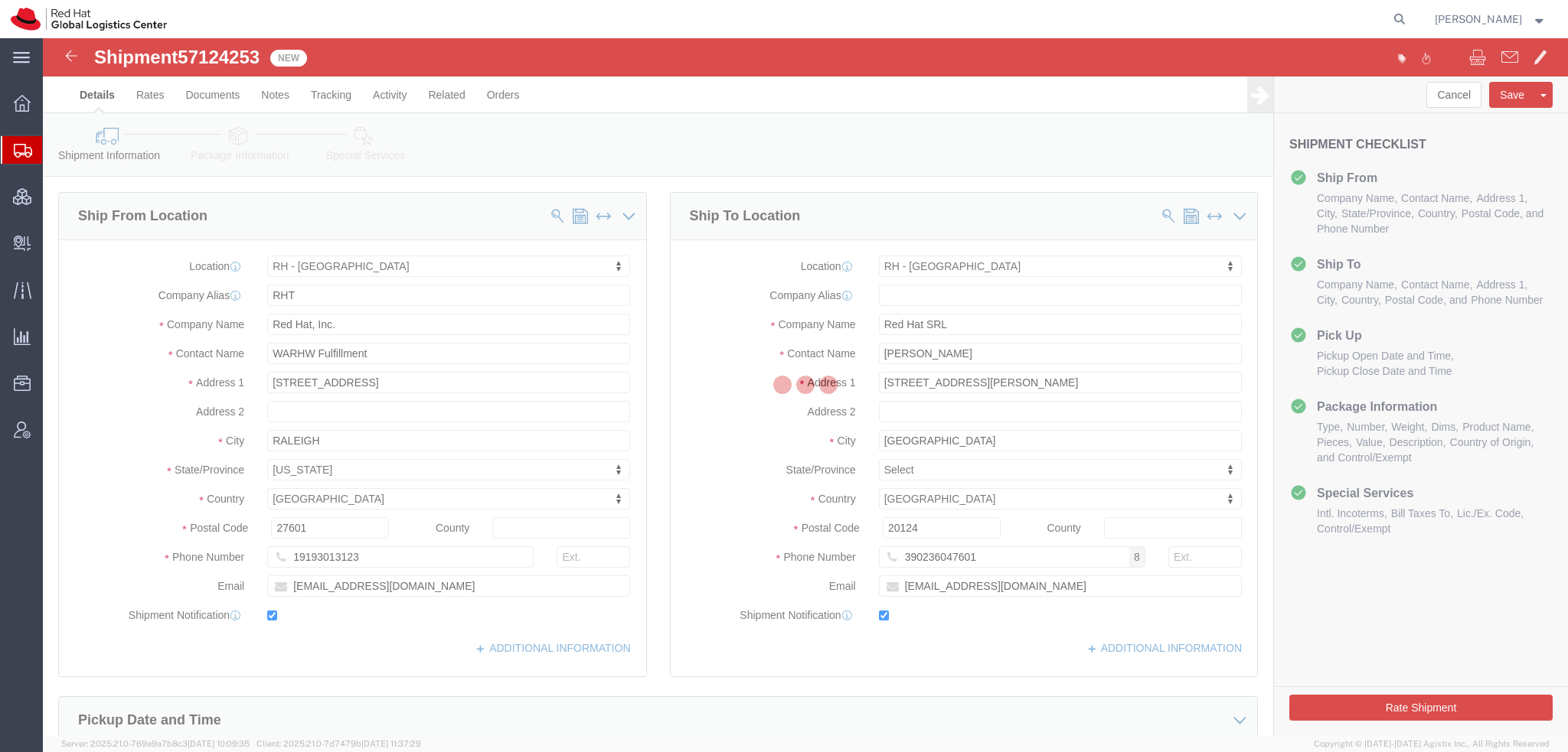
select select
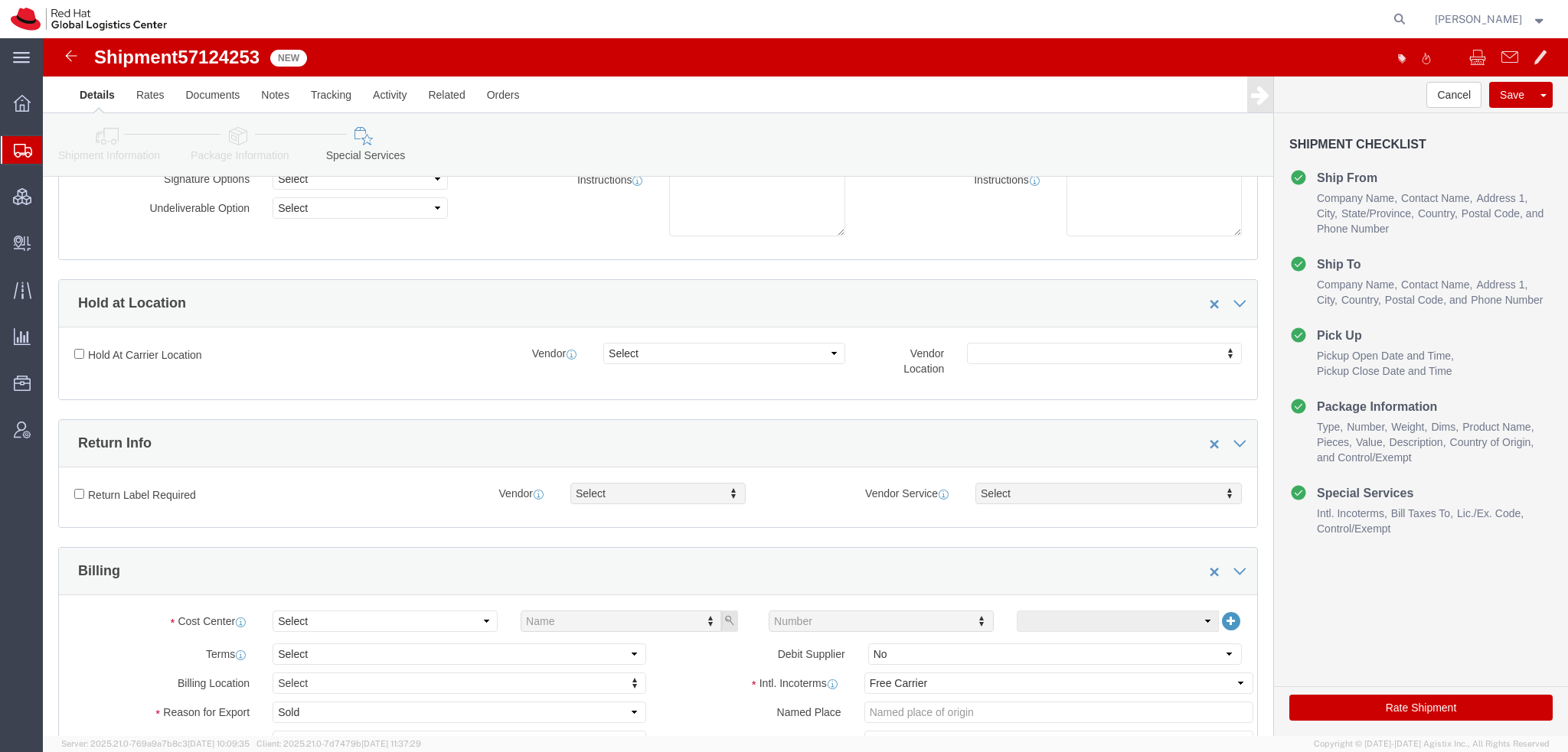
scroll to position [383, 0]
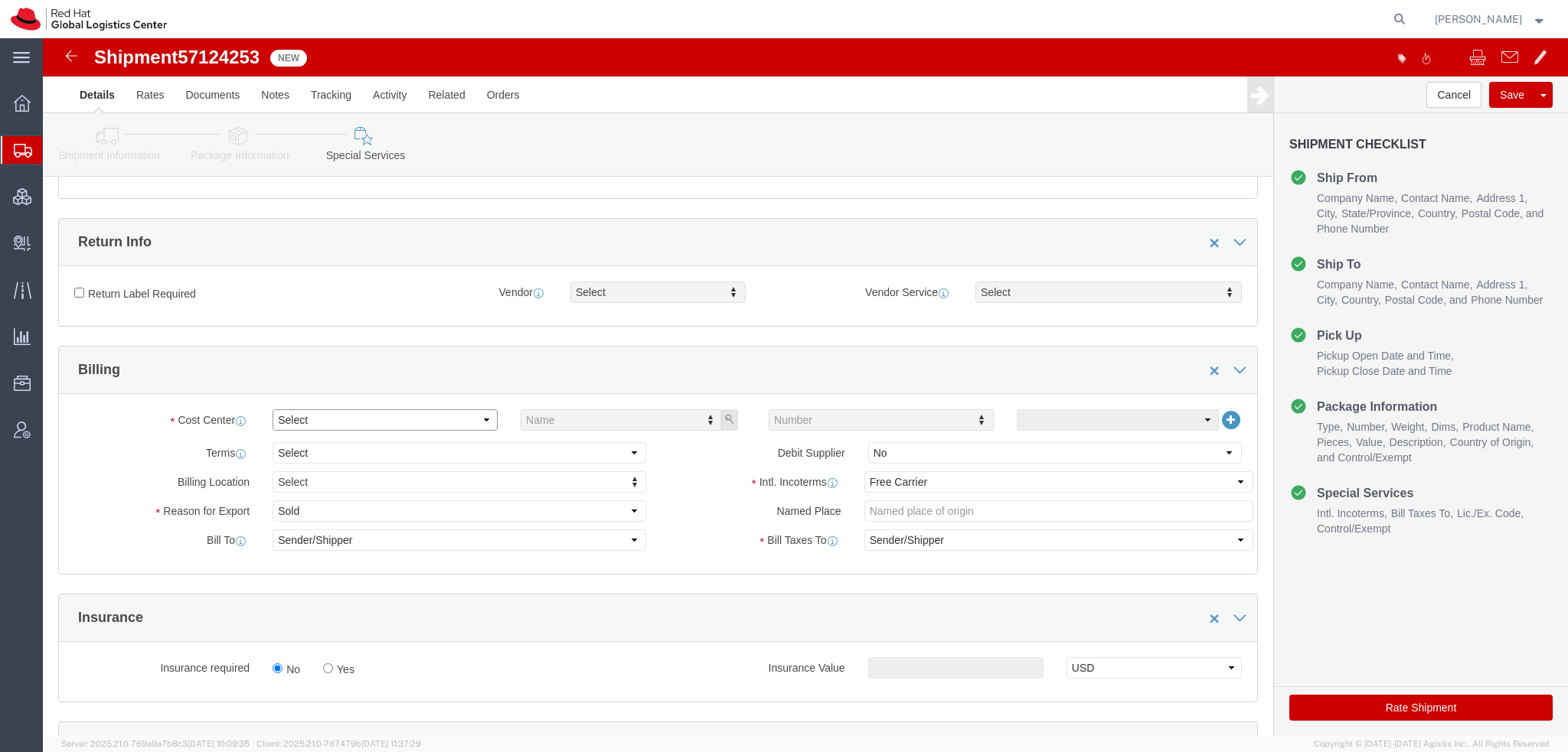
click select "Select Buyer Cost Center Department Operations Number Order Number Sales Person"
select select "COSTCENTER"
click select "Select Buyer Cost Center Department Operations Number Order Number Sales Person"
type input "505"
click select "Select Carriage Insurance Paid Carriage Paid To Cost and Freight Cost Insurance…"
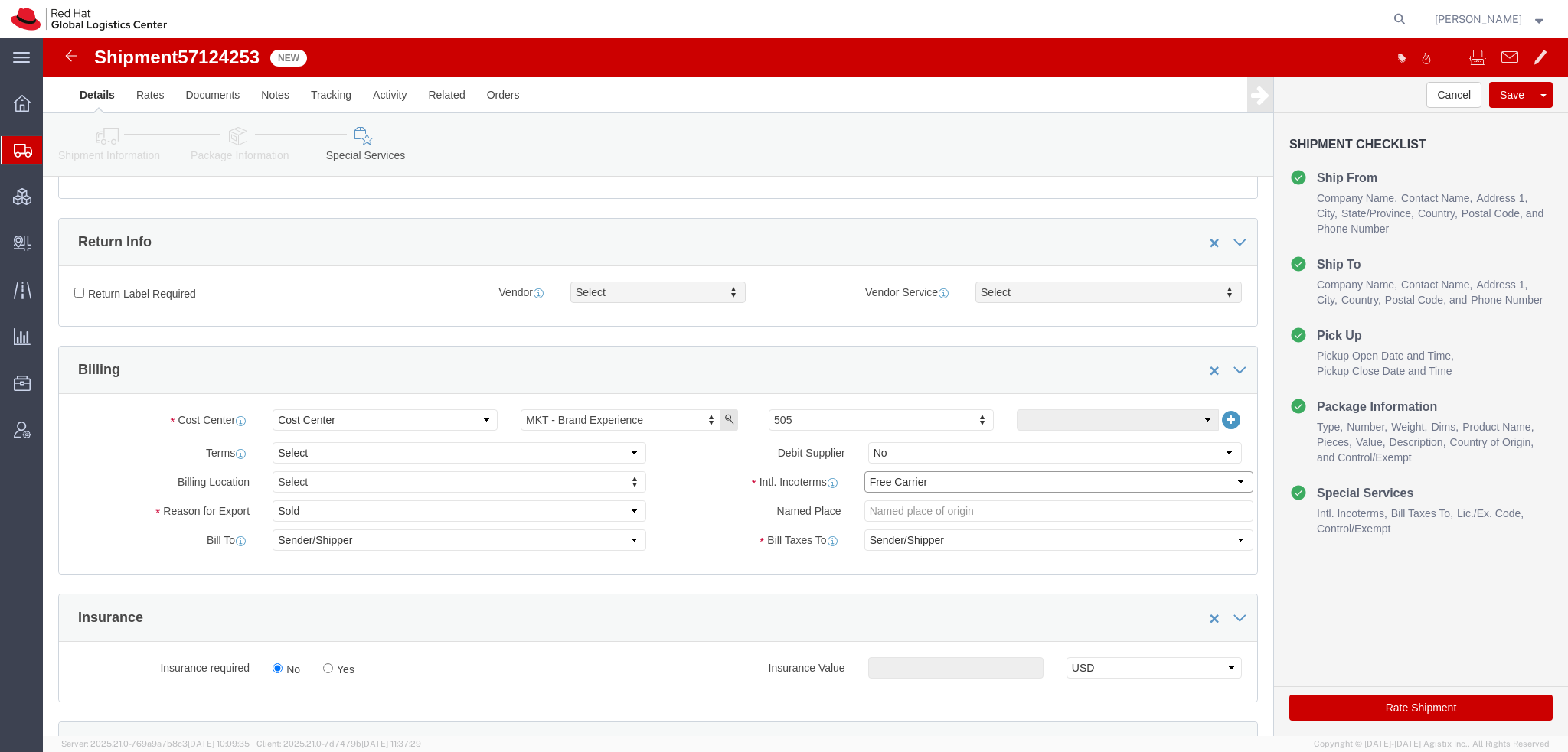
select select
click select "Select Carriage Insurance Paid Carriage Paid To Cost and Freight Cost Insurance…"
select select
click icon "button"
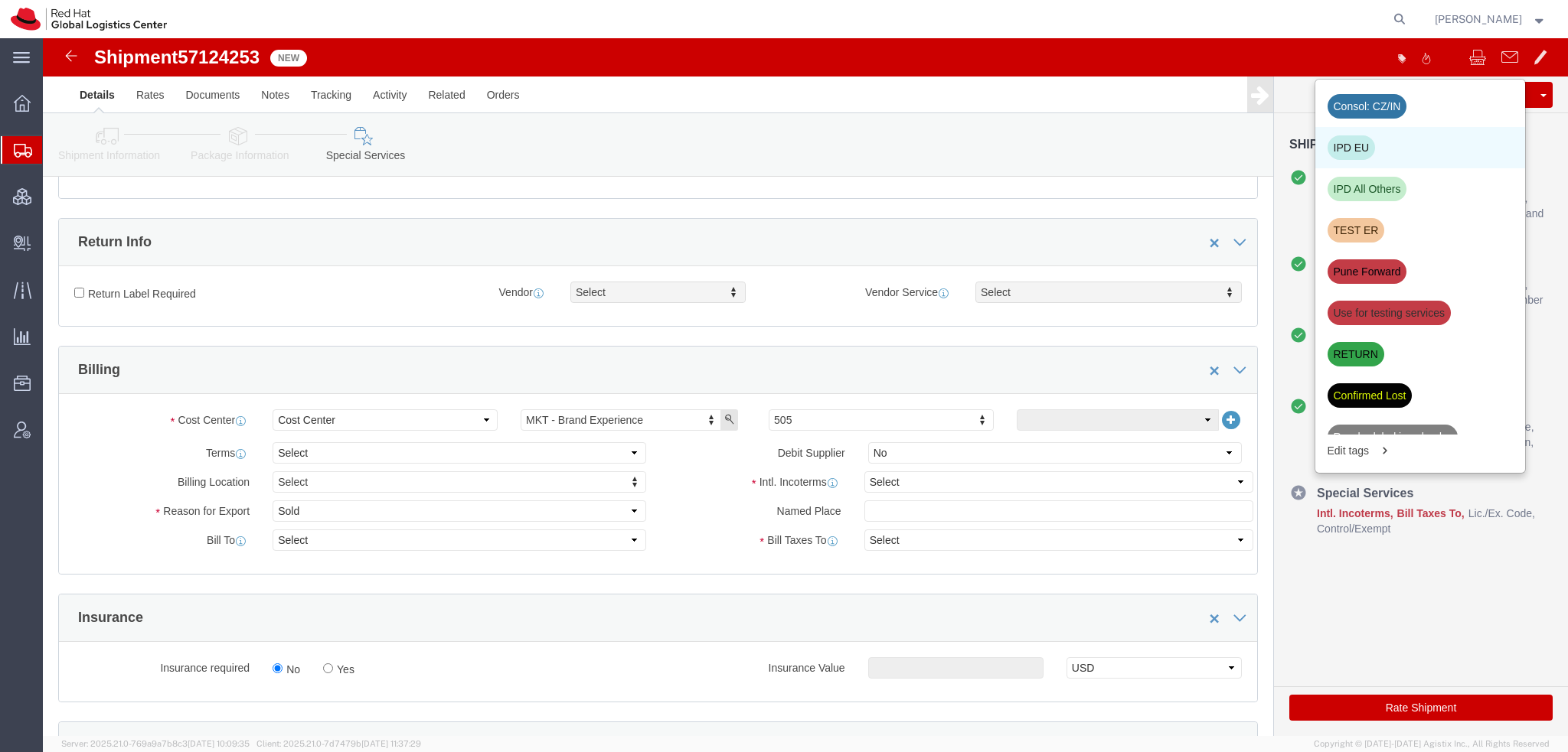
click div "IPD EU"
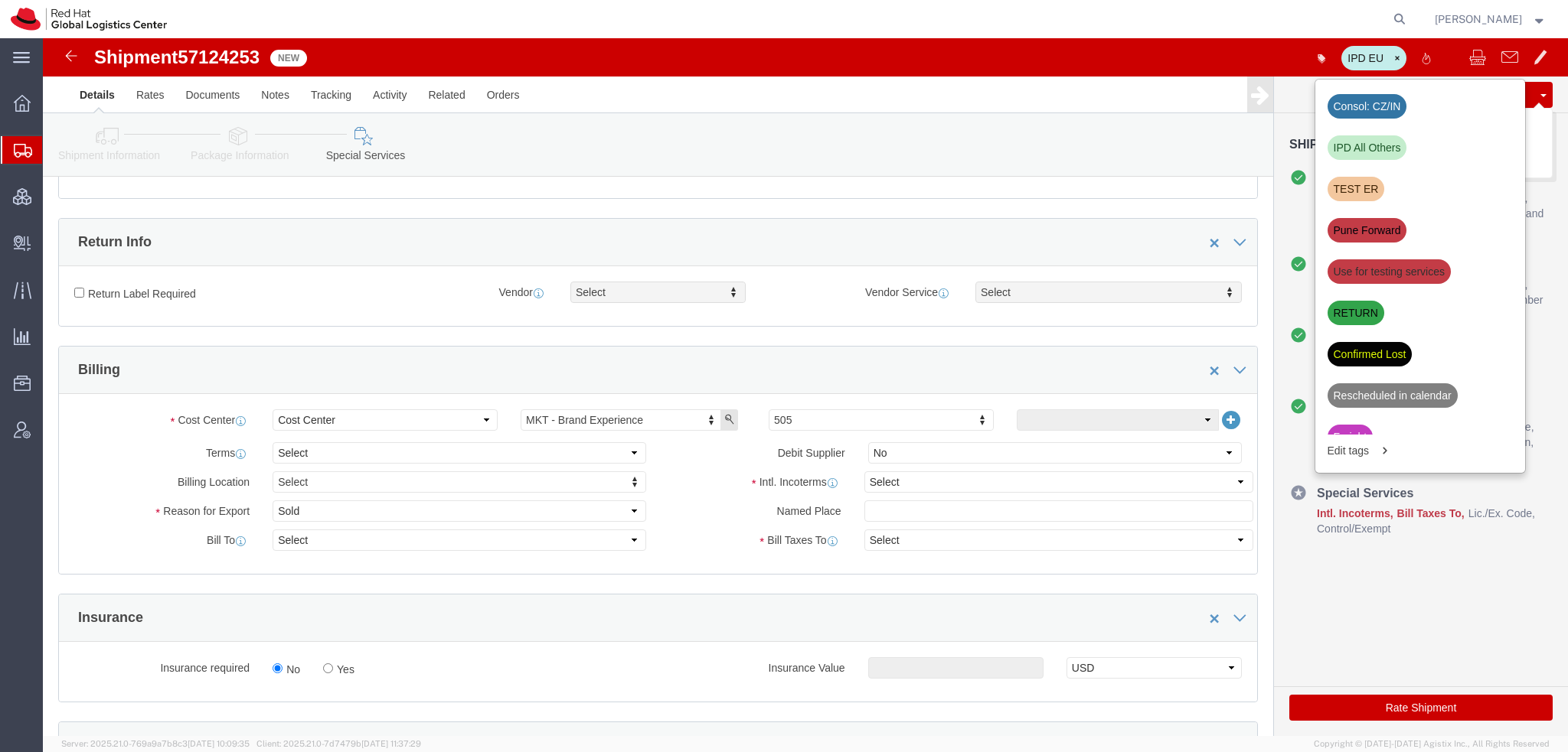
click button "Save"
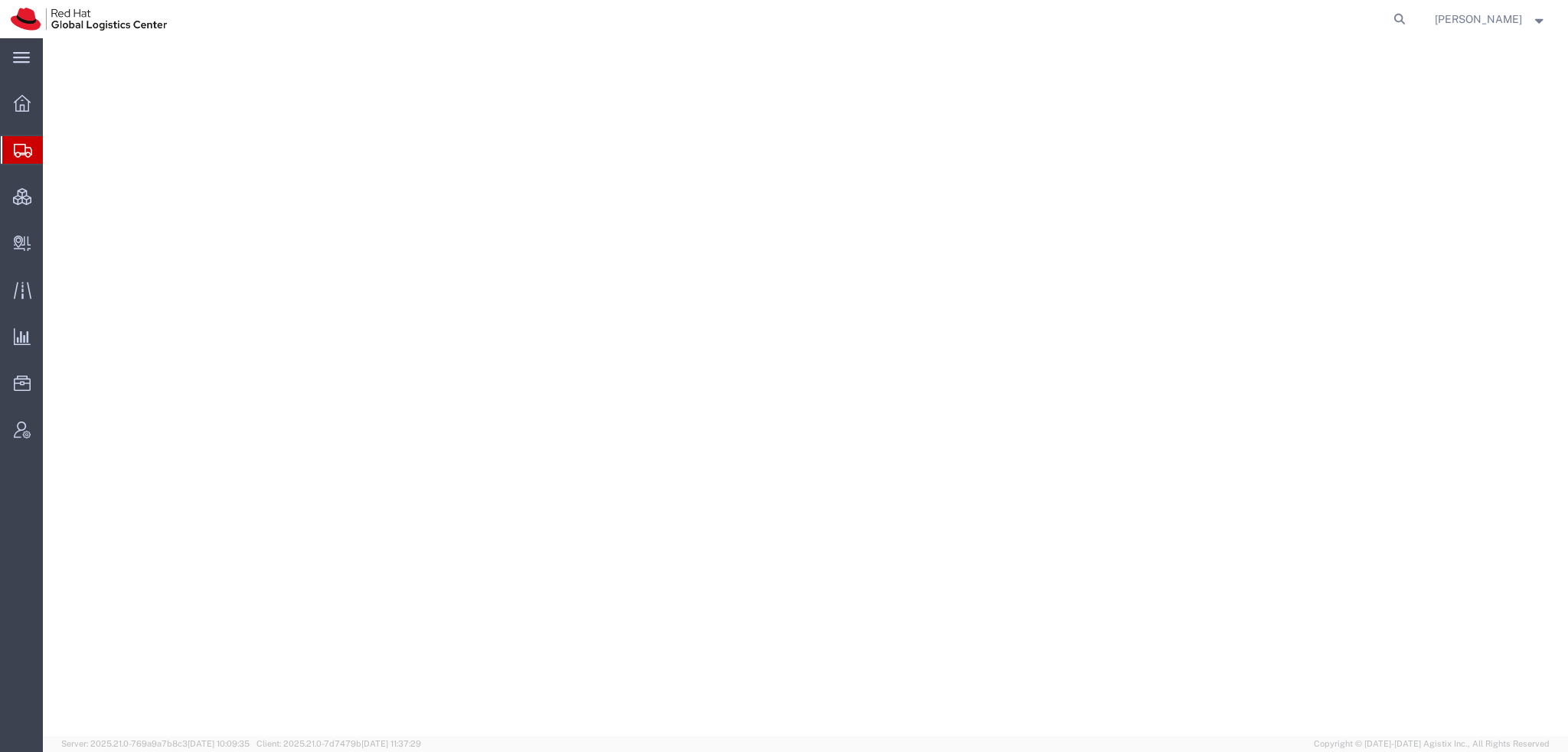
select select "38014"
select select
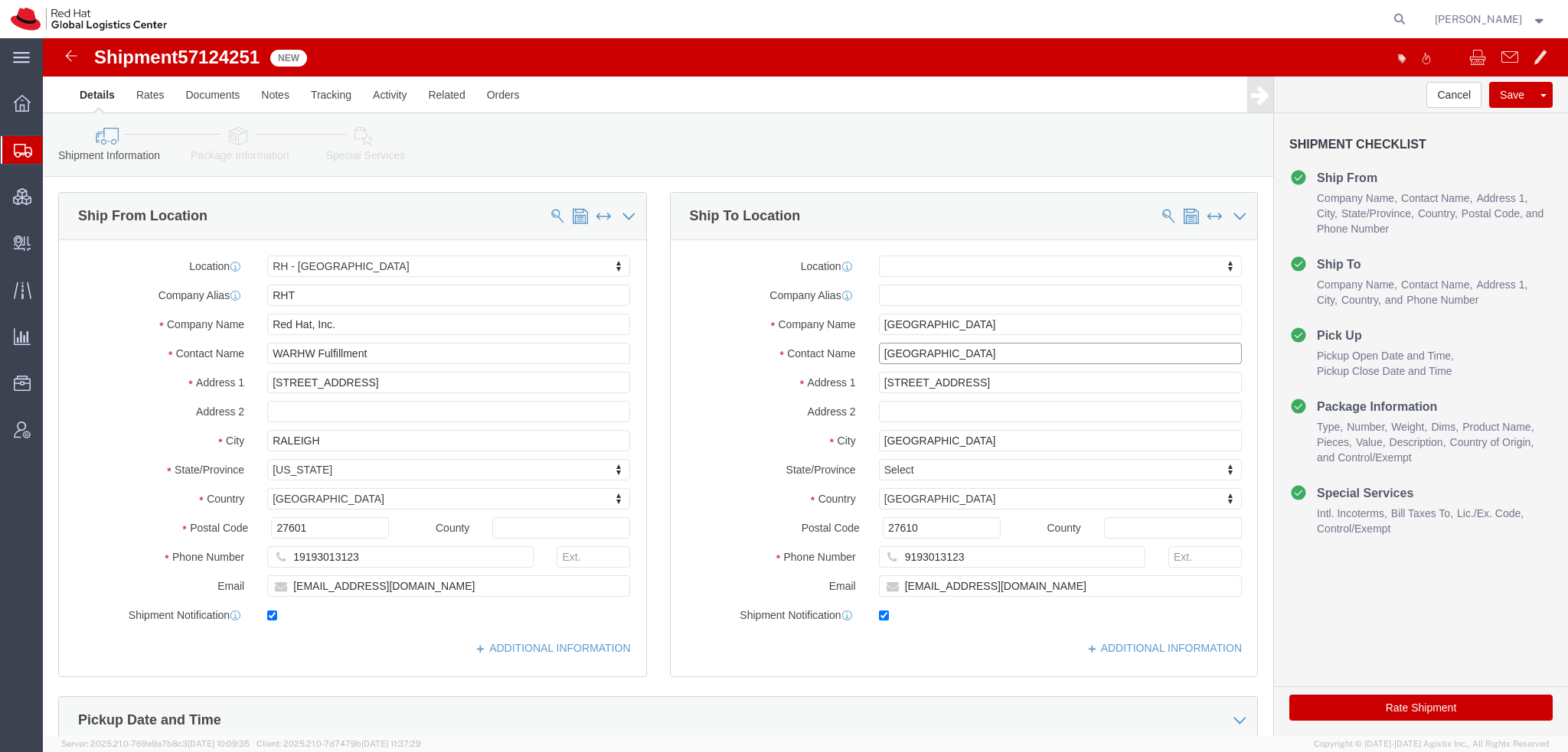
drag, startPoint x: 936, startPoint y: 310, endPoint x: 180, endPoint y: 135, distance: 776.0
click div "Shipment Information Package Information Special Services Please fix the follow…"
type input "[PERSON_NAME]"
click p "- Red Hat AB - ([PERSON_NAME] [PERSON_NAME]) [GEOGRAPHIC_DATA], [STREET_ADDRESS…"
select select "38029"
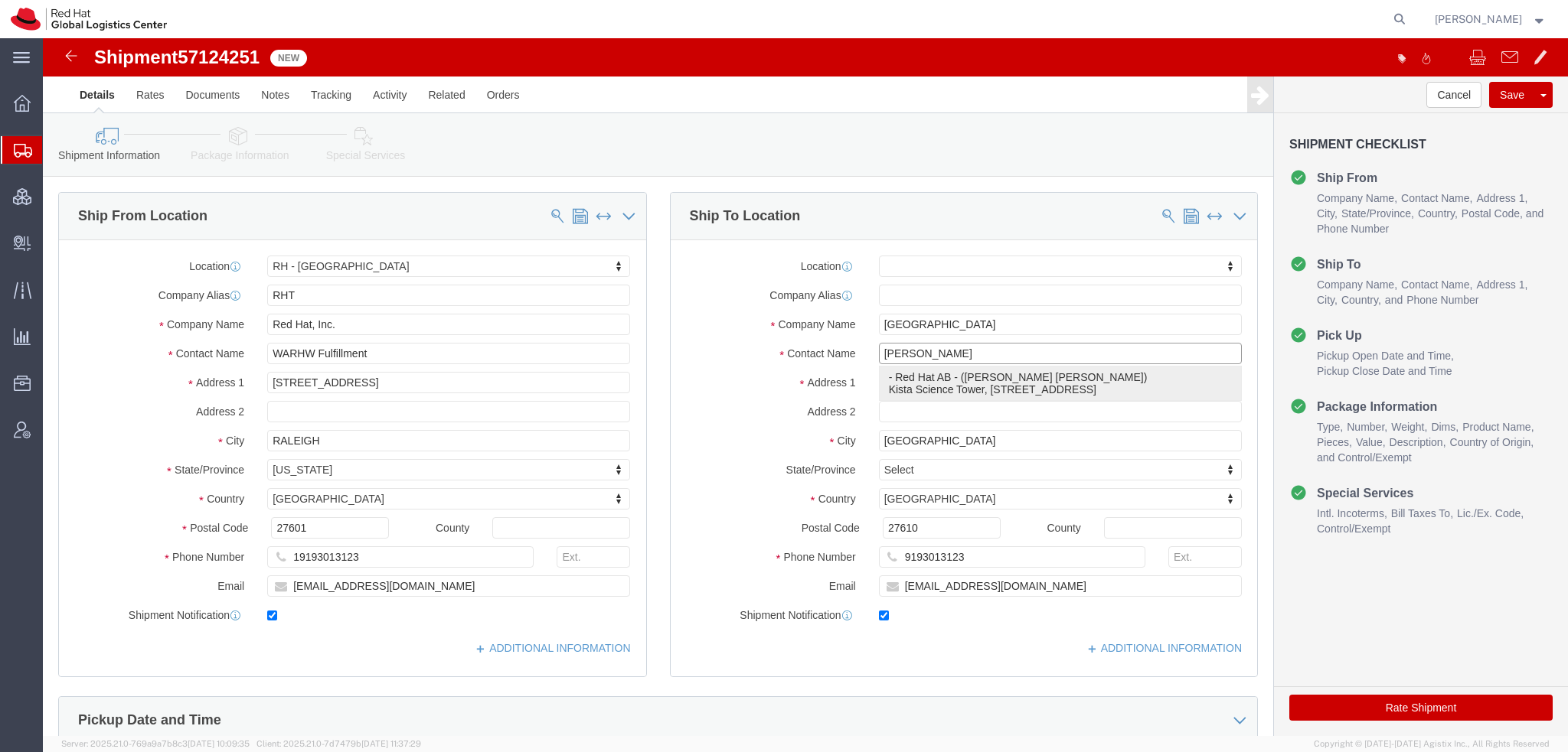
type input "Red Hat AB"
type input "[PERSON_NAME] [PERSON_NAME]"
type input "[GEOGRAPHIC_DATA]"
type input "[STREET_ADDRESS]"
type input "[GEOGRAPHIC_DATA]"
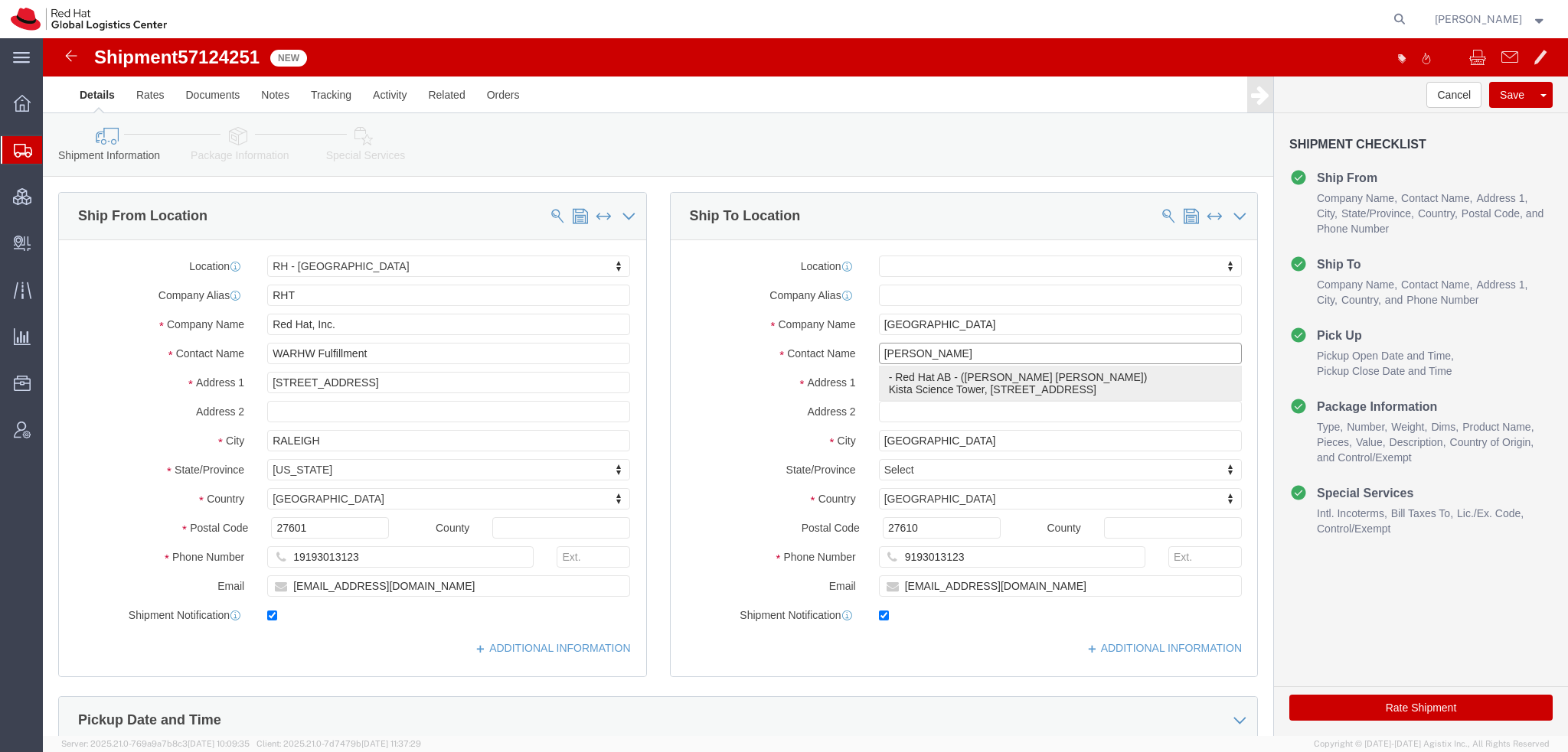
type input "164 51"
type input "46850575601"
type input "[EMAIL_ADDRESS][DOMAIN_NAME]"
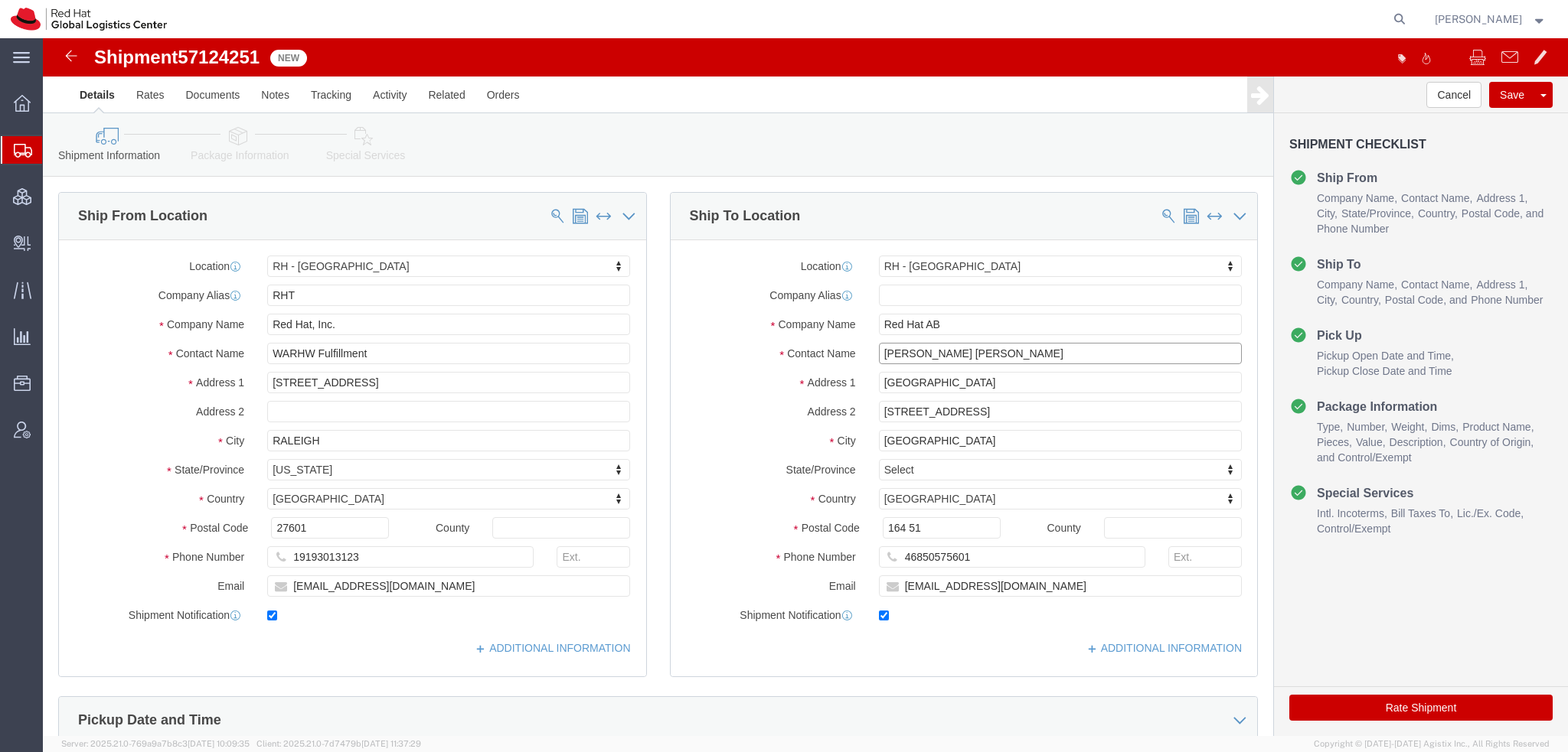
type input "[PERSON_NAME] [PERSON_NAME]"
click icon
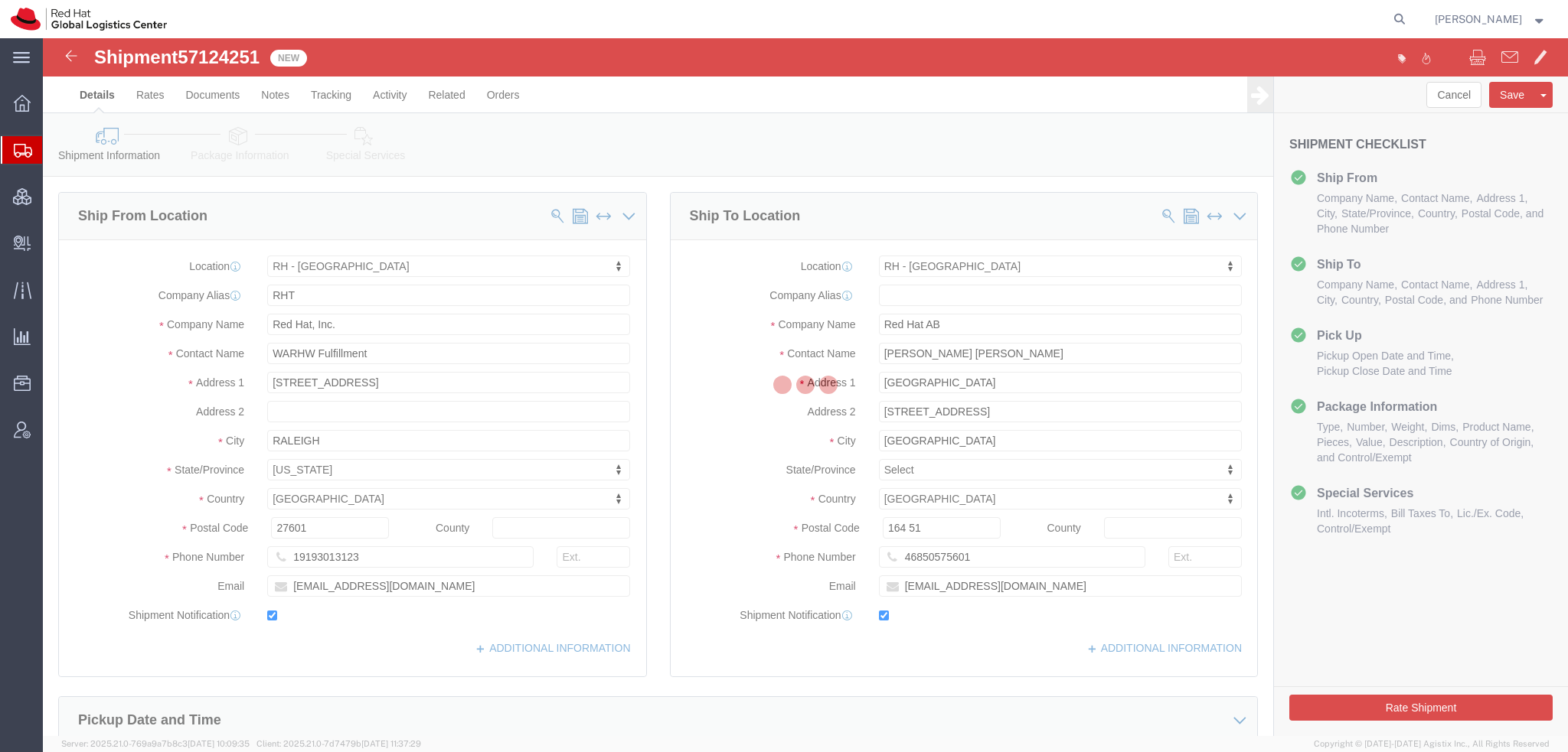
select select
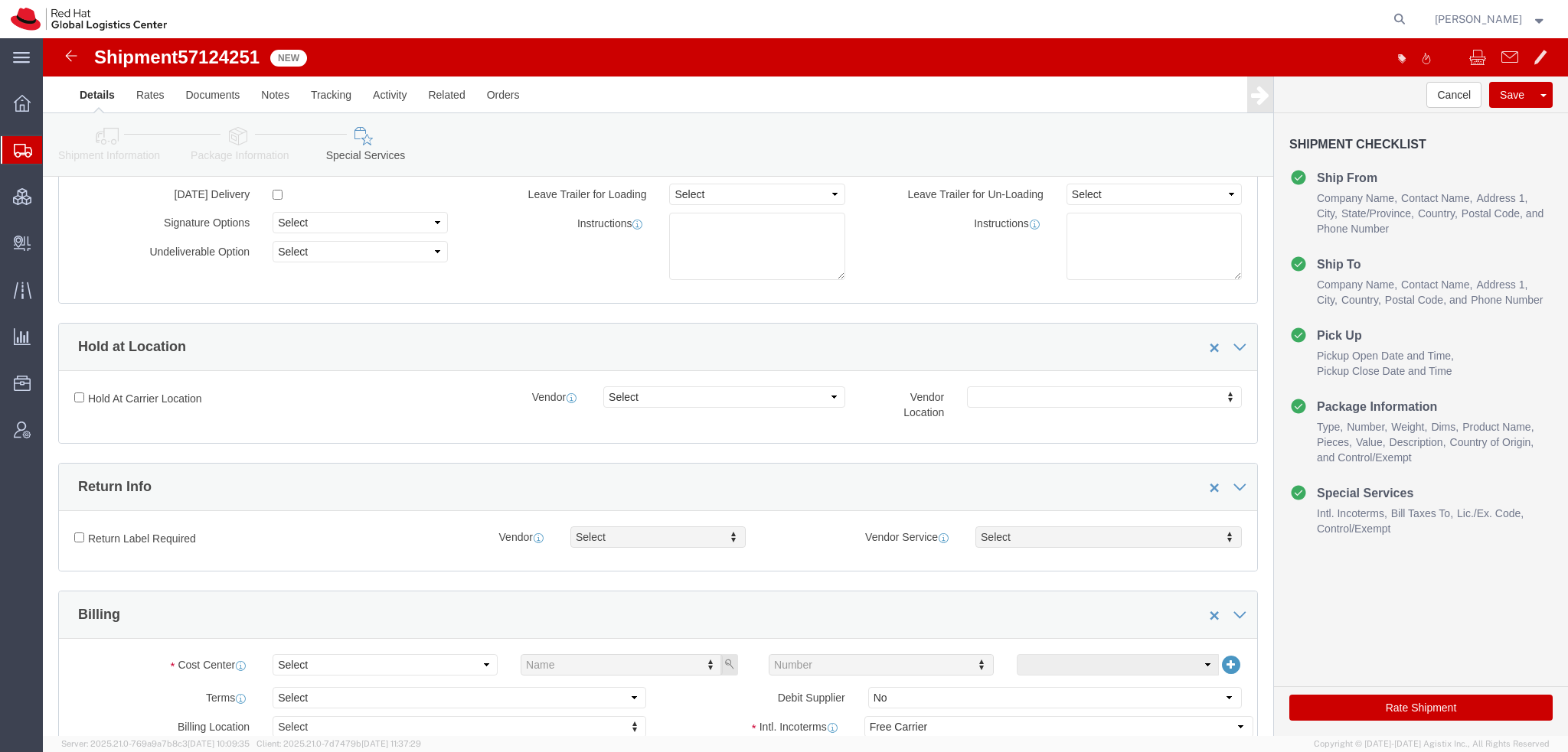
scroll to position [383, 0]
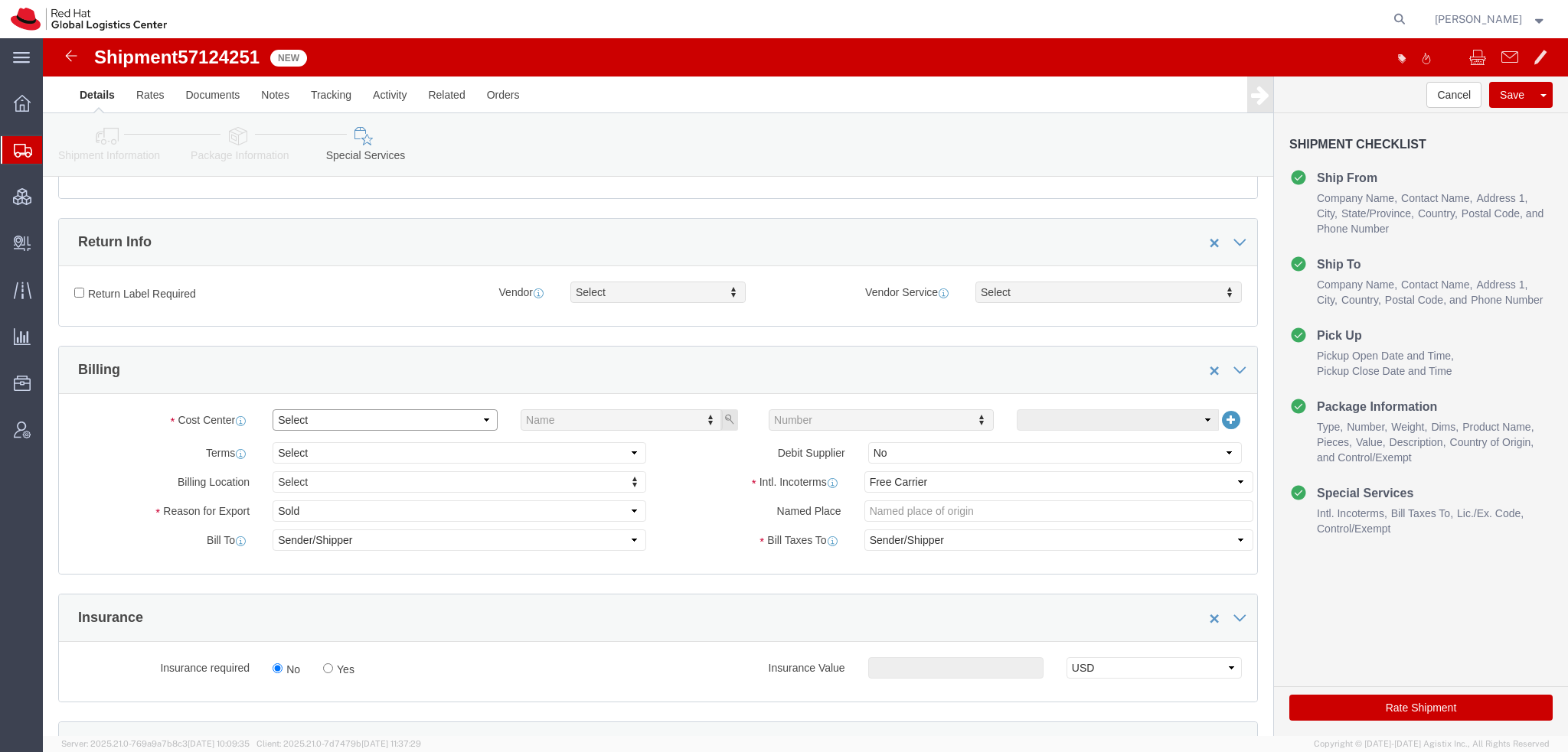
click select "Select Buyer Cost Center Department Operations Number Order Number Sales Person"
select select "COSTCENTER"
click select "Select Buyer Cost Center Department Operations Number Order Number Sales Person"
type input "505"
click select "Select Carriage Insurance Paid Carriage Paid To Cost and Freight Cost Insurance…"
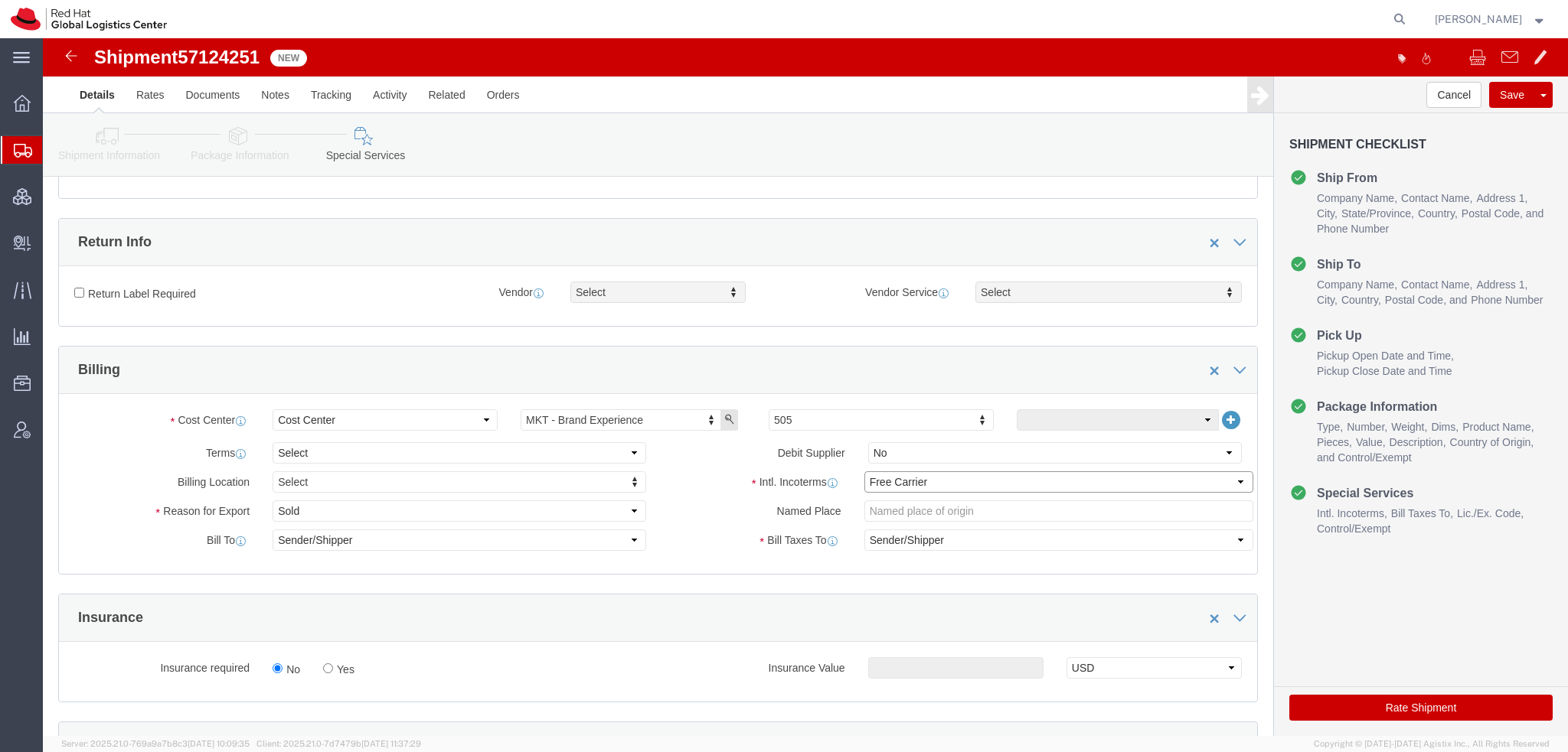
select select
click select "Select Carriage Insurance Paid Carriage Paid To Cost and Freight Cost Insurance…"
select select
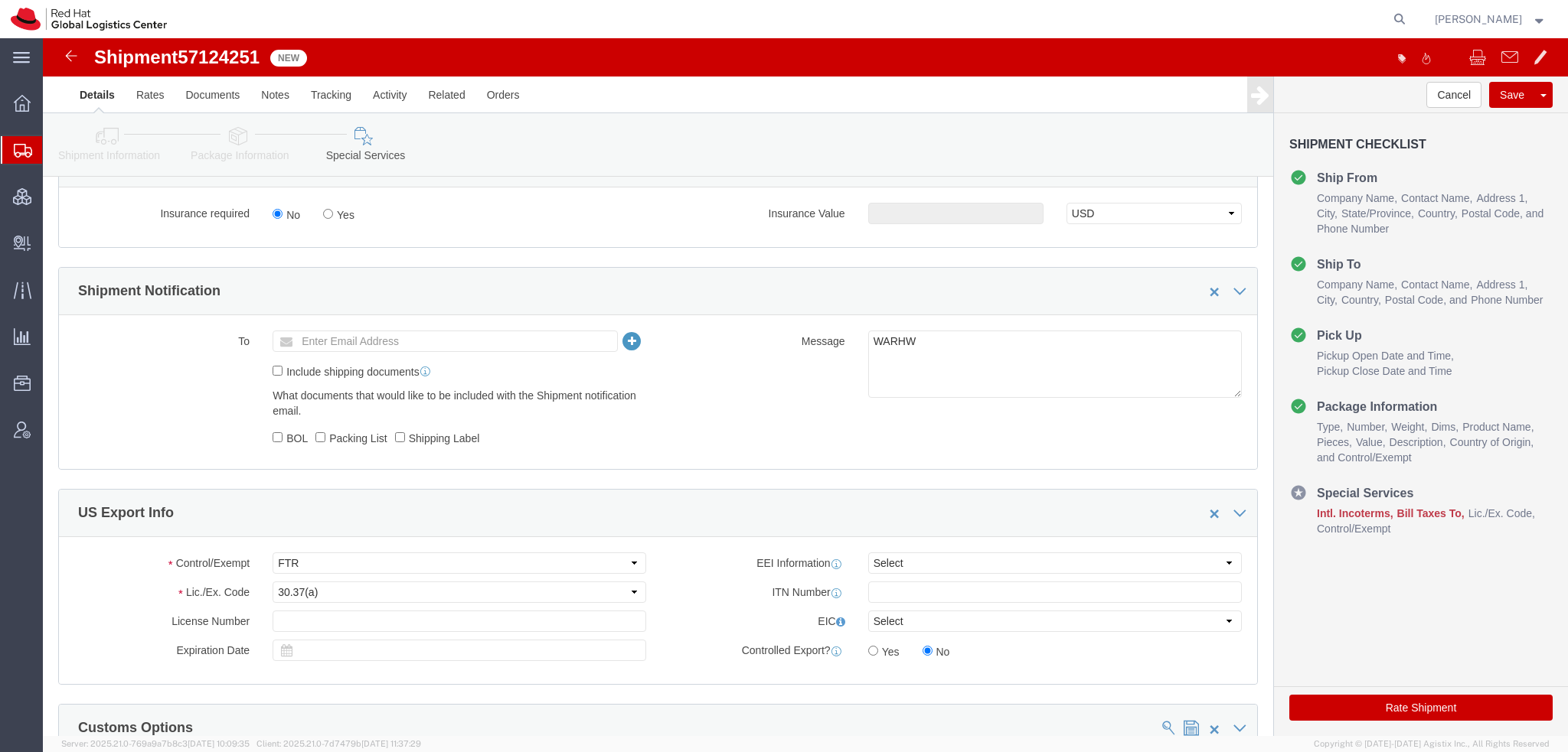
scroll to position [842, 0]
click icon "button"
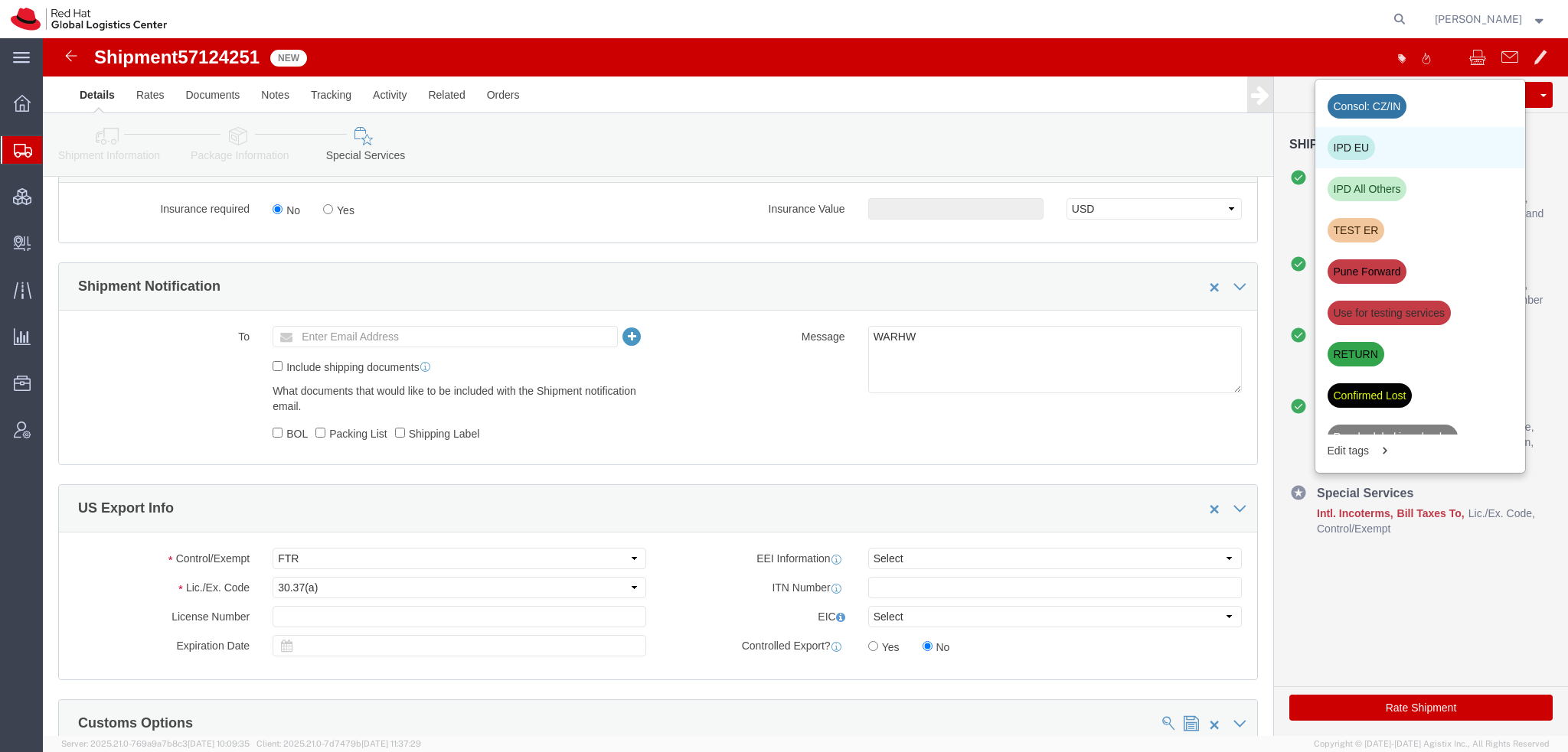
click div "IPD EU"
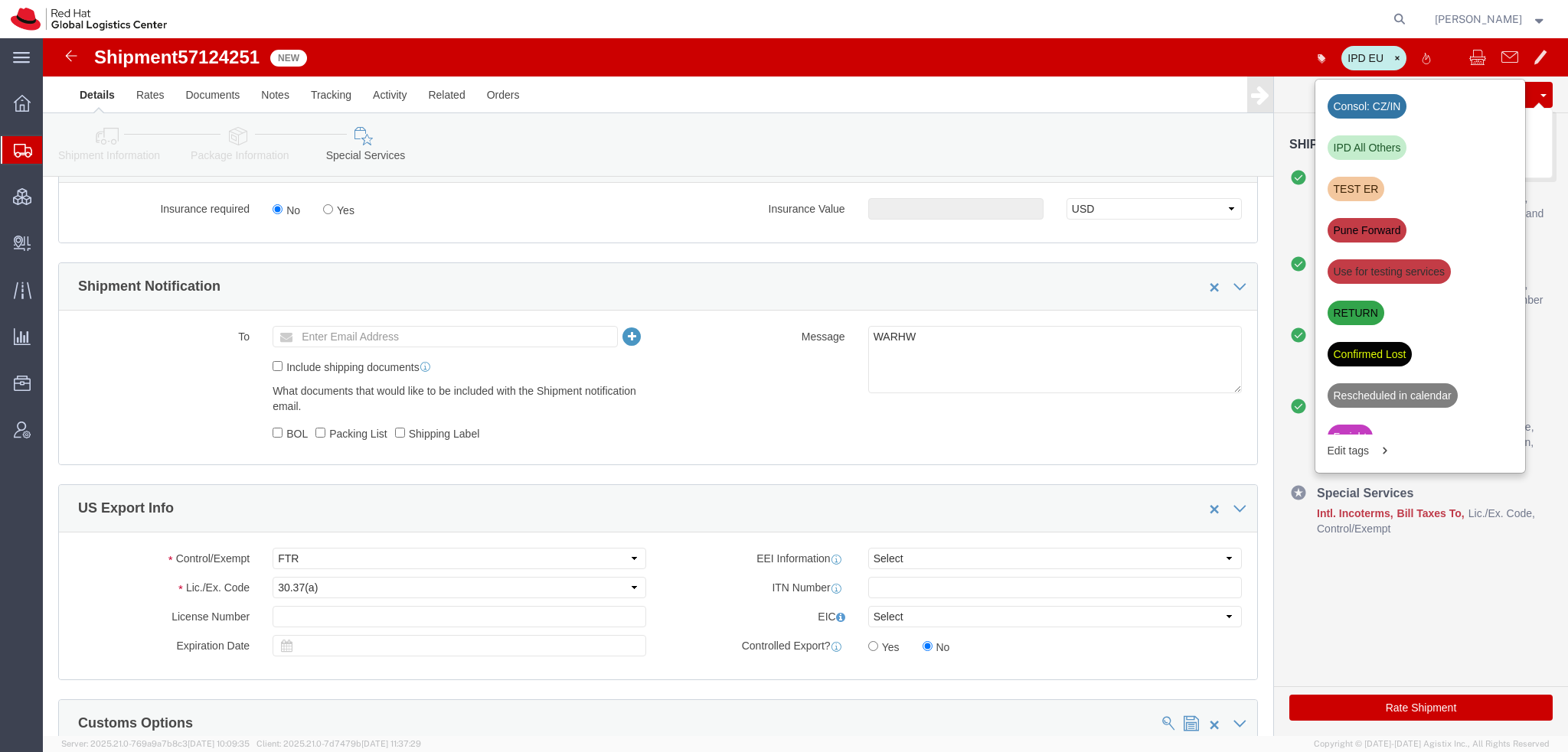
click button "Save"
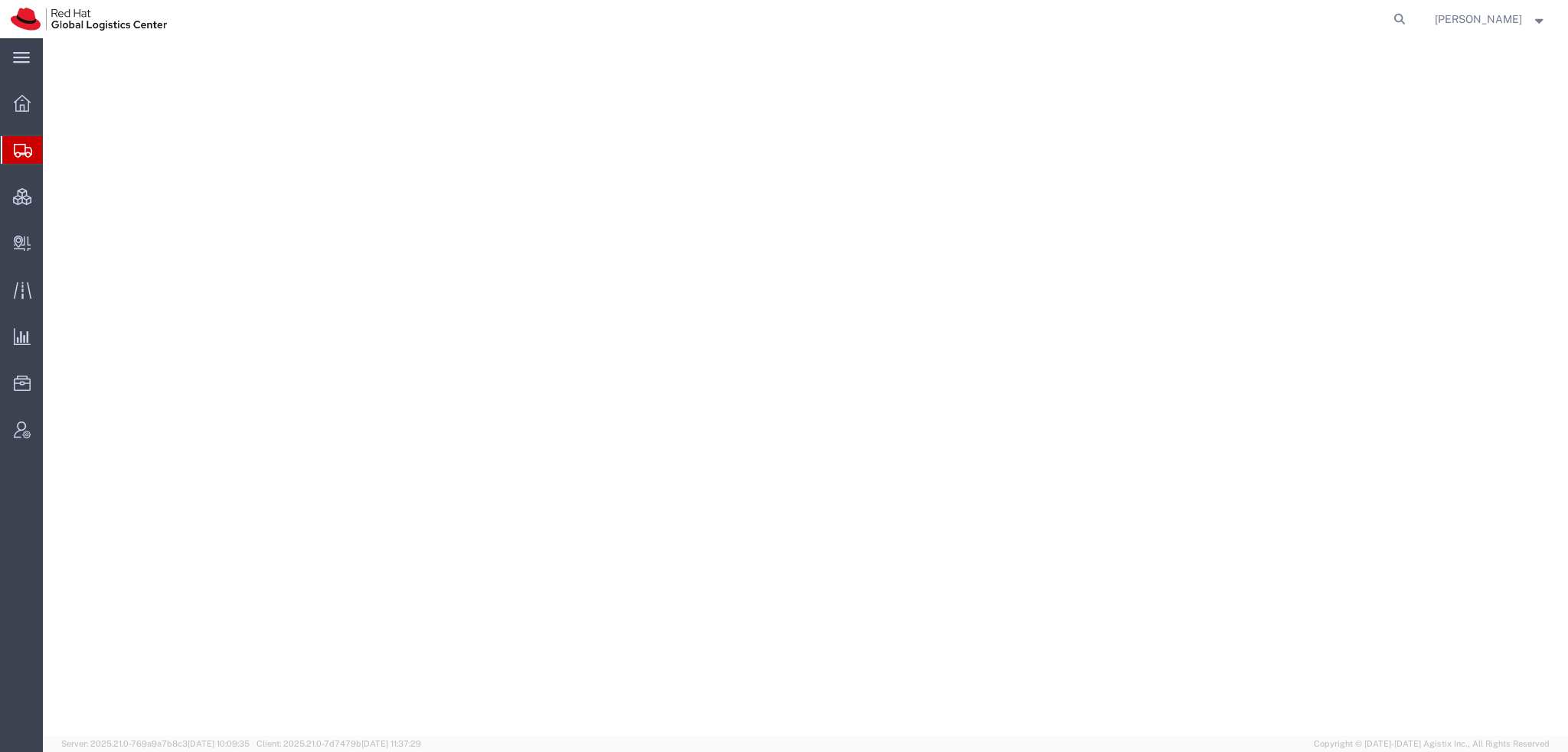
select select "38014"
select select
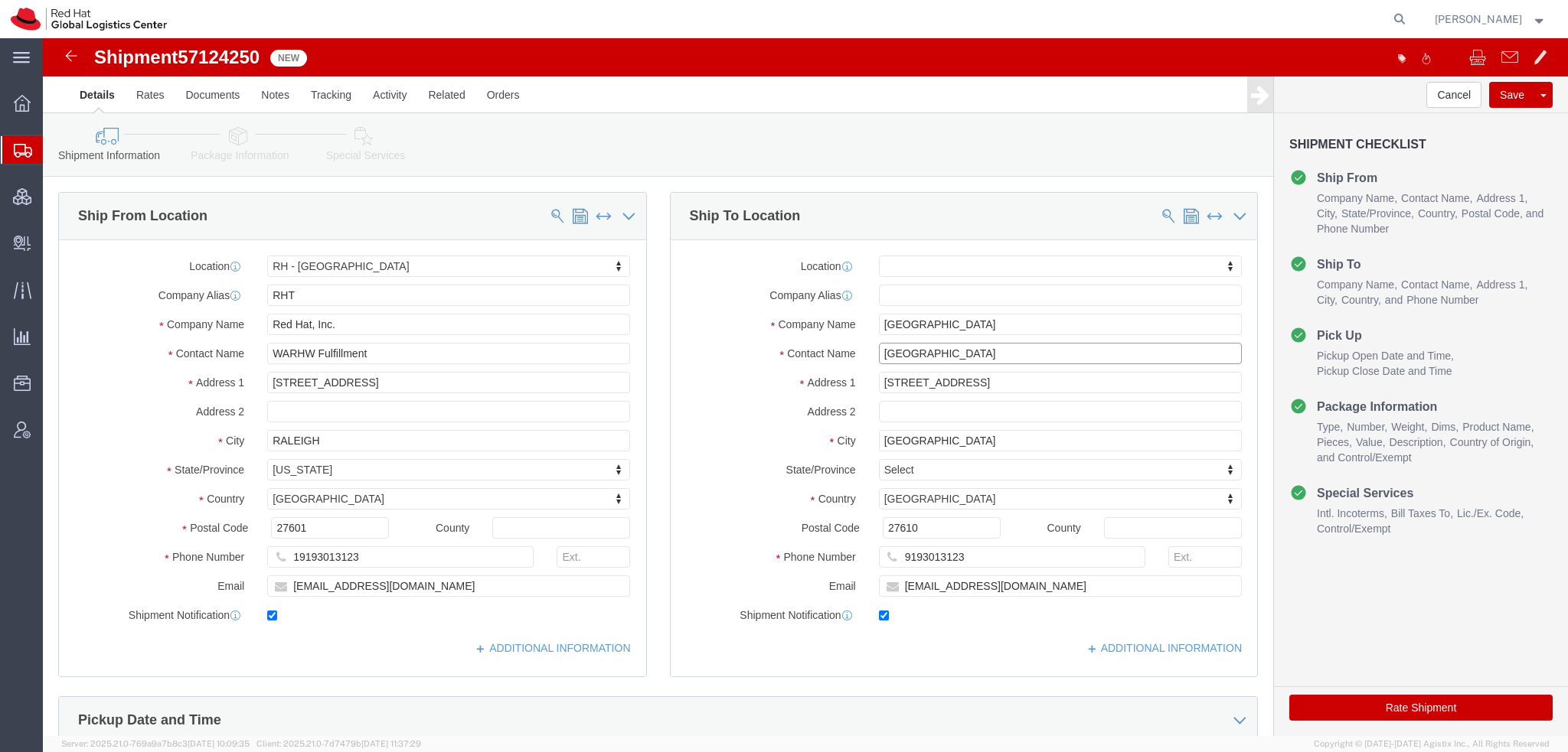
drag, startPoint x: 914, startPoint y: 322, endPoint x: 136, endPoint y: 45, distance: 825.8
click div "Please fix the following errors Ship From Location Location [GEOGRAPHIC_DATA] -…"
type input "[PERSON_NAME] [PERSON_NAME]"
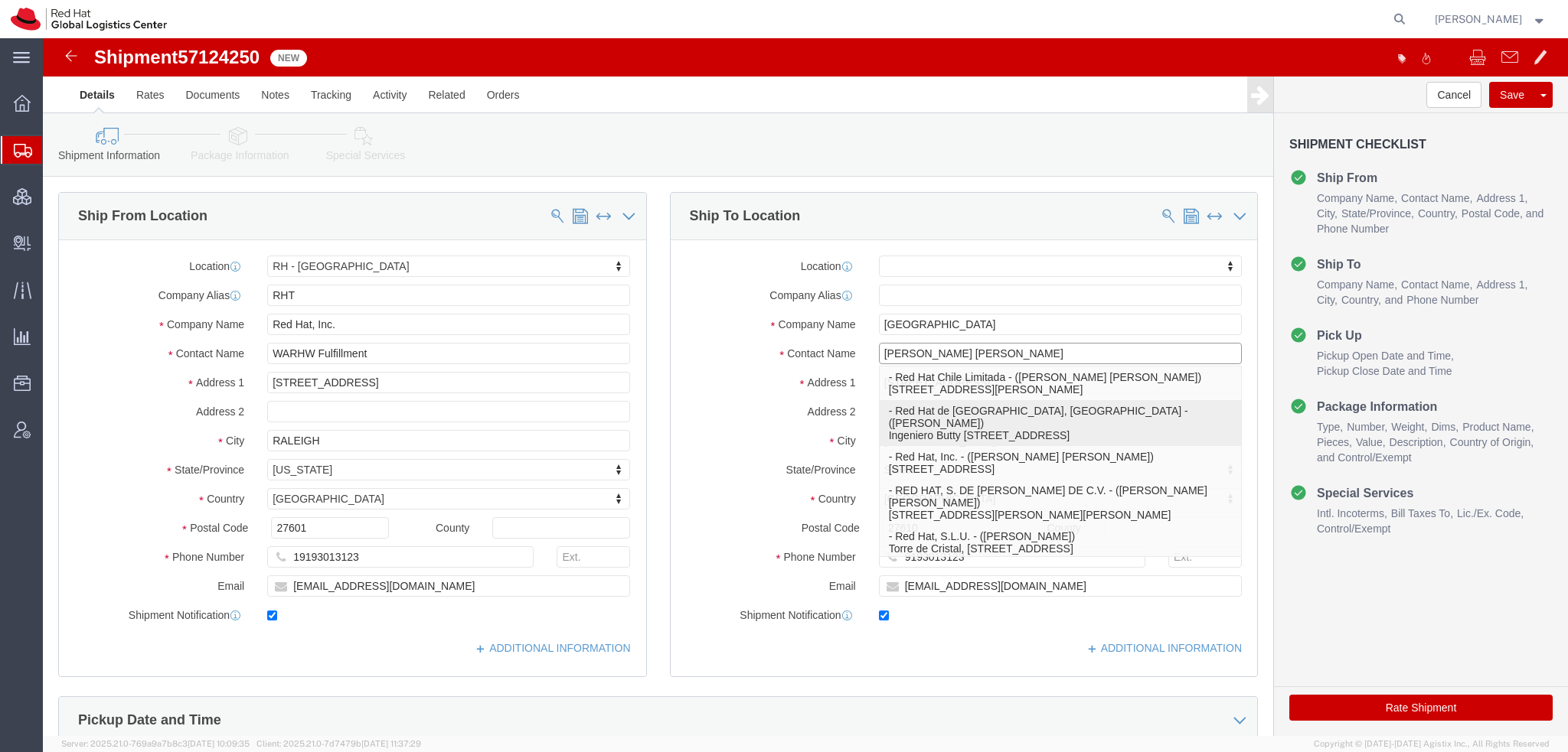
scroll to position [26, 0]
click p "- Red Hat, S.L.U. - (Maria Jose GALDON) Torre de Cristal, Piso 17, Paseo de la …"
select select "37975"
type input "Red Hat, S.L.U."
type input "Maria Jose GALDON"
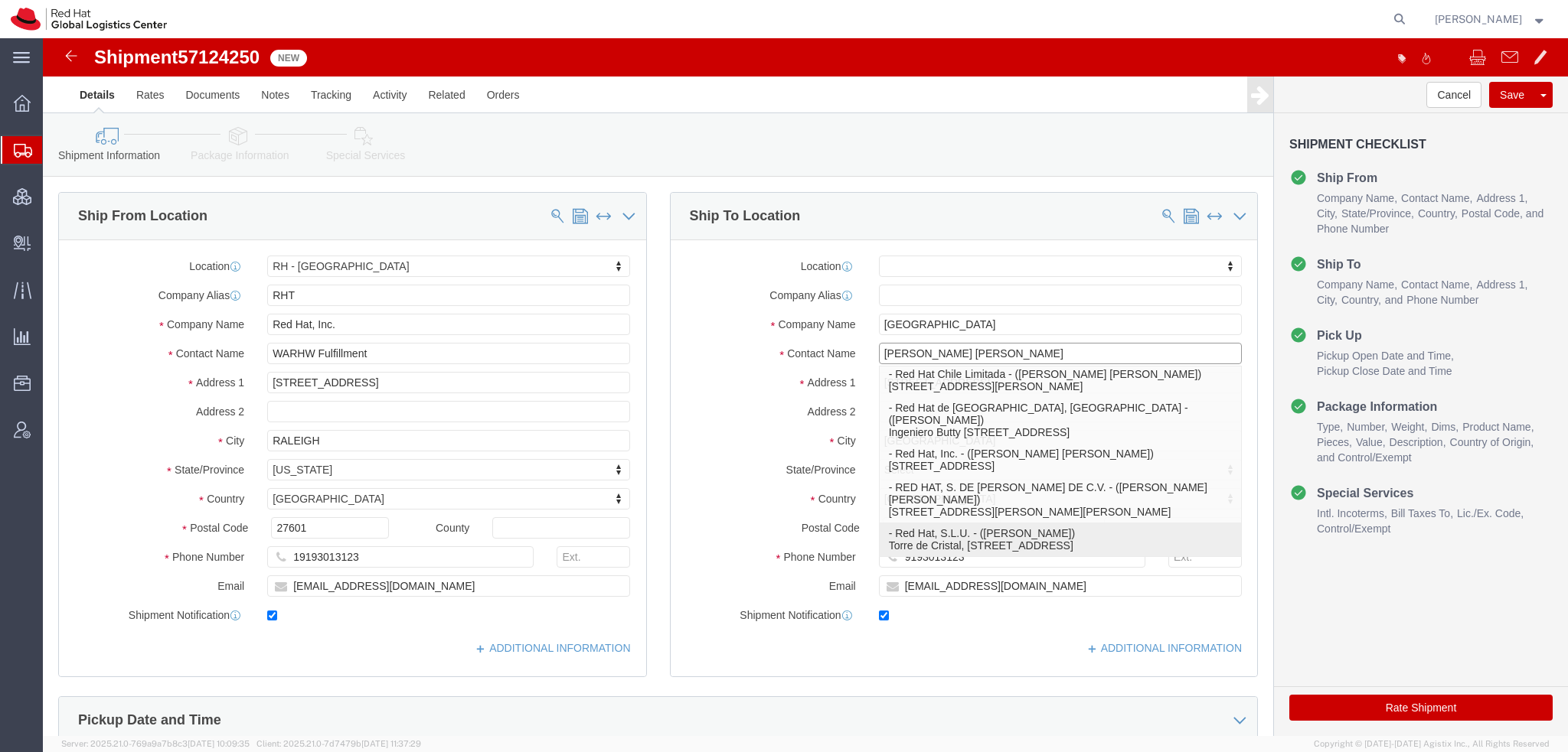
type input "Torre de Cristal, Piso 17"
type input "Paseo de la Castellana 259C"
type input "MADRID"
type input "28046"
type input "mgaldon@redhat.com"
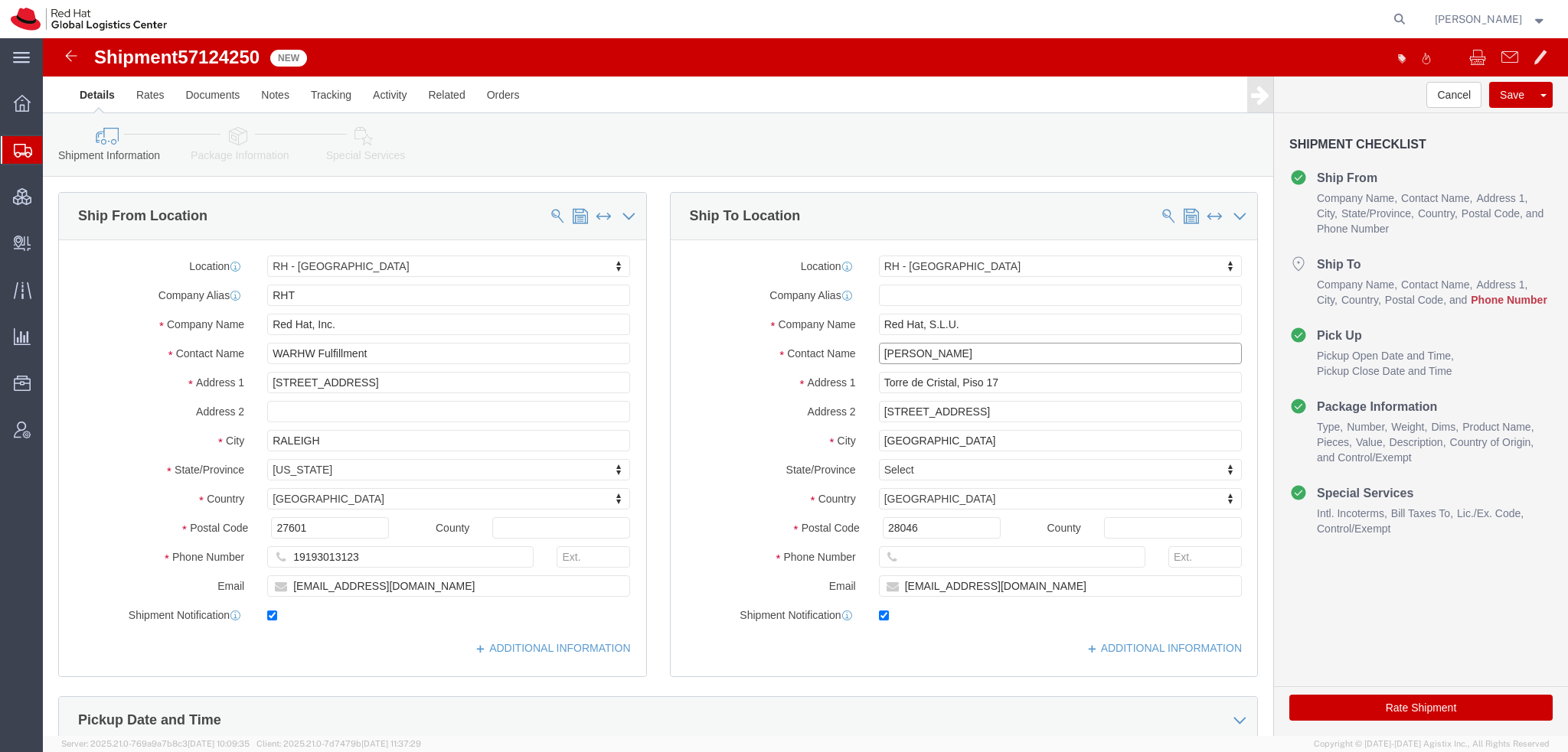
type input "Maria Jose GALDON"
click input "text"
paste input "34914148800"
type input "34914148800"
click icon
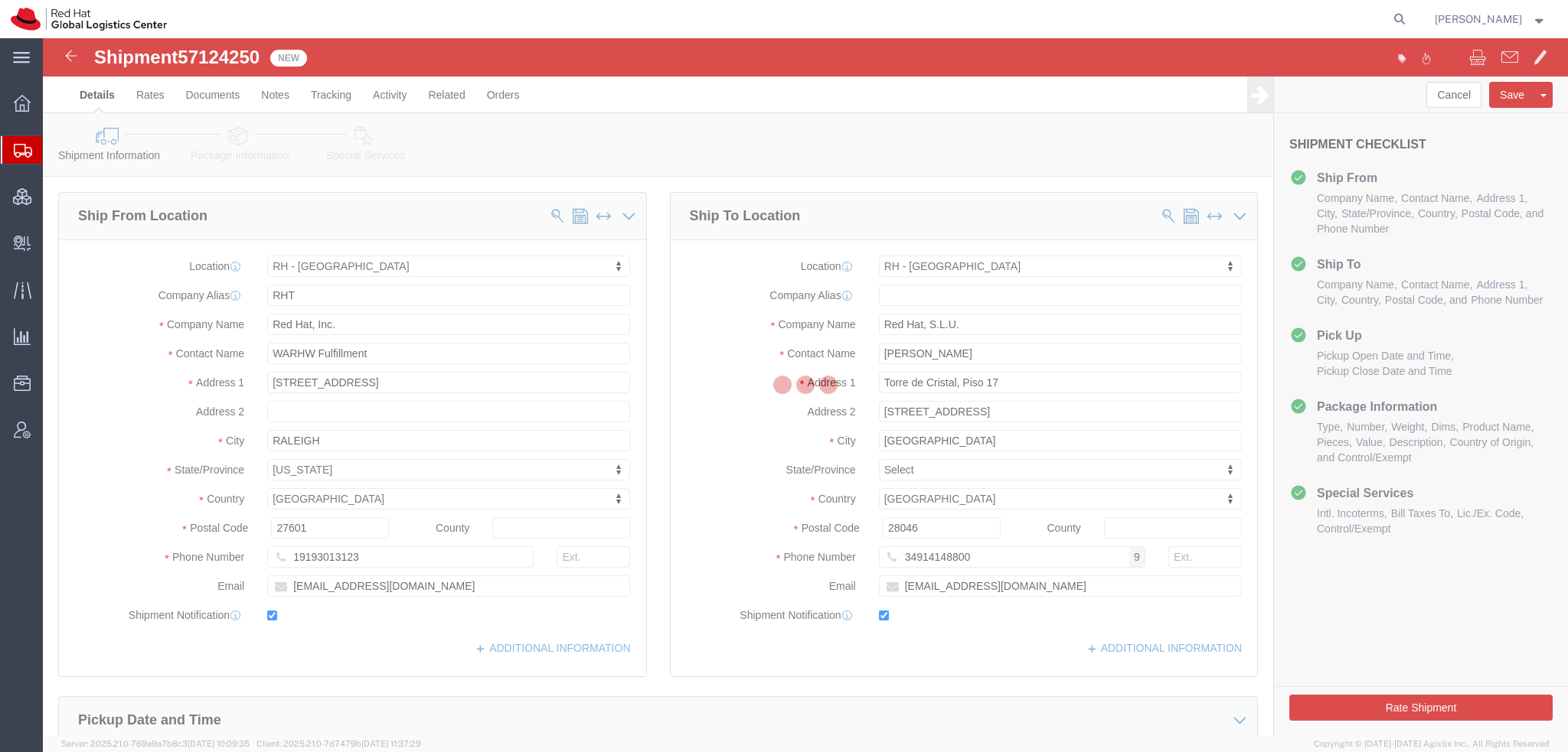
select select
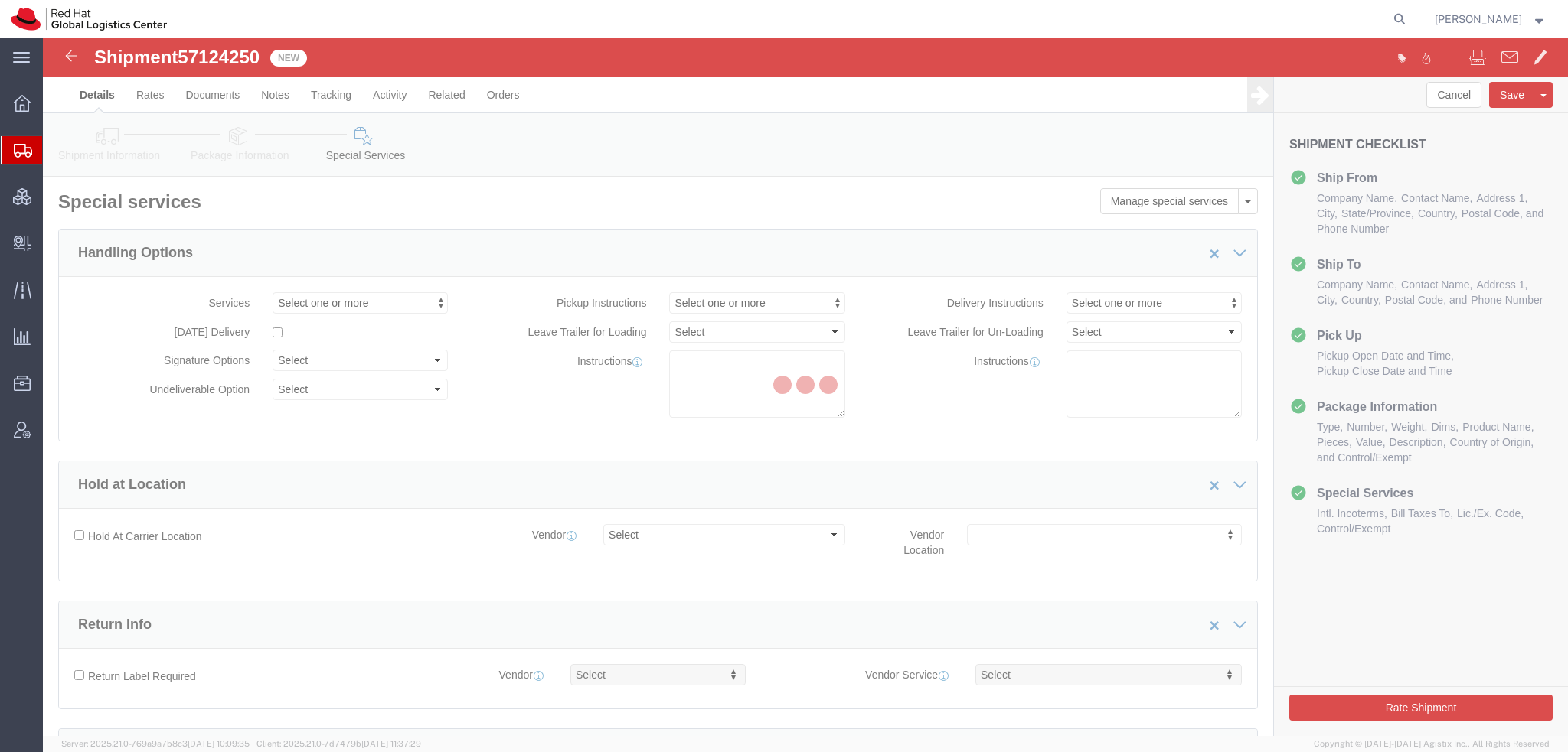
select select "COSTCENTER"
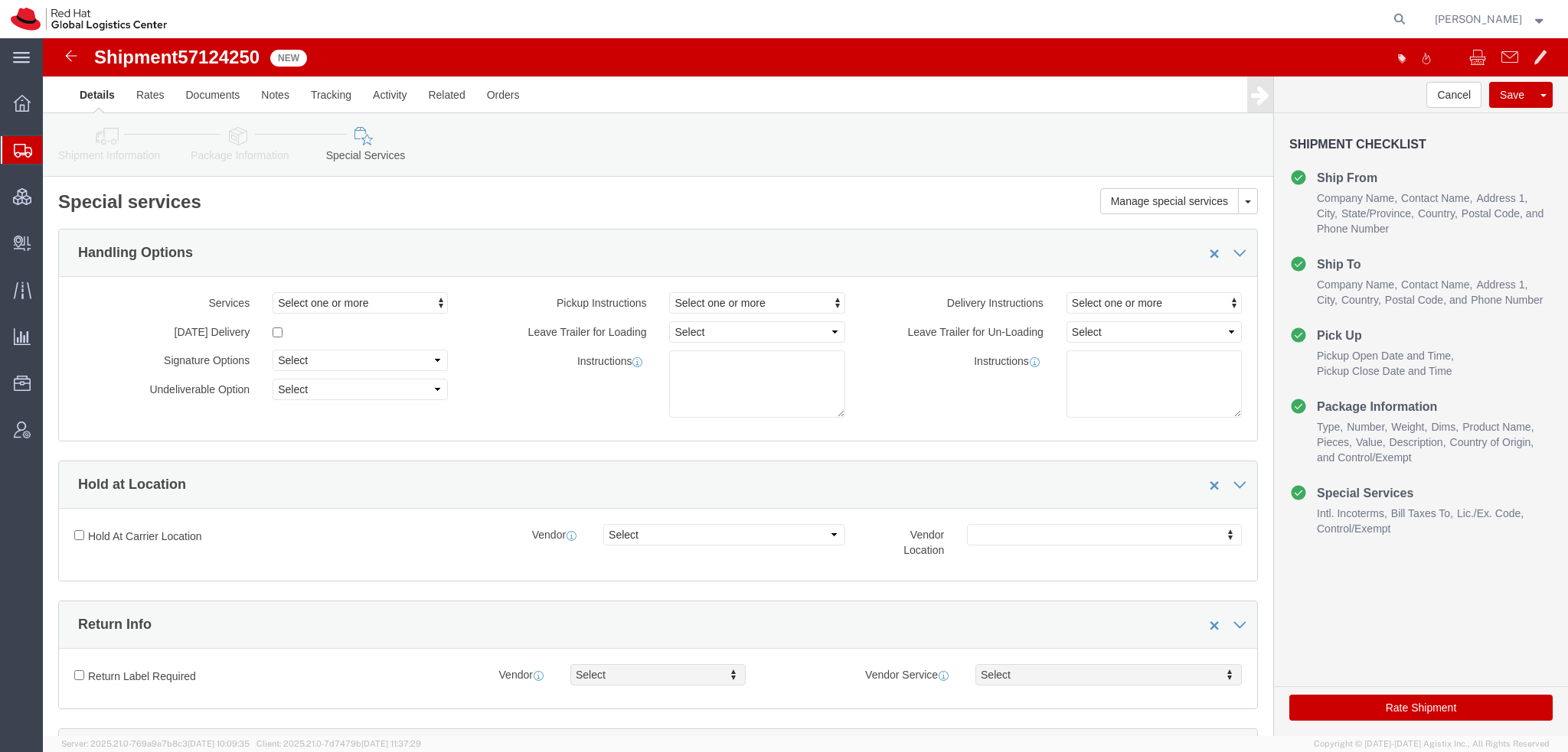
scroll to position [383, 0]
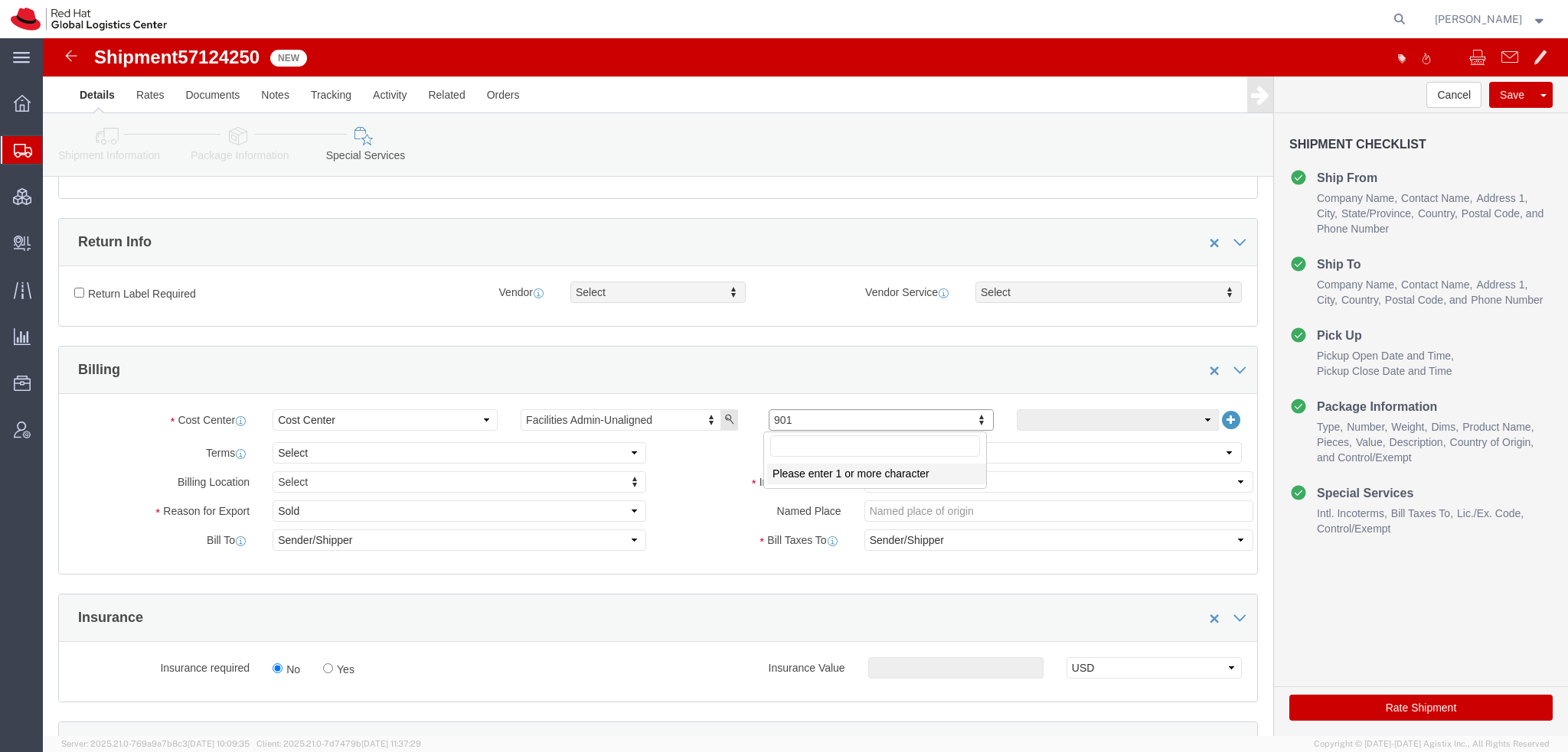
click input "text"
type input "505"
click select "Select Carriage Insurance Paid Carriage Paid To Cost and Freight Cost Insurance…"
select select
click select "Select Carriage Insurance Paid Carriage Paid To Cost and Freight Cost Insurance…"
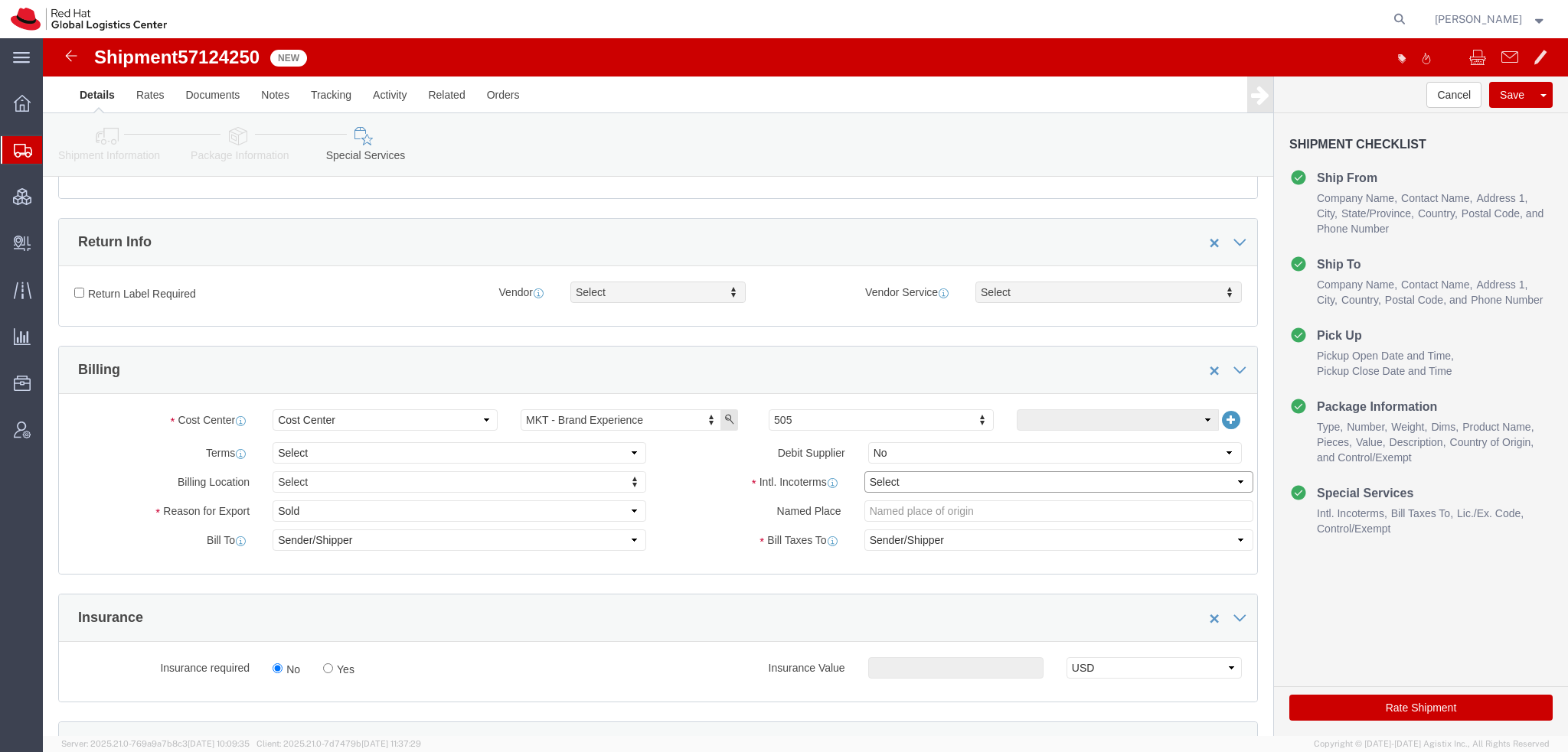
select select
click icon "button"
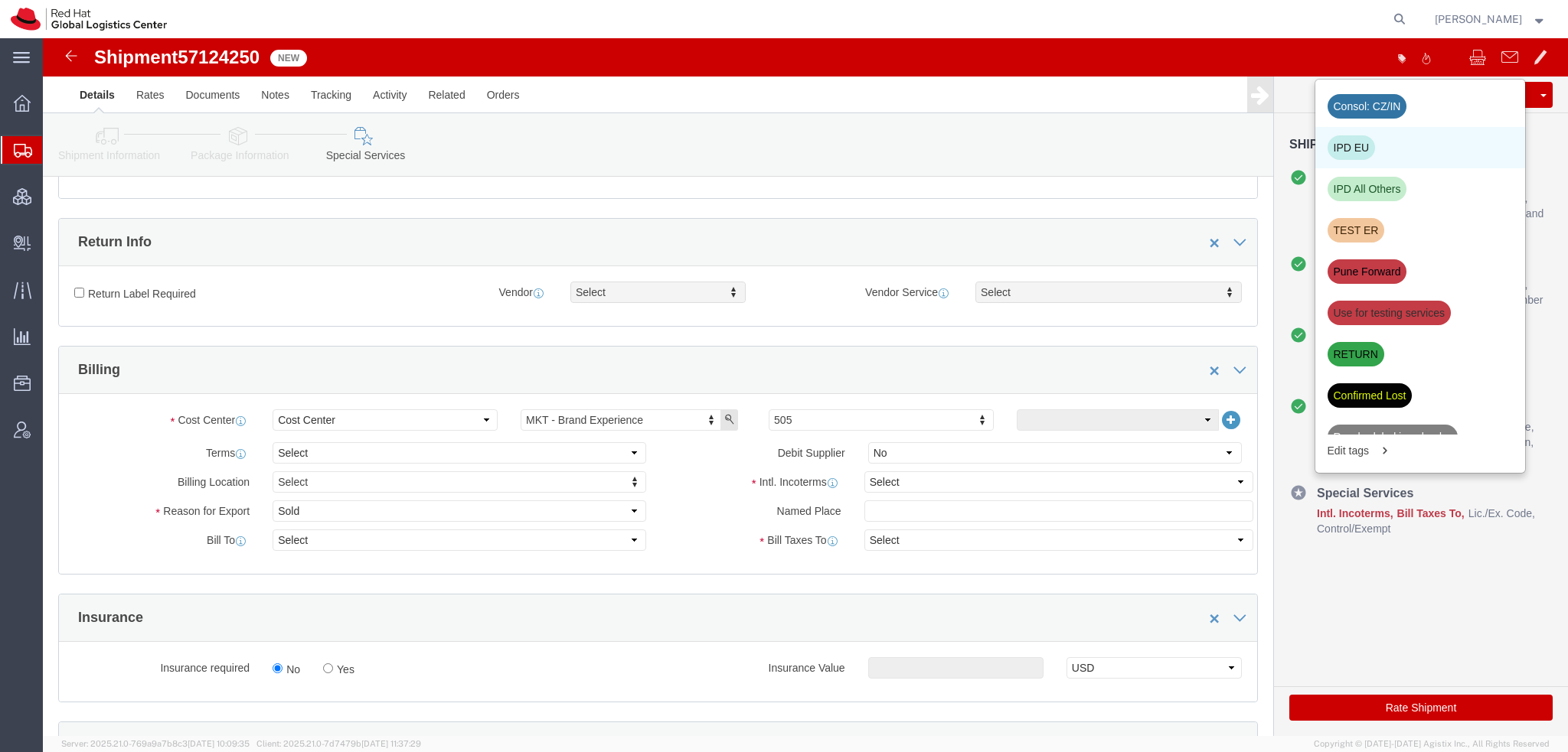
click div "IPD EU"
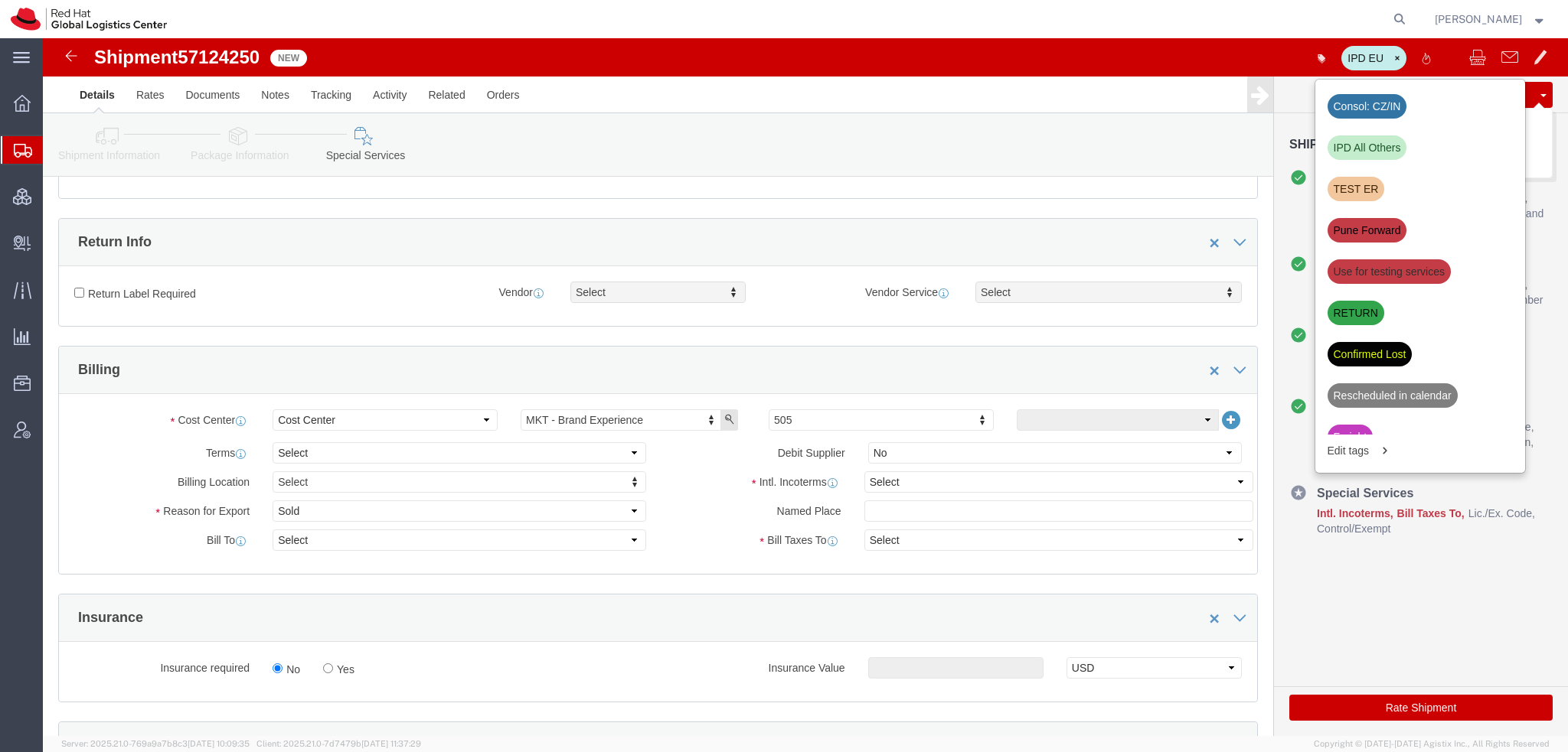
click button "Save"
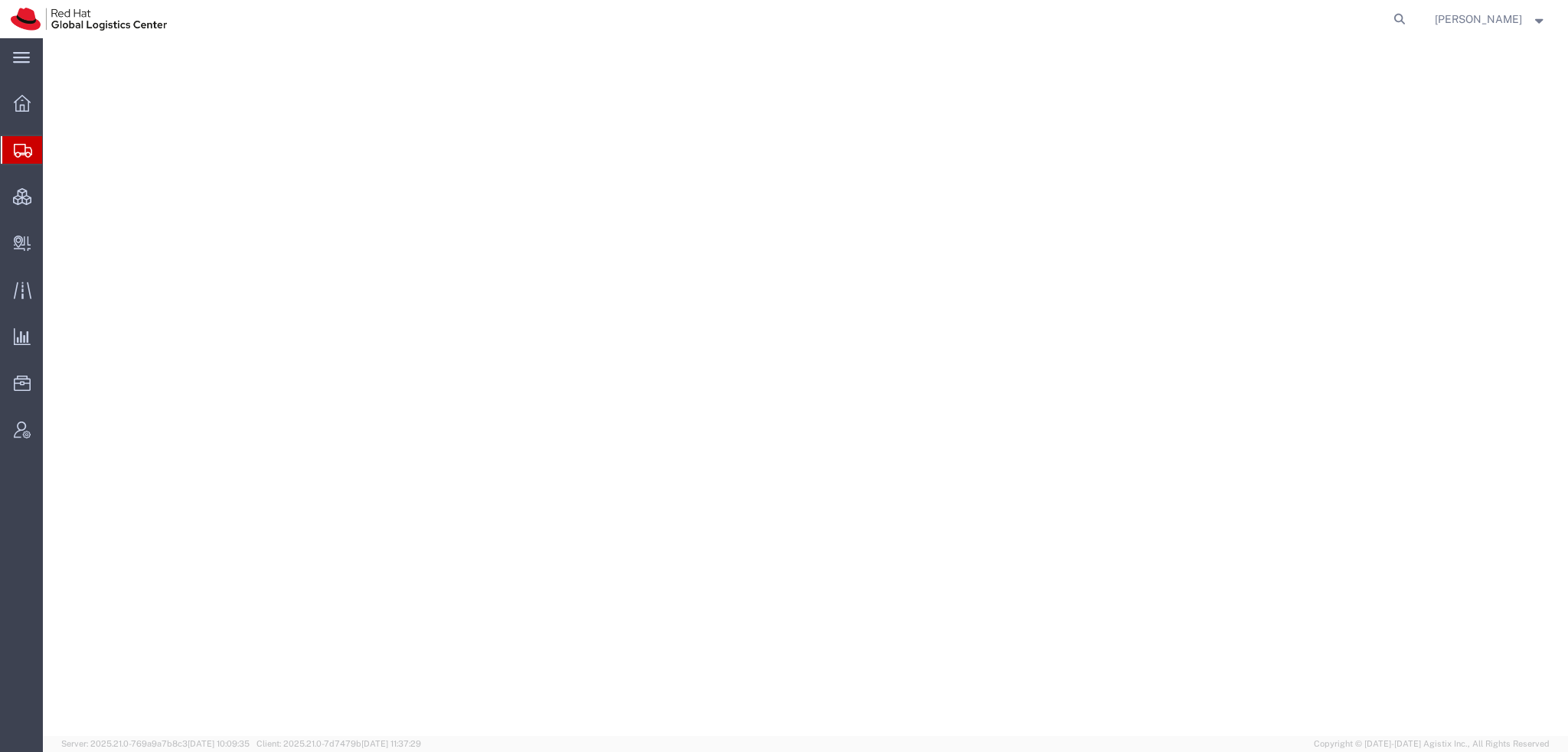
select select "38014"
select select
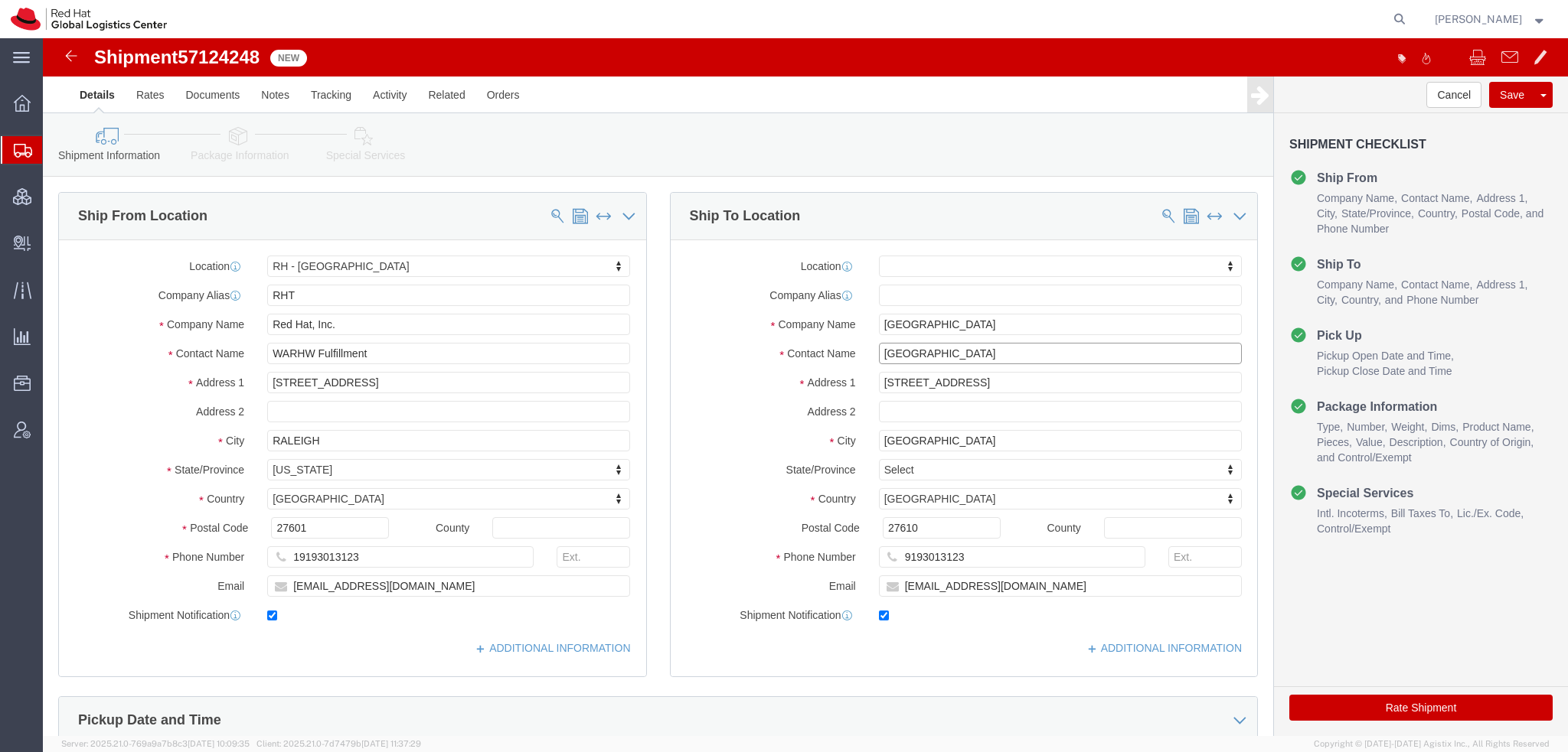
drag, startPoint x: 894, startPoint y: 315, endPoint x: 138, endPoint y: 175, distance: 768.9
click div "Ship From Location Location [GEOGRAPHIC_DATA] - [GEOGRAPHIC_DATA] My Profile Lo…"
type input "Paz gon"
click p "- Red Hat, S.L - ([PERSON_NAME]) [STREET_ADDRESS][PERSON_NAME]"
select select "37924"
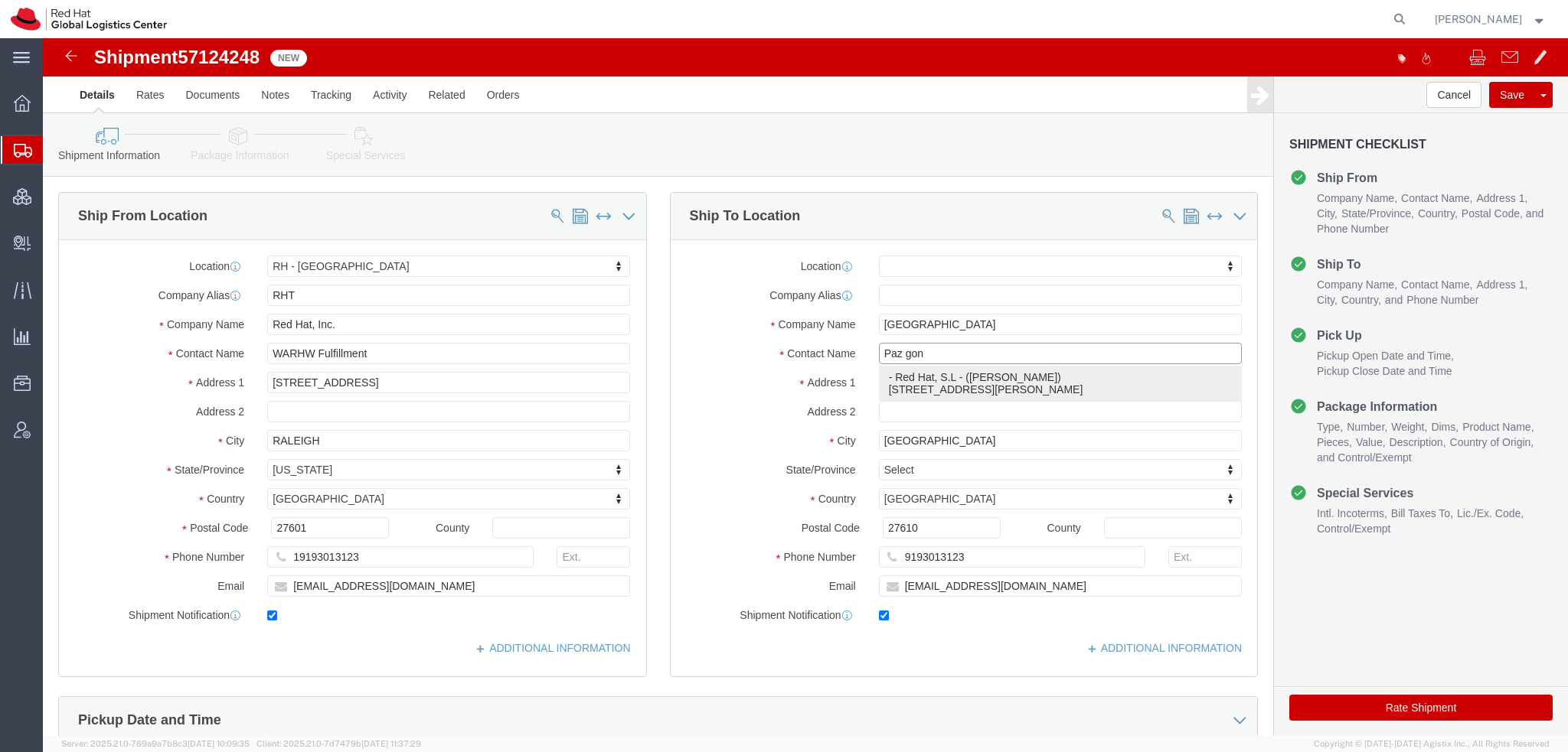
type input "Red Hat, S.L"
type input "[PERSON_NAME]"
type input "[STREET_ADDRESS][PERSON_NAME]"
type input "3rd Floor"
type input "[GEOGRAPHIC_DATA]"
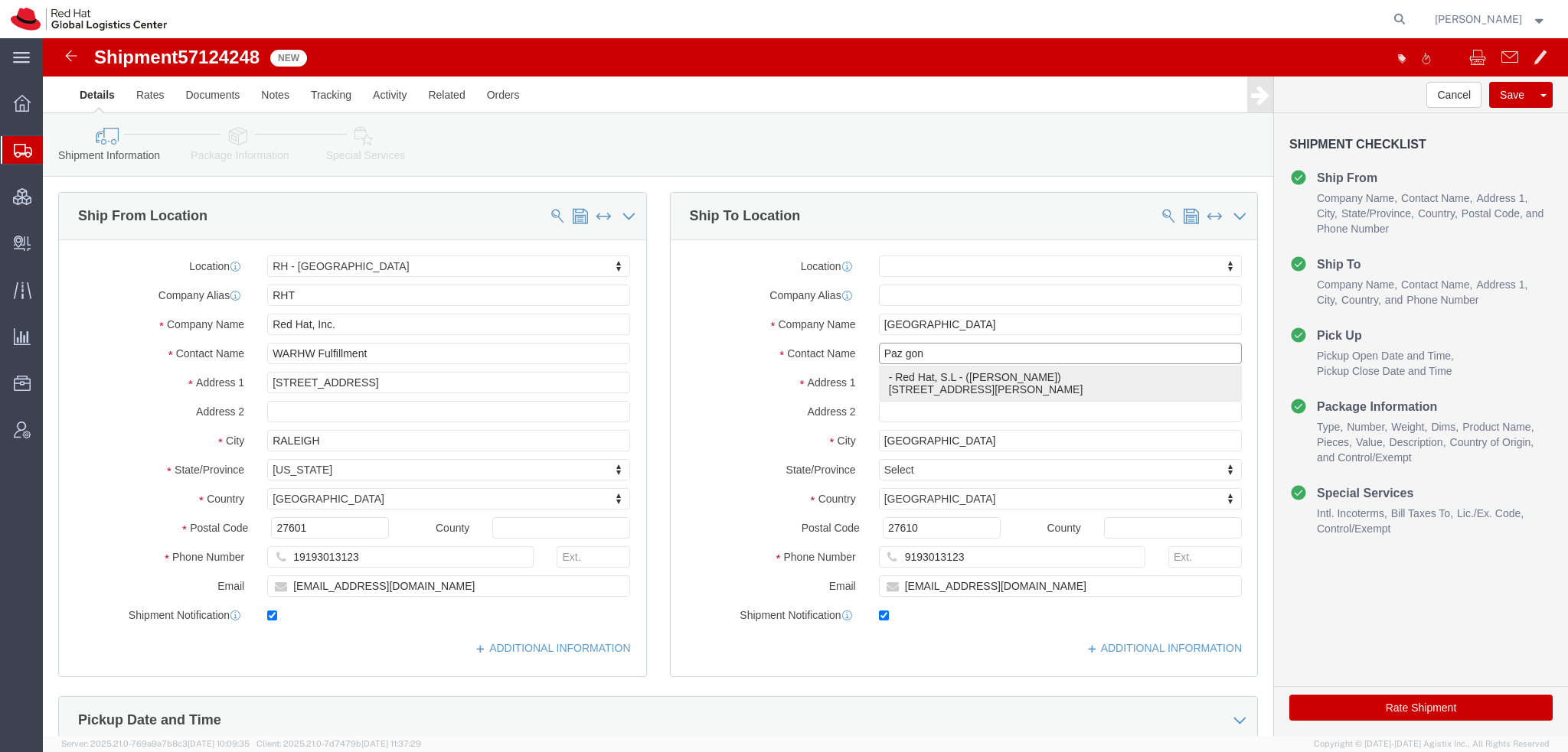
type input "08021"
type input "34932204205"
type input "[EMAIL_ADDRESS][DOMAIN_NAME]"
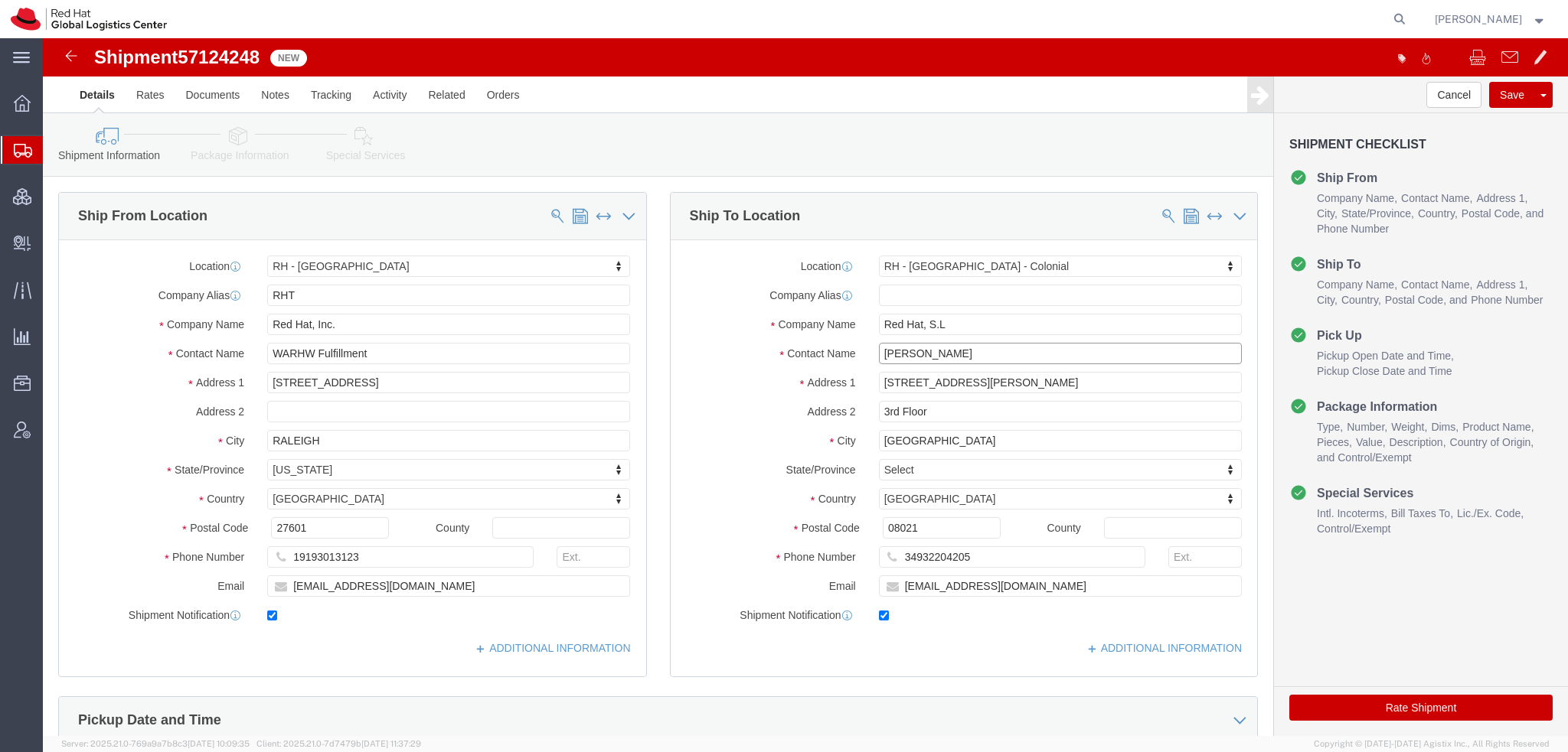
type input "[PERSON_NAME]"
click icon
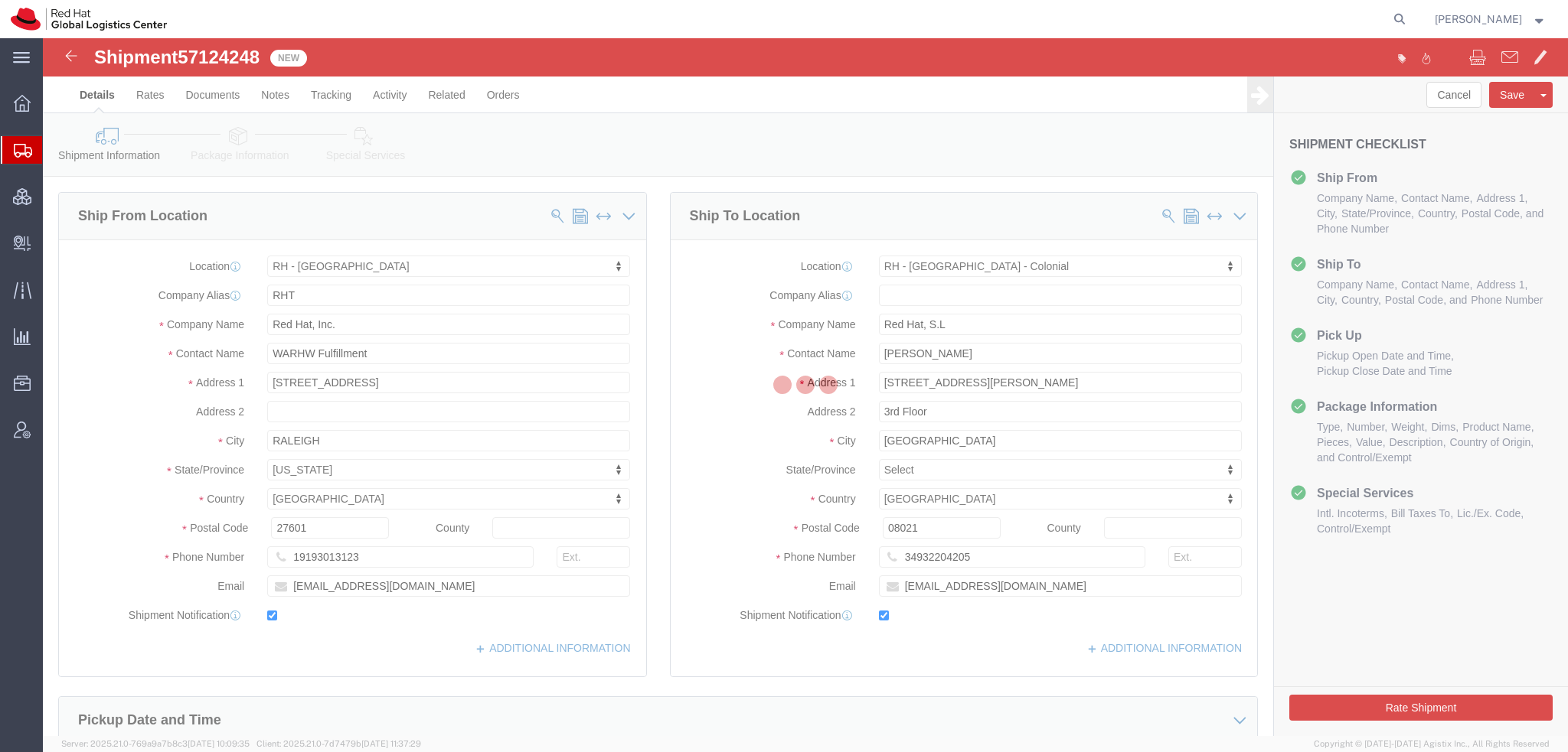
select select
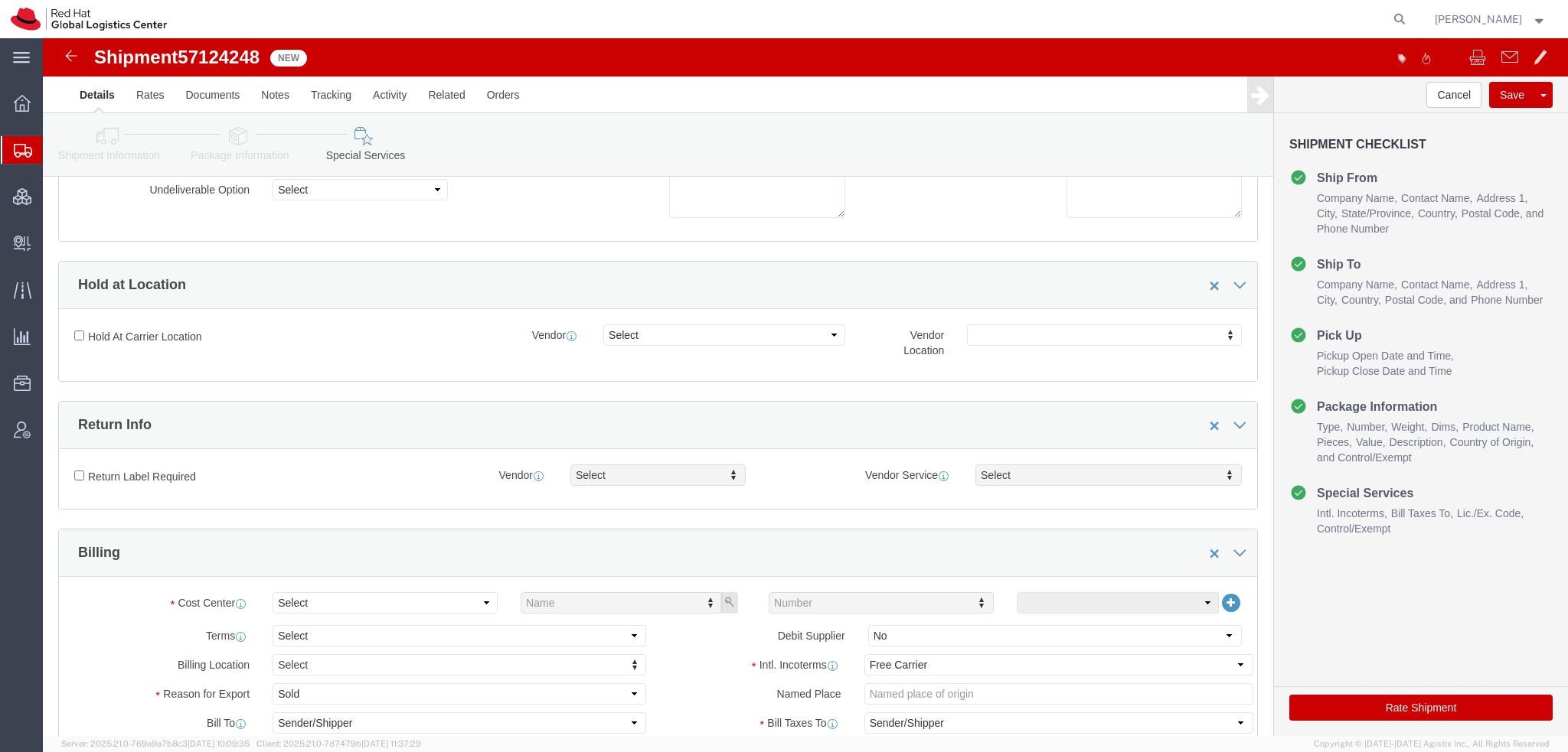
scroll to position [459, 0]
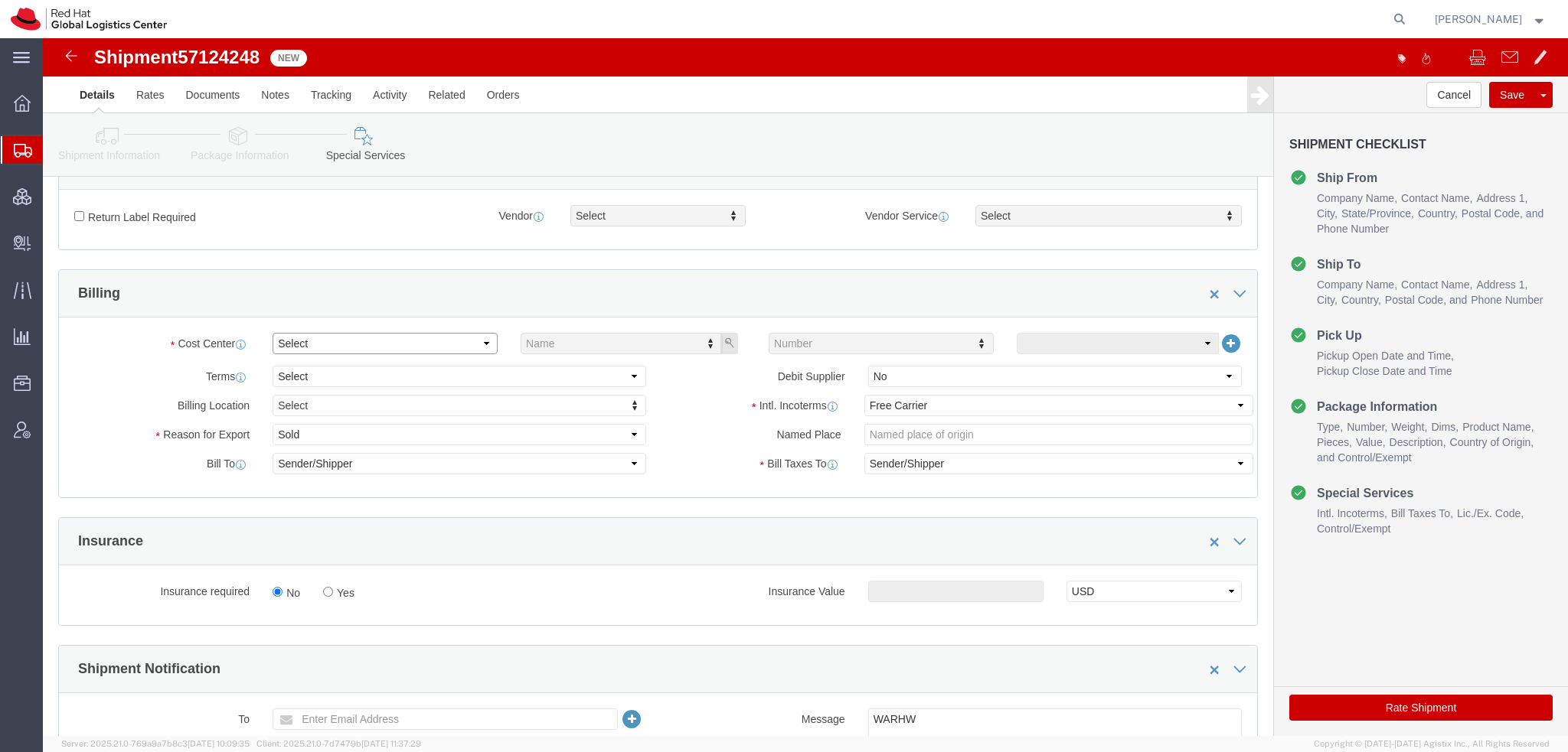
click select "Select Buyer Cost Center Department Operations Number Order Number Sales Person"
select select "COSTCENTER"
click select "Select Buyer Cost Center Department Operations Number Order Number Sales Person"
type input "505"
click select "Select Carriage Insurance Paid Carriage Paid To Cost and Freight Cost Insurance…"
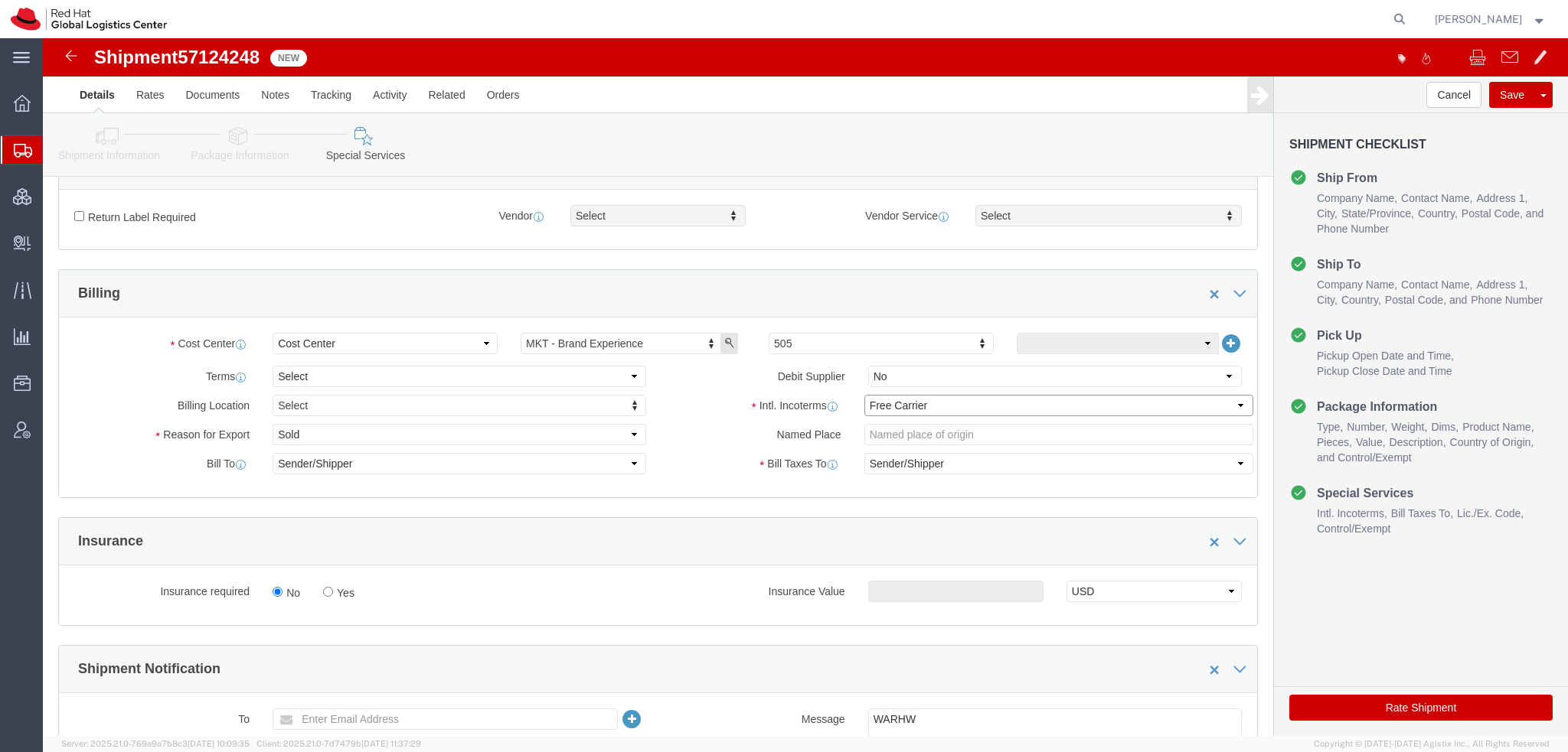
select select
click select "Select Carriage Insurance Paid Carriage Paid To Cost and Freight Cost Insurance…"
select select
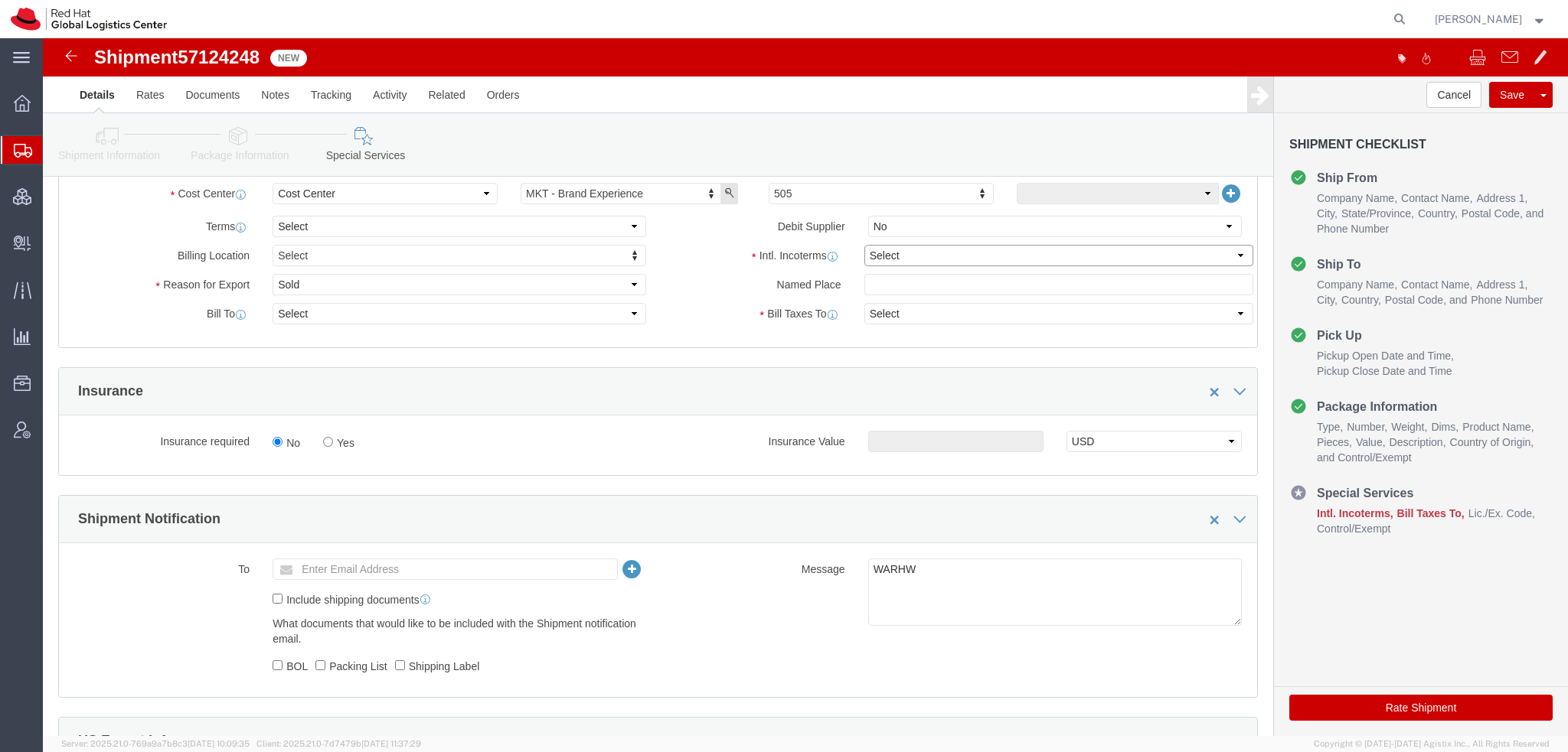
scroll to position [842, 0]
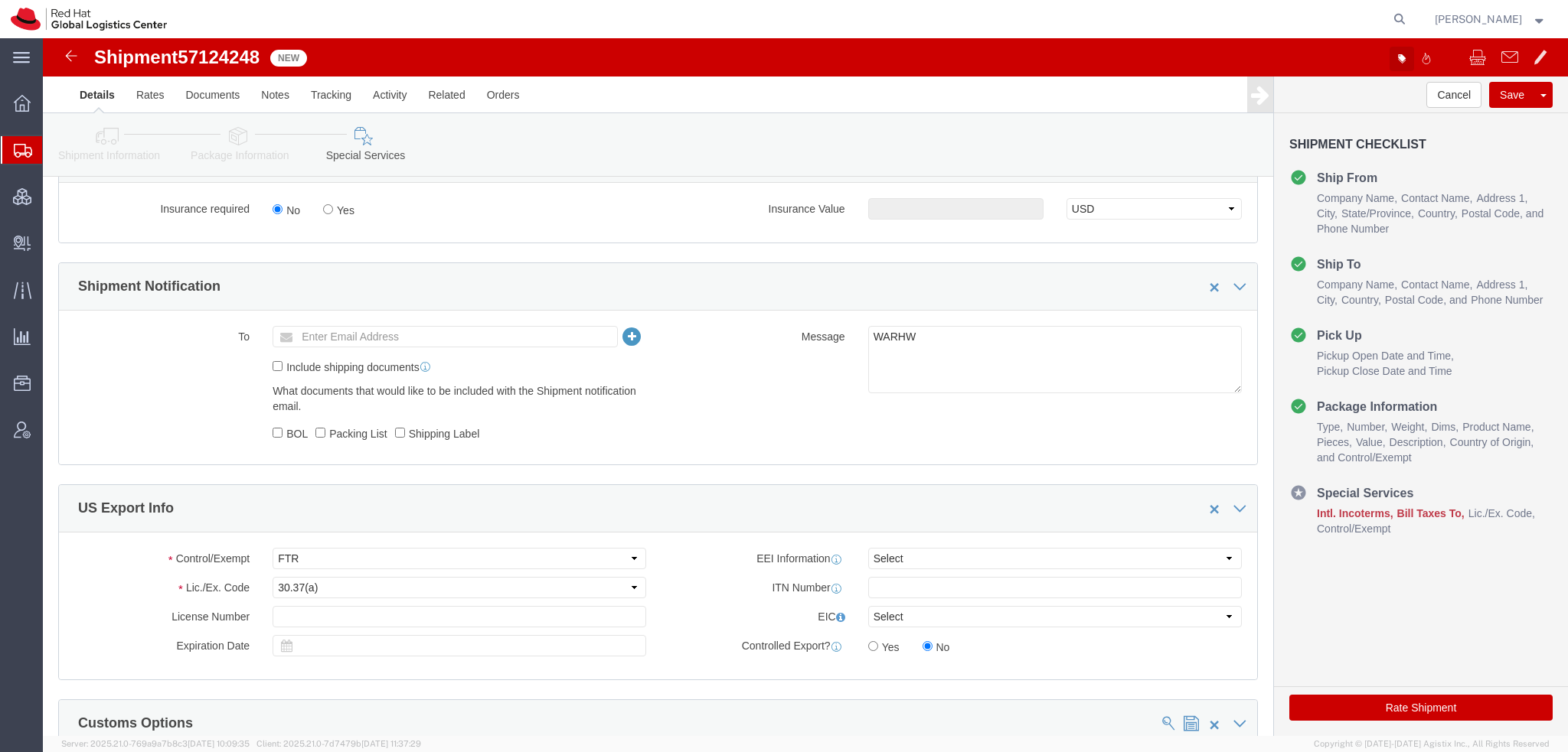
click icon "button"
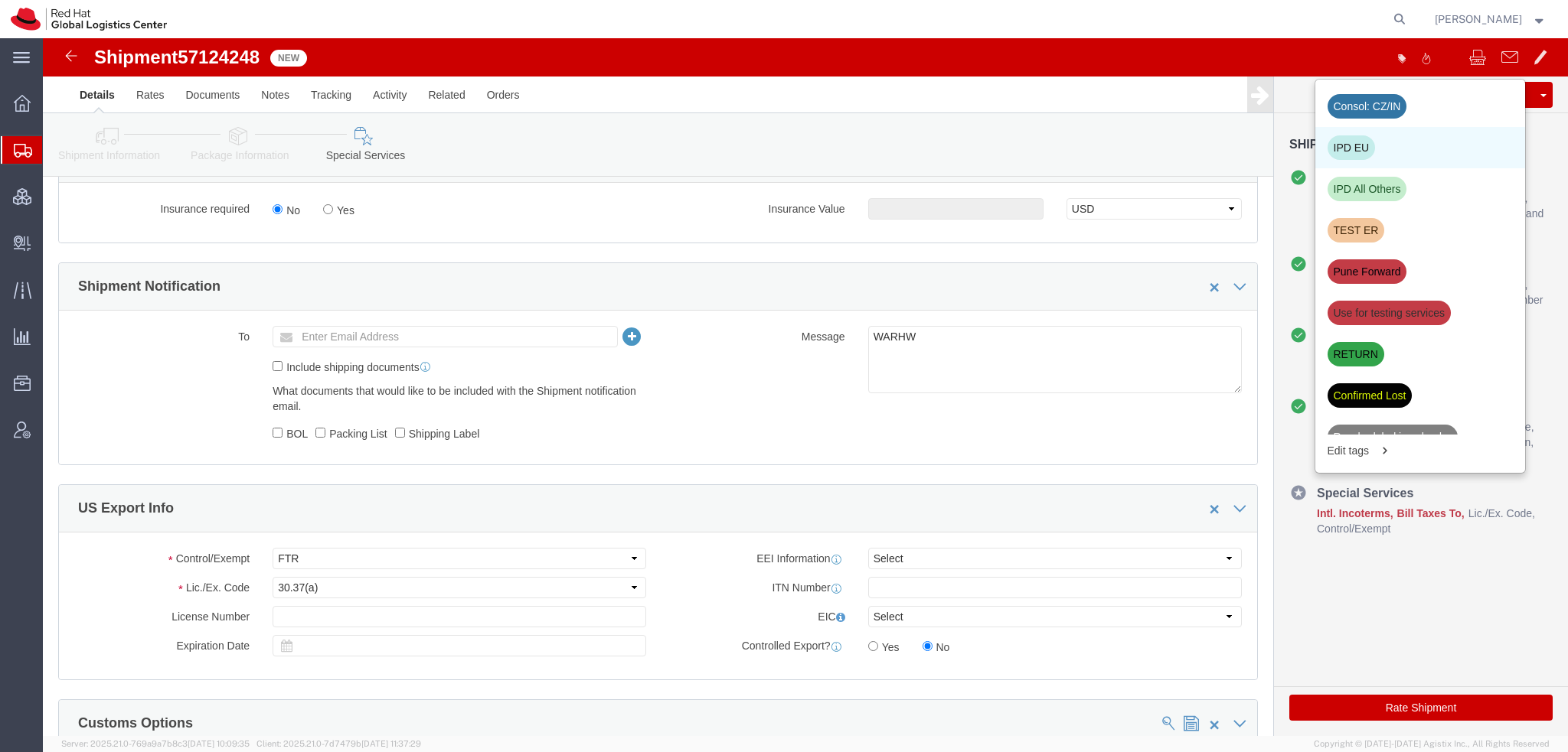
click div "IPD EU"
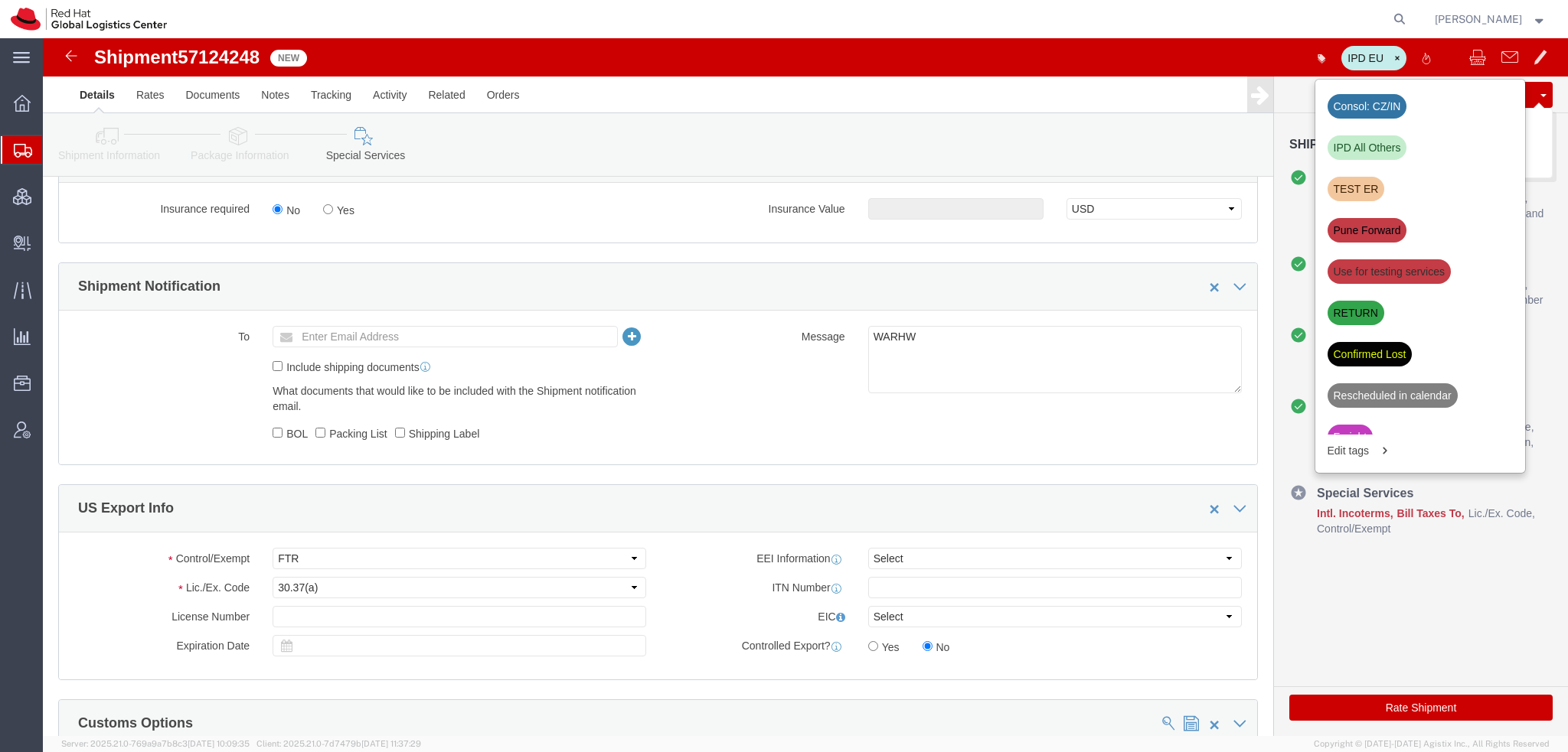
click button "Save"
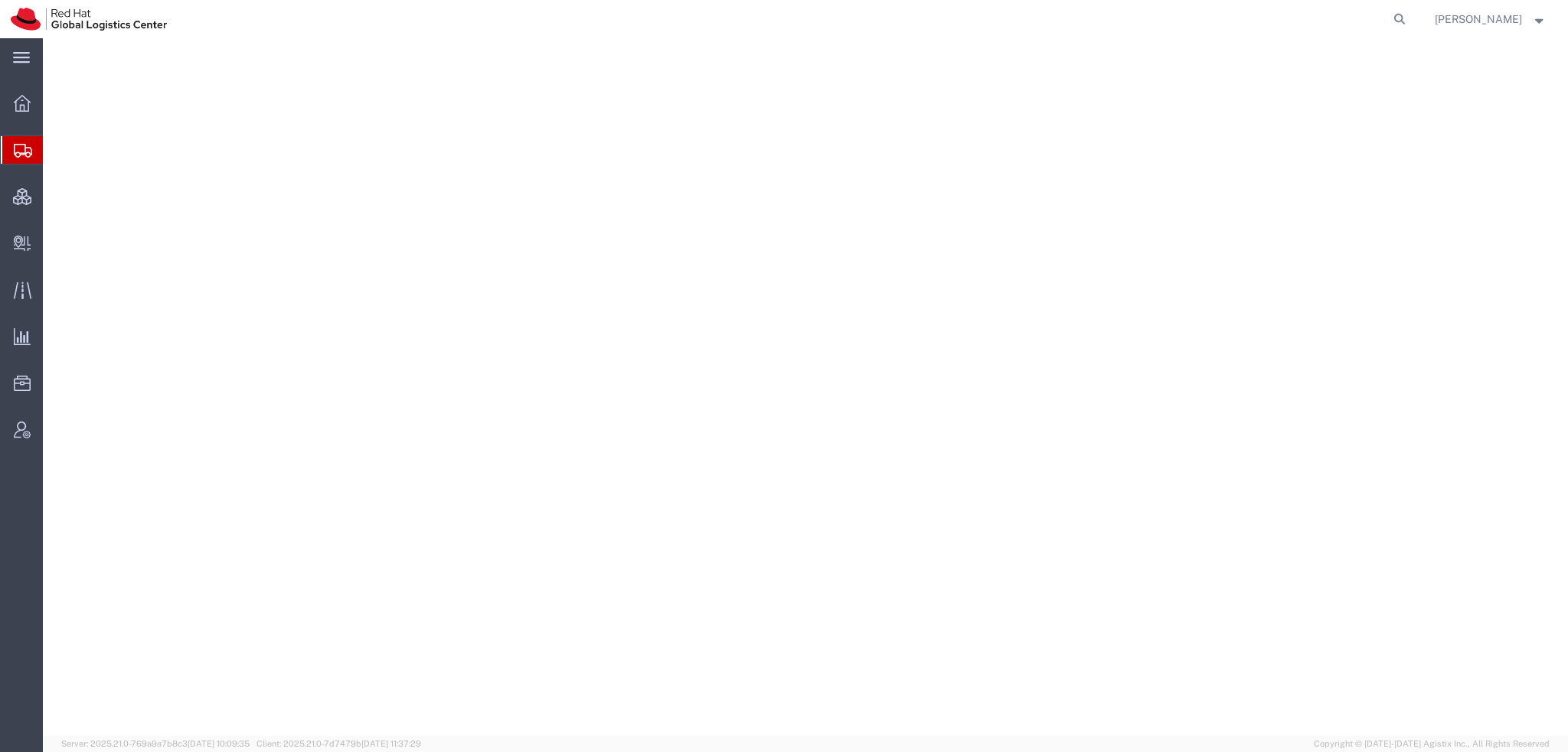
select select "38014"
select select
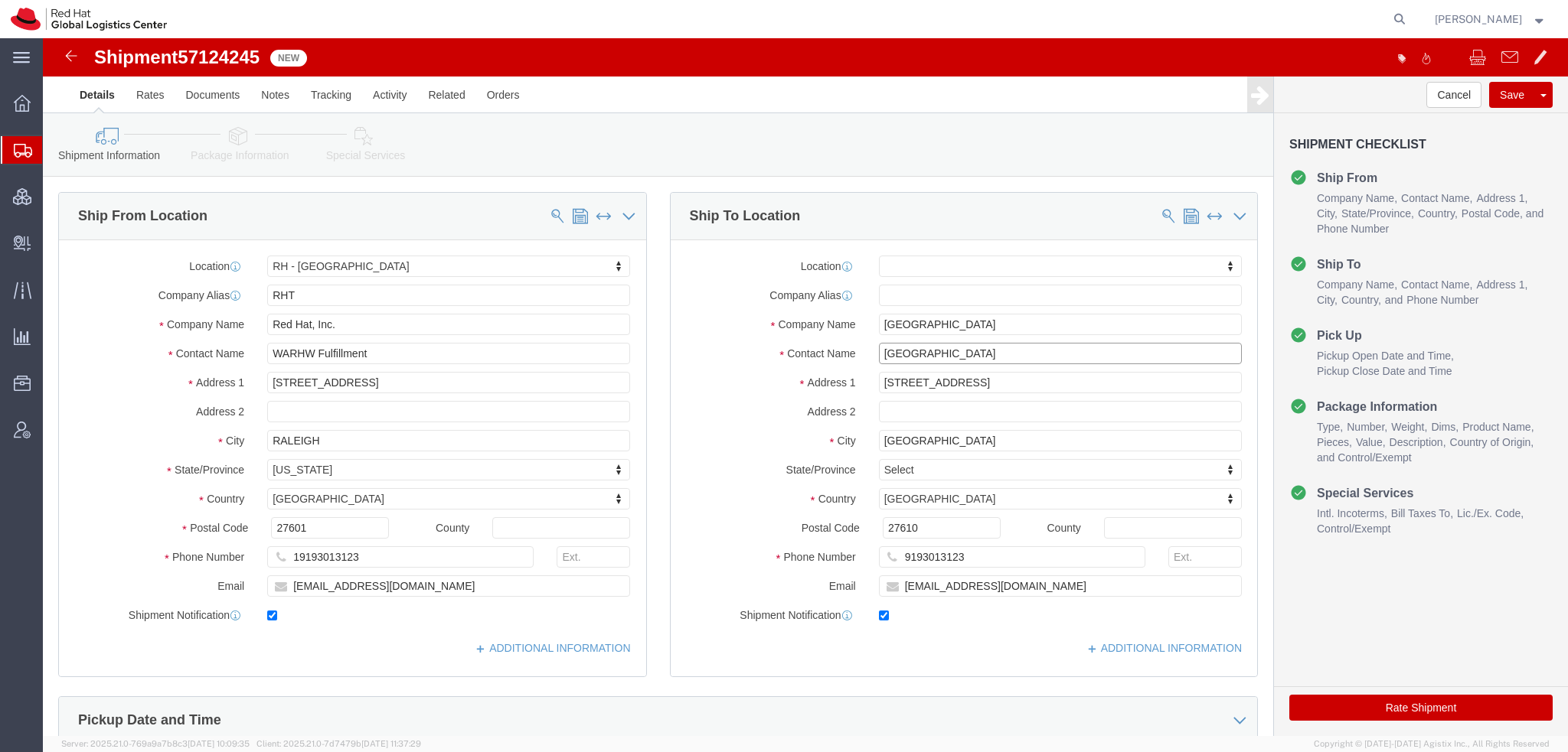
drag, startPoint x: 898, startPoint y: 316, endPoint x: 33, endPoint y: 183, distance: 875.2
click div "Ship From Location Location [GEOGRAPHIC_DATA] - [GEOGRAPHIC_DATA] My Profile Lo…"
type input "[PERSON_NAME]"
click p "- Red Hat S.R.L - ([PERSON_NAME]) [STREET_ADDRESS][PERSON_NAME]"
select select "38018"
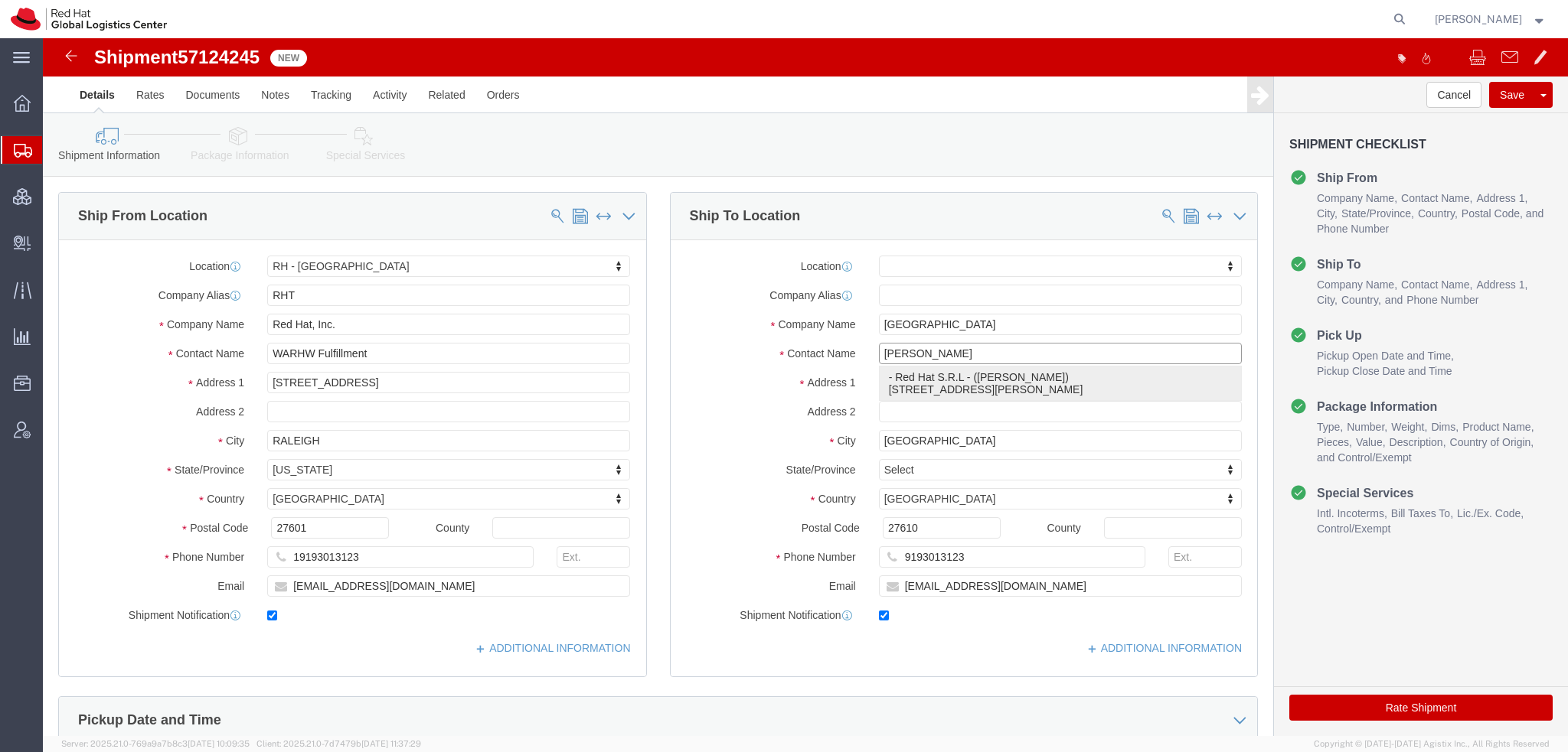
type input "Red Hat S.R.L"
type input "[PERSON_NAME]"
type input "[STREET_ADDRESS][PERSON_NAME]"
type input "[GEOGRAPHIC_DATA]"
type input "00192"
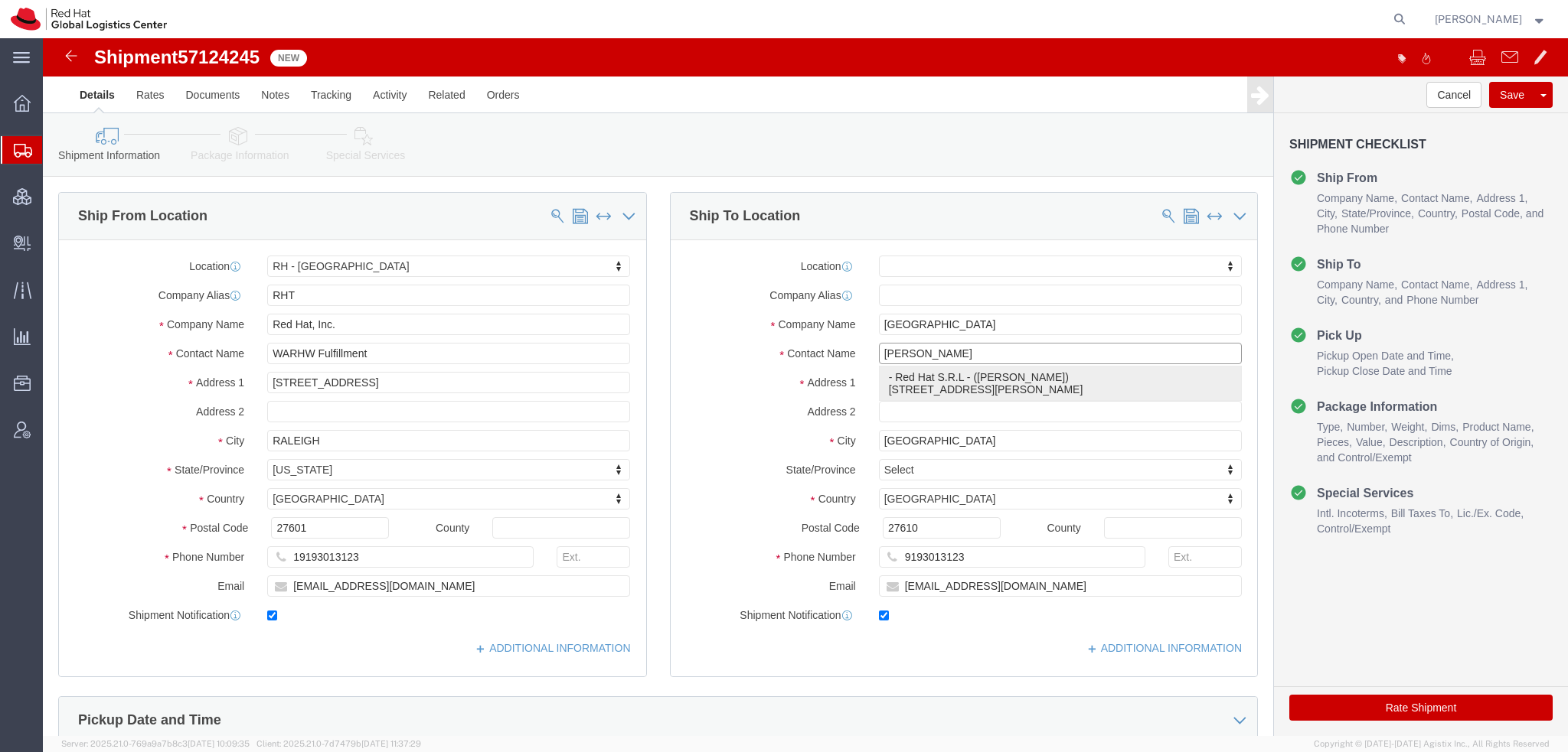
type input "[EMAIL_ADDRESS][DOMAIN_NAME]"
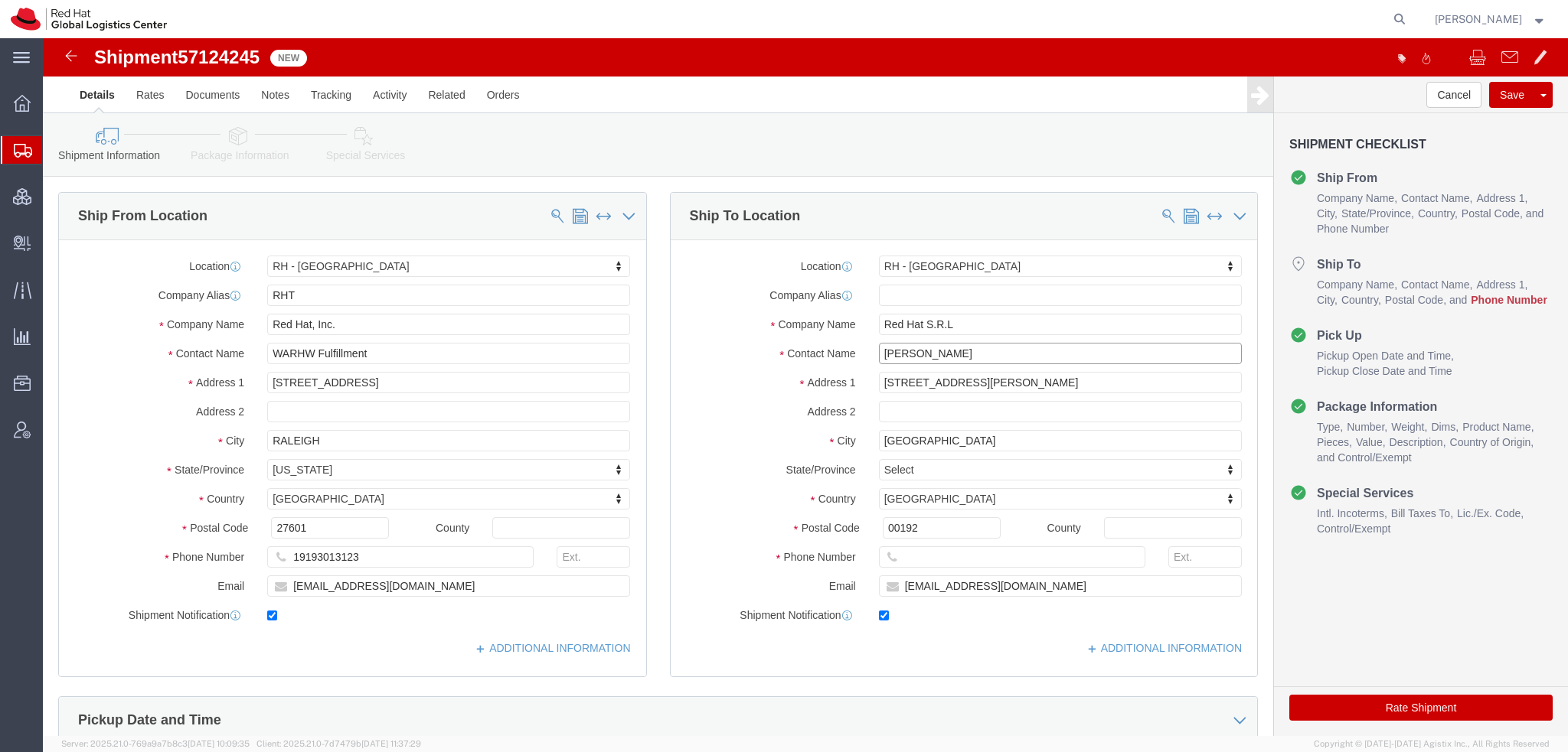
type input "[PERSON_NAME]"
click input "text"
paste input "390687502300"
type input "390687502300"
click icon
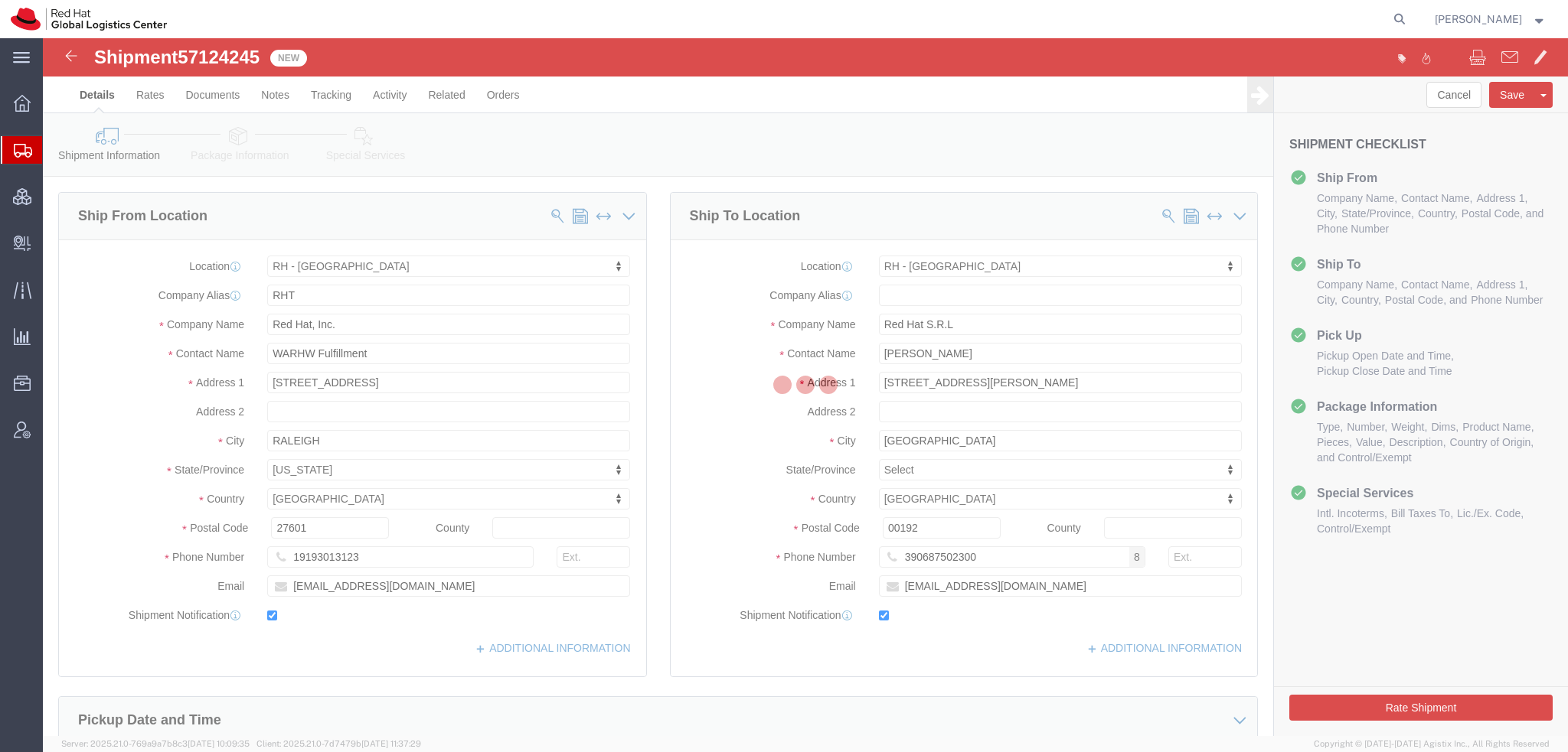
select select
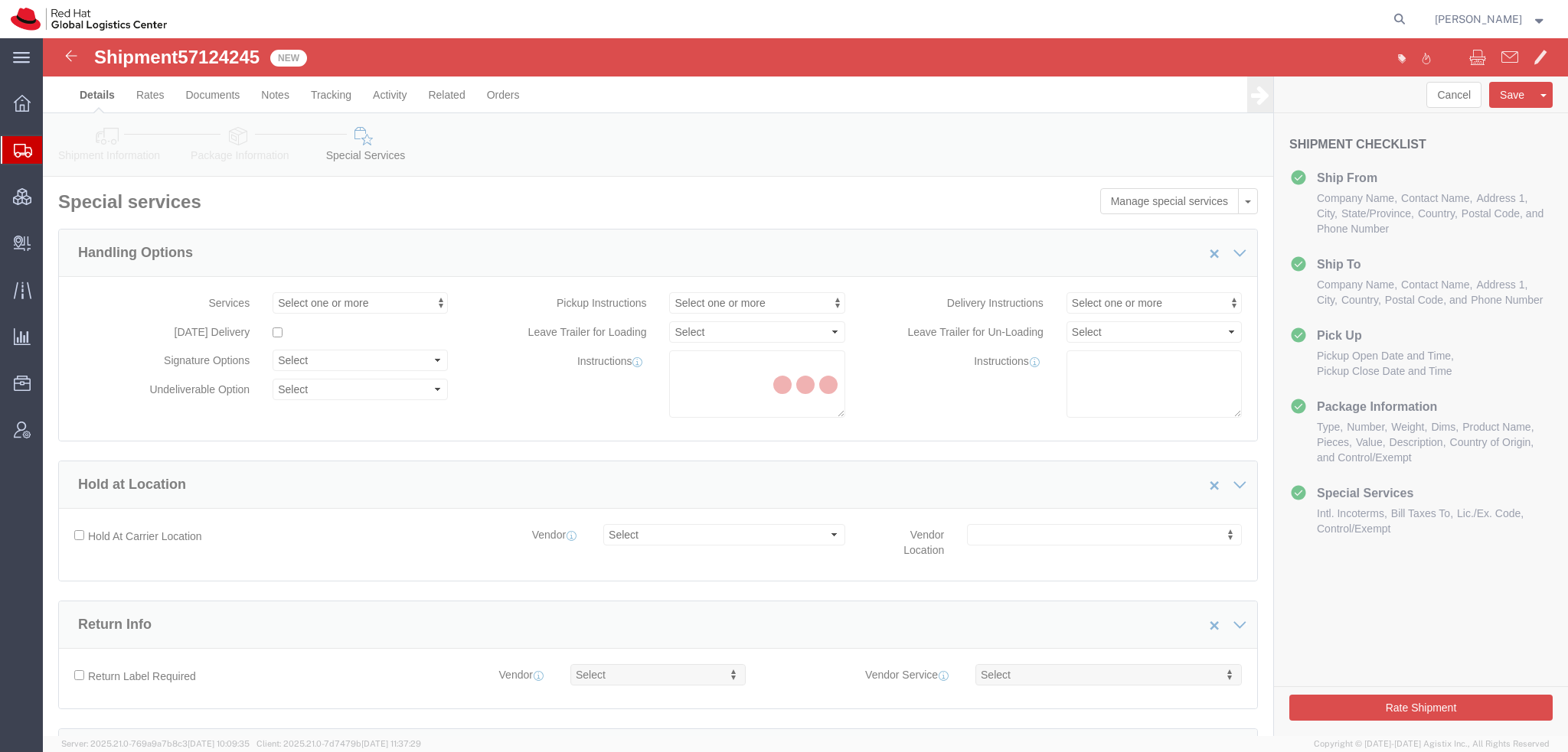
select select "COSTCENTER"
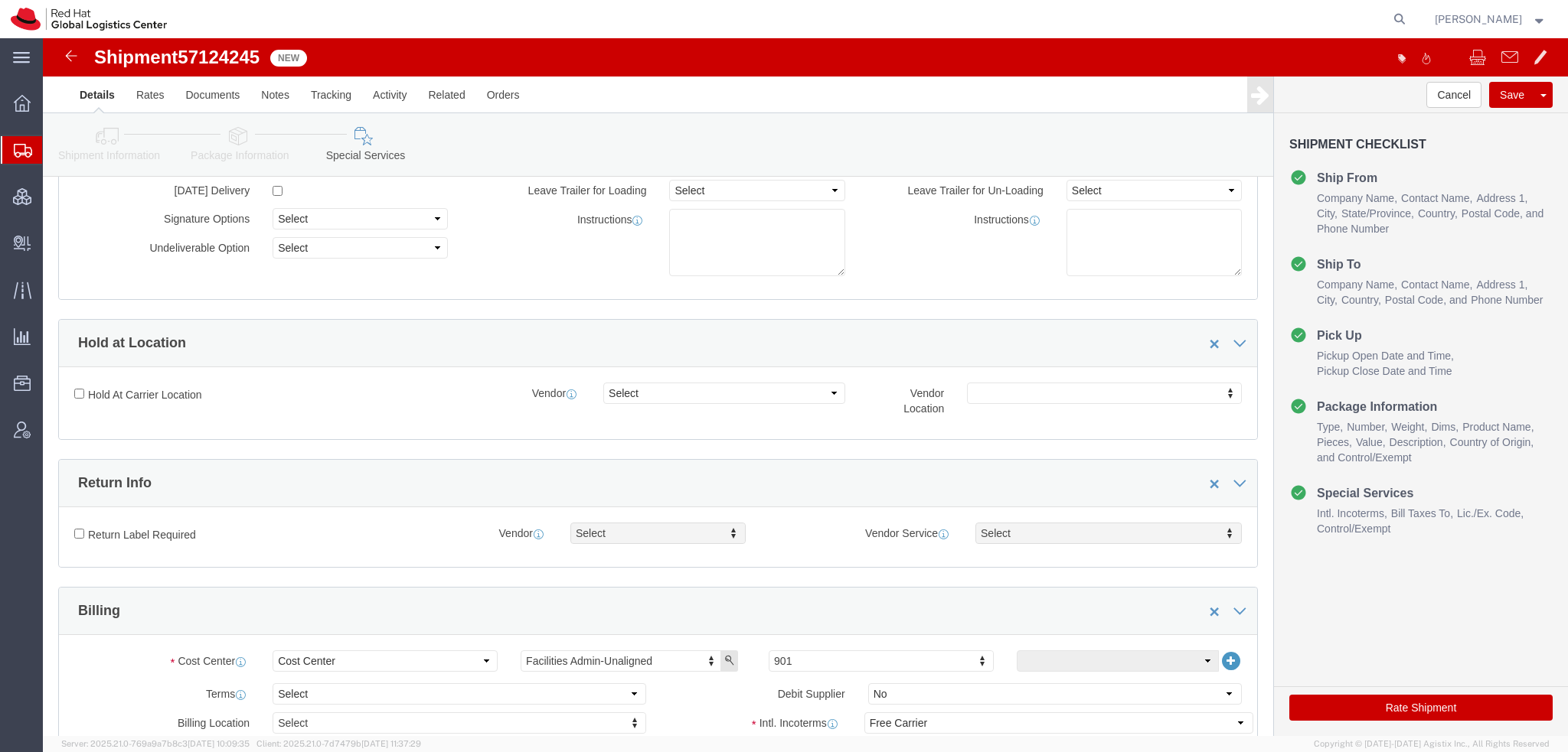
scroll to position [383, 0]
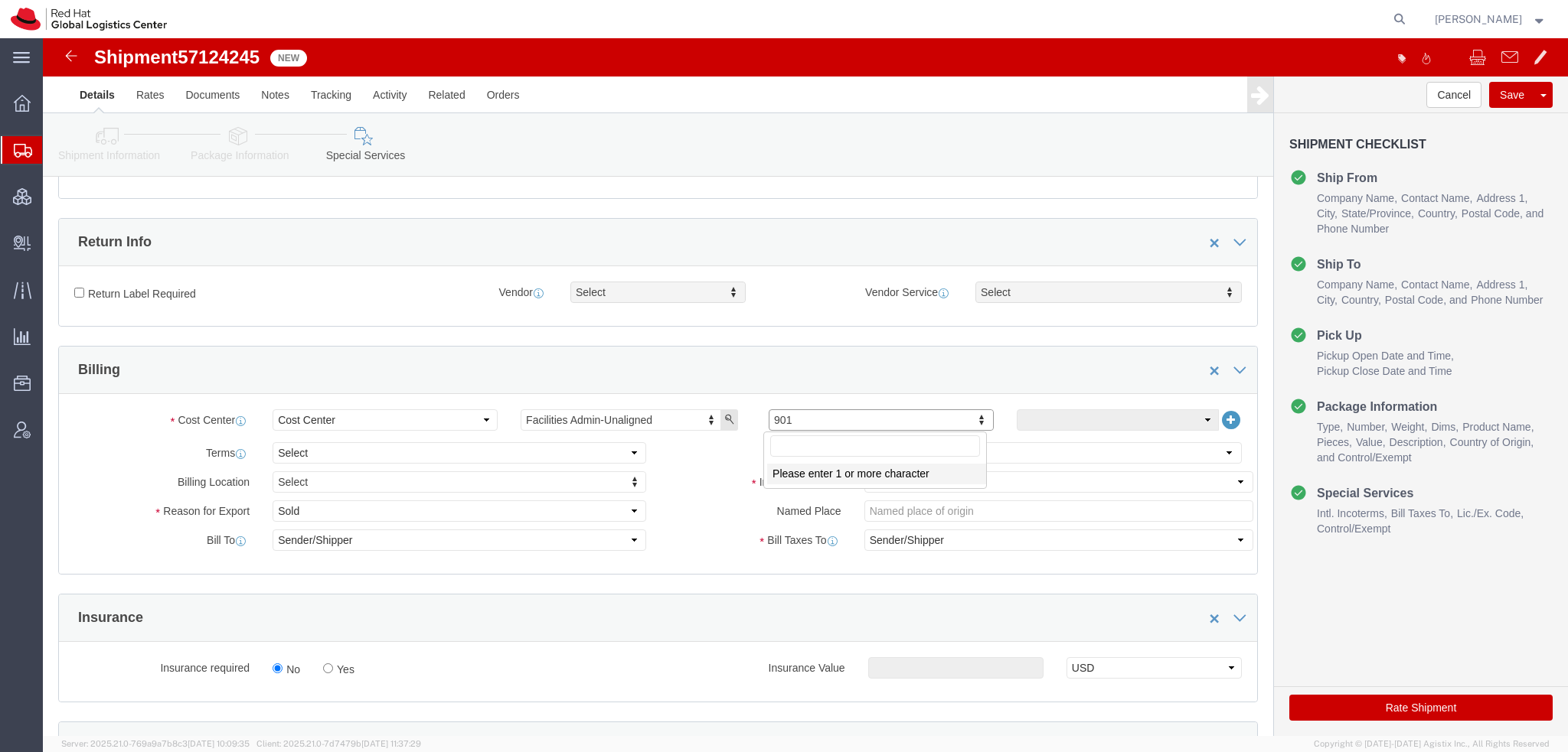
click input "text"
type input "505"
click select "Select Carriage Insurance Paid Carriage Paid To Cost and Freight Cost Insurance…"
select select
click select "Select Carriage Insurance Paid Carriage Paid To Cost and Freight Cost Insurance…"
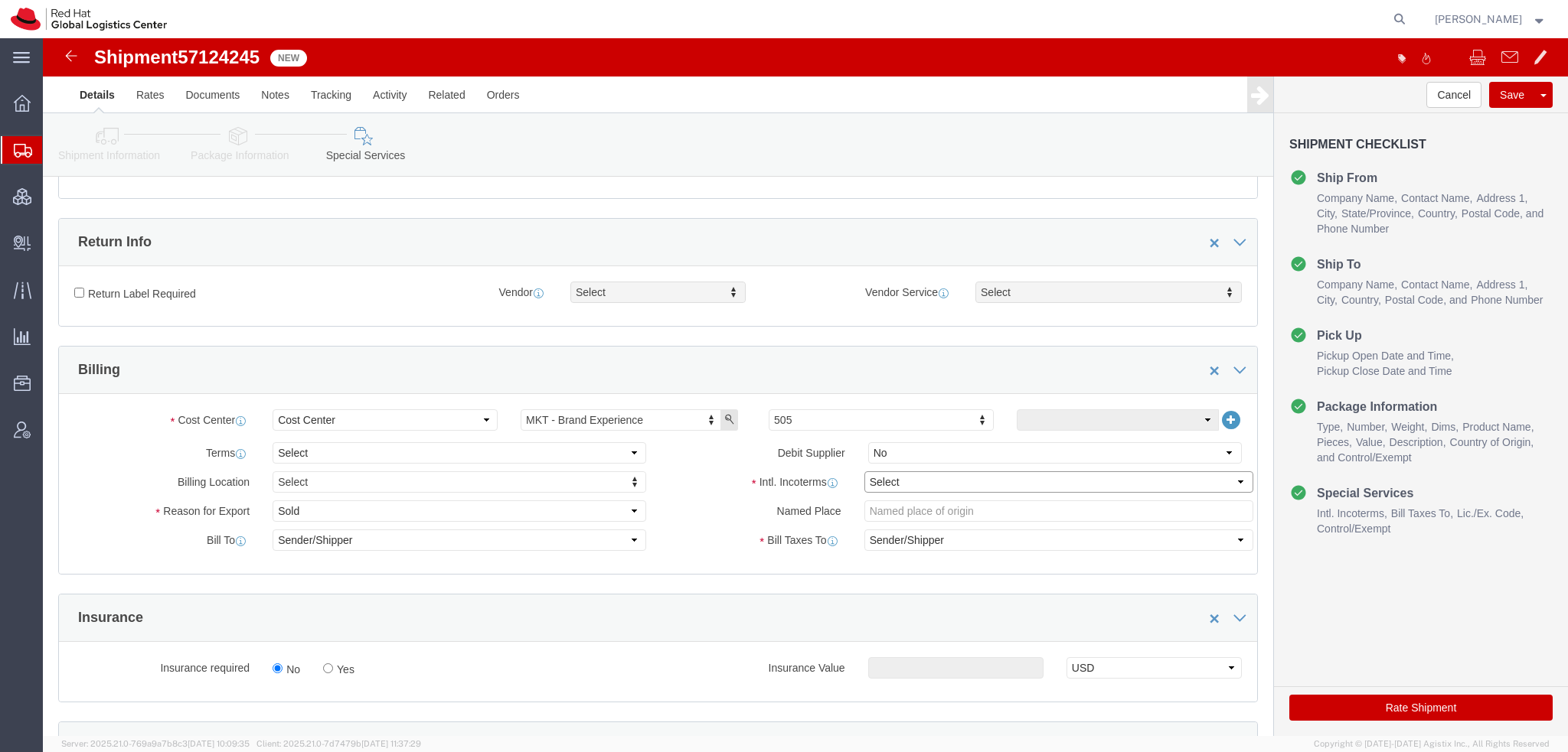
select select
click button "button"
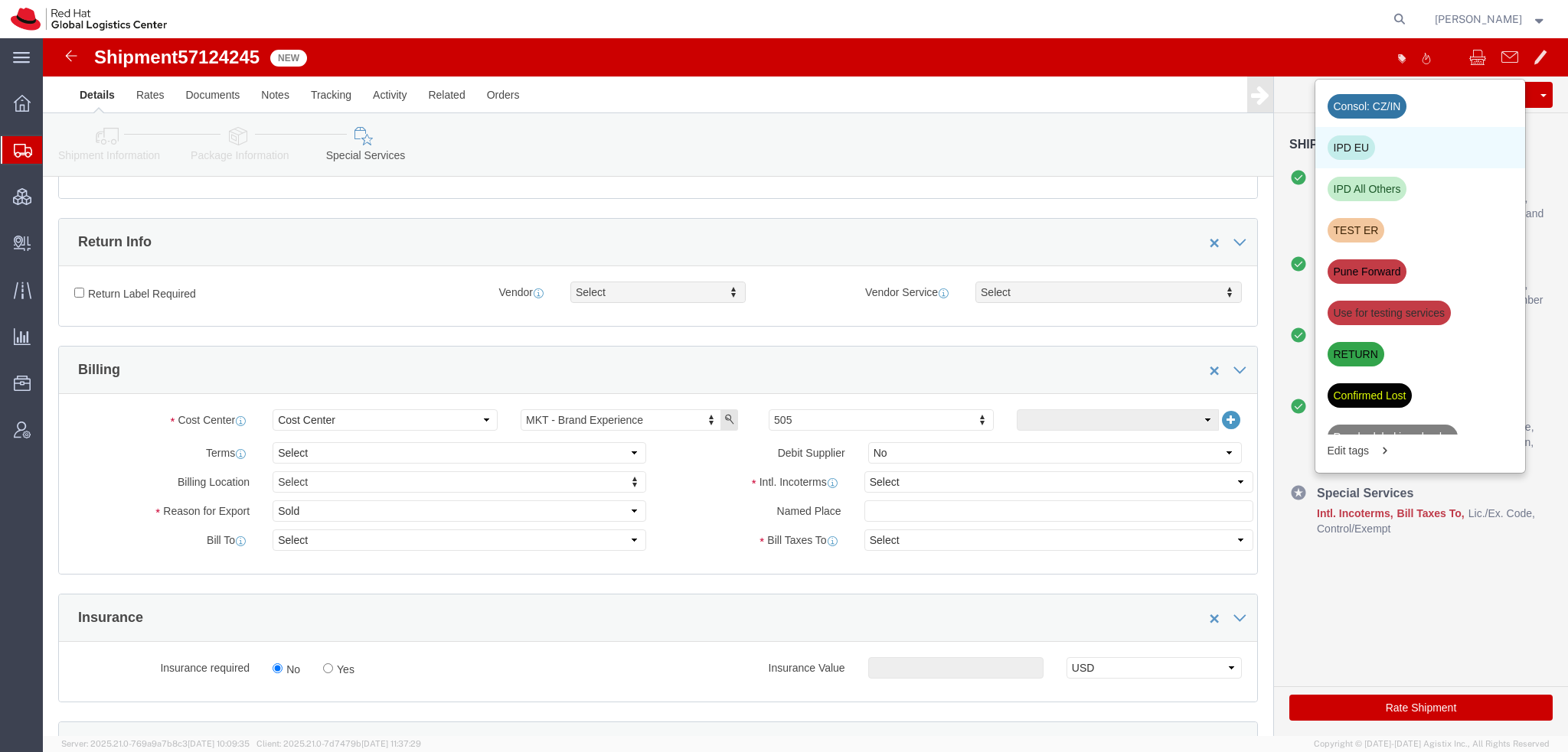
click div "IPD EU"
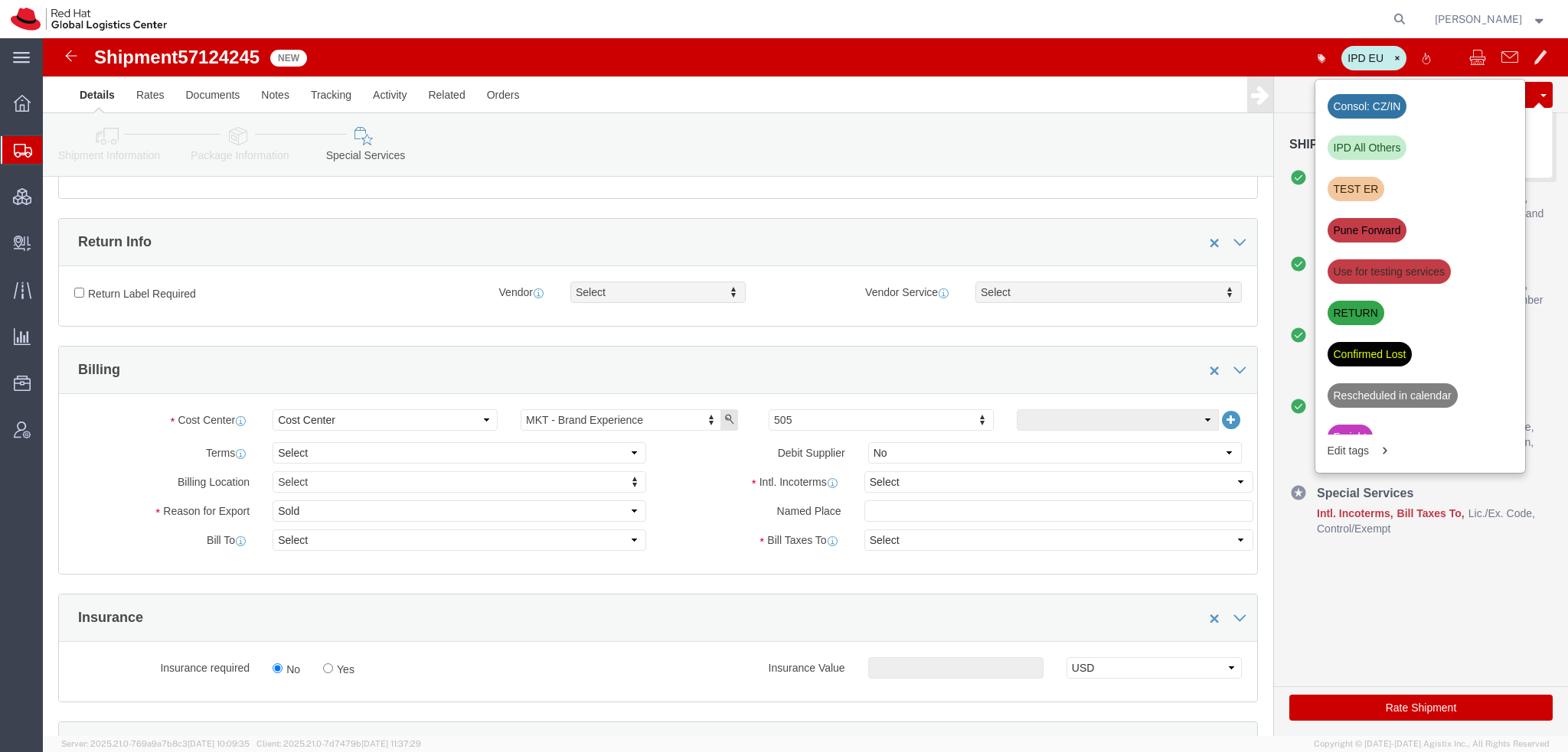
click button "Save"
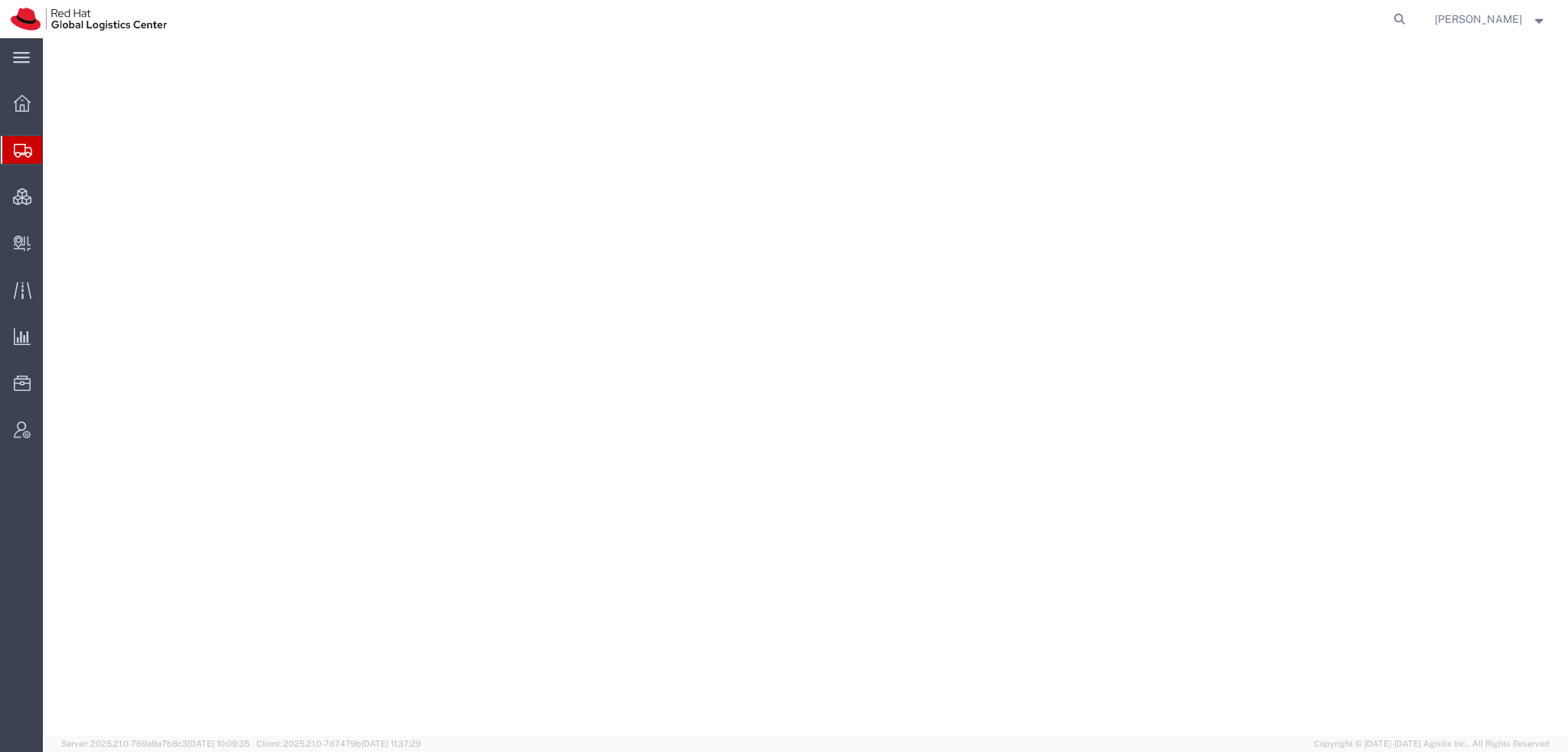
select select "38014"
select select
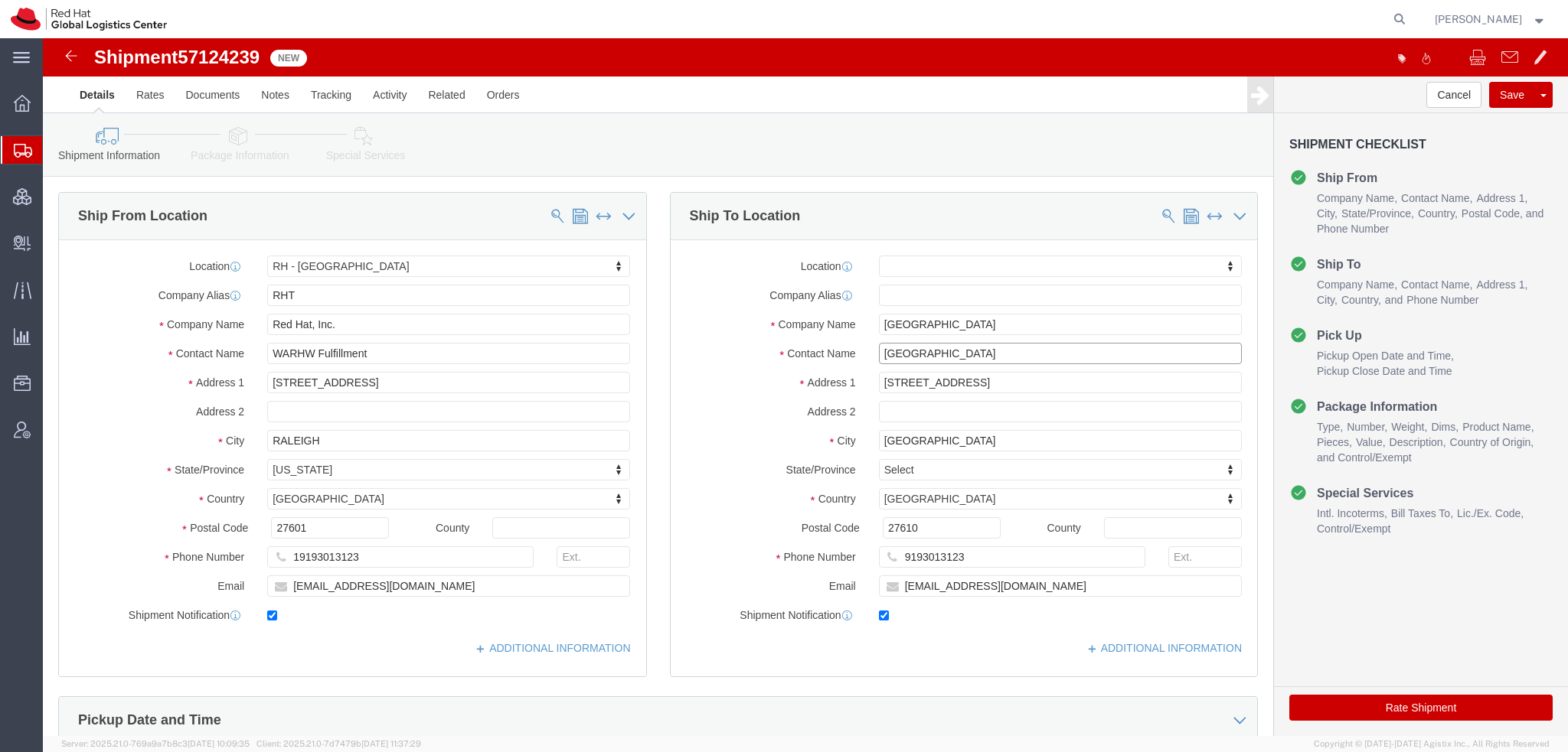
drag, startPoint x: 916, startPoint y: 309, endPoint x: 104, endPoint y: 185, distance: 821.4
click div "Ship From Location Location [GEOGRAPHIC_DATA] - [GEOGRAPHIC_DATA] My Profile Lo…"
type input "Sondos E"
click p "- Red Hat GmbH - ([PERSON_NAME]) [GEOGRAPHIC_DATA], DE"
select select "37960"
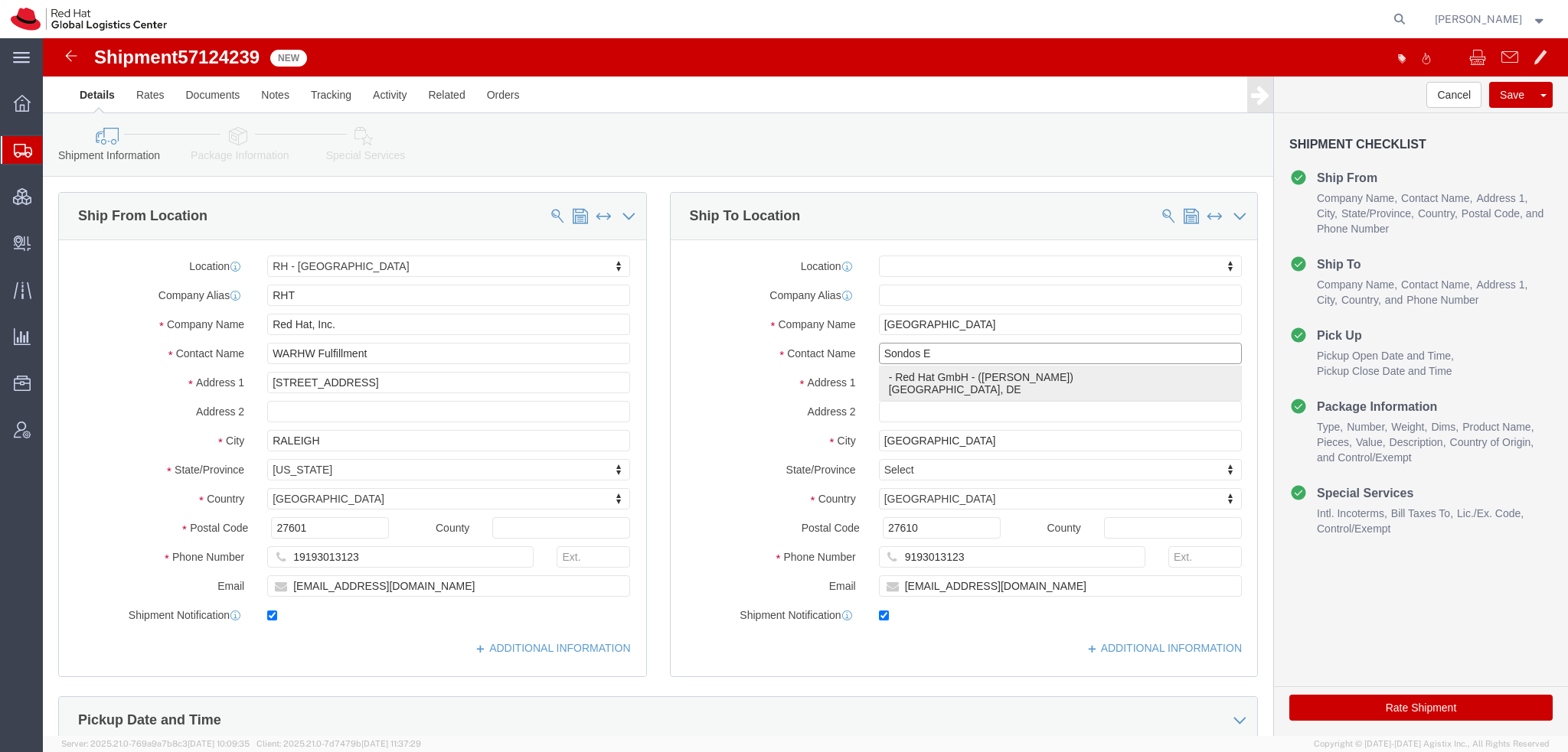
type input "Red Hat GmbH"
type input "[PERSON_NAME]"
type input "Messe Turm"
type input "11th Floor"
type input "[GEOGRAPHIC_DATA]"
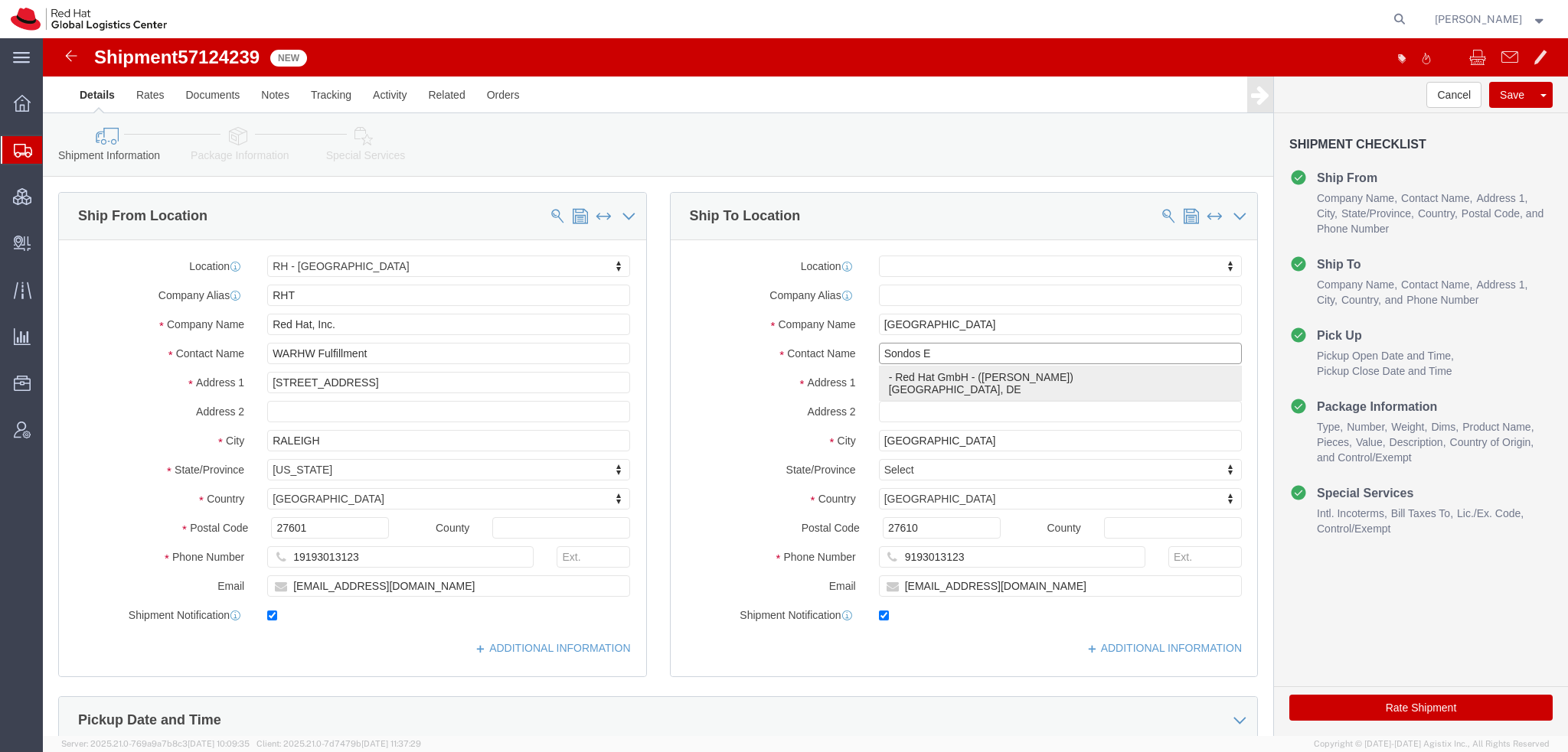
type input "60308"
type input "4969365051297"
type input "[EMAIL_ADDRESS][DOMAIN_NAME]"
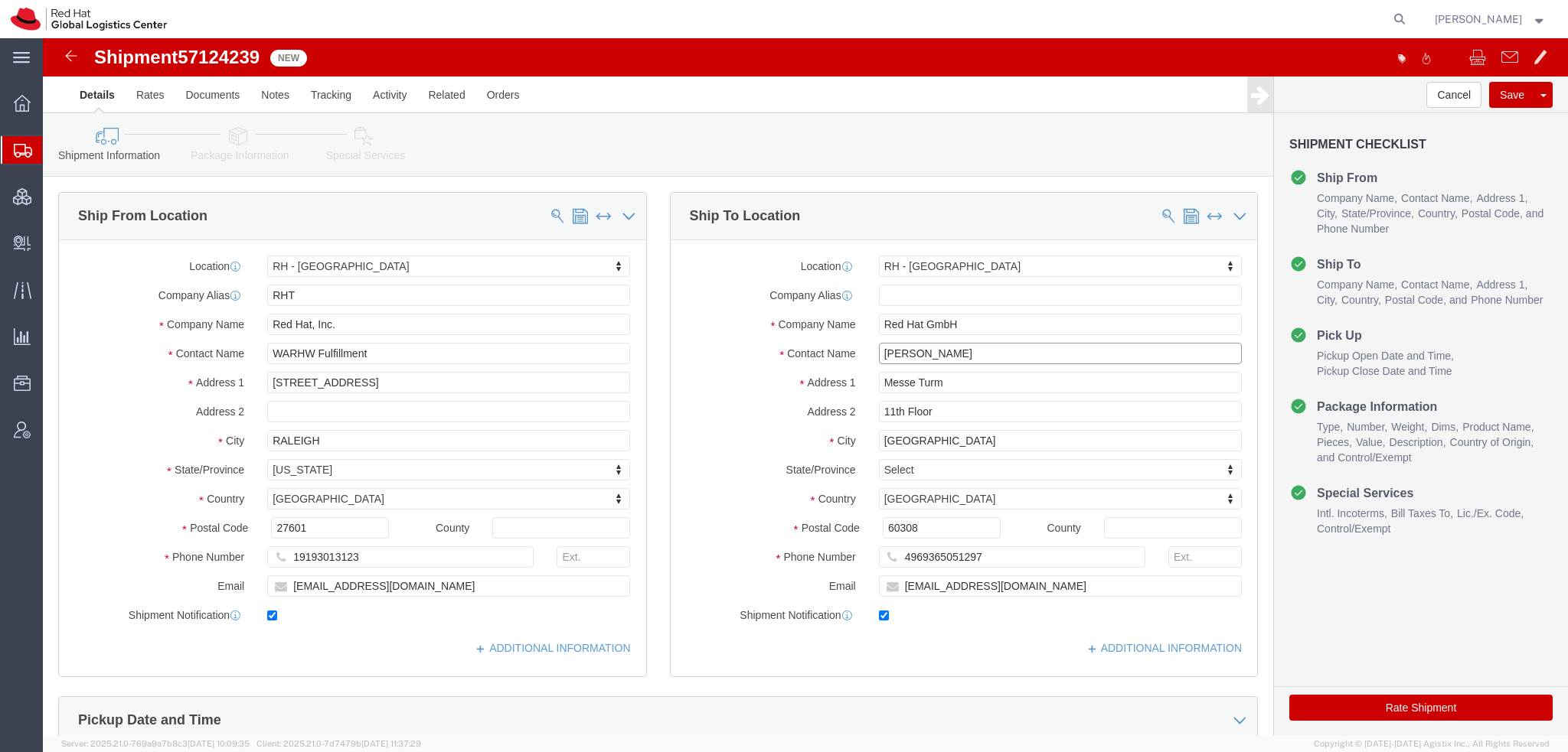
type input "[PERSON_NAME]"
click link "Special Services"
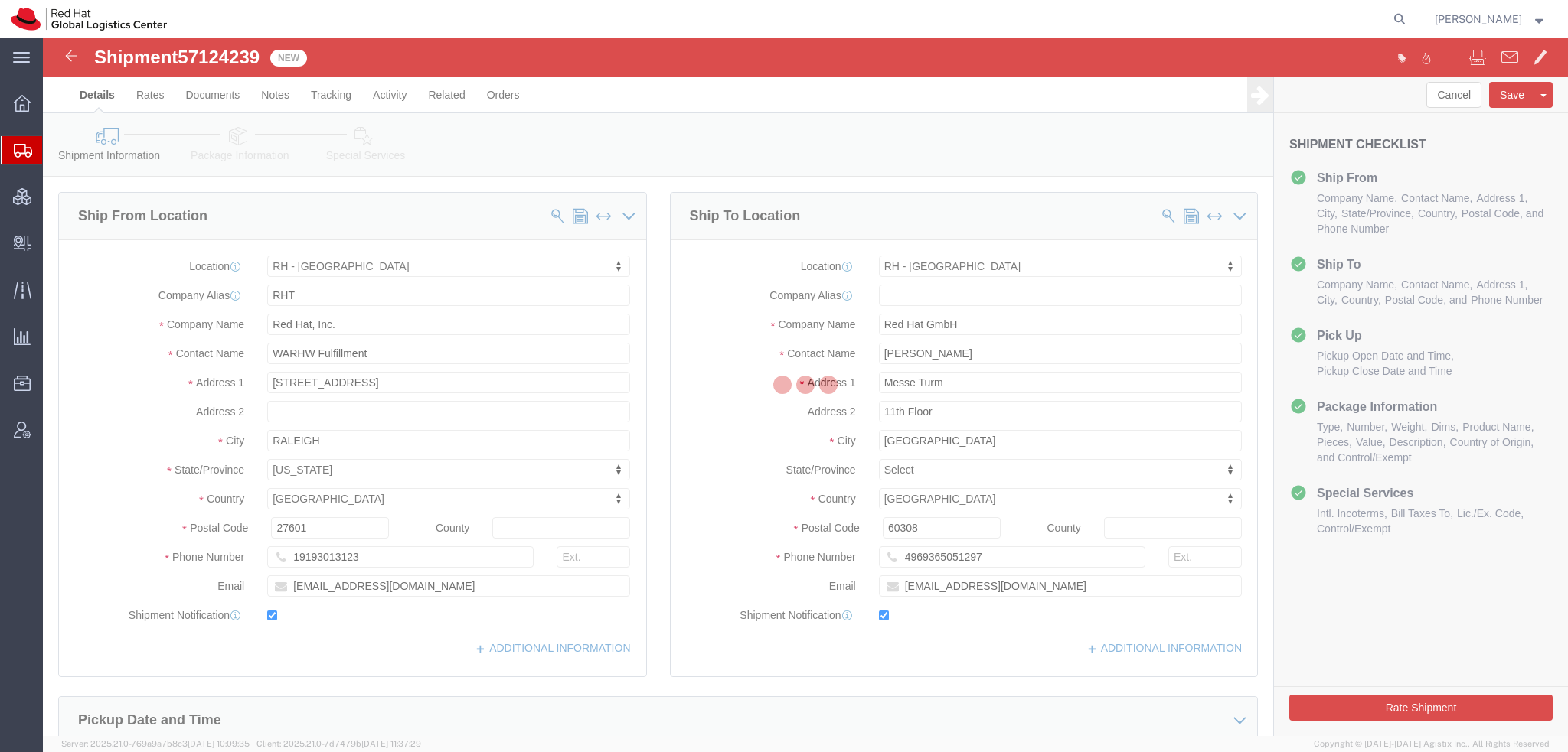
select select
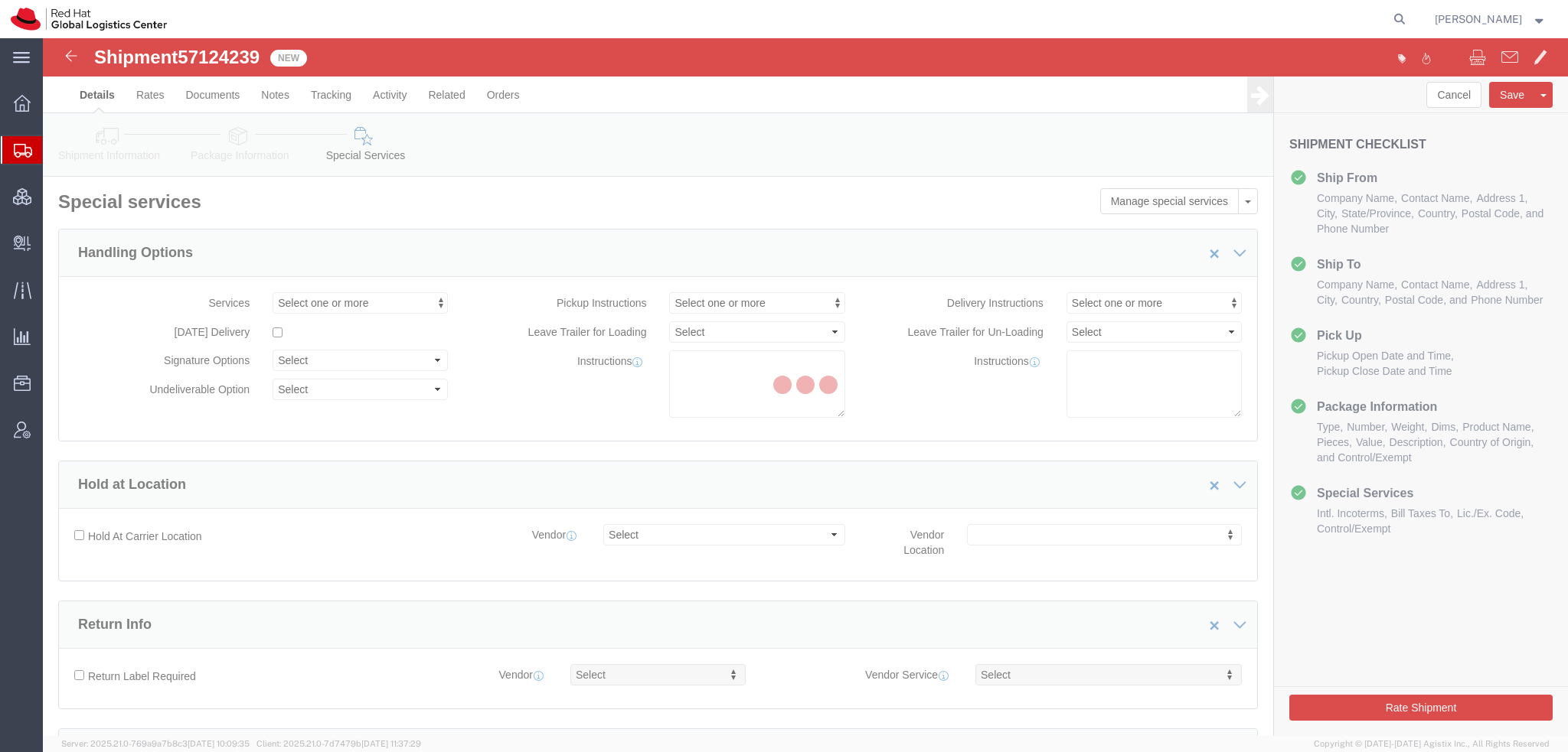
select select "COSTCENTER"
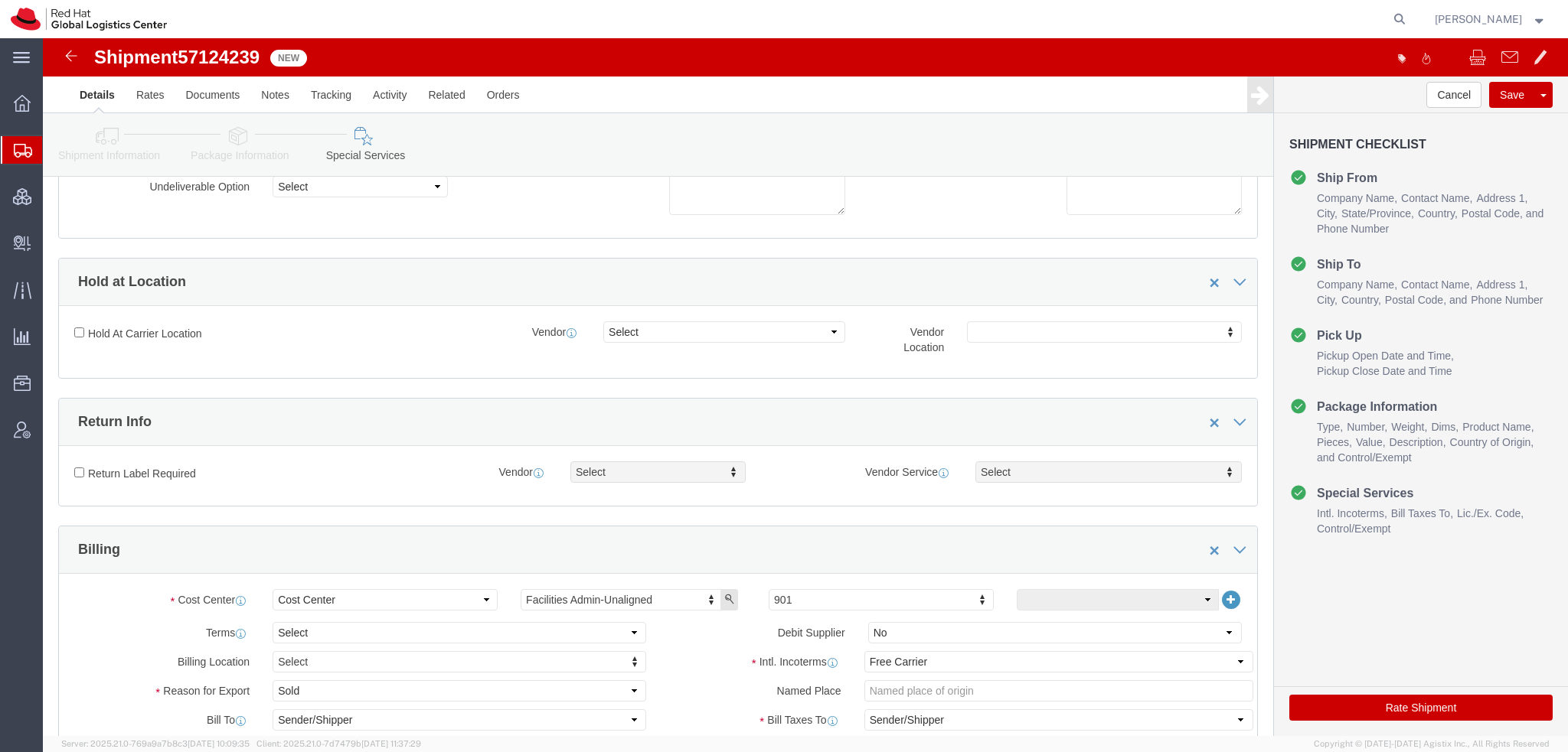
scroll to position [459, 0]
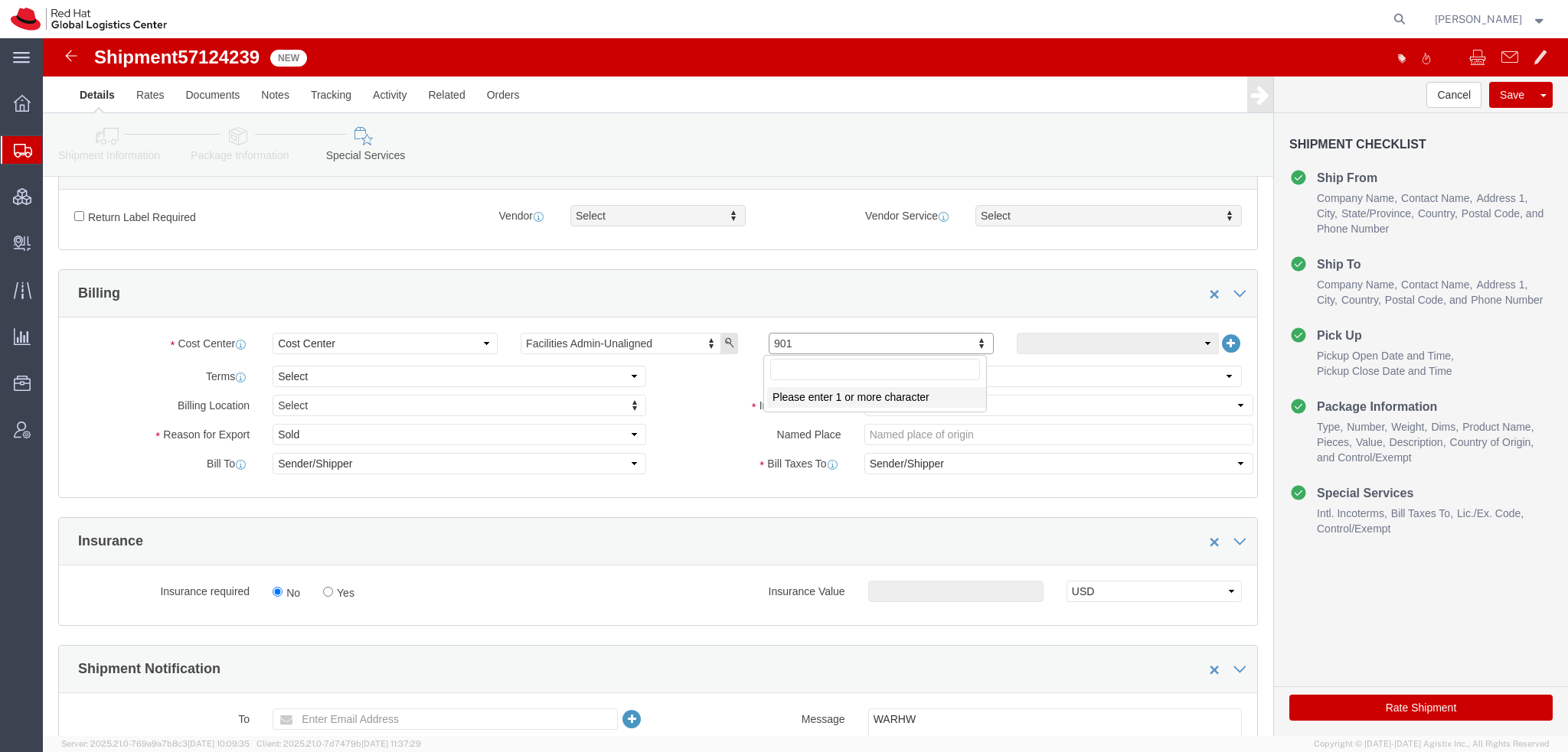
click input "text"
type input "505"
click select "Select Carriage Insurance Paid Carriage Paid To Cost and Freight Cost Insurance…"
select select
click select "Select Carriage Insurance Paid Carriage Paid To Cost and Freight Cost Insurance…"
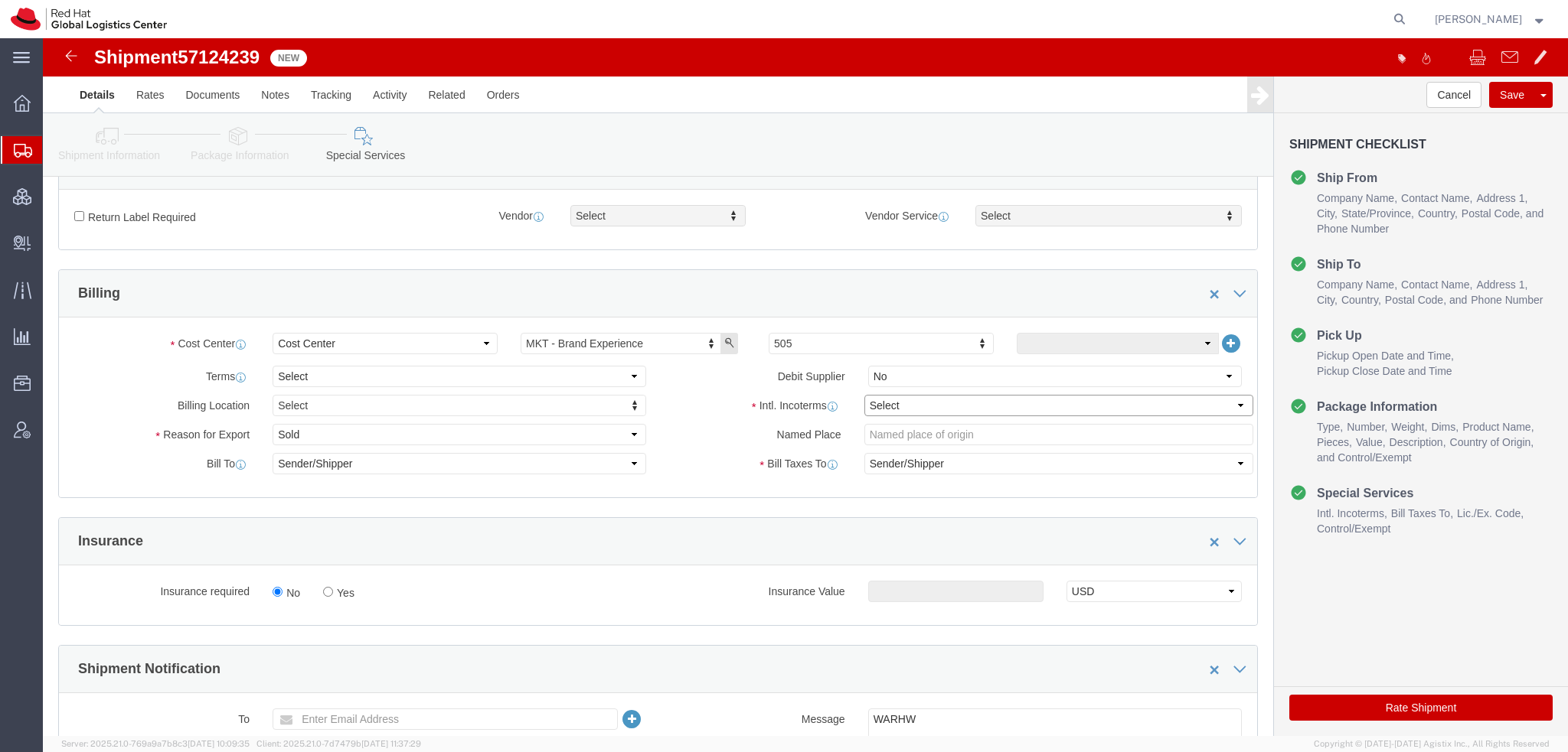
select select
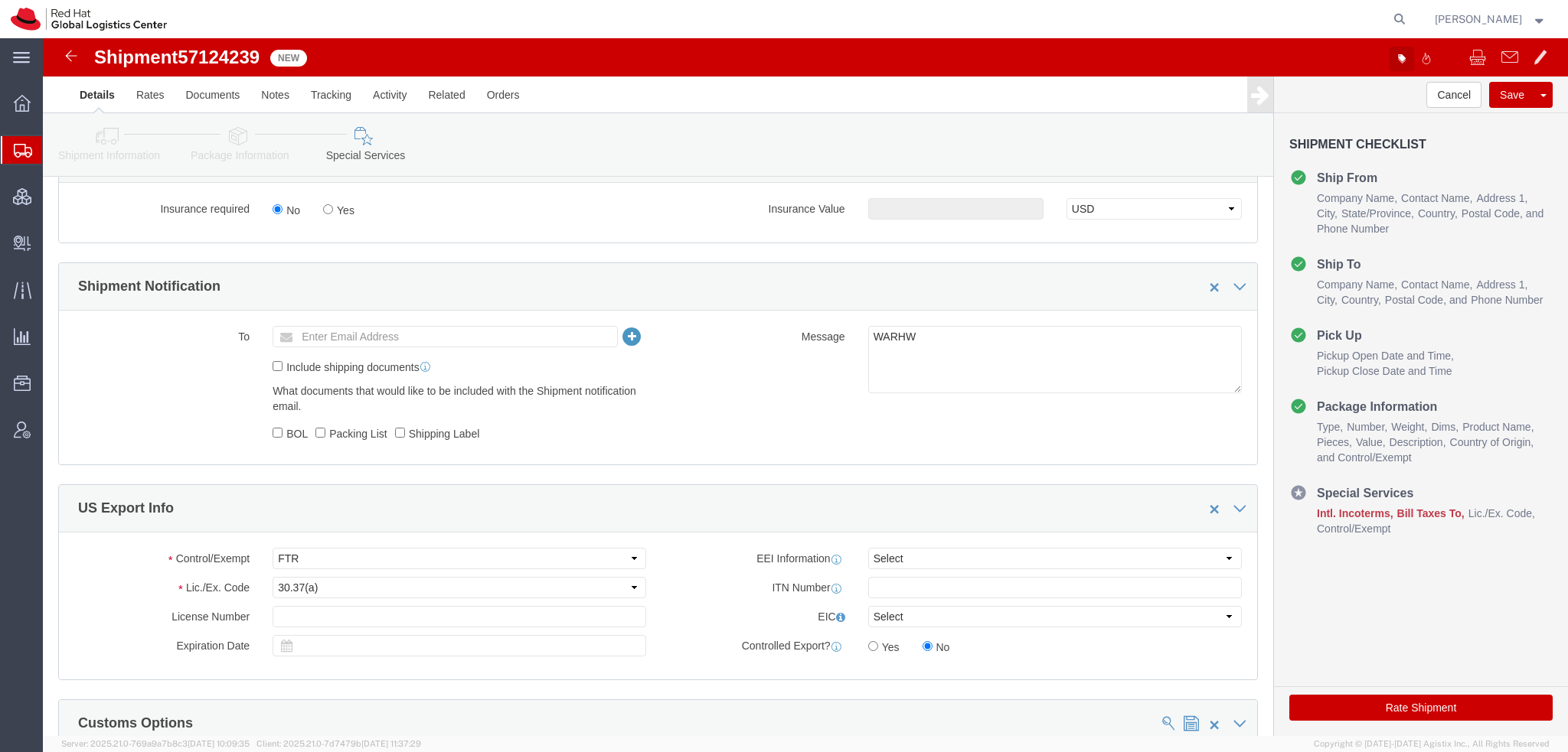
click icon "button"
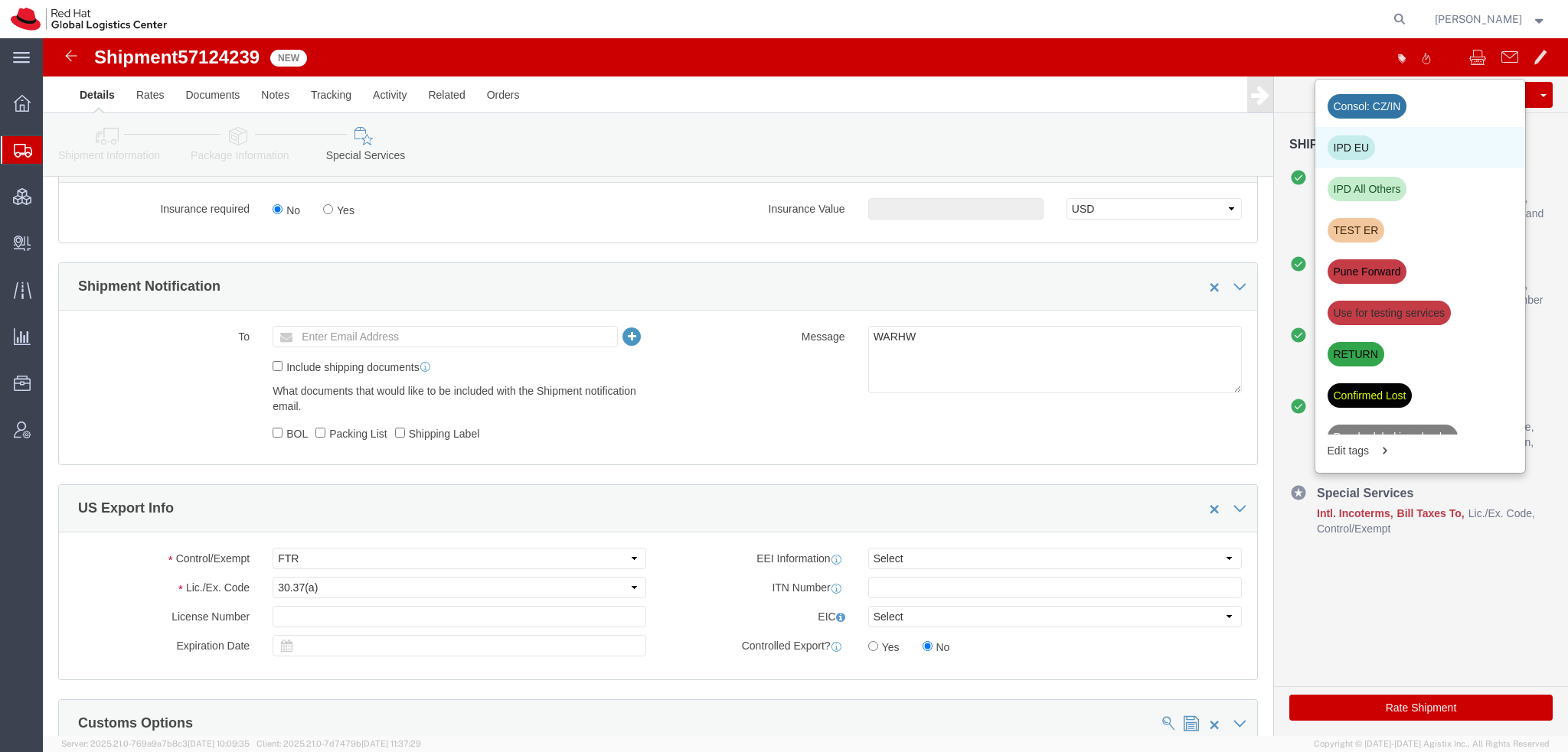
click div "IPD EU"
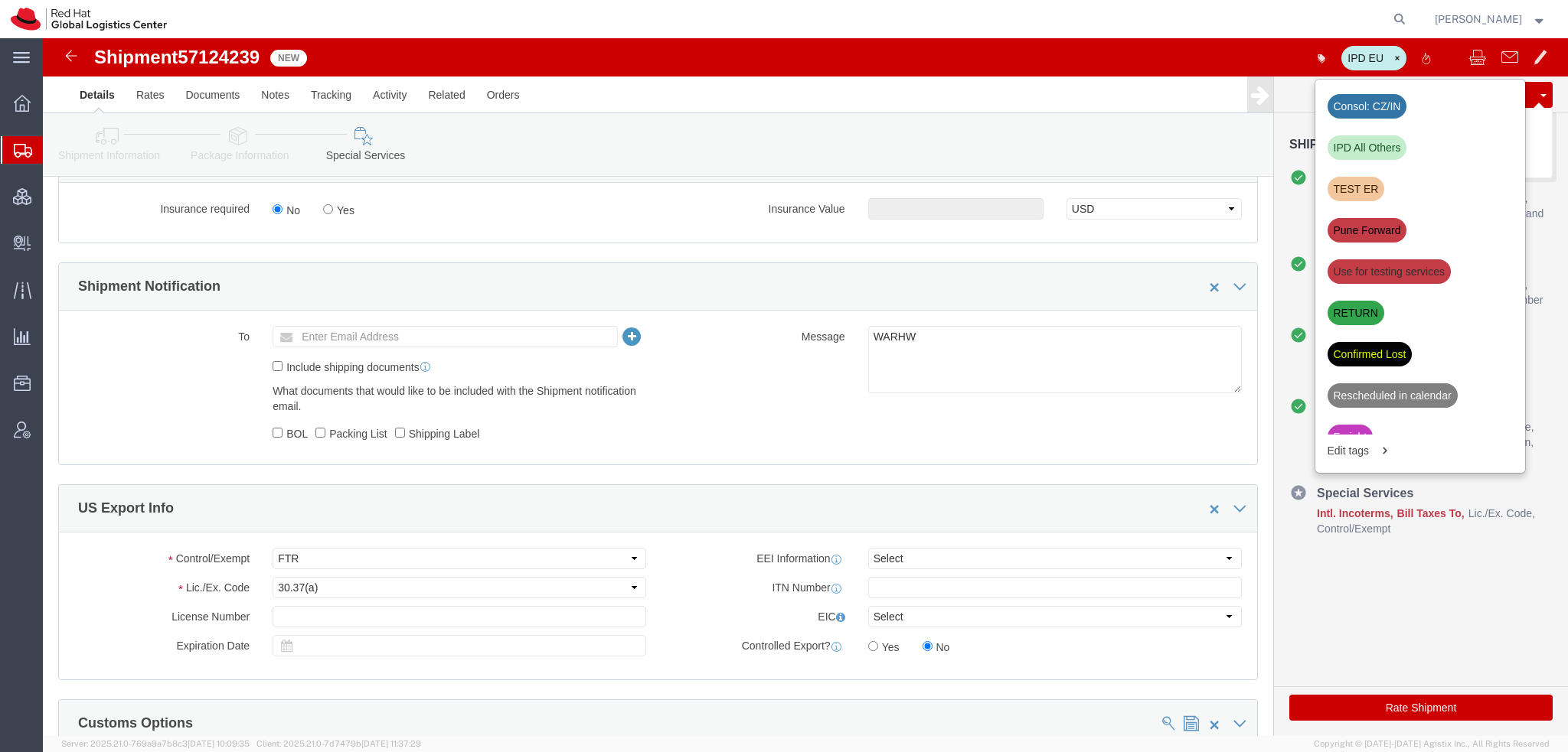
click button "Save"
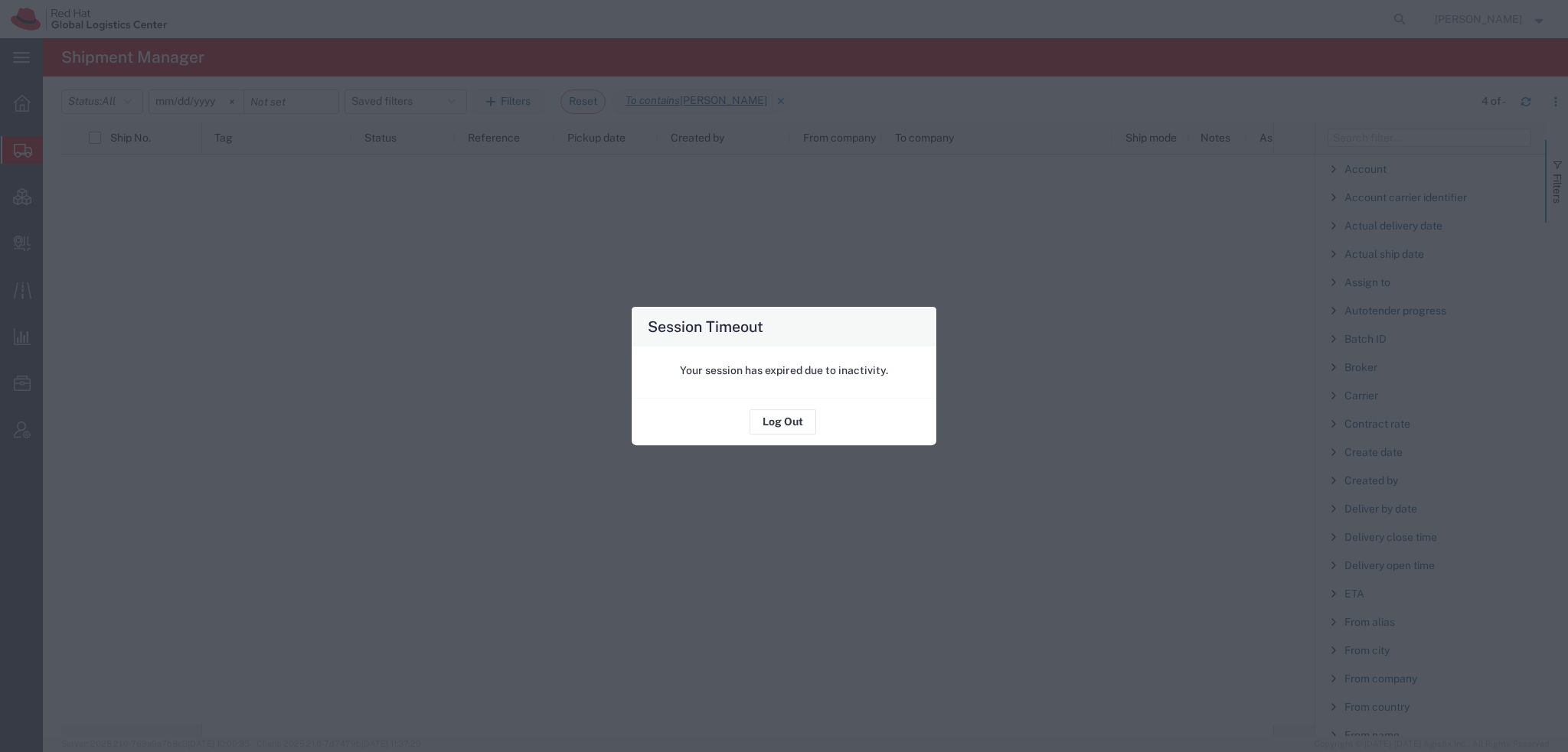
scroll to position [1276, 0]
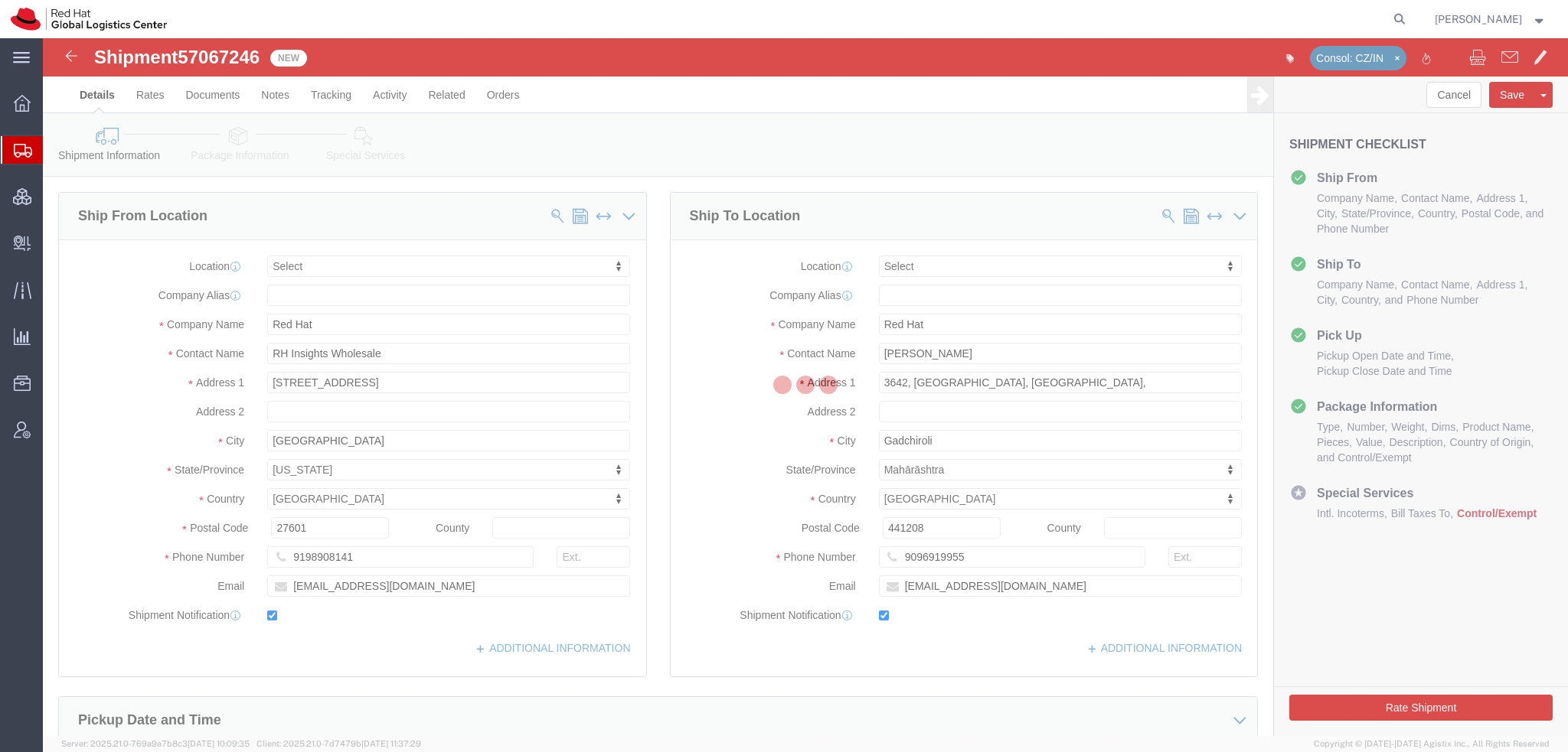
select select
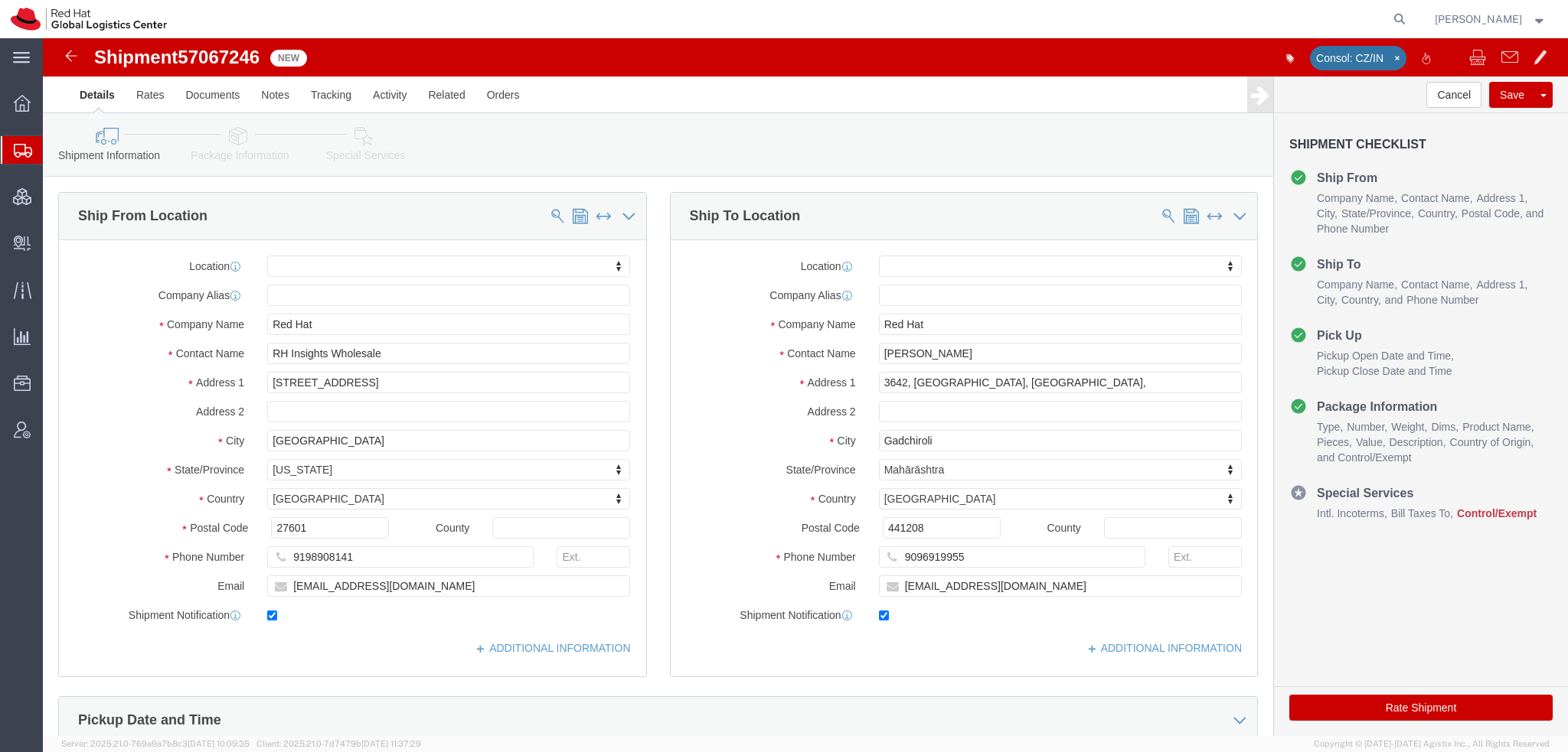
click icon
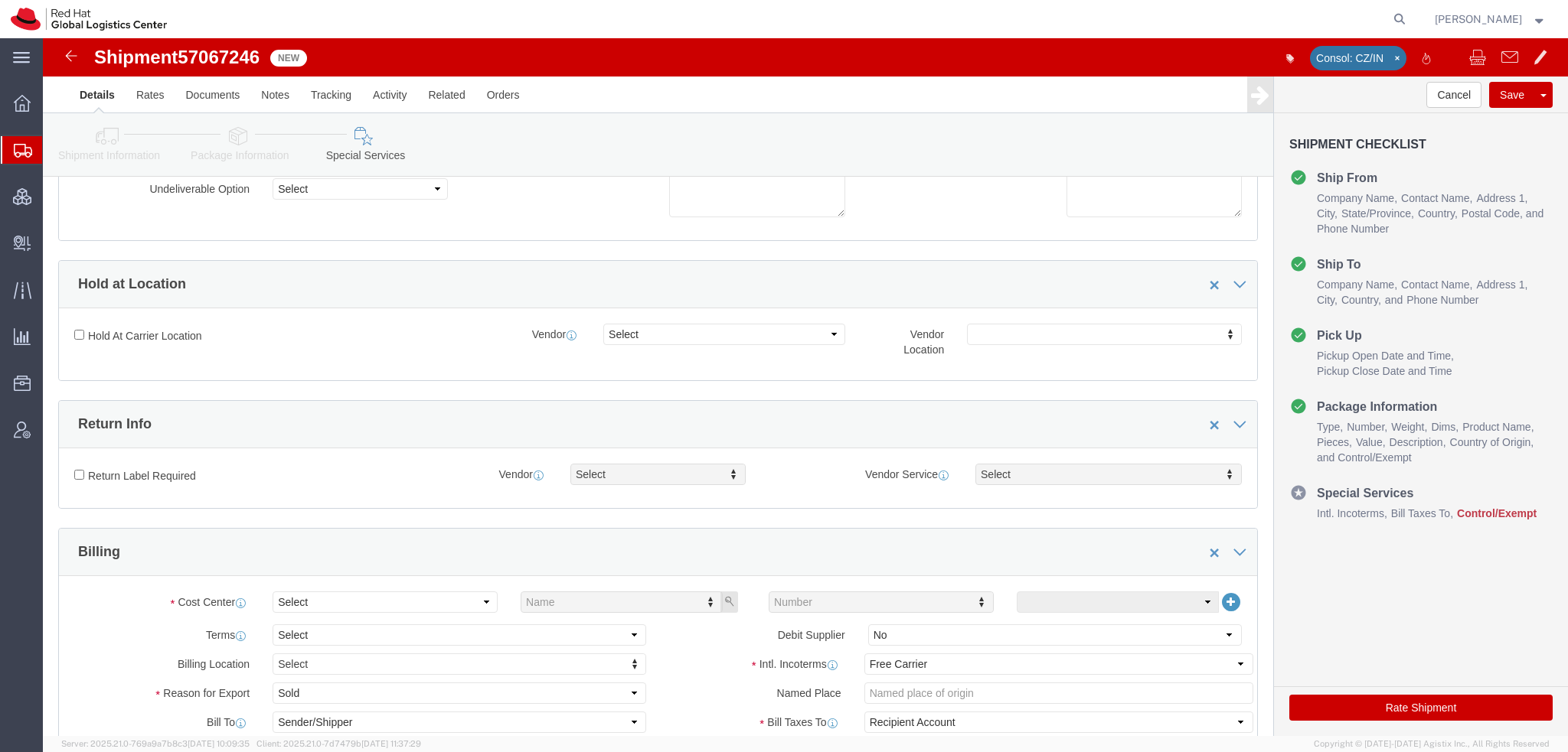
scroll to position [383, 0]
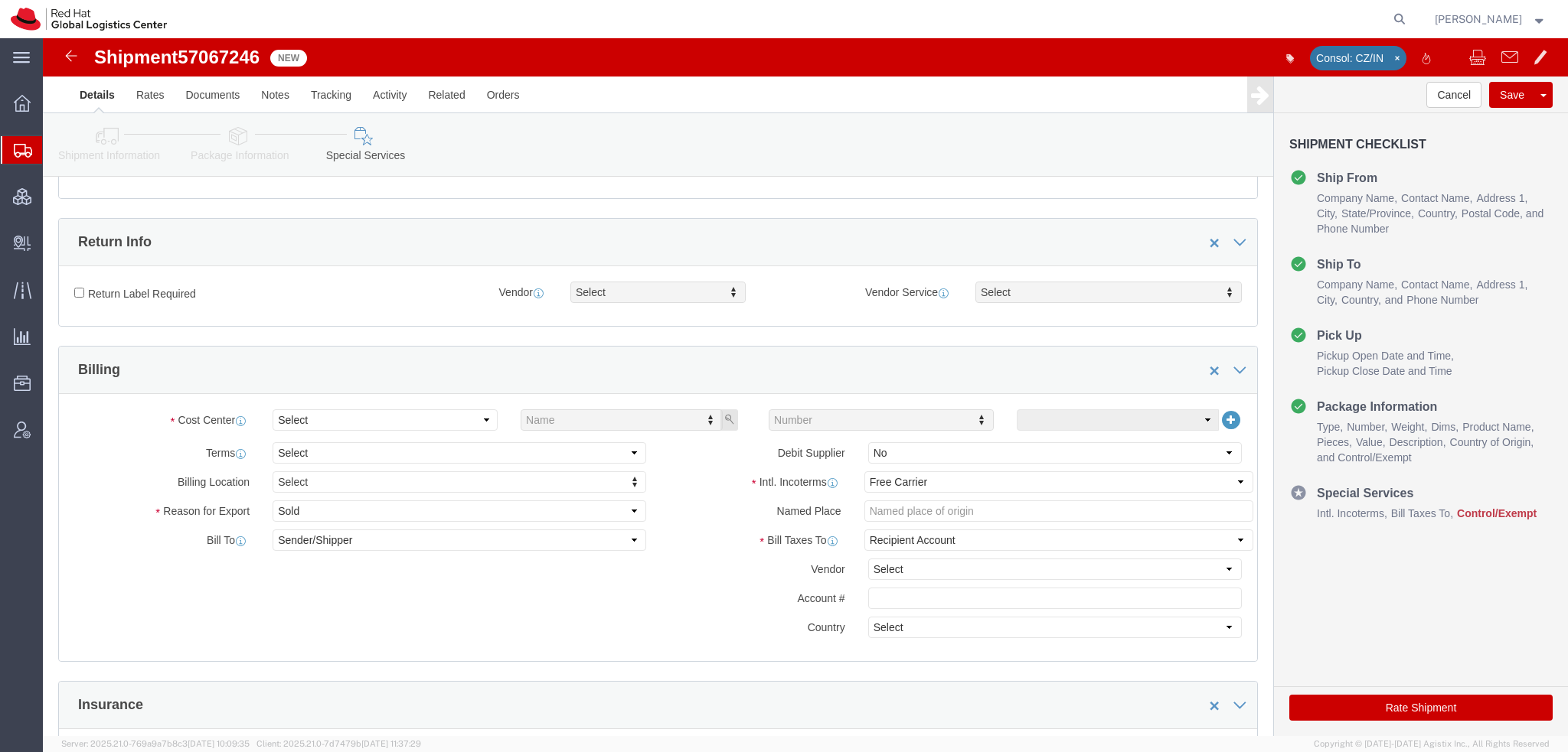
click icon
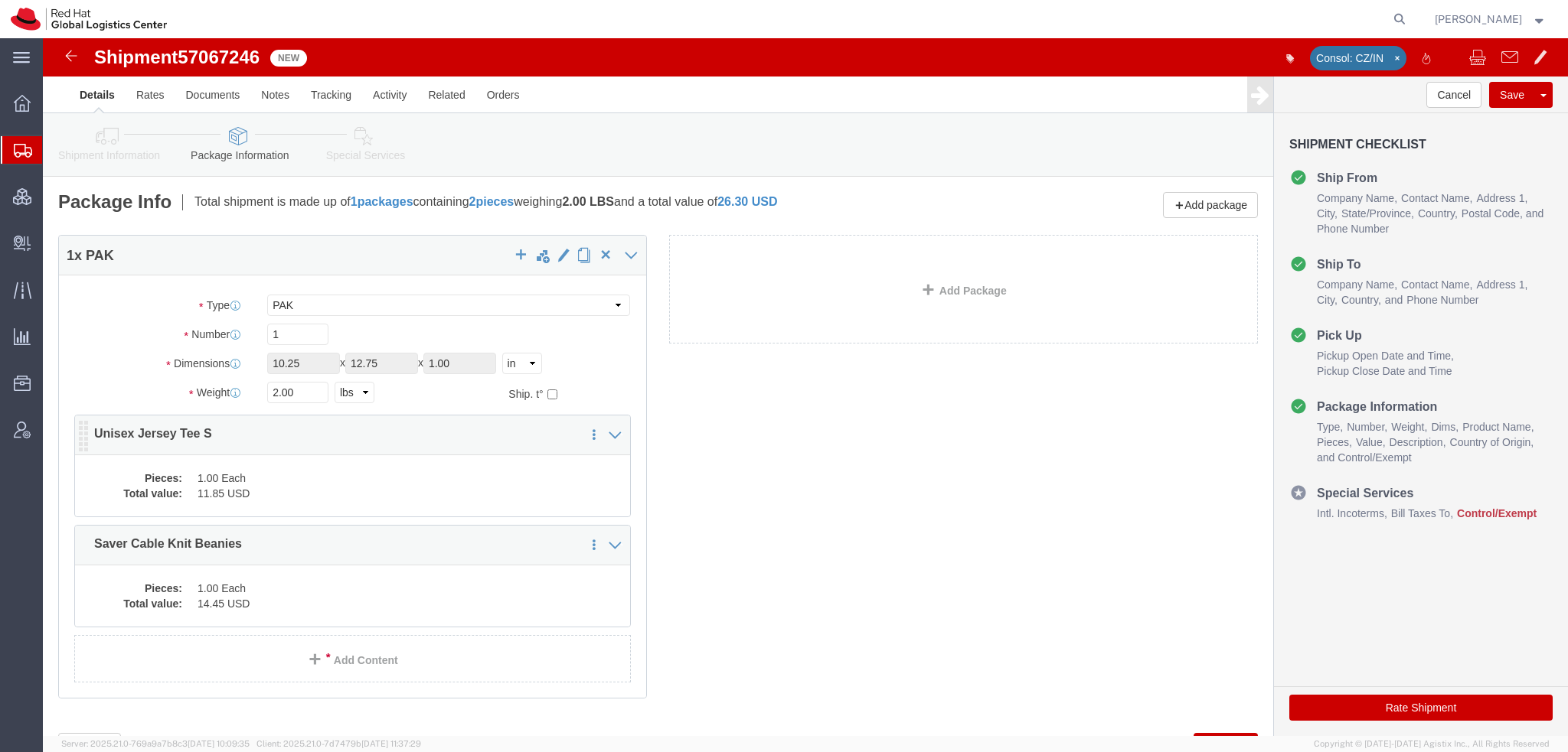
click dd "1.00 Each"
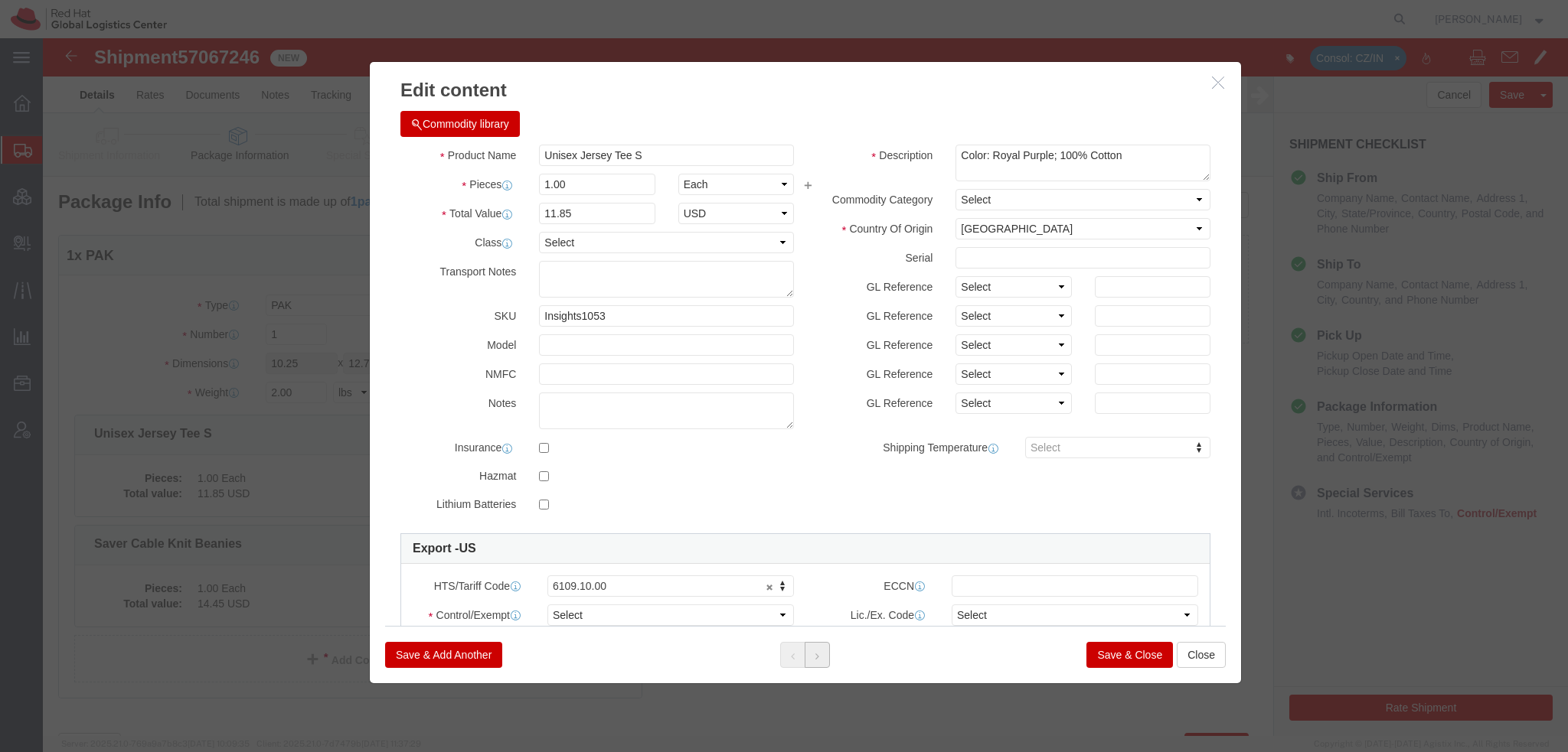
click icon
click icon "button"
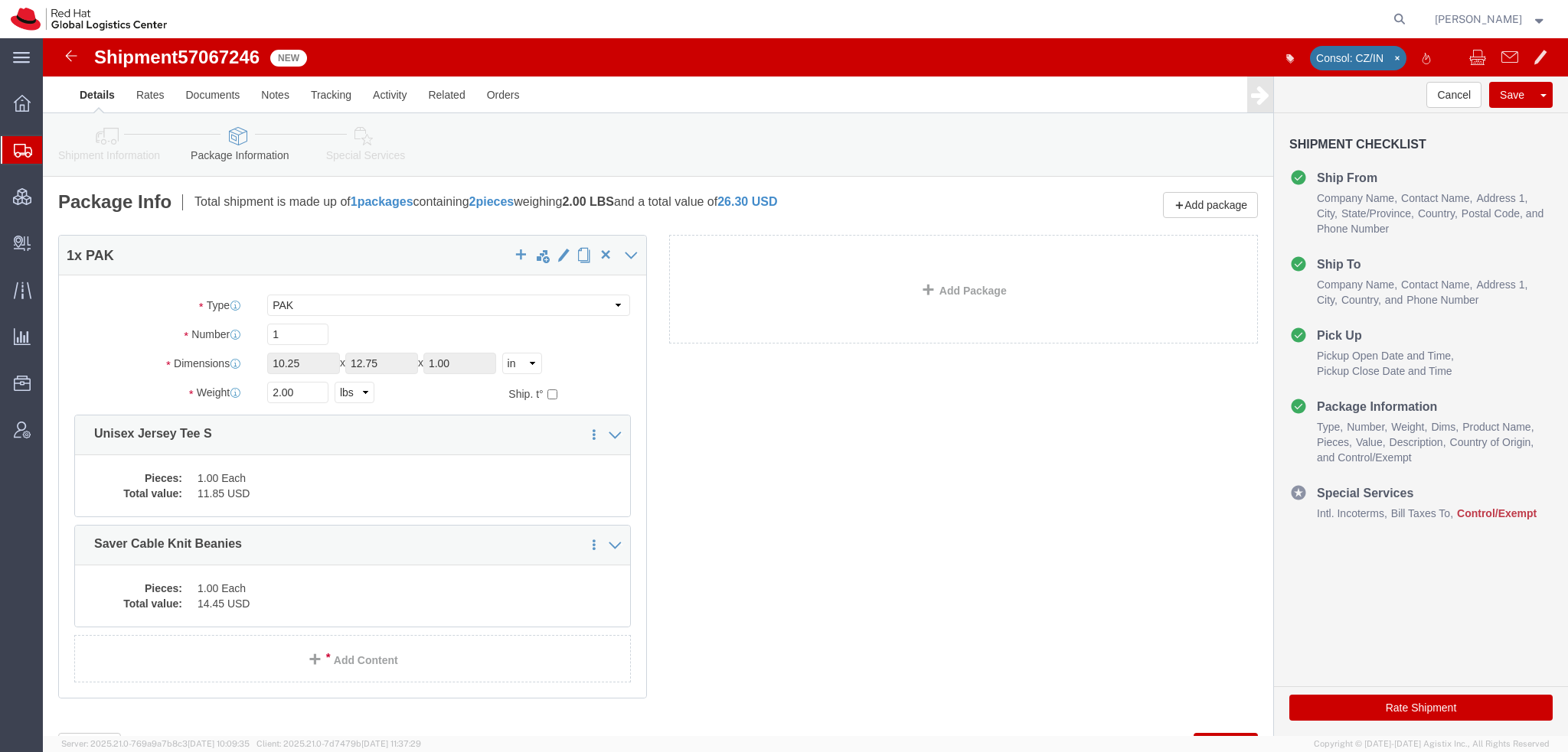
click link "Shipment Information"
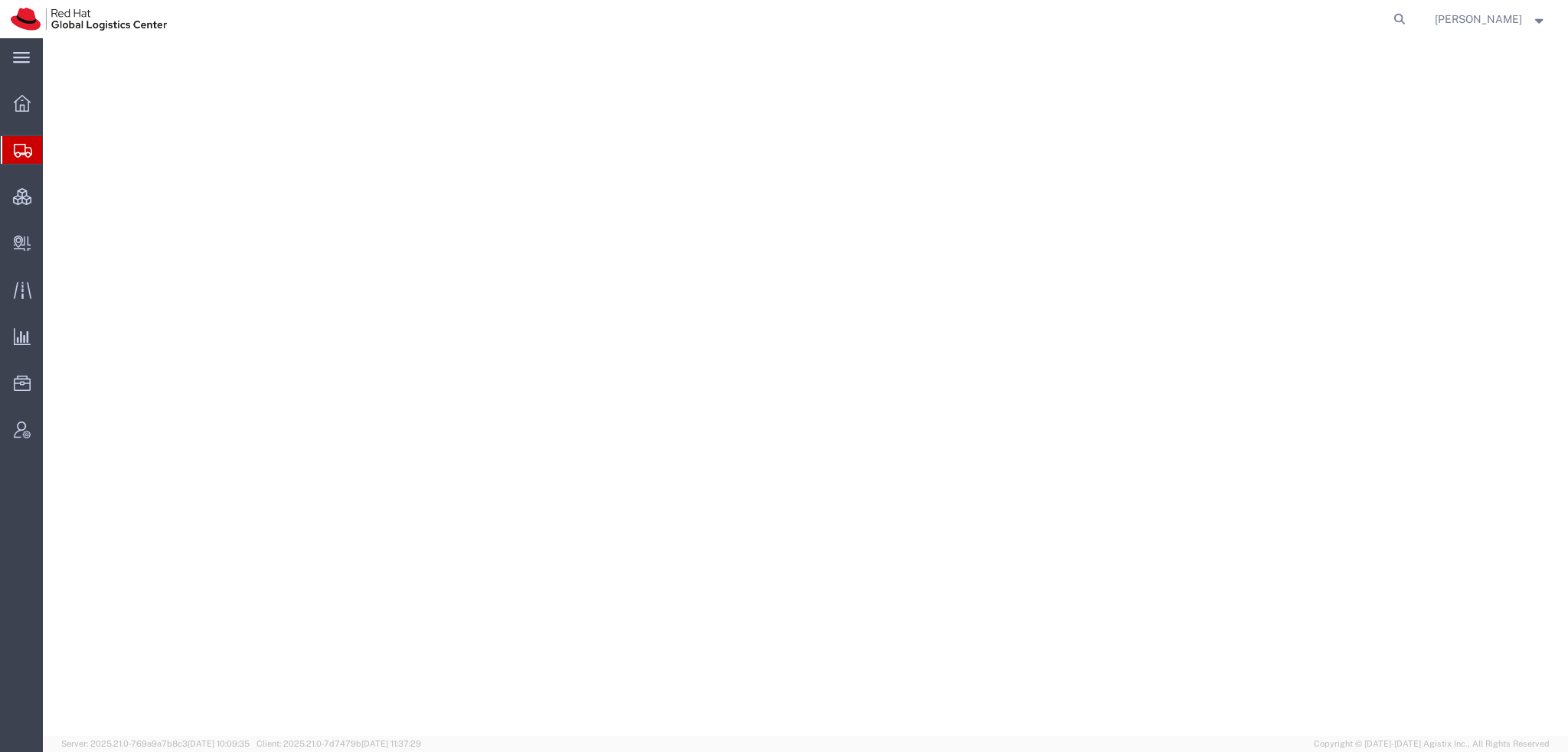
select select
select select "COSTCENTER"
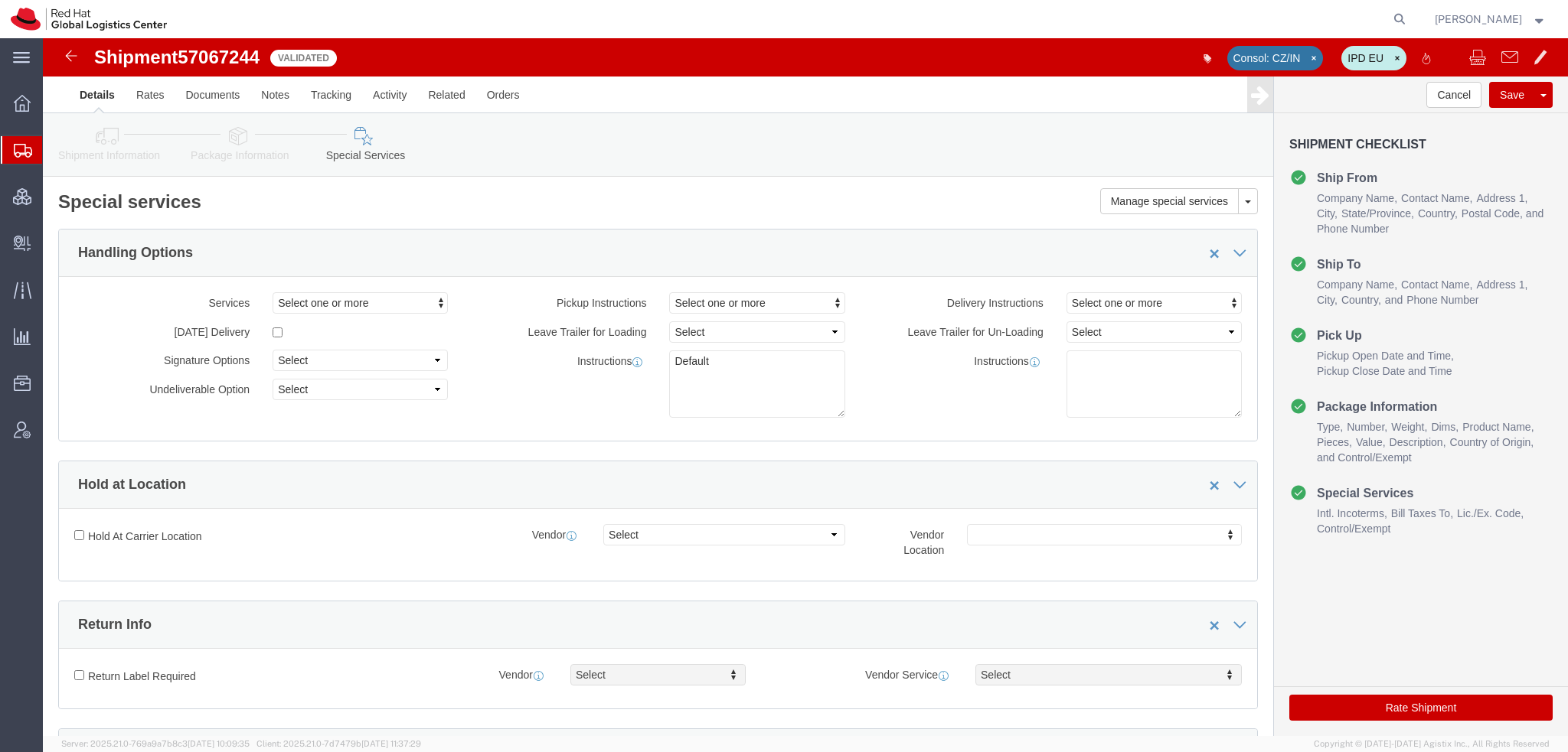
scroll to position [1148, 0]
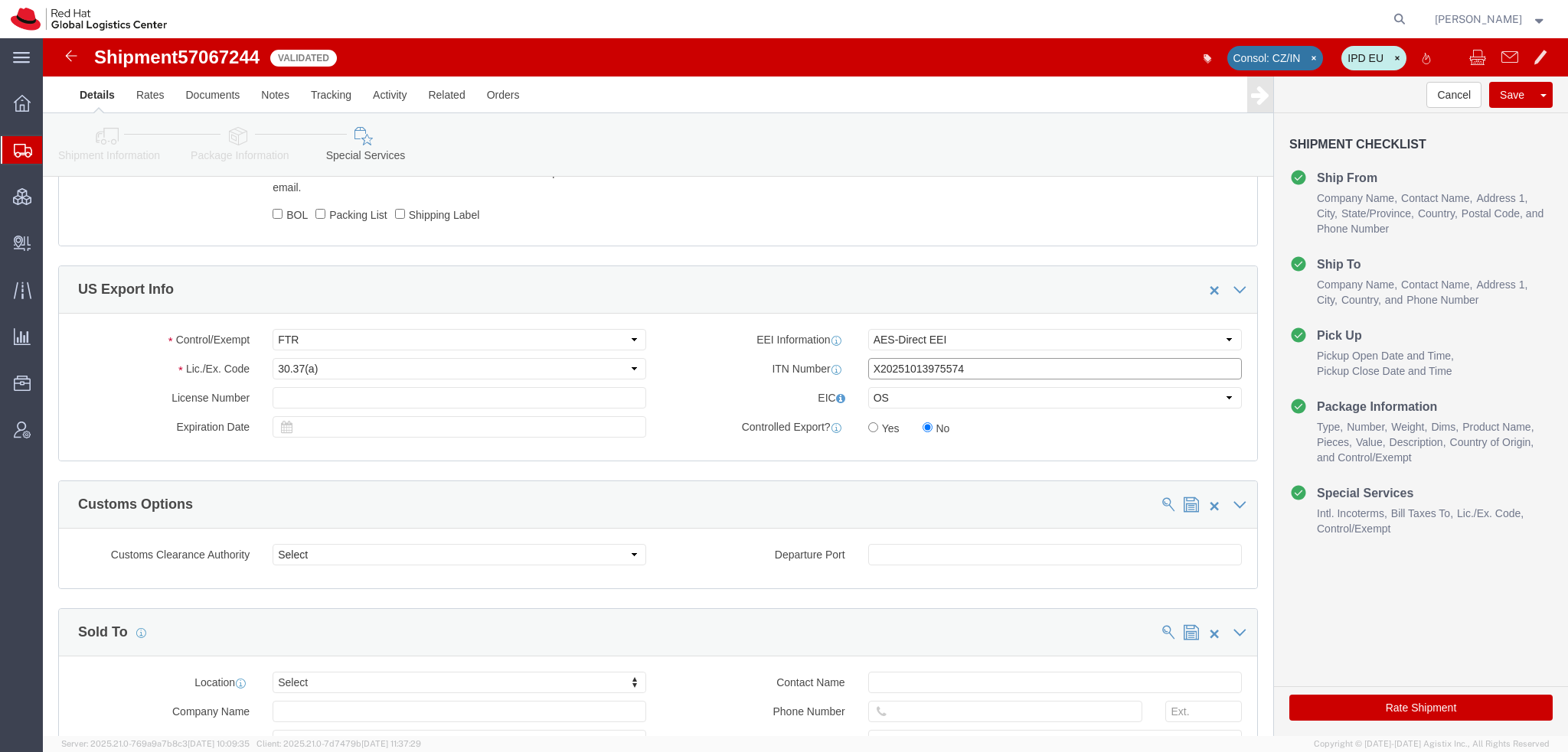
drag, startPoint x: 929, startPoint y: 331, endPoint x: 117, endPoint y: 157, distance: 830.4
click div "Manage special services Handling Options Documents Options Hold at Location Ret…"
click icon
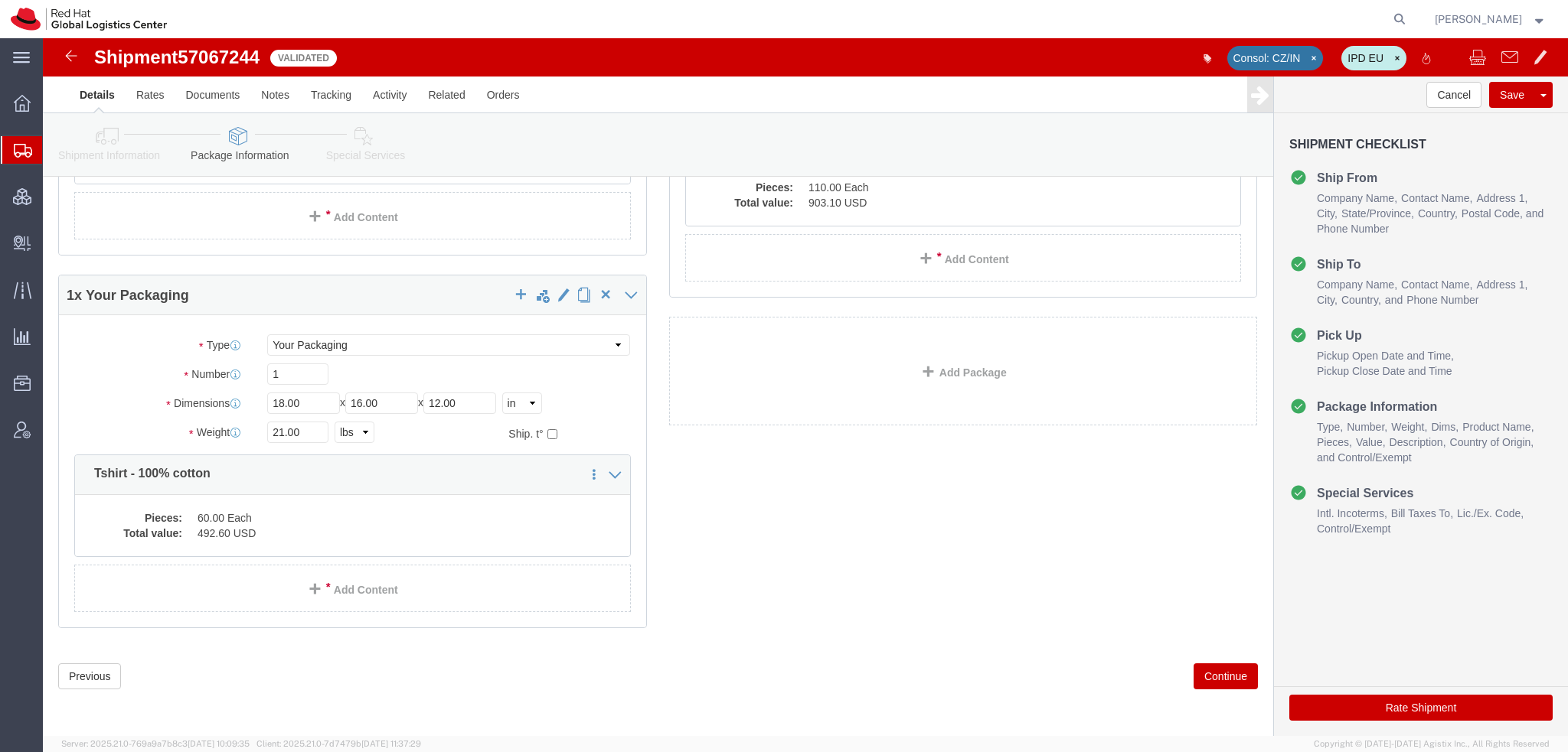
scroll to position [202, 0]
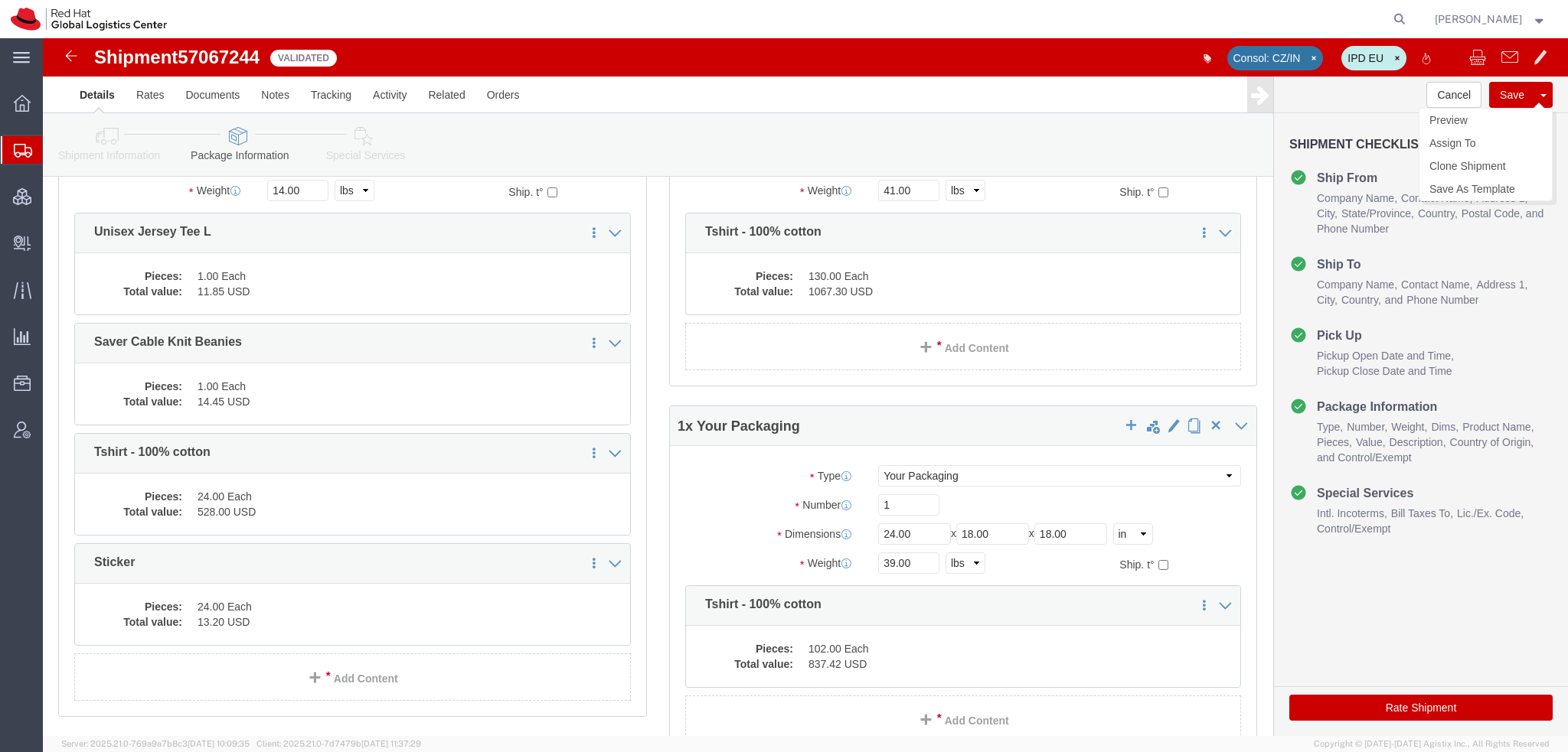
click button "Save"
click at [0, 0] on span "Shipment Manager" at bounding box center [0, 0] width 0 height 0
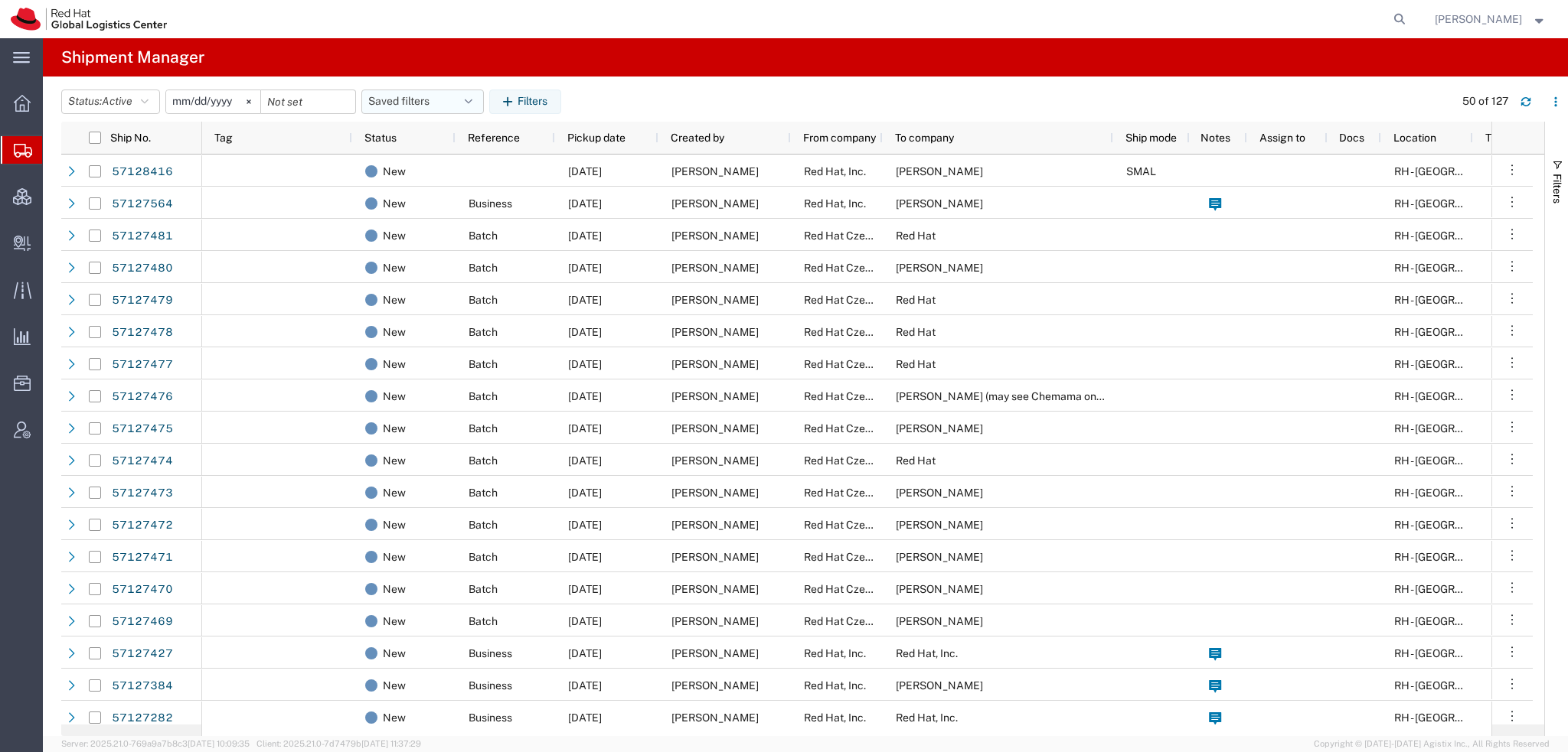
click at [472, 100] on icon "button" at bounding box center [468, 102] width 8 height 11
click at [392, 170] on span "Americas" at bounding box center [464, 169] width 201 height 28
type input "2023-05-07"
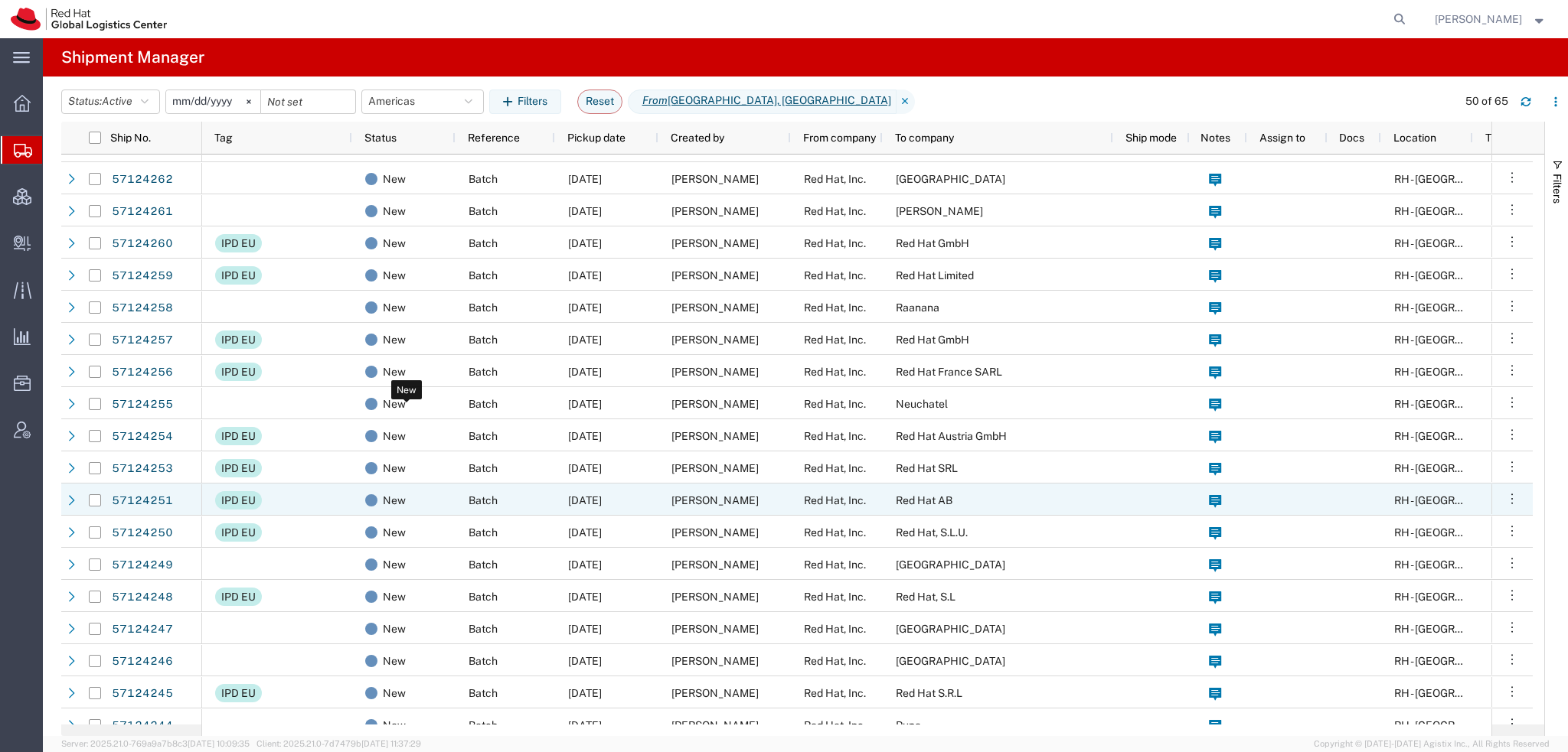
scroll to position [765, 0]
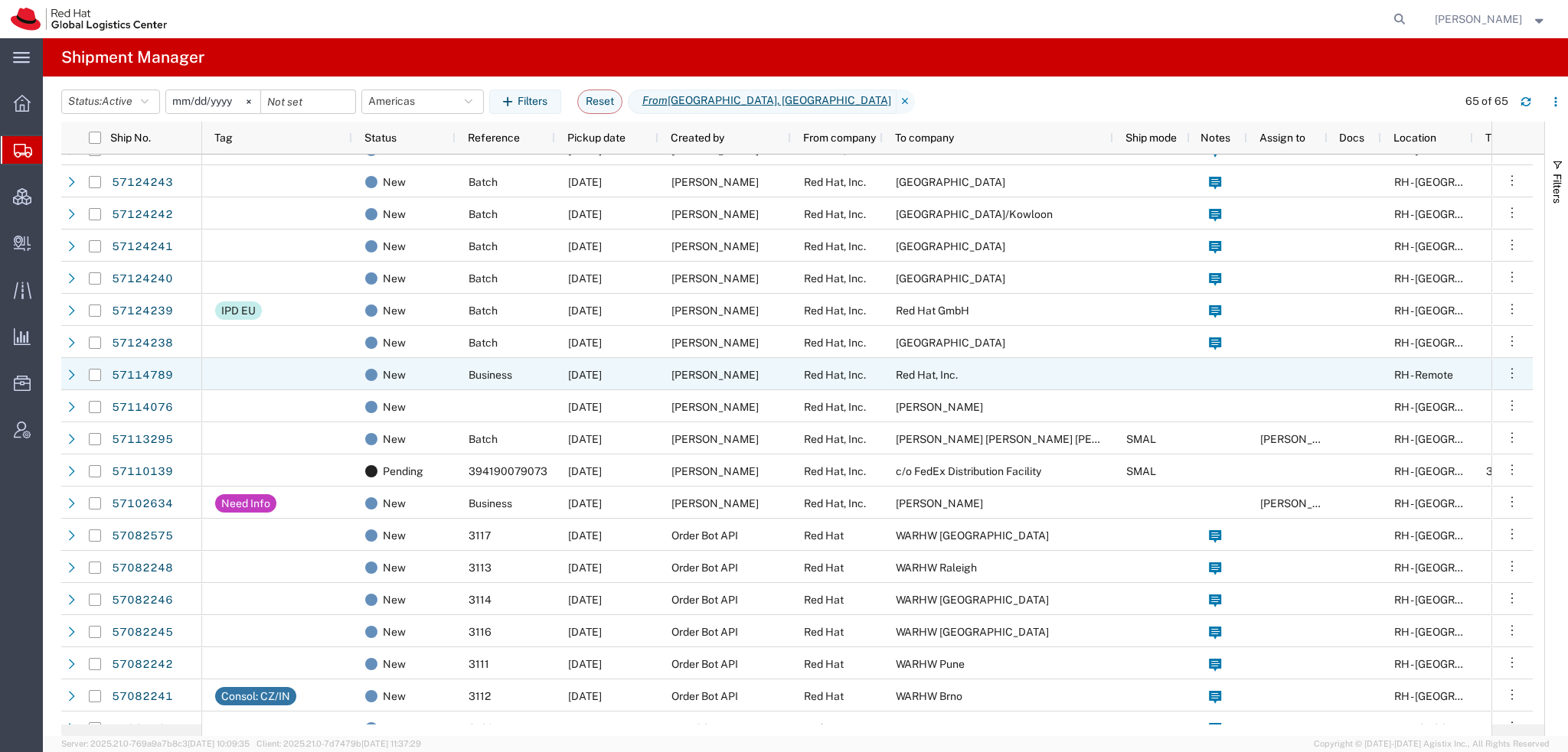
scroll to position [842, 0]
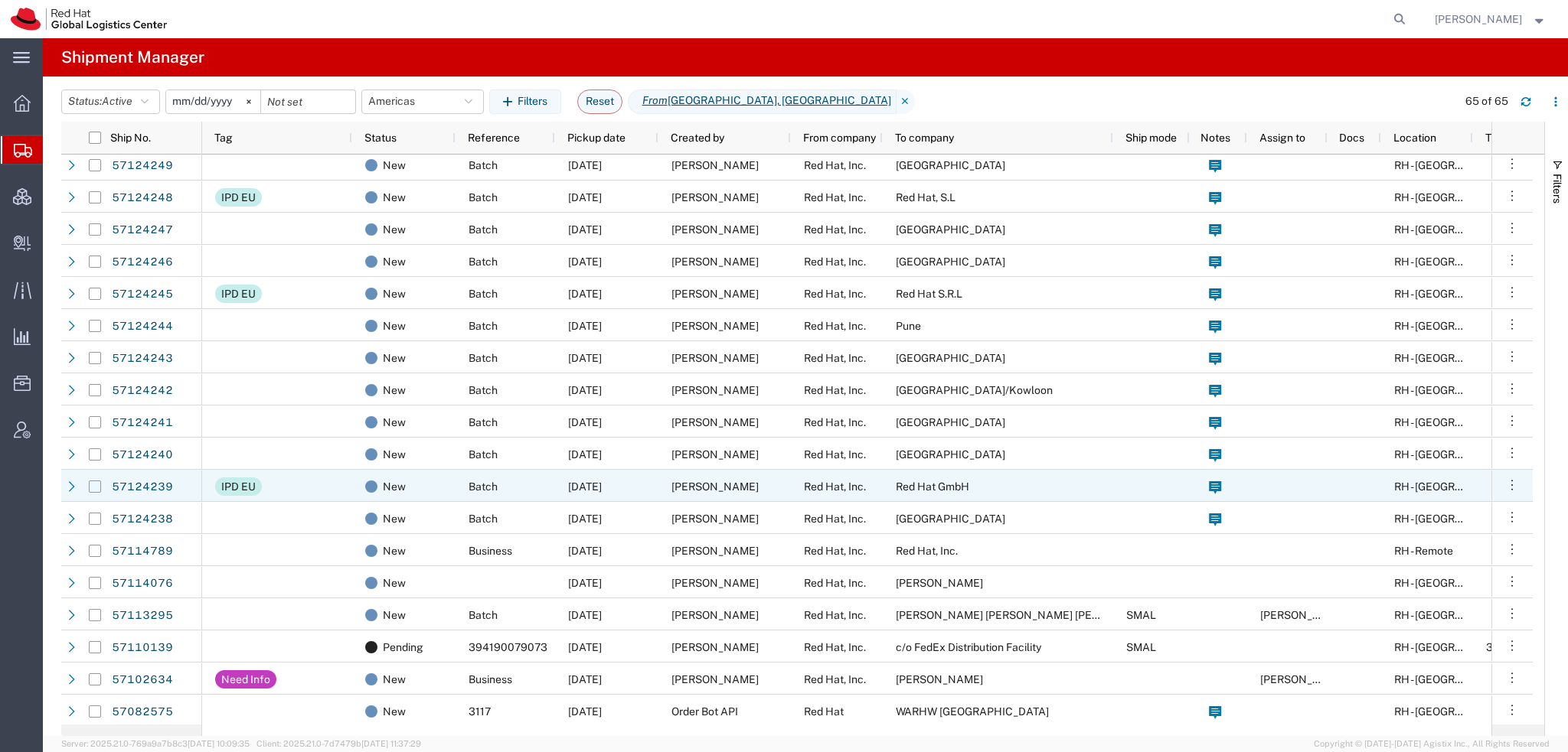
click at [92, 486] on input "Press Space to toggle row selection (unchecked)" at bounding box center [95, 486] width 12 height 12
checkbox input "true"
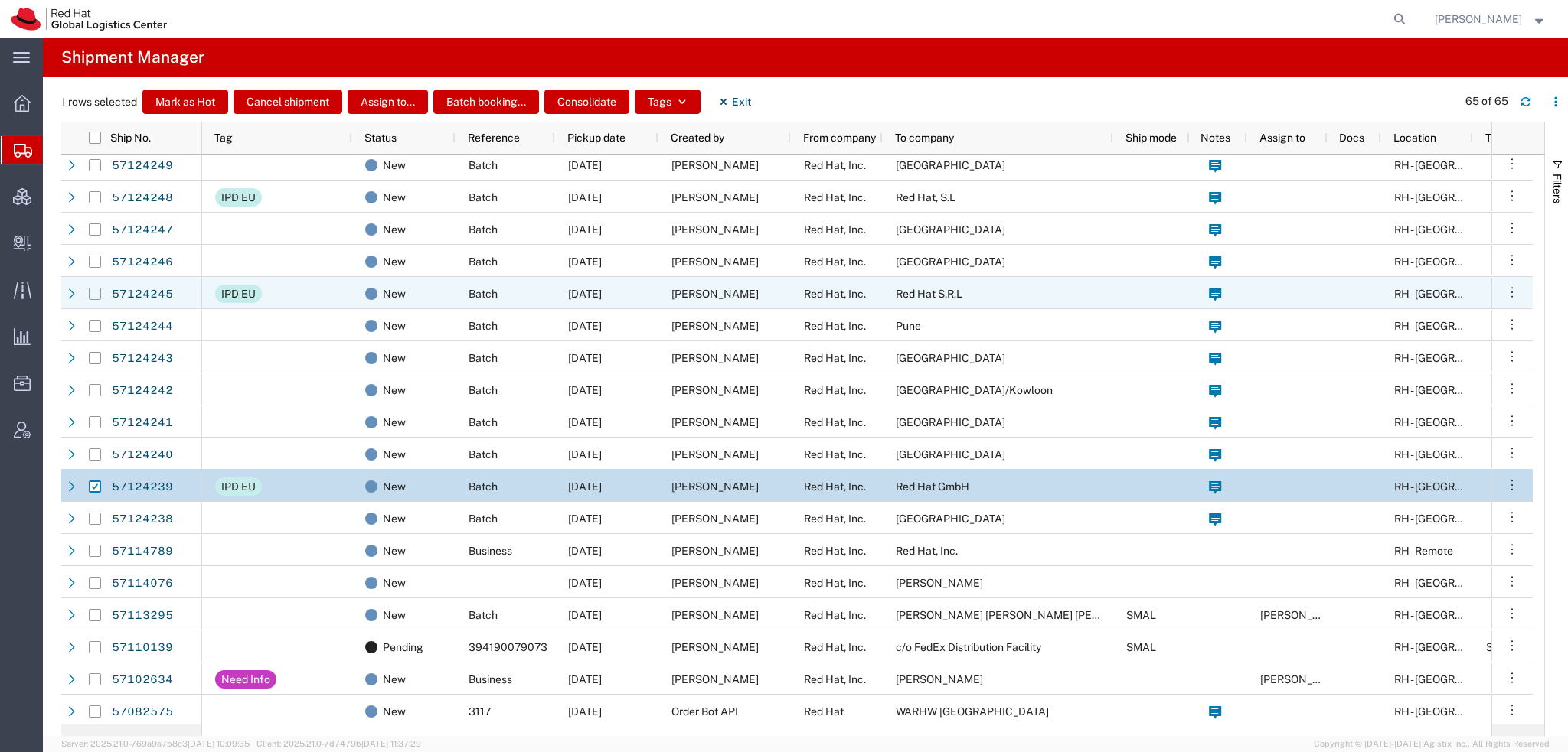
click at [95, 291] on input "Press Space to toggle row selection (unchecked)" at bounding box center [95, 294] width 12 height 12
checkbox input "true"
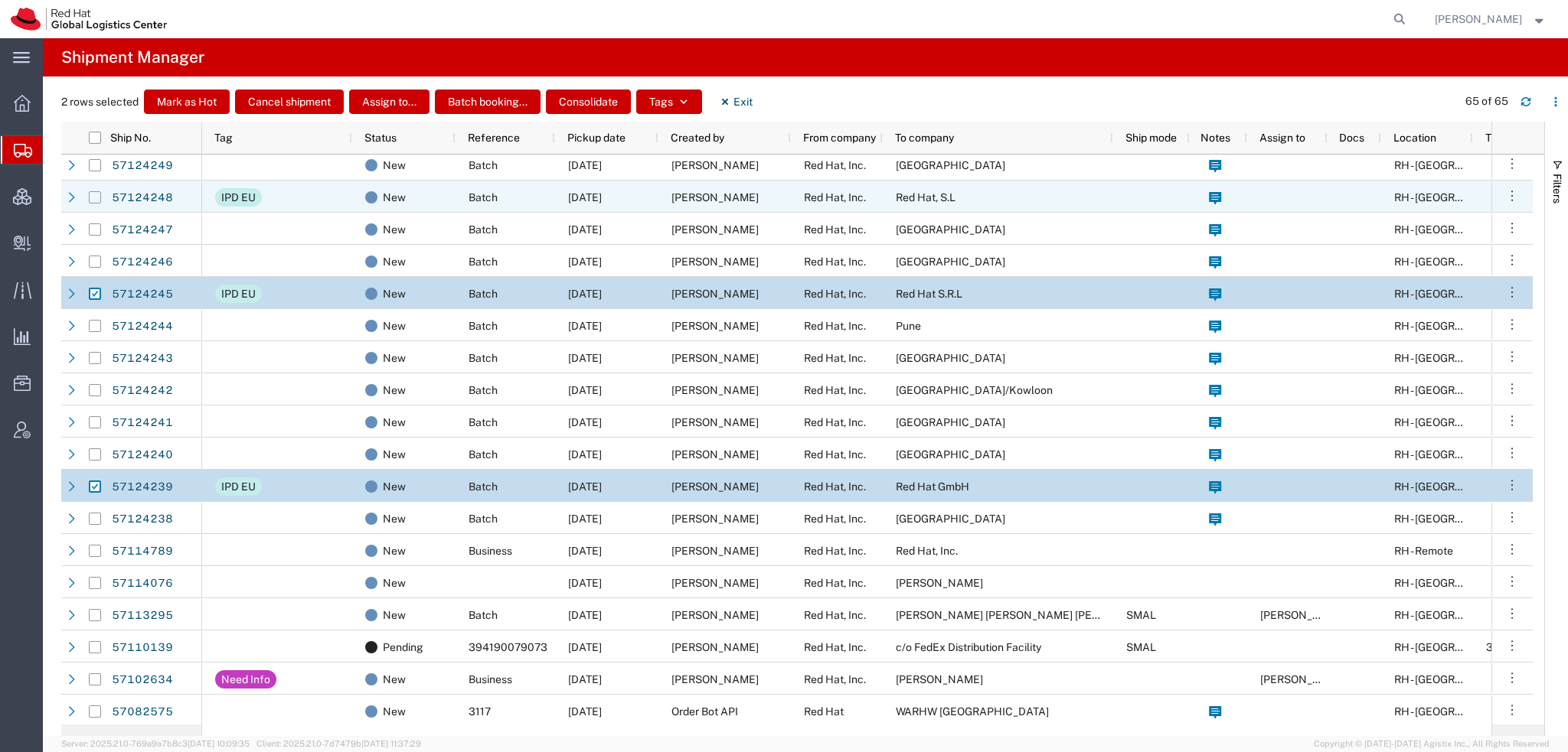
click at [94, 197] on input "Press Space to toggle row selection (unchecked)" at bounding box center [95, 198] width 12 height 12
checkbox input "true"
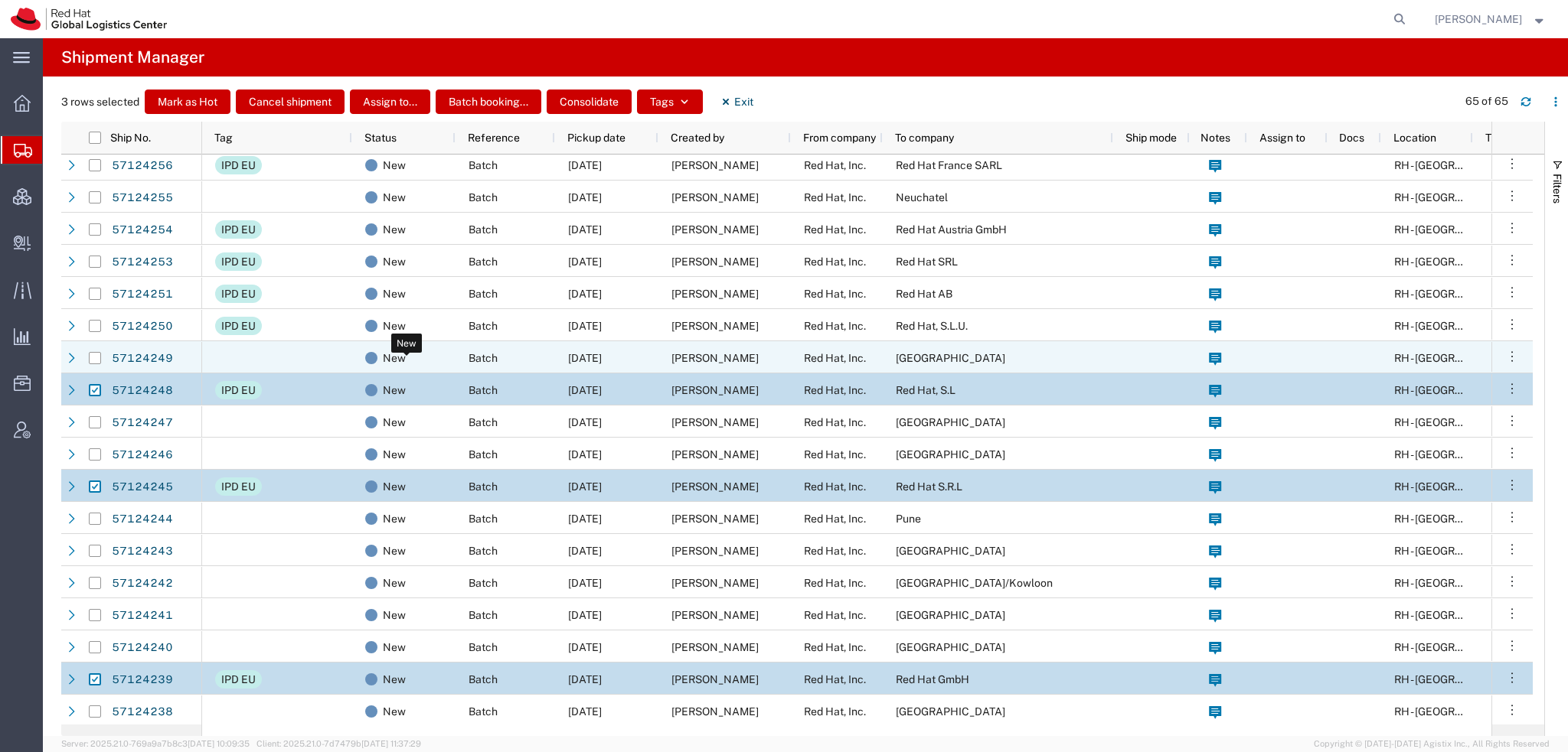
scroll to position [0, 0]
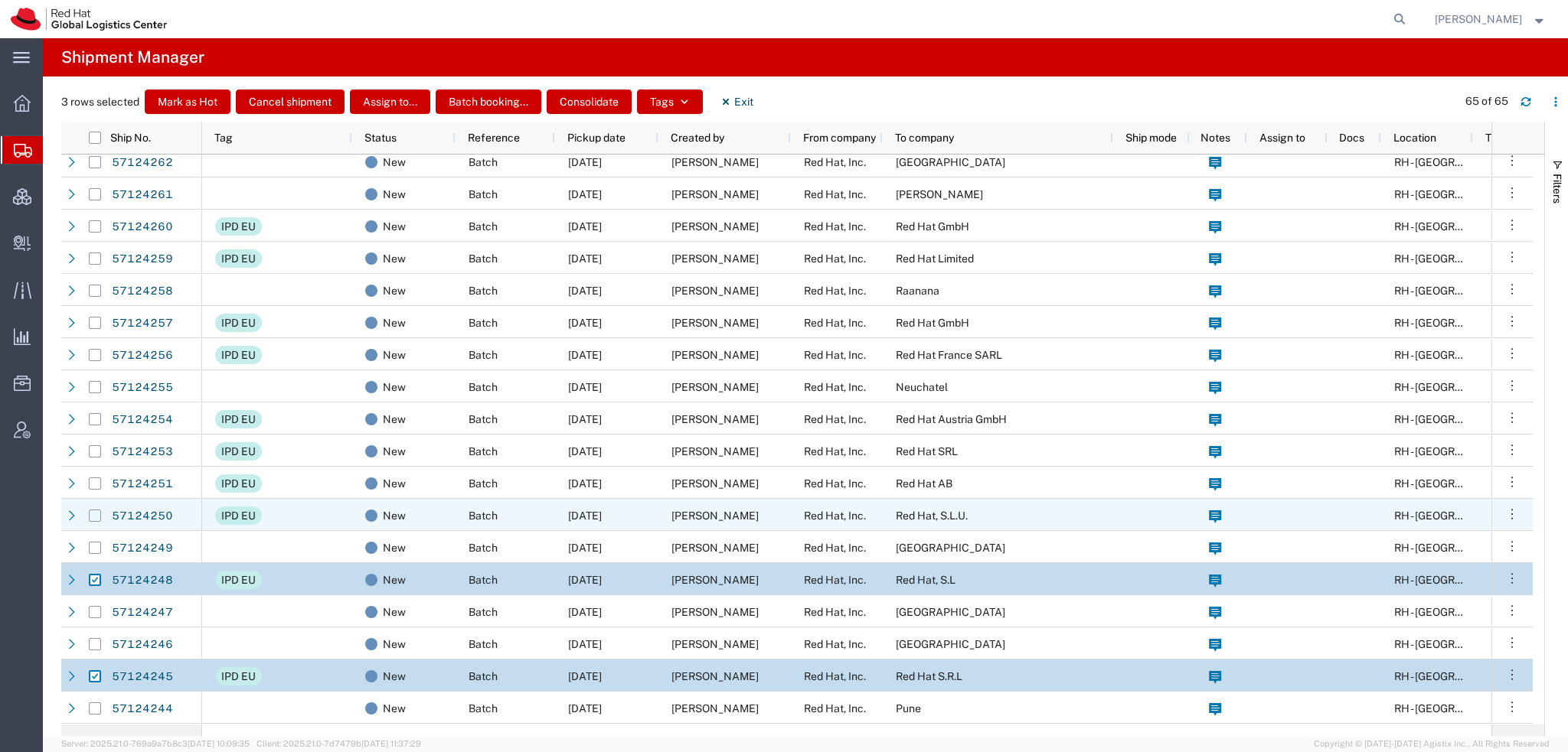
click at [97, 515] on input "Press Space to toggle row selection (unchecked)" at bounding box center [95, 515] width 12 height 12
checkbox input "true"
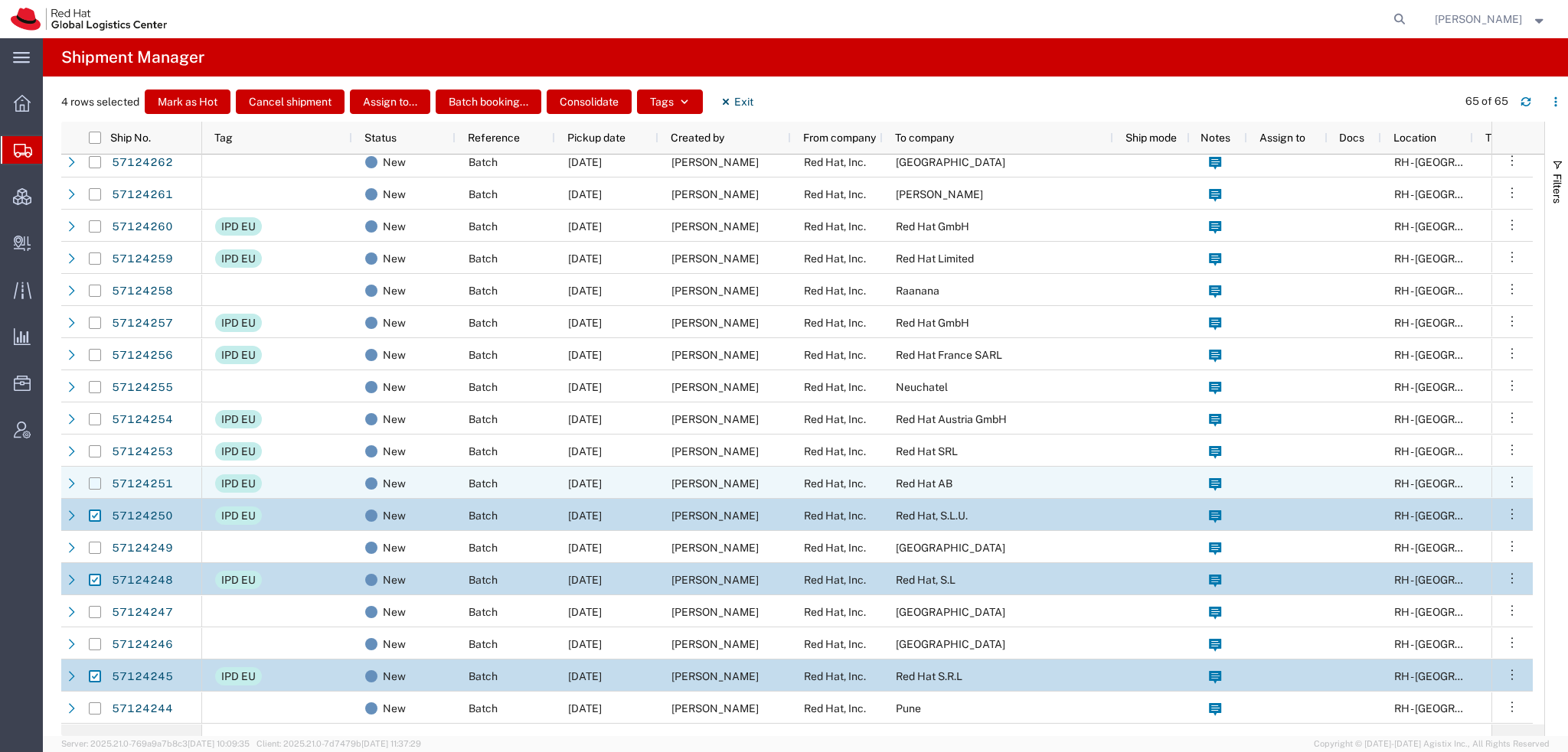
click at [95, 485] on input "Press Space to toggle row selection (unchecked)" at bounding box center [95, 484] width 12 height 12
checkbox input "true"
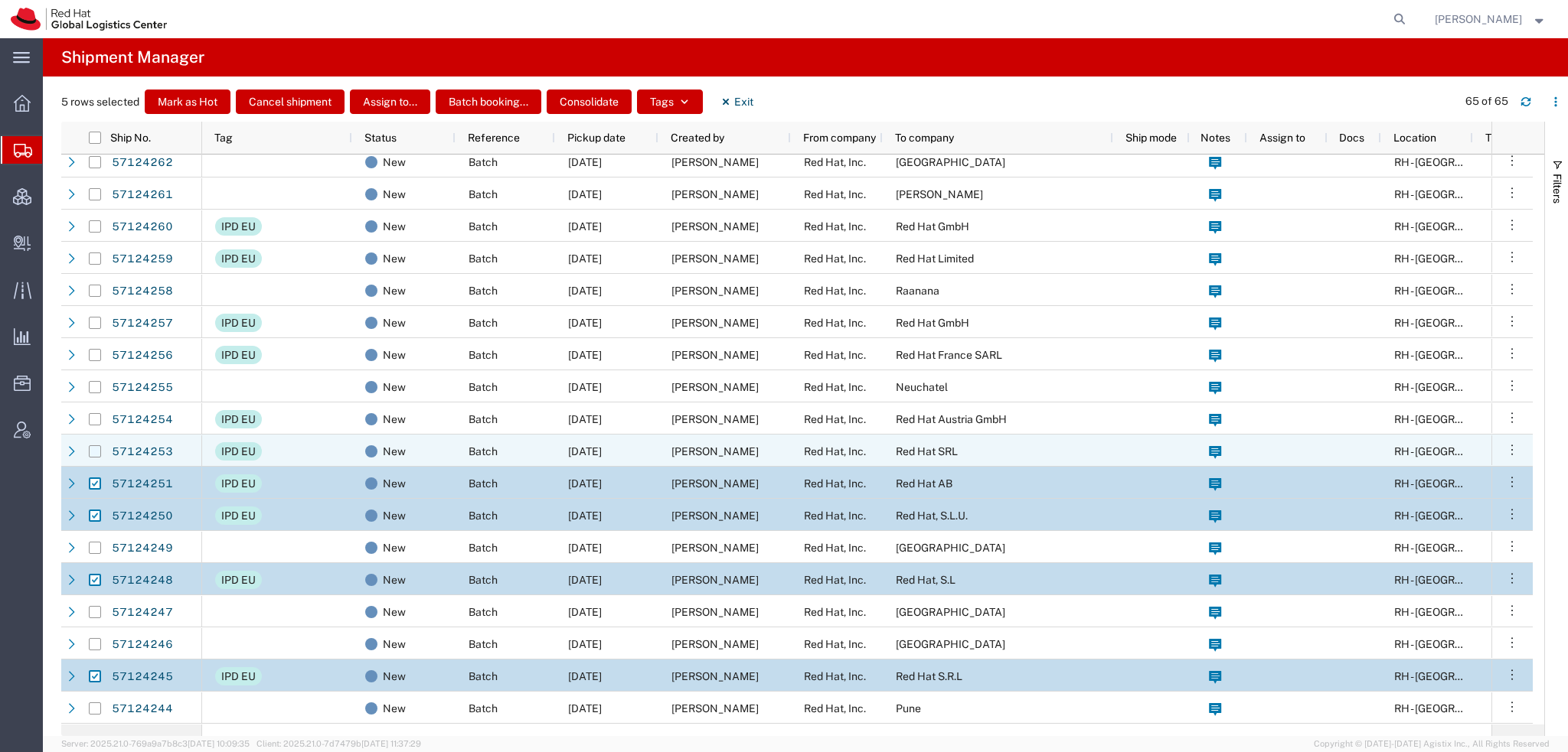
click at [96, 450] on input "Press Space to toggle row selection (unchecked)" at bounding box center [95, 451] width 12 height 12
checkbox input "true"
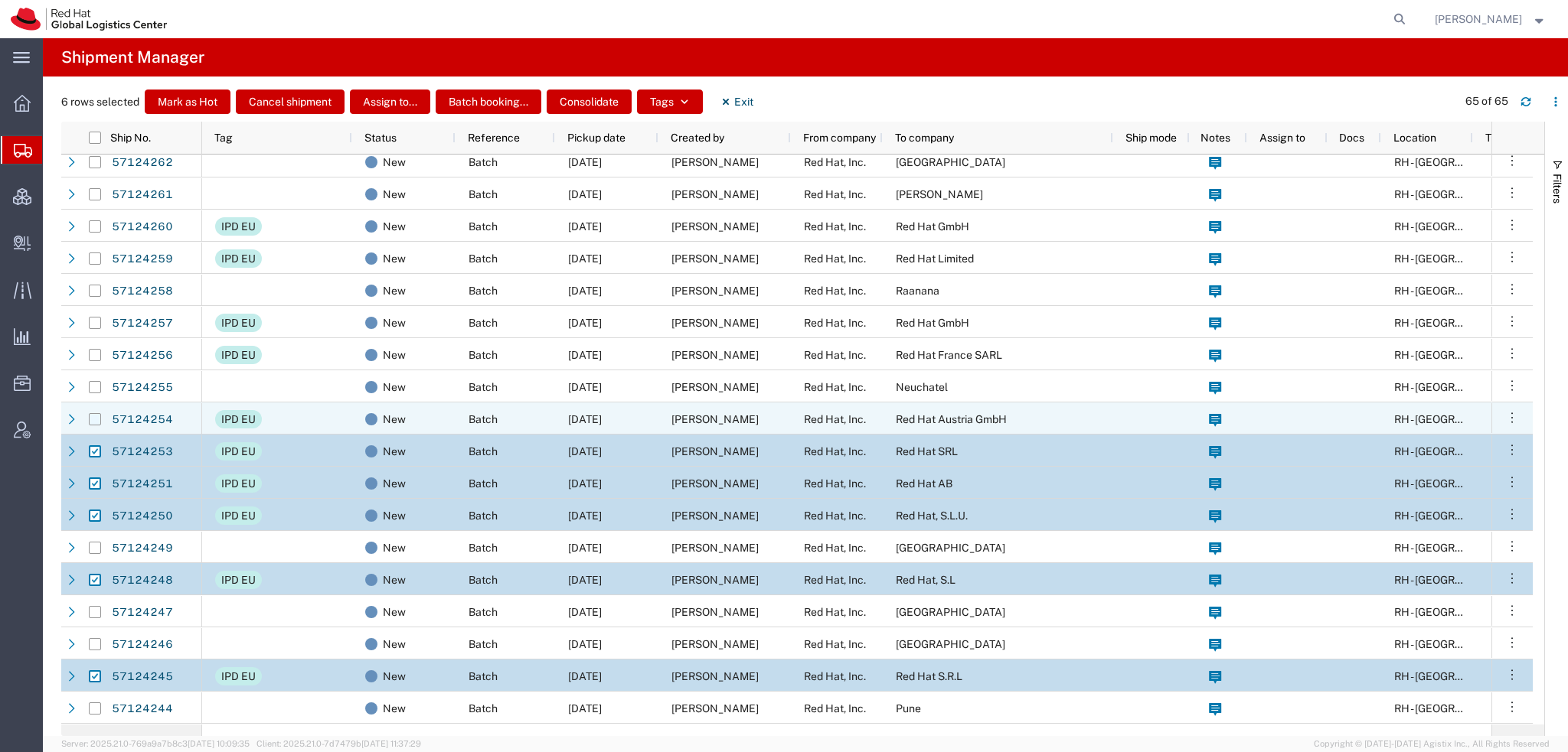
click at [95, 419] on input "Press Space to toggle row selection (unchecked)" at bounding box center [95, 420] width 12 height 12
checkbox input "true"
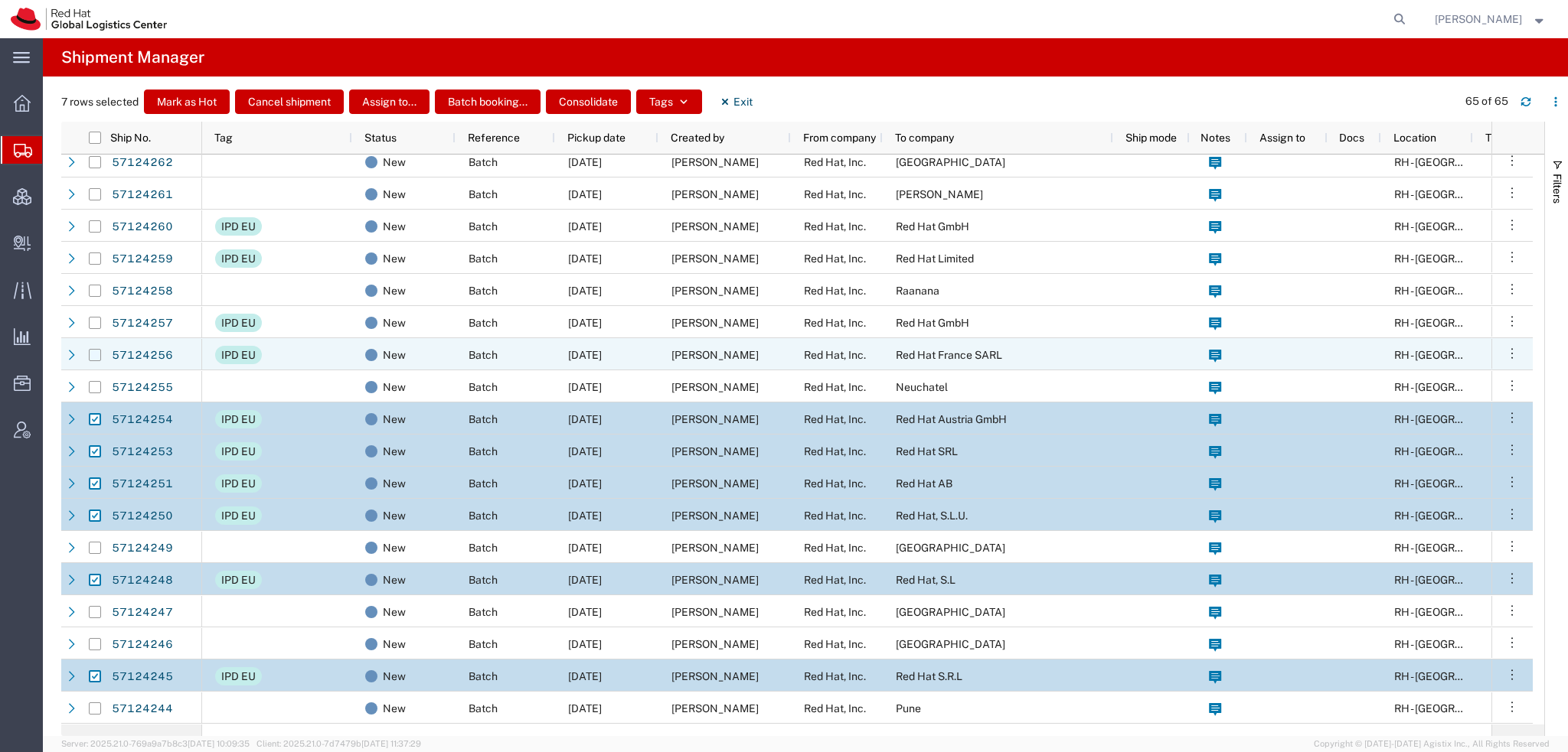
click at [92, 350] on input "Press Space to toggle row selection (unchecked)" at bounding box center [95, 355] width 12 height 12
checkbox input "true"
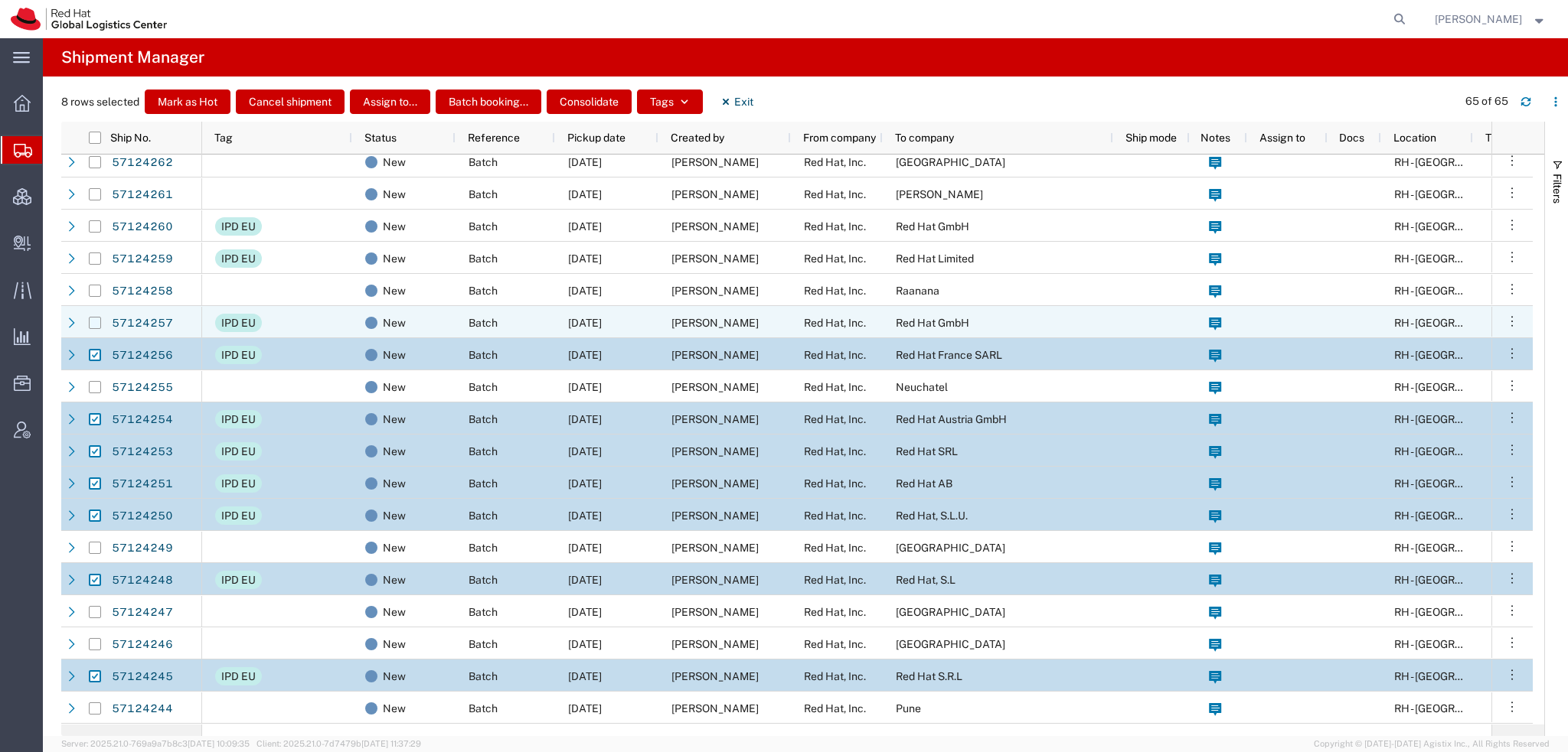
click at [97, 322] on input "Press Space to toggle row selection (unchecked)" at bounding box center [95, 323] width 12 height 12
checkbox input "true"
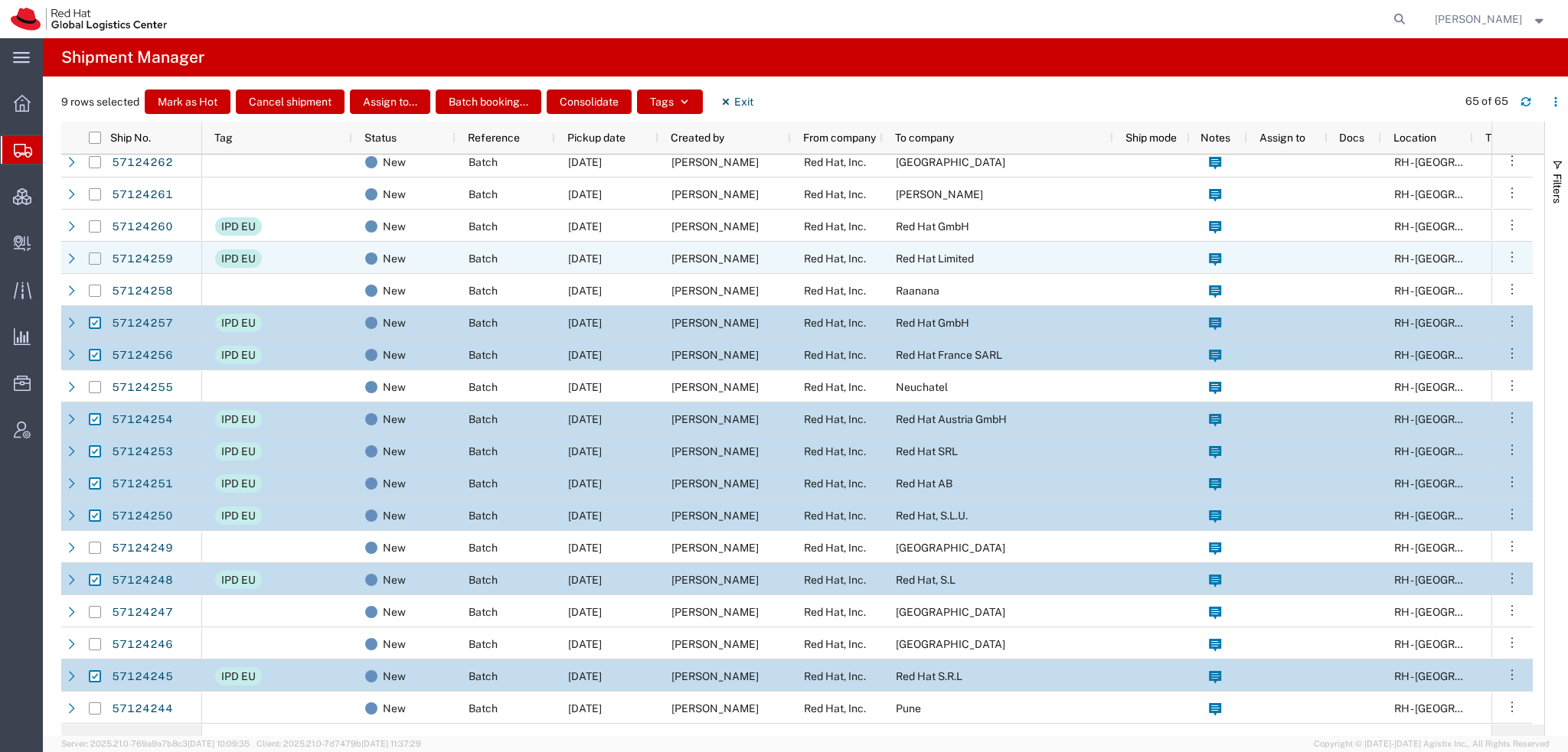
click at [96, 261] on input "Press Space to toggle row selection (unchecked)" at bounding box center [95, 259] width 12 height 12
checkbox input "true"
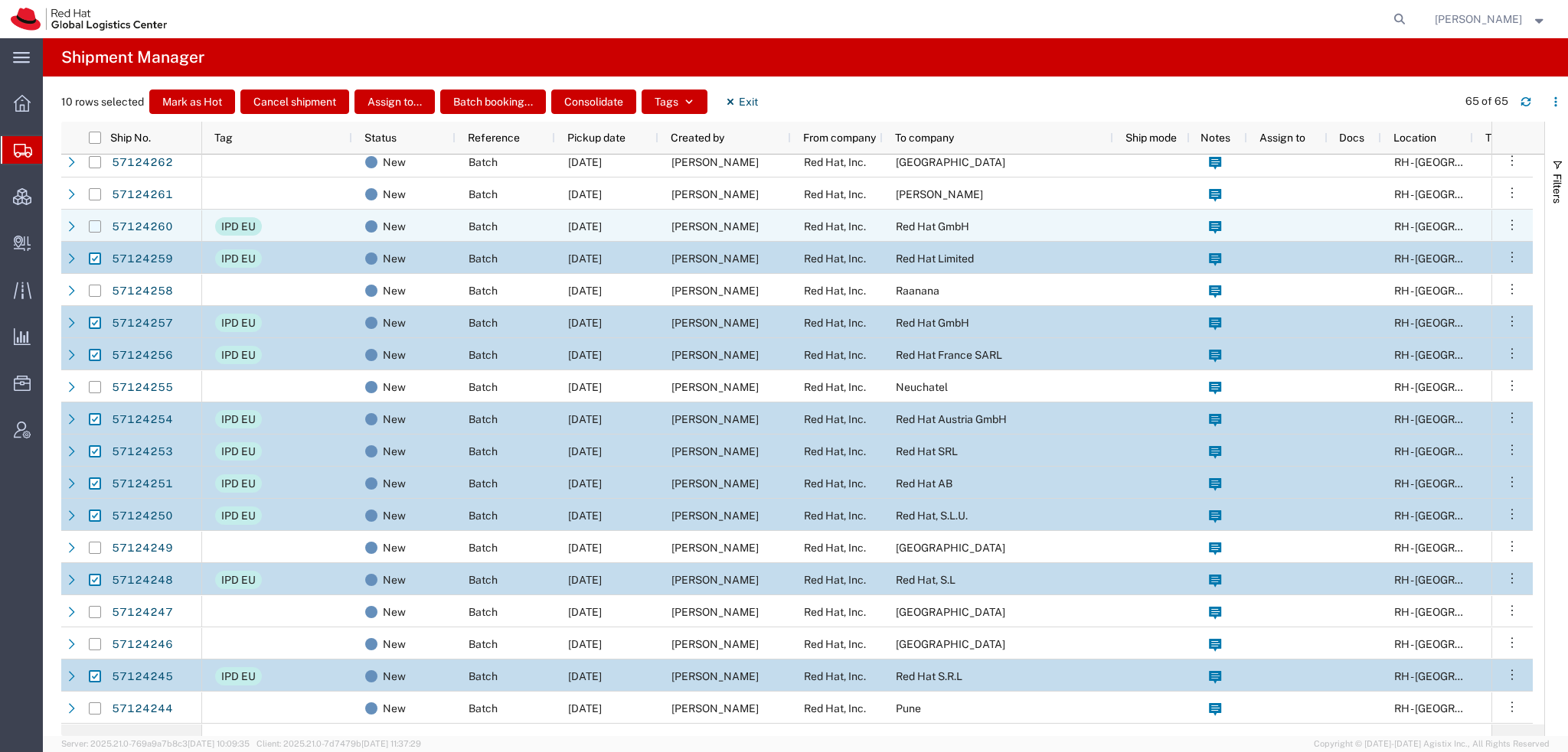
click at [95, 223] on input "Press Space to toggle row selection (unchecked)" at bounding box center [95, 227] width 12 height 12
checkbox input "true"
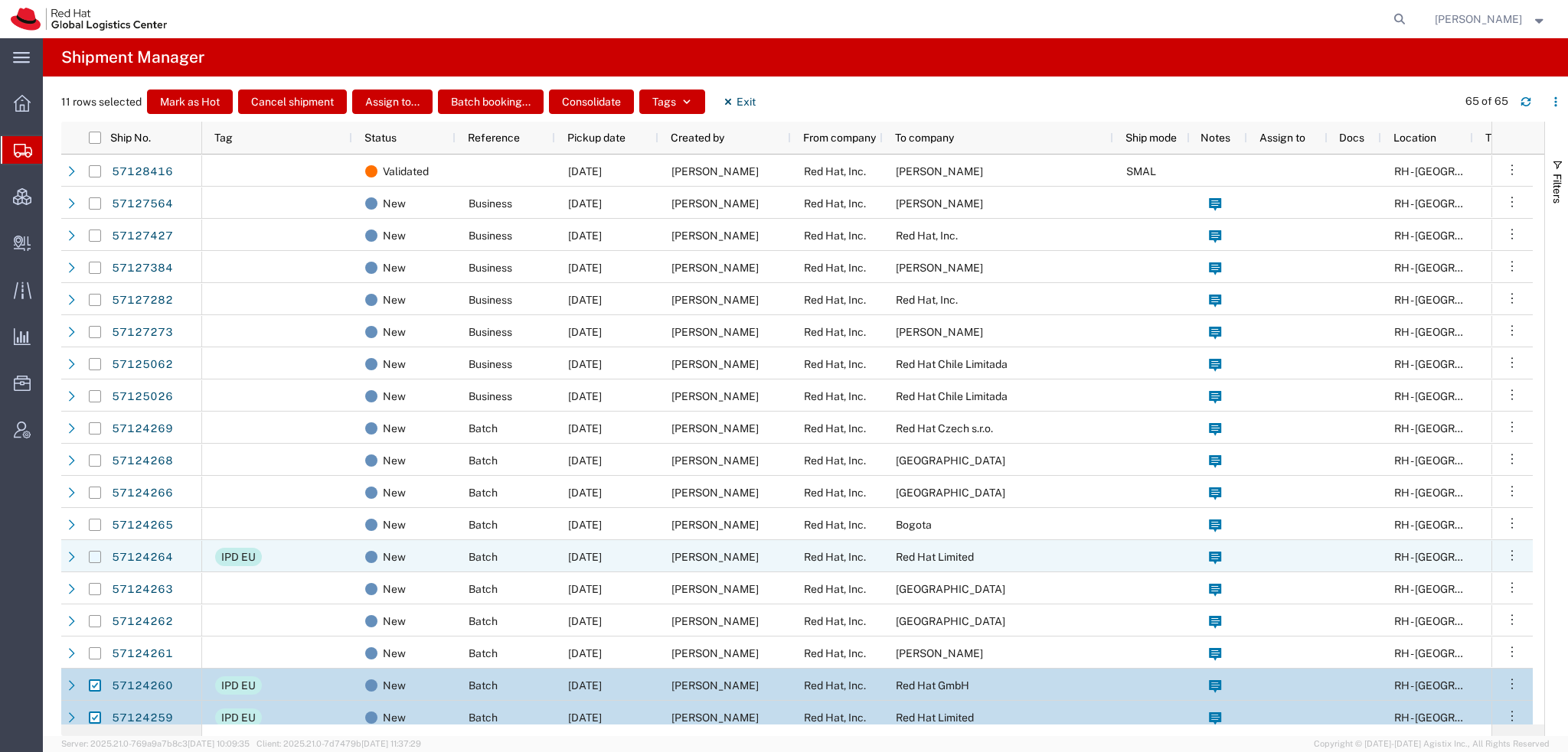
click at [95, 560] on input "Press Space to toggle row selection (unchecked)" at bounding box center [95, 557] width 12 height 12
checkbox input "true"
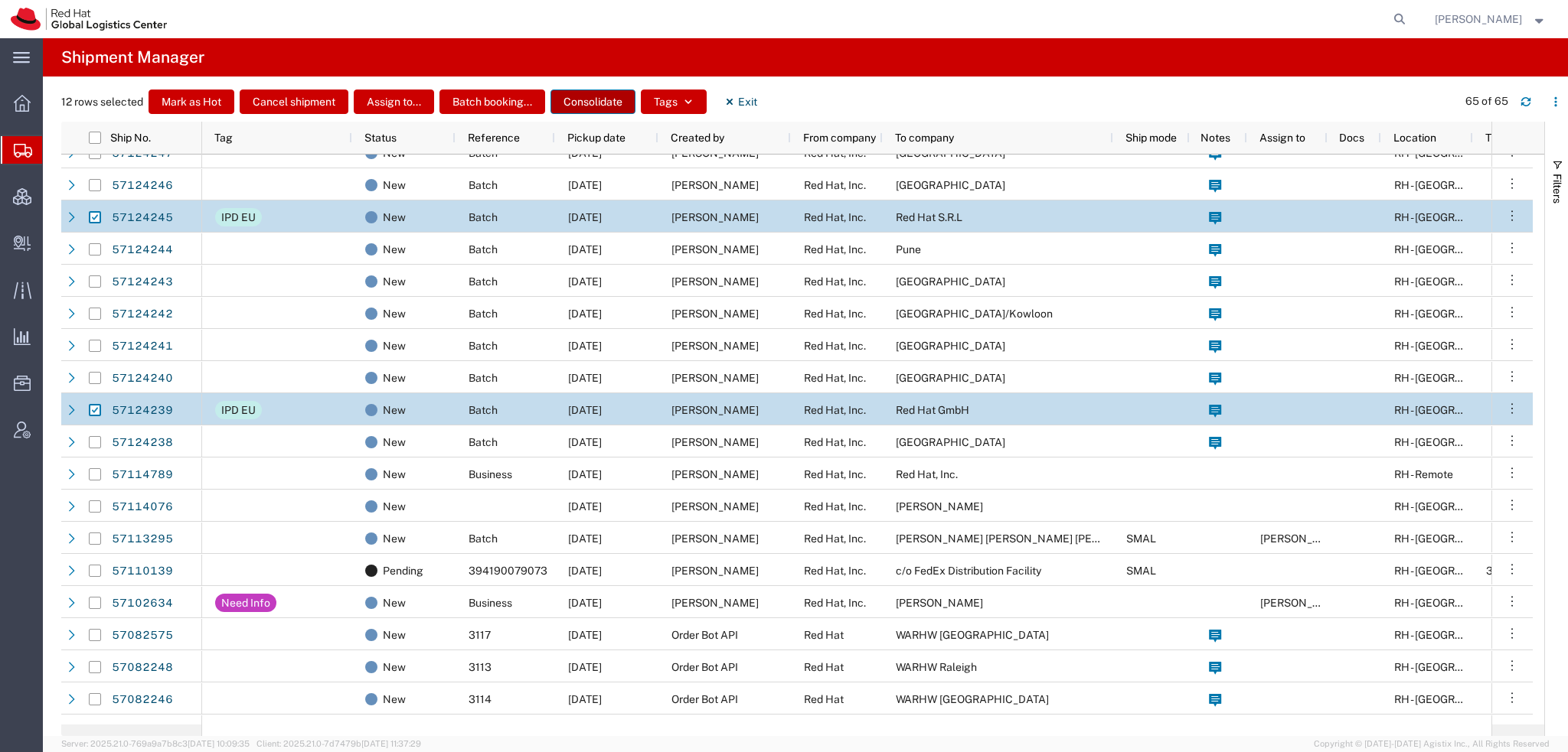
click at [609, 103] on button "Consolidate" at bounding box center [593, 102] width 85 height 25
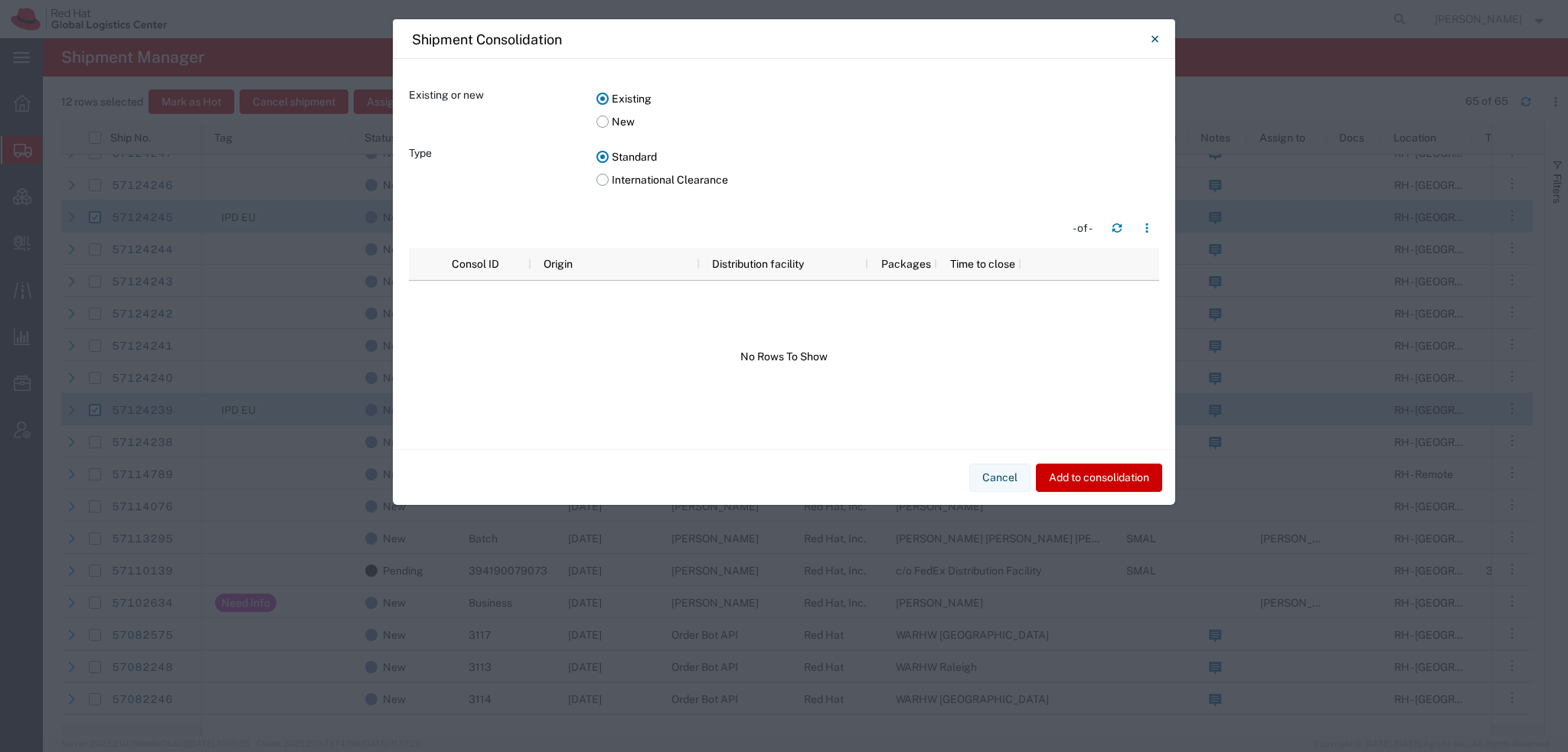
click at [604, 183] on label "International Clearance" at bounding box center [877, 179] width 562 height 23
click at [0, 0] on input "International Clearance" at bounding box center [0, 0] width 0 height 0
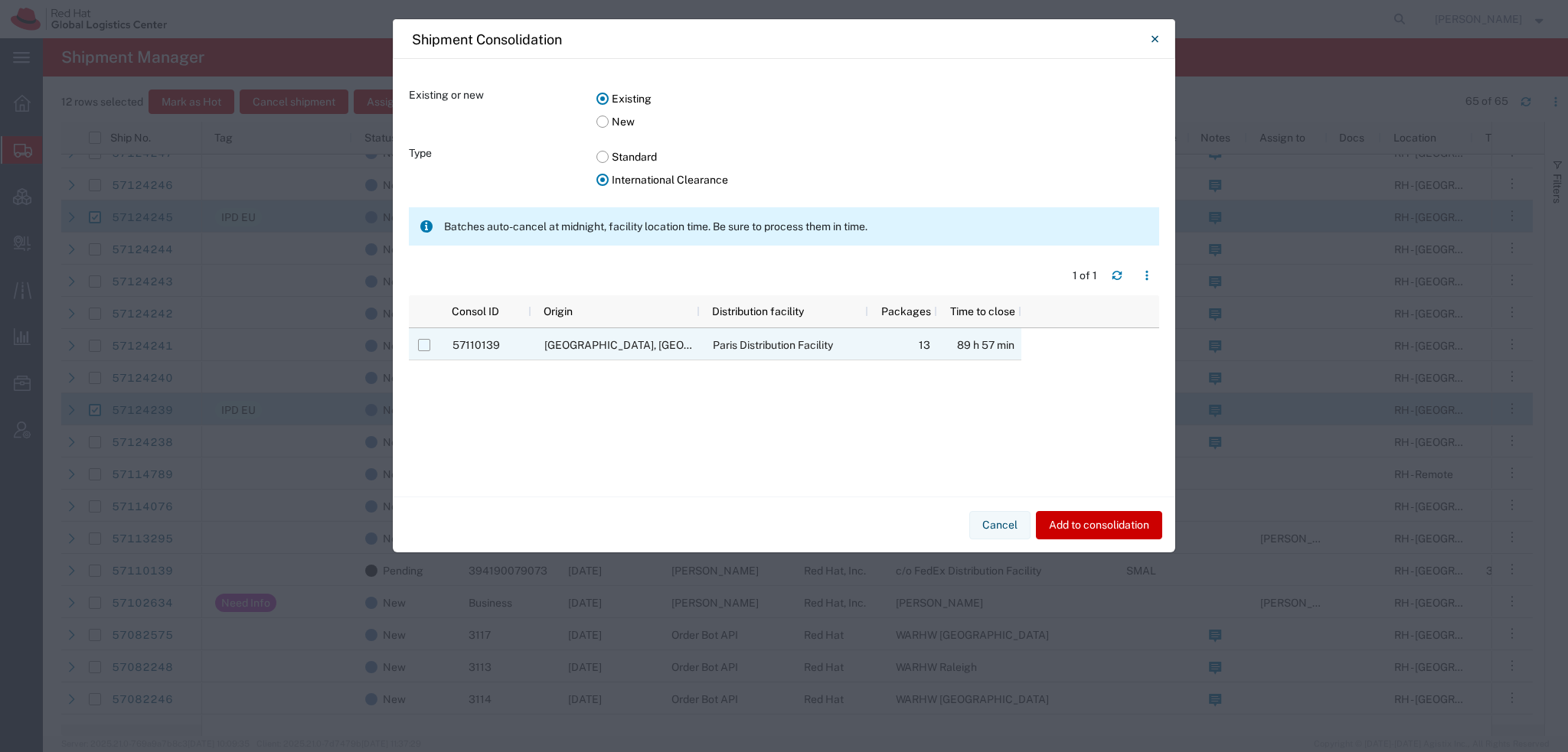
click at [422, 345] on input "Press Space to toggle row selection (unchecked)" at bounding box center [424, 345] width 12 height 12
checkbox input "true"
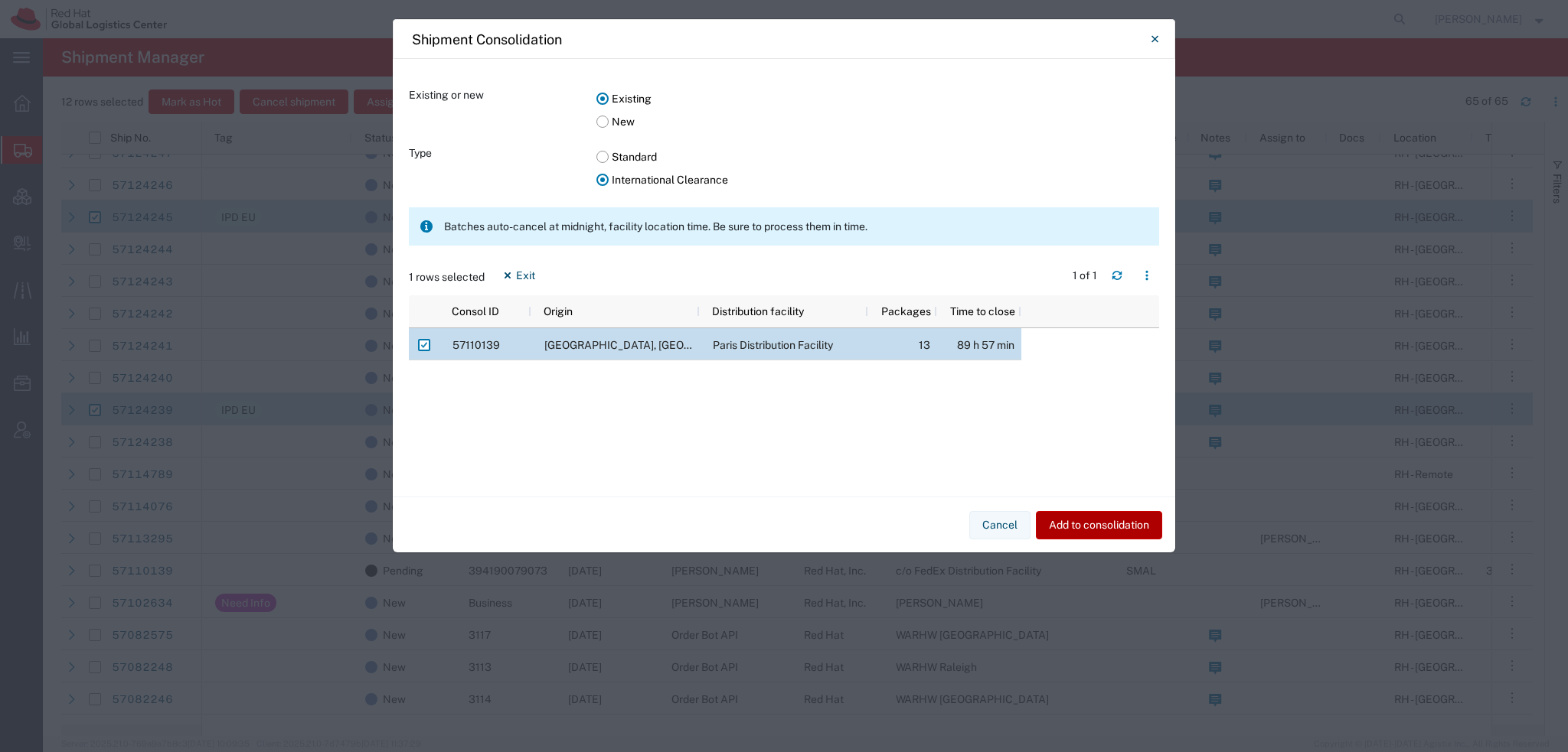
click at [1095, 529] on button "Add to consolidation" at bounding box center [1099, 525] width 127 height 28
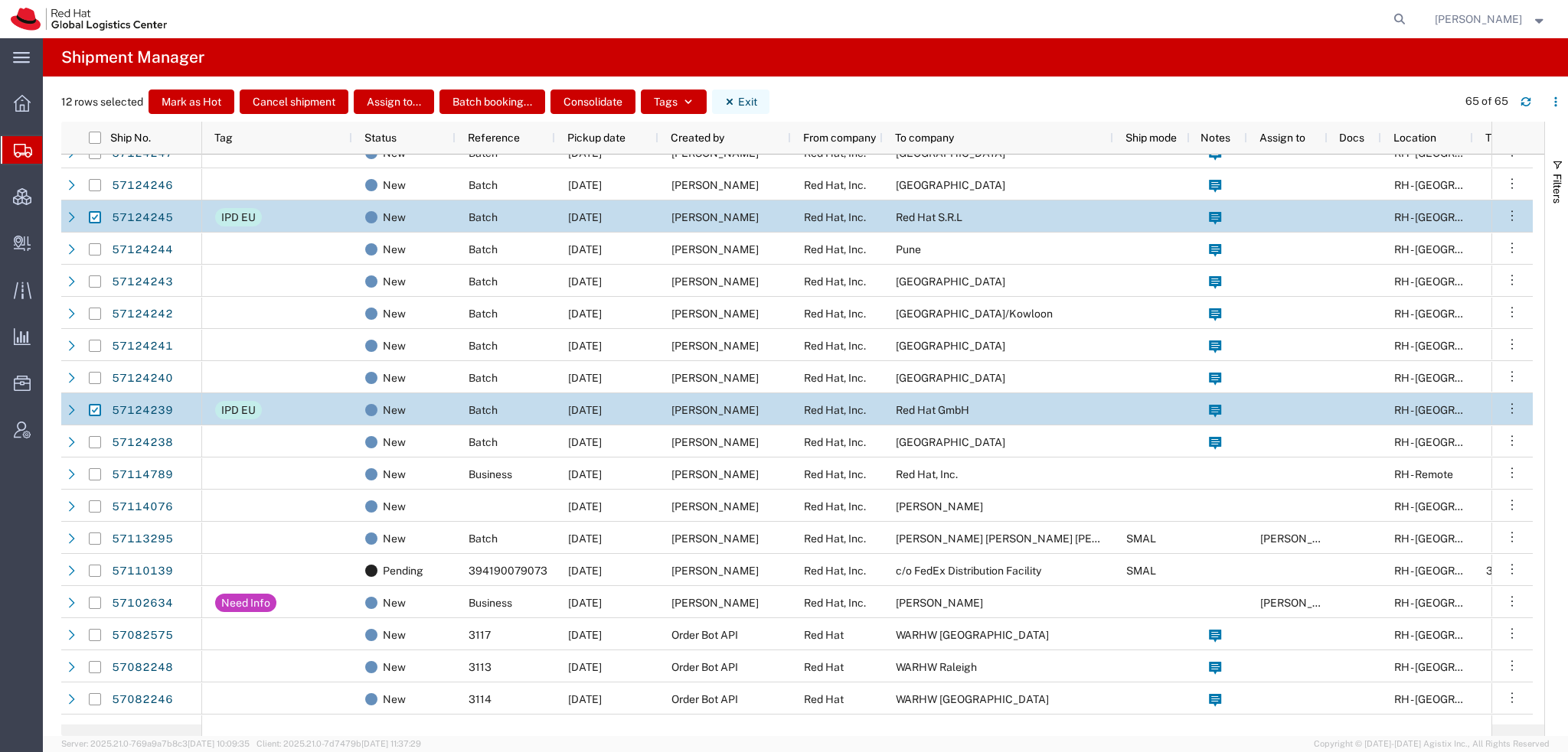
click at [756, 99] on button "Exit" at bounding box center [740, 102] width 57 height 25
checkbox input "false"
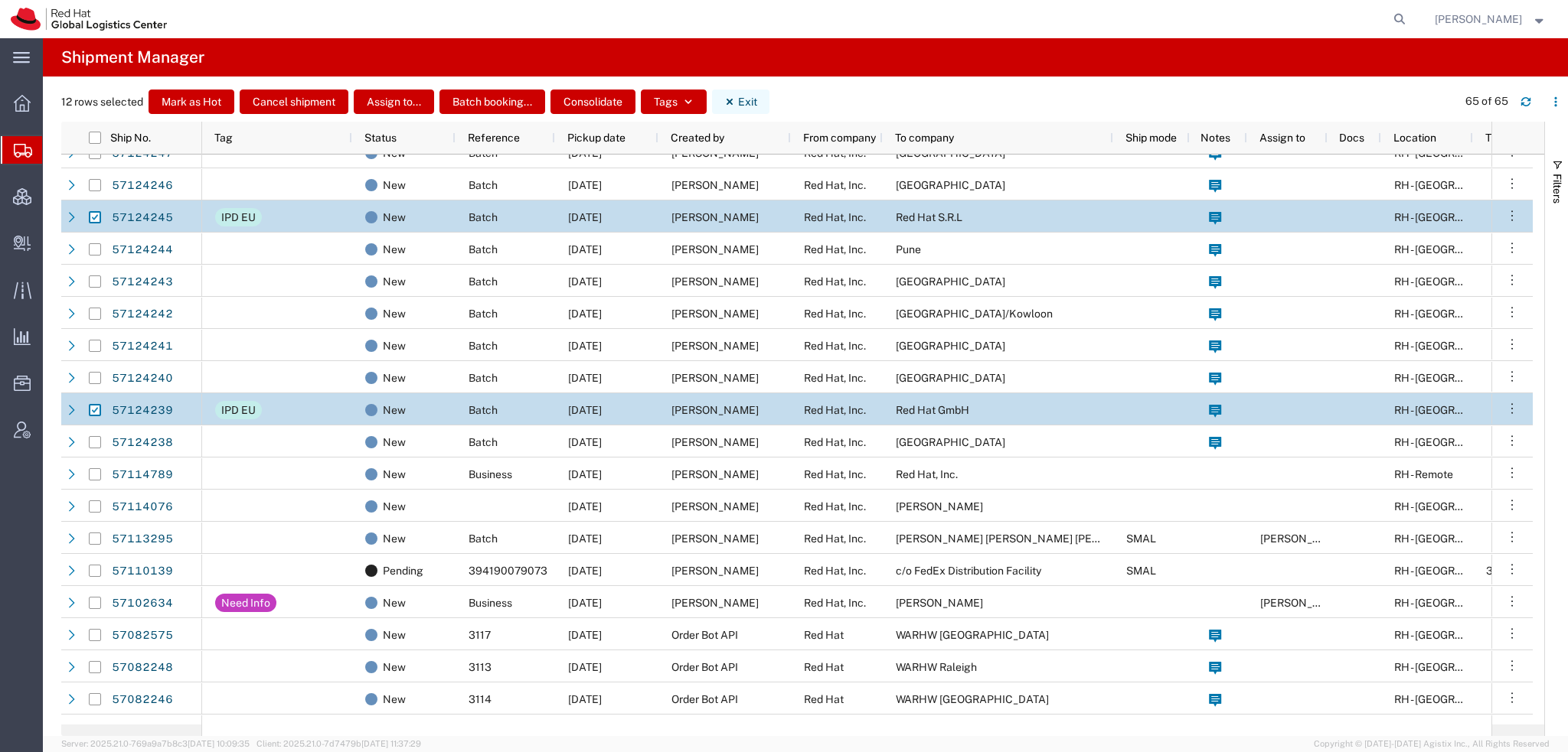
checkbox input "false"
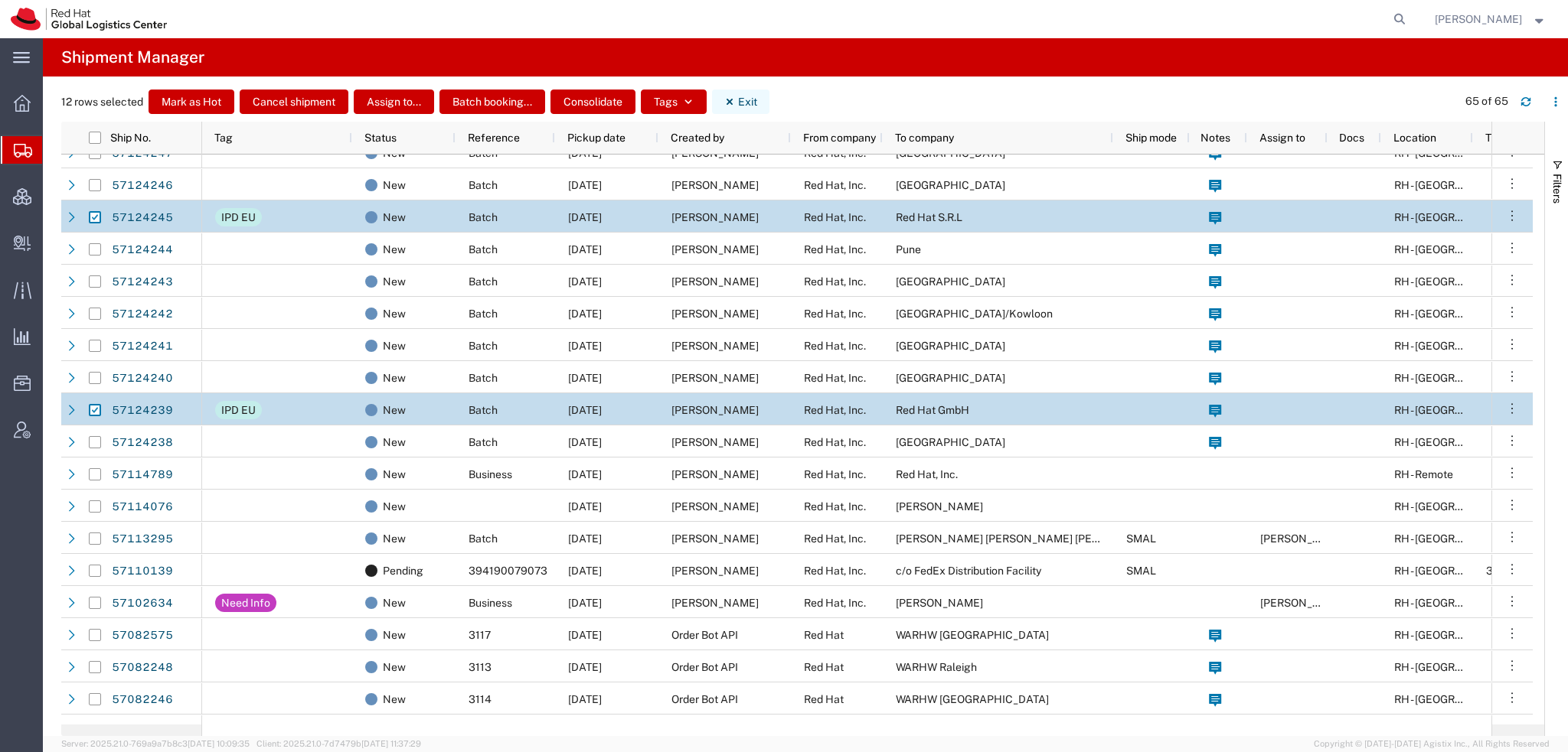
checkbox input "false"
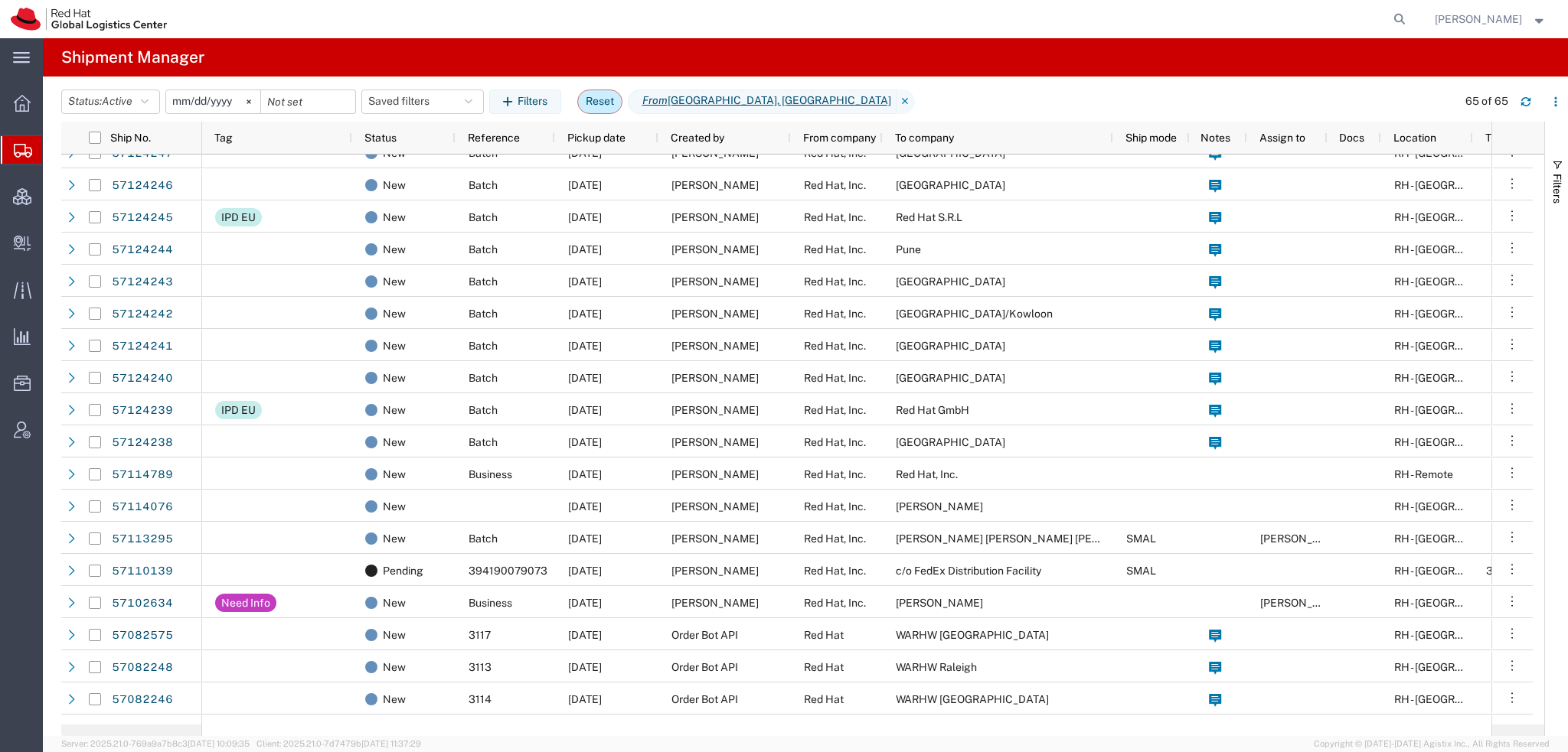
click at [604, 104] on button "Reset" at bounding box center [599, 102] width 45 height 25
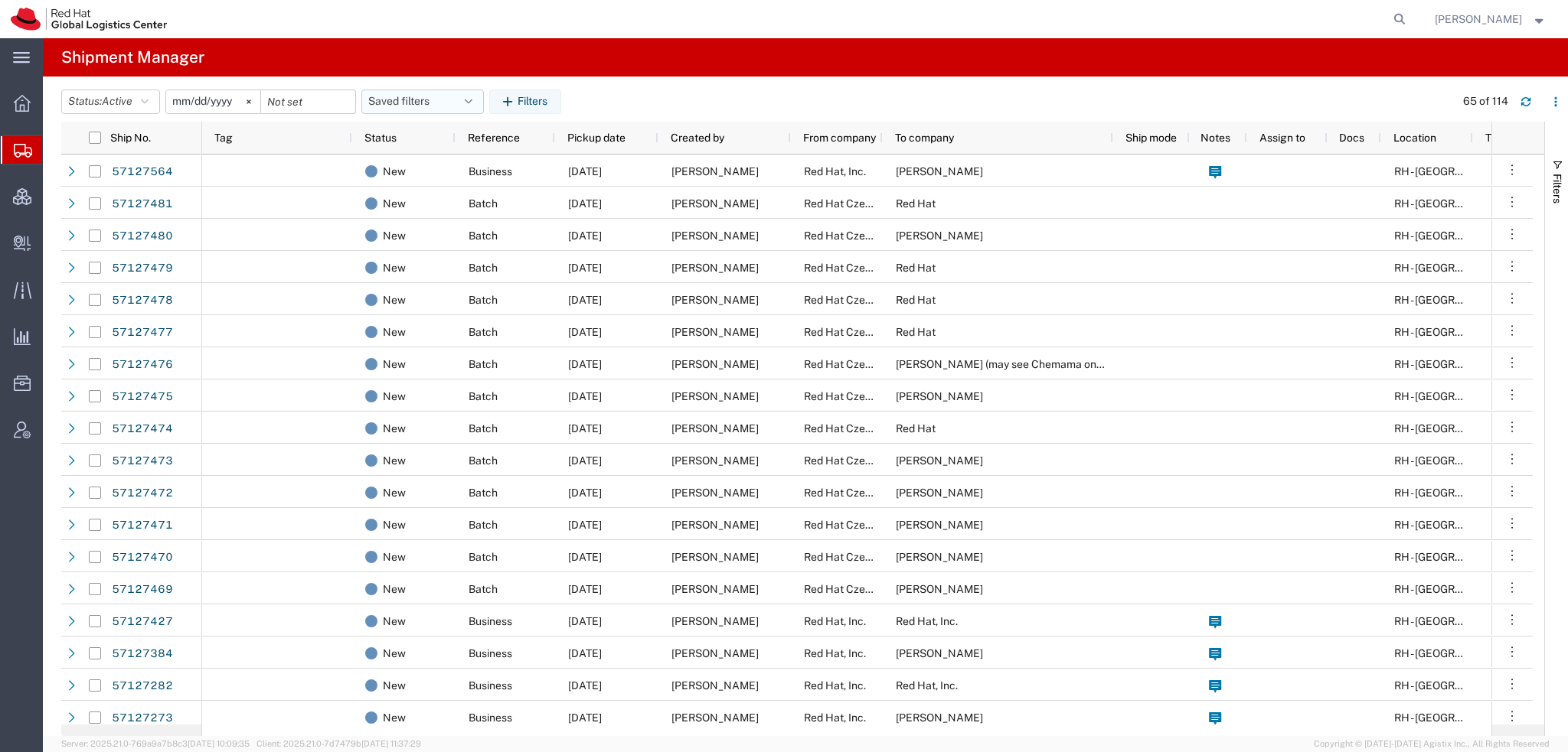
click at [460, 99] on button "Saved filters" at bounding box center [422, 102] width 122 height 25
click at [415, 172] on span "Americas" at bounding box center [464, 169] width 201 height 28
type input "2023-05-07"
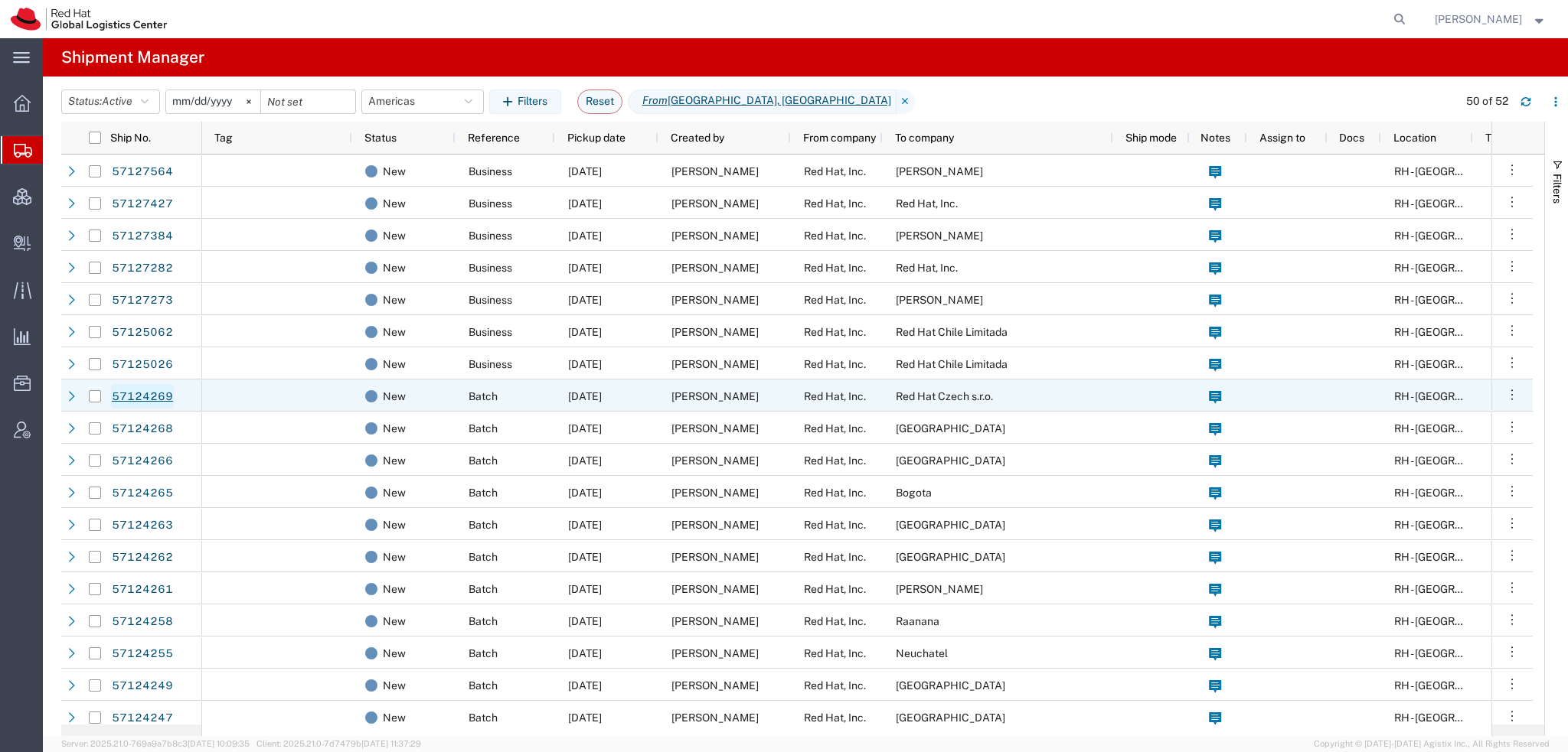
click at [138, 397] on link "57124269" at bounding box center [142, 397] width 62 height 25
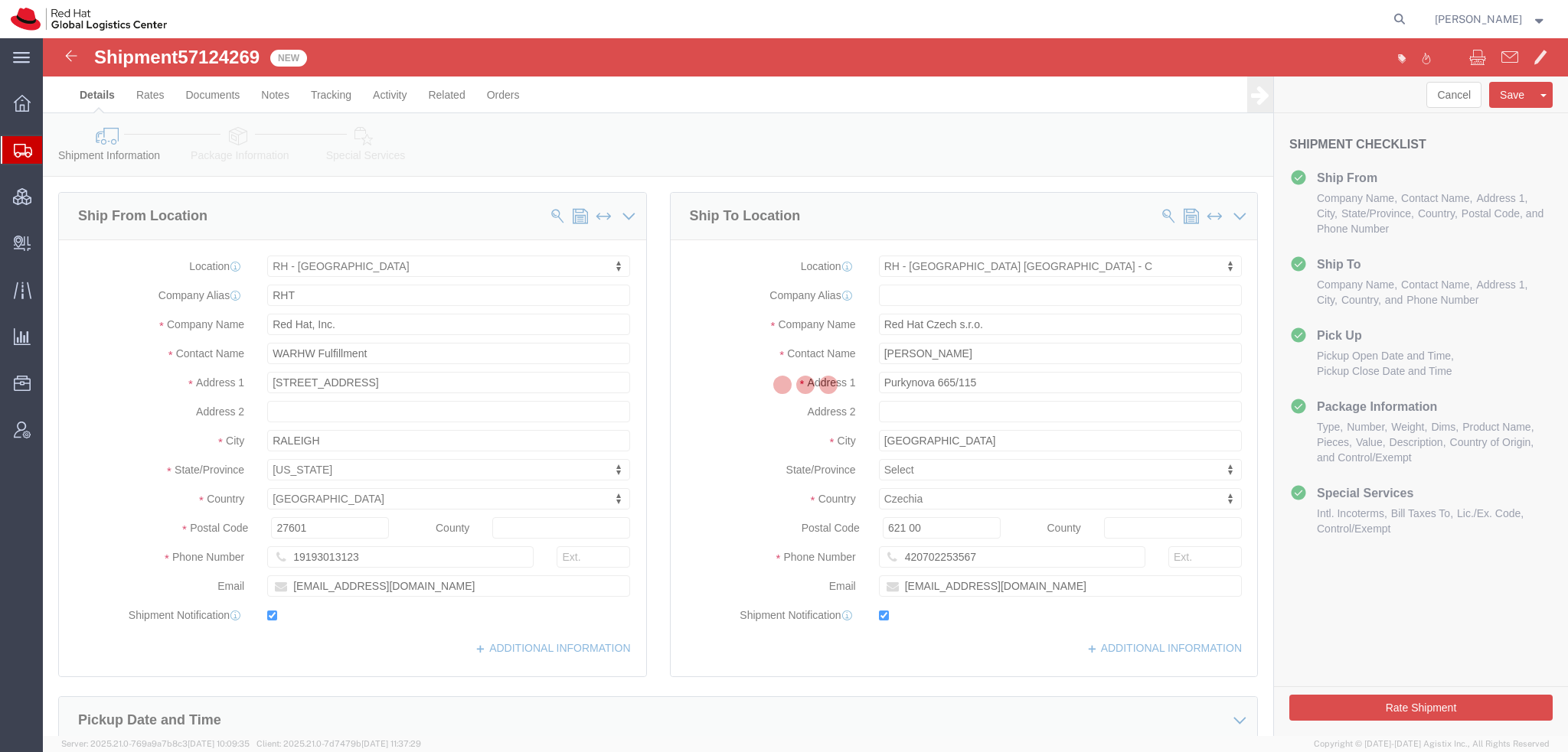
select select "38014"
select select "38037"
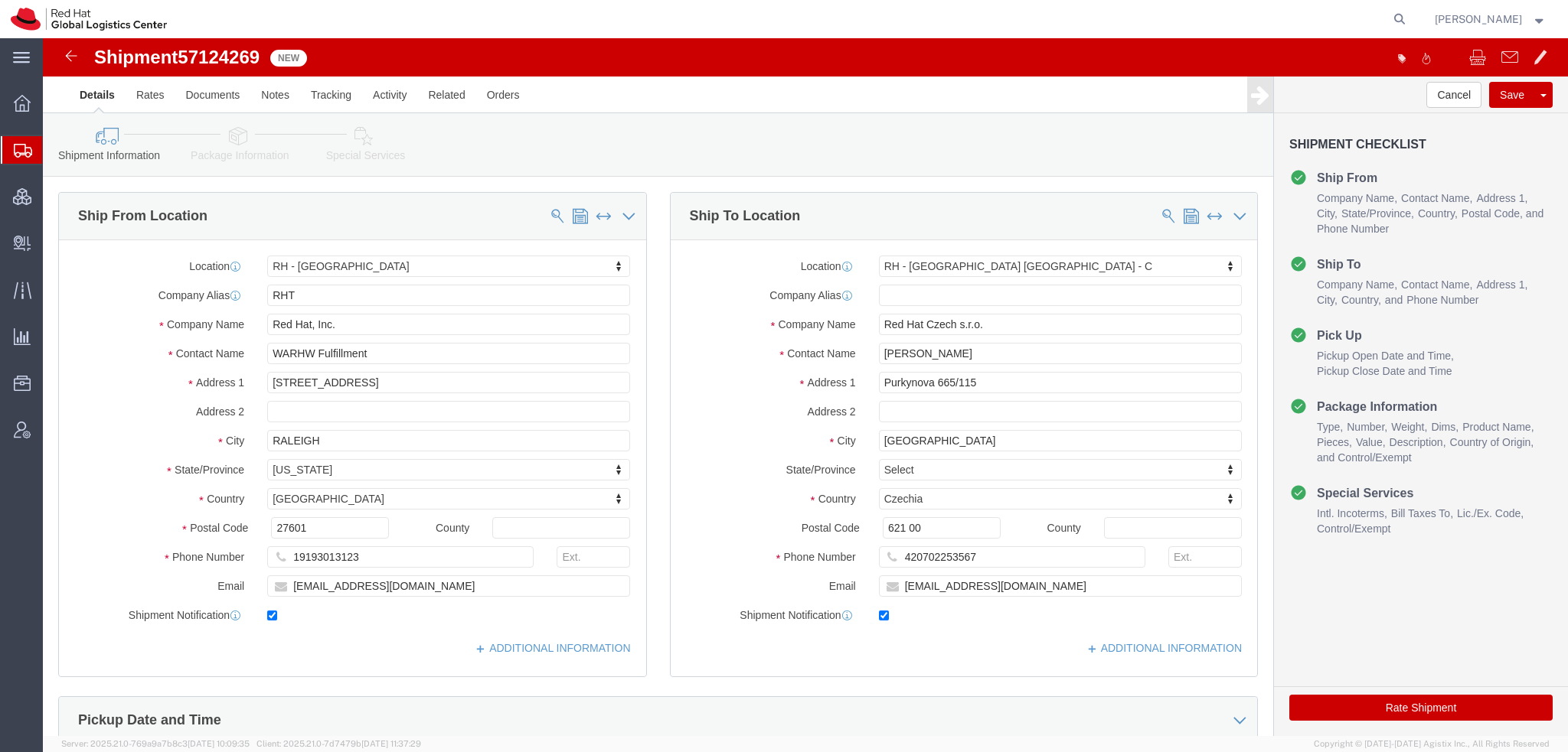
click icon
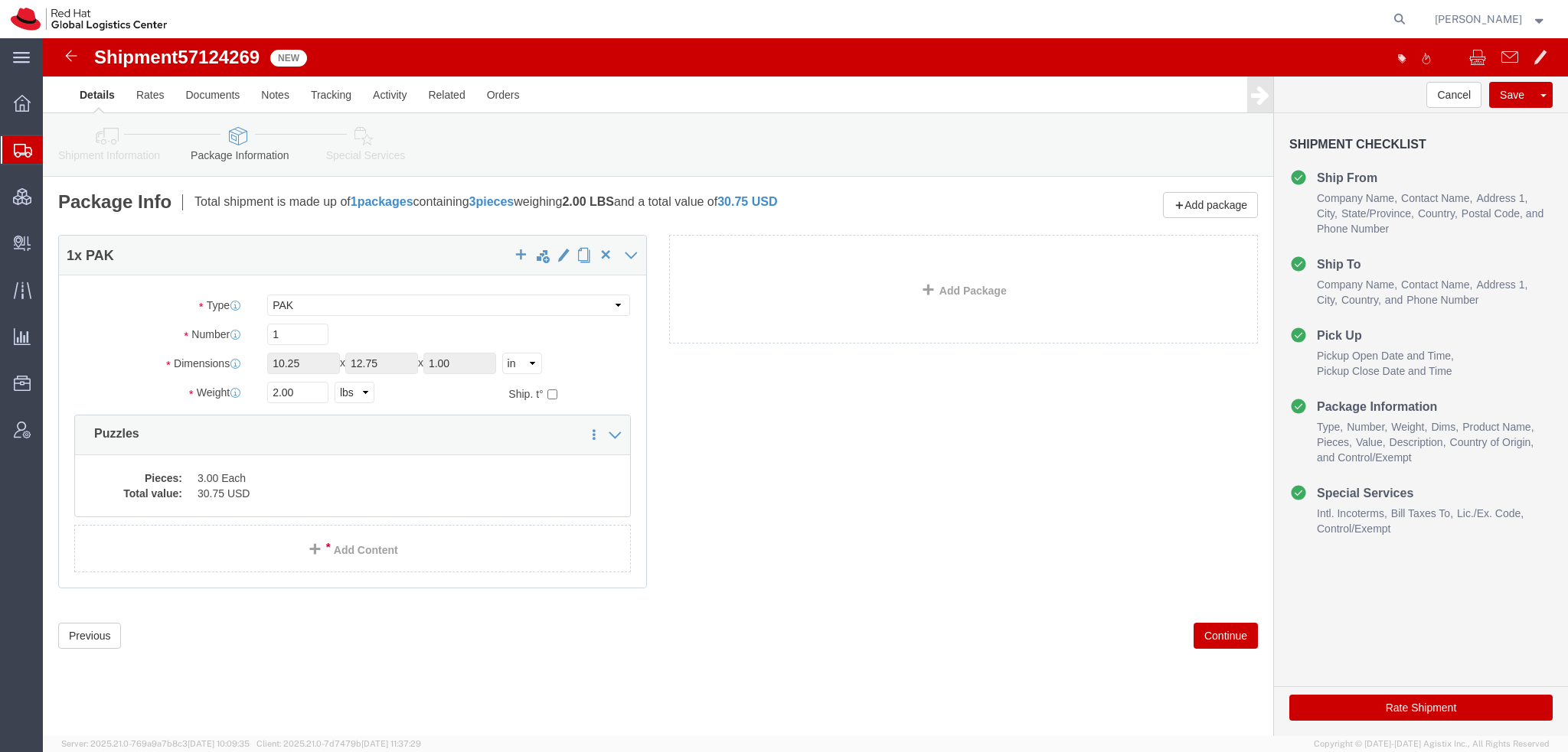
click icon
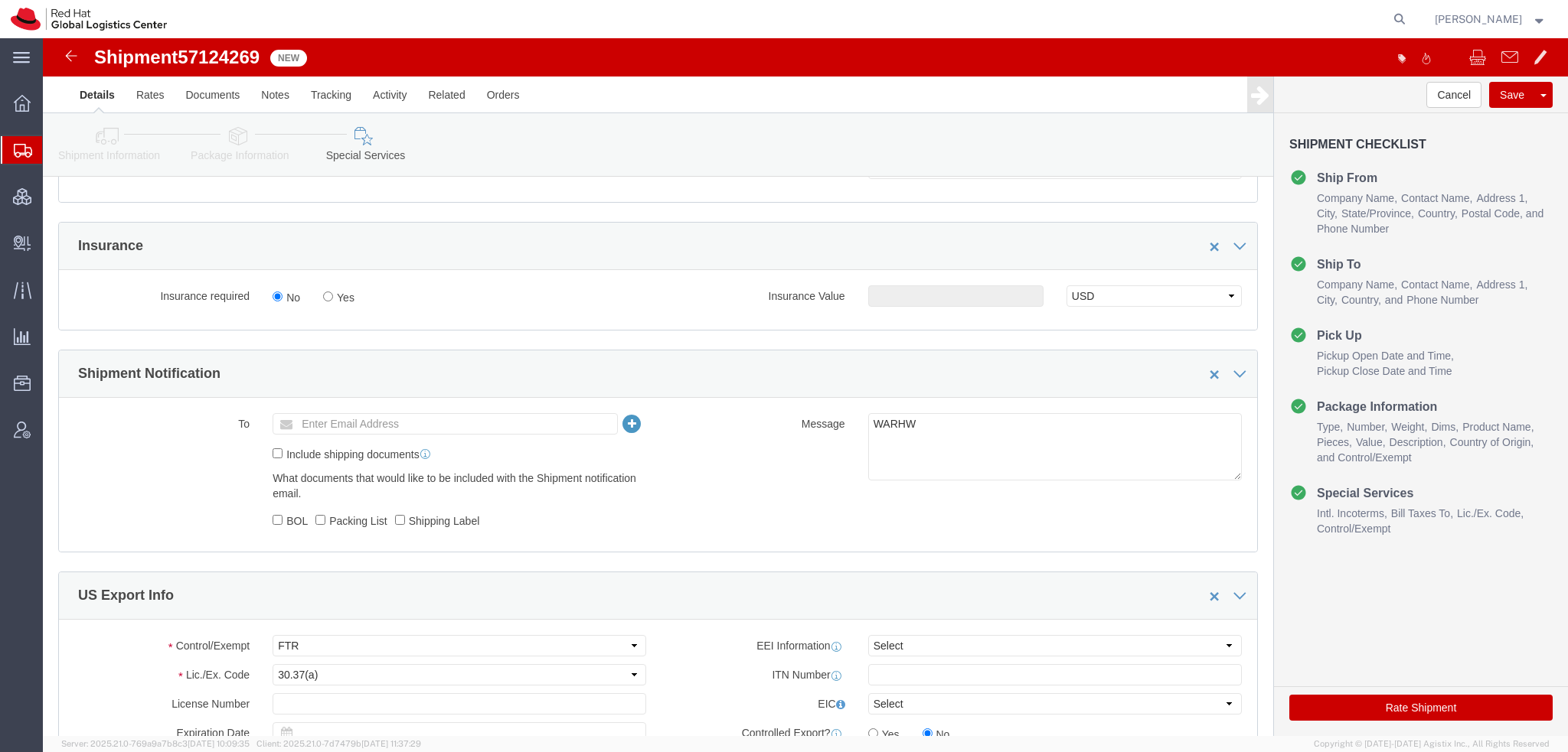
scroll to position [536, 0]
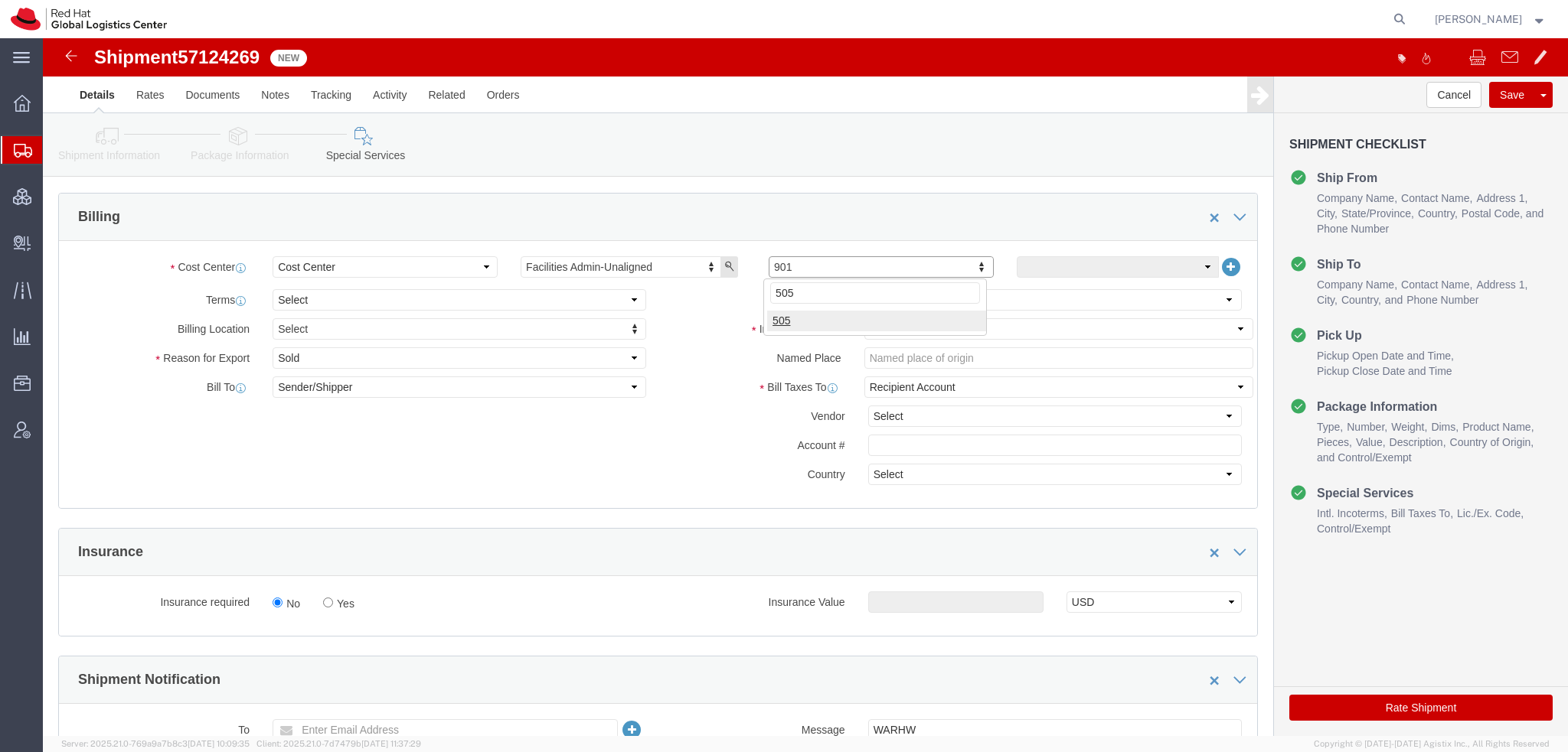
type input "505"
click button "Save"
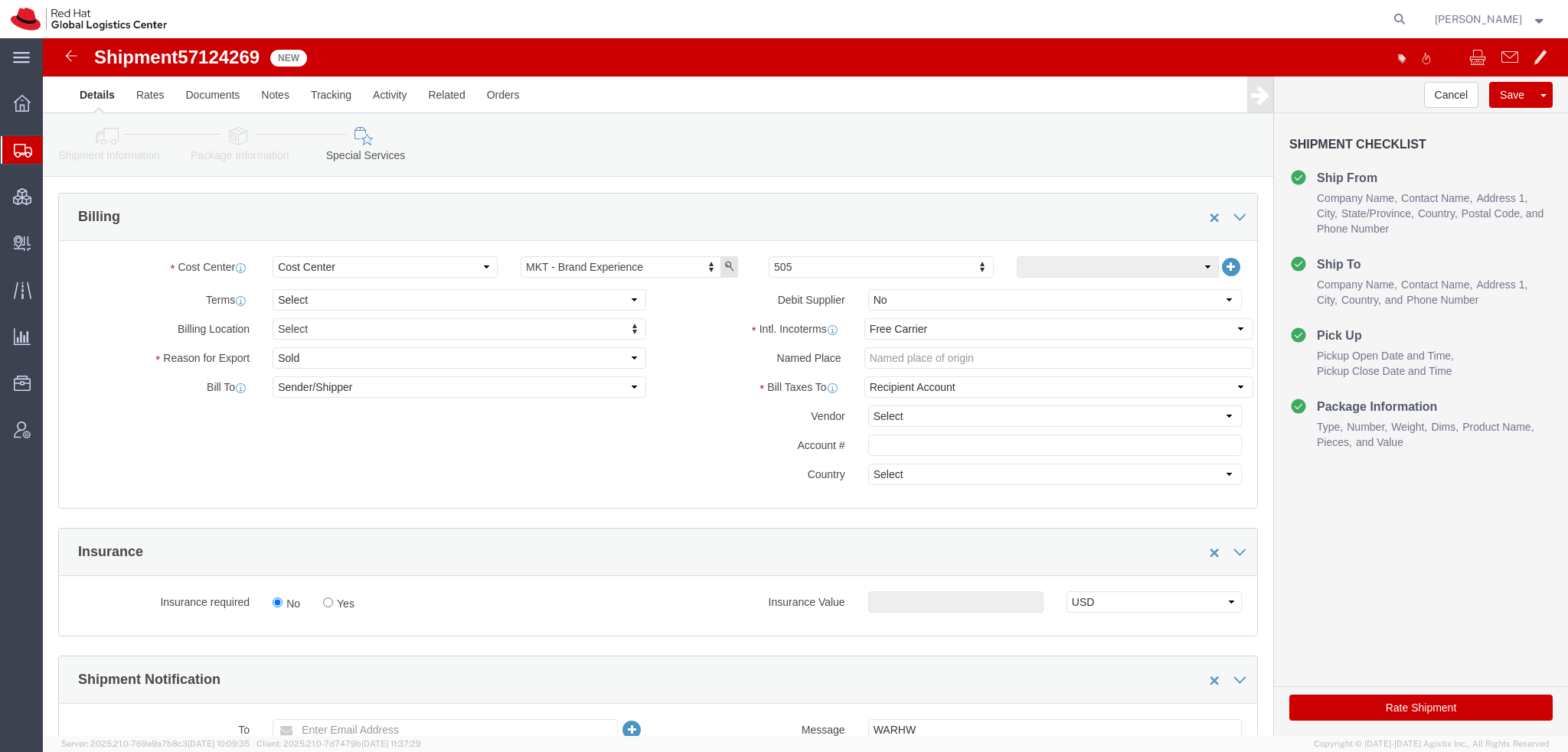
click at [0, 0] on span "Shipment Manager" at bounding box center [0, 0] width 0 height 0
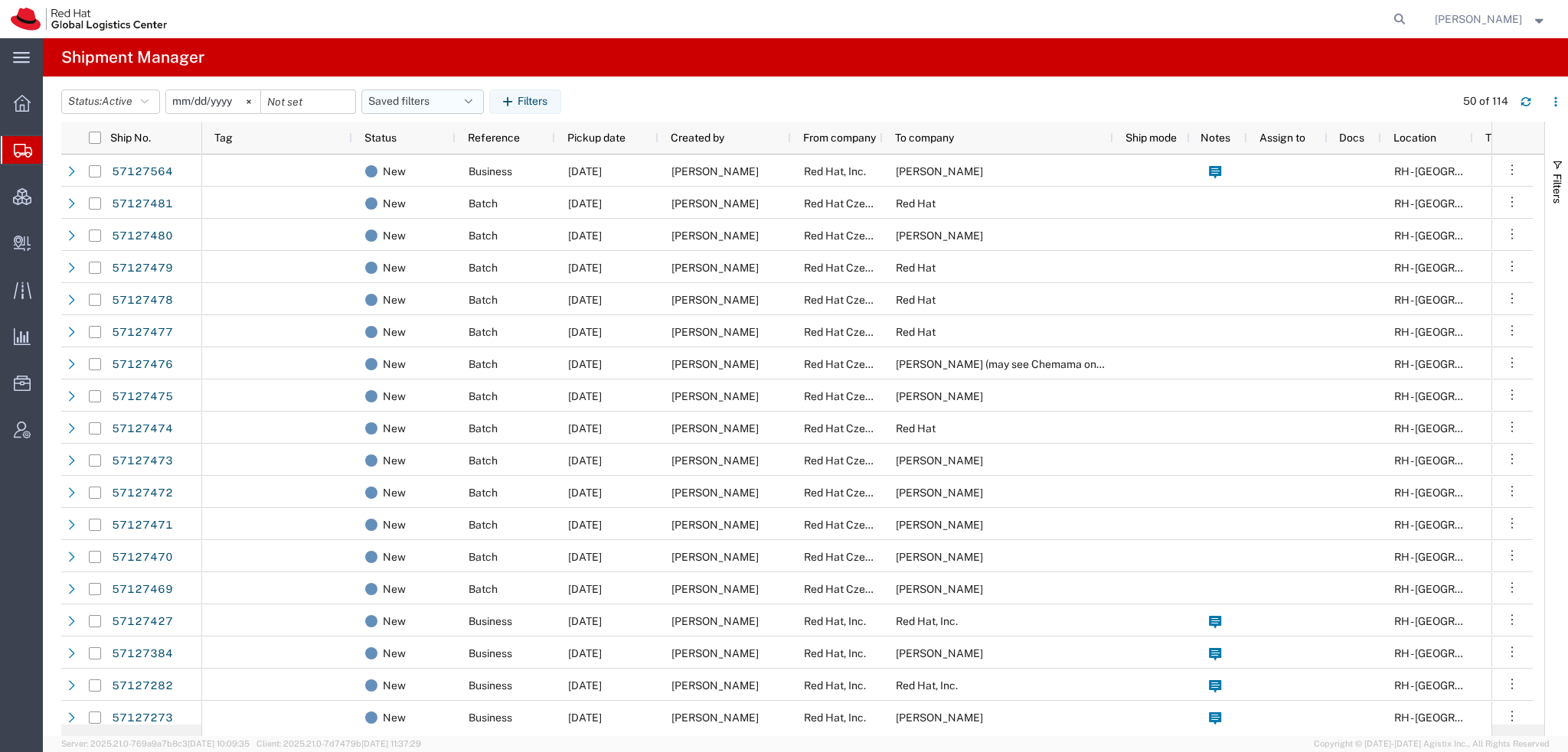
click at [473, 97] on icon "button" at bounding box center [468, 102] width 8 height 11
click at [436, 168] on span "Americas" at bounding box center [464, 169] width 201 height 28
type input "2023-05-07"
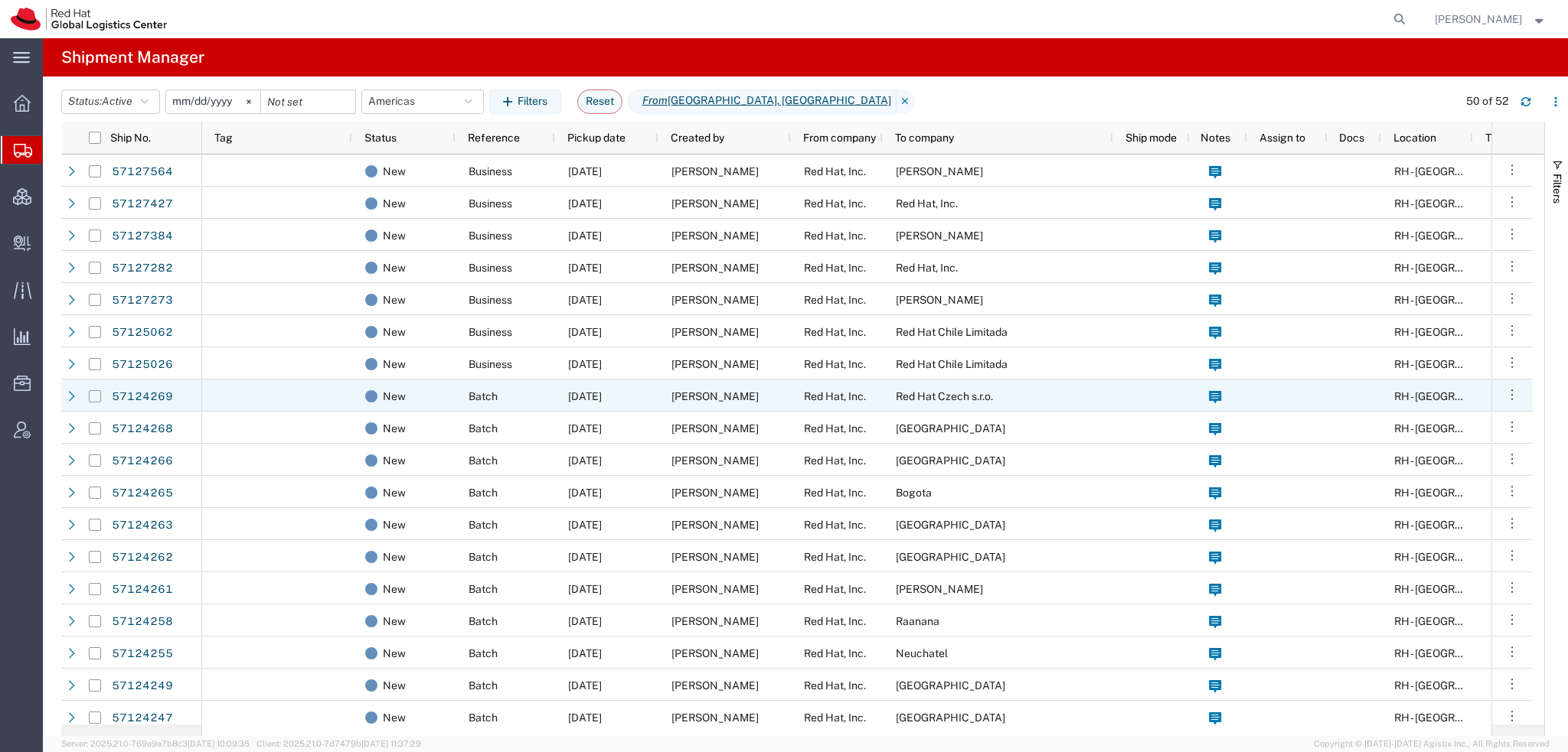
click at [96, 398] on input "Press Space to toggle row selection (unchecked)" at bounding box center [95, 397] width 12 height 12
checkbox input "true"
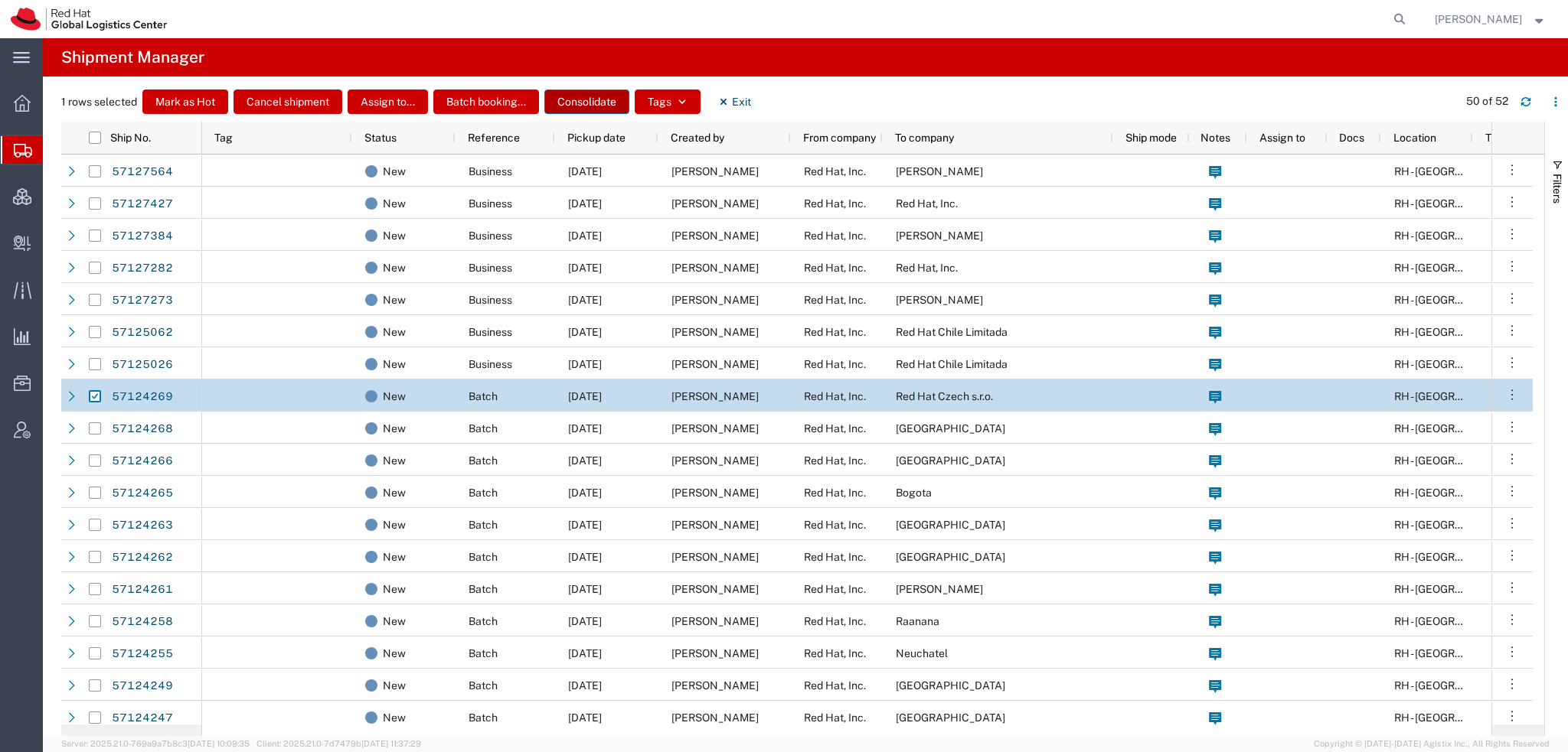
click at [610, 105] on button "Consolidate" at bounding box center [587, 102] width 85 height 25
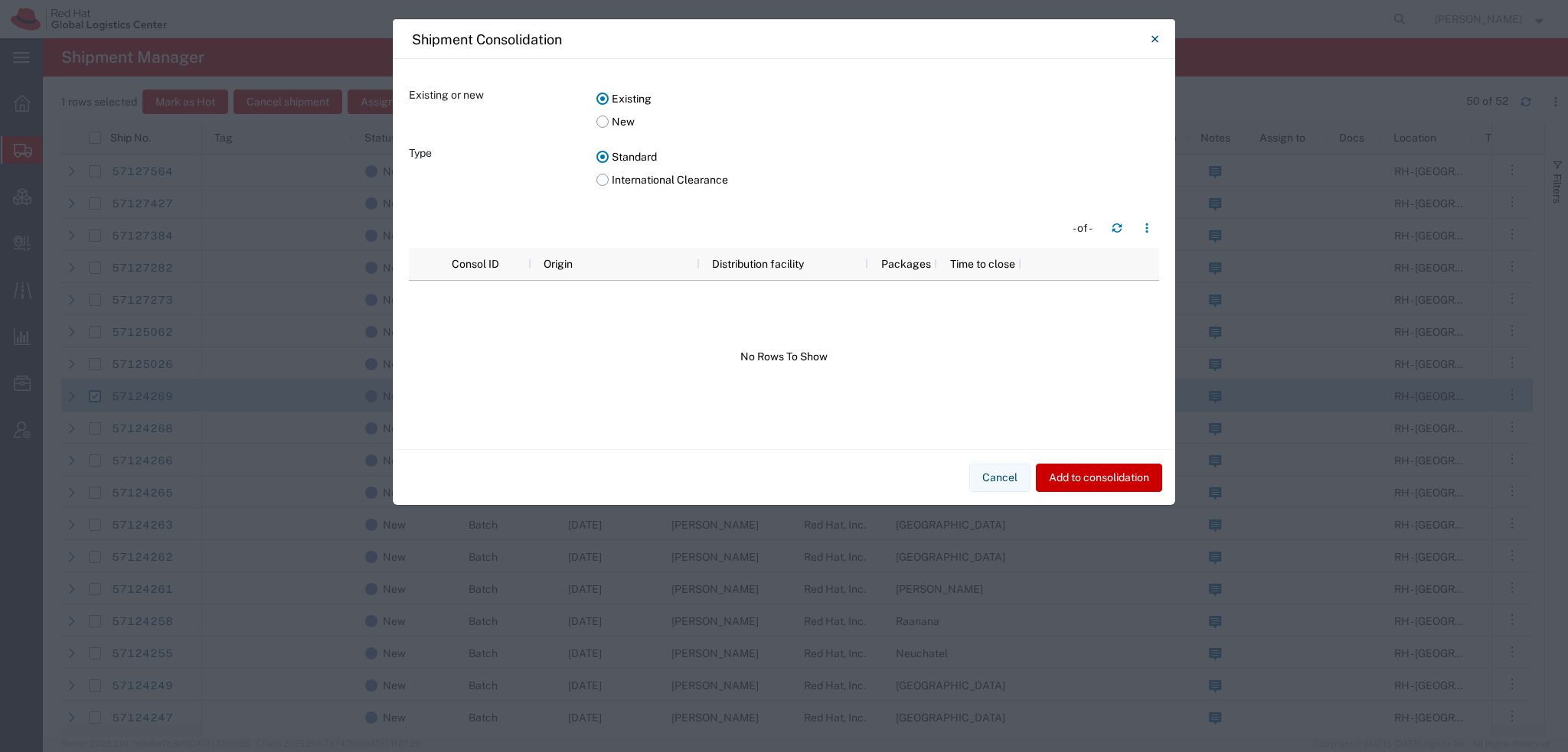
click at [602, 182] on label "International Clearance" at bounding box center [877, 179] width 562 height 23
click at [0, 0] on input "International Clearance" at bounding box center [0, 0] width 0 height 0
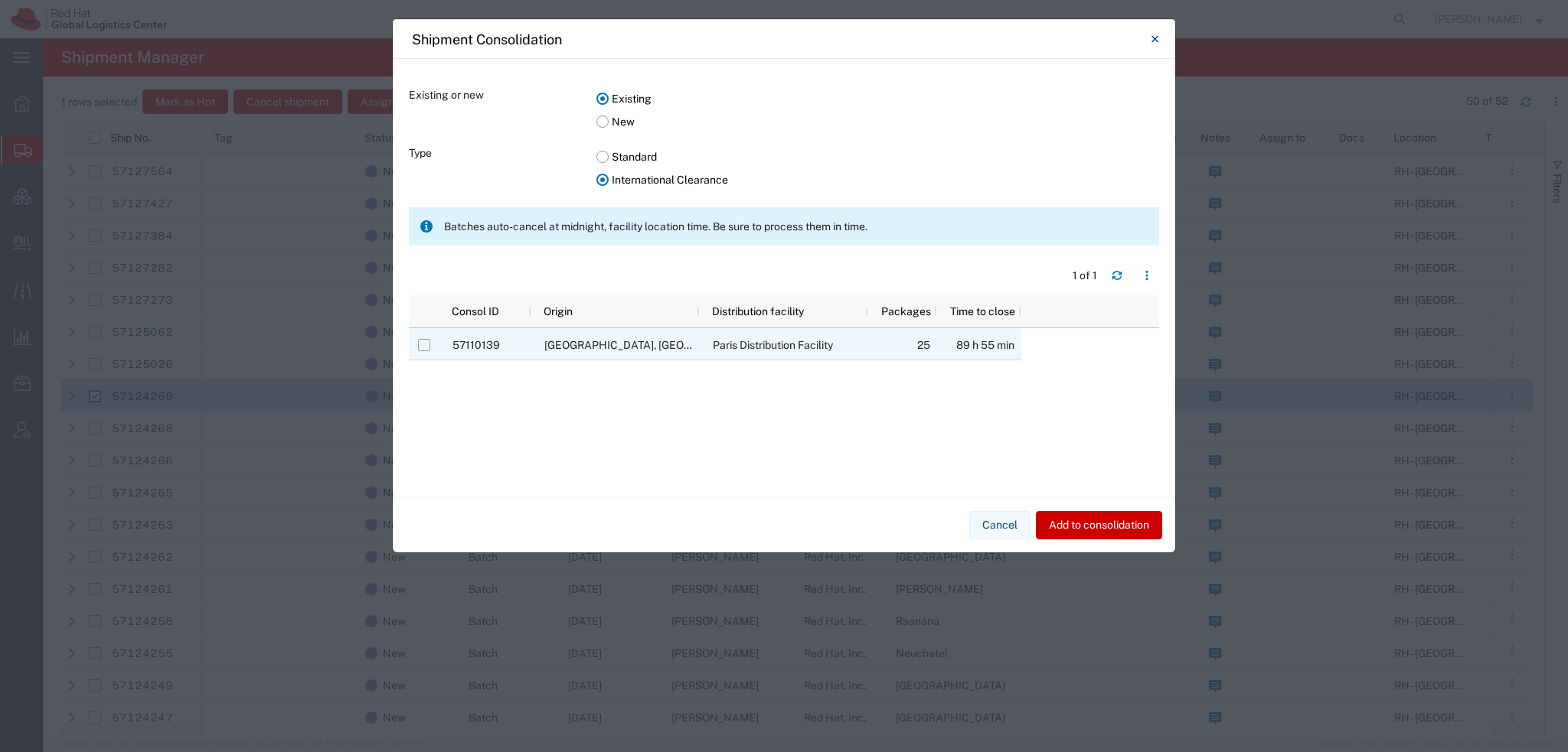
click at [426, 350] on input "Press Space to toggle row selection (unchecked)" at bounding box center [424, 345] width 12 height 12
checkbox input "true"
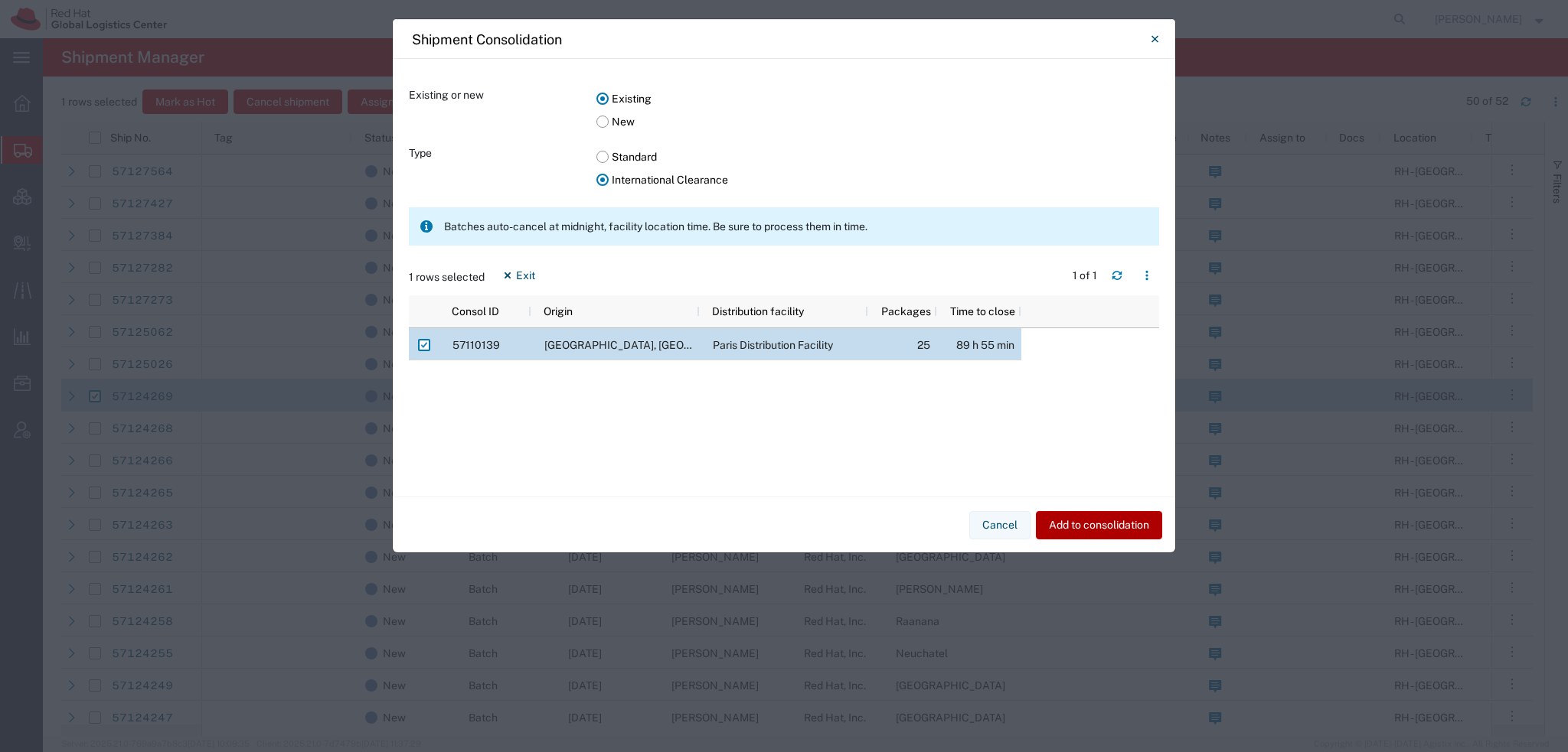
click at [1118, 523] on button "Add to consolidation" at bounding box center [1099, 525] width 127 height 28
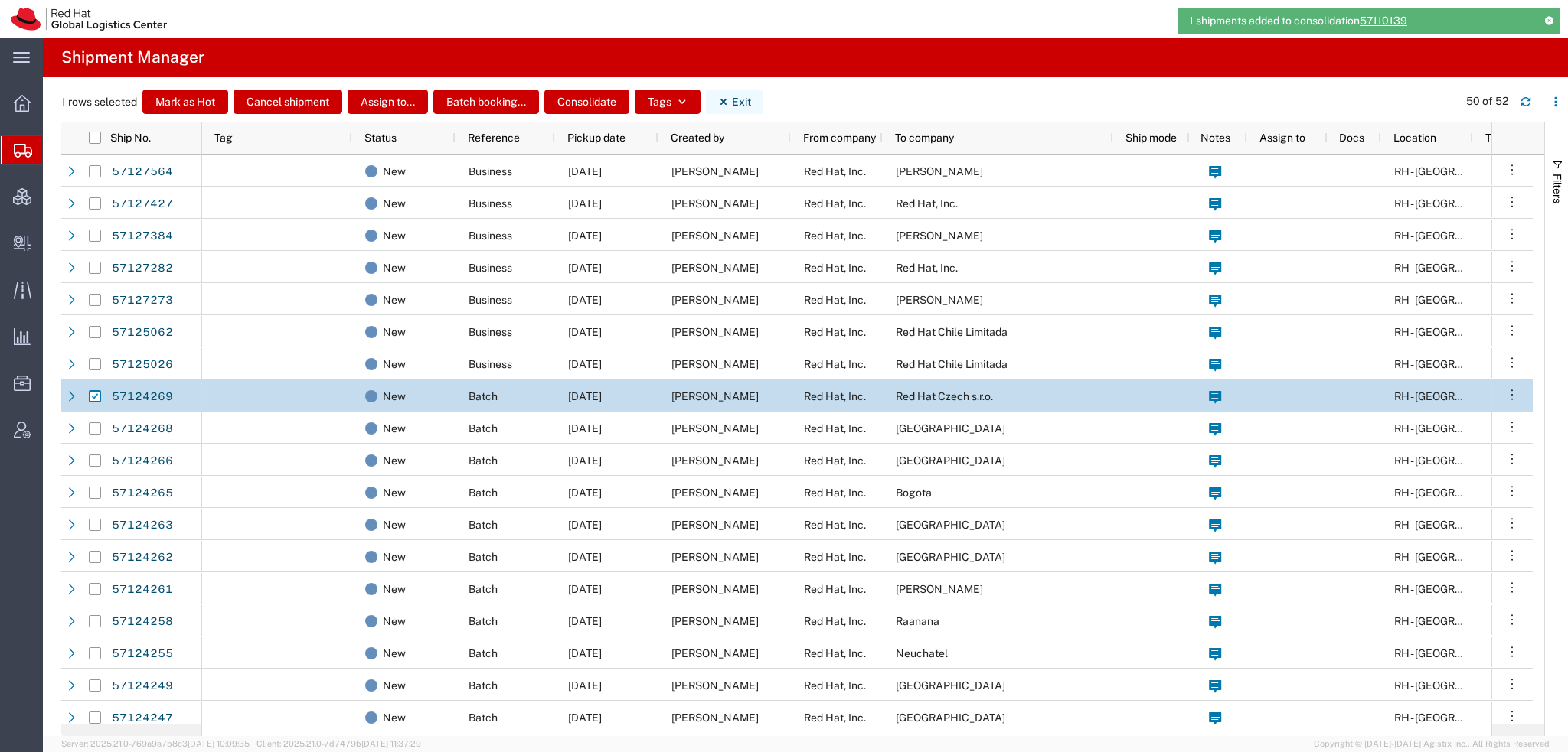
click at [727, 102] on icon "button" at bounding box center [723, 102] width 11 height 11
checkbox input "false"
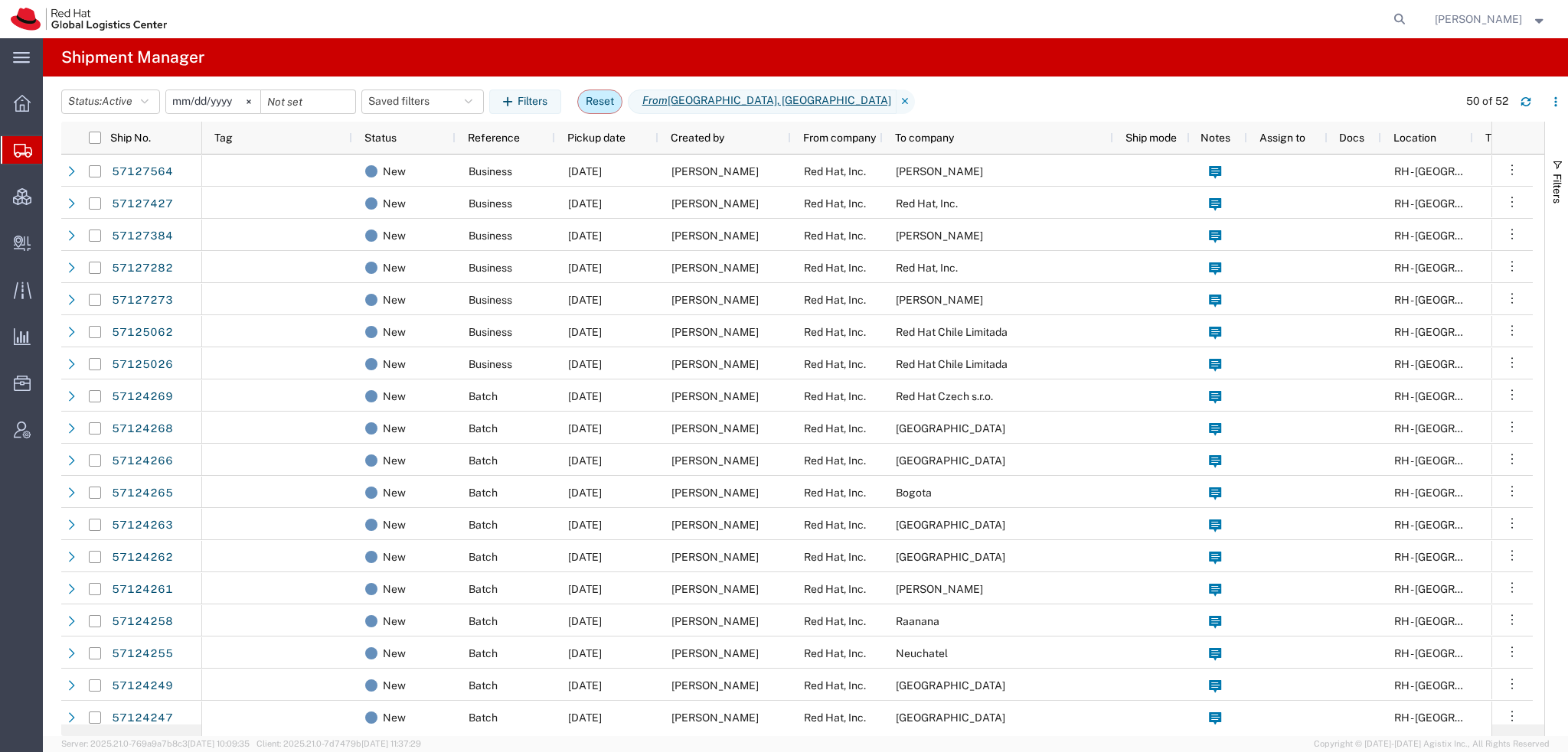
click at [593, 101] on button "Reset" at bounding box center [599, 102] width 45 height 25
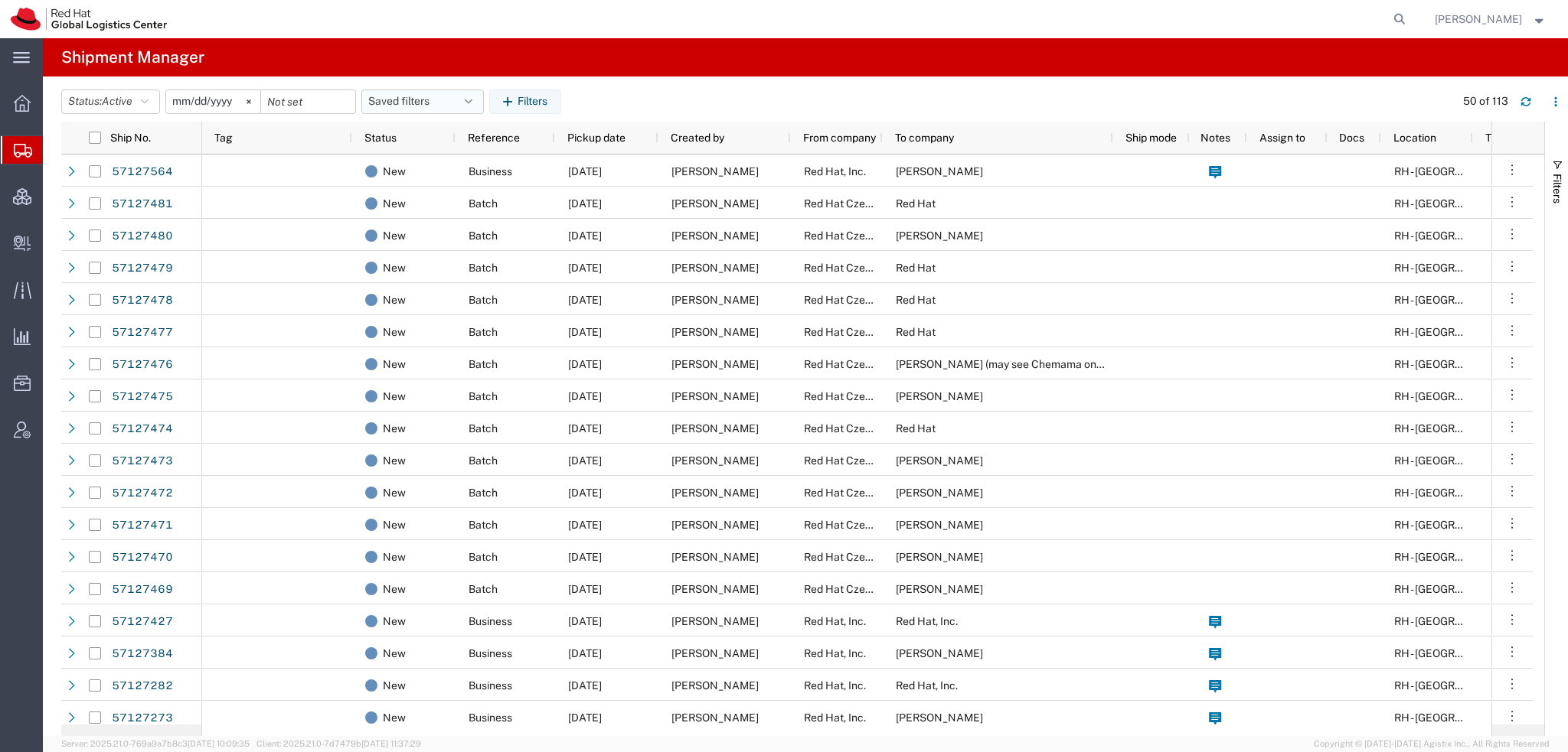
click at [465, 97] on button "Saved filters" at bounding box center [422, 102] width 122 height 25
click at [397, 171] on span "Americas" at bounding box center [464, 169] width 201 height 28
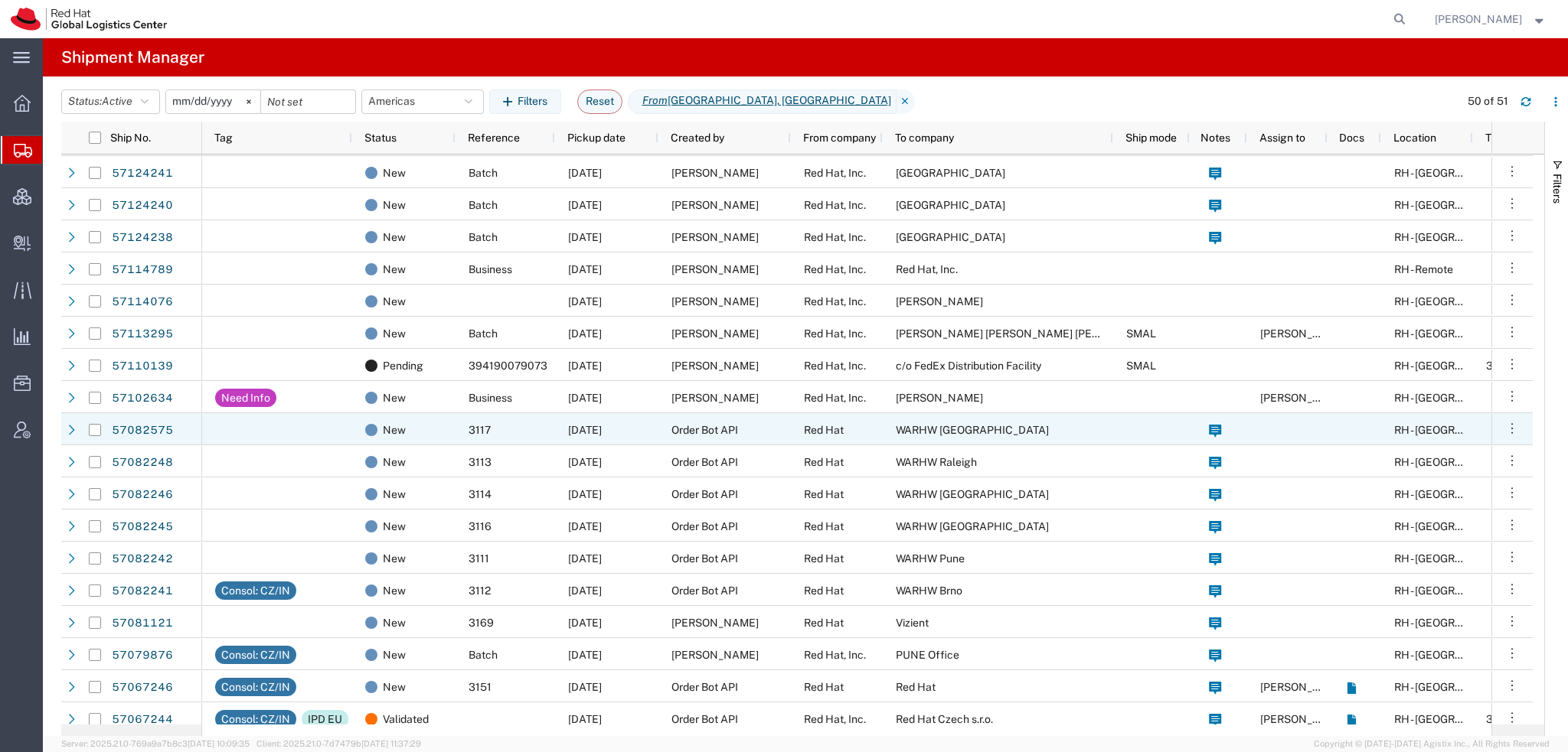
scroll to position [837, 0]
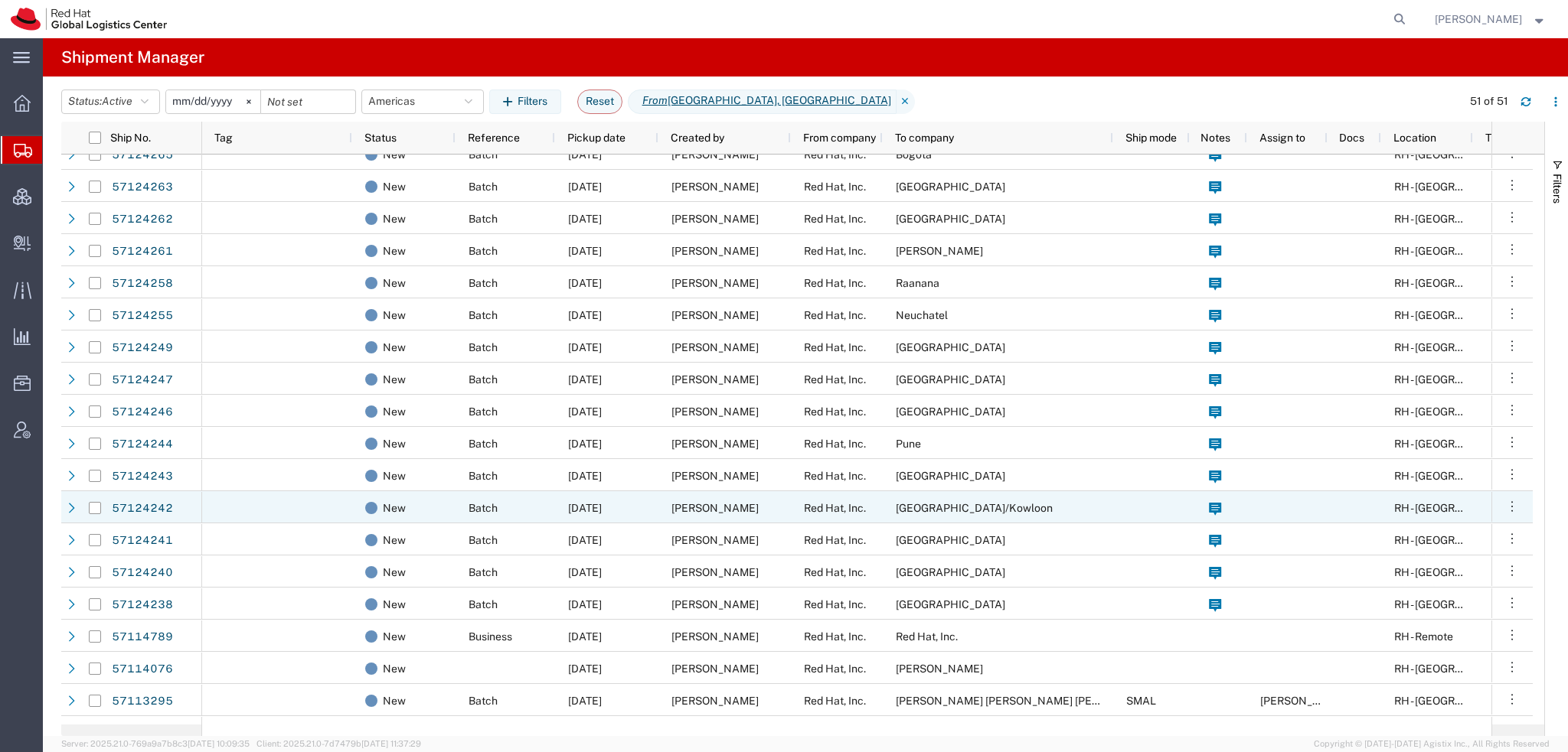
scroll to position [132, 0]
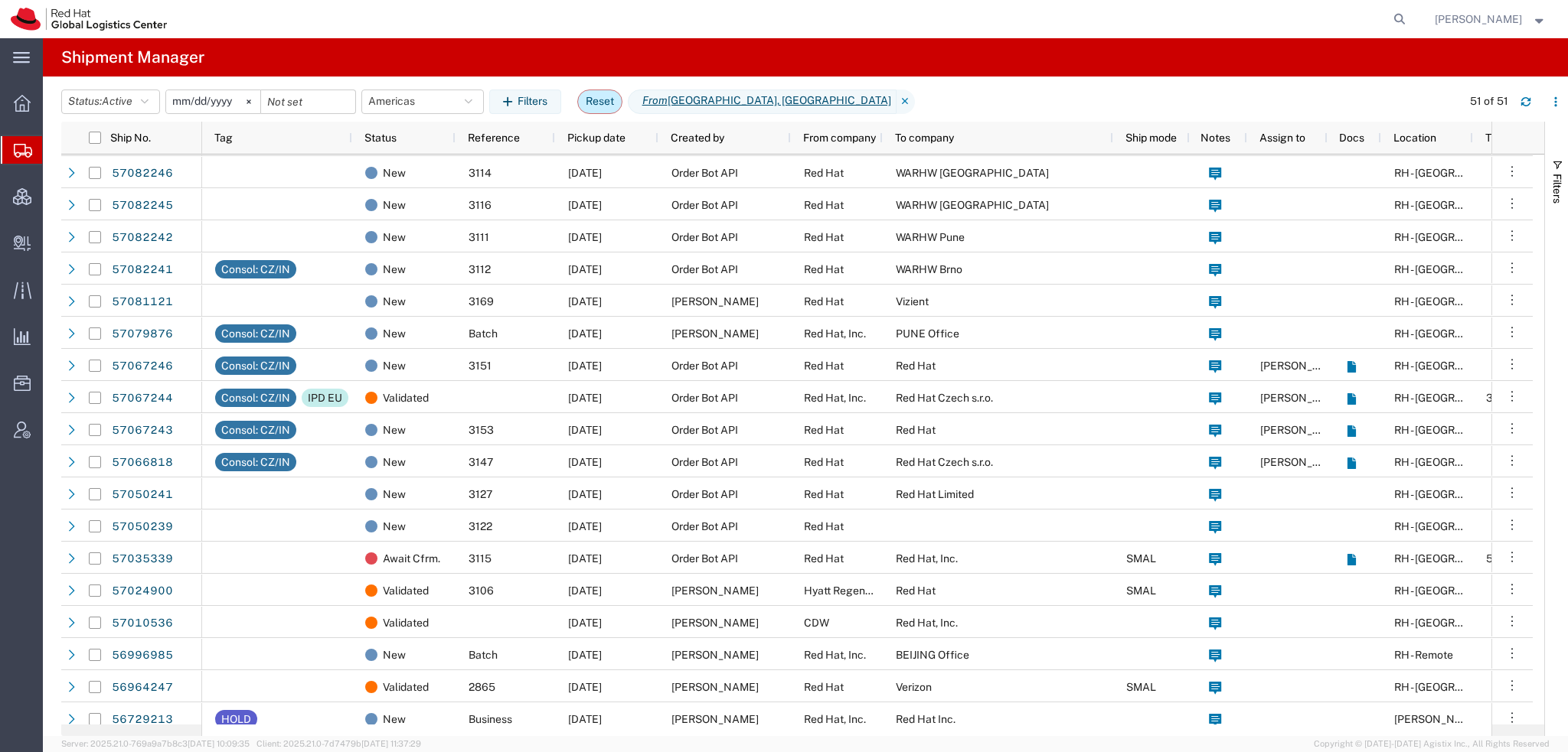
click at [592, 100] on button "Reset" at bounding box center [599, 102] width 45 height 25
type input "2025-09-14"
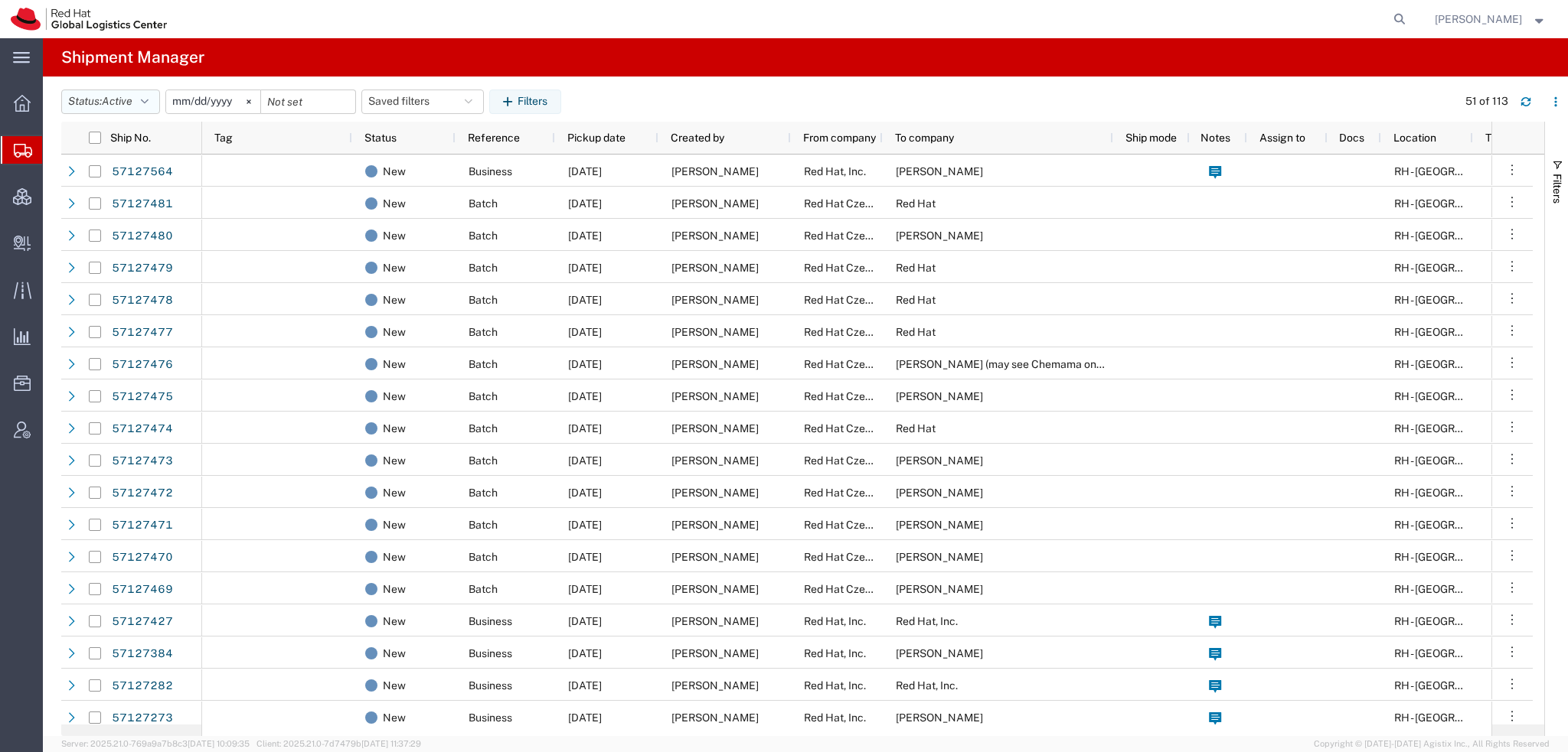
click at [150, 94] on button "Status: Active" at bounding box center [111, 102] width 99 height 25
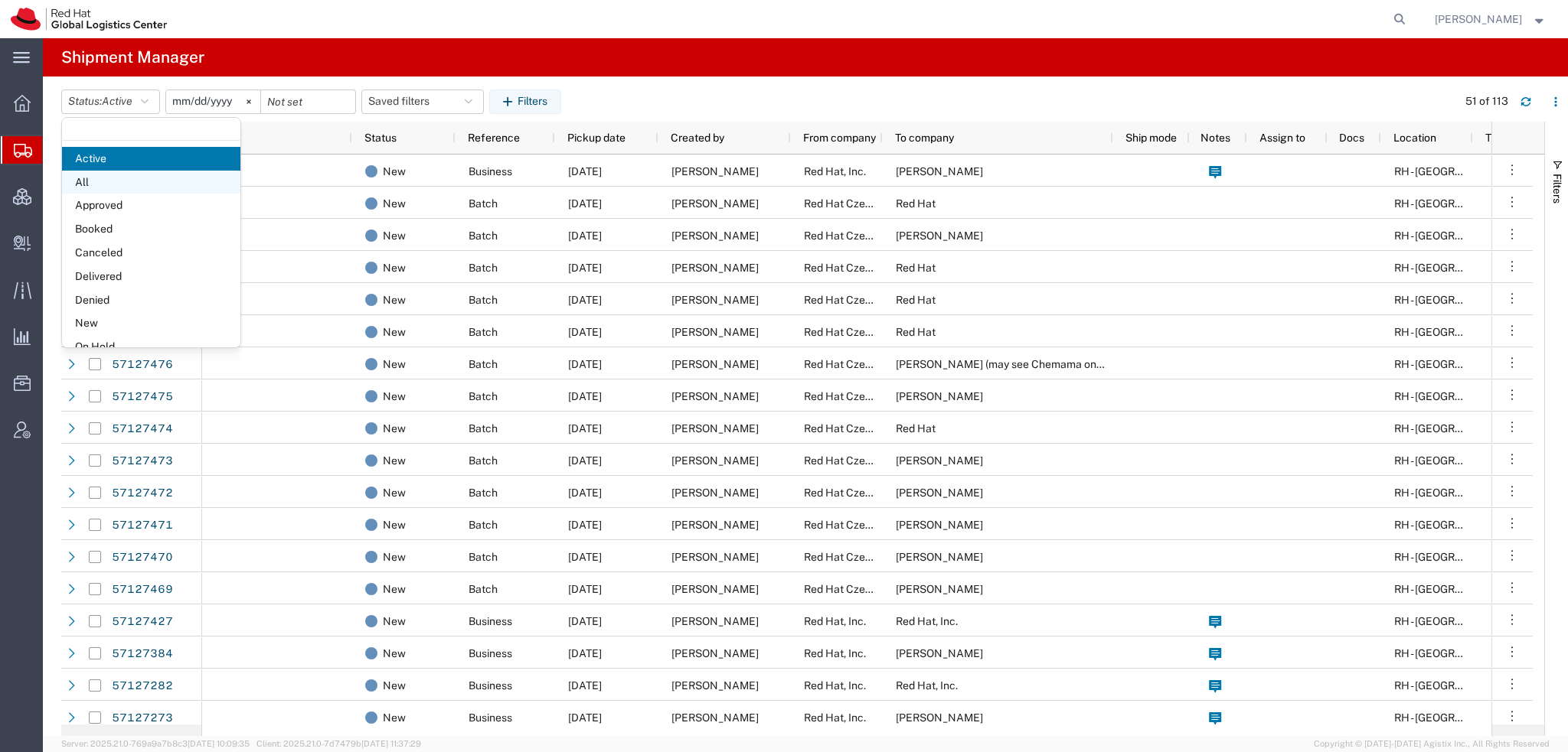
click at [87, 179] on span "All" at bounding box center [150, 182] width 179 height 24
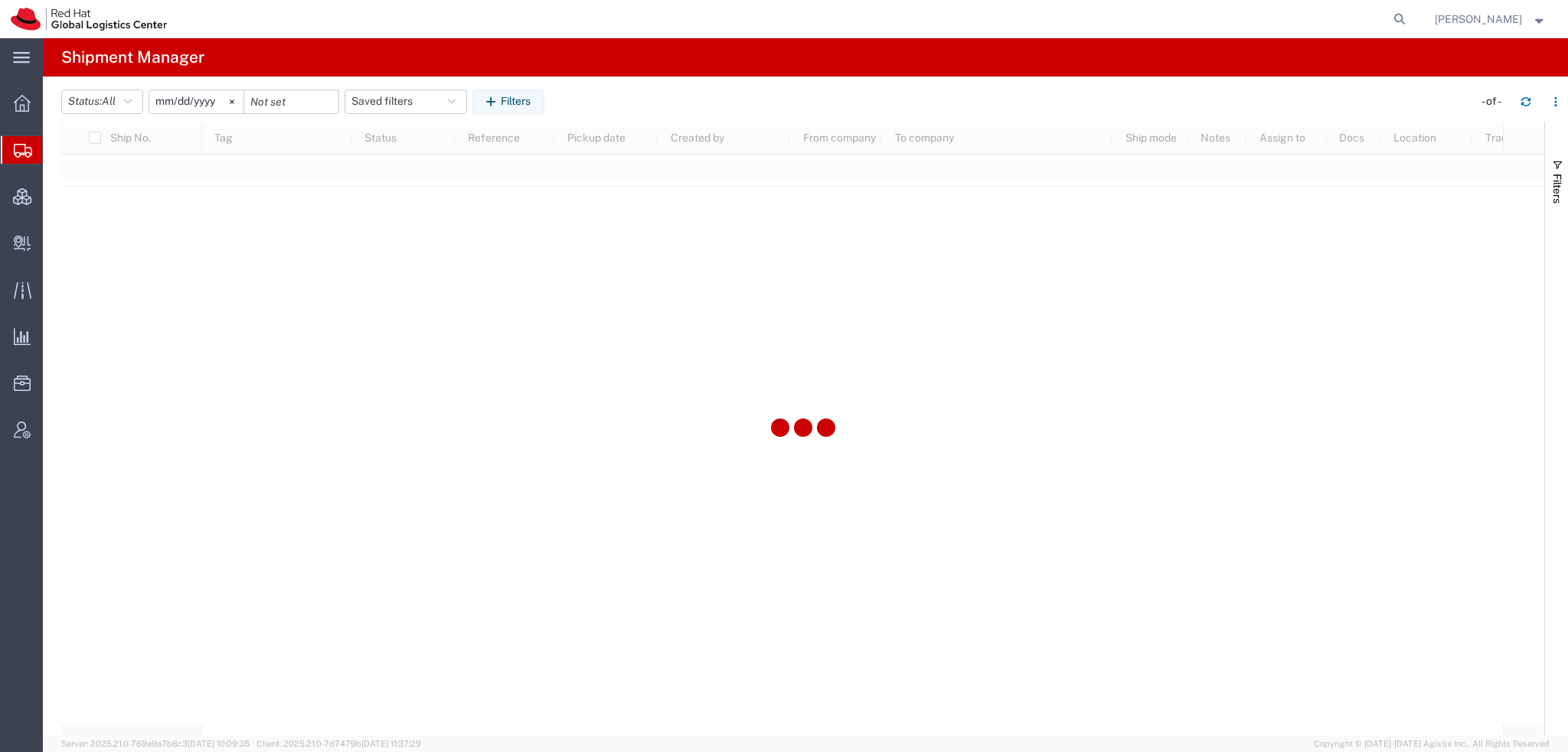
click at [191, 99] on input "2025-09-14" at bounding box center [196, 102] width 94 height 23
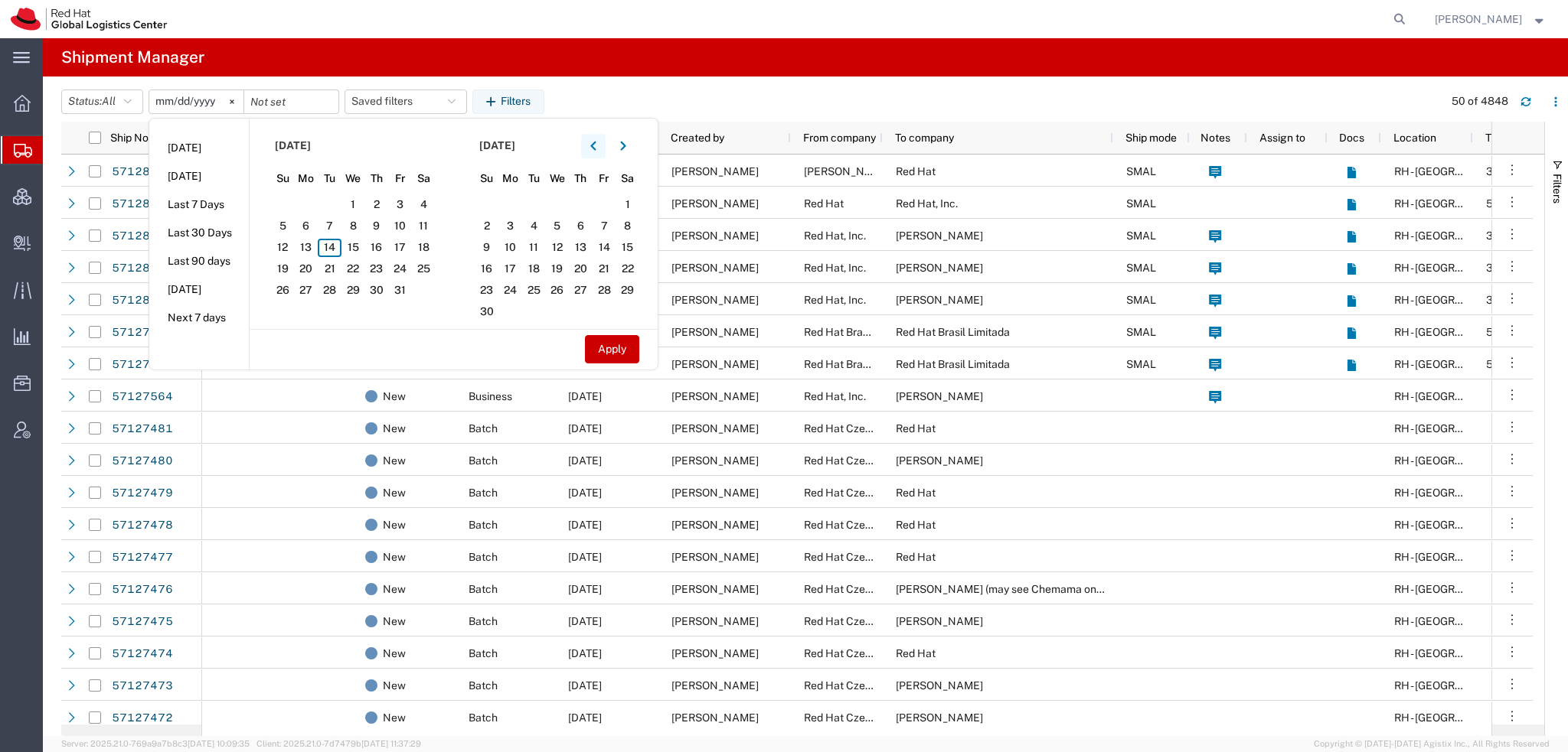
click at [596, 142] on icon "button" at bounding box center [593, 145] width 5 height 9
click at [596, 141] on icon "button" at bounding box center [593, 145] width 5 height 9
click at [327, 201] on span "1" at bounding box center [329, 205] width 24 height 18
click at [163, 98] on input "2025-09-14" at bounding box center [196, 102] width 94 height 23
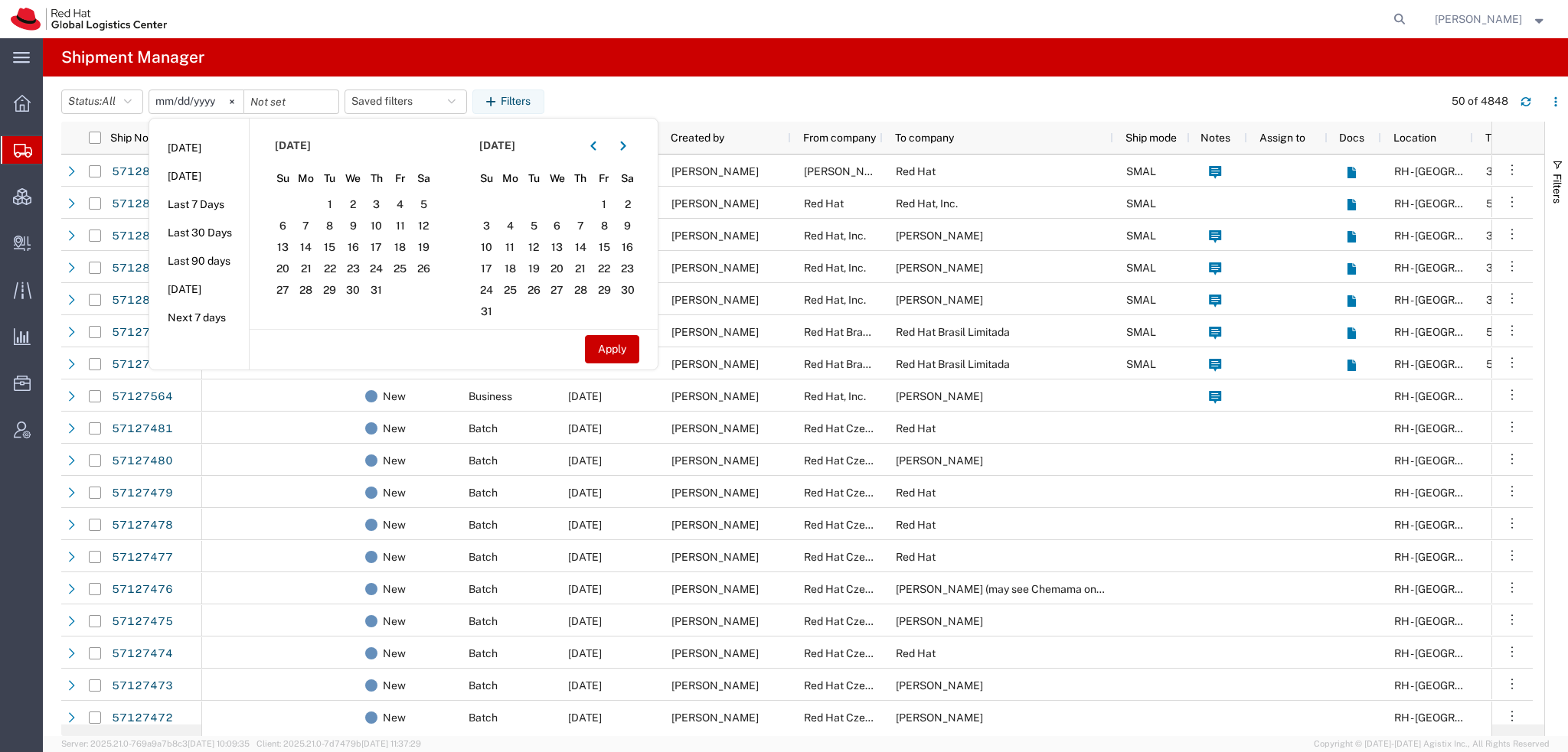
type input "2025-07-14"
type input "2025-07-01"
type input "2025-09-30"
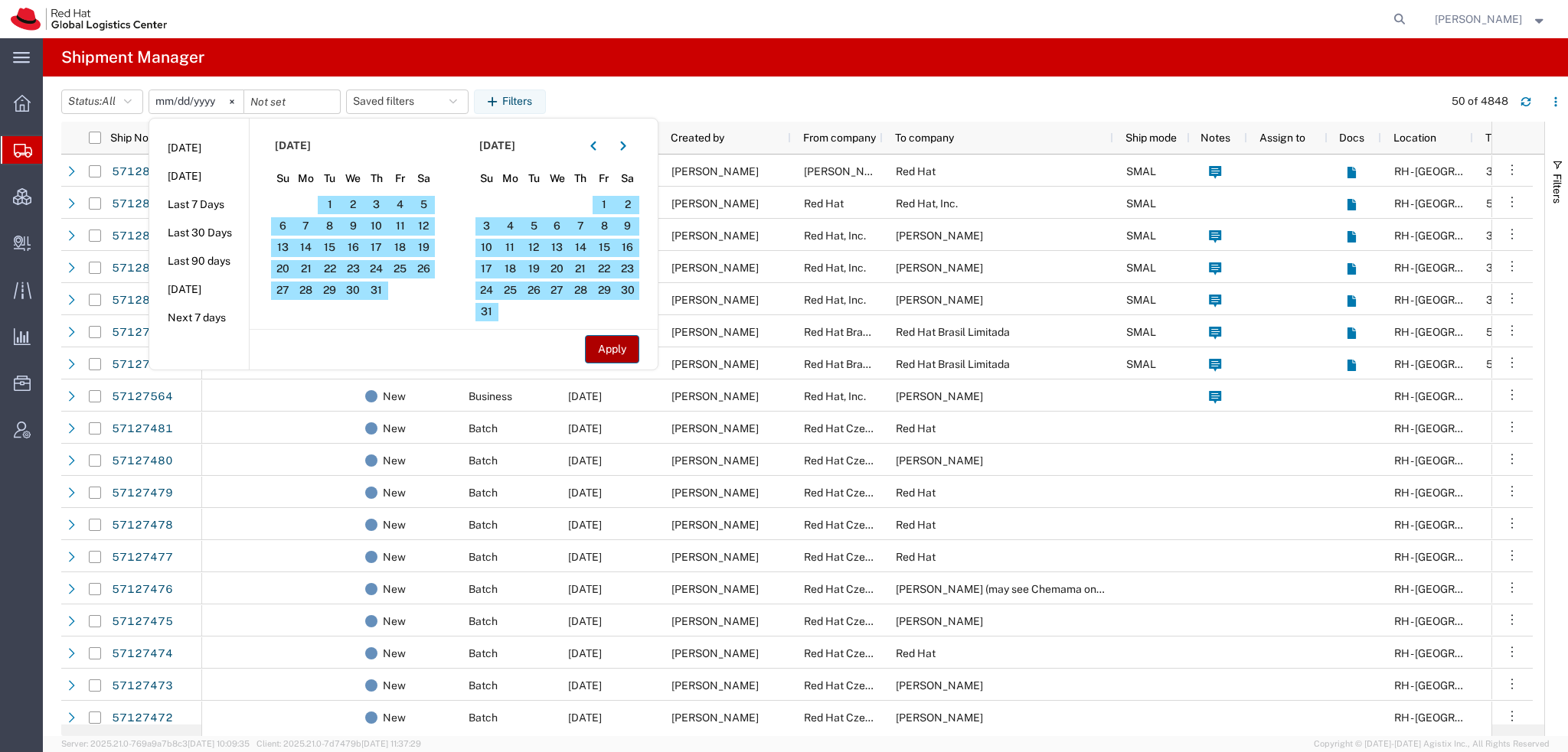
click at [627, 347] on button "Apply" at bounding box center [612, 349] width 55 height 28
type input "[DATE]"
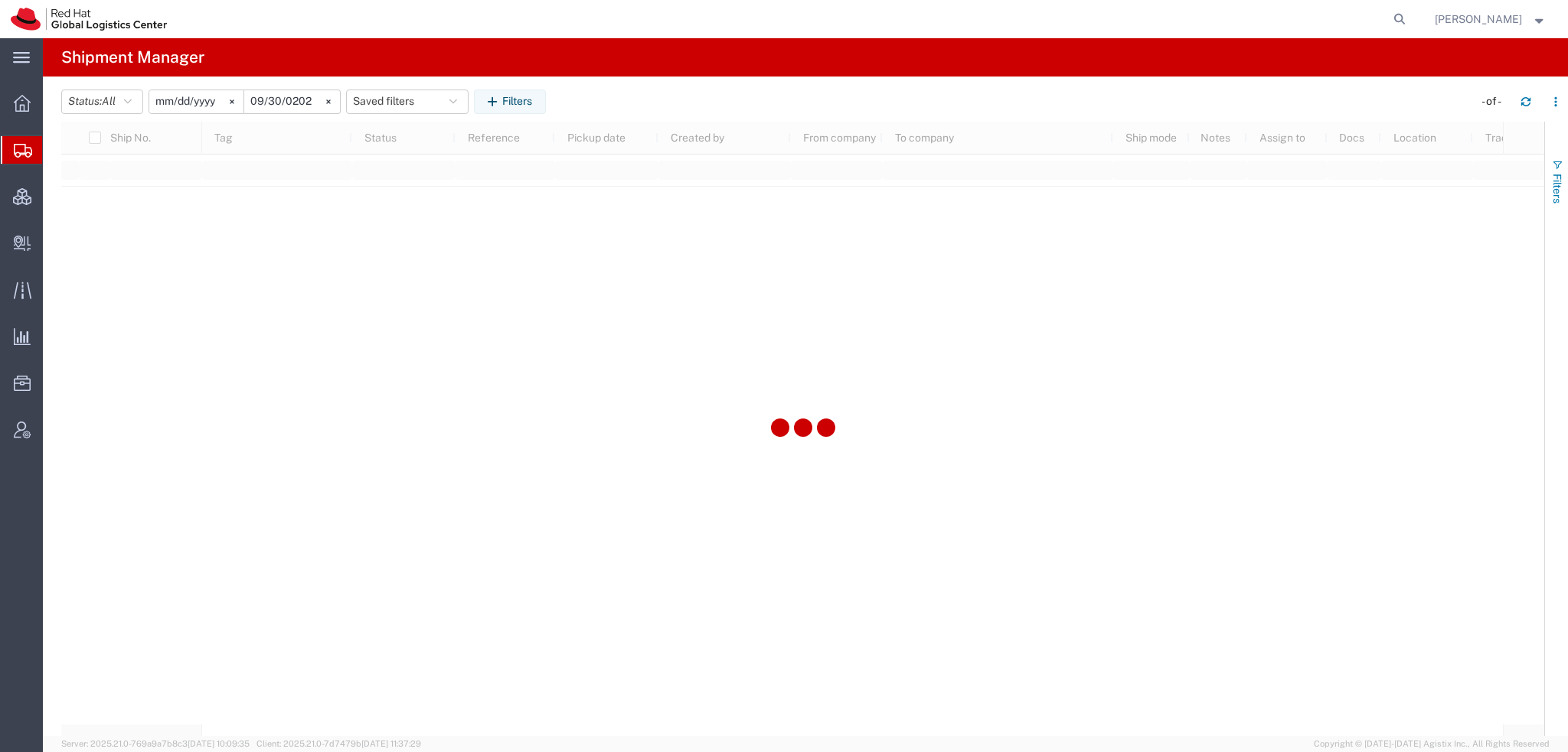
click at [1556, 168] on span "button" at bounding box center [1557, 165] width 12 height 12
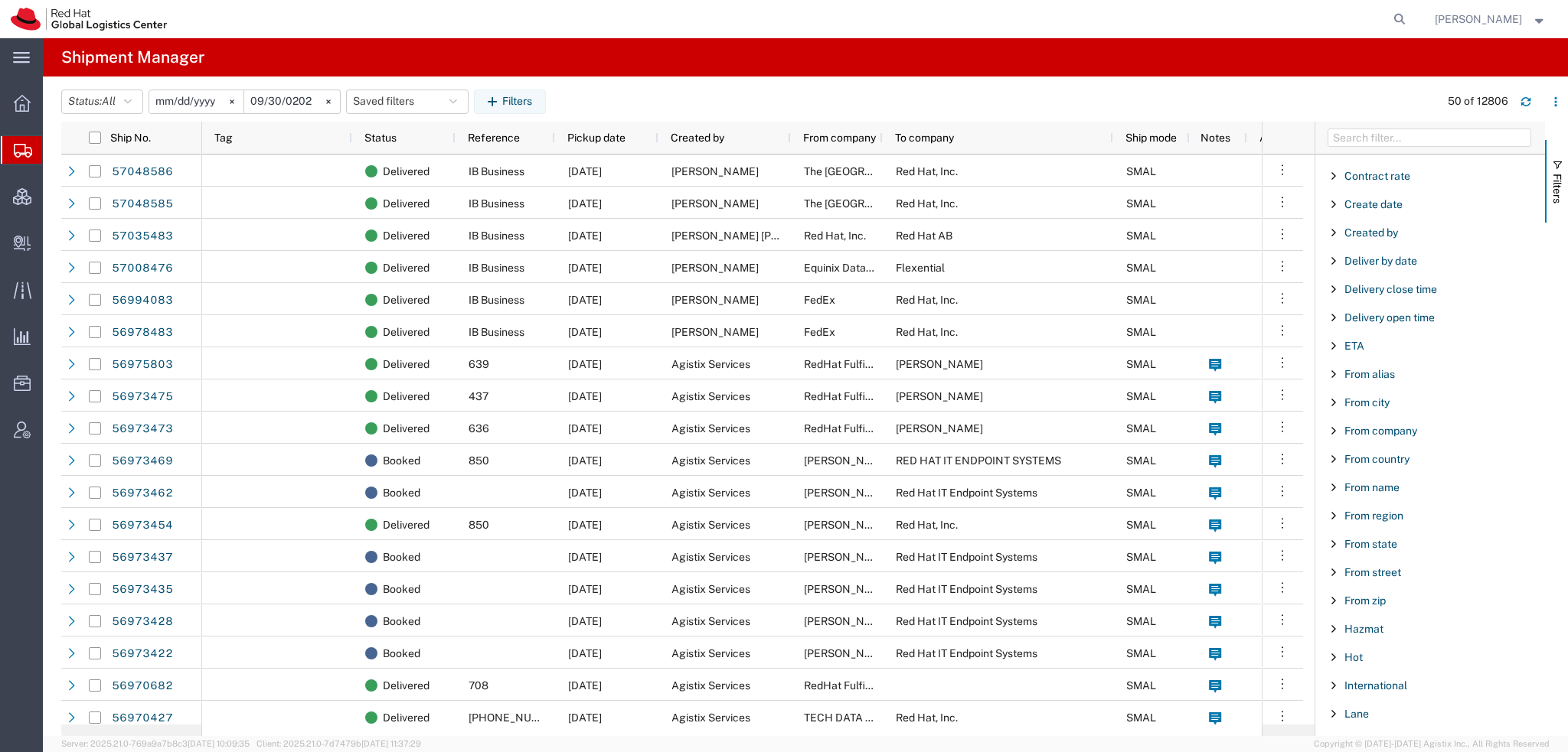
scroll to position [171, 0]
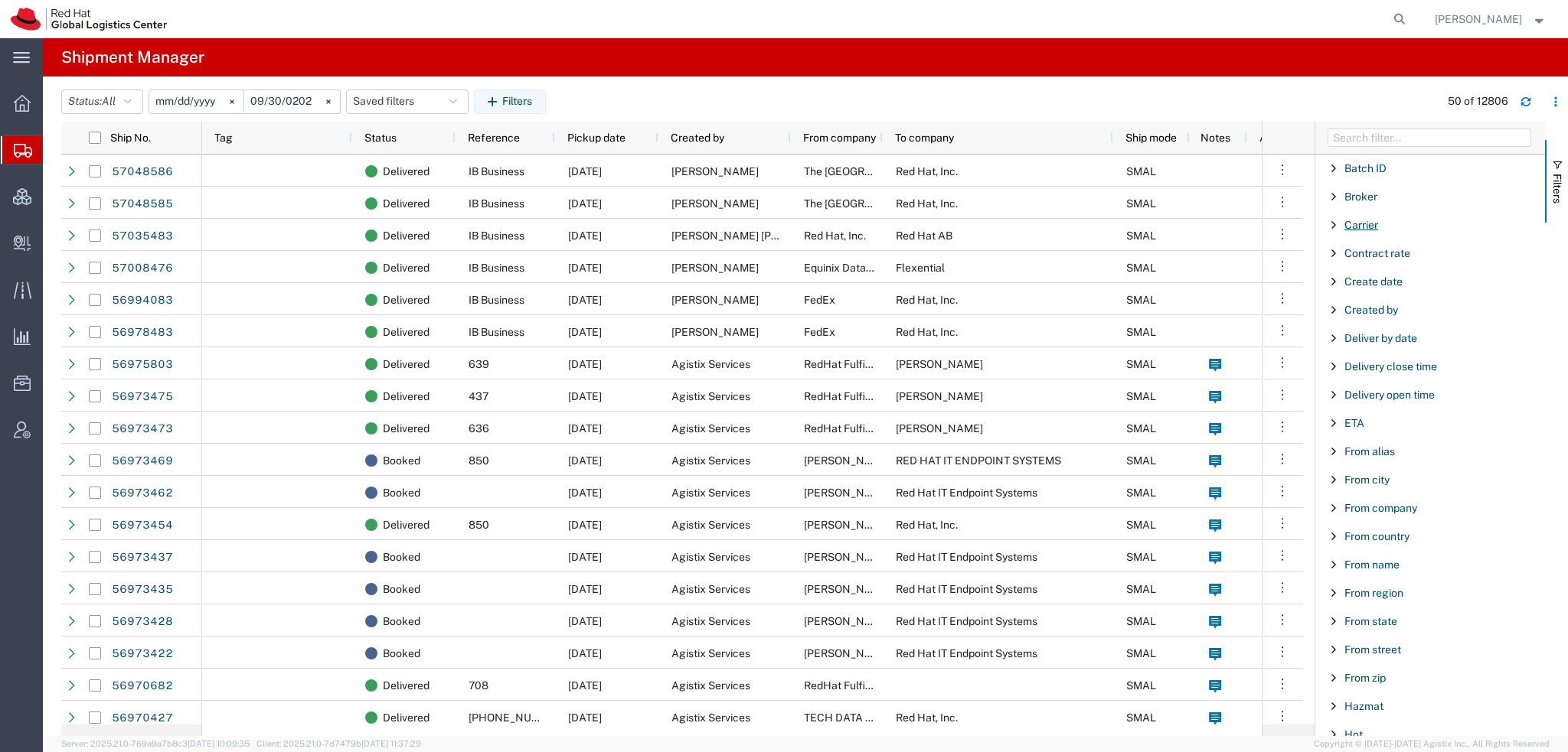
click at [1353, 226] on span "Carrier" at bounding box center [1361, 225] width 33 height 12
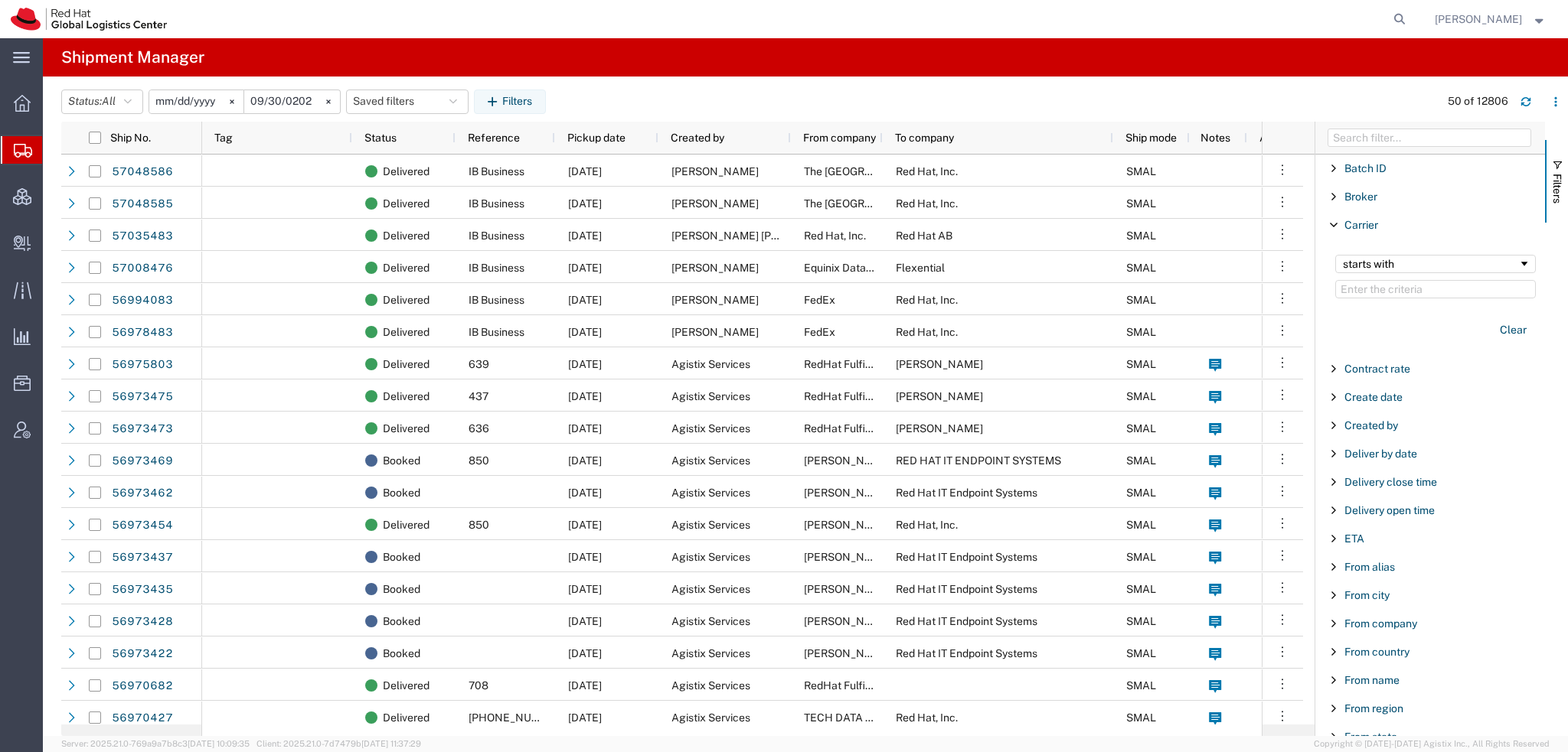
click at [1363, 286] on input "Filter Value" at bounding box center [1435, 288] width 201 height 18
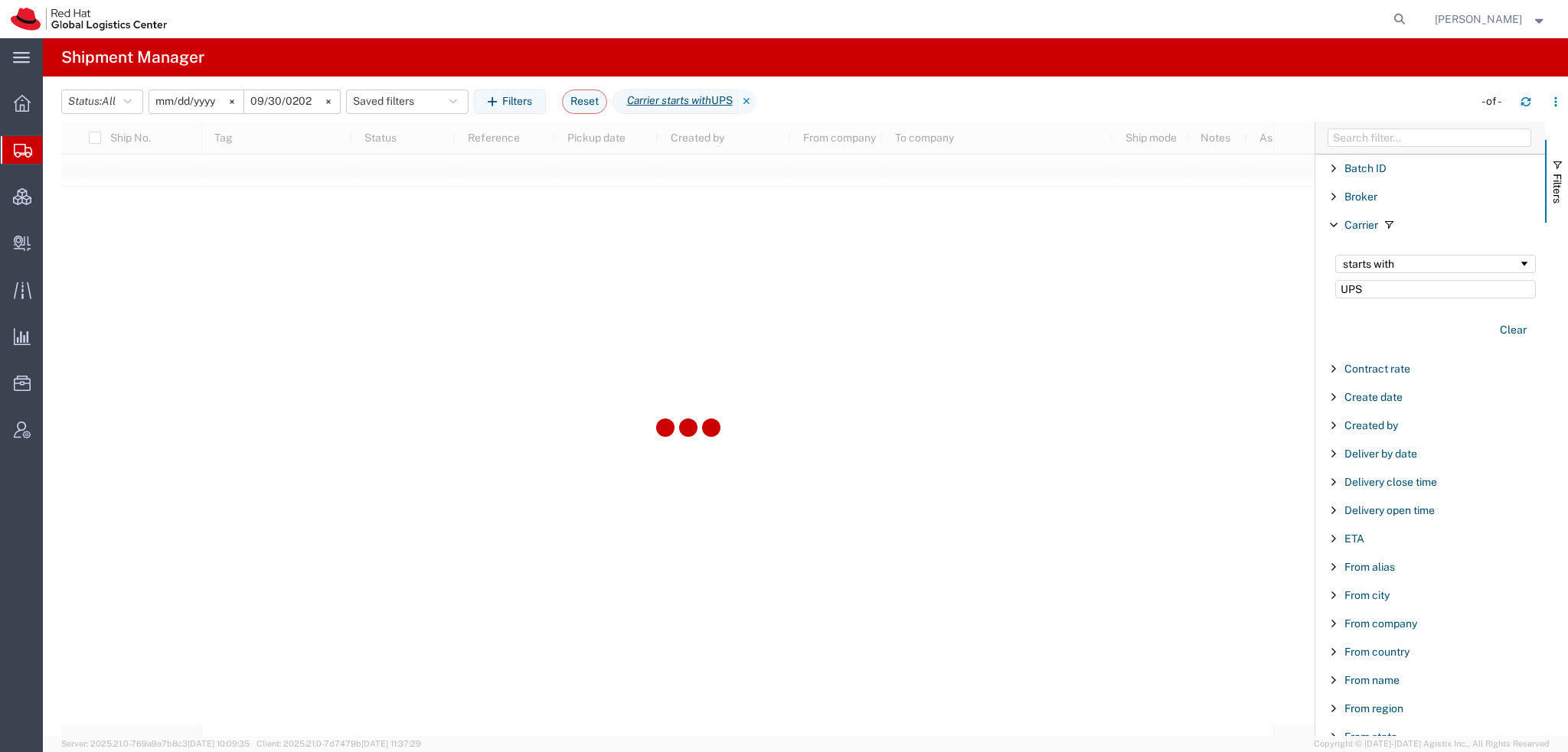
type input "UPS"
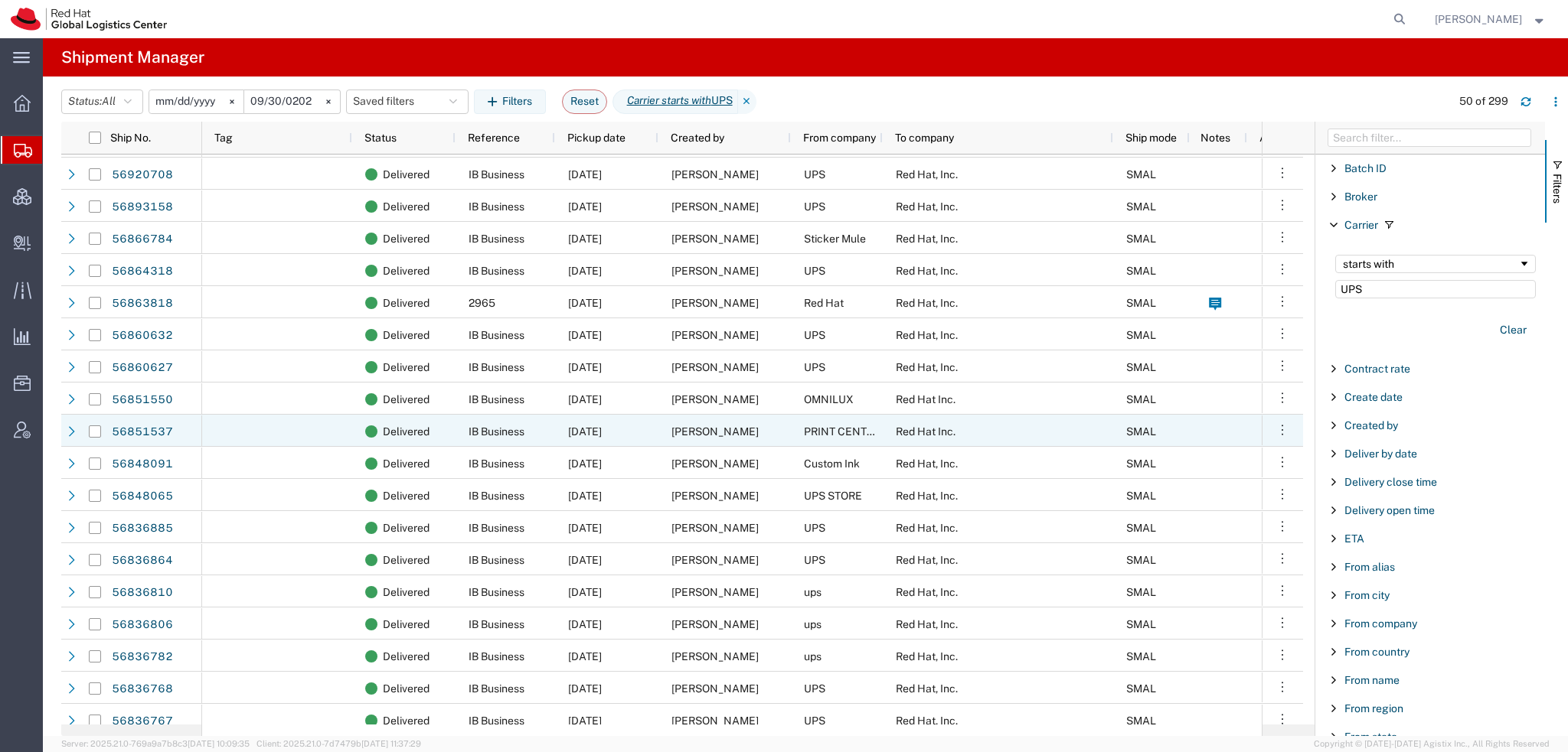
scroll to position [459, 0]
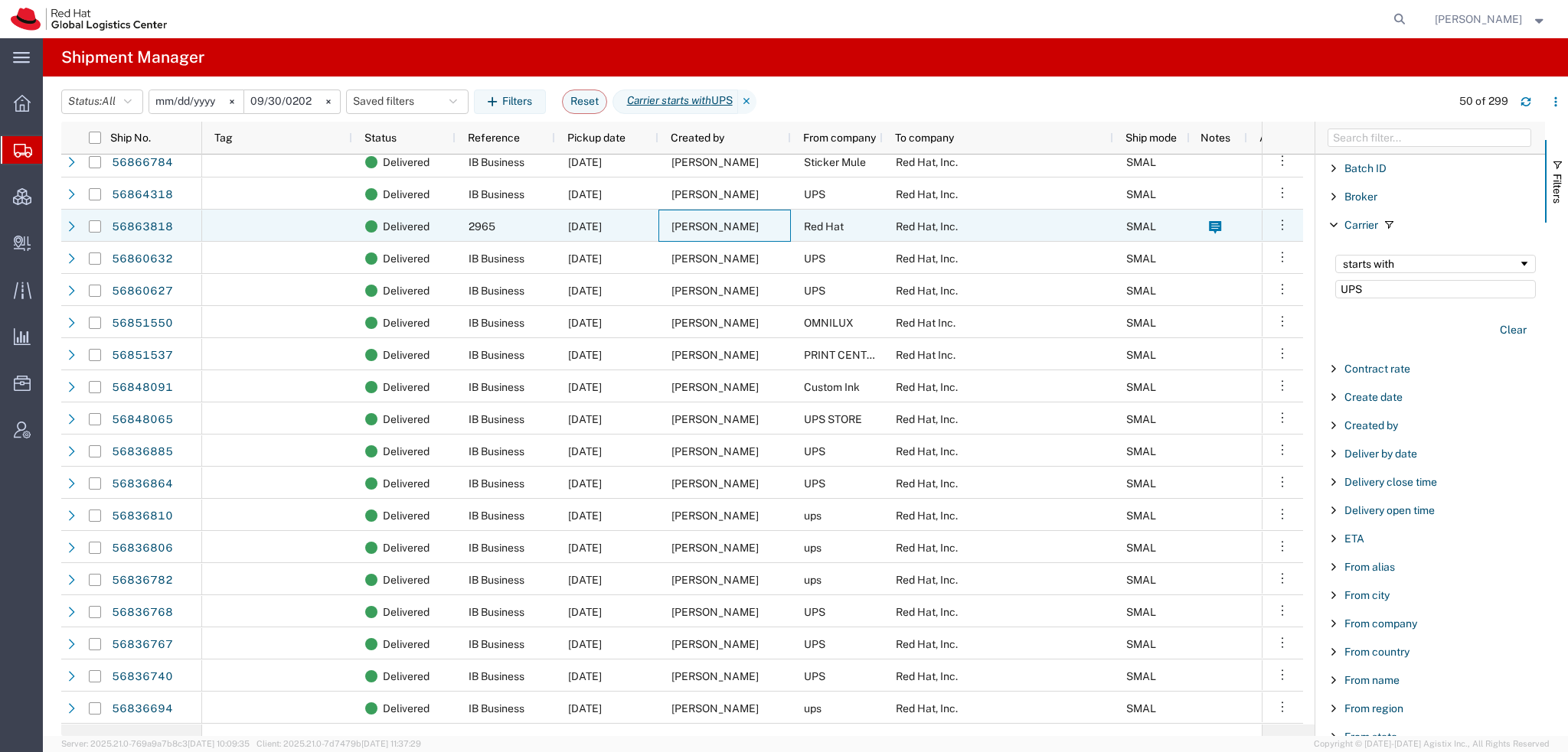
click at [774, 223] on div "Jason Alexander" at bounding box center [724, 225] width 133 height 33
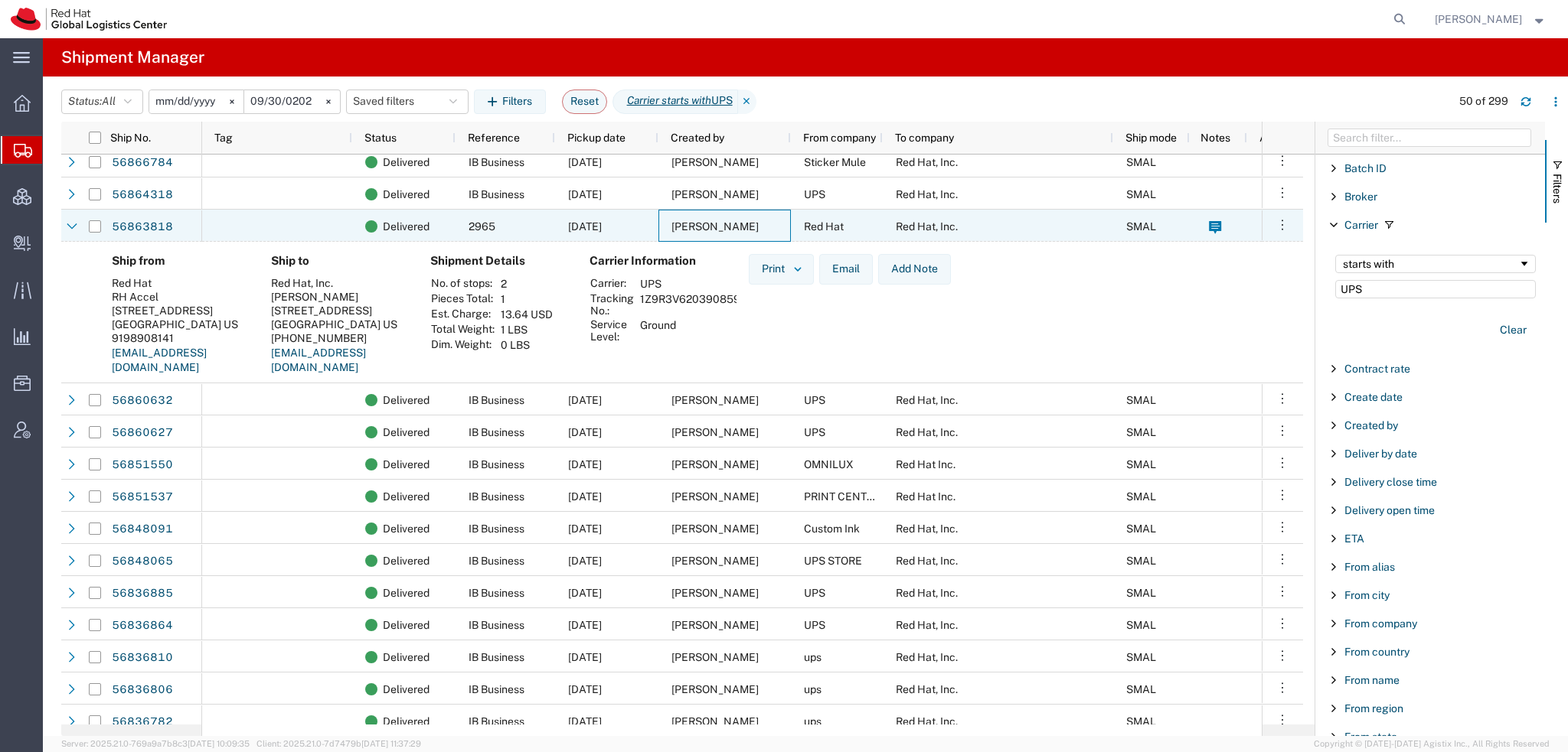
click at [774, 223] on div "Jason Alexander" at bounding box center [724, 225] width 133 height 33
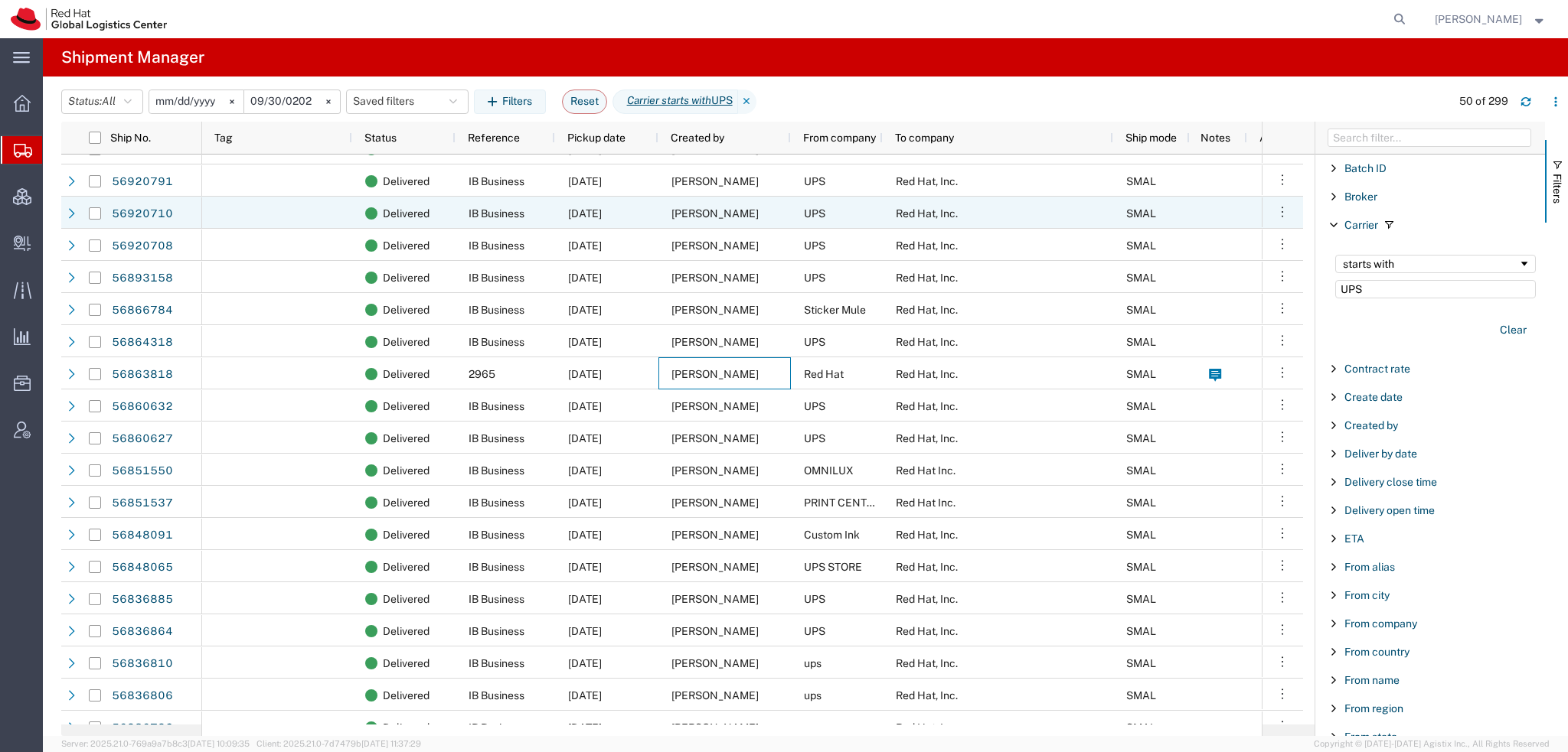
scroll to position [306, 0]
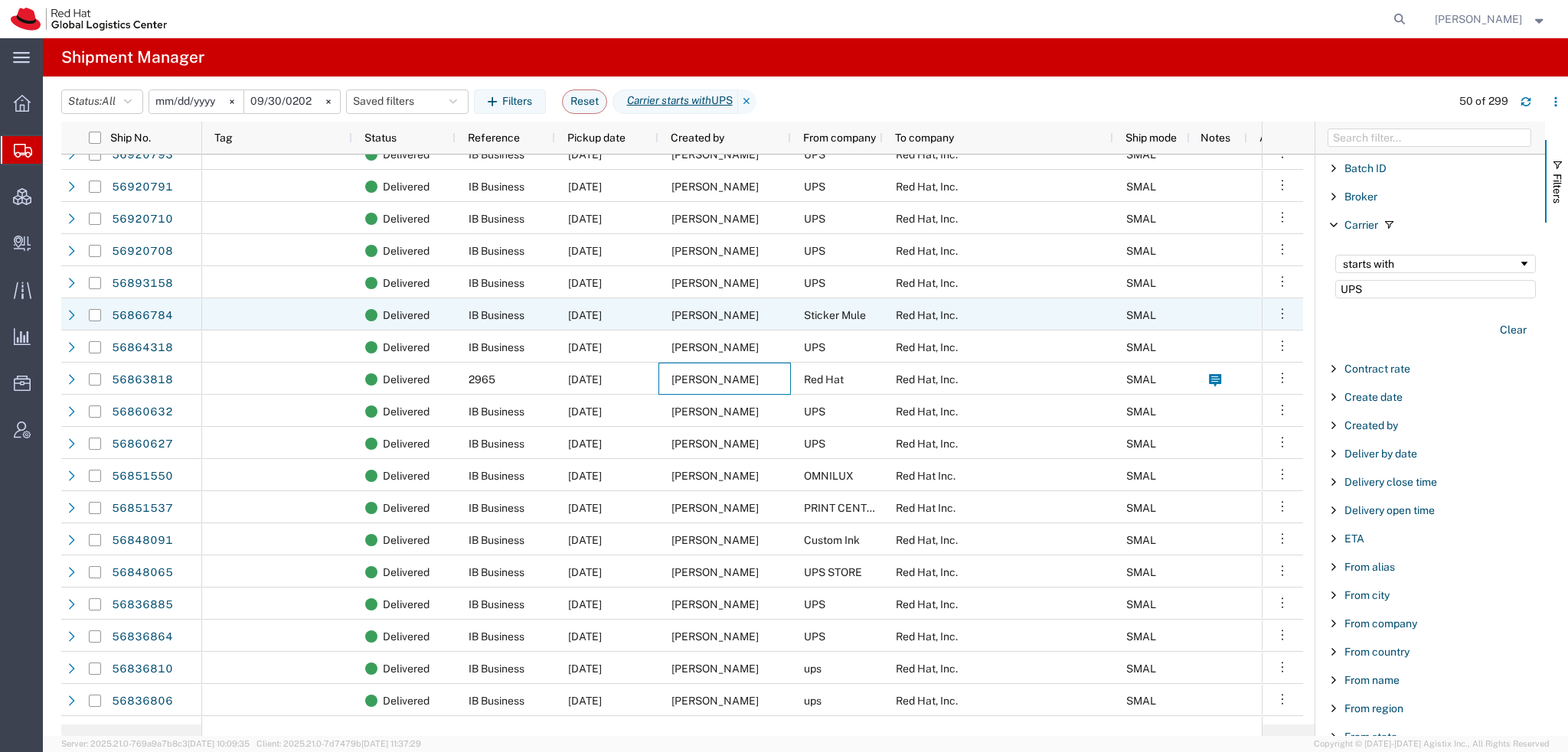
click at [773, 308] on div "Ali Cooper" at bounding box center [724, 314] width 133 height 33
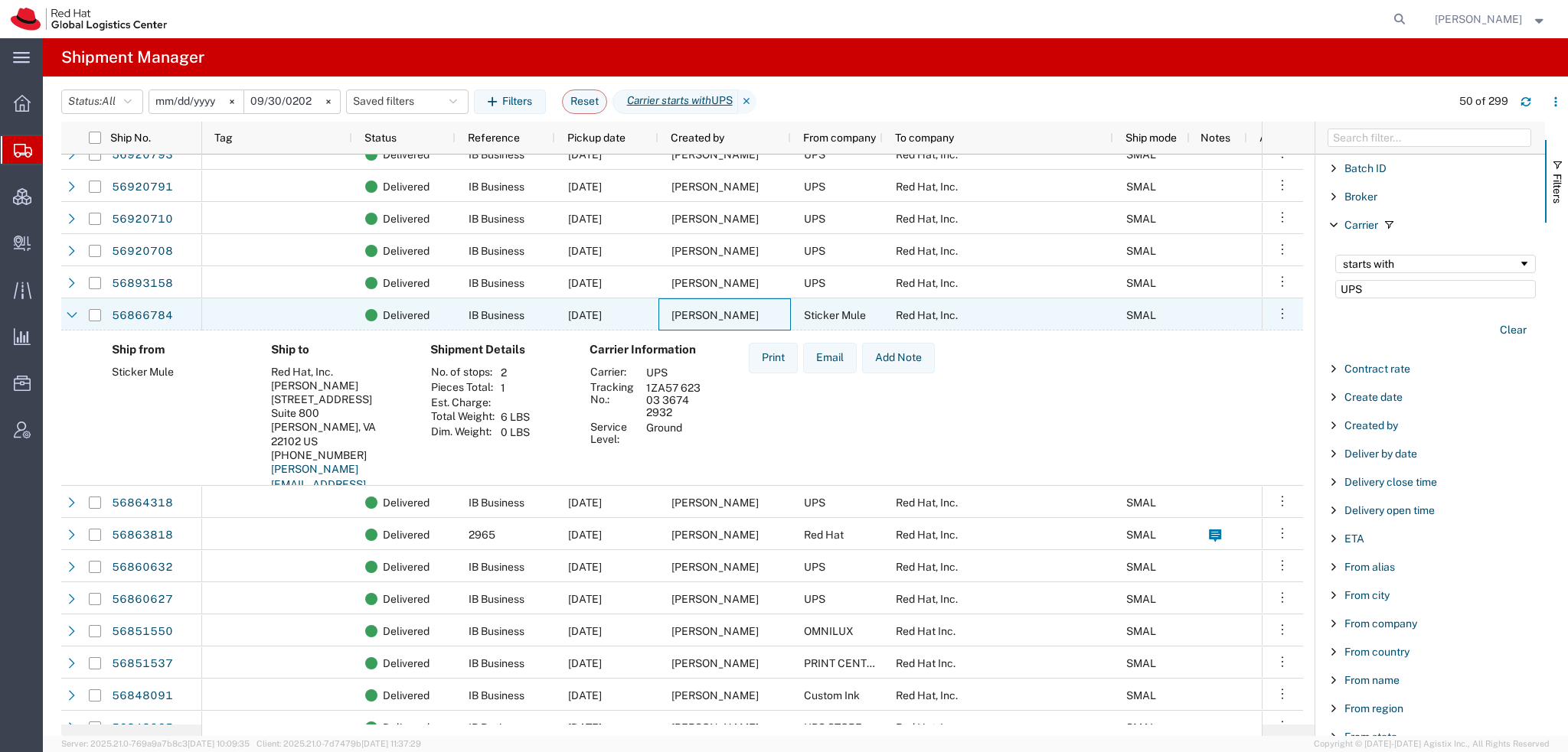
click at [773, 308] on div "Ali Cooper" at bounding box center [724, 314] width 133 height 33
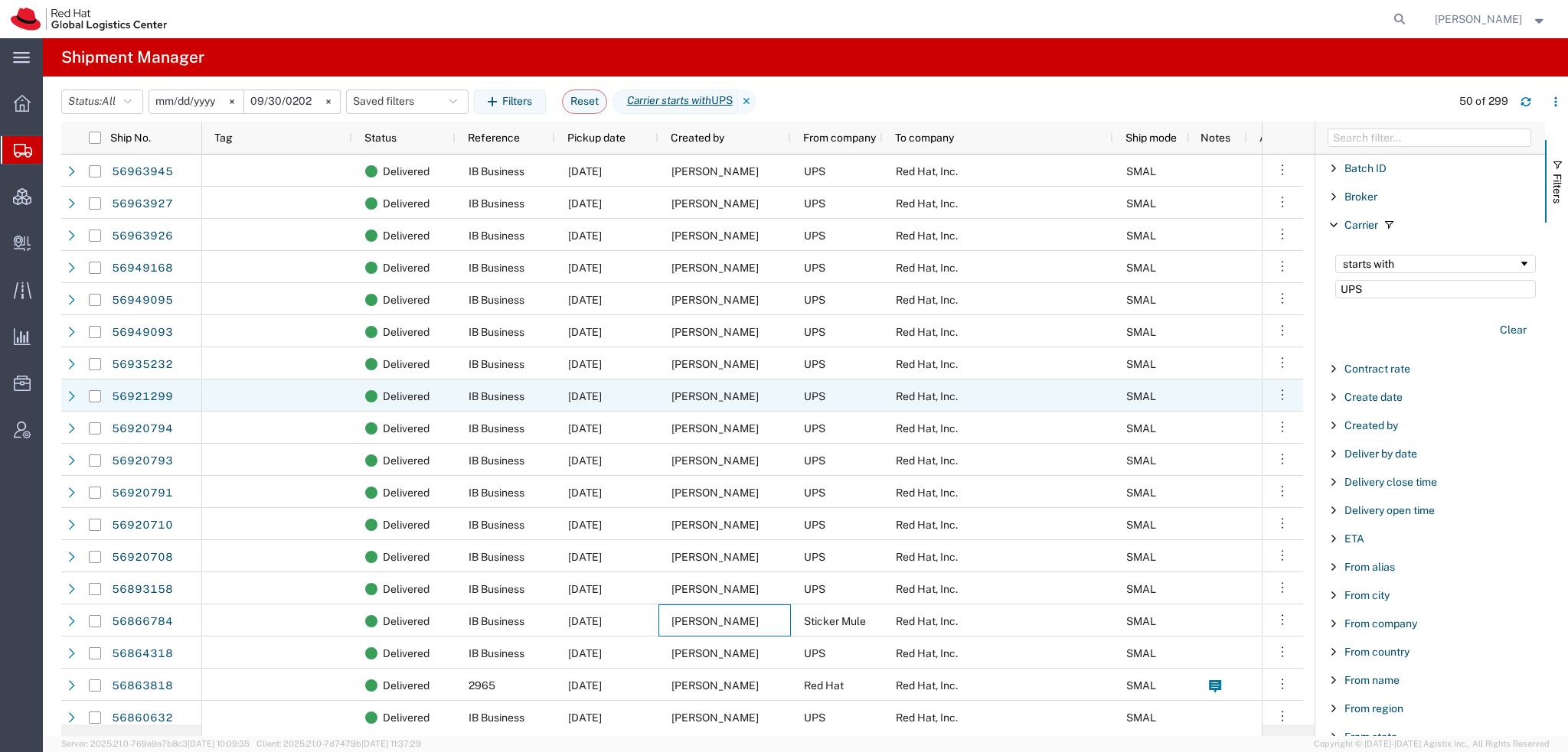
scroll to position [77, 0]
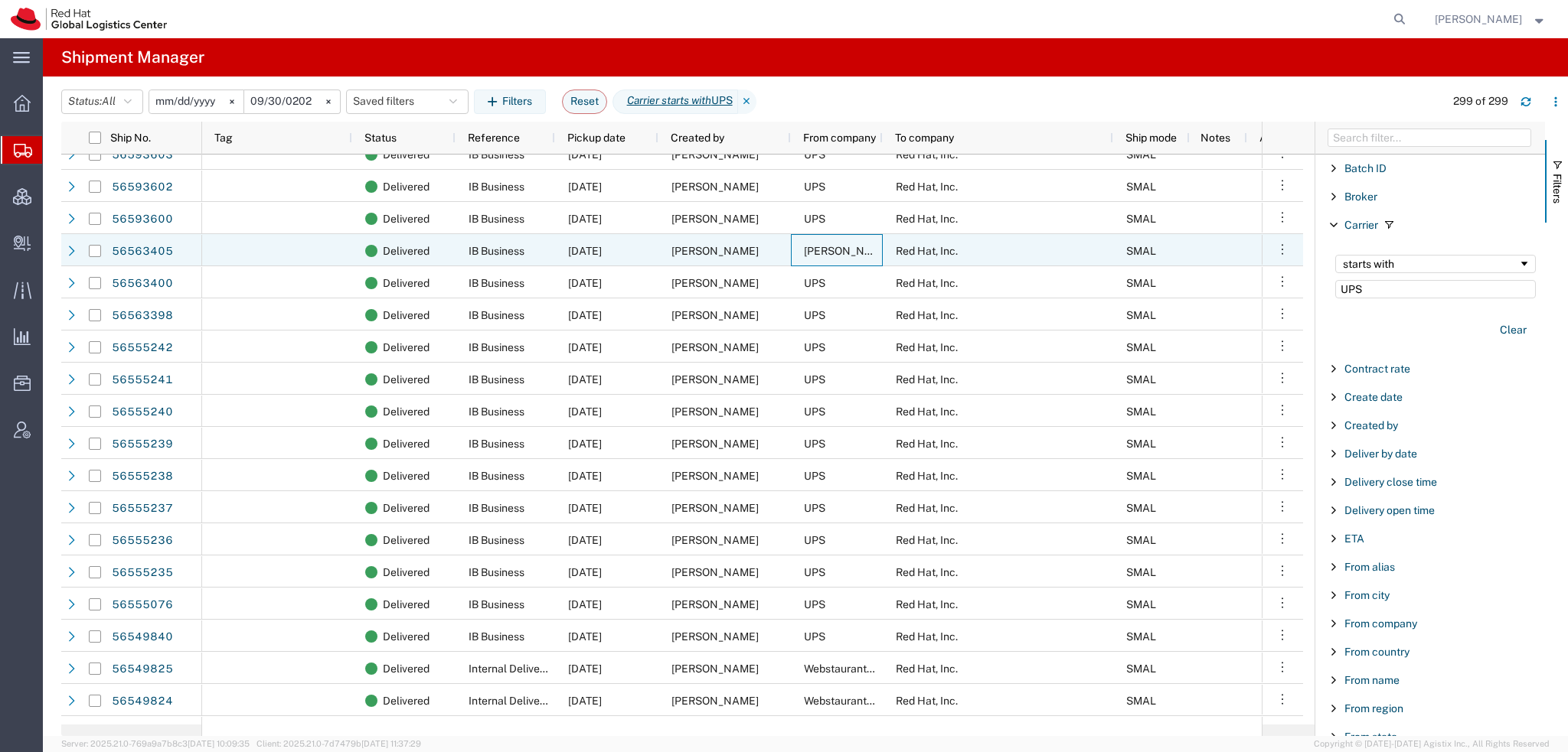
click at [837, 252] on span "Adler Fleurant" at bounding box center [892, 251] width 177 height 12
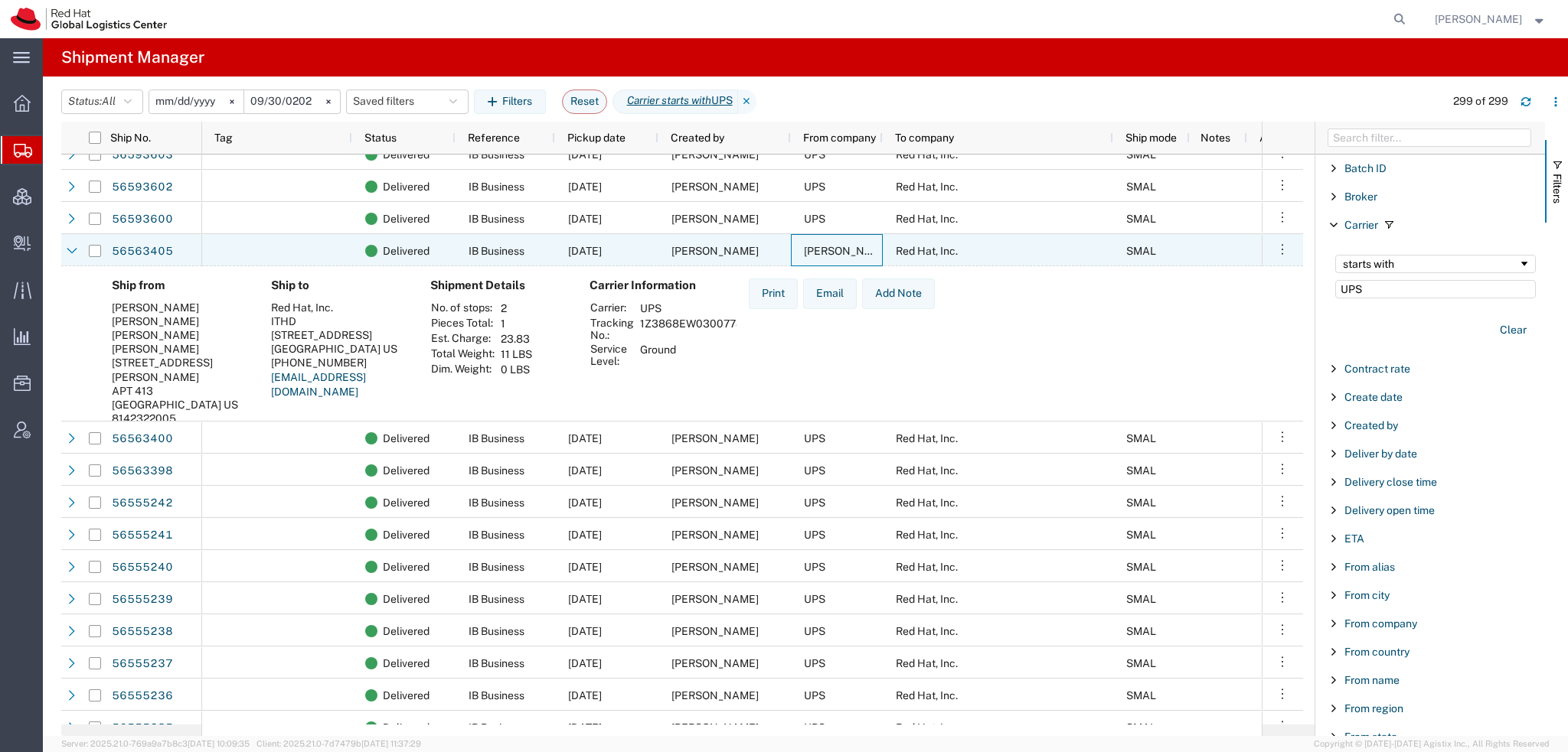
click at [837, 252] on span "Adler Fleurant" at bounding box center [892, 251] width 177 height 12
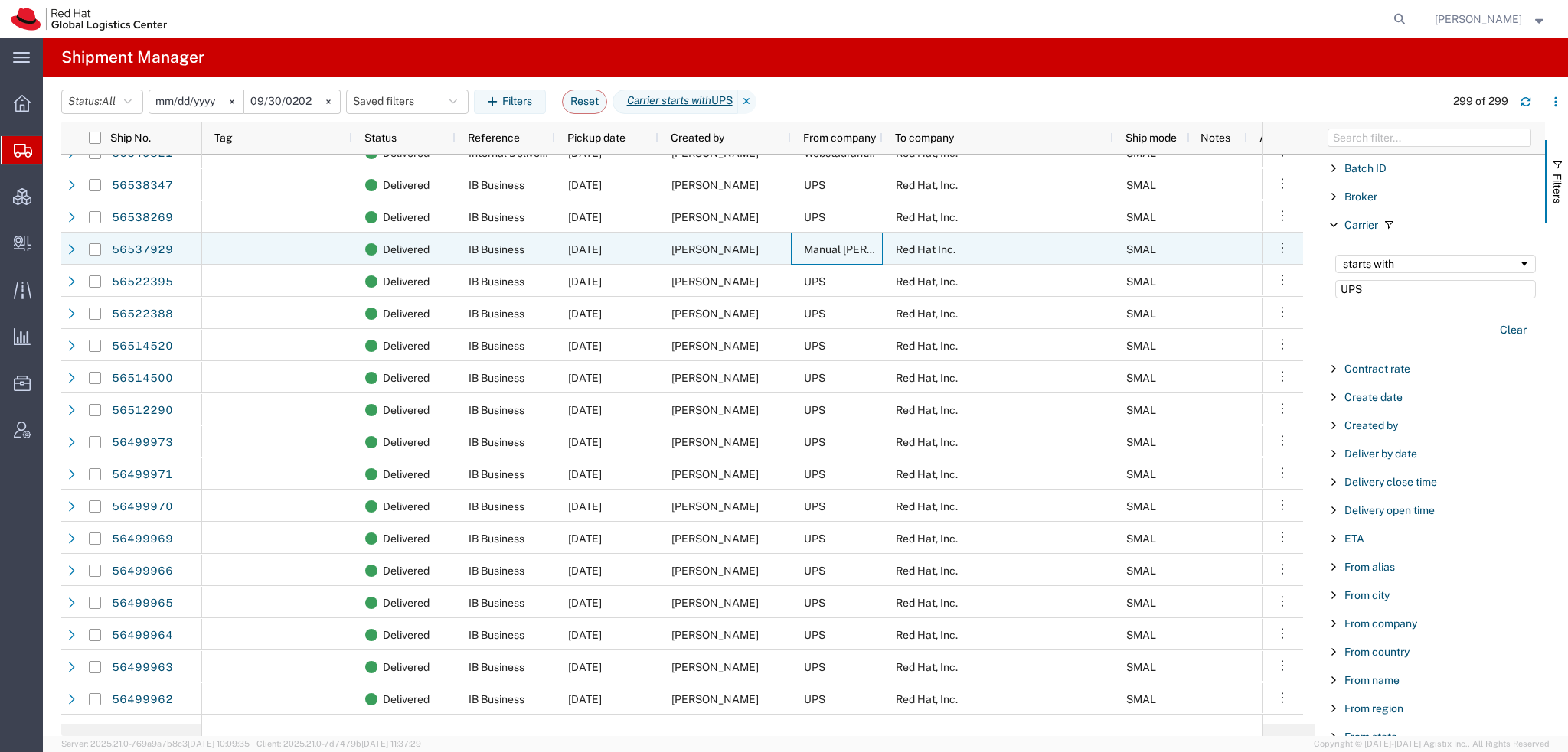
click at [837, 252] on span "Manual Gonzales" at bounding box center [868, 250] width 127 height 12
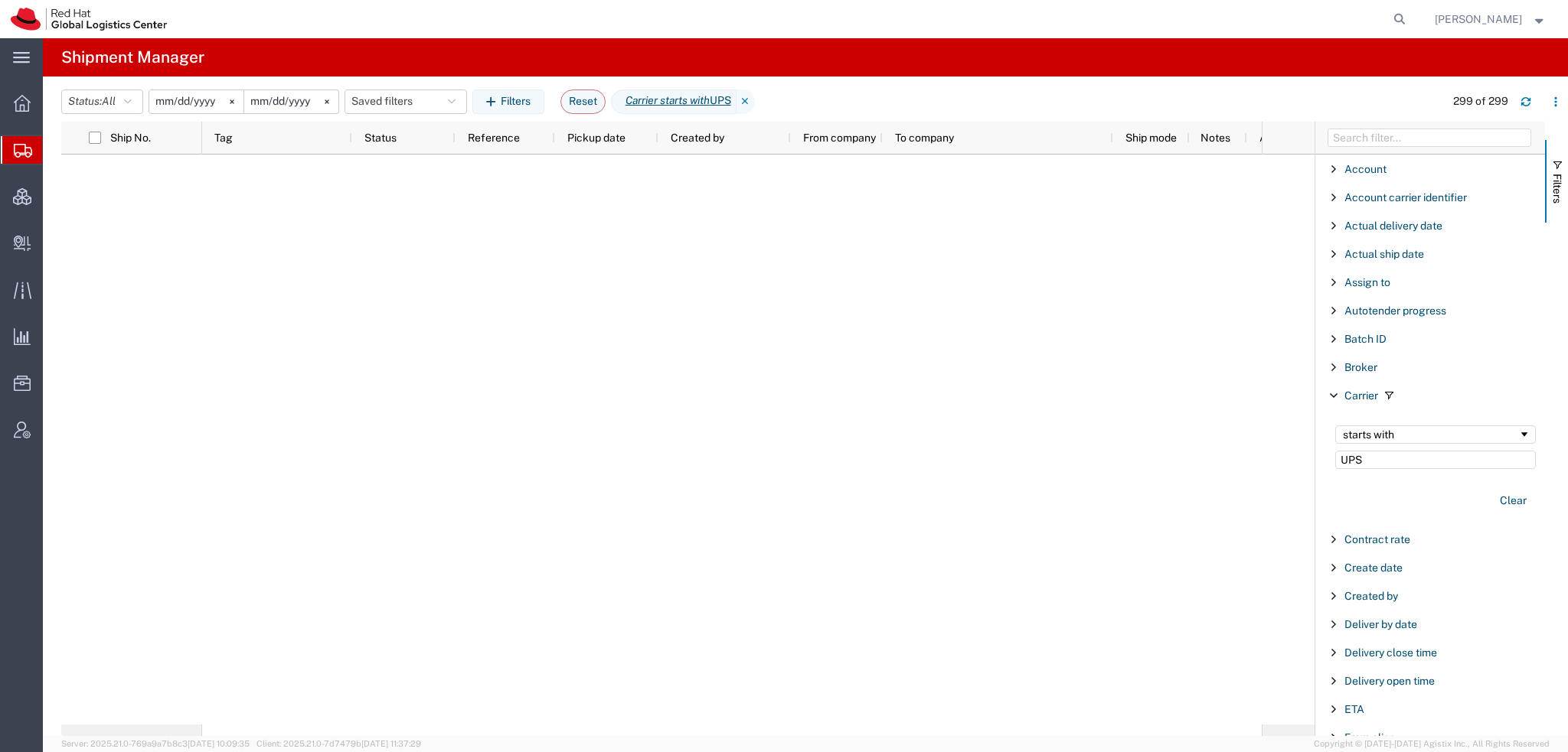
scroll to position [171, 0]
